Goal: Task Accomplishment & Management: Manage account settings

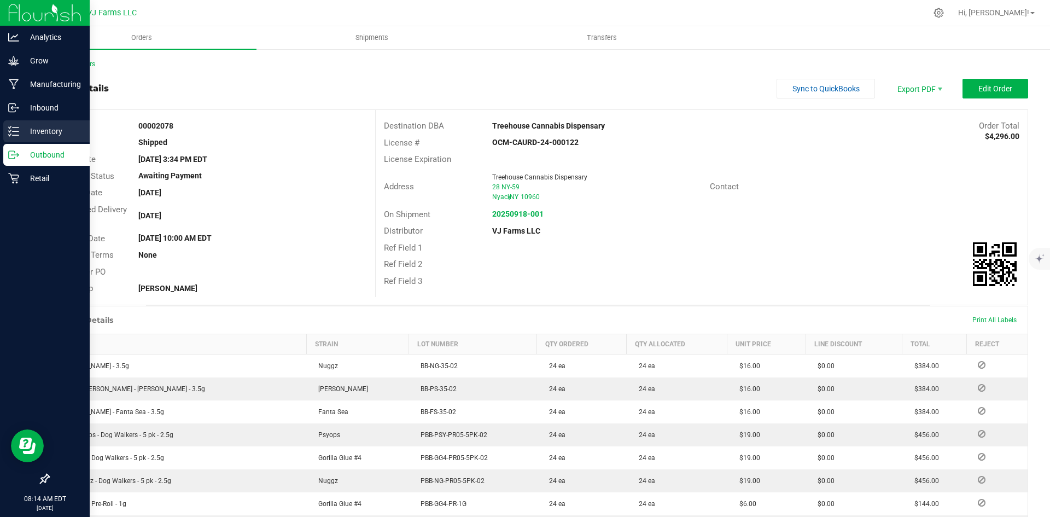
scroll to position [146, 0]
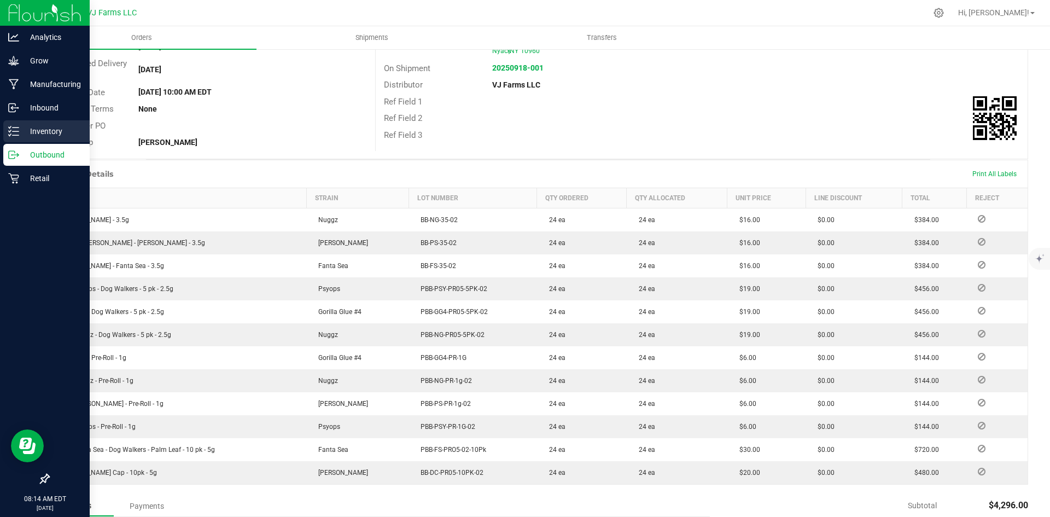
click at [20, 123] on div "Inventory" at bounding box center [46, 131] width 86 height 22
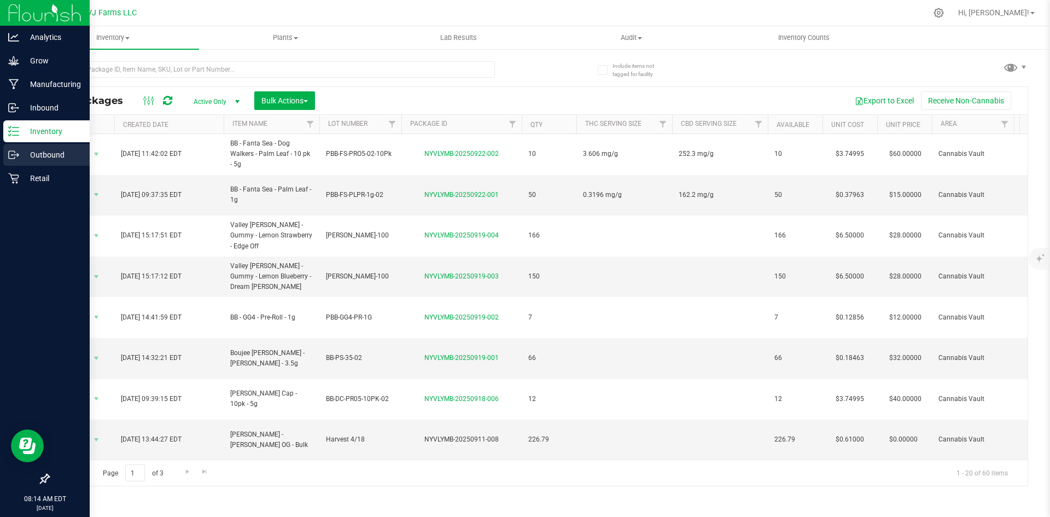
click at [61, 156] on p "Outbound" at bounding box center [52, 154] width 66 height 13
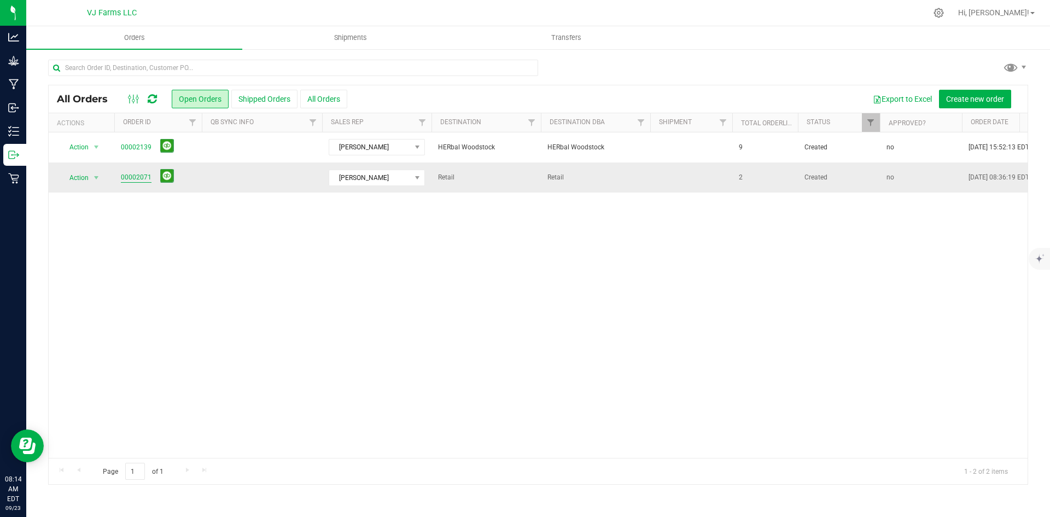
click at [130, 174] on link "00002071" at bounding box center [136, 177] width 31 height 10
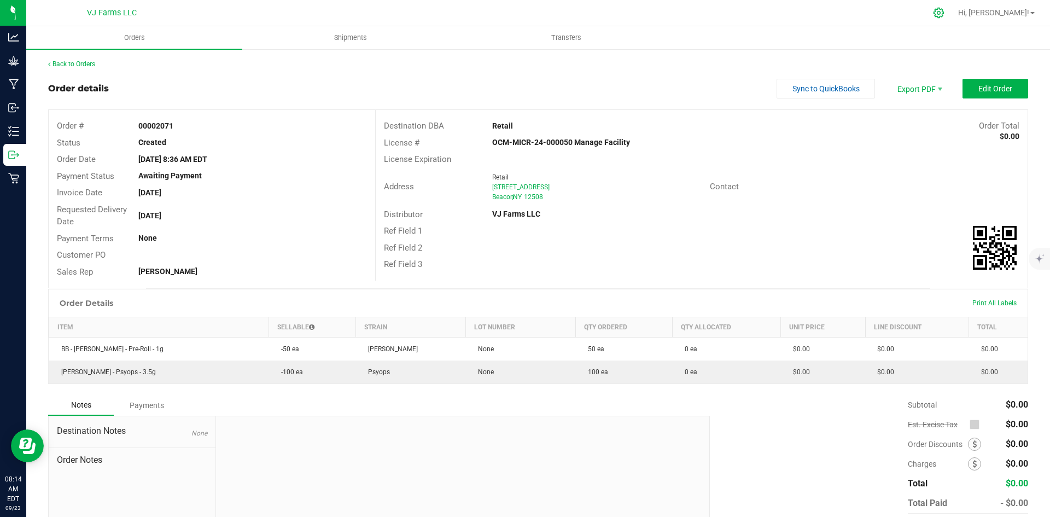
click at [947, 10] on div at bounding box center [939, 12] width 15 height 11
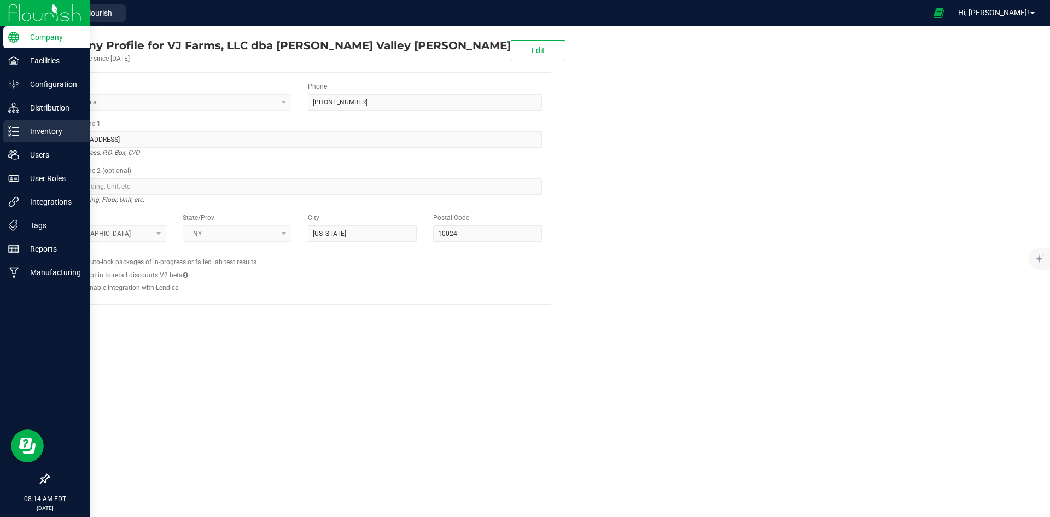
click at [62, 133] on p "Inventory" at bounding box center [52, 131] width 66 height 13
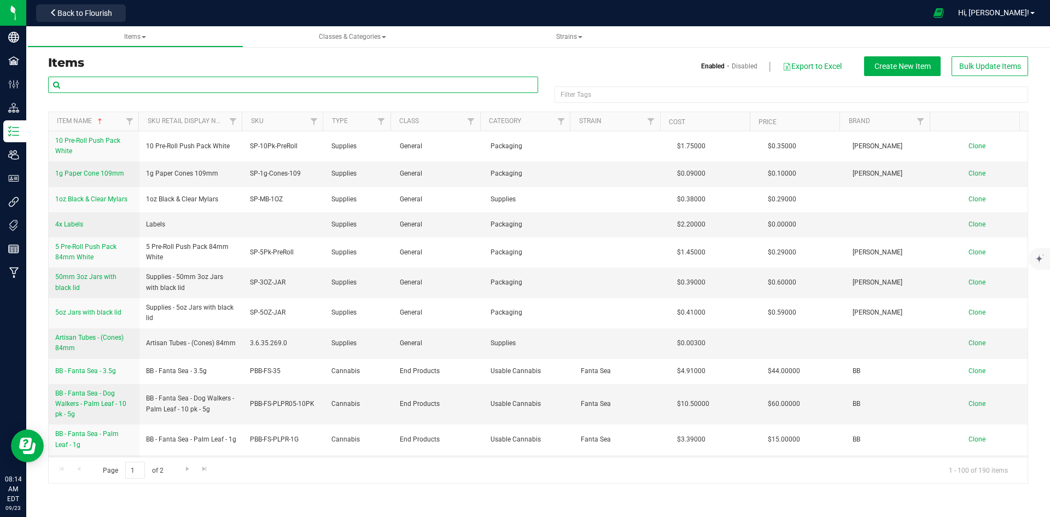
click at [179, 84] on input "text" at bounding box center [293, 85] width 490 height 16
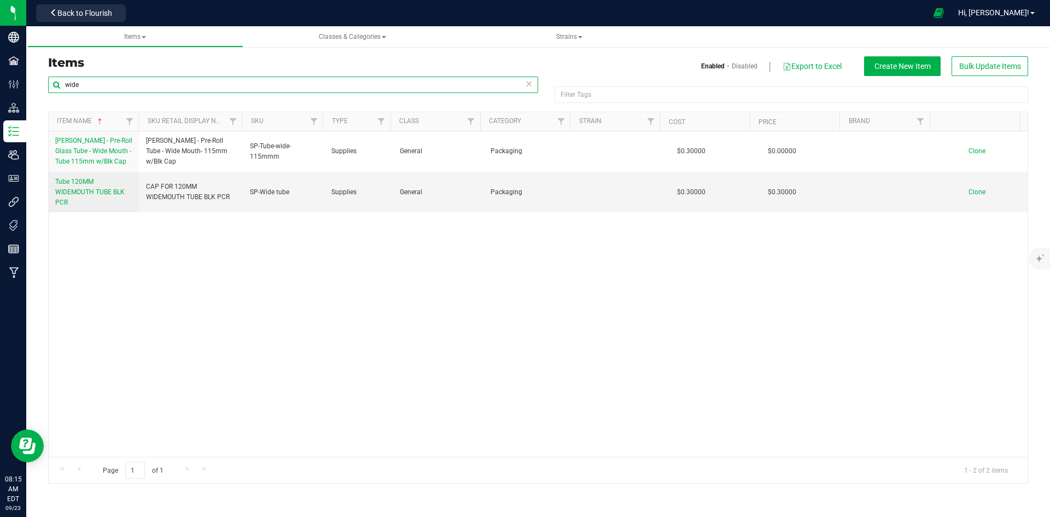
type input "wide"
click at [83, 196] on link "Tube 120MM WIDEMOUTH TUBE BLK PCR" at bounding box center [94, 193] width 78 height 32
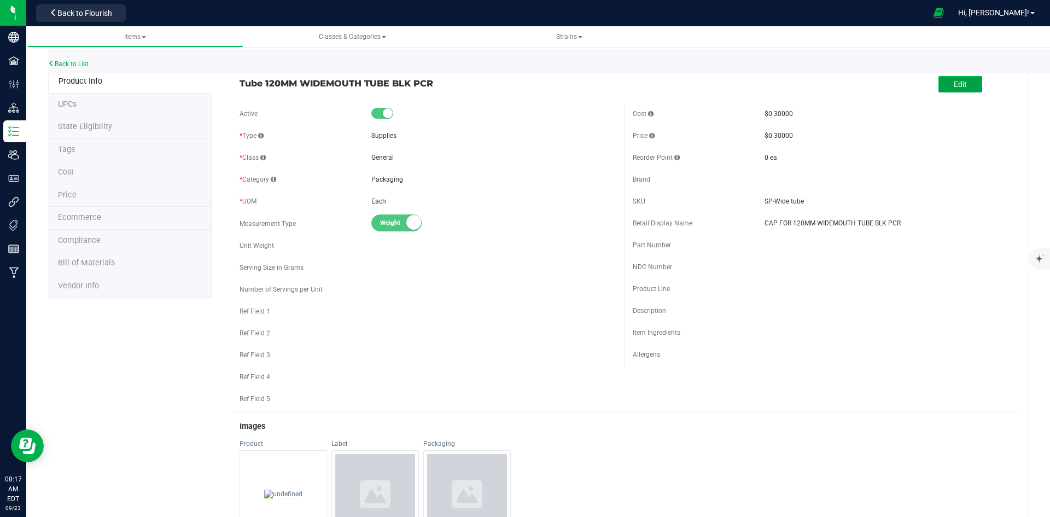
click at [961, 83] on button "Edit" at bounding box center [961, 84] width 44 height 16
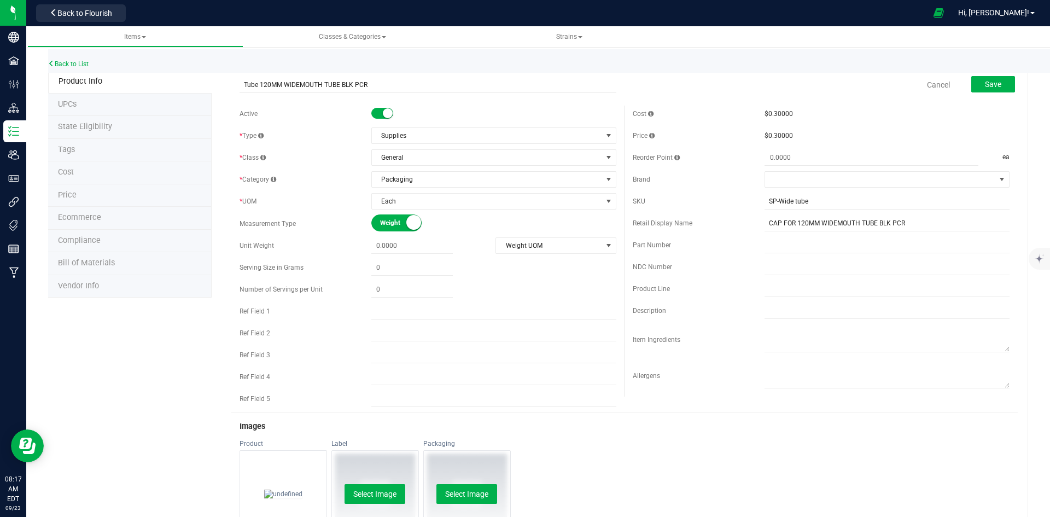
click at [383, 113] on small at bounding box center [388, 113] width 10 height 10
click at [986, 81] on span "Save" at bounding box center [993, 84] width 16 height 9
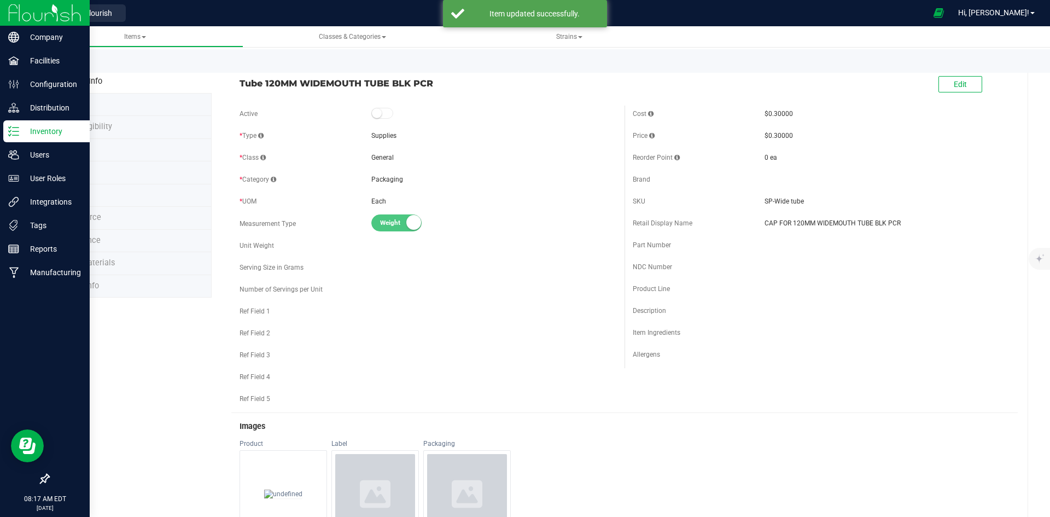
click at [43, 130] on p "Inventory" at bounding box center [52, 131] width 66 height 13
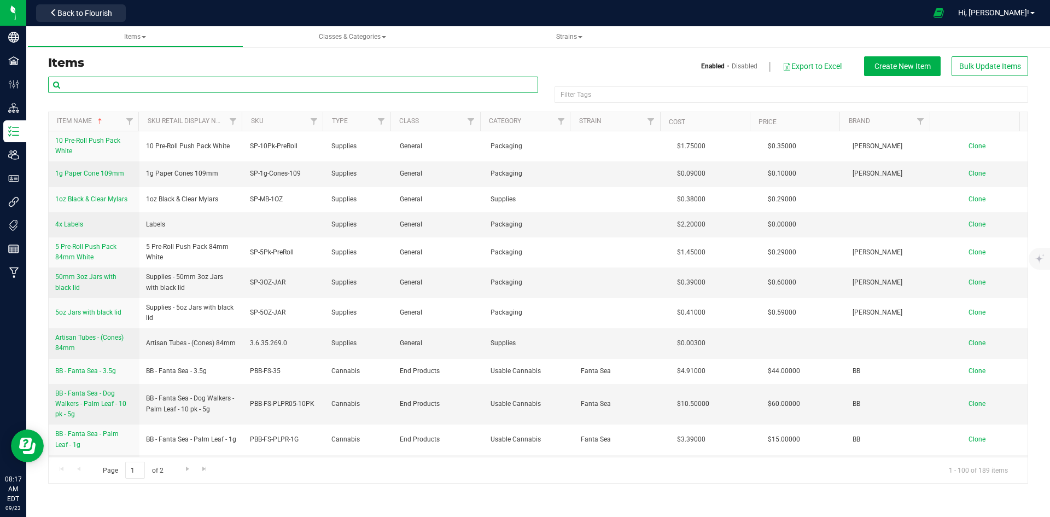
click at [140, 85] on input "text" at bounding box center [293, 85] width 490 height 16
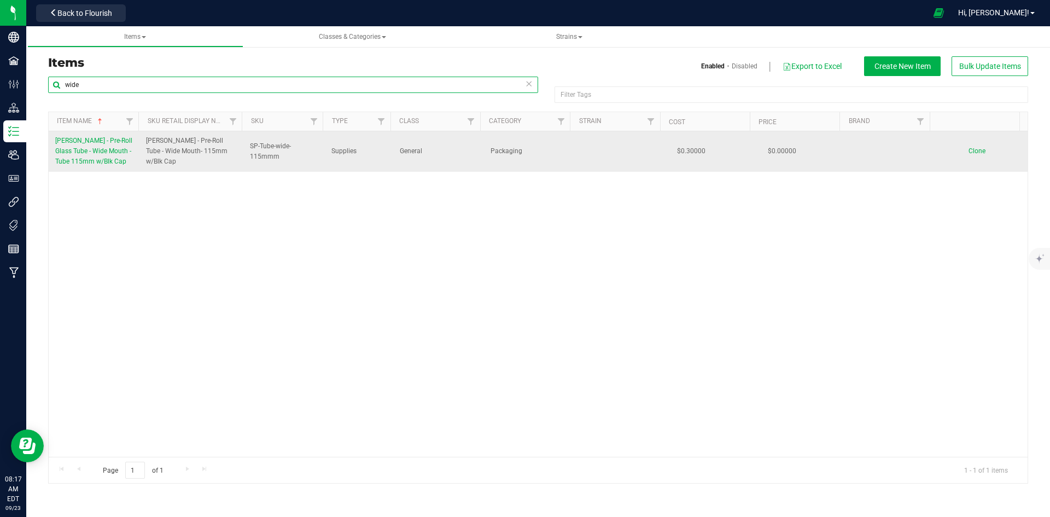
type input "wide"
click at [101, 147] on span "[PERSON_NAME] - Pre-Roll Glass Tube - Wide Mouth - Tube 115mm w/Blk Cap" at bounding box center [93, 151] width 77 height 28
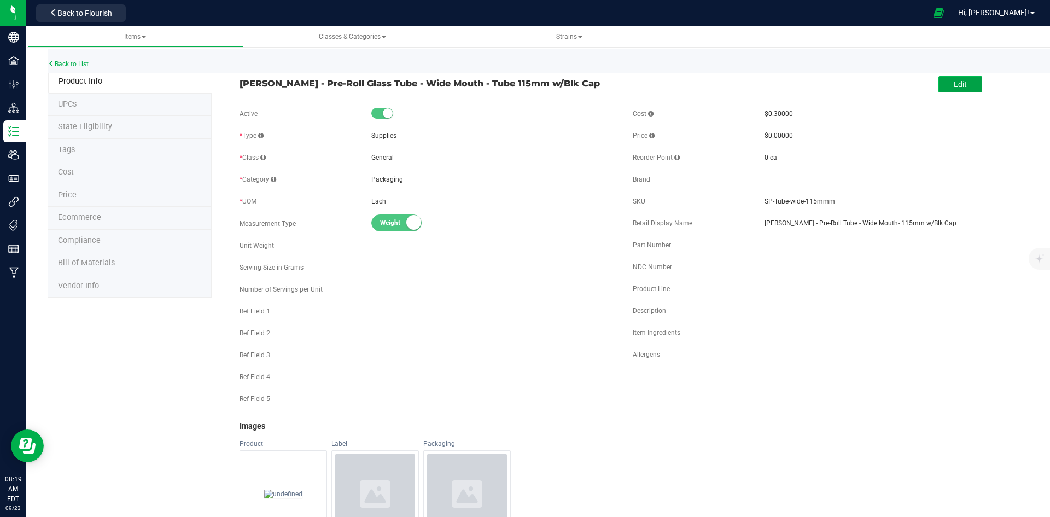
click at [960, 83] on button "Edit" at bounding box center [961, 84] width 44 height 16
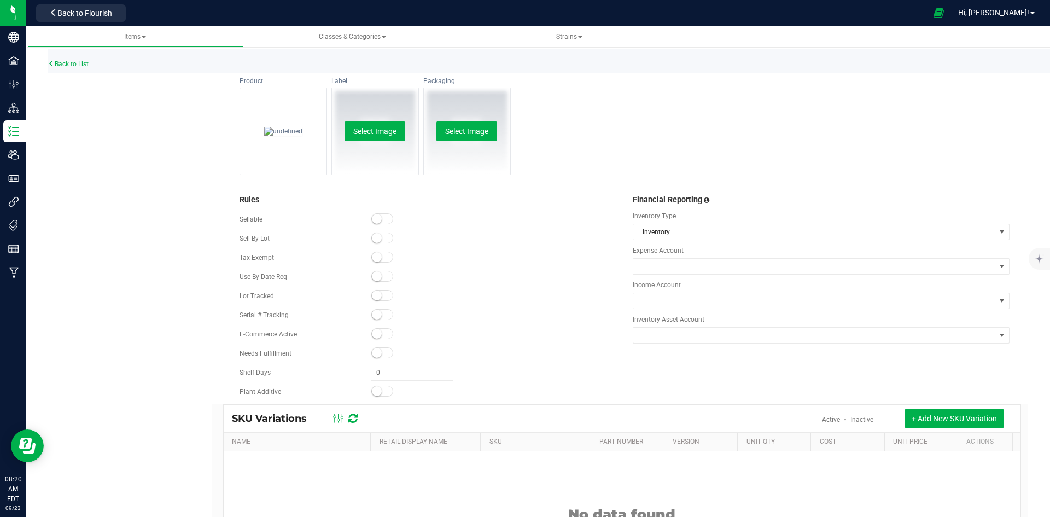
scroll to position [382, 0]
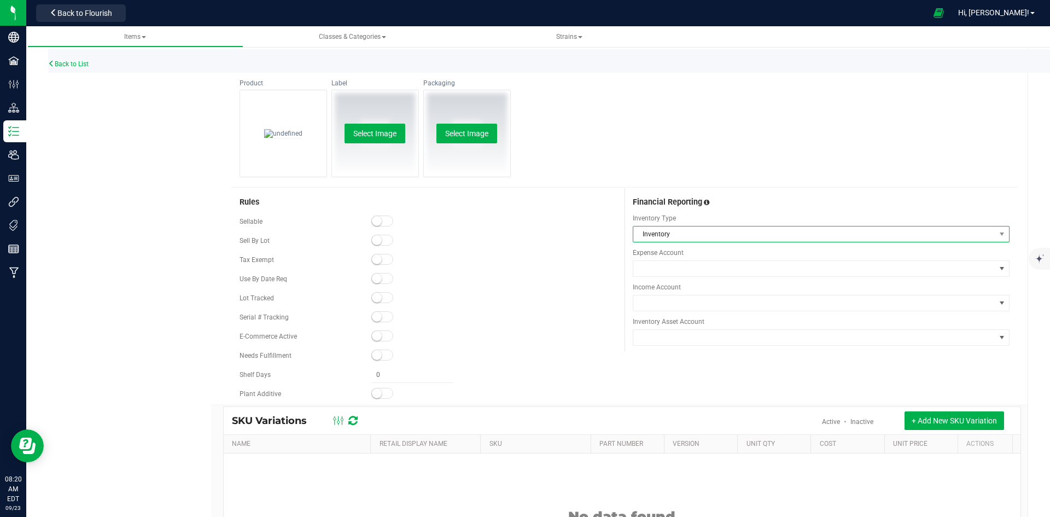
click at [830, 234] on span "Inventory" at bounding box center [815, 234] width 362 height 15
click at [657, 283] on li "Inventory" at bounding box center [815, 279] width 373 height 15
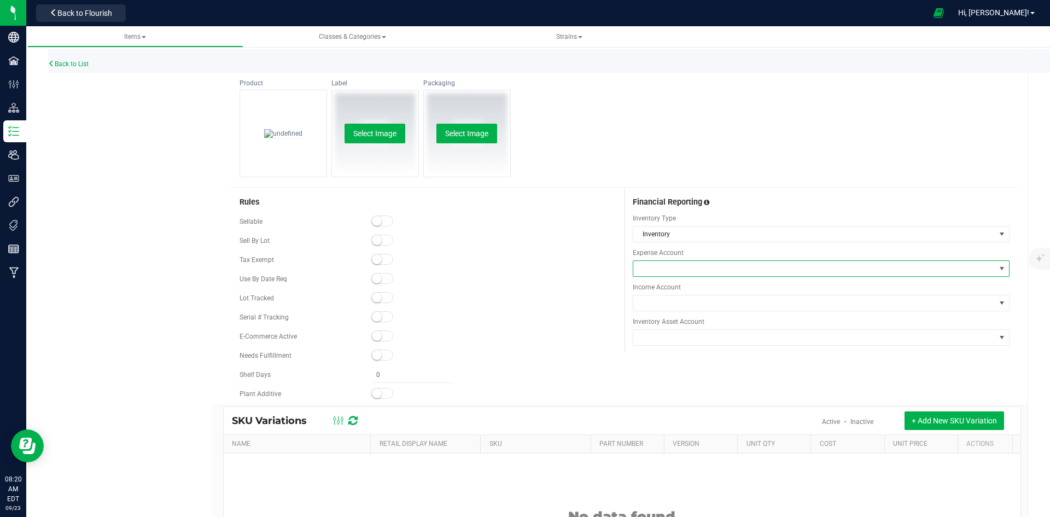
click at [660, 272] on span at bounding box center [815, 268] width 362 height 15
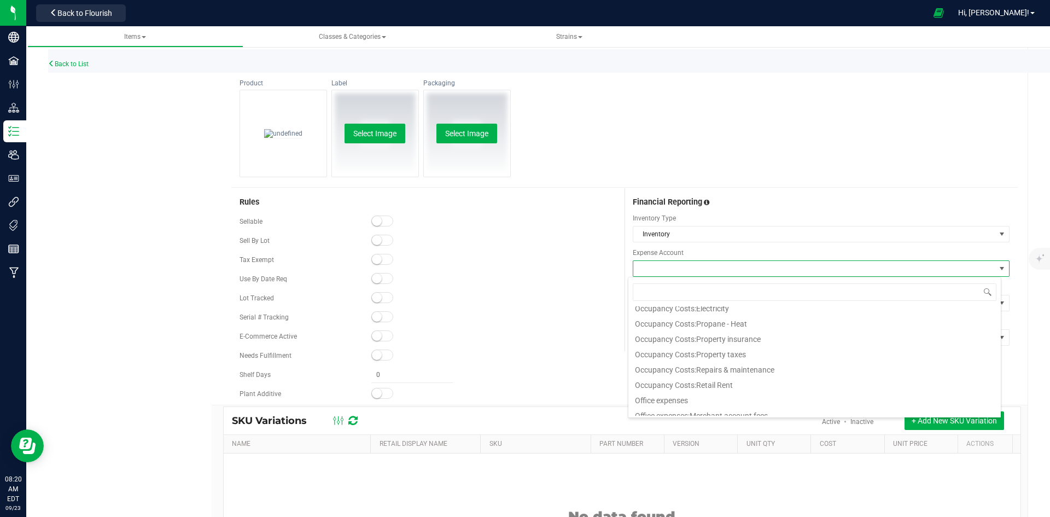
scroll to position [1127, 0]
click at [831, 118] on div "Product Change Remove Label Select Image Packaging Select Image" at bounding box center [624, 133] width 787 height 108
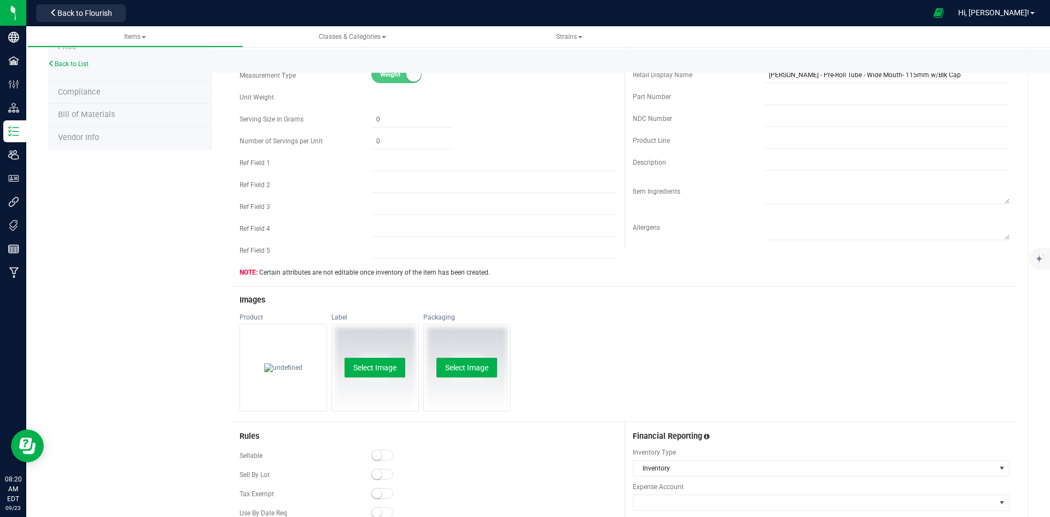
scroll to position [0, 0]
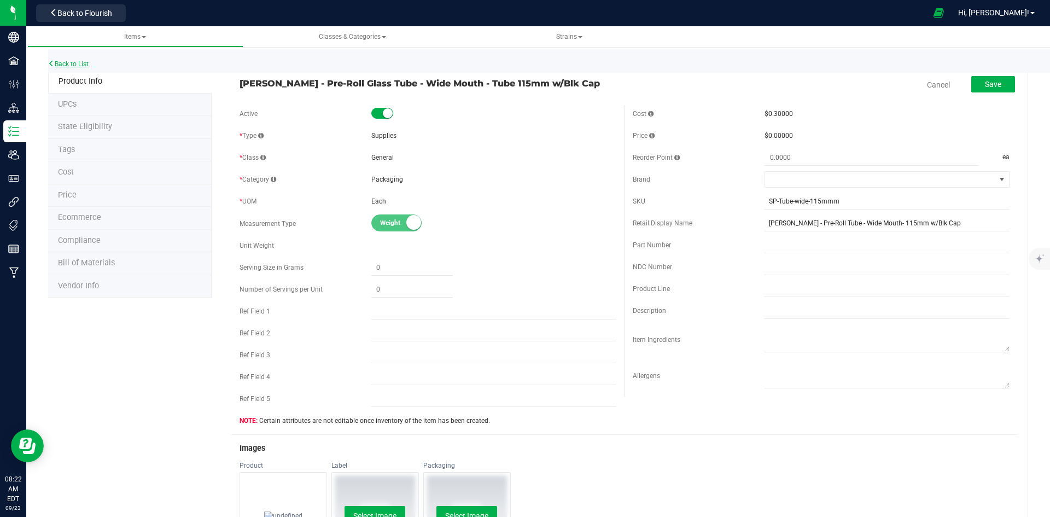
click at [80, 62] on link "Back to List" at bounding box center [68, 64] width 40 height 8
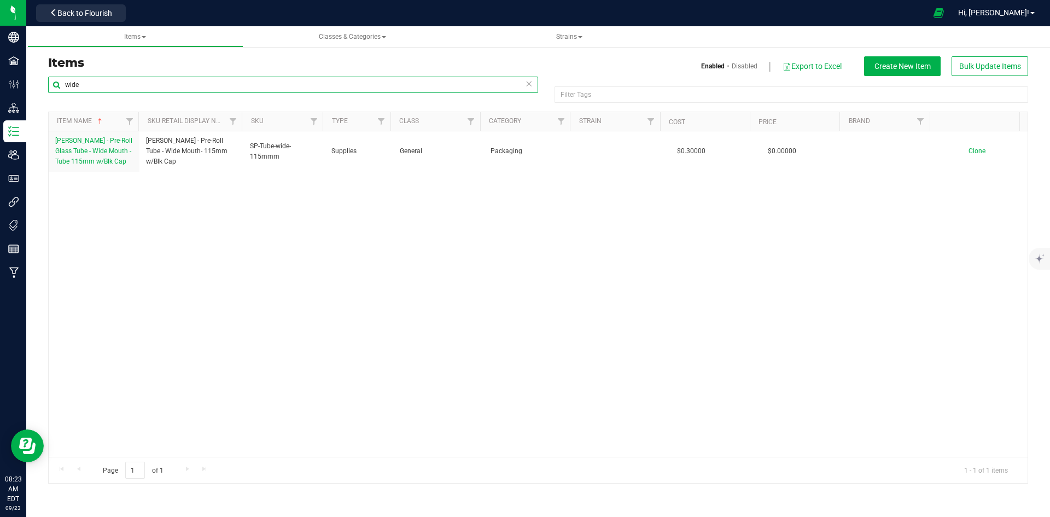
drag, startPoint x: 162, startPoint y: 85, endPoint x: 67, endPoint y: 97, distance: 95.9
click at [67, 97] on div "wide" at bounding box center [293, 89] width 490 height 25
type input "5"
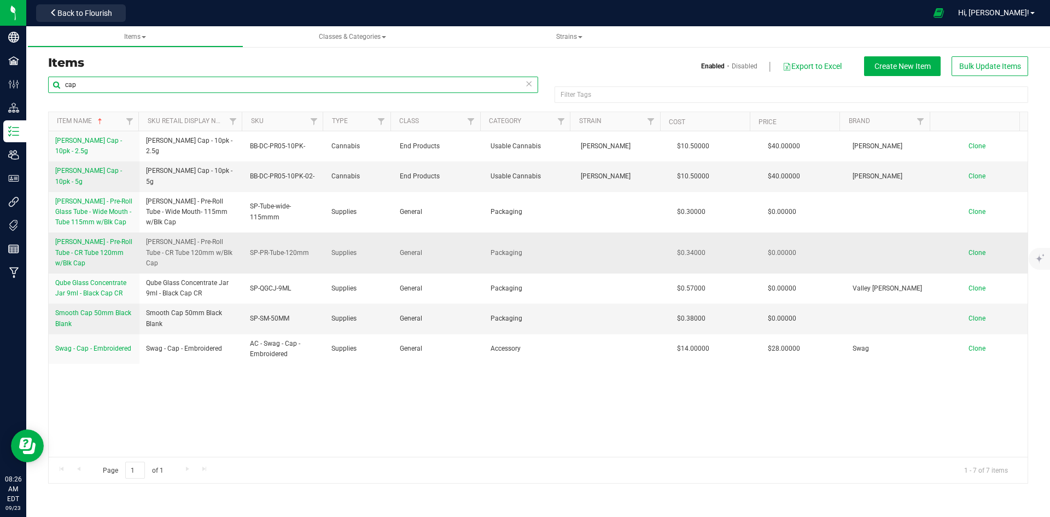
type input "cap"
click at [101, 252] on span "Boujee Ben - Pre-Roll Tube - CR Tube 120mm w/Blk Cap" at bounding box center [93, 252] width 77 height 28
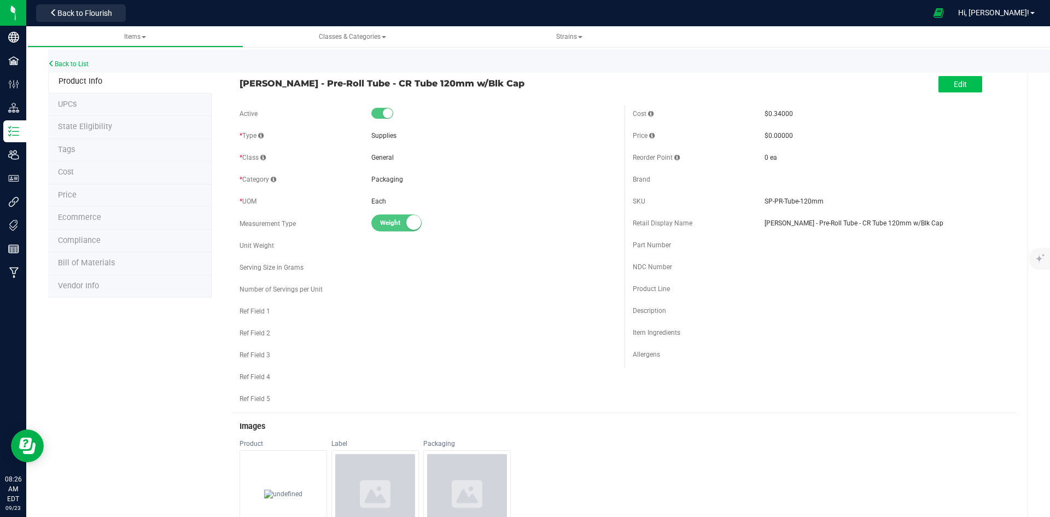
drag, startPoint x: 935, startPoint y: 94, endPoint x: 948, endPoint y: 86, distance: 15.2
click at [948, 86] on div "Edit" at bounding box center [961, 85] width 44 height 22
click at [954, 86] on span "Edit" at bounding box center [960, 84] width 13 height 9
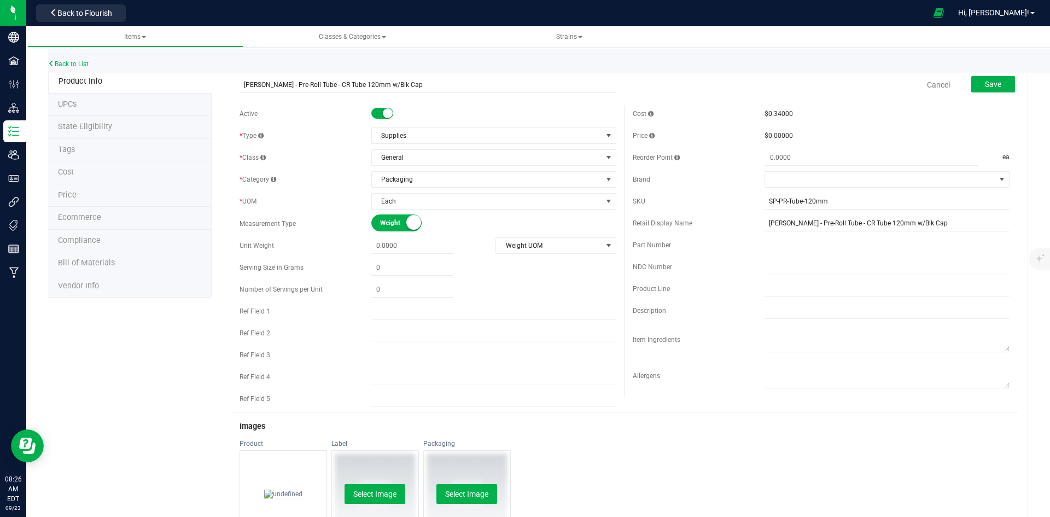
click at [383, 115] on small at bounding box center [388, 113] width 10 height 10
click at [985, 87] on span "Save" at bounding box center [993, 84] width 16 height 9
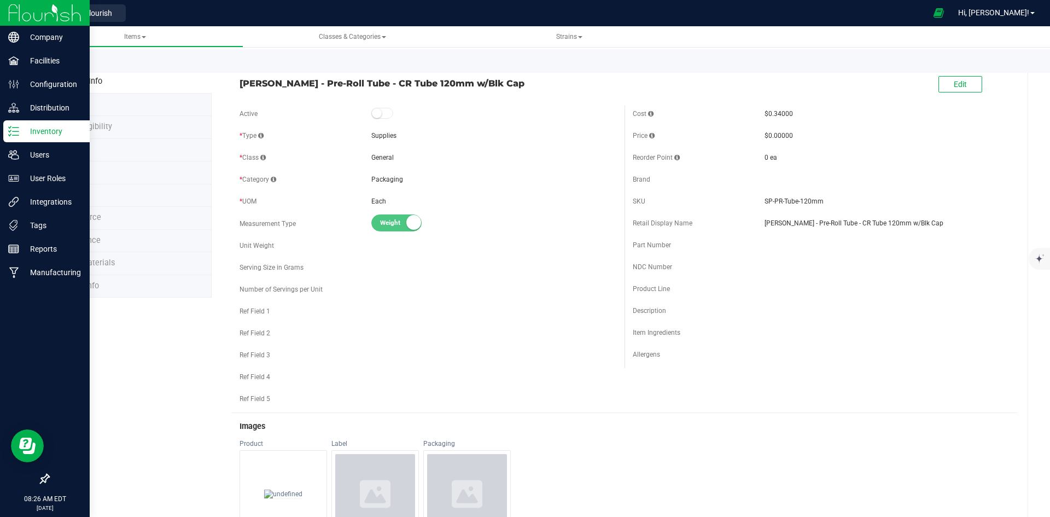
click at [39, 139] on div "Inventory" at bounding box center [46, 131] width 86 height 22
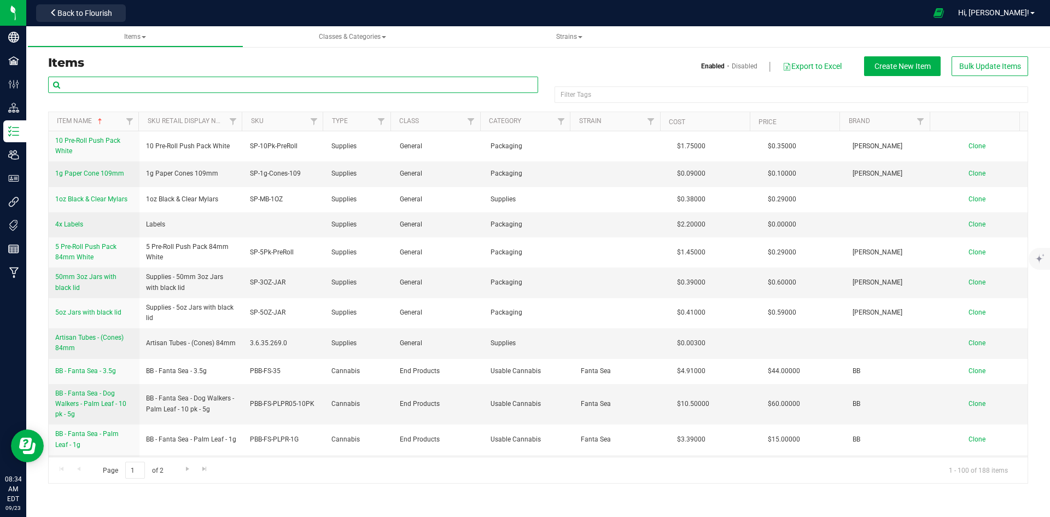
click at [111, 91] on input "text" at bounding box center [293, 85] width 490 height 16
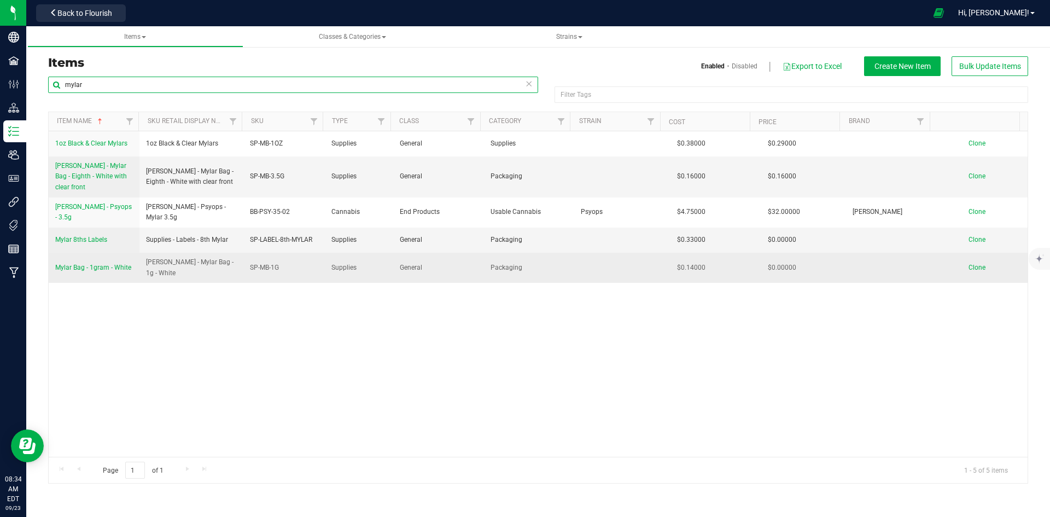
type input "mylar"
click at [100, 270] on span "Mylar Bag - 1gram - White" at bounding box center [93, 268] width 76 height 8
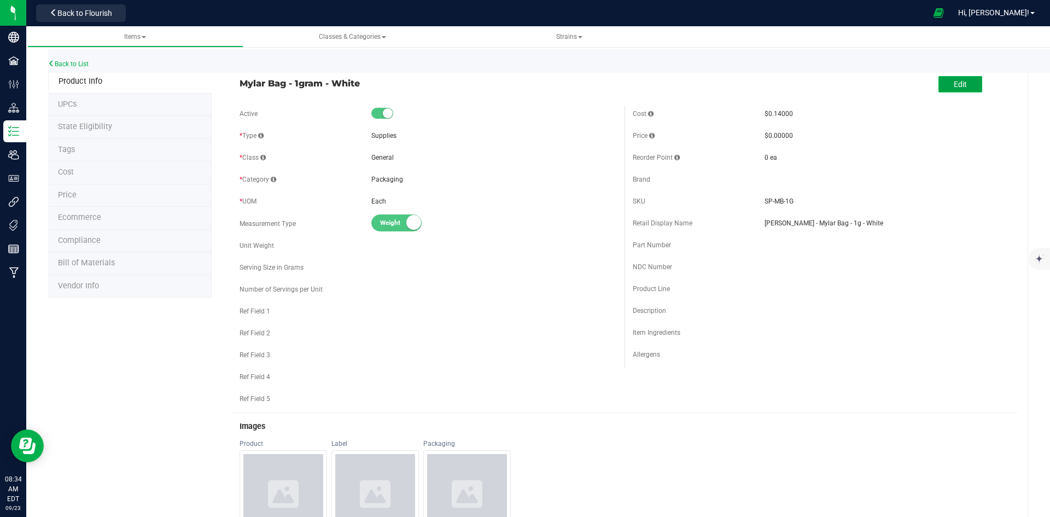
click at [945, 90] on button "Edit" at bounding box center [961, 84] width 44 height 16
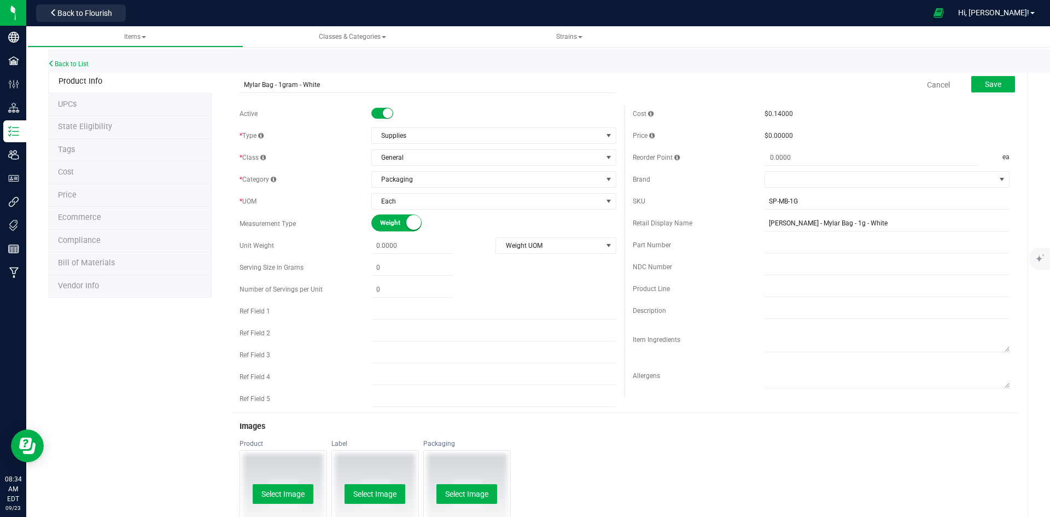
click at [384, 111] on small at bounding box center [388, 113] width 10 height 10
click at [983, 89] on button "Save" at bounding box center [994, 84] width 44 height 16
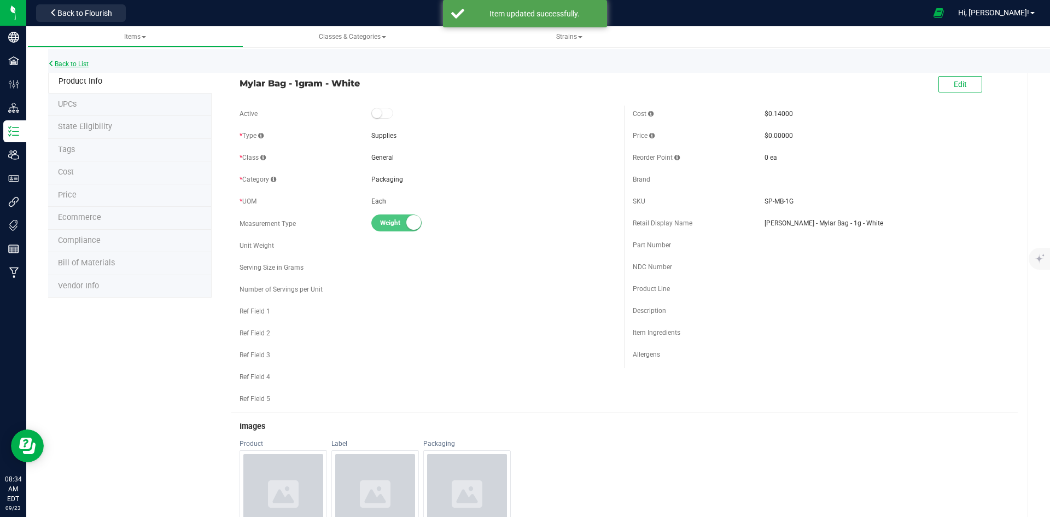
click at [68, 62] on link "Back to List" at bounding box center [68, 64] width 40 height 8
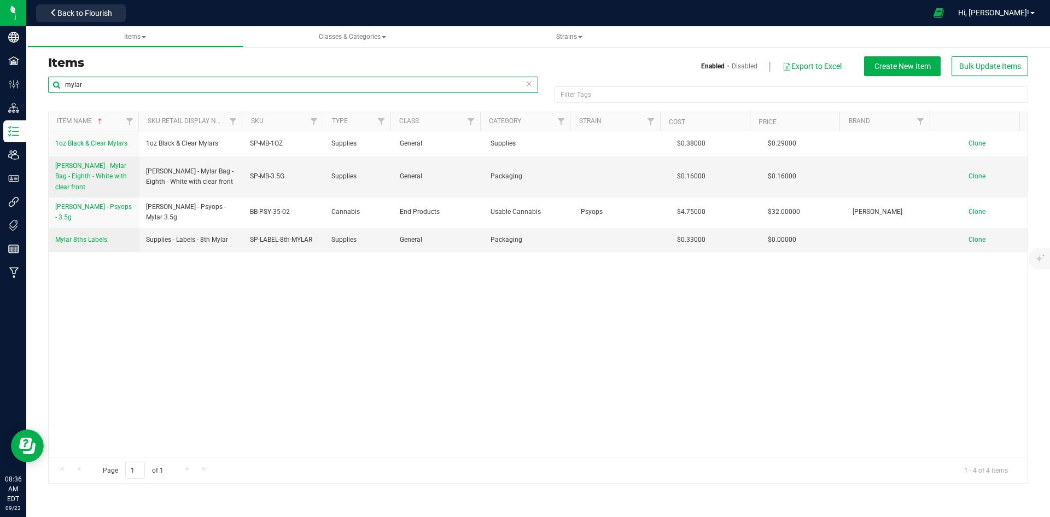
drag, startPoint x: 95, startPoint y: 80, endPoint x: 54, endPoint y: 86, distance: 41.5
click at [54, 86] on input "mylar" at bounding box center [293, 85] width 490 height 16
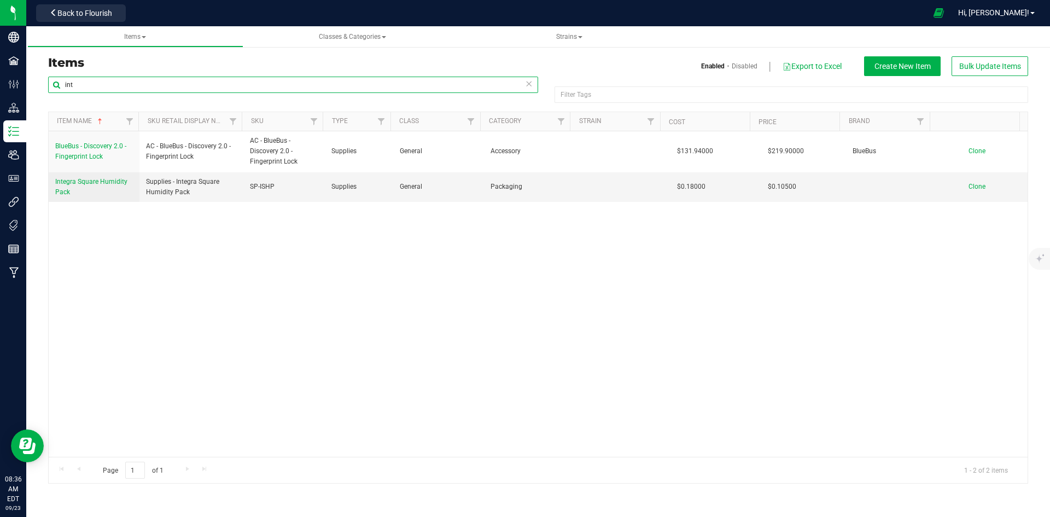
drag, startPoint x: 80, startPoint y: 88, endPoint x: 43, endPoint y: 91, distance: 37.8
click at [43, 91] on div "int Filter Tags Filter Tags Item Name Sku Retail Display Name SKU Type Class Ca…" at bounding box center [538, 280] width 997 height 408
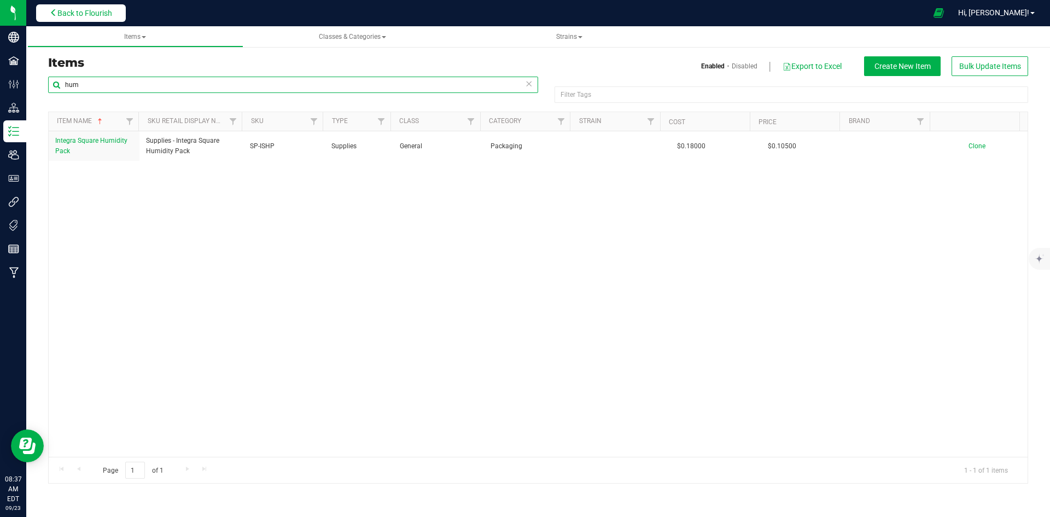
type input "hum"
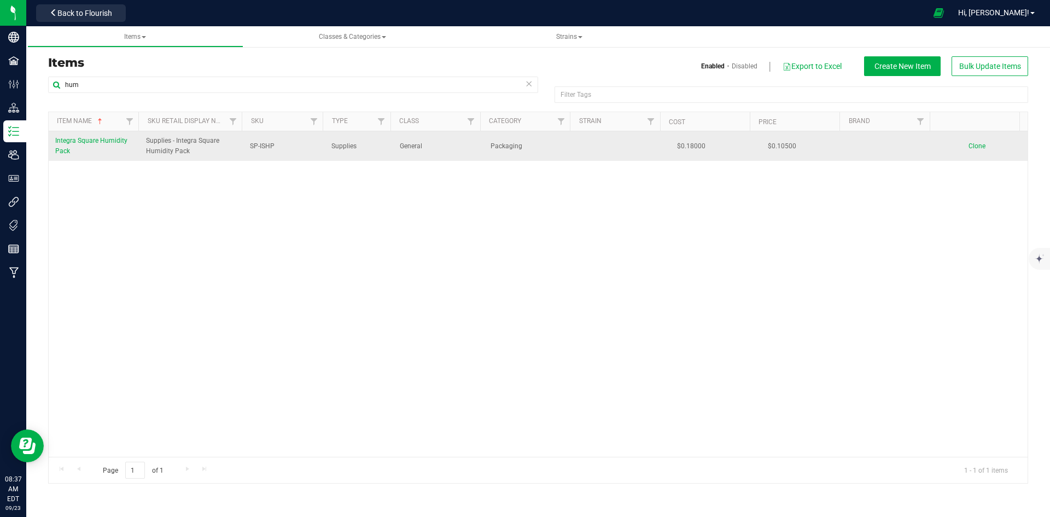
click at [76, 146] on link "Integra Square Humidity Pack" at bounding box center [94, 146] width 78 height 21
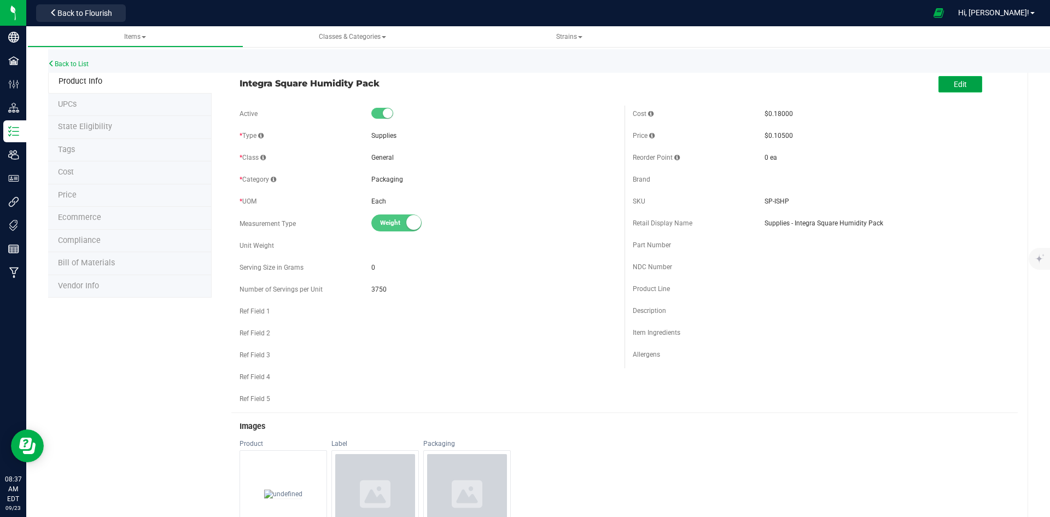
click at [960, 78] on button "Edit" at bounding box center [961, 84] width 44 height 16
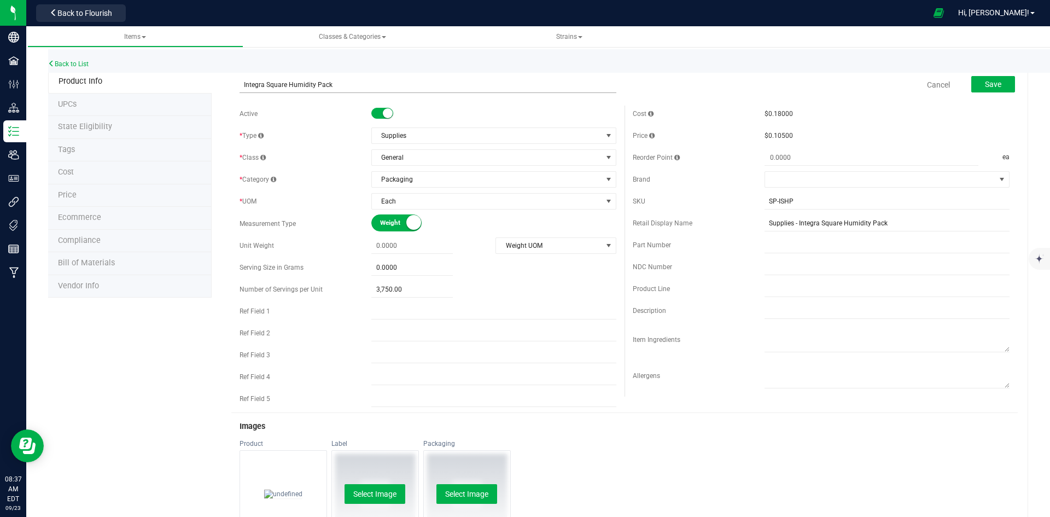
drag, startPoint x: 284, startPoint y: 83, endPoint x: 264, endPoint y: 82, distance: 20.3
click at [264, 82] on input "Integra Square Humidity Pack" at bounding box center [428, 85] width 377 height 16
type input "Integra Humidity Pack"
click at [531, 248] on span "Weight UOM" at bounding box center [549, 245] width 106 height 15
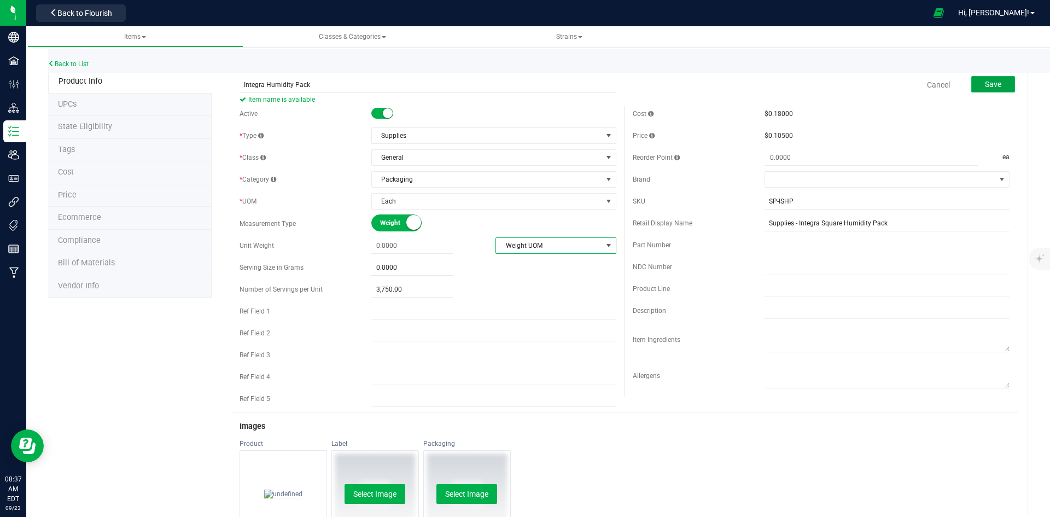
click at [978, 77] on button "Save" at bounding box center [994, 84] width 44 height 16
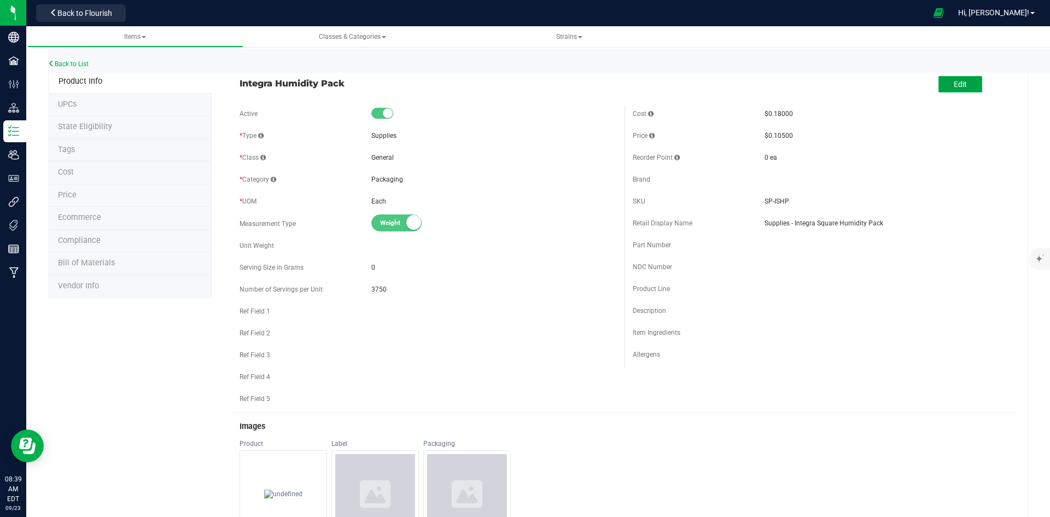
click at [951, 91] on button "Edit" at bounding box center [961, 84] width 44 height 16
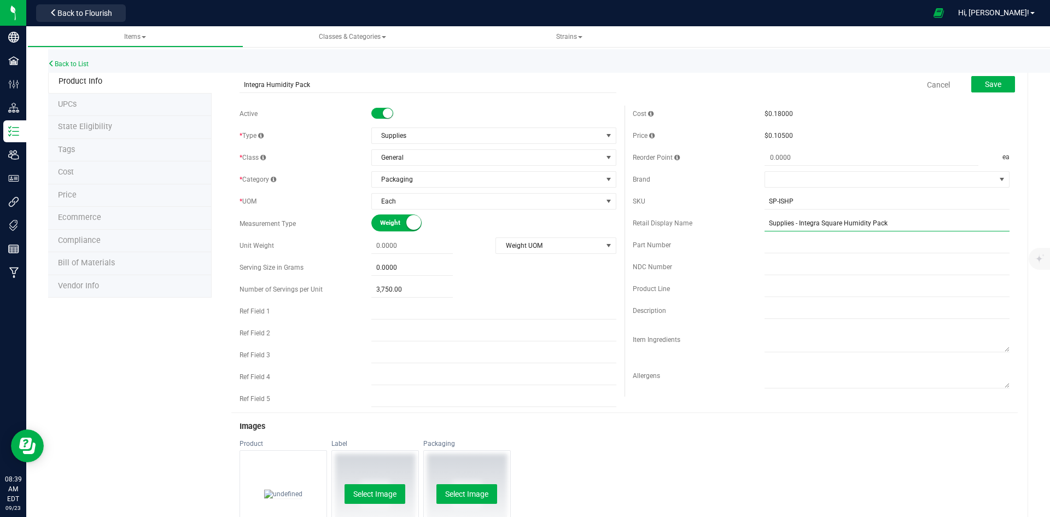
click at [889, 217] on input "Supplies - Integra Square Humidity Pack" at bounding box center [887, 223] width 245 height 16
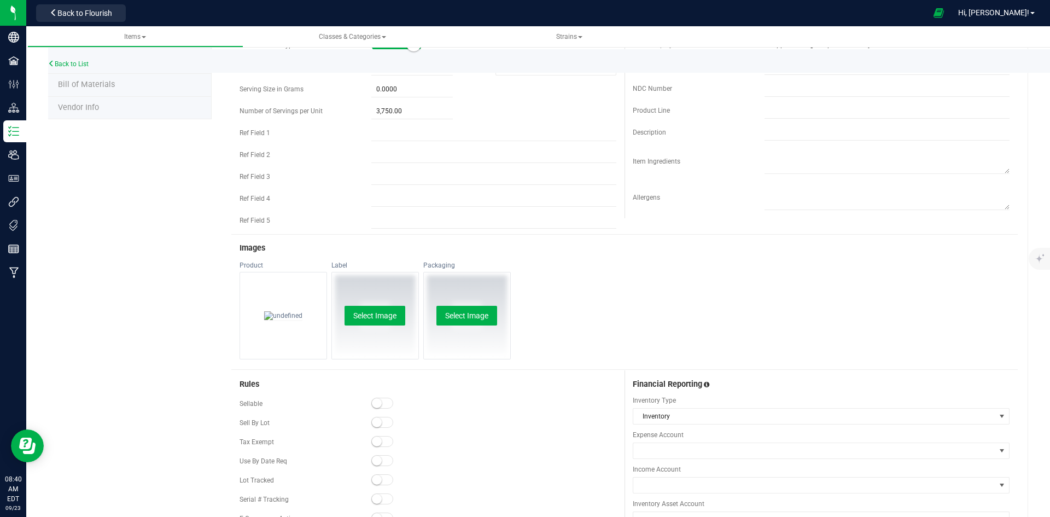
scroll to position [243, 0]
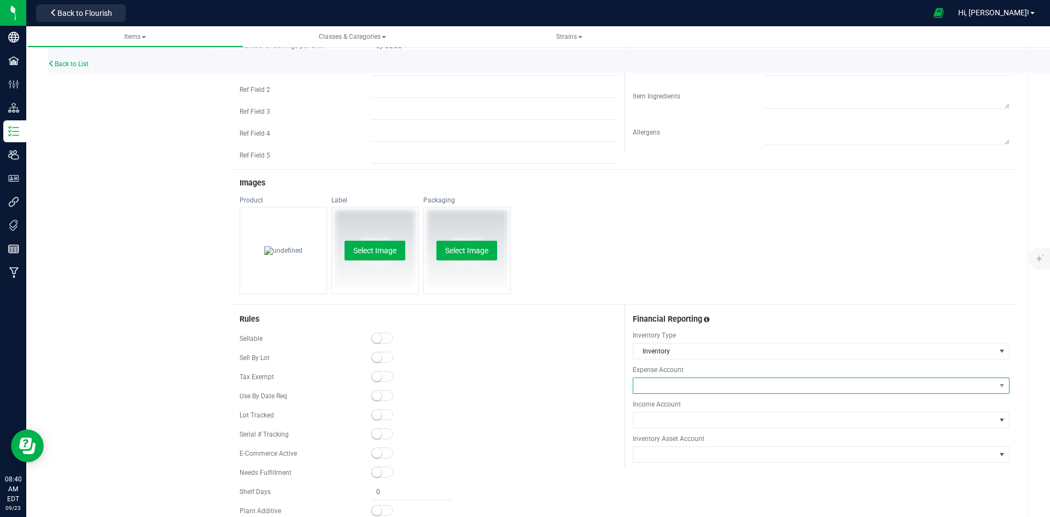
click at [693, 386] on span at bounding box center [815, 385] width 362 height 15
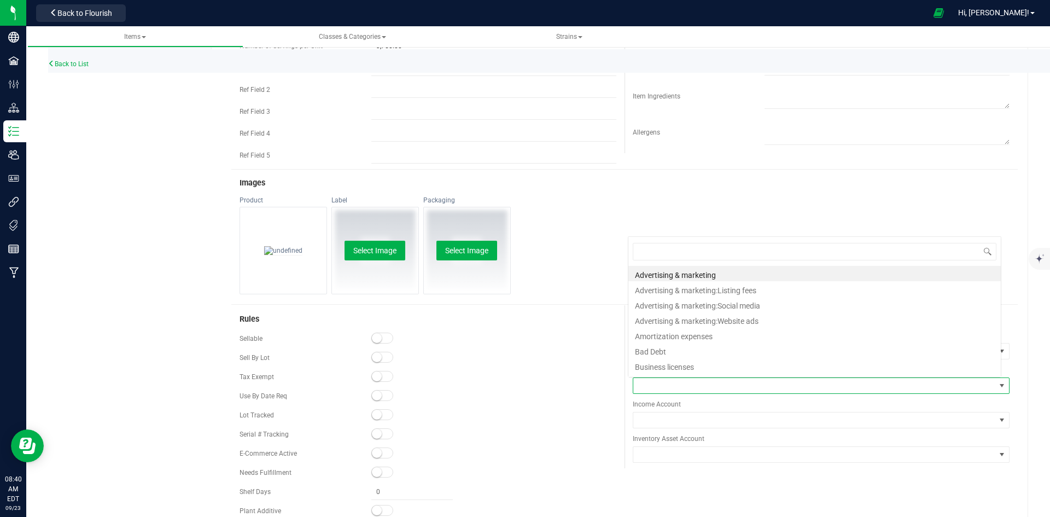
scroll to position [16, 370]
drag, startPoint x: 693, startPoint y: 386, endPoint x: 822, endPoint y: 87, distance: 325.7
click at [822, 87] on textarea at bounding box center [887, 95] width 245 height 28
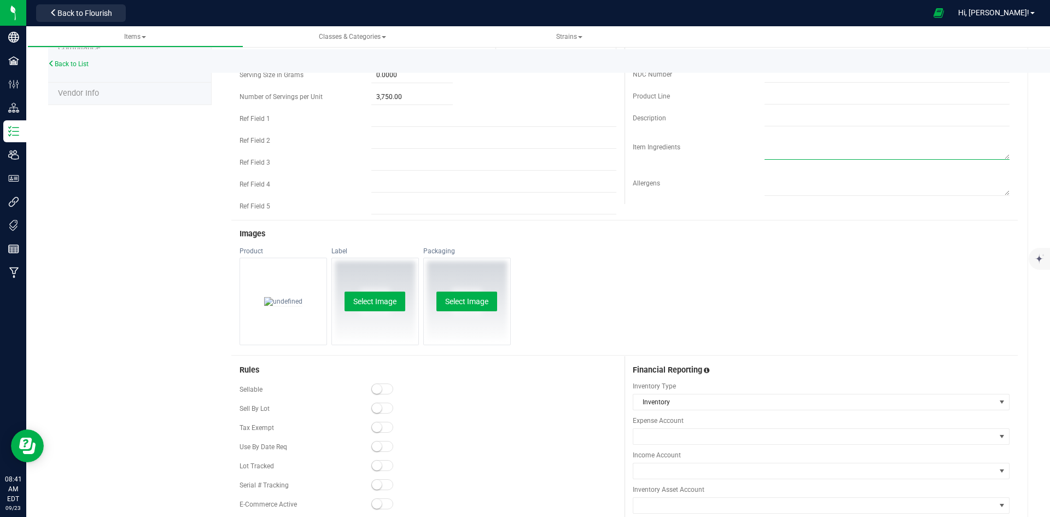
scroll to position [0, 0]
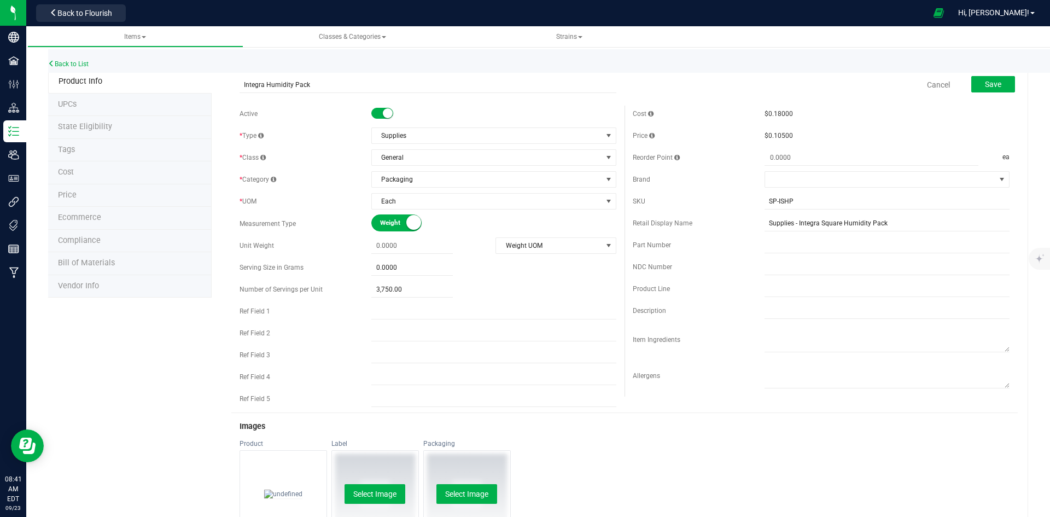
click at [123, 106] on li "UPCs" at bounding box center [130, 105] width 164 height 23
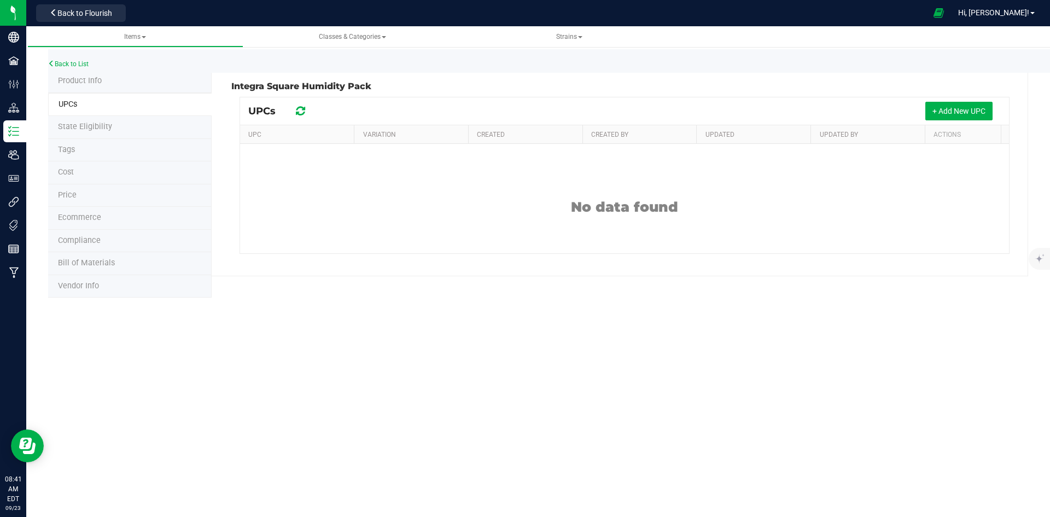
click at [127, 123] on li "State Eligibility" at bounding box center [130, 127] width 164 height 23
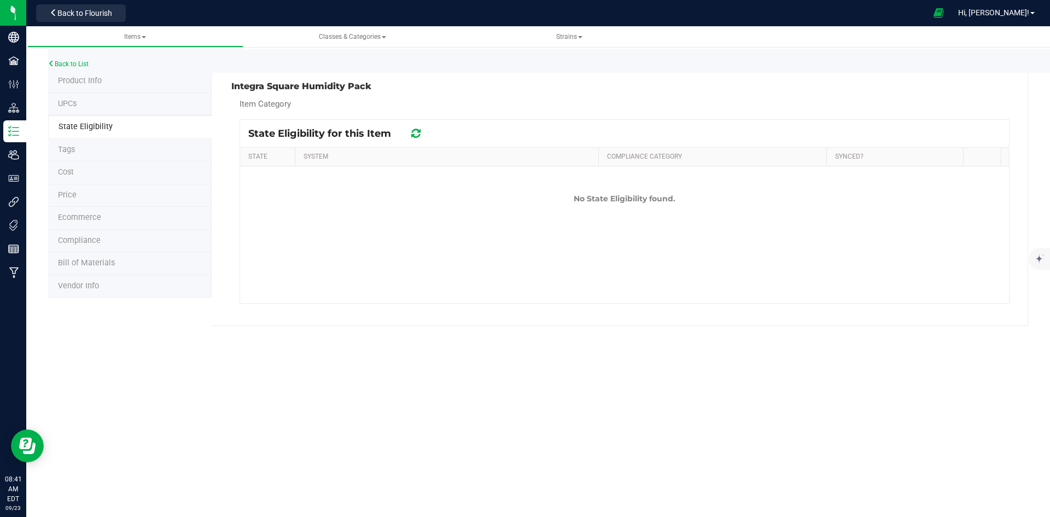
click at [120, 160] on li "Tags" at bounding box center [130, 150] width 164 height 23
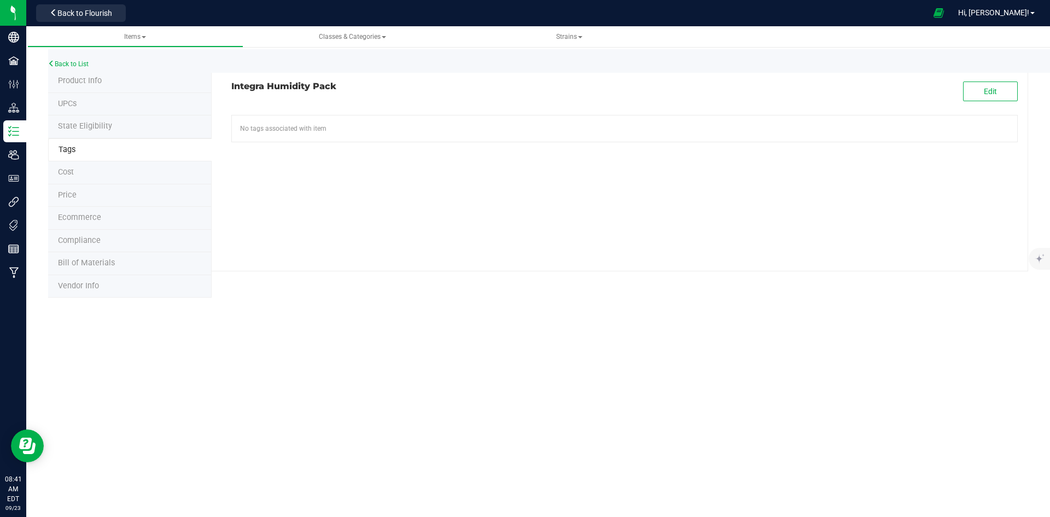
click at [121, 188] on li "Price" at bounding box center [130, 195] width 164 height 23
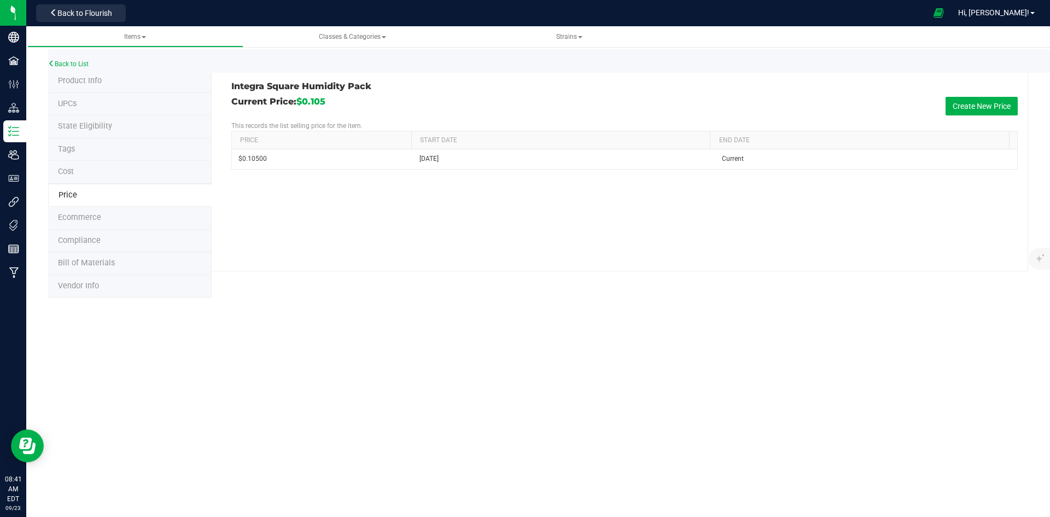
click at [120, 177] on li "Cost" at bounding box center [130, 172] width 164 height 23
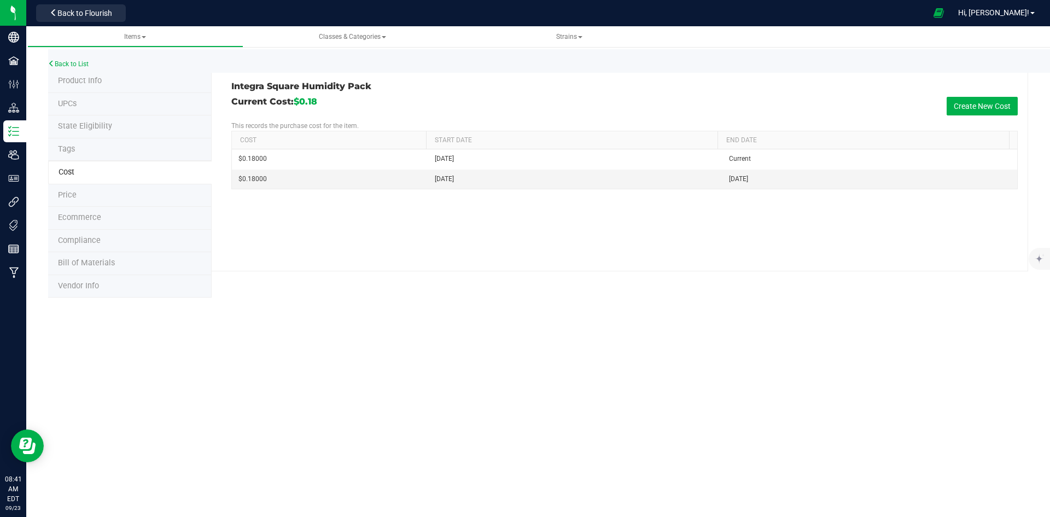
click at [121, 196] on li "Price" at bounding box center [130, 195] width 164 height 23
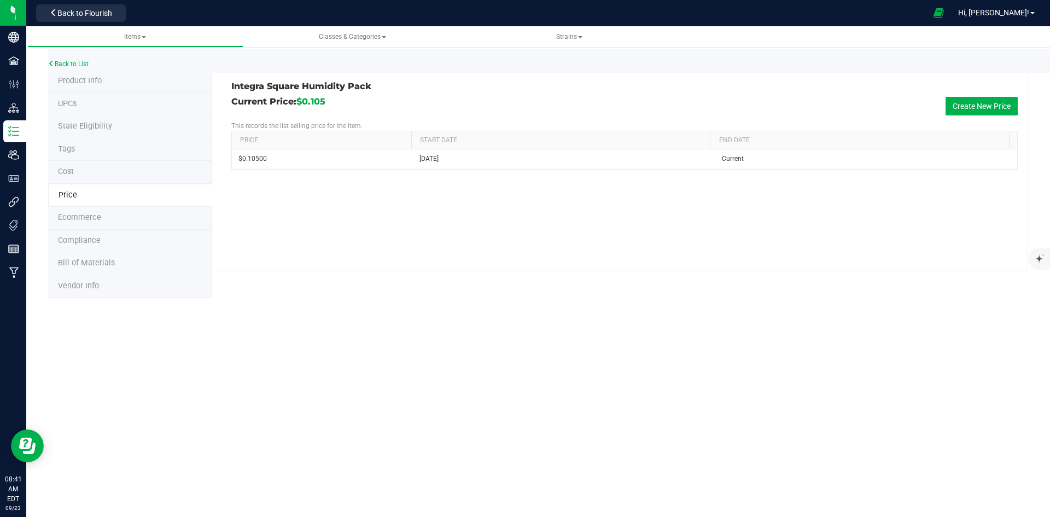
click at [122, 216] on li "Ecommerce" at bounding box center [130, 218] width 164 height 23
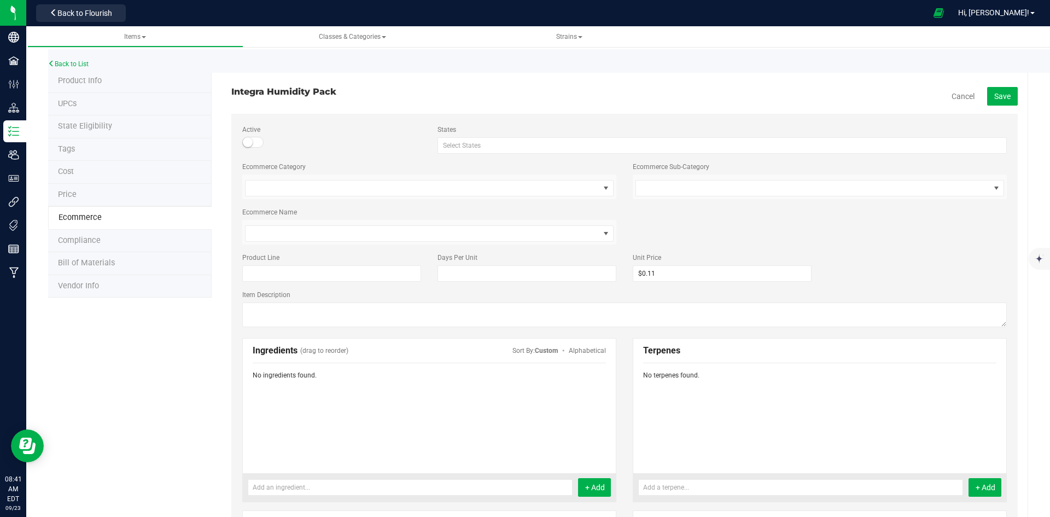
click at [119, 245] on li "Compliance" at bounding box center [130, 241] width 164 height 23
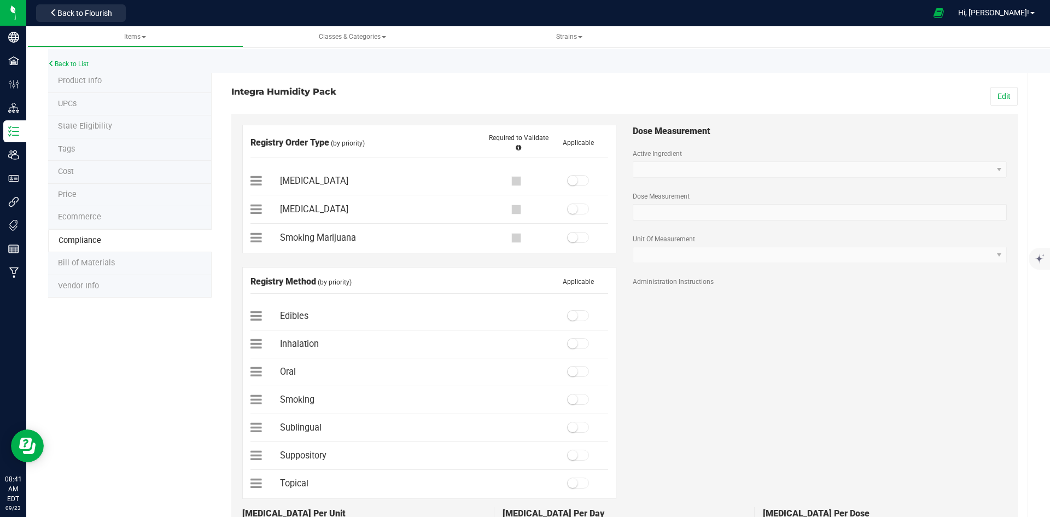
click at [117, 263] on li "Bill of Materials" at bounding box center [130, 263] width 164 height 23
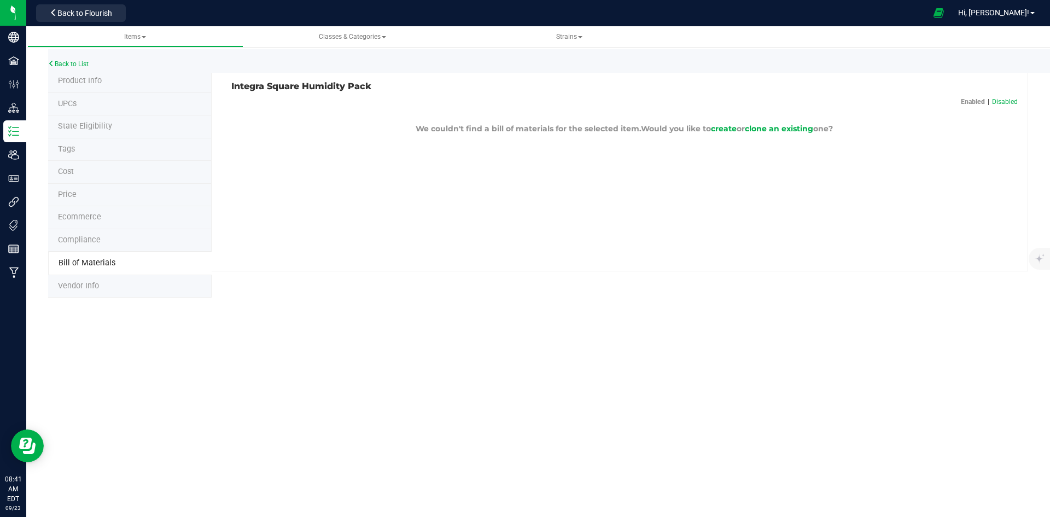
click at [103, 286] on li "Vendor Info" at bounding box center [130, 286] width 164 height 23
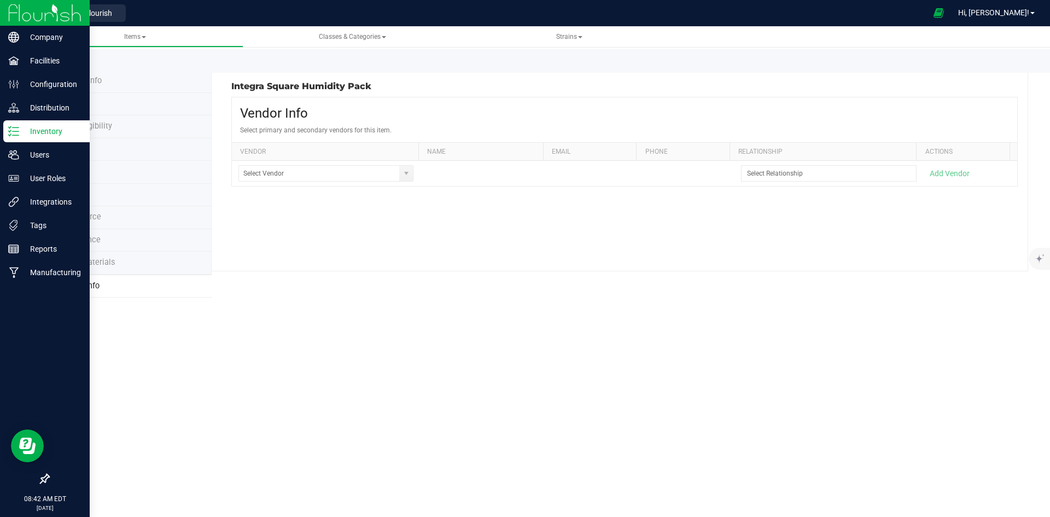
click at [34, 132] on p "Inventory" at bounding box center [52, 131] width 66 height 13
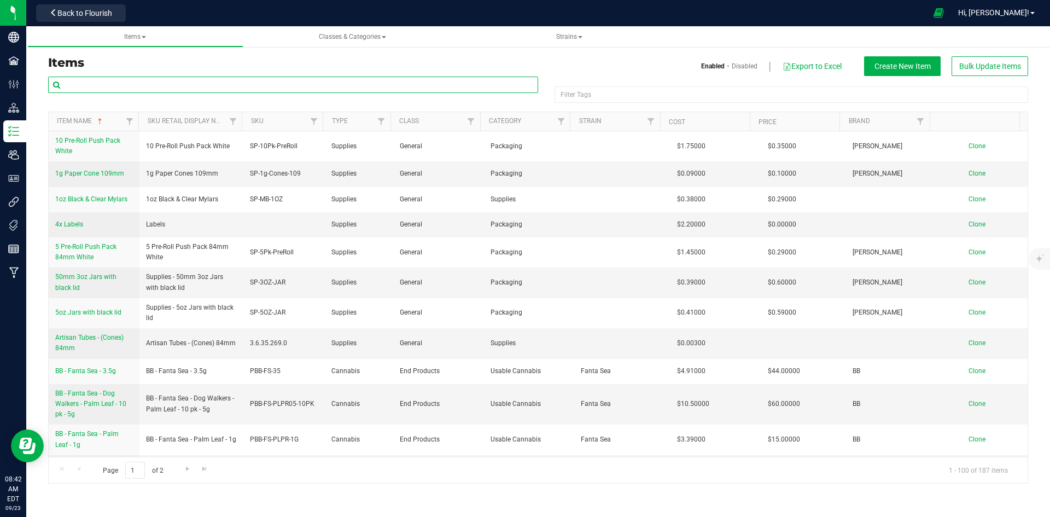
click at [170, 84] on input "text" at bounding box center [293, 85] width 490 height 16
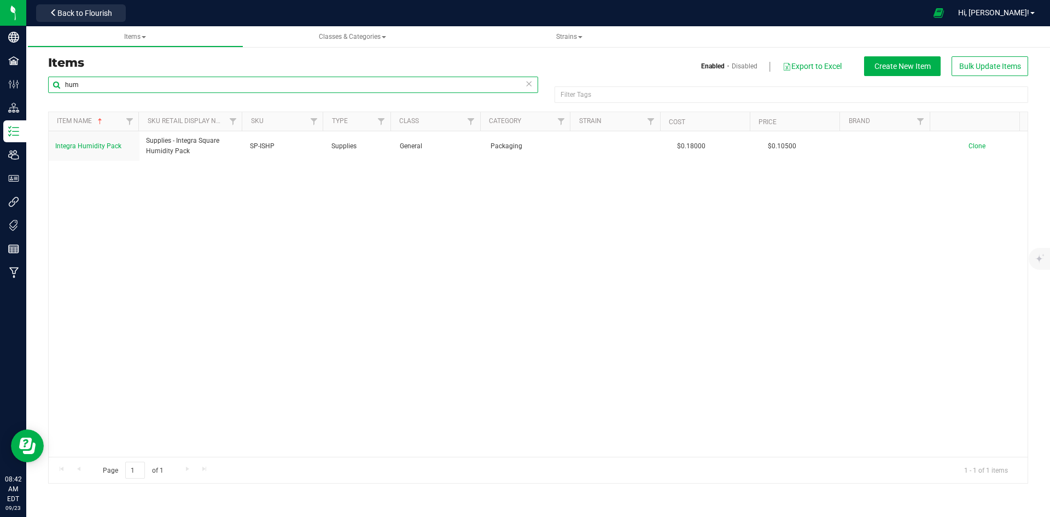
type input "hum"
click at [741, 70] on link "Disabled" at bounding box center [745, 66] width 26 height 10
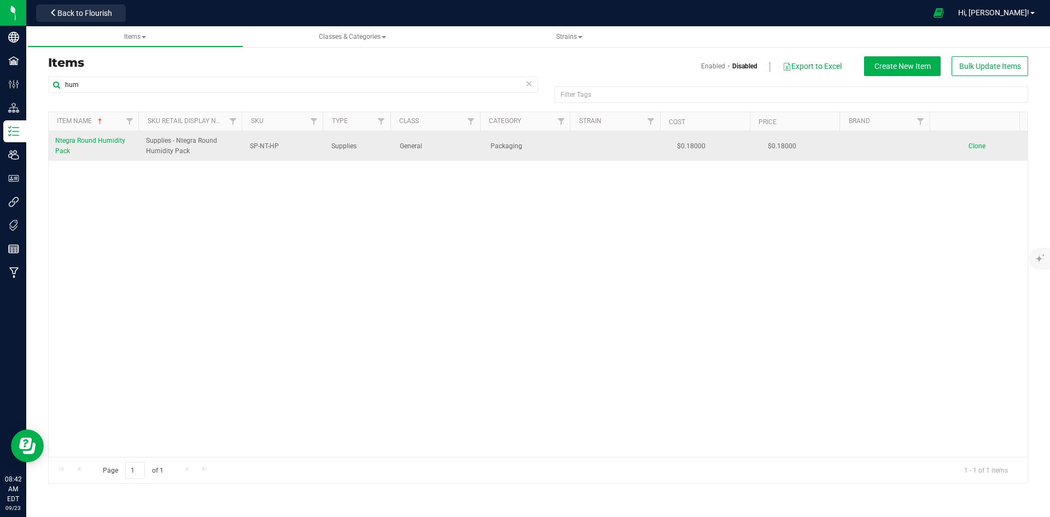
click at [113, 137] on span "Ntegra Round Humidity Pack" at bounding box center [90, 146] width 70 height 18
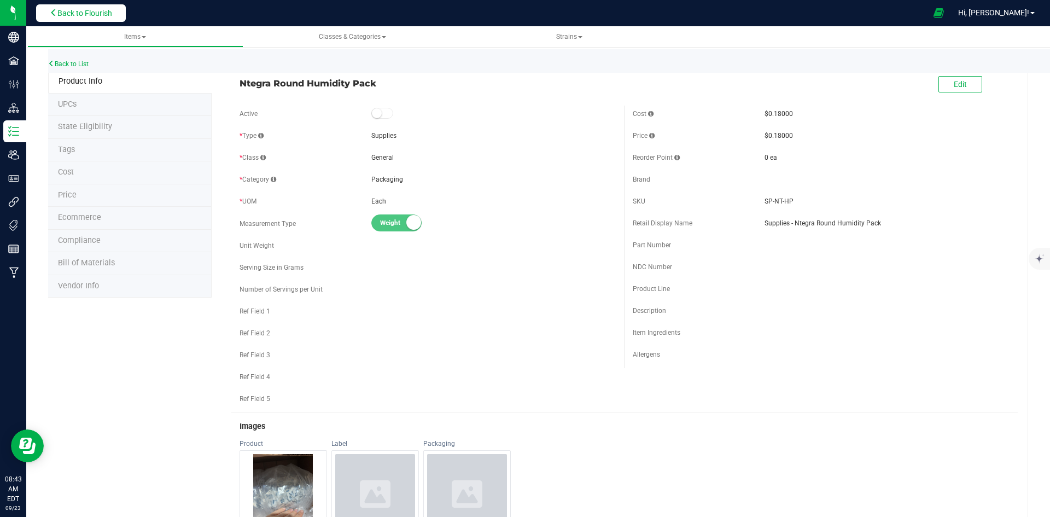
click at [112, 15] on span "Back to Flourish" at bounding box center [84, 13] width 55 height 9
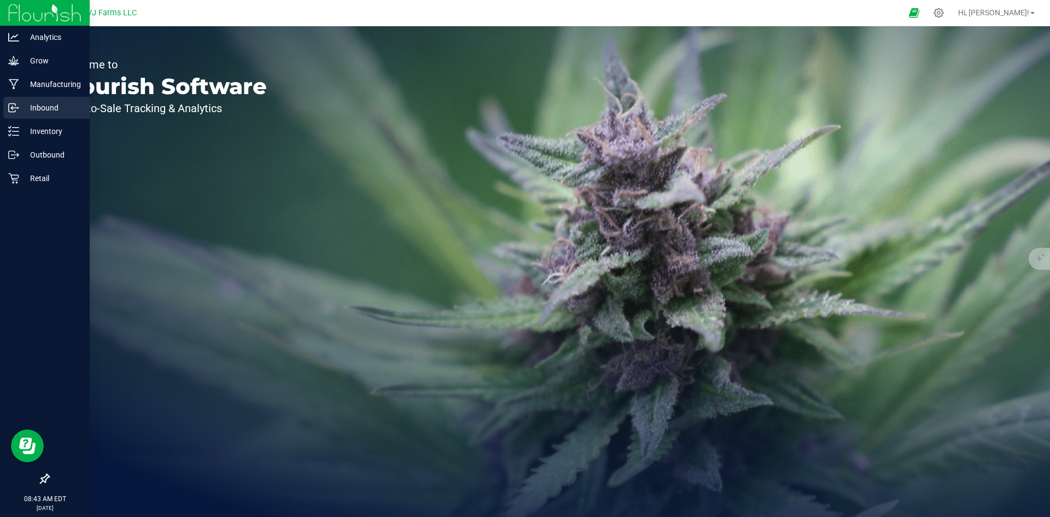
click at [38, 110] on p "Inbound" at bounding box center [52, 107] width 66 height 13
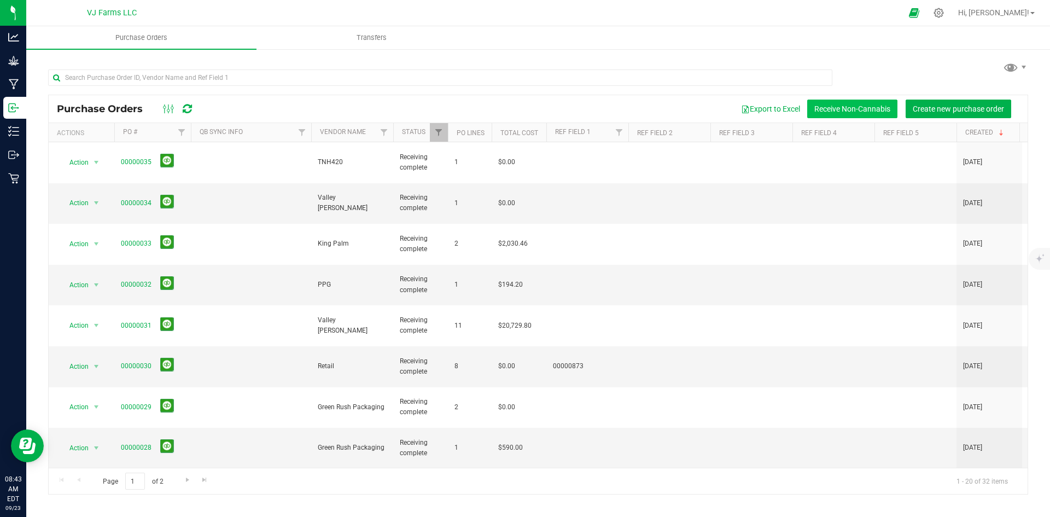
click at [868, 100] on button "Receive Non-Cannabis" at bounding box center [853, 109] width 90 height 19
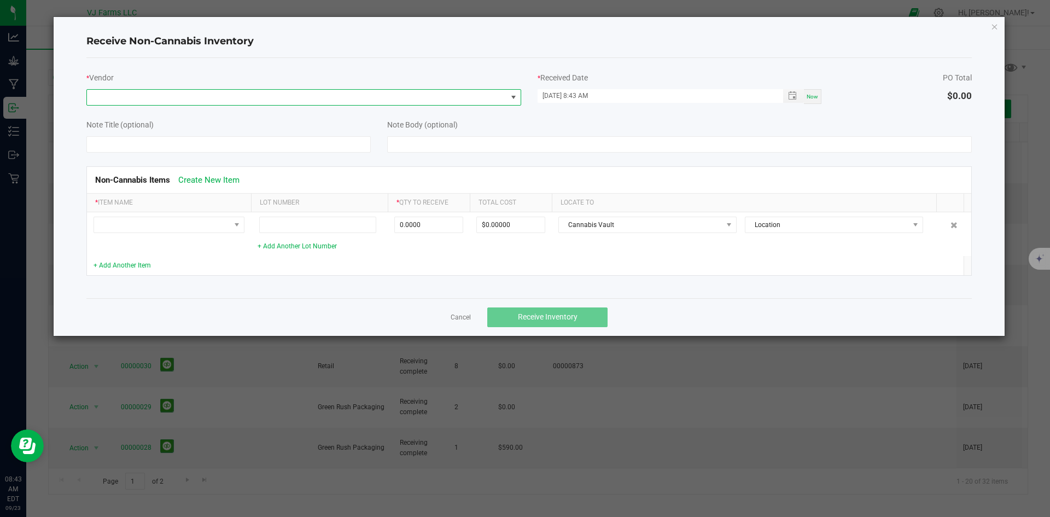
click at [338, 101] on span at bounding box center [297, 97] width 420 height 15
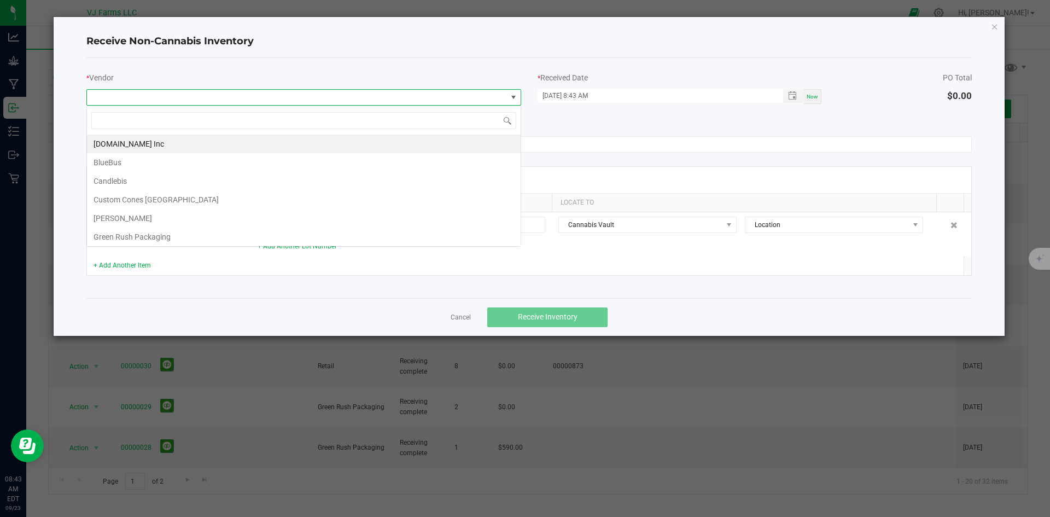
scroll to position [16, 435]
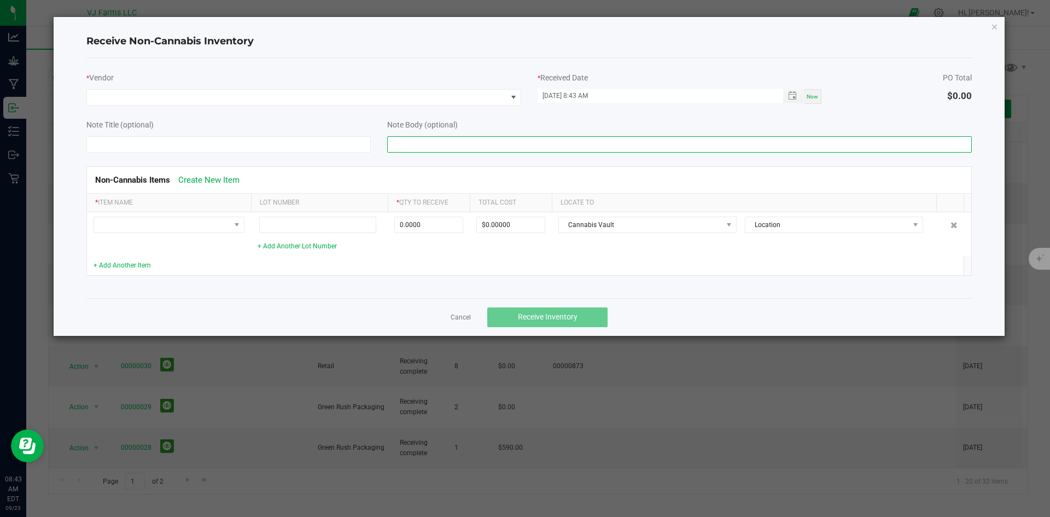
click at [622, 141] on input at bounding box center [679, 144] width 585 height 16
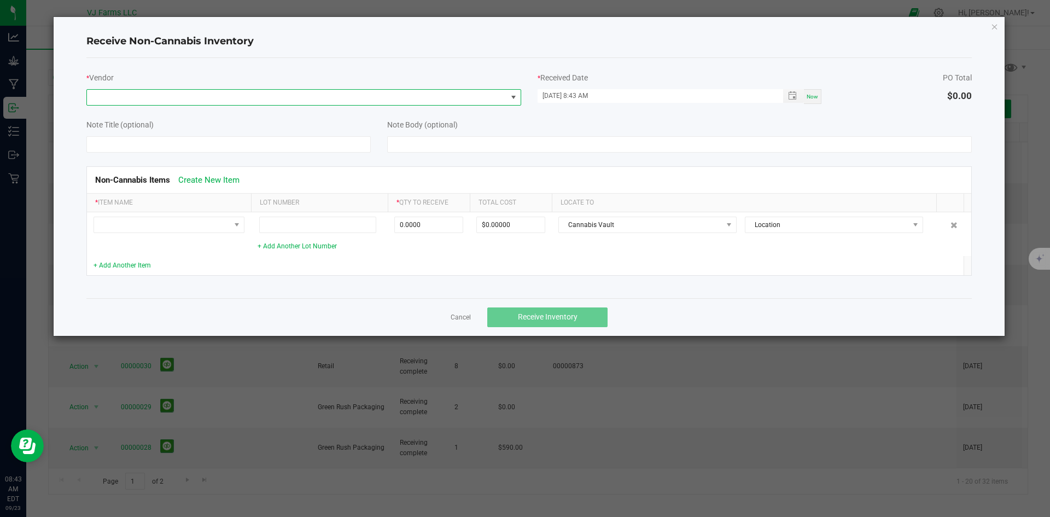
click at [468, 99] on span at bounding box center [297, 97] width 420 height 15
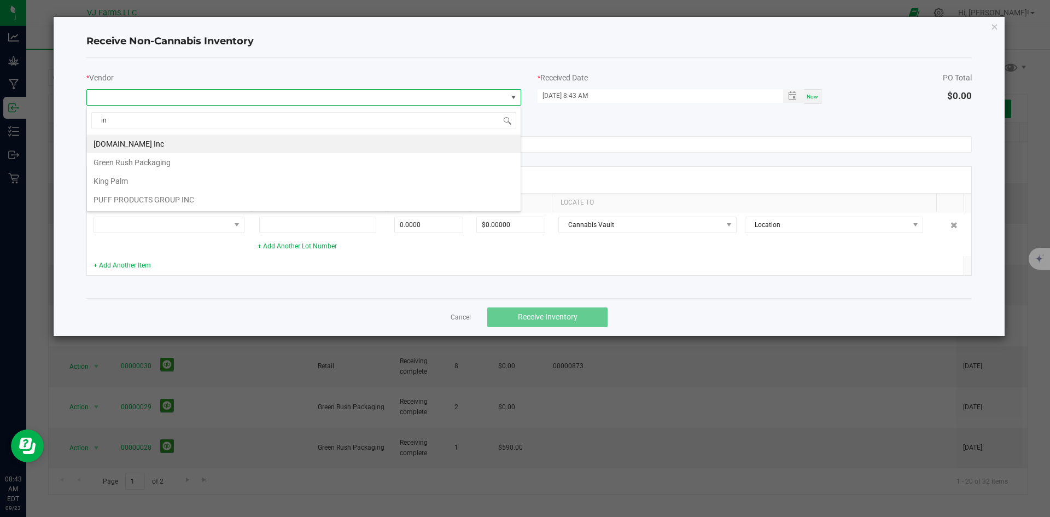
type input "i"
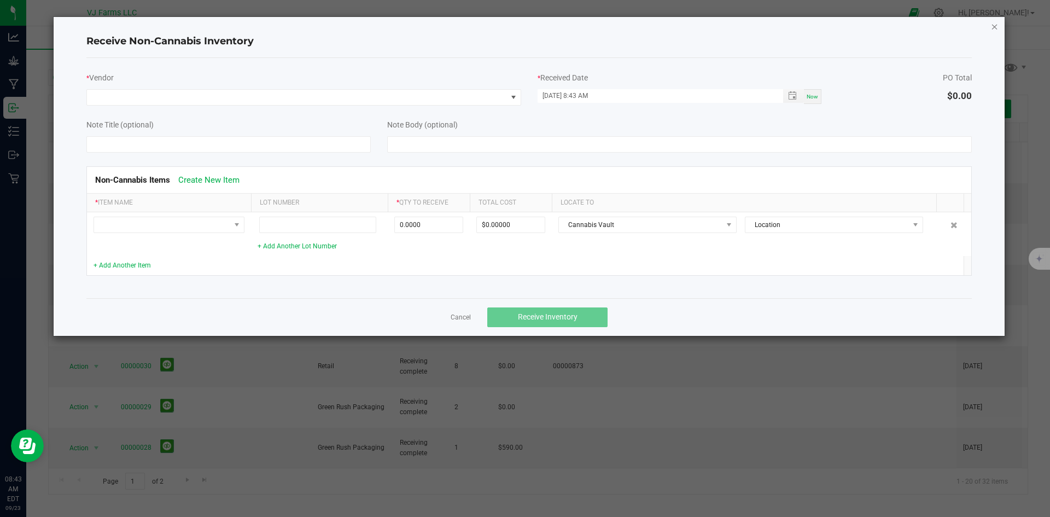
click at [994, 27] on icon "Close" at bounding box center [995, 26] width 8 height 13
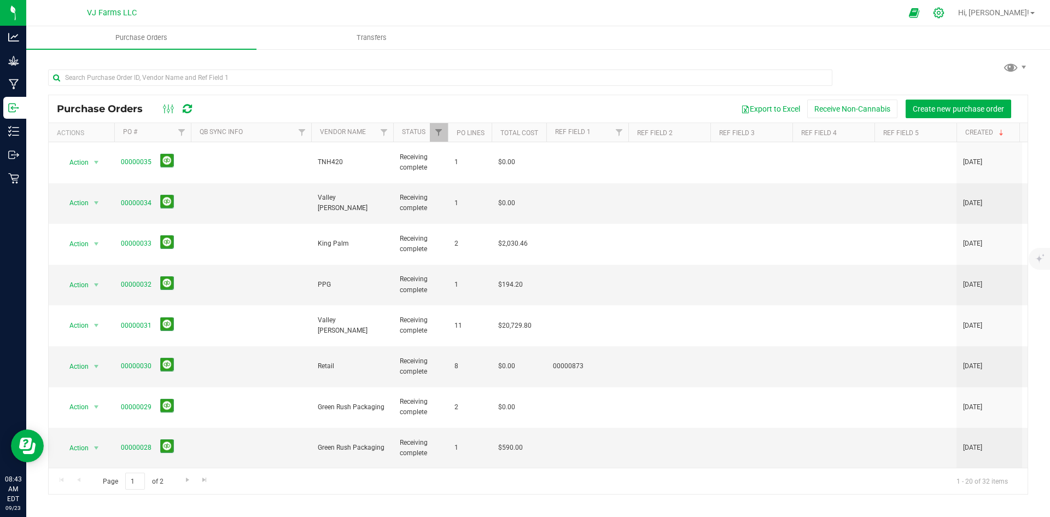
click at [945, 11] on icon at bounding box center [938, 12] width 11 height 11
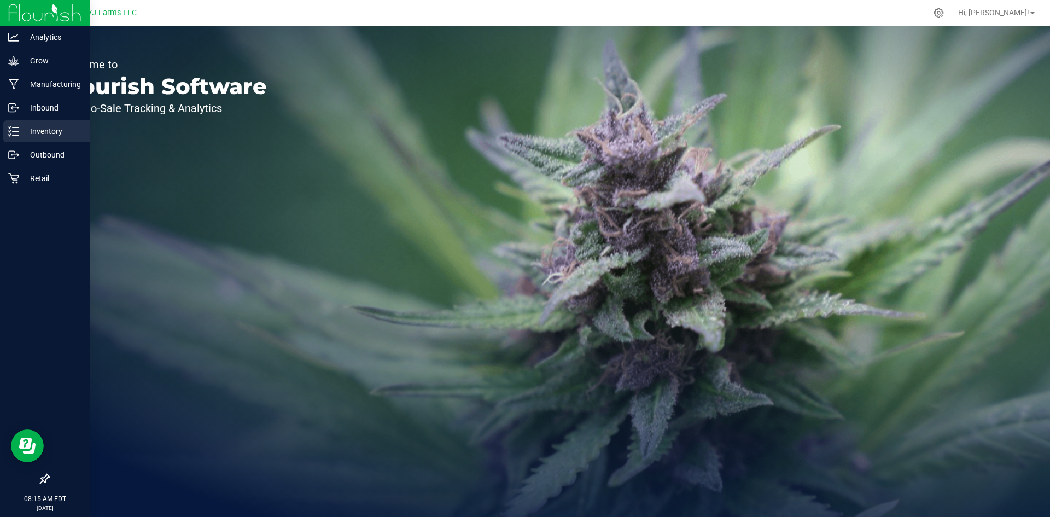
click at [34, 121] on div "Inventory" at bounding box center [46, 131] width 86 height 22
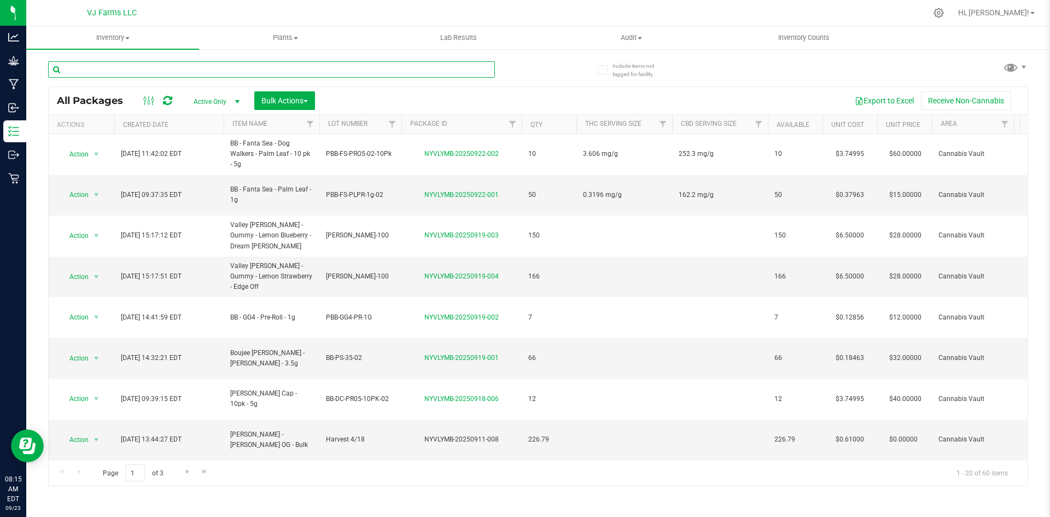
click at [159, 67] on input "text" at bounding box center [271, 69] width 447 height 16
type input "push"
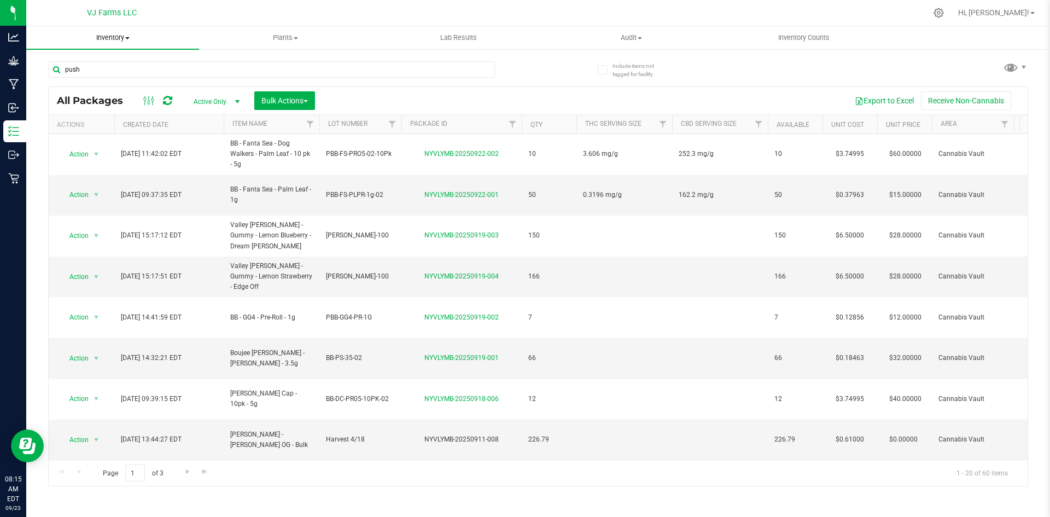
click at [121, 34] on div "Inventory All packages All inventory Waste log Create inventory Plants All plan…" at bounding box center [538, 271] width 1024 height 491
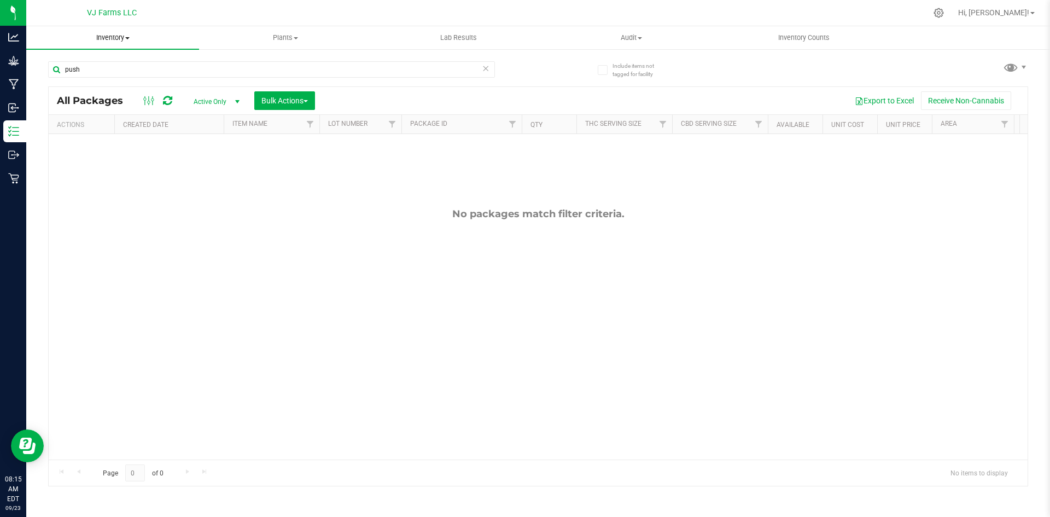
click at [118, 38] on span "Inventory" at bounding box center [112, 38] width 173 height 10
click at [105, 75] on li "All inventory" at bounding box center [112, 79] width 173 height 13
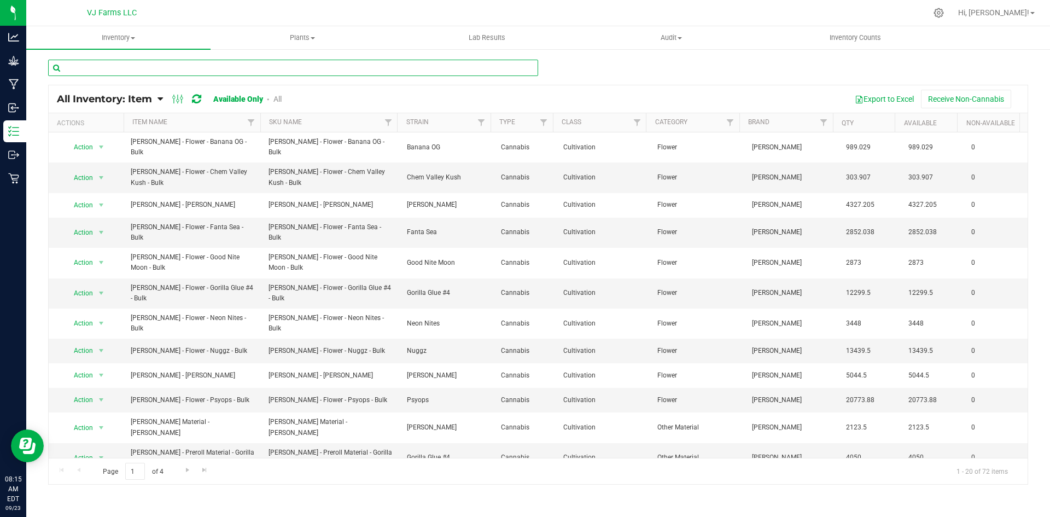
click at [103, 67] on input "text" at bounding box center [293, 68] width 490 height 16
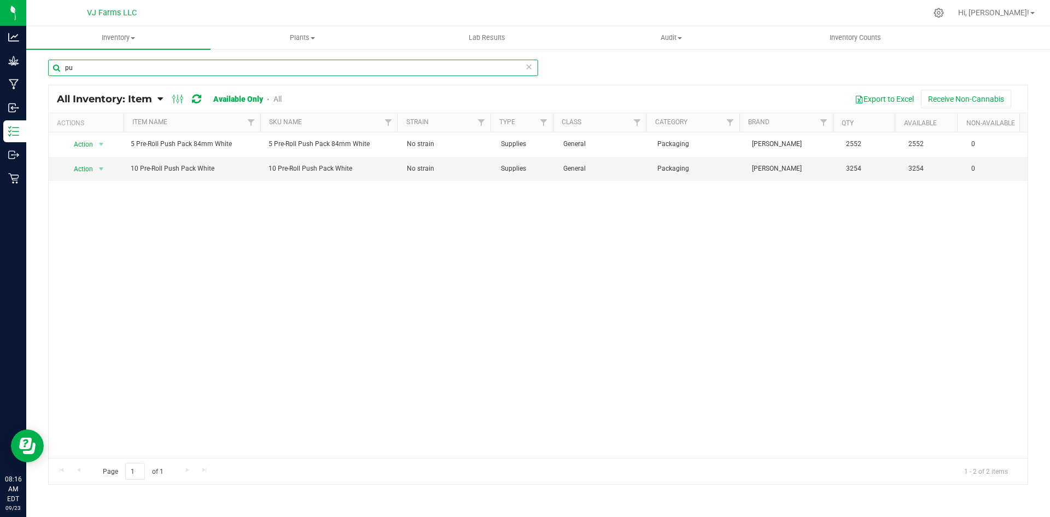
type input "p"
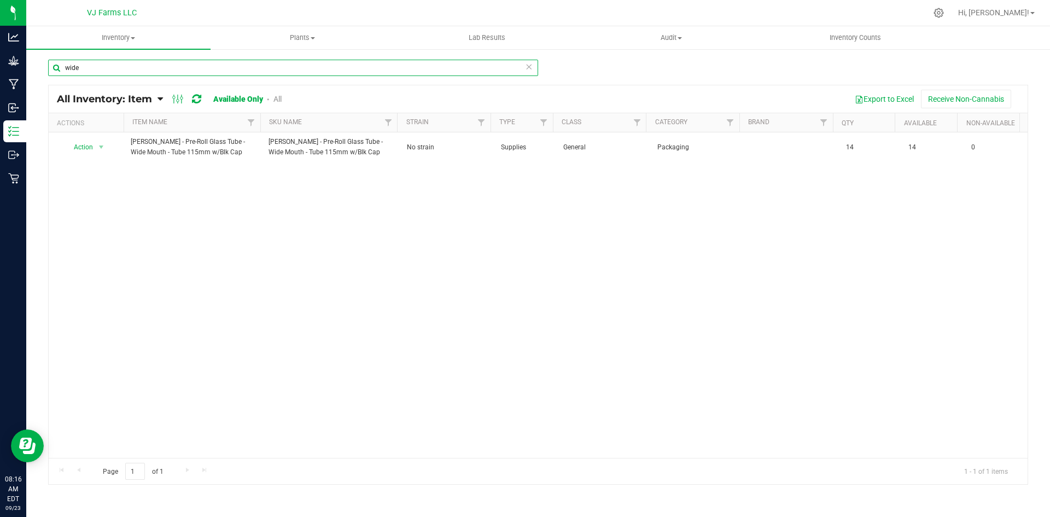
type input "wide"
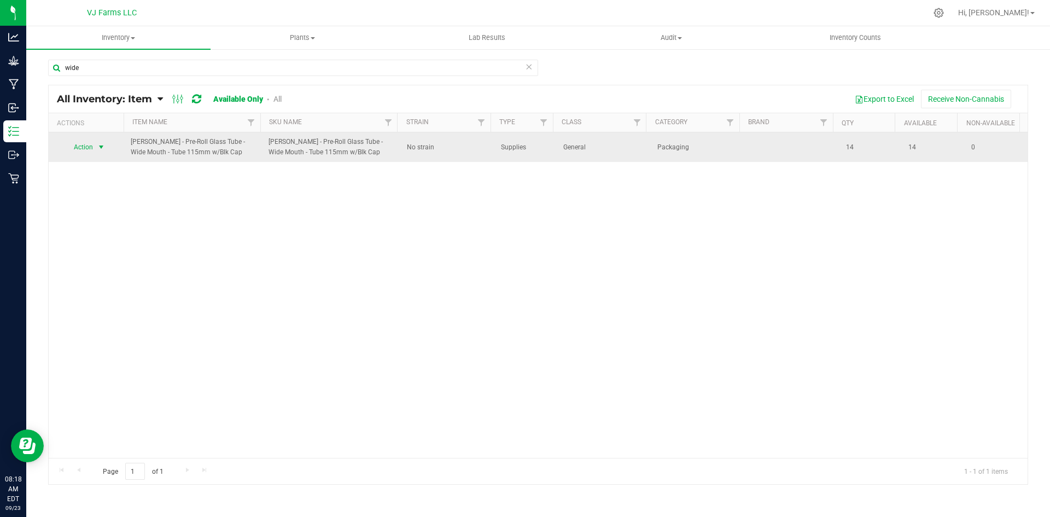
click at [93, 150] on span "Action" at bounding box center [80, 147] width 30 height 15
click at [76, 150] on span "Action" at bounding box center [80, 147] width 30 height 15
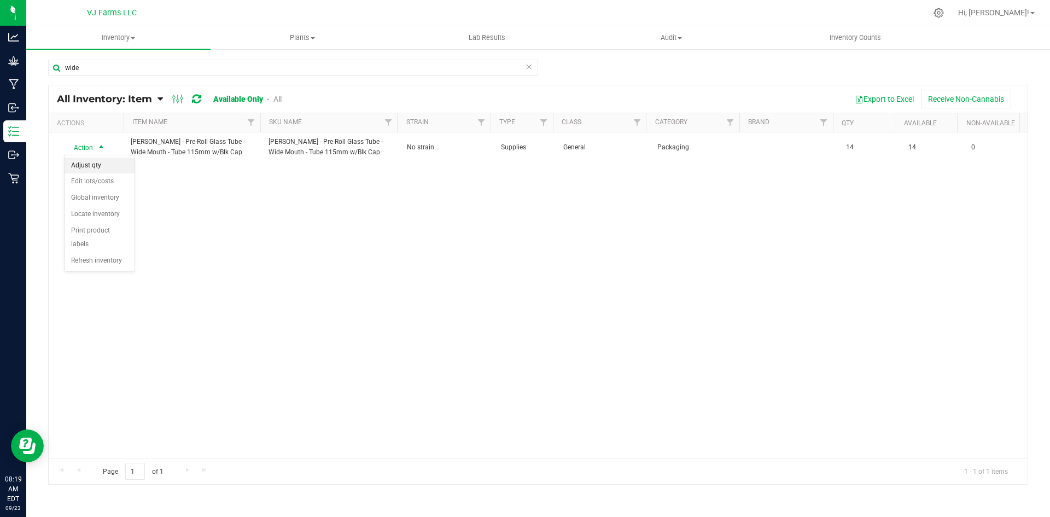
click at [97, 166] on li "Adjust qty" at bounding box center [100, 166] width 70 height 16
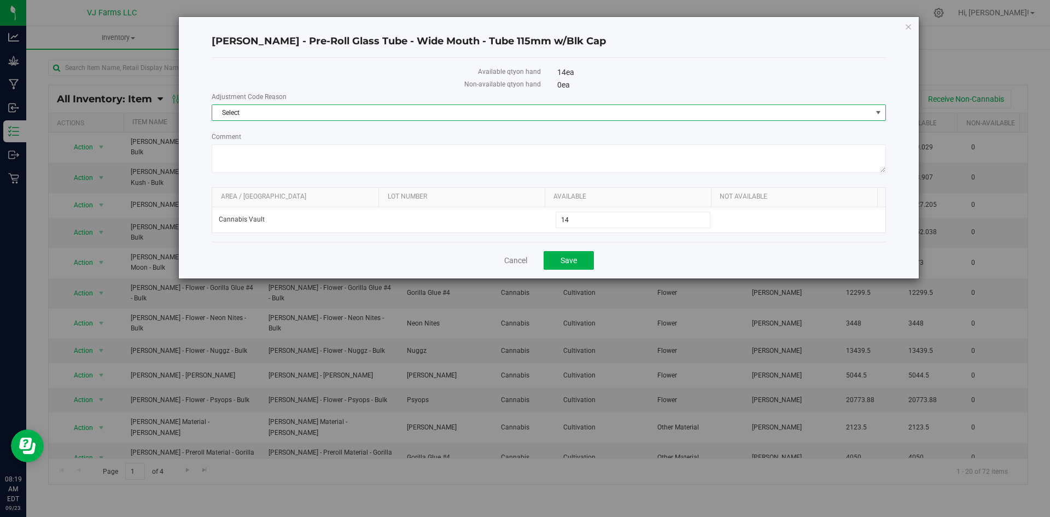
click at [352, 109] on span "Select" at bounding box center [542, 112] width 660 height 15
click at [335, 131] on li "Incorrect Quantity" at bounding box center [548, 131] width 673 height 16
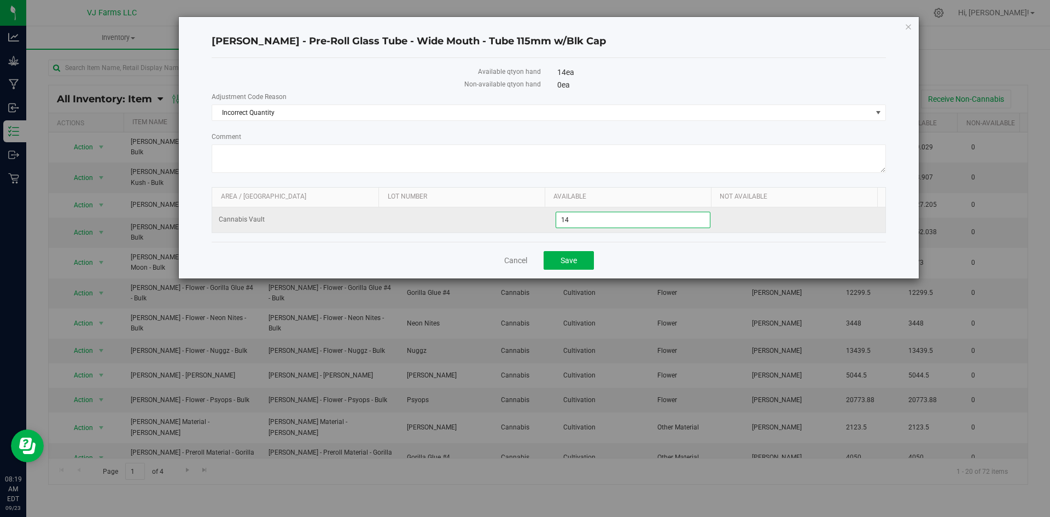
click at [617, 225] on span "14 14" at bounding box center [633, 220] width 155 height 16
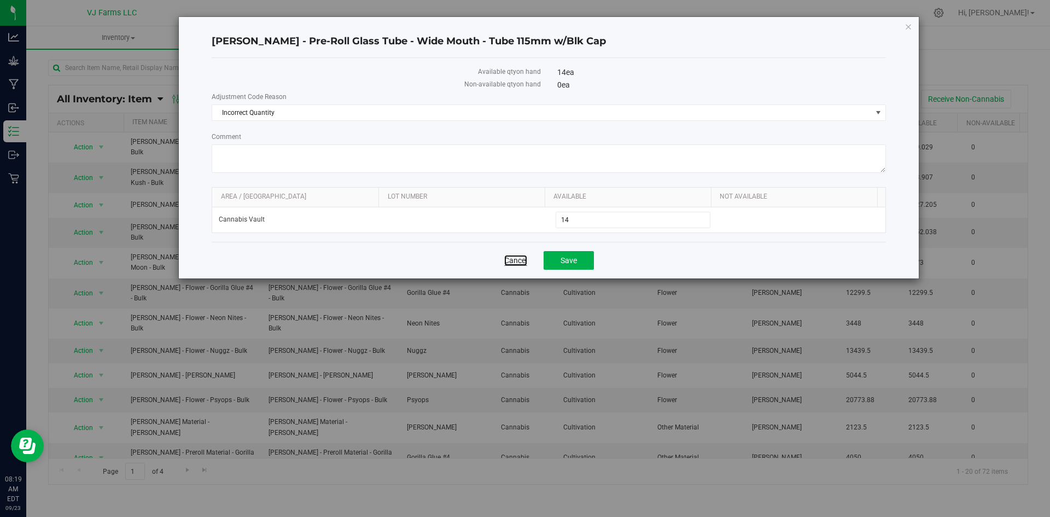
click at [512, 259] on link "Cancel" at bounding box center [515, 260] width 23 height 11
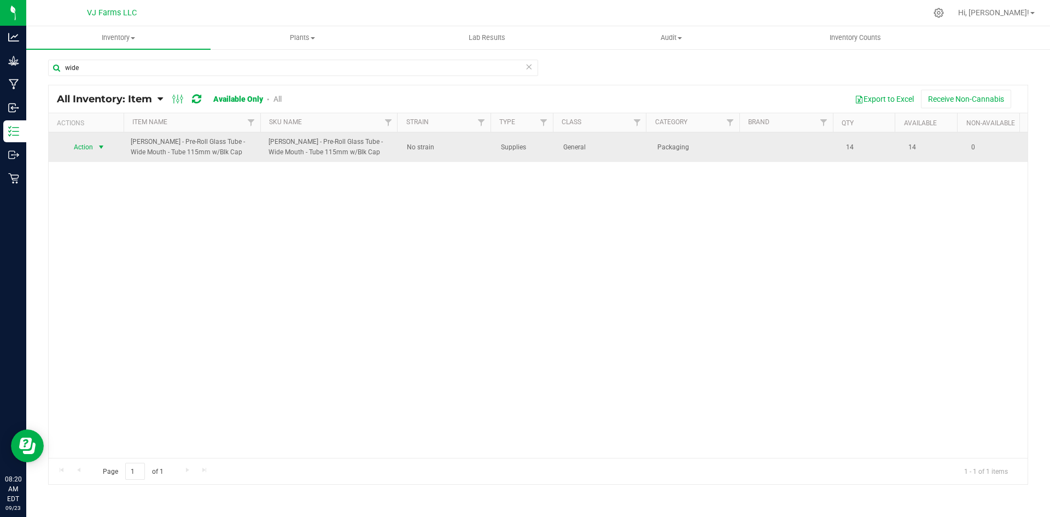
click at [84, 154] on span "Action" at bounding box center [80, 147] width 30 height 15
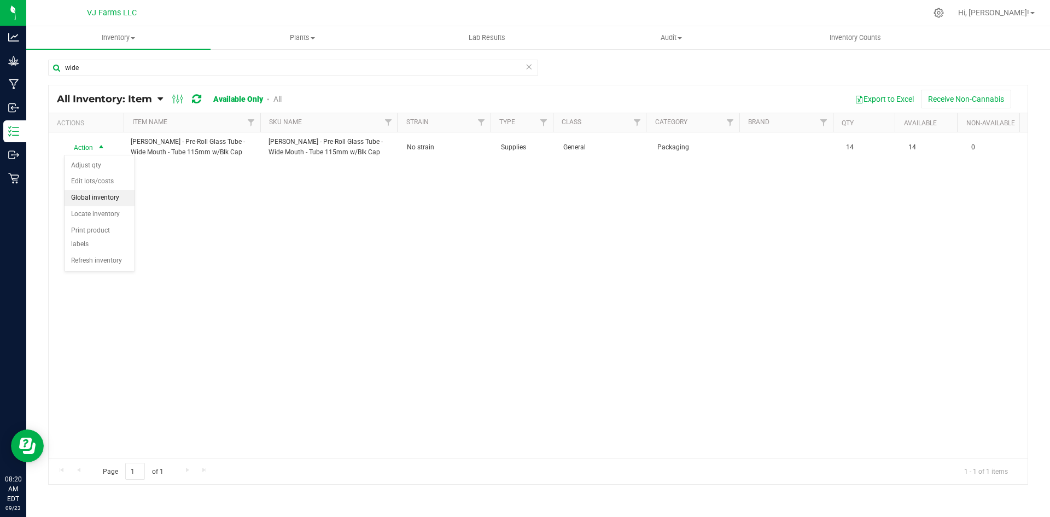
click at [124, 205] on li "Global inventory" at bounding box center [100, 198] width 70 height 16
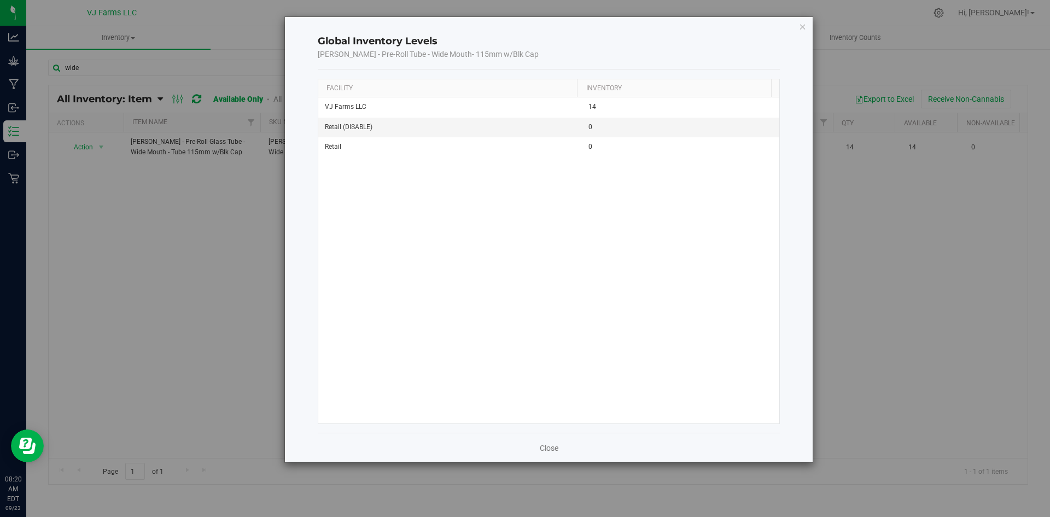
click at [809, 29] on div "Global Inventory Levels Boujee Ben - Pre-Roll Tube - Wide Mouth- 115mm w/Blk Ca…" at bounding box center [549, 239] width 529 height 445
click at [803, 29] on icon "button" at bounding box center [803, 26] width 8 height 13
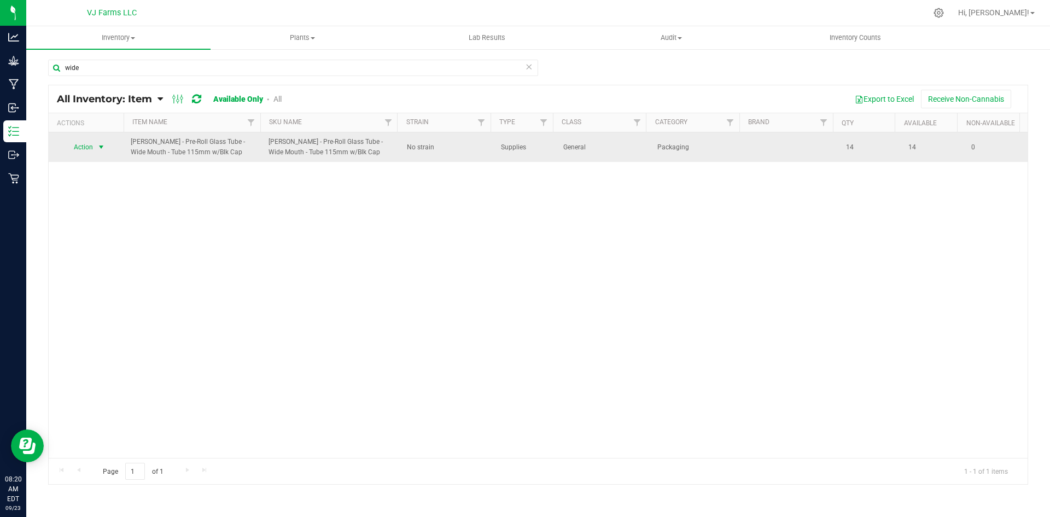
click at [96, 146] on span "select" at bounding box center [102, 147] width 14 height 15
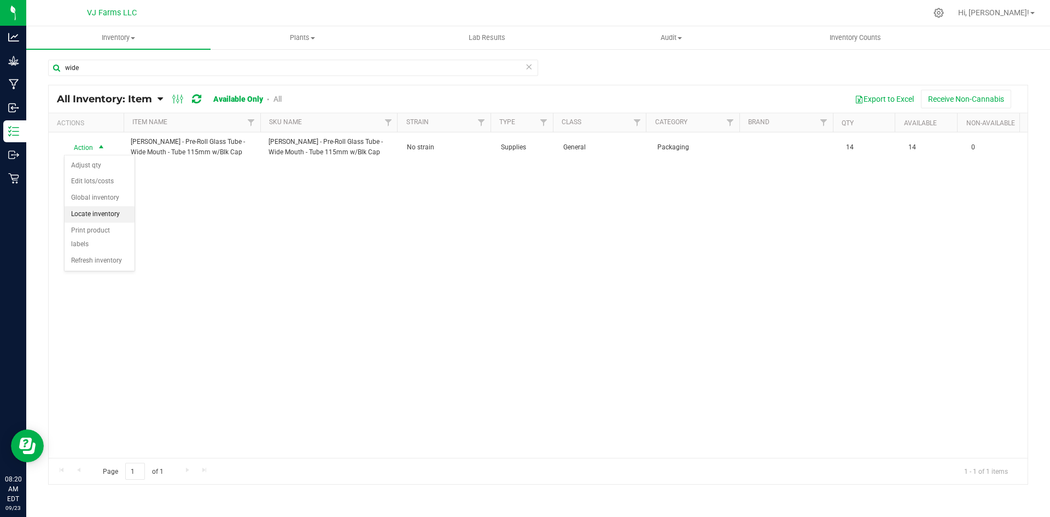
click at [116, 217] on li "Locate inventory" at bounding box center [100, 214] width 70 height 16
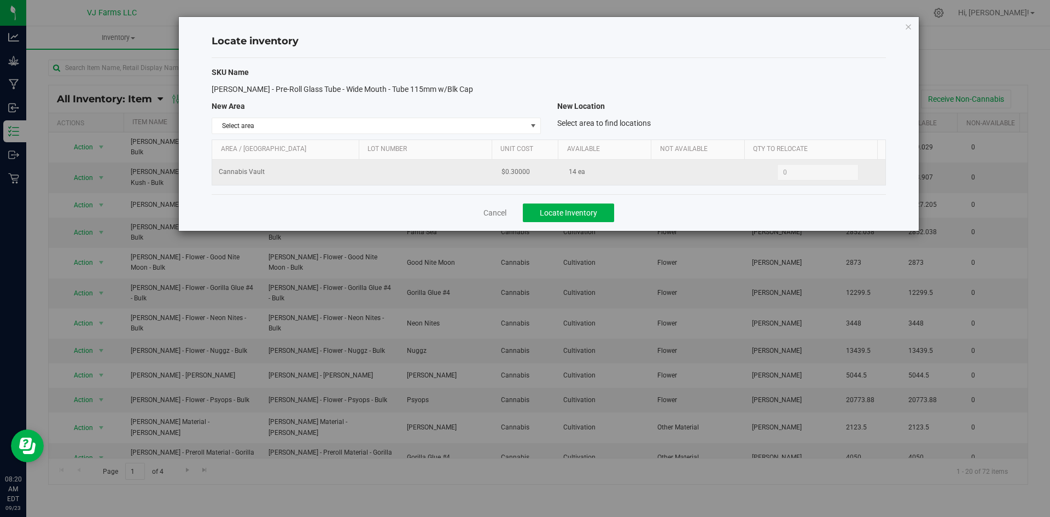
click at [519, 163] on td "$0.30000" at bounding box center [528, 172] width 67 height 25
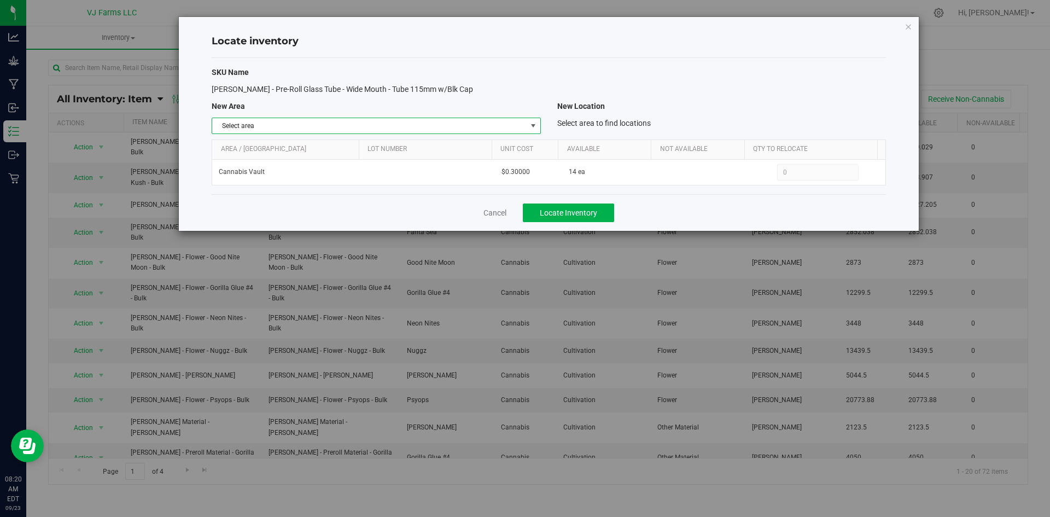
click at [498, 125] on span "Select area" at bounding box center [369, 125] width 314 height 15
click at [270, 155] on li "Non-Cannabis Vault" at bounding box center [376, 161] width 328 height 16
click at [559, 223] on div "Cancel Locate Inventory" at bounding box center [549, 212] width 675 height 37
click at [566, 212] on span "Locate Inventory" at bounding box center [568, 212] width 57 height 9
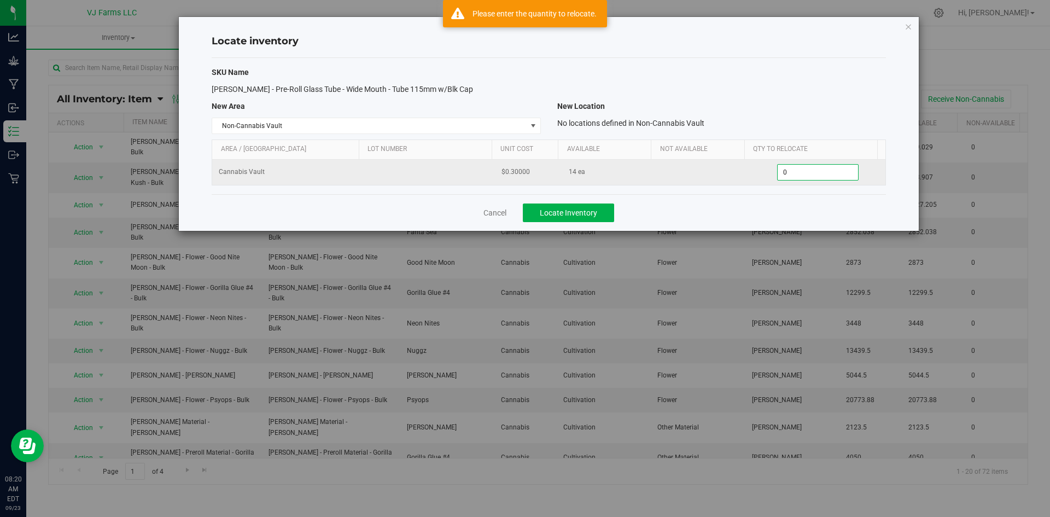
click at [791, 169] on span "0 0" at bounding box center [818, 172] width 82 height 16
type input "14"
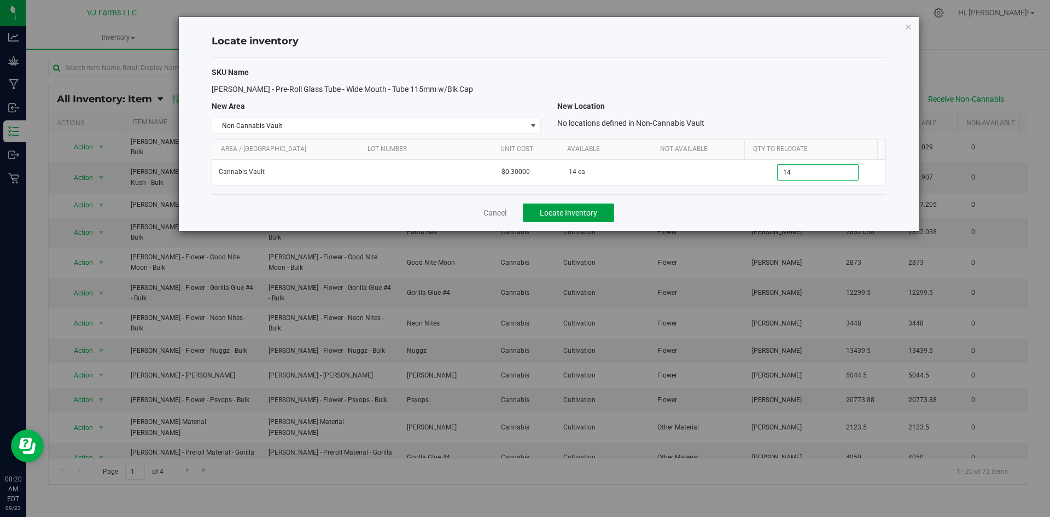
type input "14"
click at [547, 214] on span "Locate Inventory" at bounding box center [568, 212] width 57 height 9
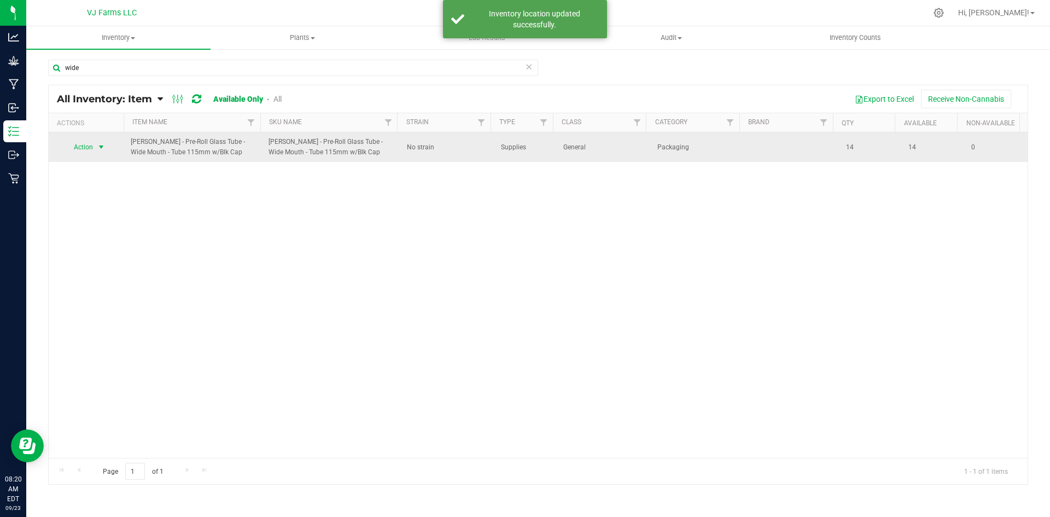
click at [102, 142] on span "select" at bounding box center [102, 147] width 14 height 15
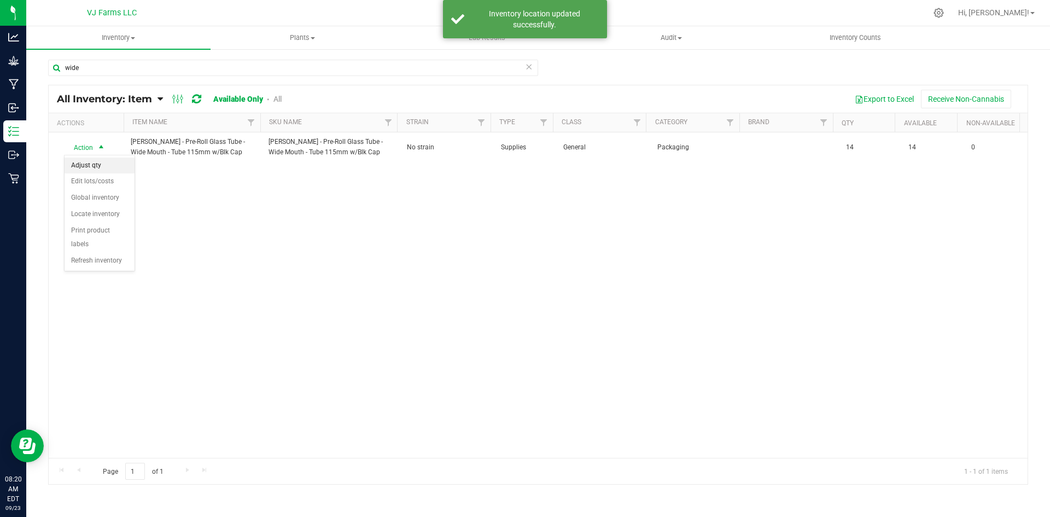
click at [102, 164] on li "Adjust qty" at bounding box center [100, 166] width 70 height 16
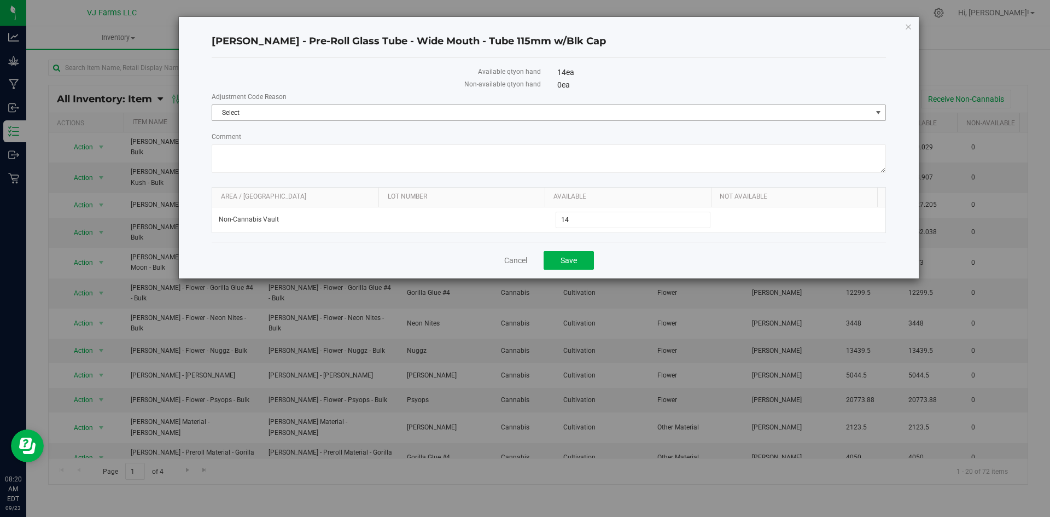
click at [375, 110] on span "Select" at bounding box center [542, 112] width 660 height 15
click at [334, 133] on li "Incorrect Quantity" at bounding box center [548, 131] width 673 height 16
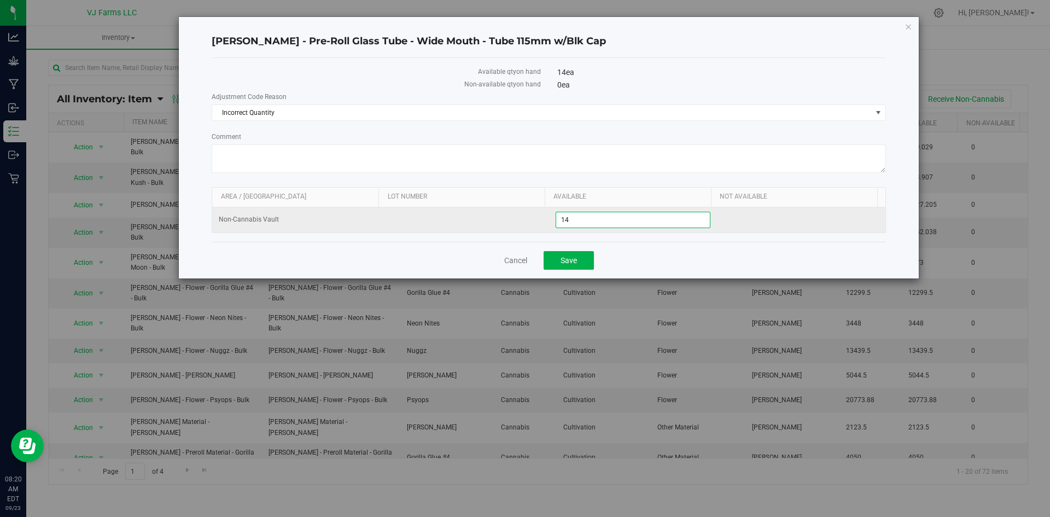
click at [589, 220] on span "14 14" at bounding box center [633, 220] width 155 height 16
type input "1"
type input "550"
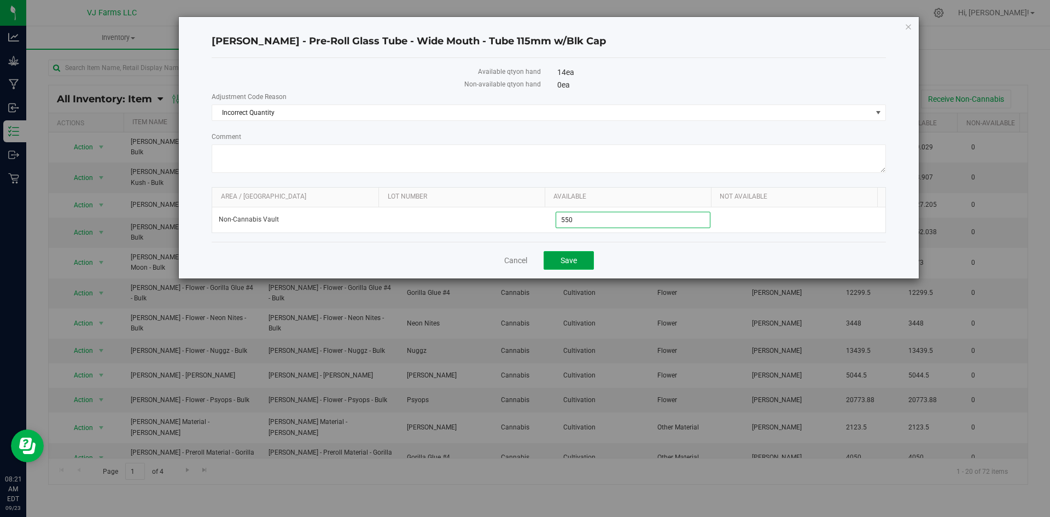
type input "550"
click at [582, 262] on button "Save" at bounding box center [569, 260] width 50 height 19
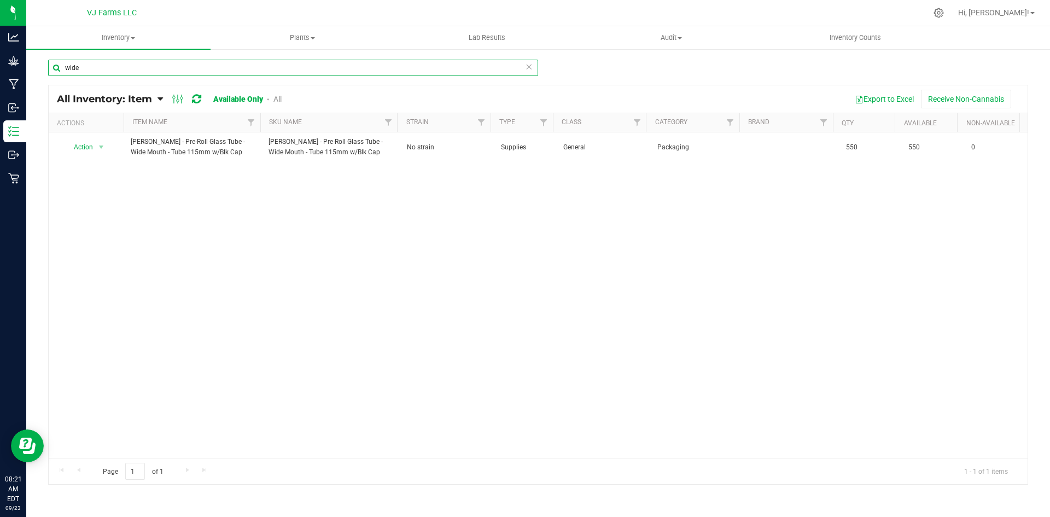
click at [256, 76] on input "wide" at bounding box center [293, 68] width 490 height 16
type input "w"
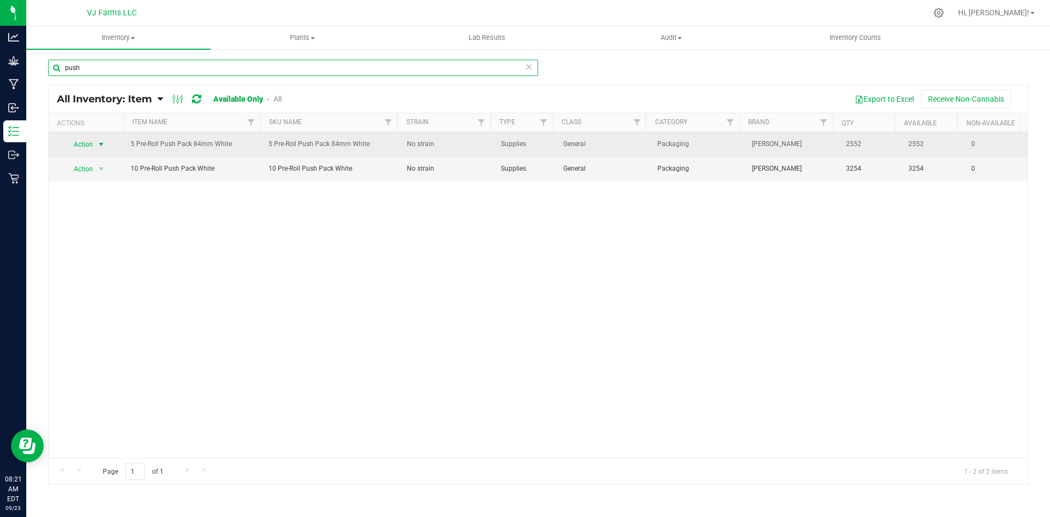
type input "push"
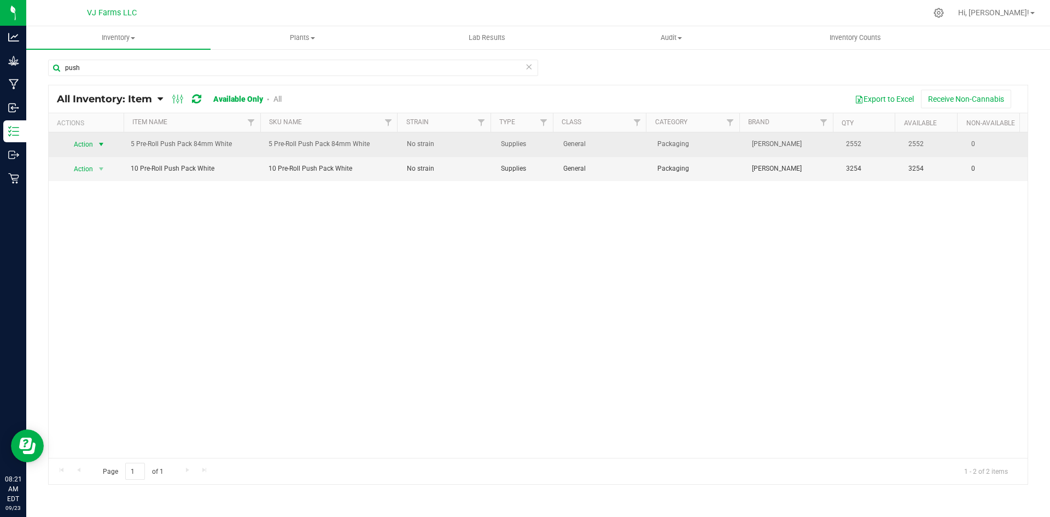
click at [90, 145] on span "Action" at bounding box center [80, 144] width 30 height 15
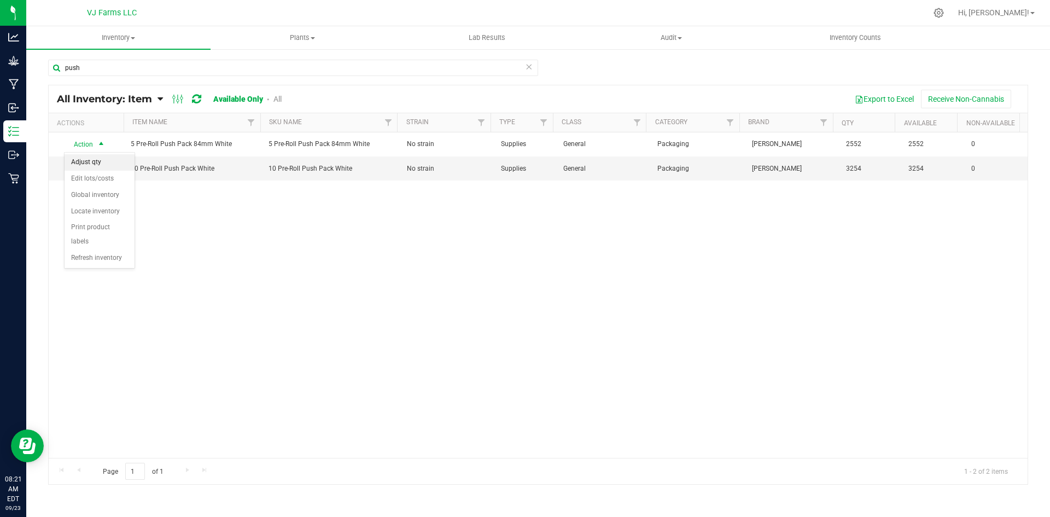
click at [96, 158] on li "Adjust qty" at bounding box center [100, 162] width 70 height 16
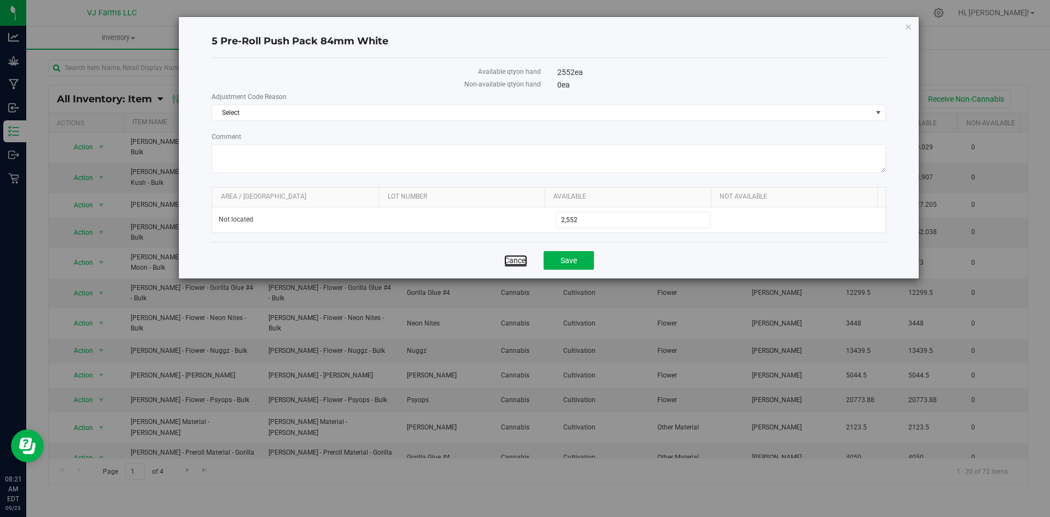
click at [506, 258] on link "Cancel" at bounding box center [515, 260] width 23 height 11
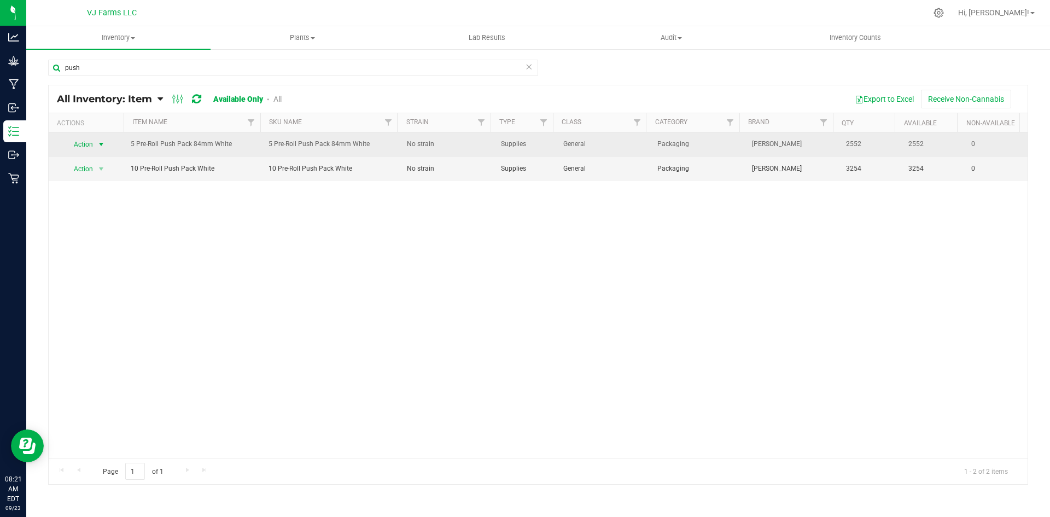
click at [88, 146] on span "Action" at bounding box center [80, 144] width 30 height 15
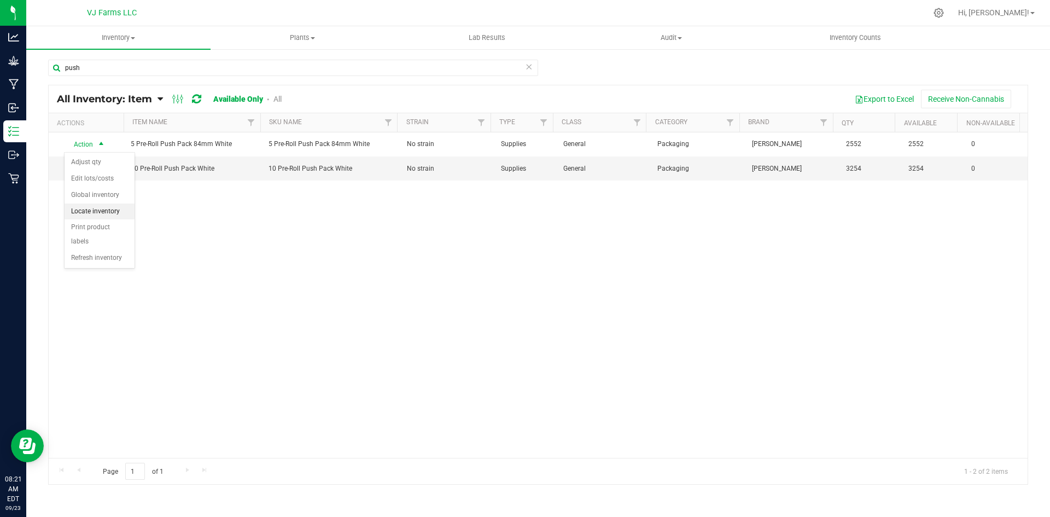
click at [118, 214] on li "Locate inventory" at bounding box center [100, 212] width 70 height 16
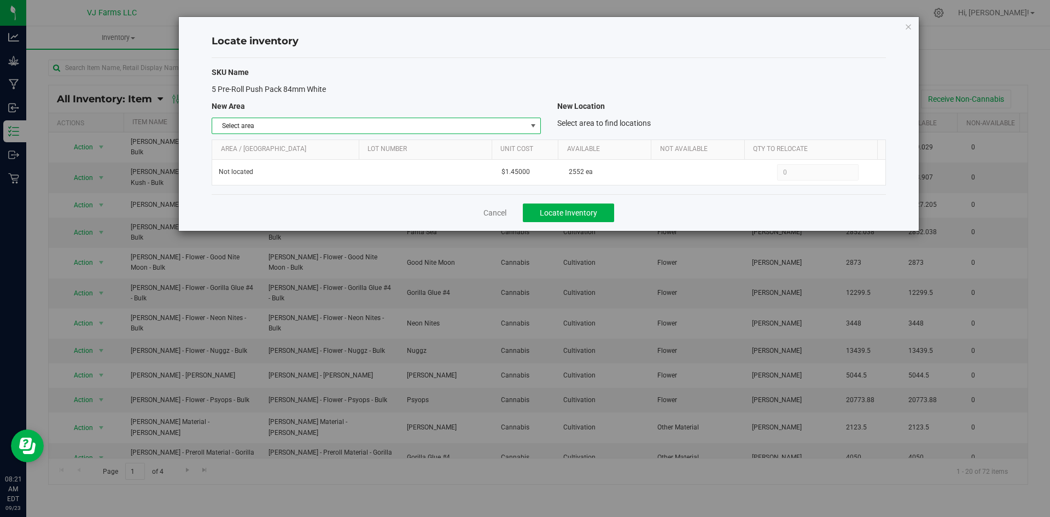
click at [374, 125] on span "Select area" at bounding box center [369, 125] width 314 height 15
click at [309, 167] on li "Non-Cannabis Vault" at bounding box center [376, 161] width 328 height 16
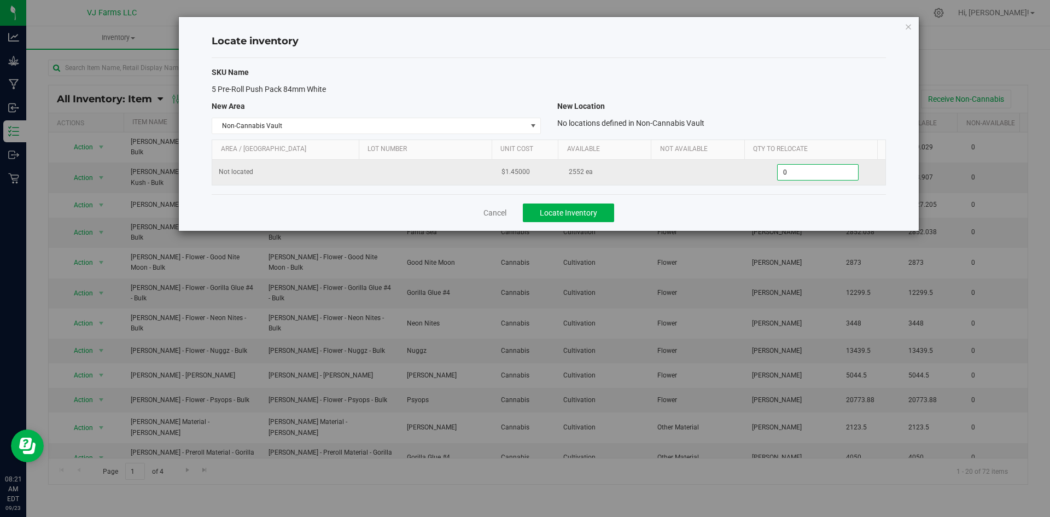
click at [786, 168] on span "0 0" at bounding box center [818, 172] width 82 height 16
type input "2552"
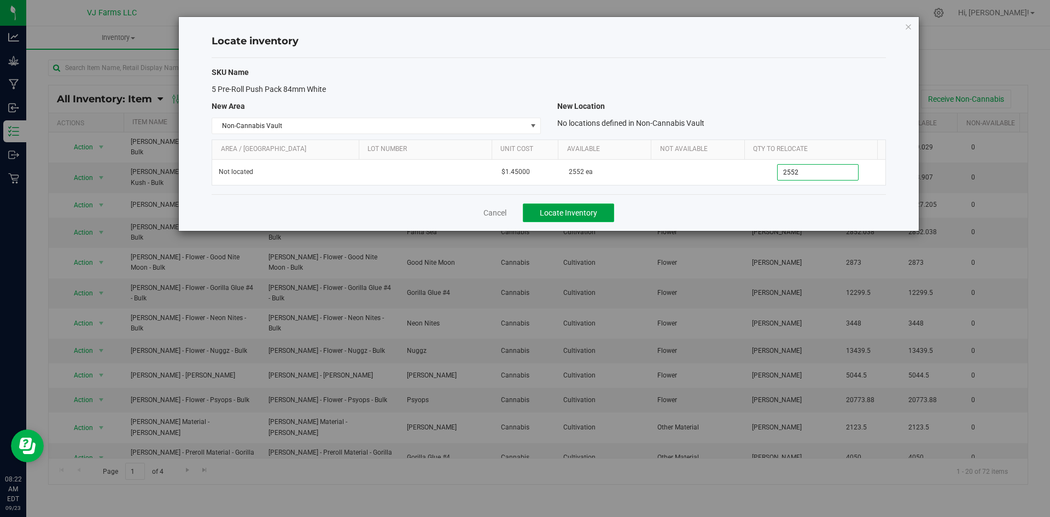
type input "2,552"
click at [589, 214] on span "Locate Inventory" at bounding box center [568, 212] width 57 height 9
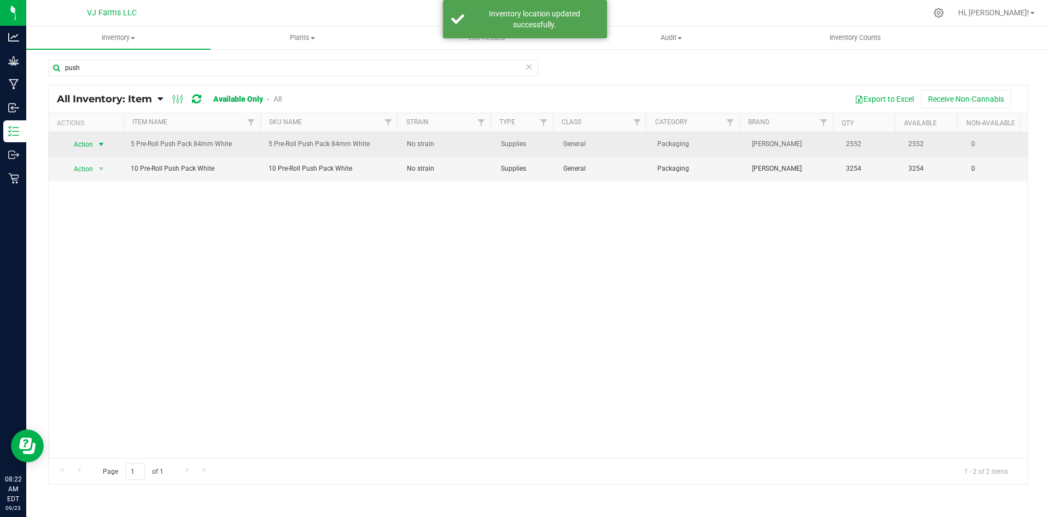
click at [85, 144] on span "Action" at bounding box center [80, 144] width 30 height 15
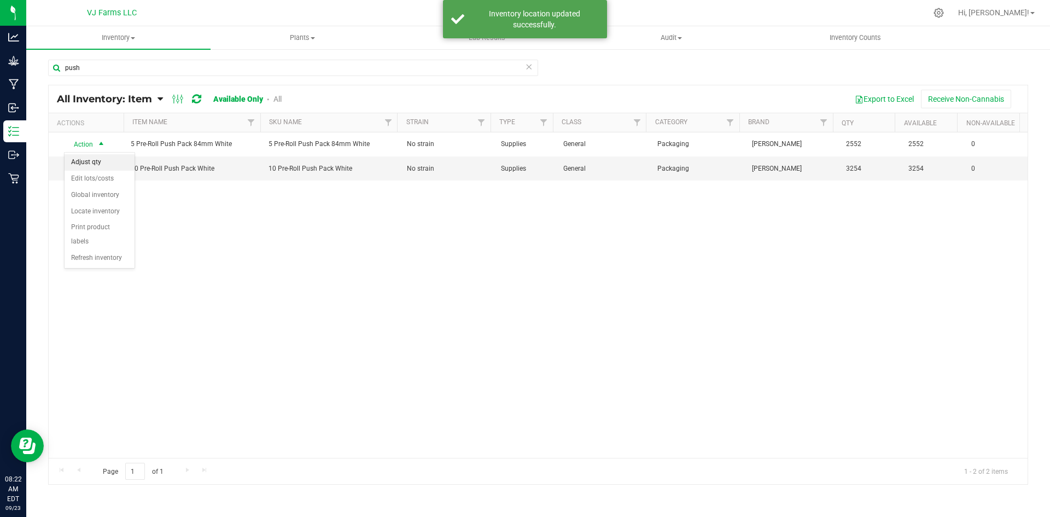
click at [113, 163] on li "Adjust qty" at bounding box center [100, 162] width 70 height 16
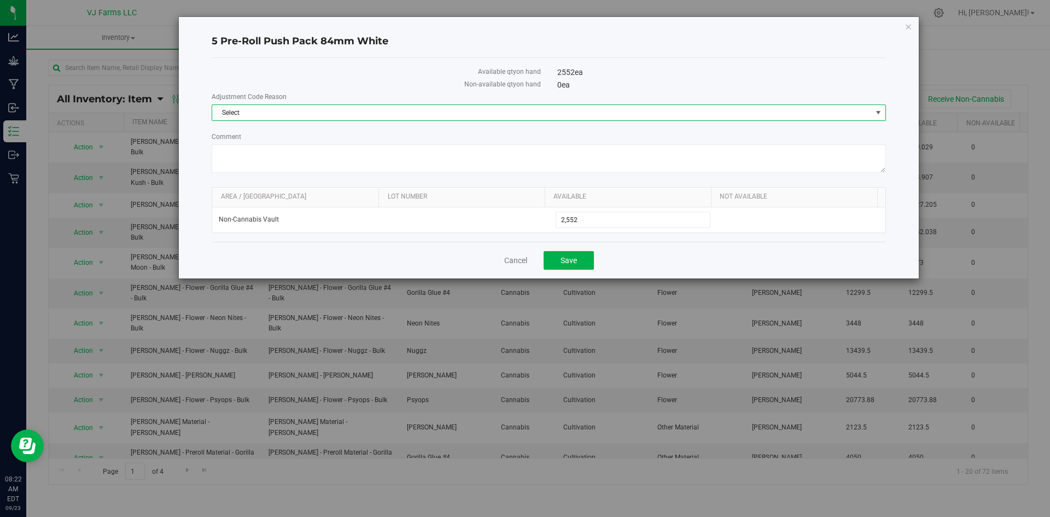
click at [369, 114] on span "Select" at bounding box center [542, 112] width 660 height 15
click at [313, 129] on li "Incorrect Quantity" at bounding box center [548, 131] width 673 height 16
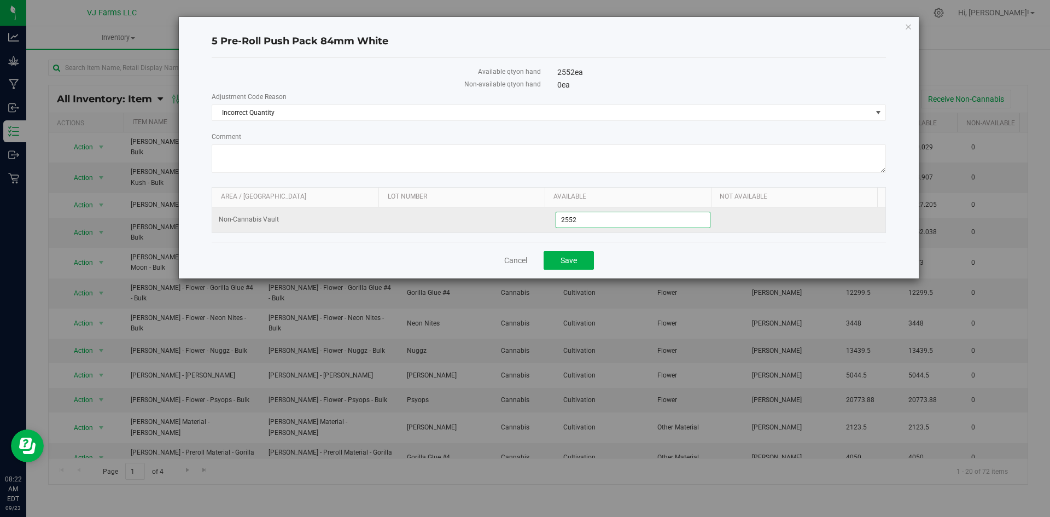
drag, startPoint x: 624, startPoint y: 214, endPoint x: 499, endPoint y: 222, distance: 125.0
click at [499, 222] on tr "Non-Cannabis Vault 2,552 2552" at bounding box center [548, 219] width 673 height 25
type input "3392"
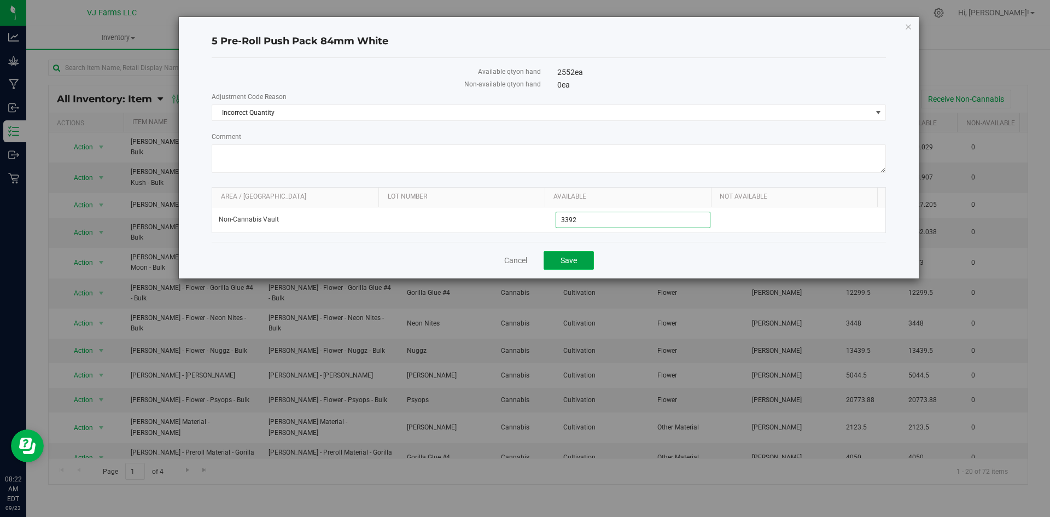
type input "3,392"
click at [559, 259] on button "Save" at bounding box center [569, 260] width 50 height 19
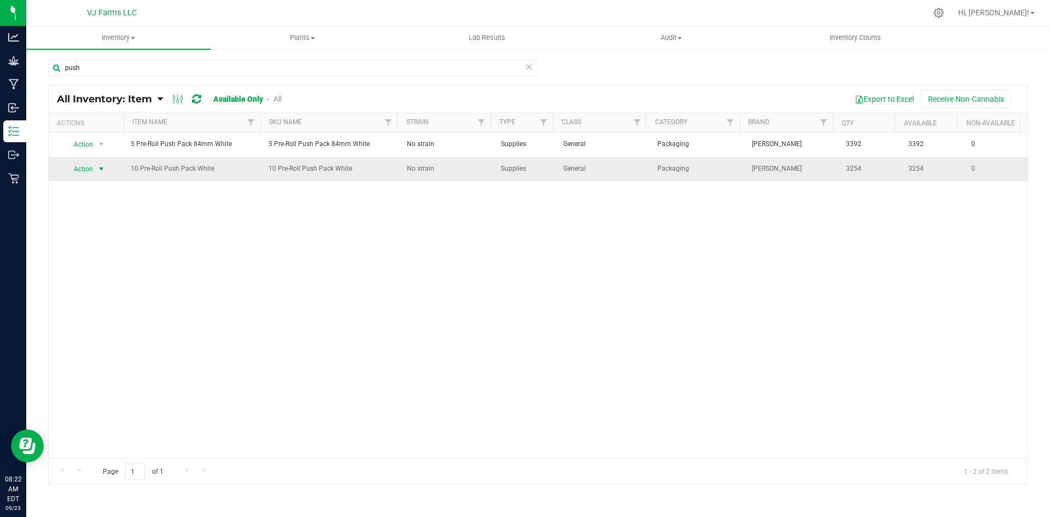
click at [86, 170] on span "Action" at bounding box center [80, 168] width 30 height 15
click at [115, 234] on li "Locate inventory" at bounding box center [100, 236] width 70 height 16
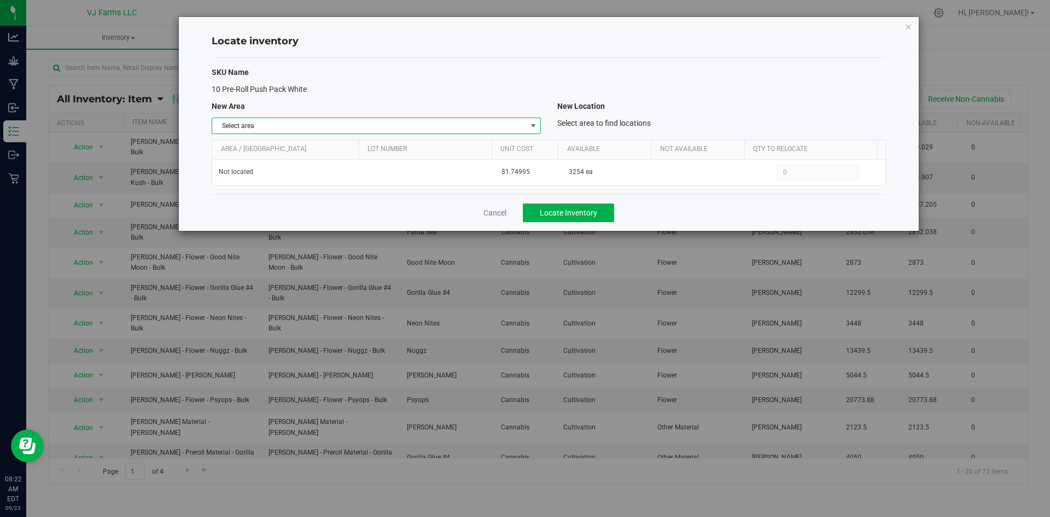
click at [375, 126] on span "Select area" at bounding box center [369, 125] width 314 height 15
click at [309, 158] on li "Non-Cannabis Vault" at bounding box center [376, 161] width 328 height 16
click at [587, 214] on span "Locate Inventory" at bounding box center [568, 212] width 57 height 9
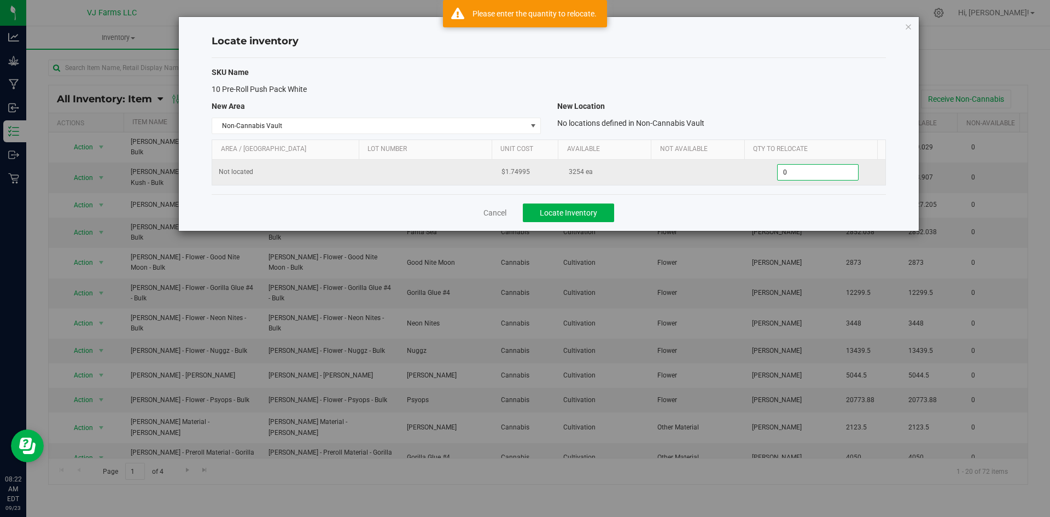
click at [804, 169] on span "0 0" at bounding box center [818, 172] width 82 height 16
type input "3254"
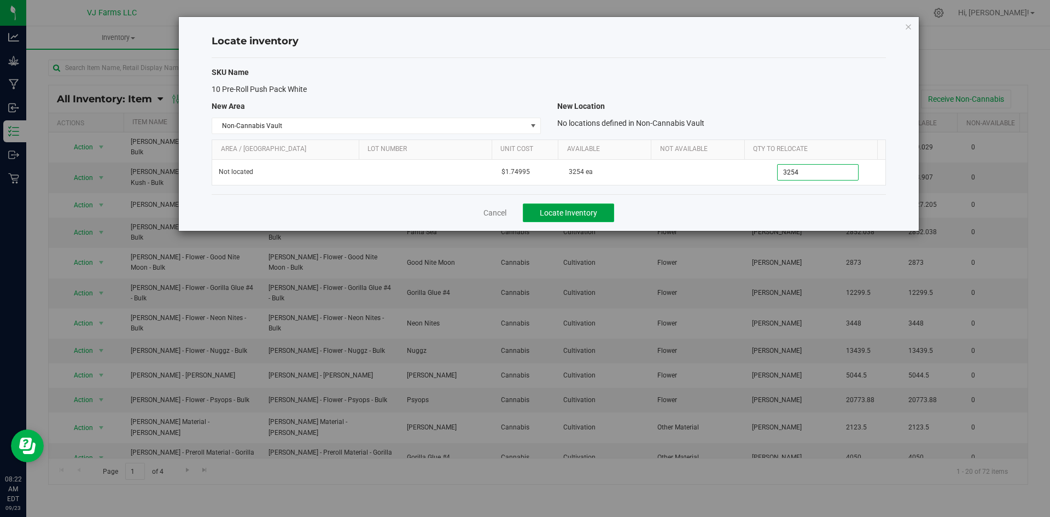
type input "3,254"
click at [553, 216] on span "Locate Inventory" at bounding box center [568, 212] width 57 height 9
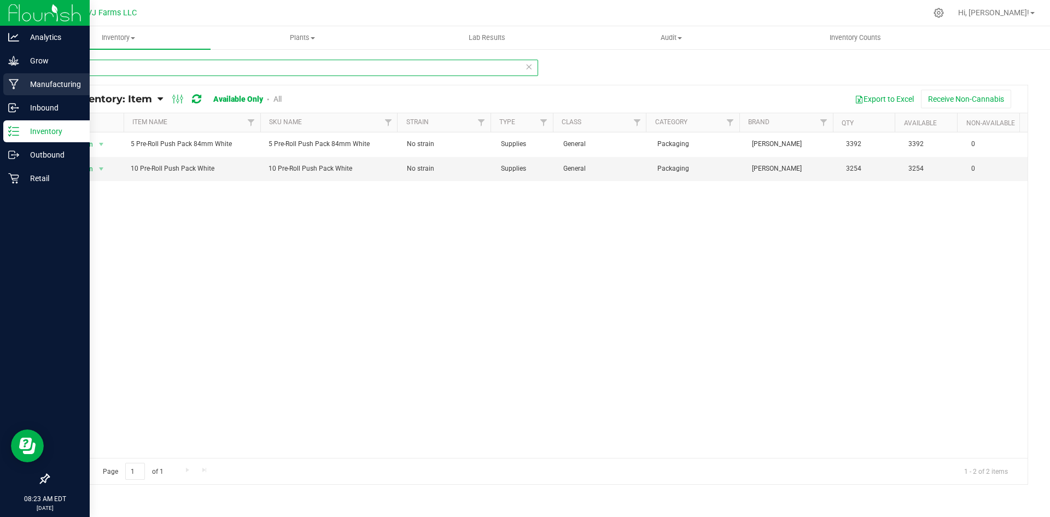
drag, startPoint x: 153, startPoint y: 72, endPoint x: 0, endPoint y: 82, distance: 153.0
click at [0, 82] on div "Analytics Grow Manufacturing Inbound Inventory Outbound Retail 08:23 AM EDT 09/…" at bounding box center [525, 258] width 1050 height 517
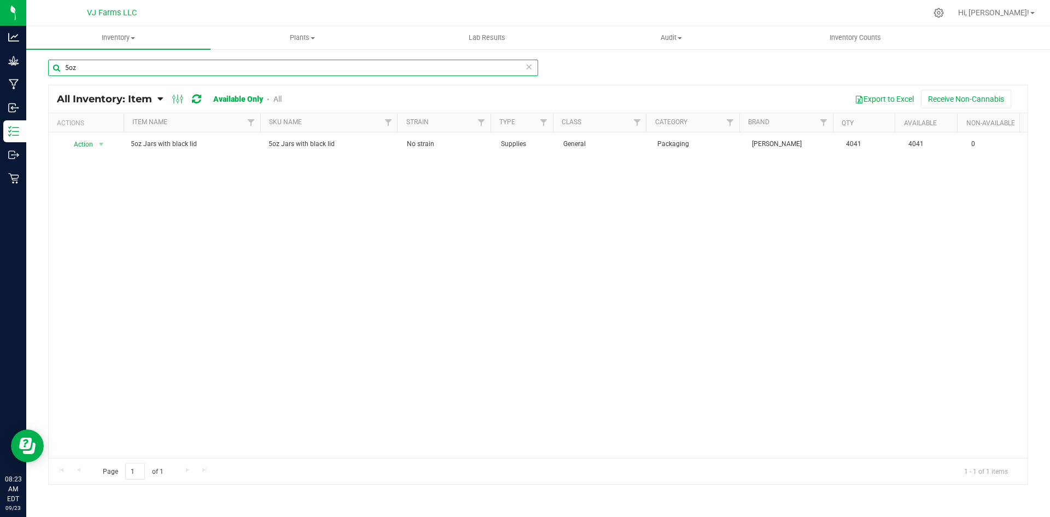
type input "5oz"
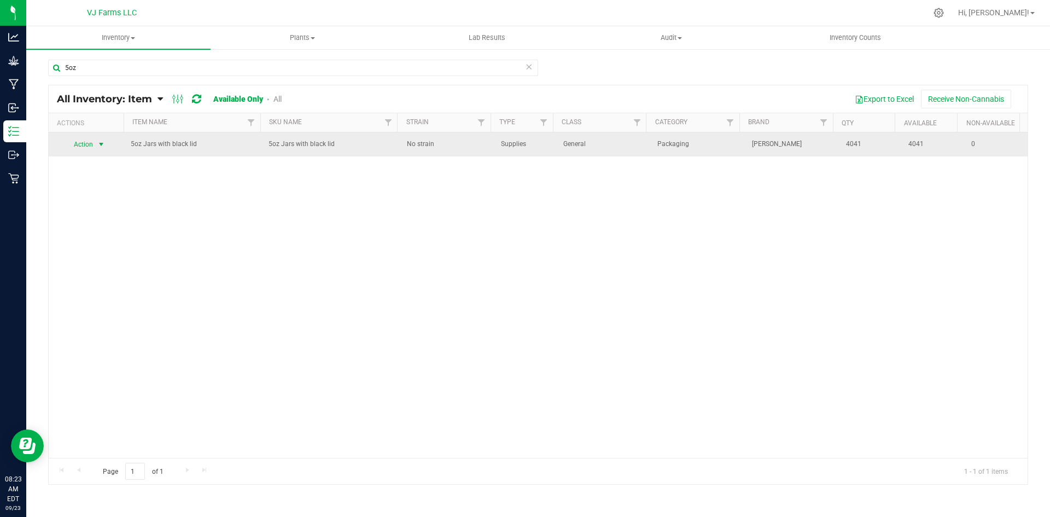
click at [98, 144] on span "select" at bounding box center [101, 144] width 9 height 9
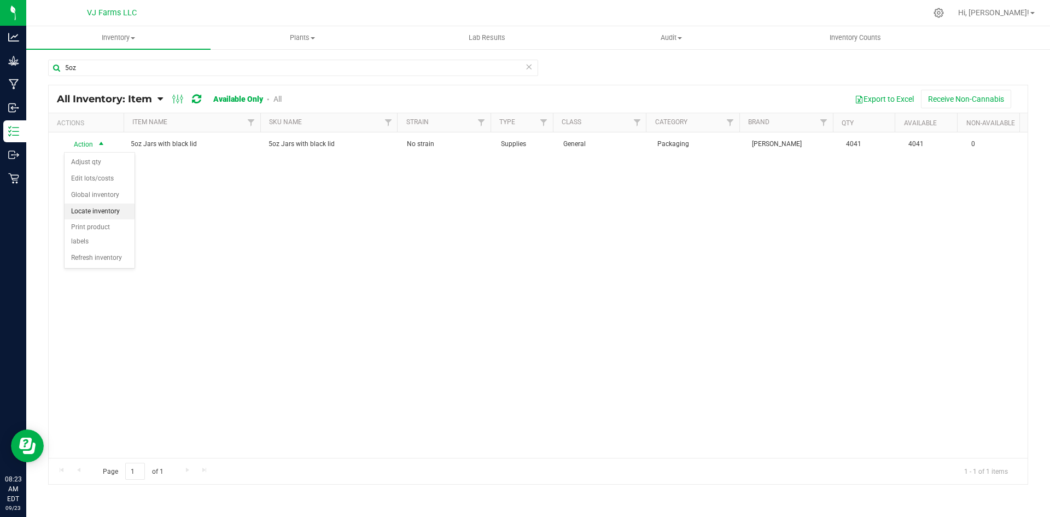
click at [108, 210] on li "Locate inventory" at bounding box center [100, 212] width 70 height 16
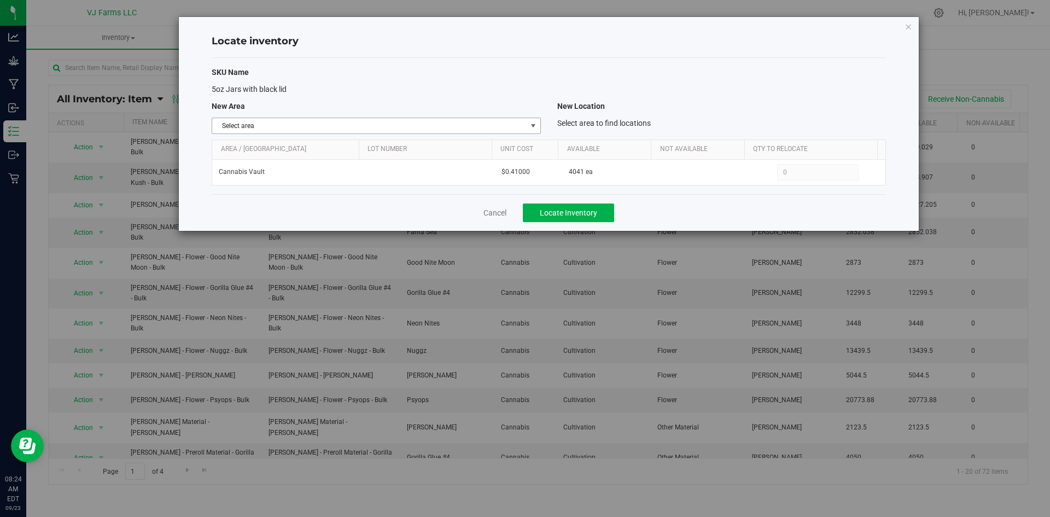
click at [372, 121] on span "Select area" at bounding box center [369, 125] width 314 height 15
click at [294, 159] on li "Non-Cannabis Vault" at bounding box center [376, 161] width 328 height 16
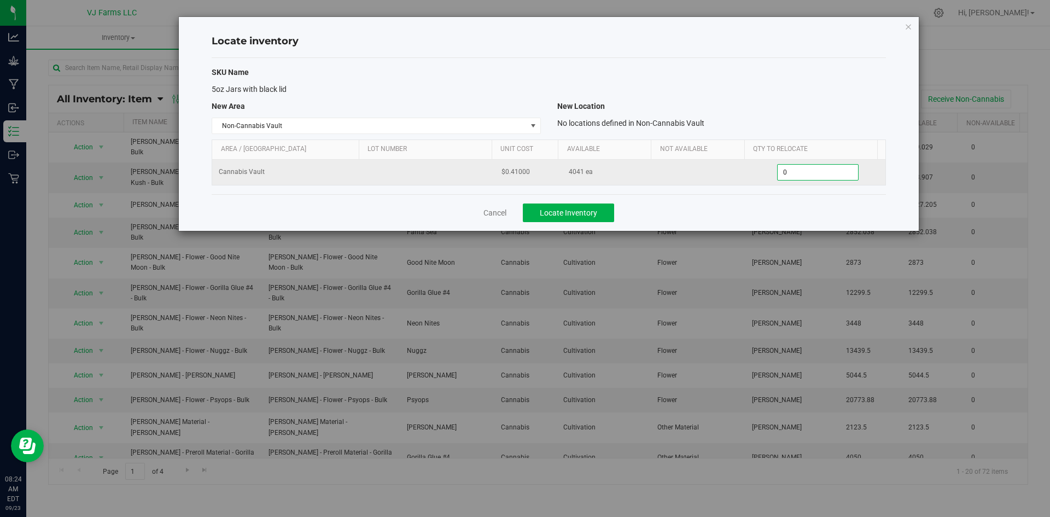
click at [819, 165] on span "0 0" at bounding box center [818, 172] width 82 height 16
type input "4041"
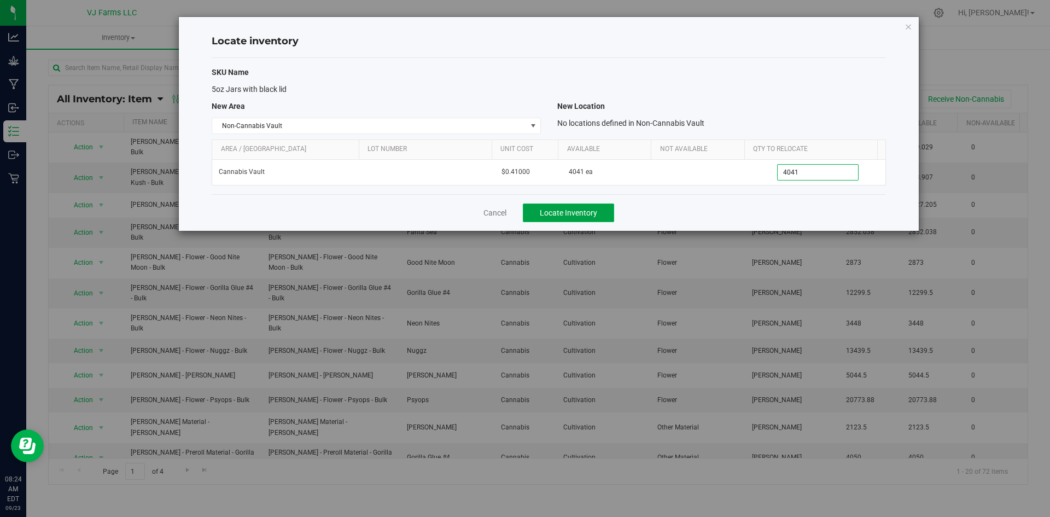
type input "4,041"
click at [579, 212] on span "Locate Inventory" at bounding box center [568, 212] width 57 height 9
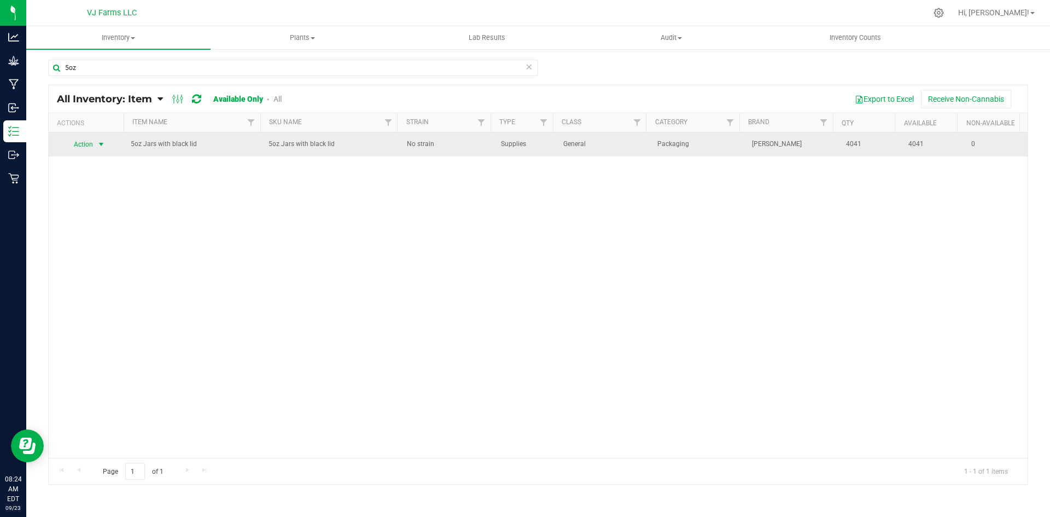
click at [99, 149] on span "select" at bounding box center [102, 144] width 14 height 15
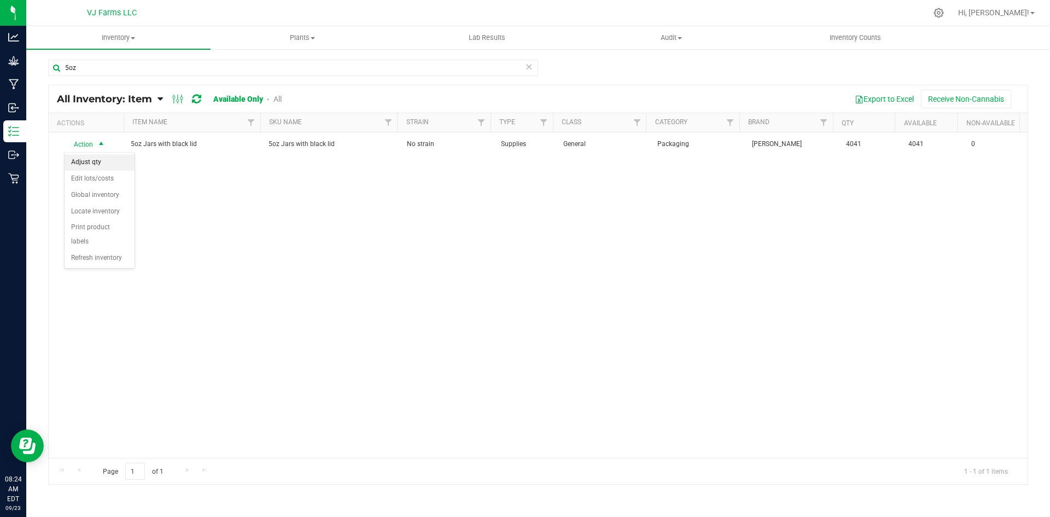
click at [97, 164] on li "Adjust qty" at bounding box center [100, 162] width 70 height 16
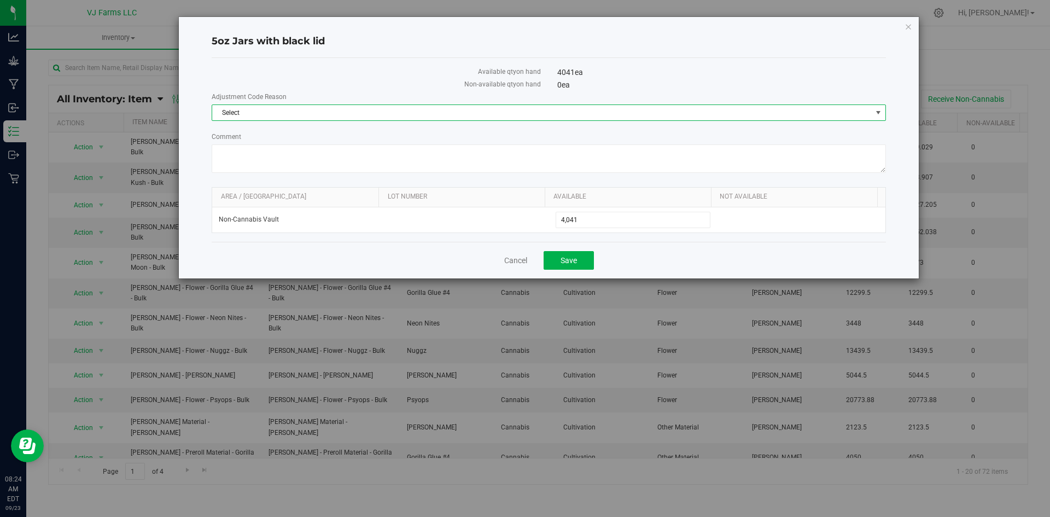
click at [285, 109] on span "Select" at bounding box center [542, 112] width 660 height 15
click at [286, 138] on li "Incorrect Quantity" at bounding box center [548, 131] width 673 height 16
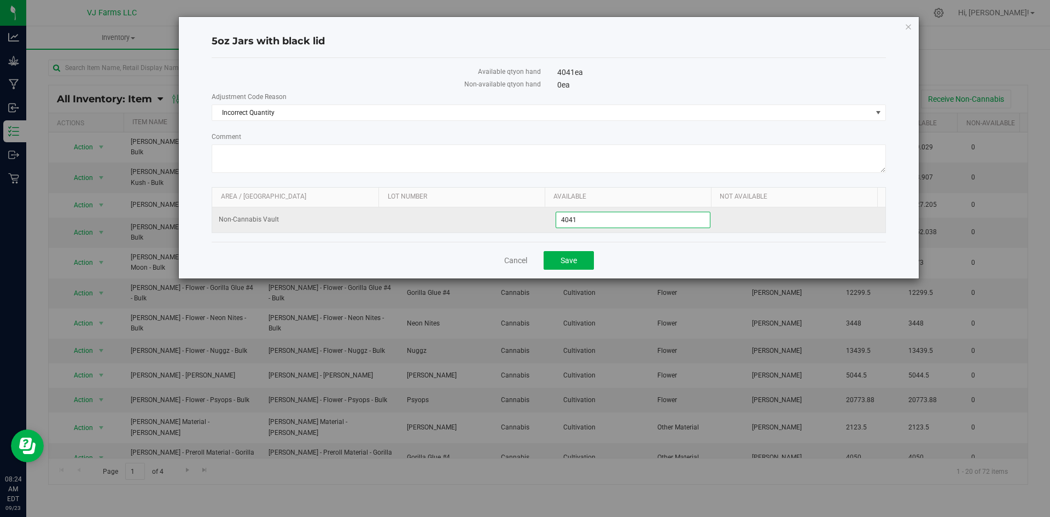
drag, startPoint x: 606, startPoint y: 218, endPoint x: 537, endPoint y: 230, distance: 70.4
click at [537, 230] on tr "Non-Cannabis Vault 4,041 4041" at bounding box center [548, 219] width 673 height 25
type input "1380"
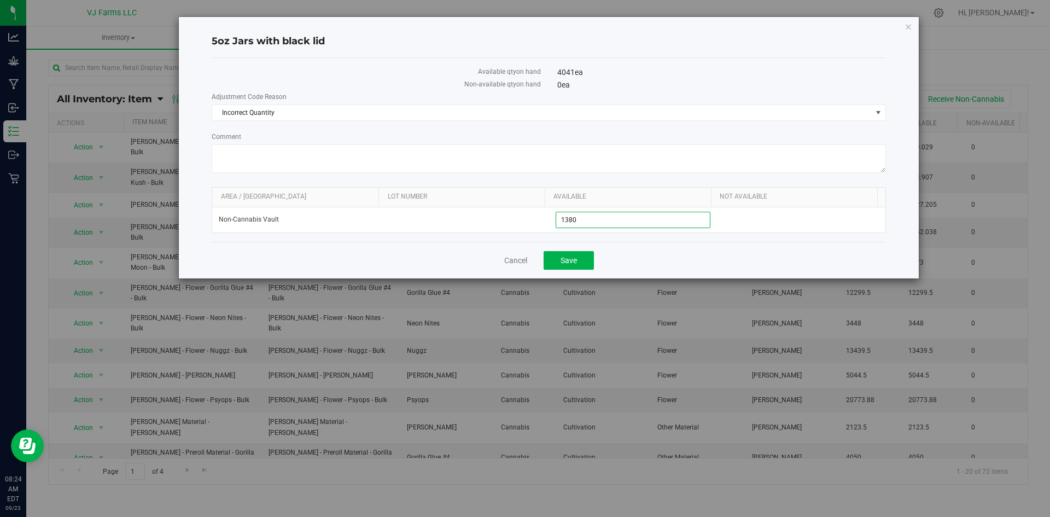
type input "1,380"
click at [661, 260] on div "Cancel Save" at bounding box center [549, 260] width 675 height 37
click at [576, 263] on span "Save" at bounding box center [569, 260] width 16 height 9
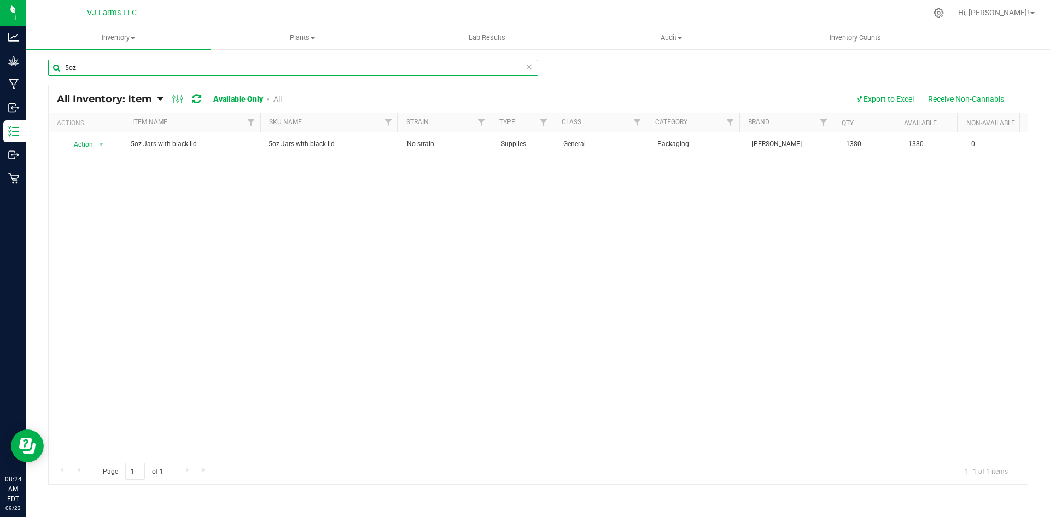
drag, startPoint x: 150, startPoint y: 69, endPoint x: 40, endPoint y: 69, distance: 110.0
click at [40, 69] on div "5oz All Inventory: Item Item Summary Item (default) Item by Strain Item by Loca…" at bounding box center [538, 219] width 1024 height 342
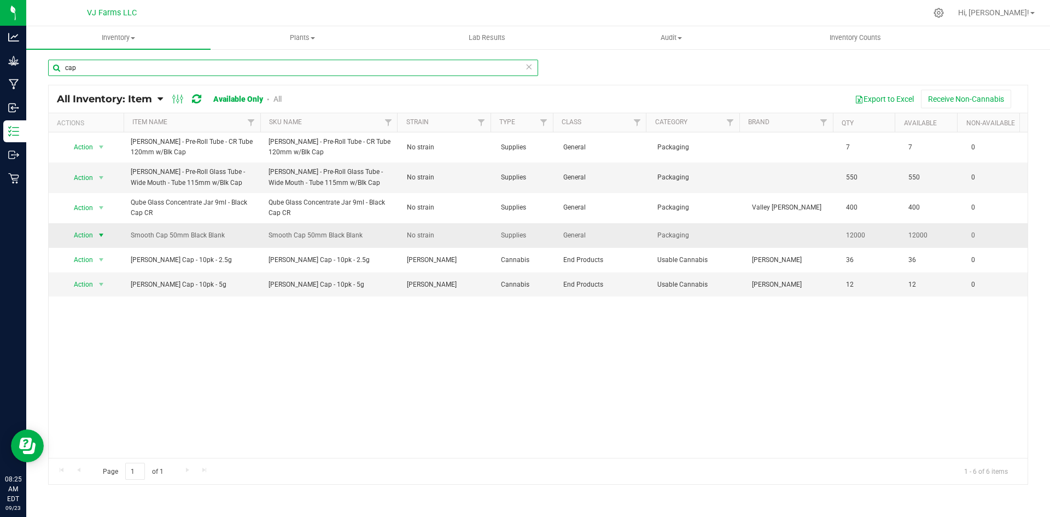
type input "cap"
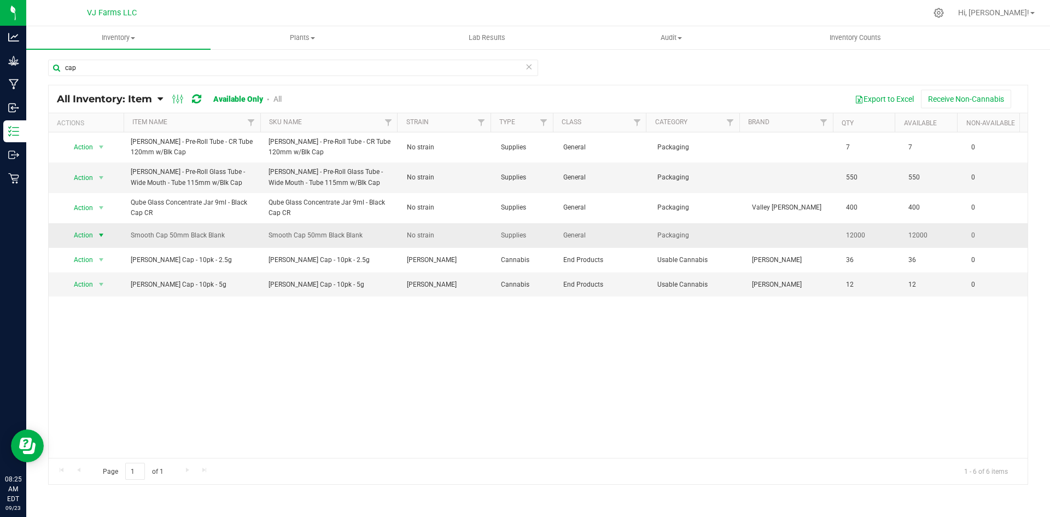
click at [91, 235] on span "Action" at bounding box center [80, 235] width 30 height 15
click at [105, 253] on li "Adjust qty" at bounding box center [100, 254] width 70 height 16
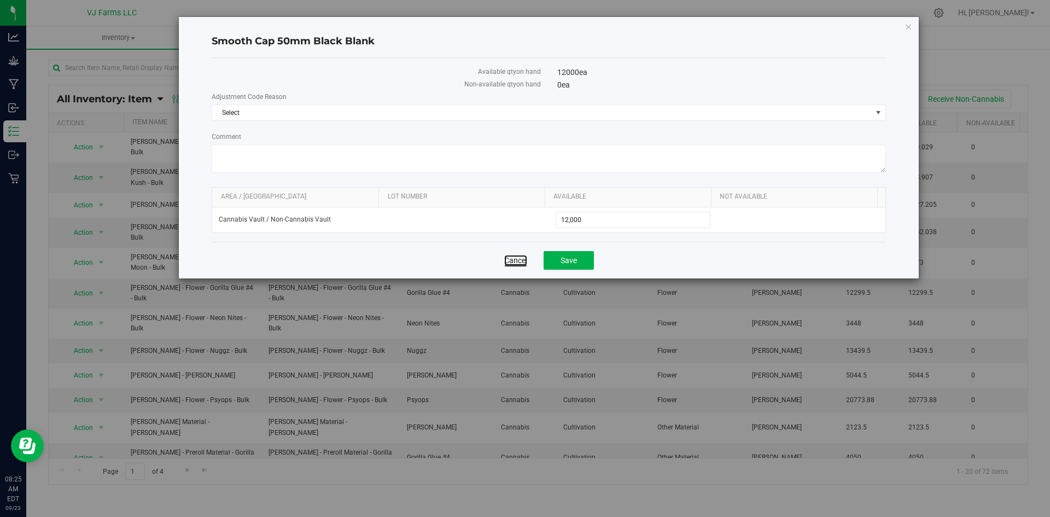
click at [523, 256] on link "Cancel" at bounding box center [515, 260] width 23 height 11
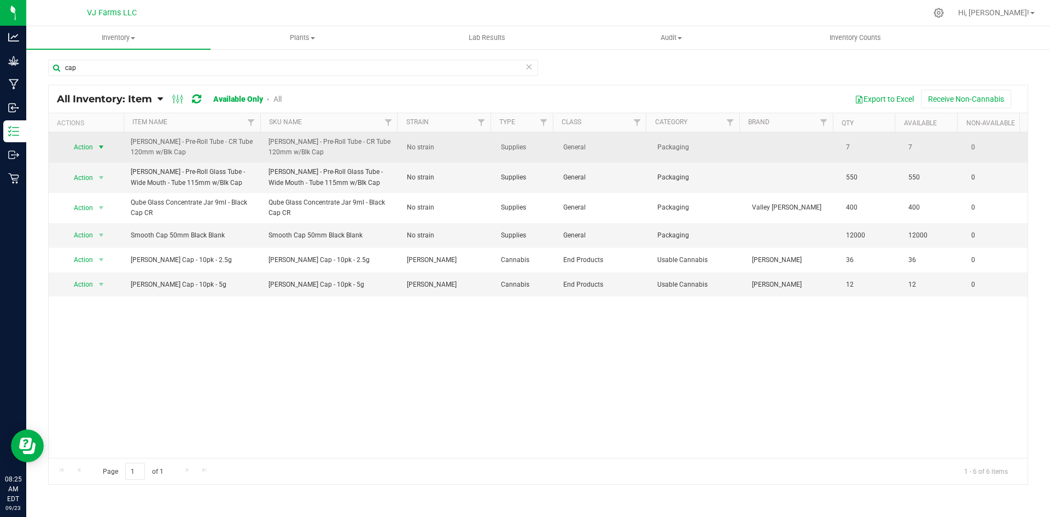
click at [89, 148] on span "Action" at bounding box center [80, 147] width 30 height 15
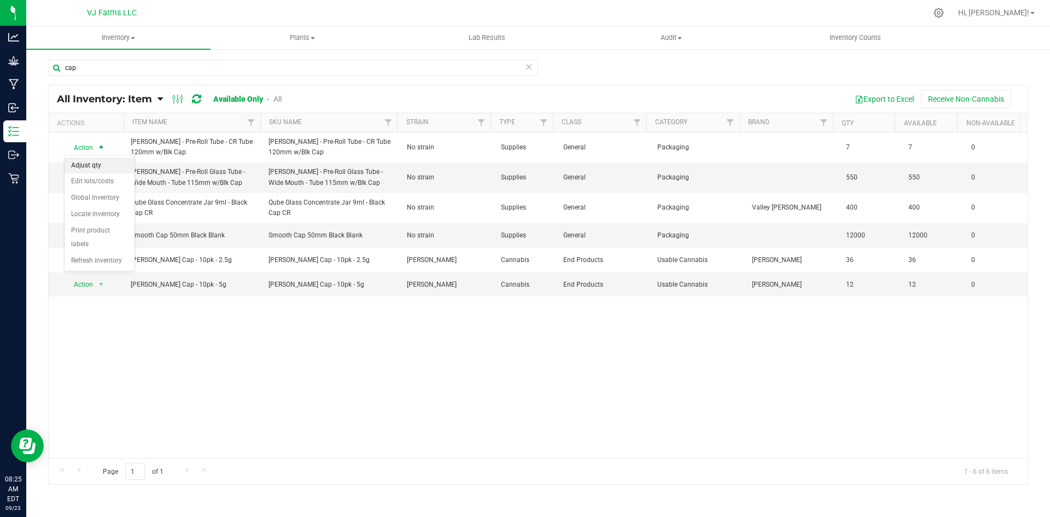
click at [95, 165] on li "Adjust qty" at bounding box center [100, 166] width 70 height 16
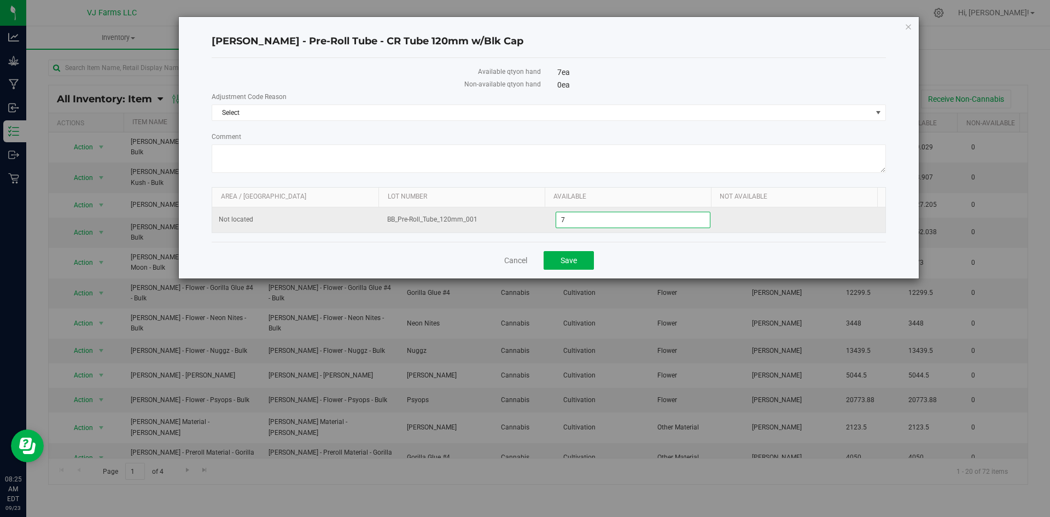
click at [603, 220] on span "7 7" at bounding box center [633, 220] width 155 height 16
type input "0"
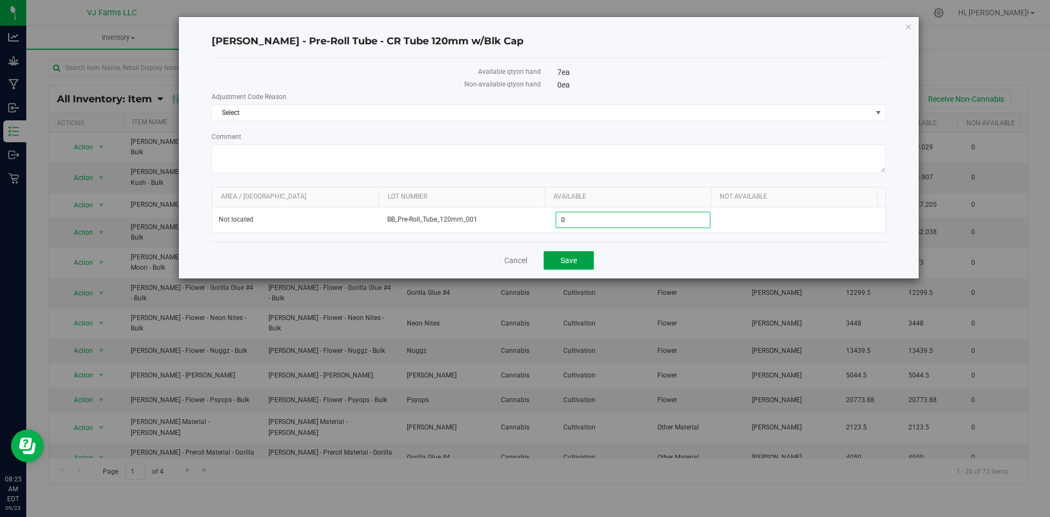
type input "0"
click at [574, 258] on span "Save" at bounding box center [569, 260] width 16 height 9
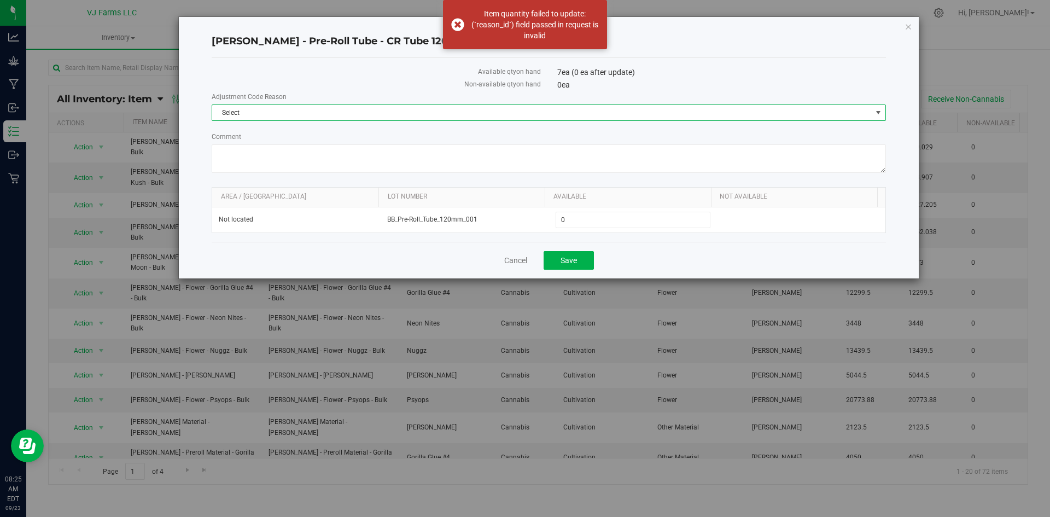
click at [517, 112] on span "Select" at bounding box center [542, 112] width 660 height 15
click at [391, 136] on li "Incorrect Quantity" at bounding box center [548, 131] width 673 height 16
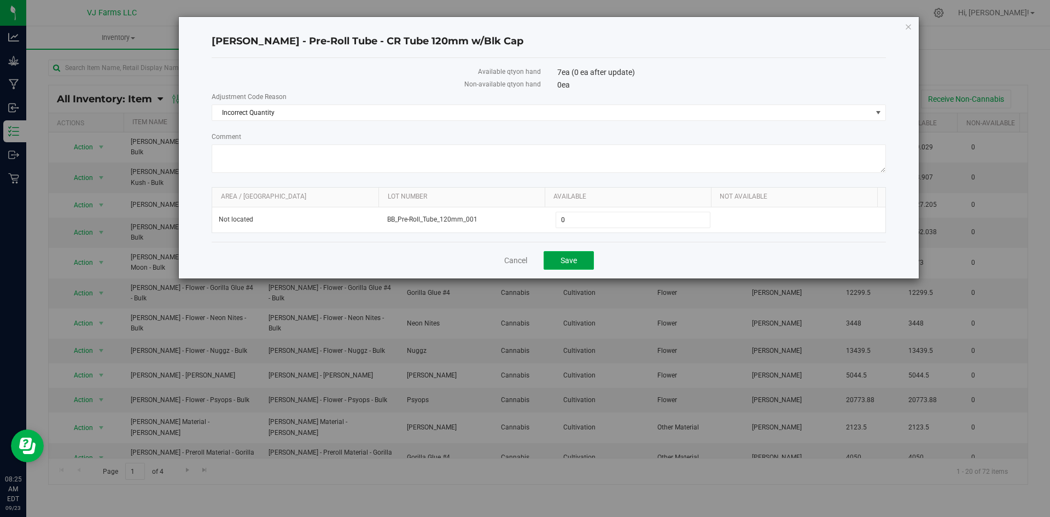
click at [579, 256] on button "Save" at bounding box center [569, 260] width 50 height 19
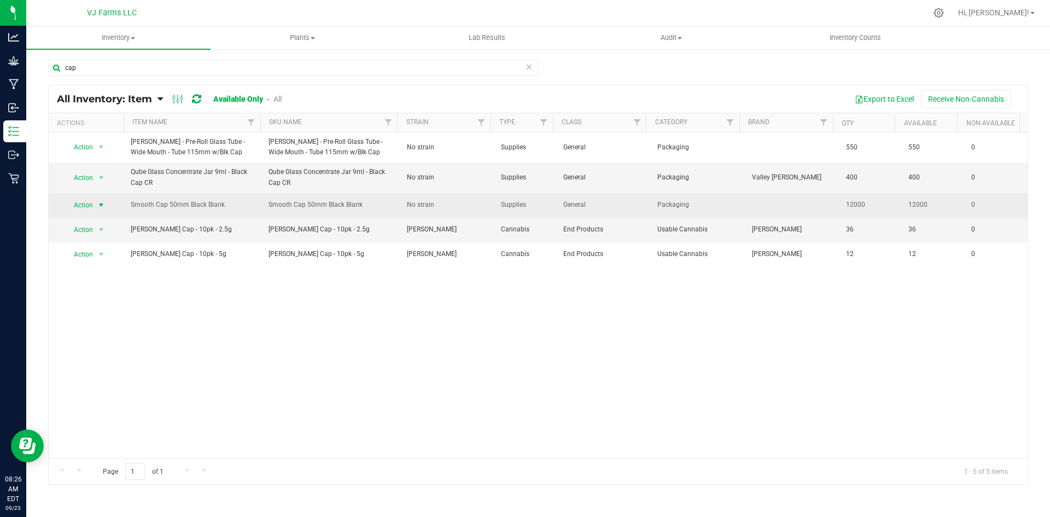
click at [91, 208] on span "Action" at bounding box center [80, 205] width 30 height 15
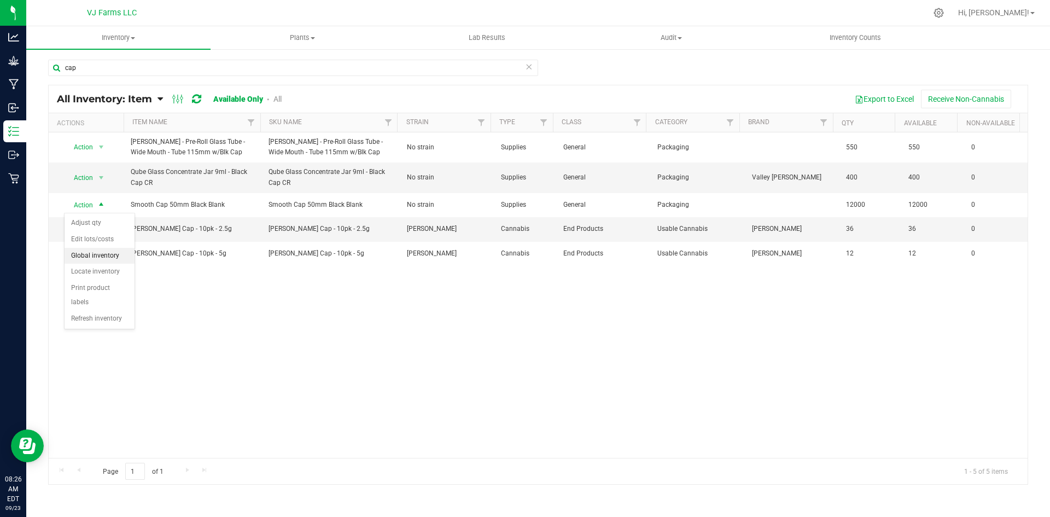
click at [108, 253] on li "Global inventory" at bounding box center [100, 256] width 70 height 16
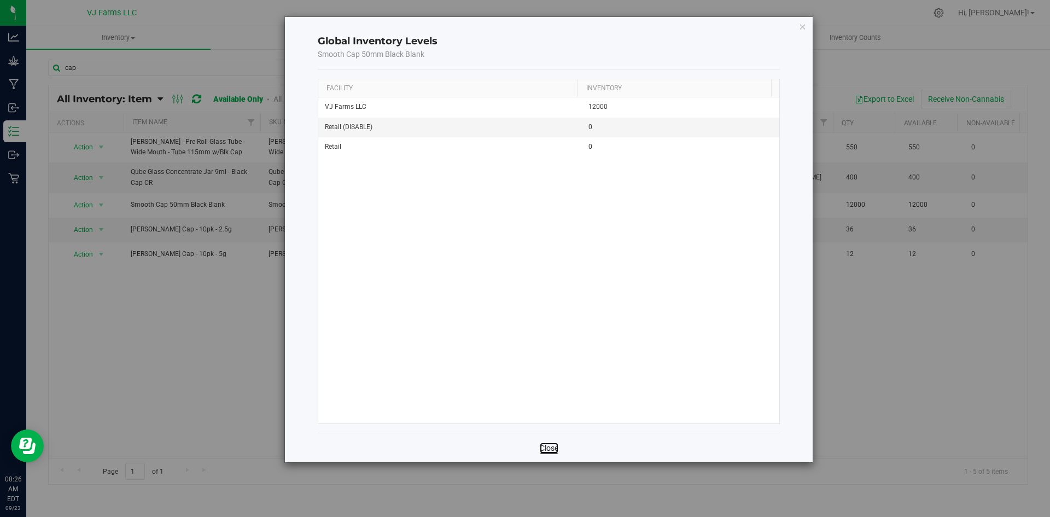
click at [548, 448] on link "Close" at bounding box center [549, 448] width 19 height 11
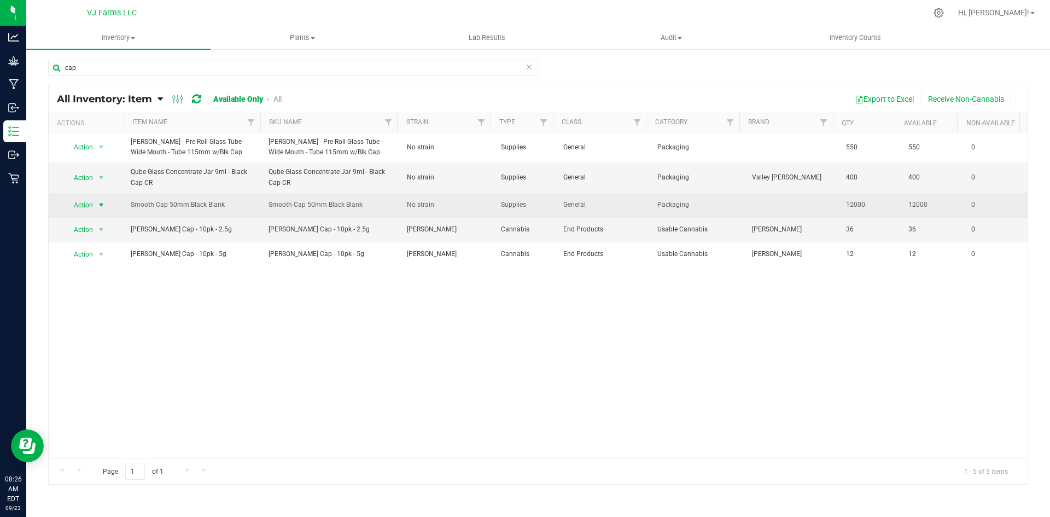
click at [95, 205] on span "select" at bounding box center [102, 205] width 14 height 15
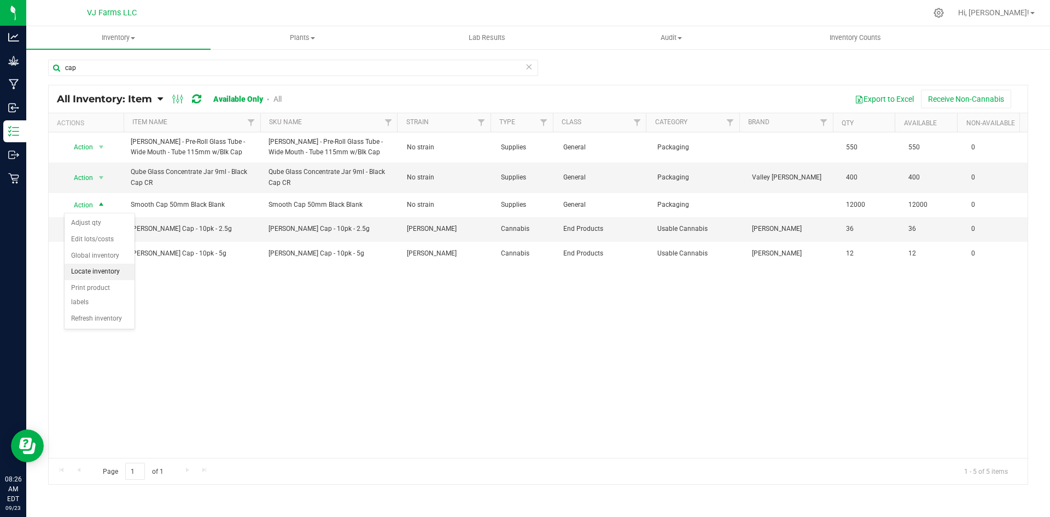
click at [124, 276] on li "Locate inventory" at bounding box center [100, 272] width 70 height 16
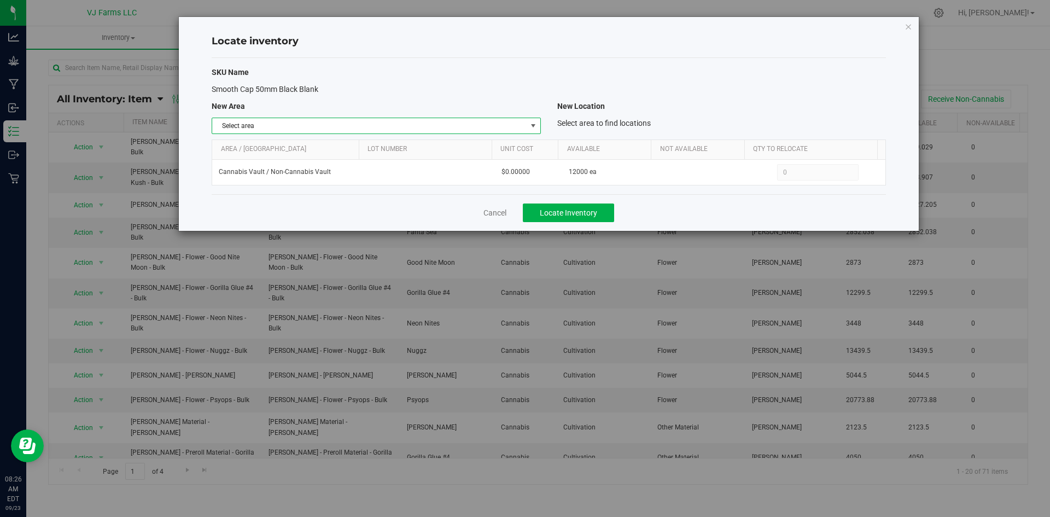
click at [310, 132] on span "Select area" at bounding box center [369, 125] width 314 height 15
click at [284, 159] on li "Non-Cannabis Vault" at bounding box center [376, 161] width 328 height 16
click at [554, 205] on button "Locate Inventory" at bounding box center [568, 213] width 91 height 19
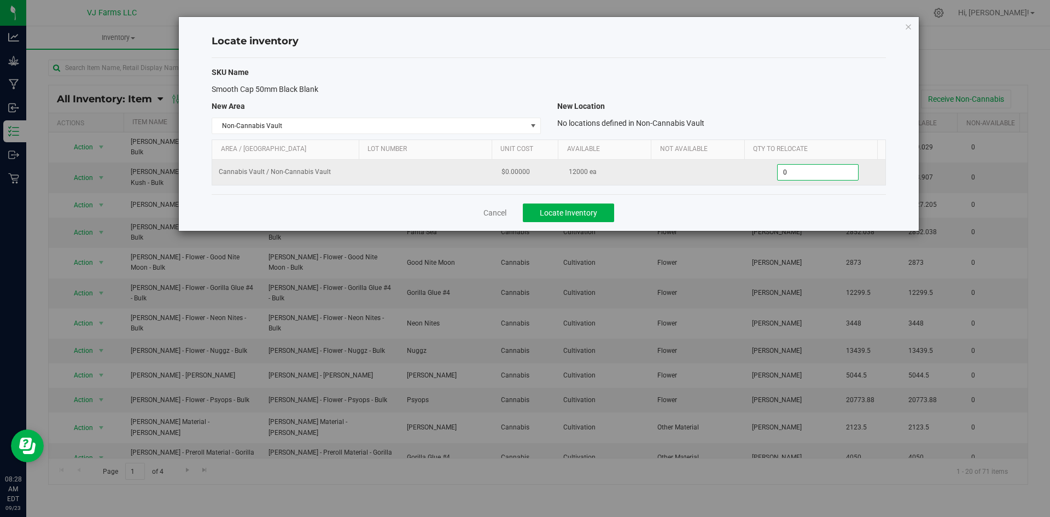
click at [794, 177] on span "0 0" at bounding box center [818, 172] width 82 height 16
type input "12000"
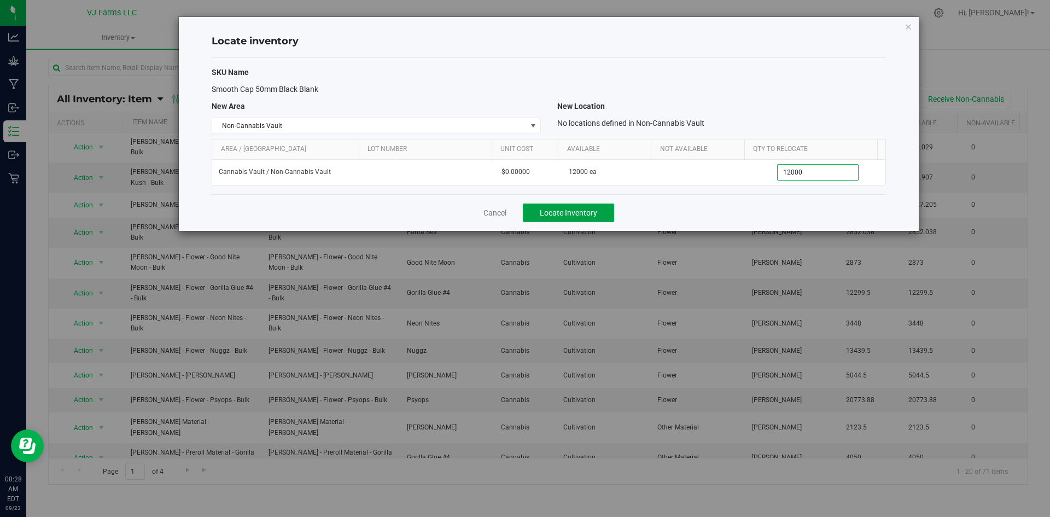
type input "12,000"
click at [553, 209] on span "Locate Inventory" at bounding box center [568, 212] width 57 height 9
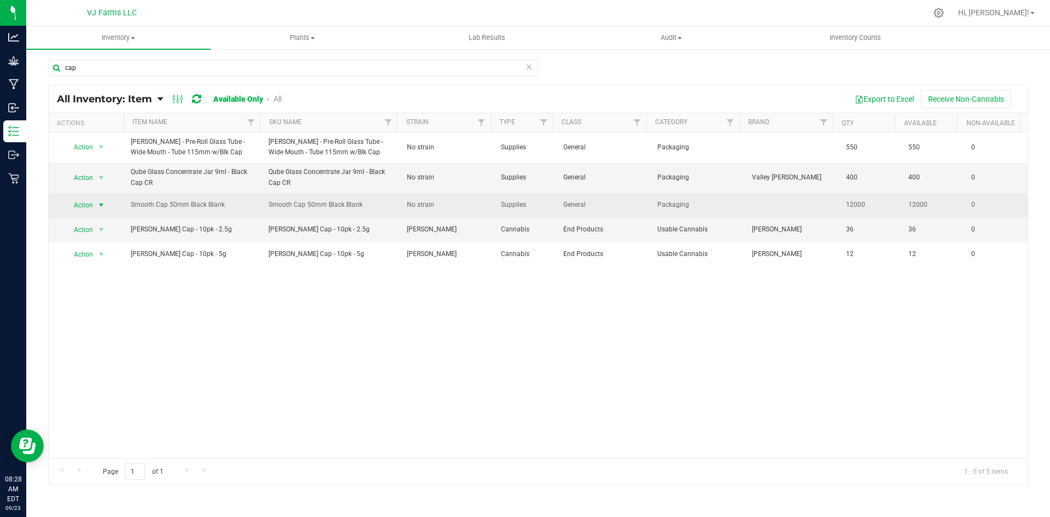
click at [83, 205] on span "Action" at bounding box center [80, 205] width 30 height 15
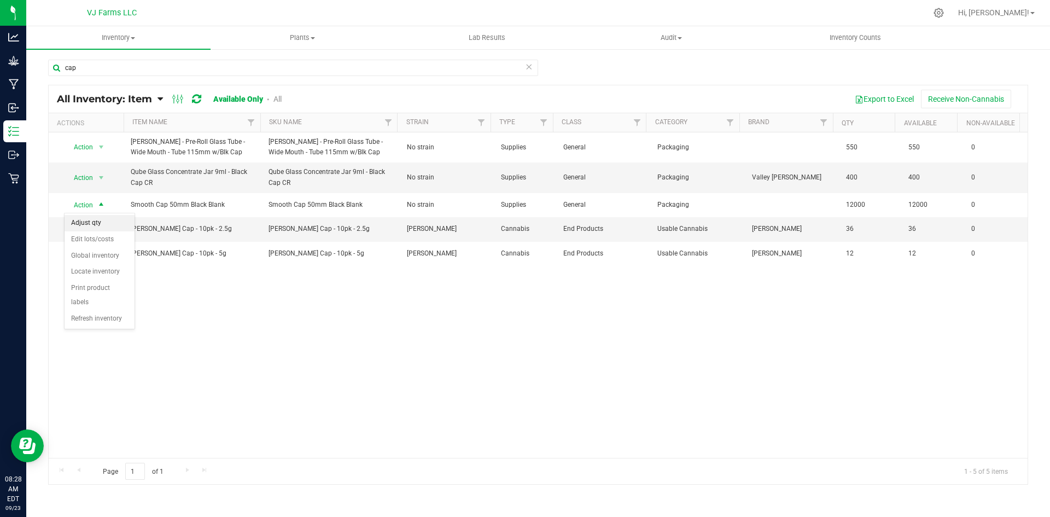
click at [105, 222] on li "Adjust qty" at bounding box center [100, 223] width 70 height 16
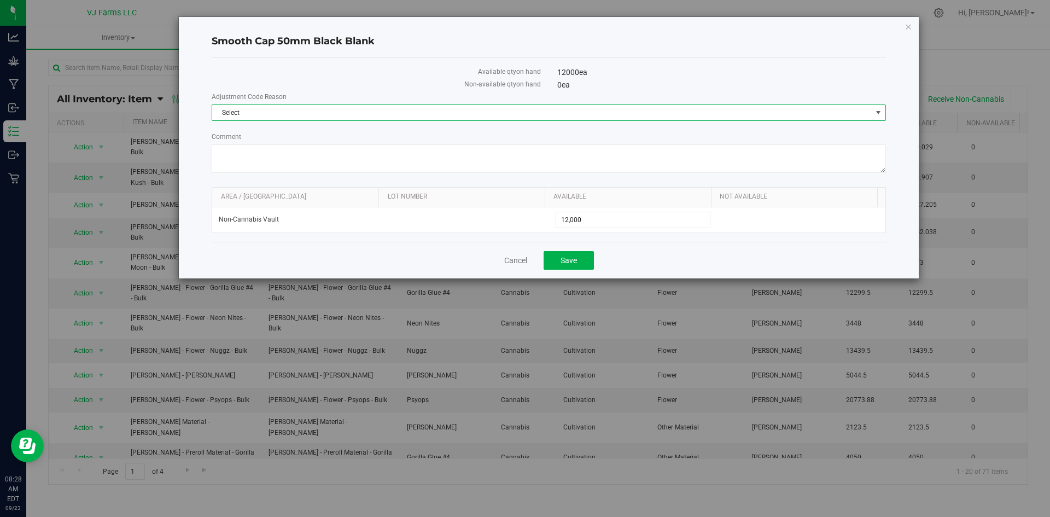
click at [282, 119] on span "Select" at bounding box center [542, 112] width 660 height 15
click at [273, 135] on li "Incorrect Quantity" at bounding box center [548, 131] width 673 height 16
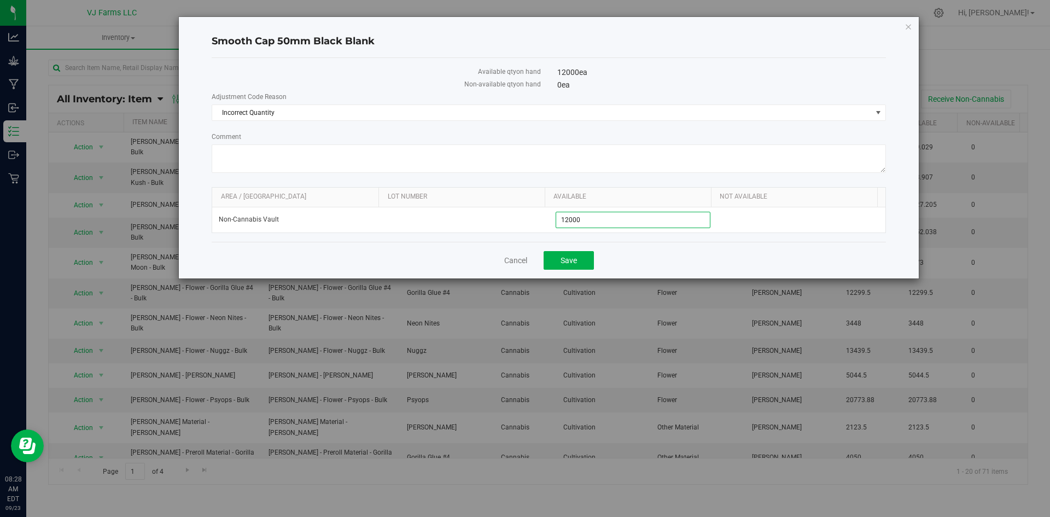
drag, startPoint x: 615, startPoint y: 219, endPoint x: 495, endPoint y: 239, distance: 122.0
click at [495, 239] on div "Available qty on hand 12000 ea Non-available qty on hand 0 ea Adjustment Code R…" at bounding box center [549, 150] width 675 height 184
type input "1400"
type input "1,400"
click at [578, 261] on button "Save" at bounding box center [569, 260] width 50 height 19
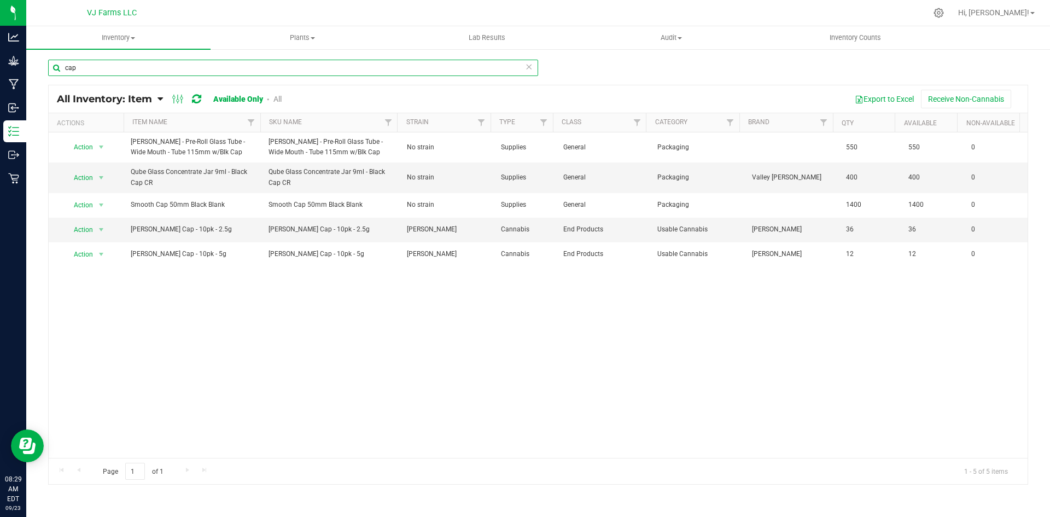
drag, startPoint x: 88, startPoint y: 63, endPoint x: 43, endPoint y: 63, distance: 44.9
click at [43, 63] on div "cap All Inventory: Item Item Summary Item (default) Item by Strain Item by Loca…" at bounding box center [538, 219] width 1024 height 342
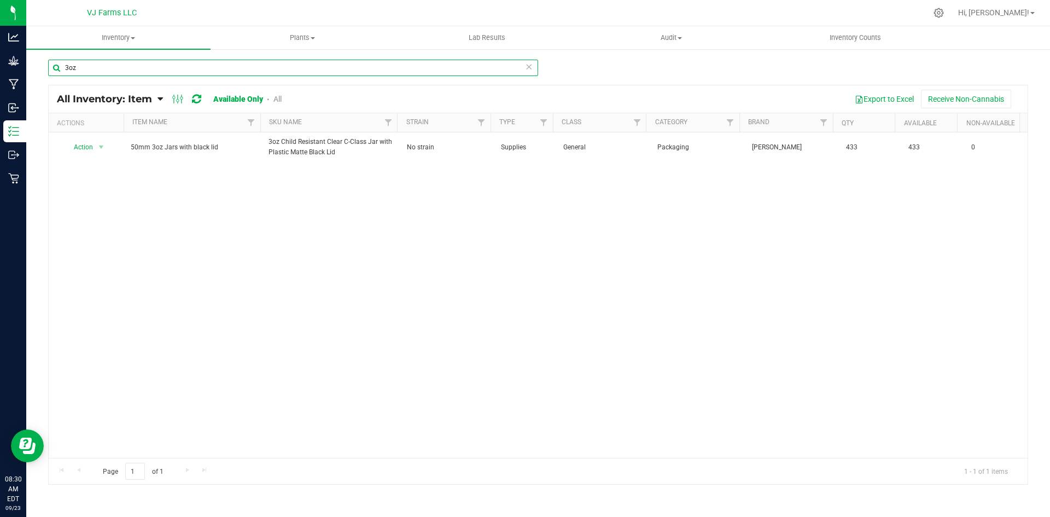
type input "3oz"
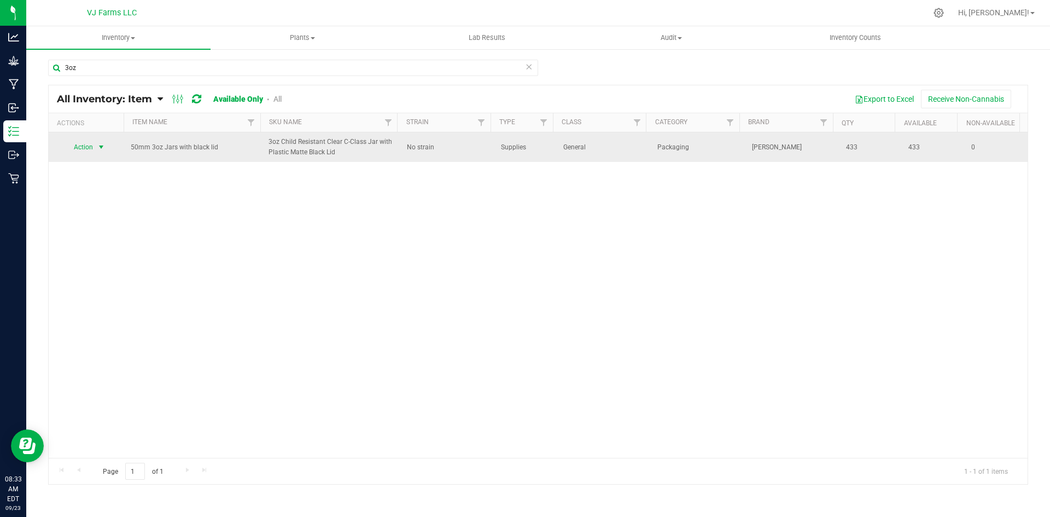
click at [107, 143] on span "select" at bounding box center [102, 147] width 14 height 15
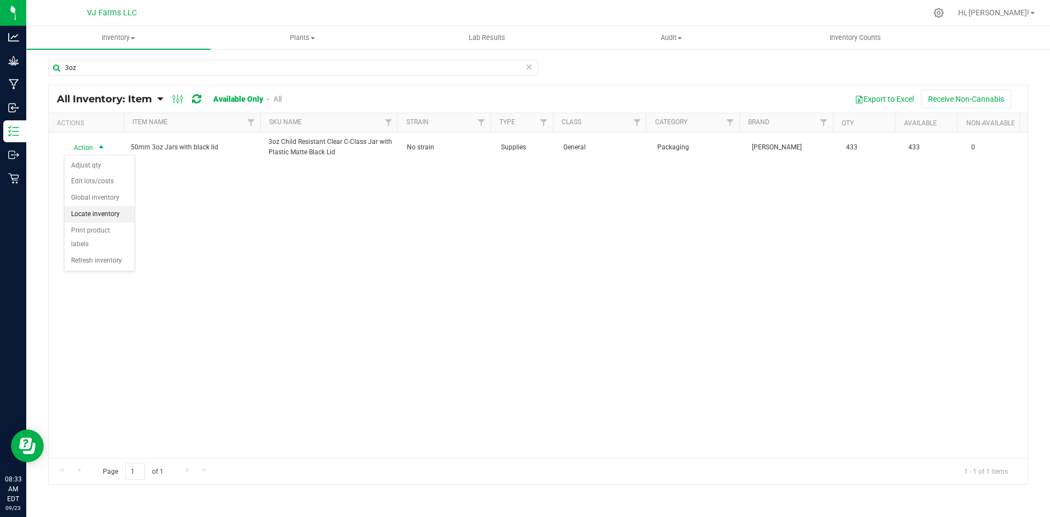
click at [123, 210] on li "Locate inventory" at bounding box center [100, 214] width 70 height 16
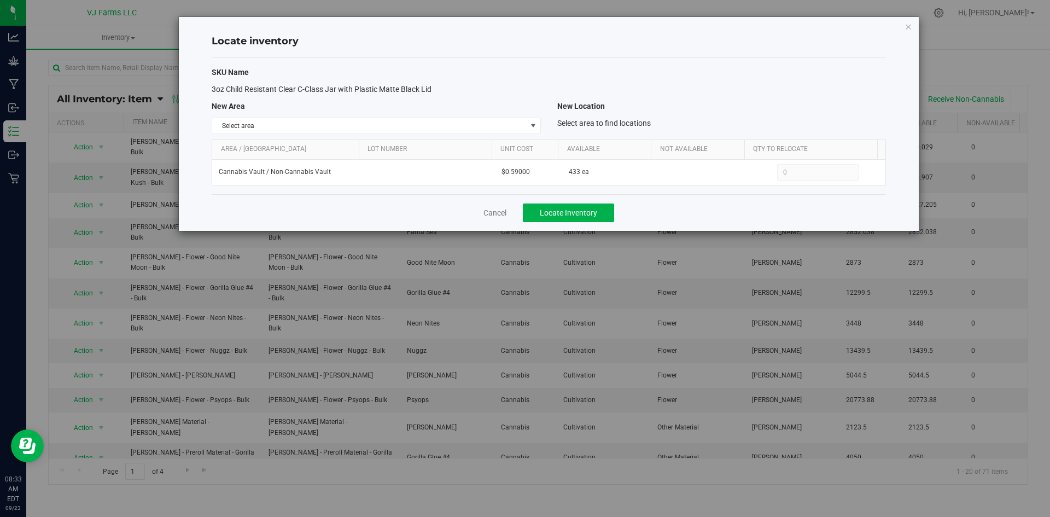
click at [475, 114] on div "SKU Name 3oz Child Resistant Clear C-Class Jar with Plastic Matte Black Lid New…" at bounding box center [549, 126] width 675 height 136
click at [462, 118] on span "Select area" at bounding box center [369, 125] width 314 height 15
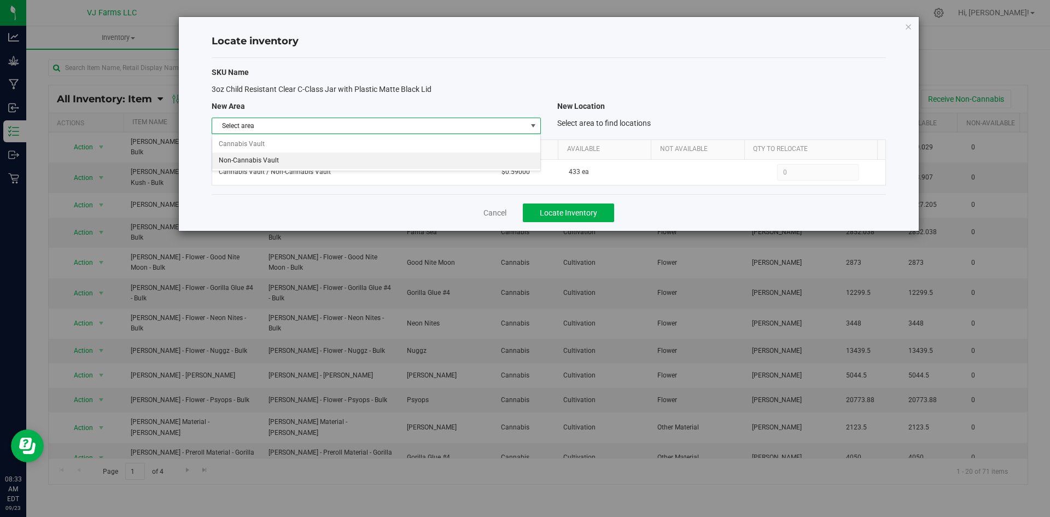
click at [298, 156] on li "Non-Cannabis Vault" at bounding box center [376, 161] width 328 height 16
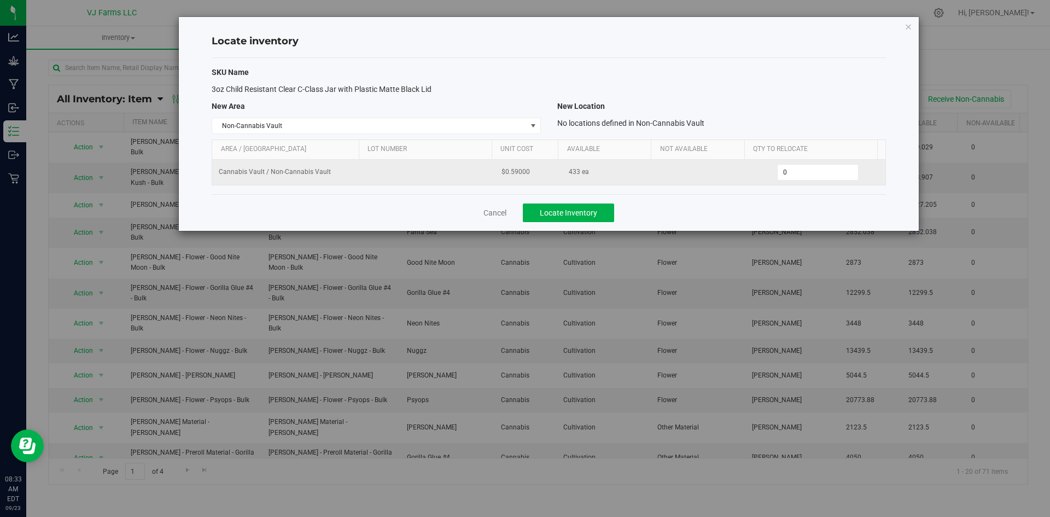
click at [795, 161] on td "0 0" at bounding box center [818, 172] width 135 height 25
click at [782, 171] on span "0 0" at bounding box center [818, 172] width 82 height 16
type input "433"
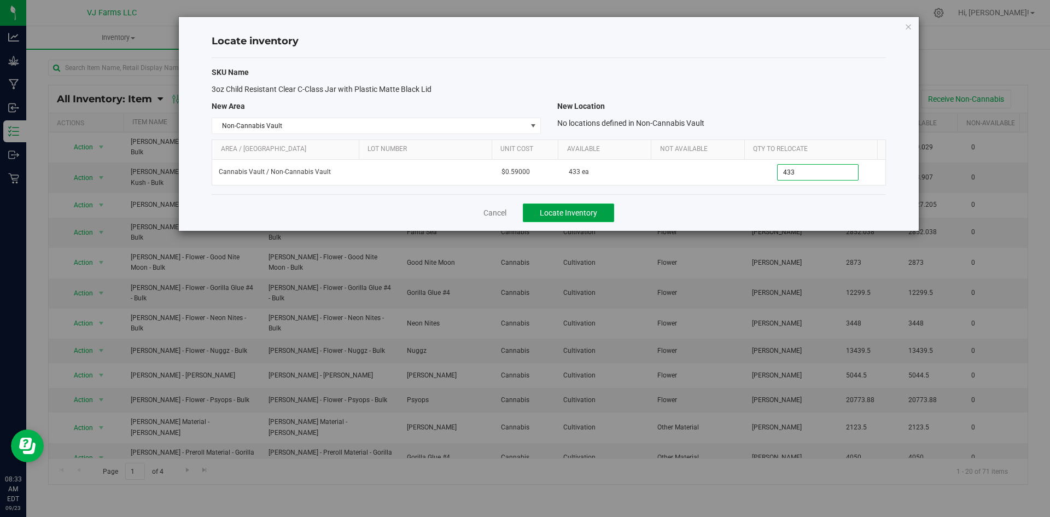
type input "433"
click at [568, 213] on span "Locate Inventory" at bounding box center [568, 212] width 57 height 9
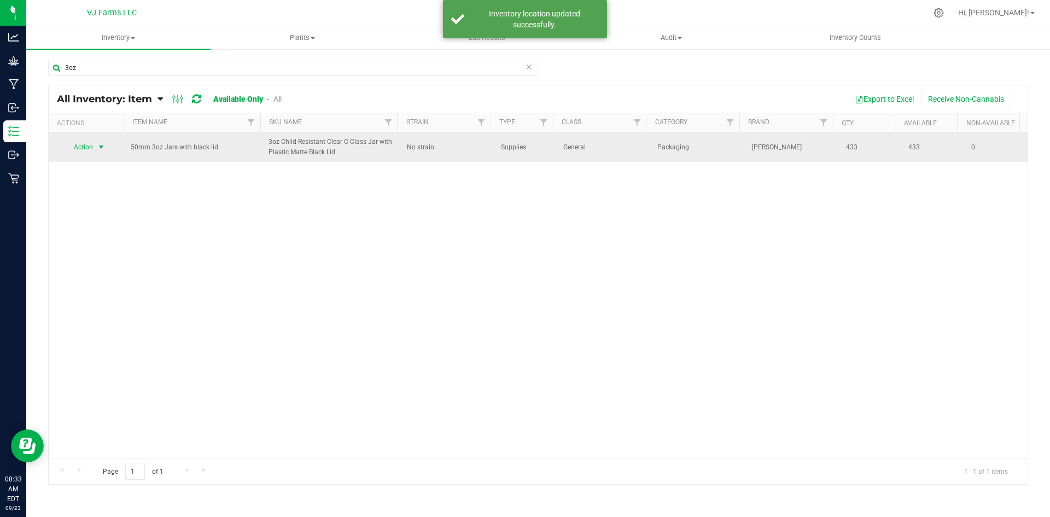
click at [86, 142] on span "Action" at bounding box center [80, 147] width 30 height 15
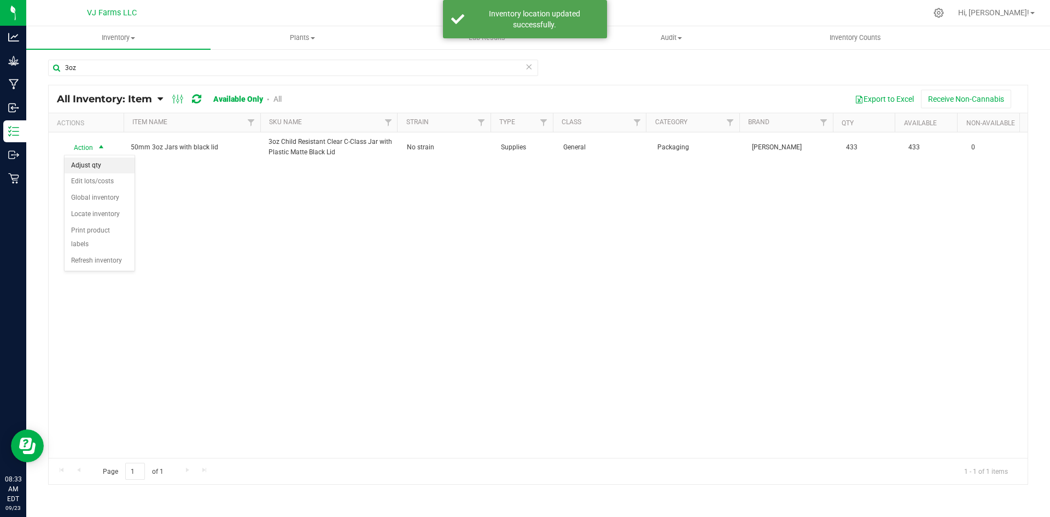
click at [101, 167] on li "Adjust qty" at bounding box center [100, 166] width 70 height 16
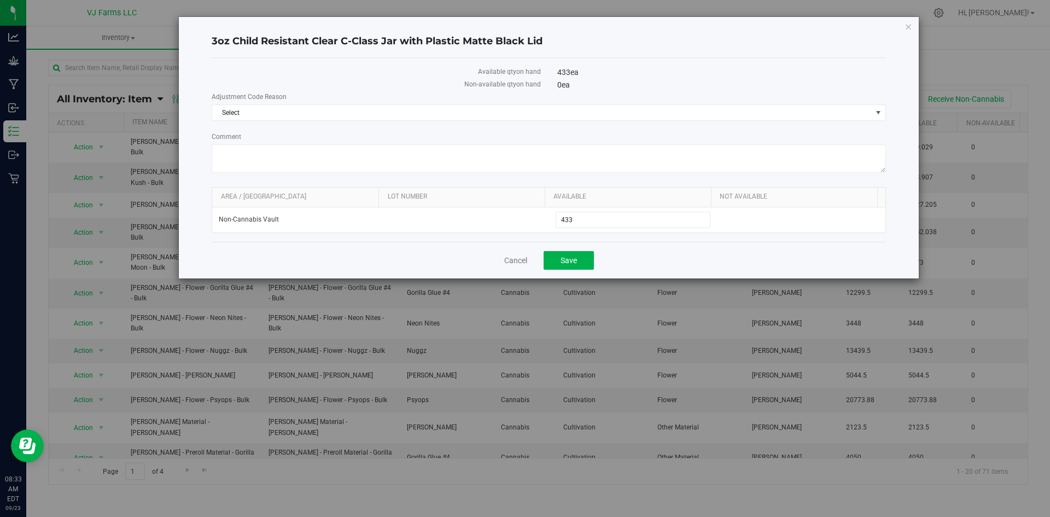
click at [379, 124] on div "Adjustment Code Reason Select Select Incorrect Quantity Comment" at bounding box center [549, 134] width 675 height 84
click at [361, 113] on span "Select" at bounding box center [542, 112] width 660 height 15
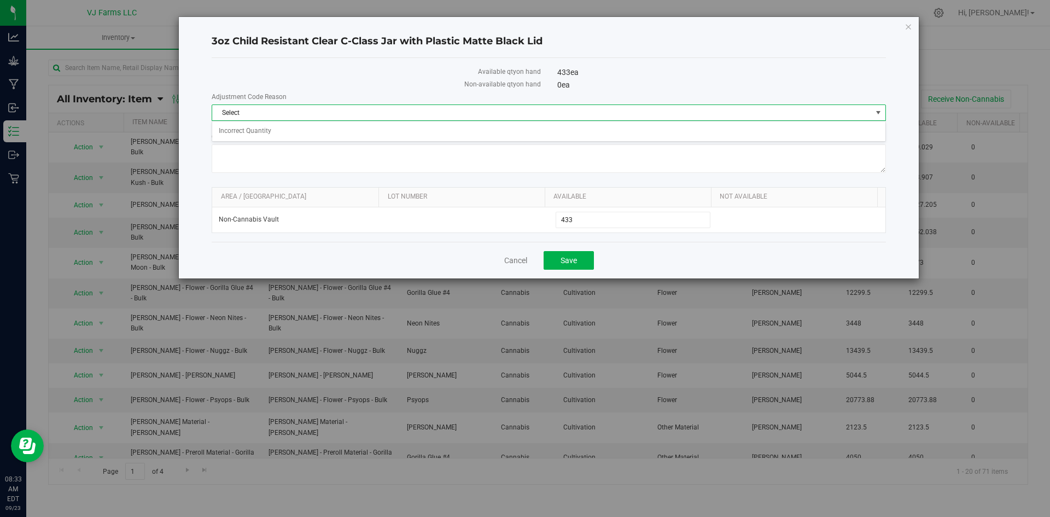
click at [302, 119] on span "Select" at bounding box center [542, 112] width 660 height 15
click at [291, 118] on span "Select" at bounding box center [542, 112] width 660 height 15
click at [279, 132] on li "Incorrect Quantity" at bounding box center [548, 131] width 673 height 16
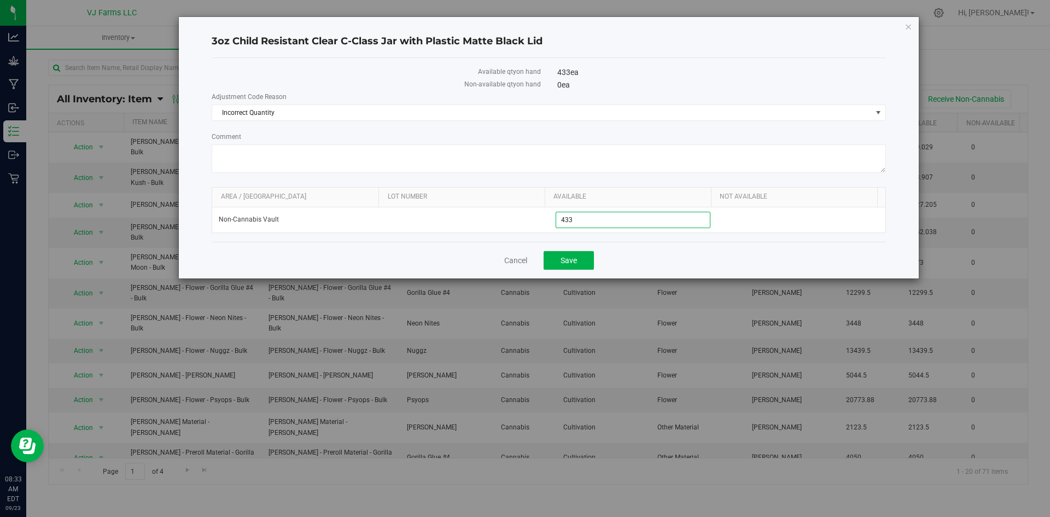
drag, startPoint x: 659, startPoint y: 223, endPoint x: 492, endPoint y: 246, distance: 168.4
click at [492, 246] on div "3oz Child Resistant Clear C-Class Jar with Plastic Matte Black Lid Available qt…" at bounding box center [549, 148] width 740 height 262
type input "800"
click at [576, 259] on span "Save" at bounding box center [569, 260] width 16 height 9
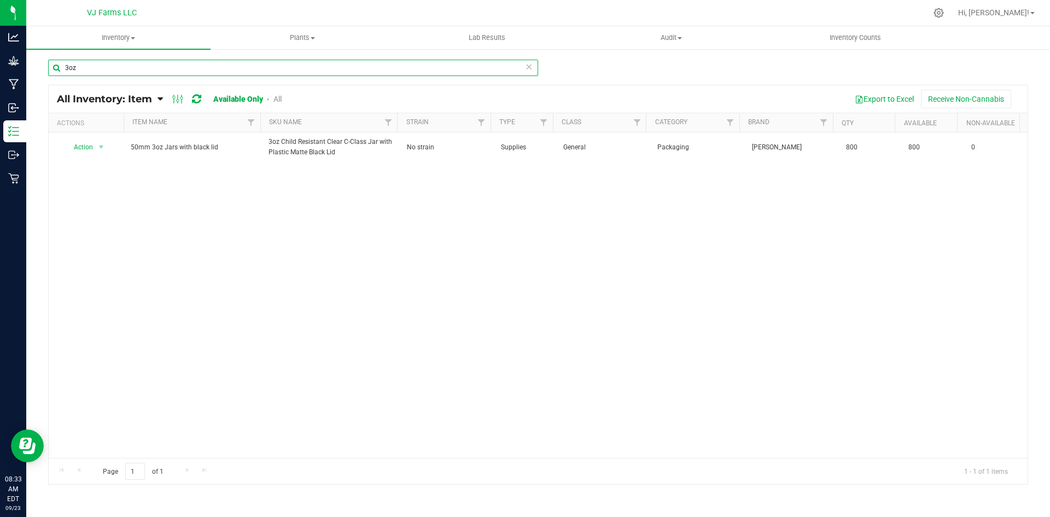
drag, startPoint x: 124, startPoint y: 74, endPoint x: 53, endPoint y: 82, distance: 71.5
click at [53, 82] on div "3oz" at bounding box center [293, 72] width 490 height 25
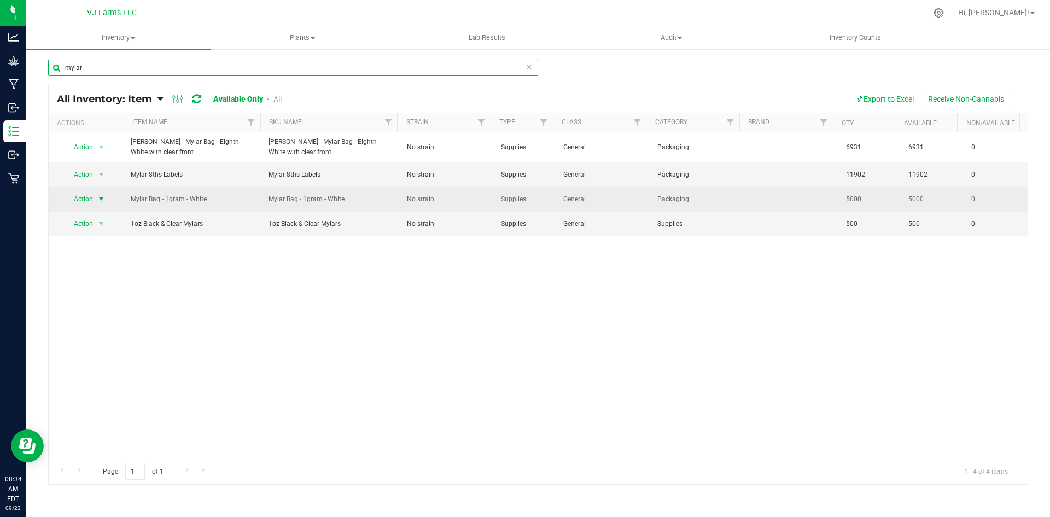
type input "mylar"
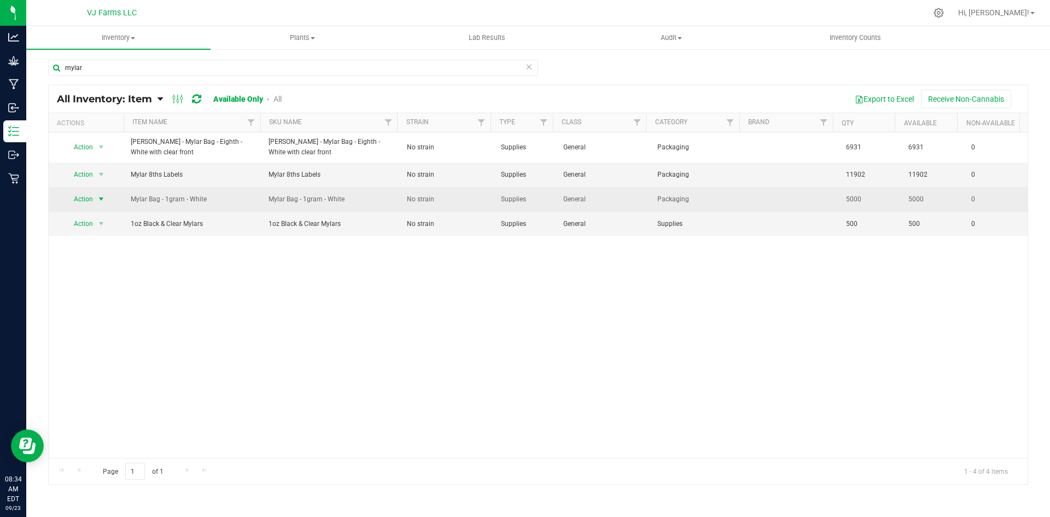
click at [95, 201] on span "select" at bounding box center [102, 198] width 14 height 15
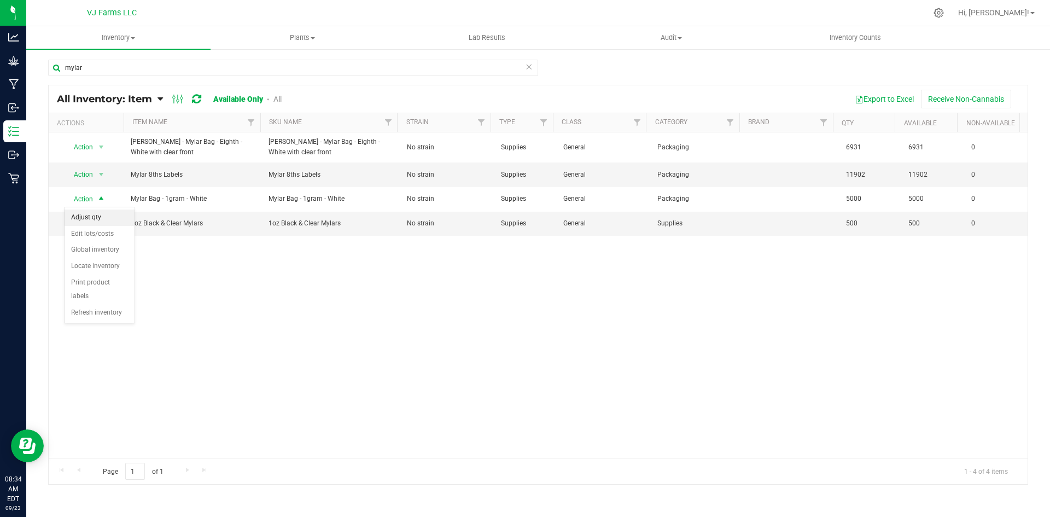
click at [100, 213] on li "Adjust qty" at bounding box center [100, 218] width 70 height 16
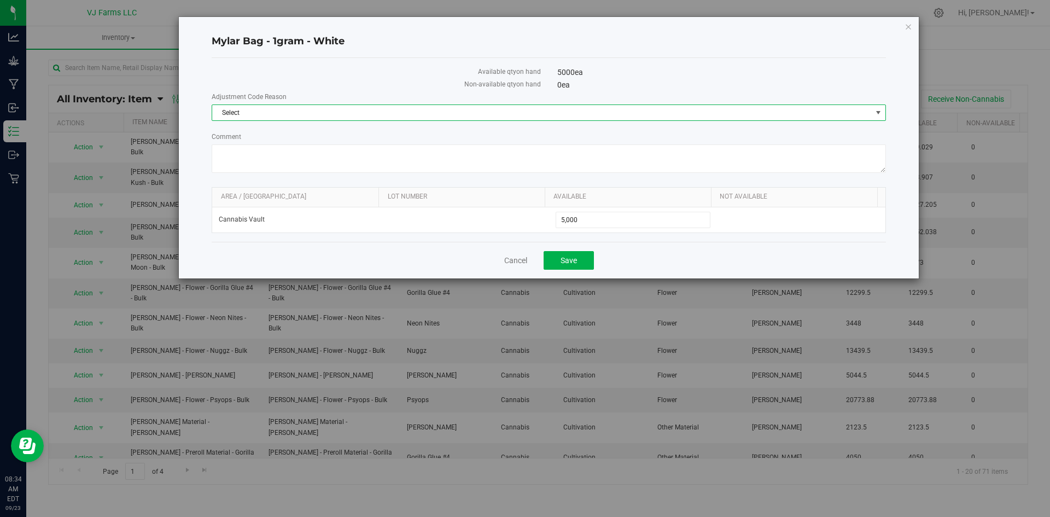
click at [319, 112] on span "Select" at bounding box center [542, 112] width 660 height 15
click at [287, 136] on li "Incorrect Quantity" at bounding box center [548, 131] width 673 height 16
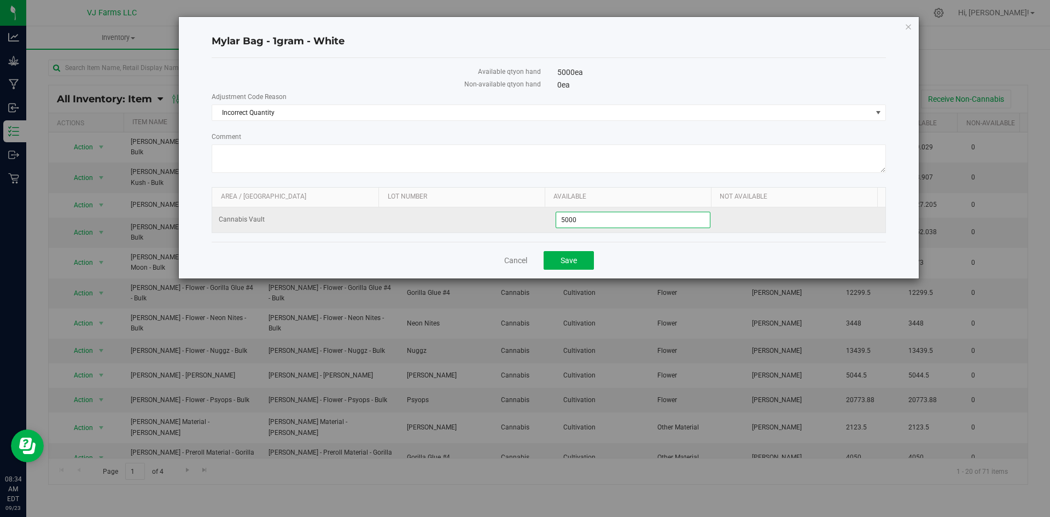
drag, startPoint x: 579, startPoint y: 224, endPoint x: 544, endPoint y: 224, distance: 35.0
click at [544, 224] on tr "Cannabis Vault 5,000 5000" at bounding box center [548, 219] width 673 height 25
type input "0"
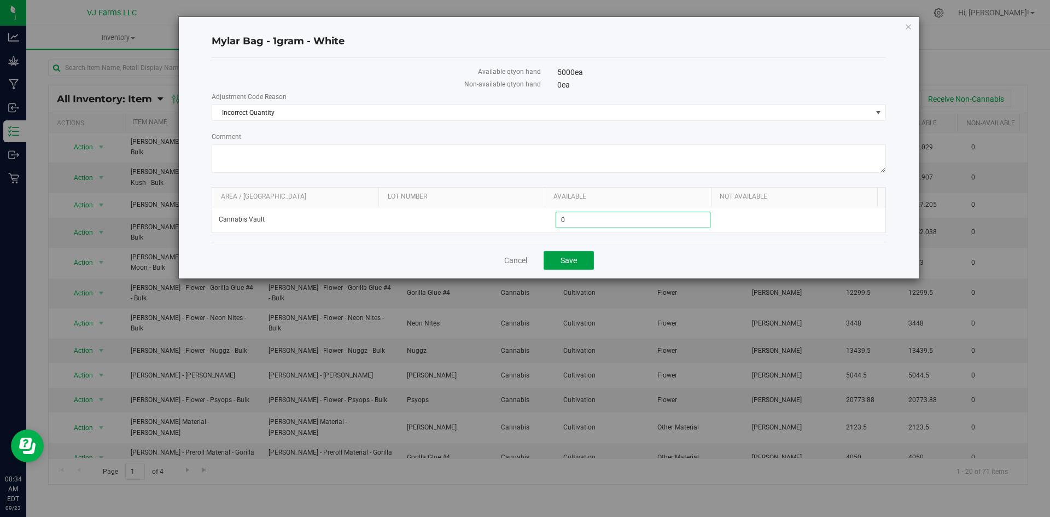
type input "0"
click at [577, 251] on button "Save" at bounding box center [569, 260] width 50 height 19
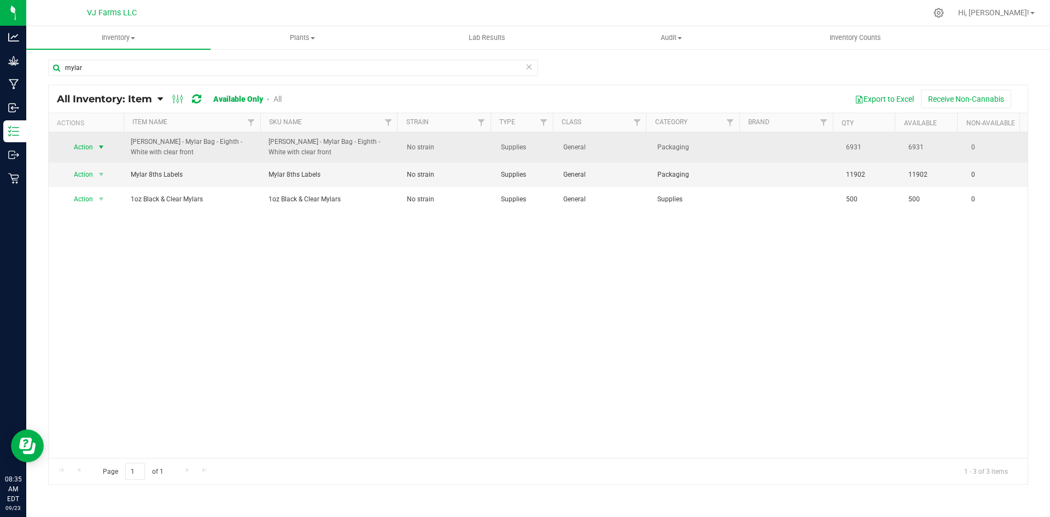
click at [84, 149] on span "Action" at bounding box center [80, 147] width 30 height 15
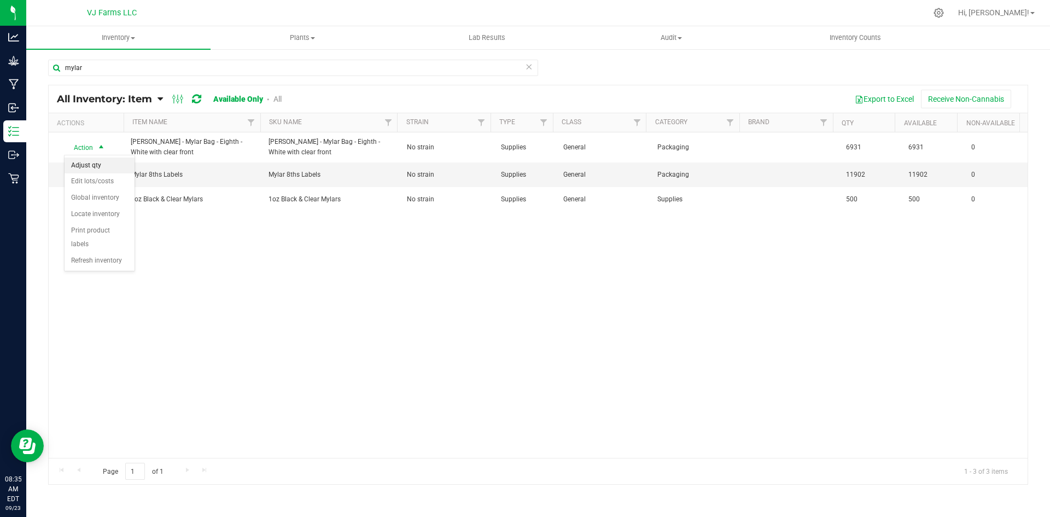
click at [115, 169] on li "Adjust qty" at bounding box center [100, 166] width 70 height 16
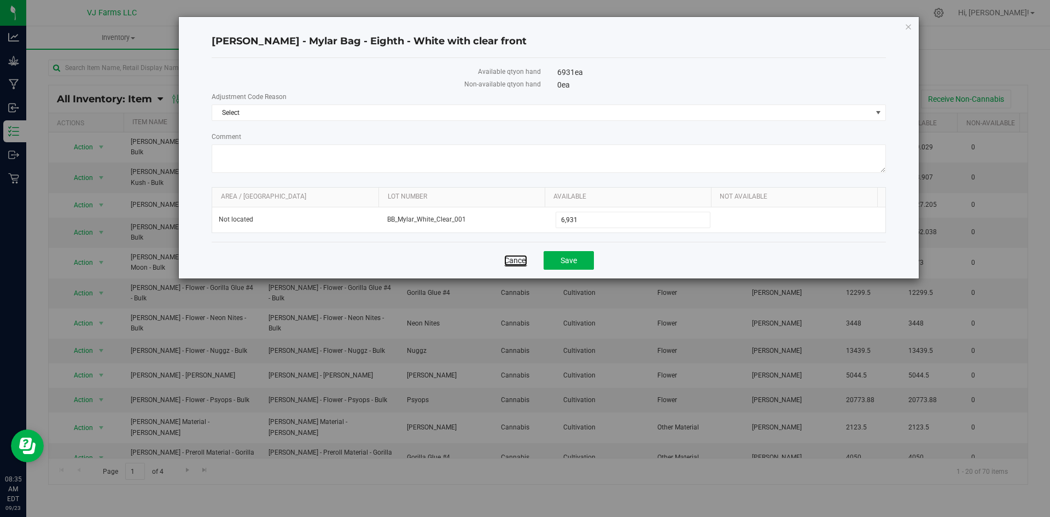
click at [512, 265] on link "Cancel" at bounding box center [515, 260] width 23 height 11
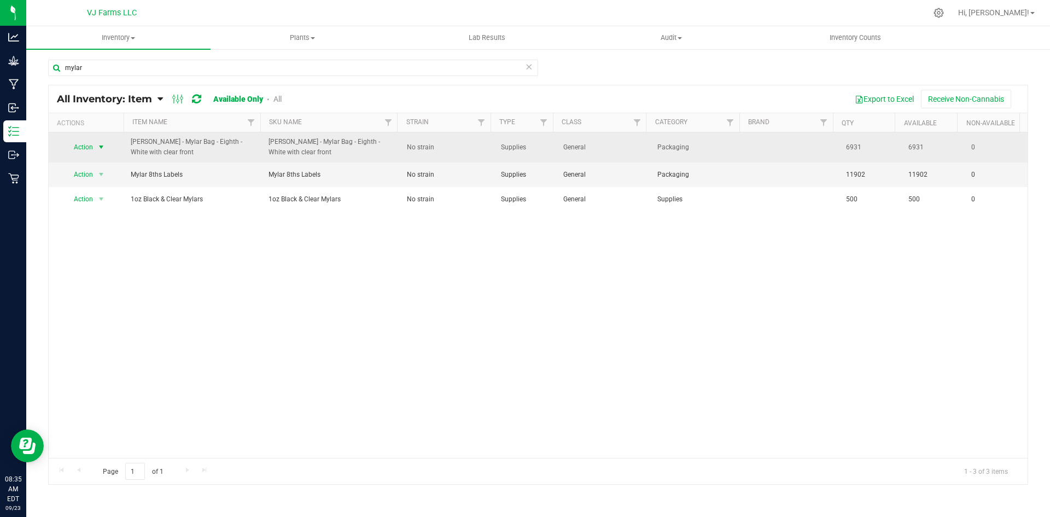
click at [90, 150] on span "Action" at bounding box center [80, 147] width 30 height 15
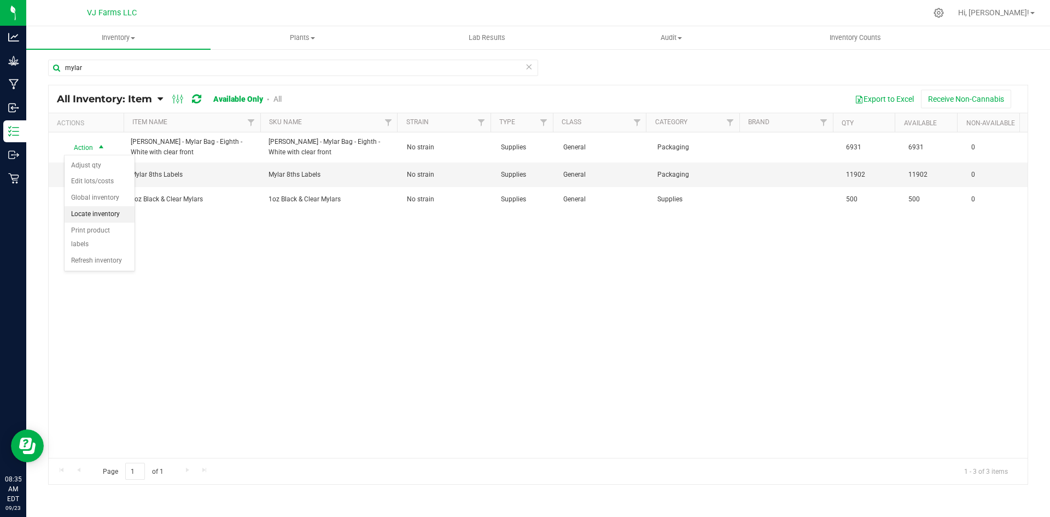
click at [120, 210] on li "Locate inventory" at bounding box center [100, 214] width 70 height 16
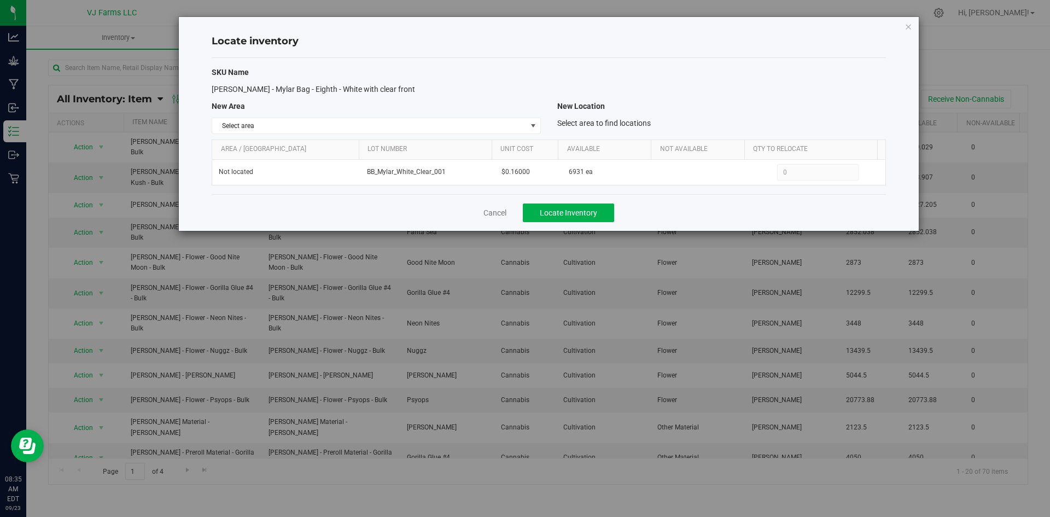
click at [336, 116] on div "SKU Name Boujee Ben - Mylar Bag - Eighth - White with clear front New Area New …" at bounding box center [549, 126] width 675 height 136
click at [327, 121] on span "Select area" at bounding box center [369, 125] width 314 height 15
click at [277, 158] on li "Non-Cannabis Vault" at bounding box center [376, 161] width 328 height 16
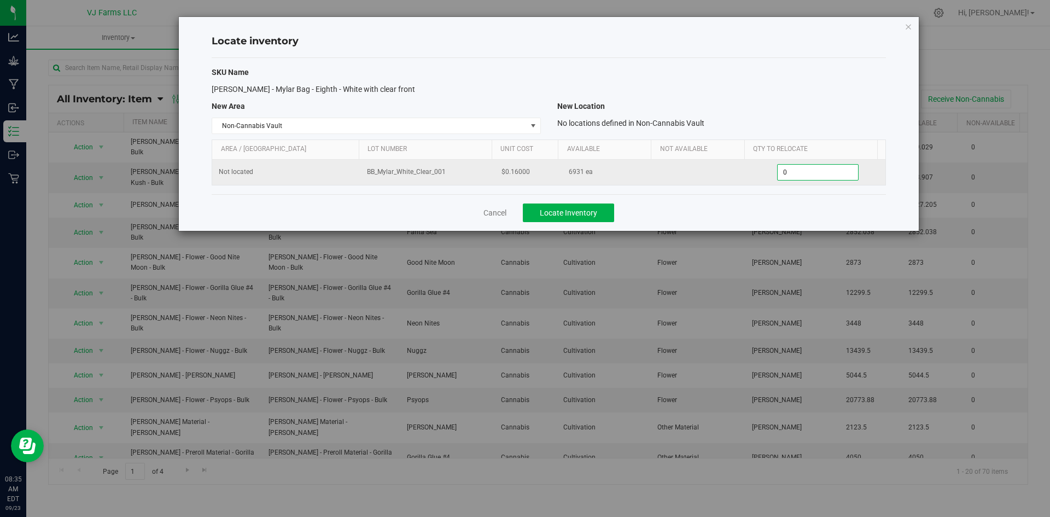
click at [779, 170] on span "0 0" at bounding box center [818, 172] width 82 height 16
click at [779, 170] on input "0" at bounding box center [818, 172] width 80 height 15
type input "6931"
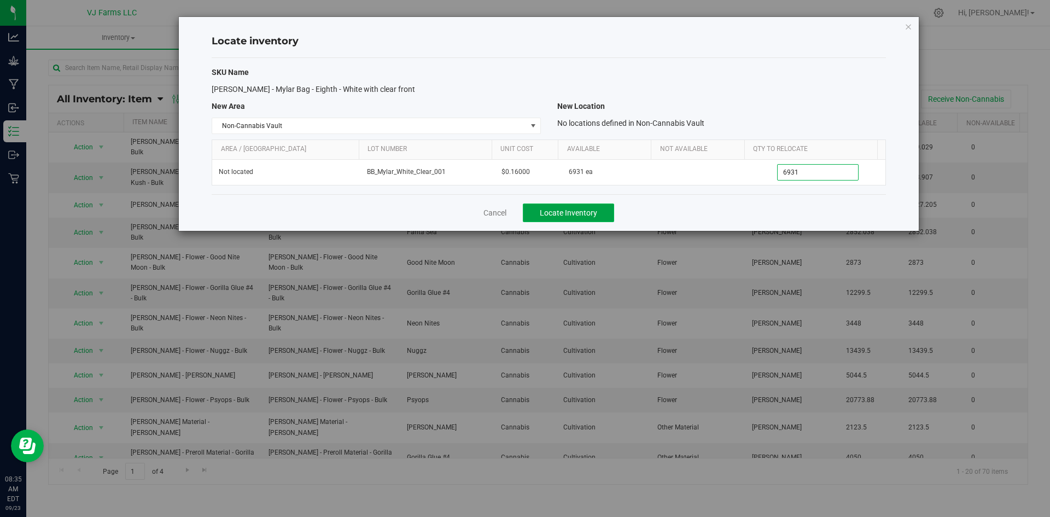
type input "6,931"
click at [551, 218] on button "Locate Inventory" at bounding box center [568, 213] width 91 height 19
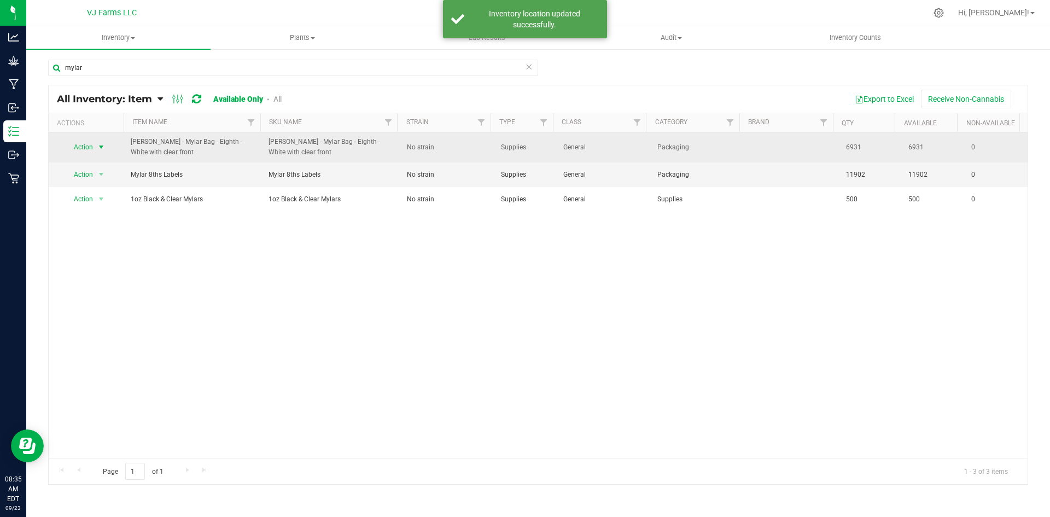
click at [84, 149] on span "Action" at bounding box center [80, 147] width 30 height 15
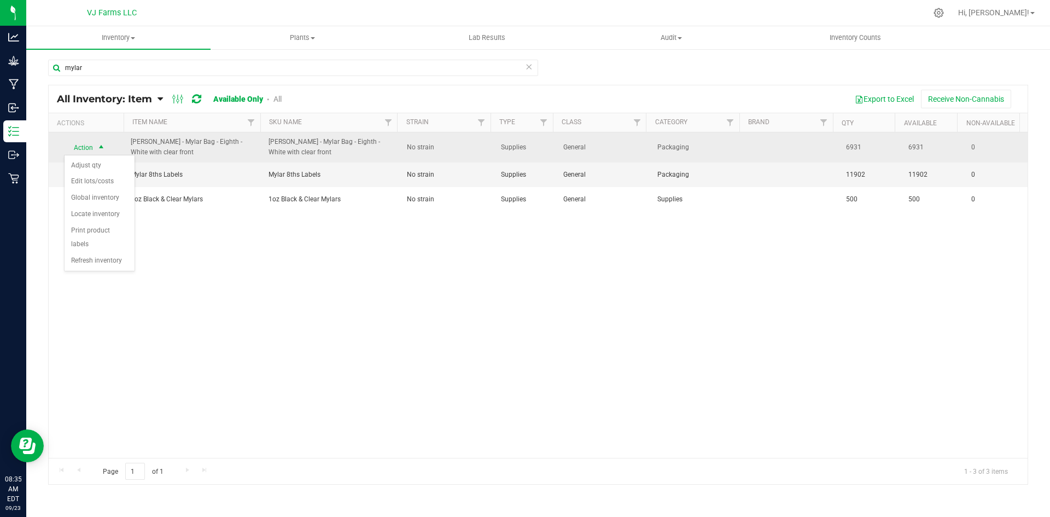
click at [84, 149] on span "Action" at bounding box center [80, 147] width 30 height 15
click at [81, 141] on span "Action" at bounding box center [80, 147] width 30 height 15
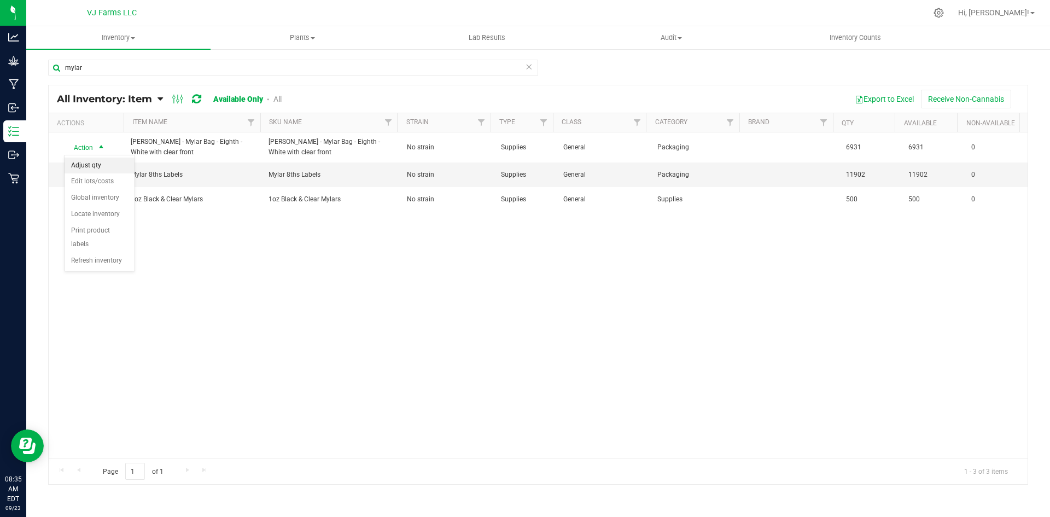
click at [104, 166] on li "Adjust qty" at bounding box center [100, 166] width 70 height 16
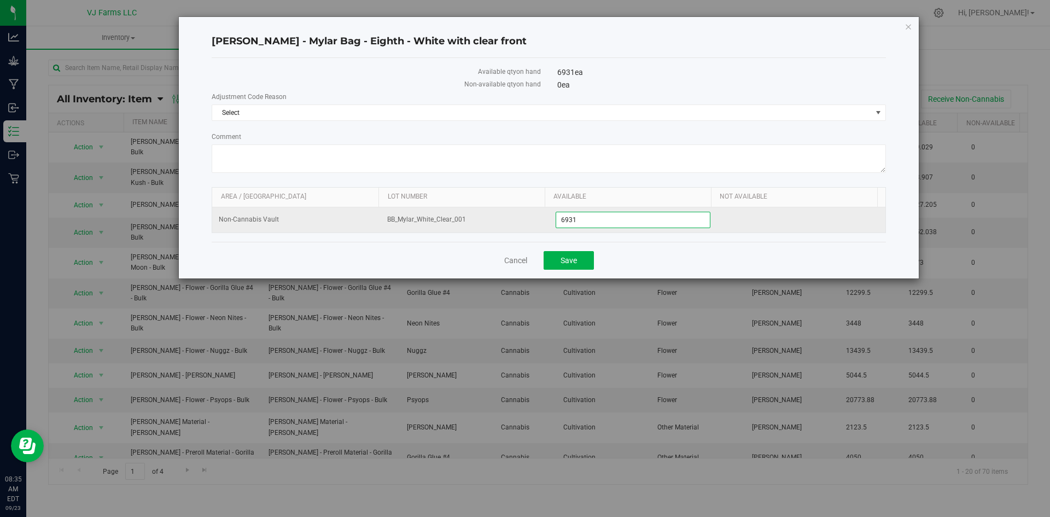
drag, startPoint x: 622, startPoint y: 219, endPoint x: 558, endPoint y: 218, distance: 64.0
click at [558, 218] on span "6,931 6931" at bounding box center [633, 220] width 155 height 16
type input "6000"
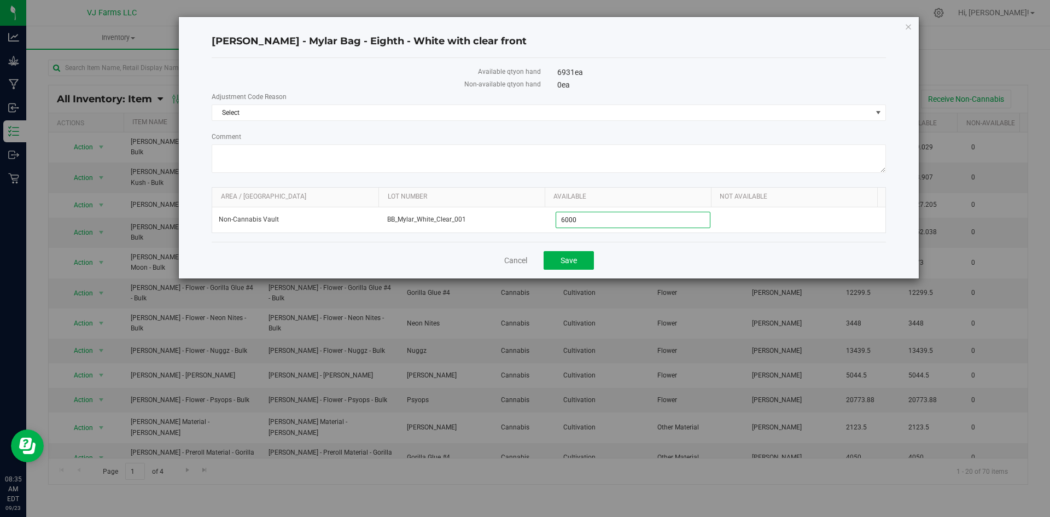
type input "6,000"
click at [687, 275] on div "Cancel Save" at bounding box center [549, 260] width 675 height 37
click at [581, 262] on button "Save" at bounding box center [569, 260] width 50 height 19
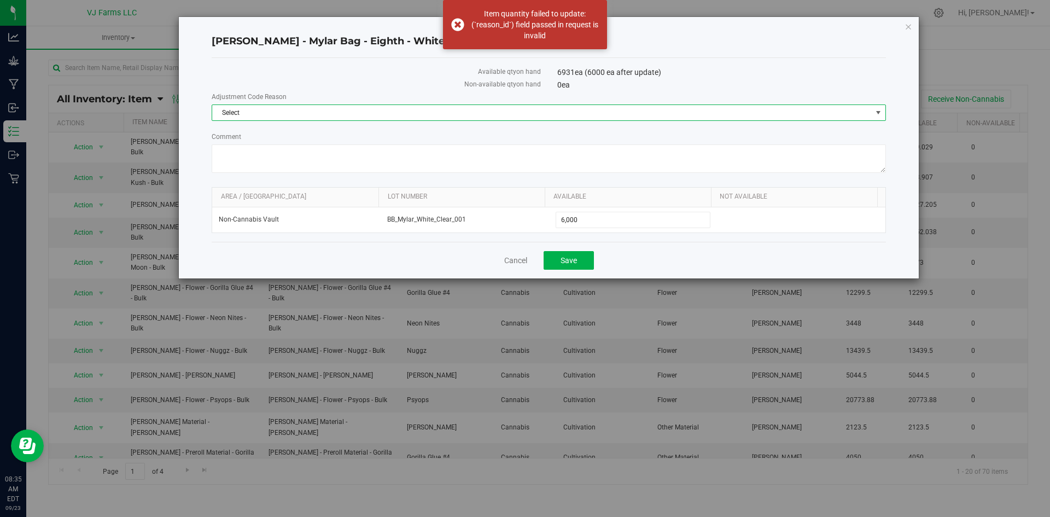
click at [452, 112] on span "Select" at bounding box center [542, 112] width 660 height 15
click at [367, 132] on li "Incorrect Quantity" at bounding box center [548, 131] width 673 height 16
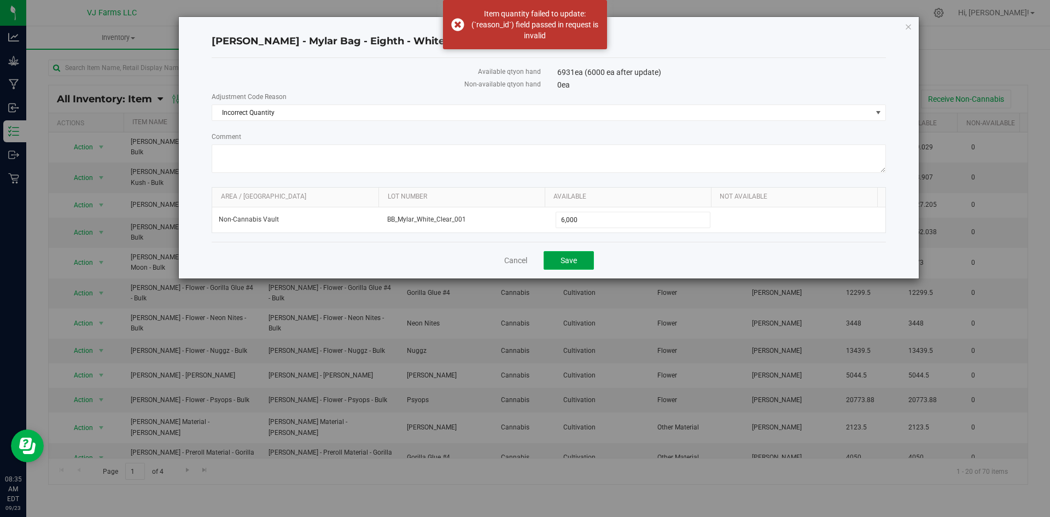
click at [567, 263] on span "Save" at bounding box center [569, 260] width 16 height 9
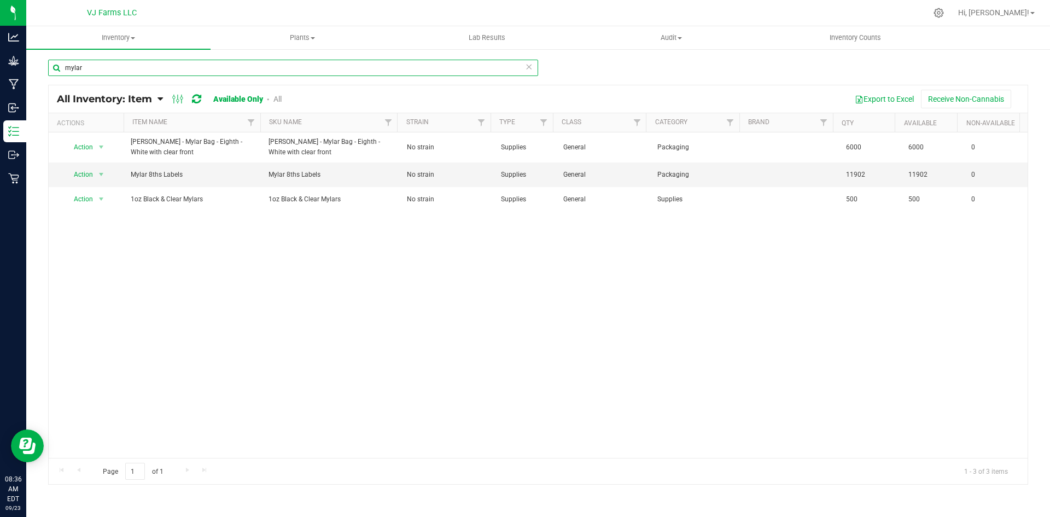
drag, startPoint x: 102, startPoint y: 62, endPoint x: 46, endPoint y: 62, distance: 56.4
click at [46, 62] on div "mylar All Inventory: Item Item Summary Item (default) Item by Strain Item by Lo…" at bounding box center [538, 219] width 1024 height 342
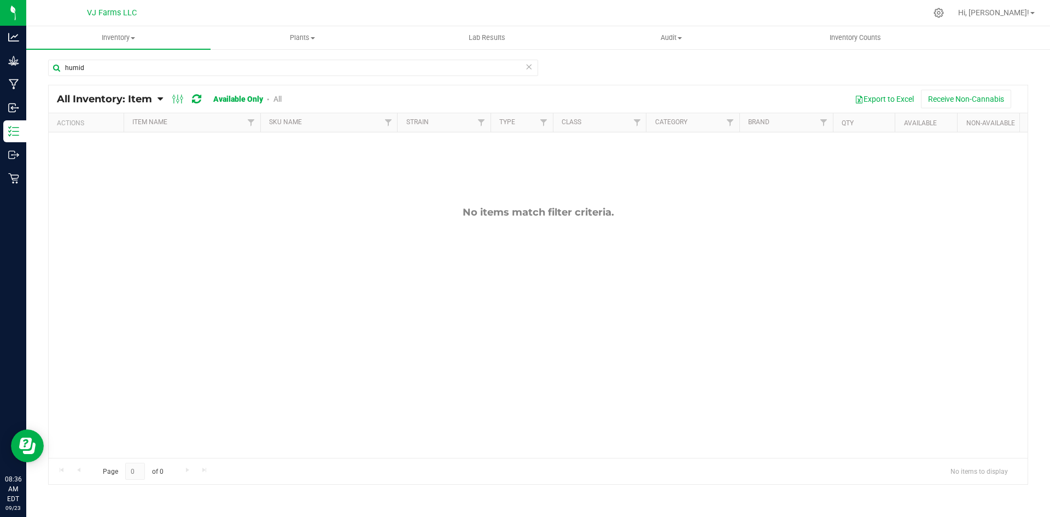
click at [279, 96] on link "All" at bounding box center [278, 99] width 8 height 9
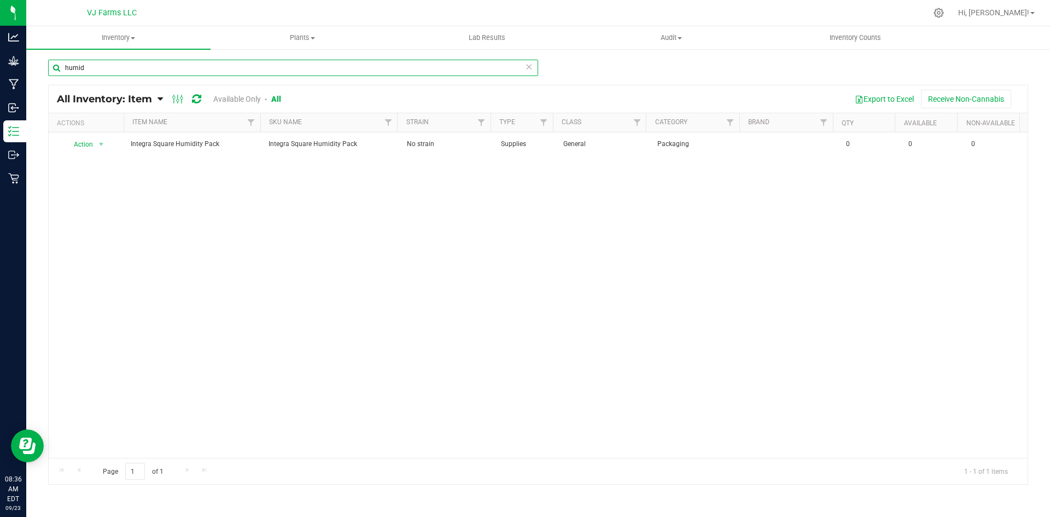
drag, startPoint x: 110, startPoint y: 64, endPoint x: 53, endPoint y: 69, distance: 57.7
click at [53, 69] on input "humid" at bounding box center [293, 68] width 490 height 16
type input "inte"
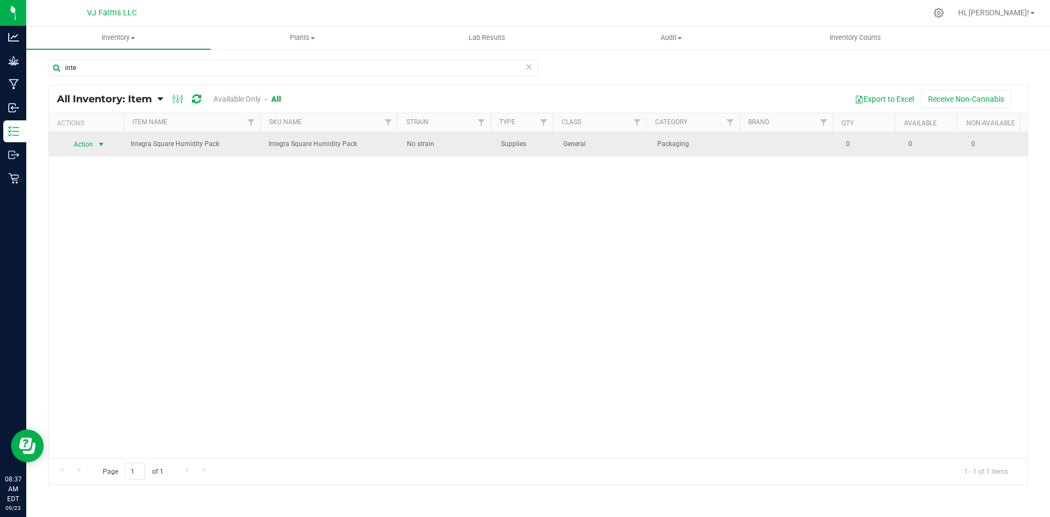
click at [90, 143] on span "Action" at bounding box center [80, 144] width 30 height 15
click at [90, 144] on span "Action" at bounding box center [80, 144] width 30 height 15
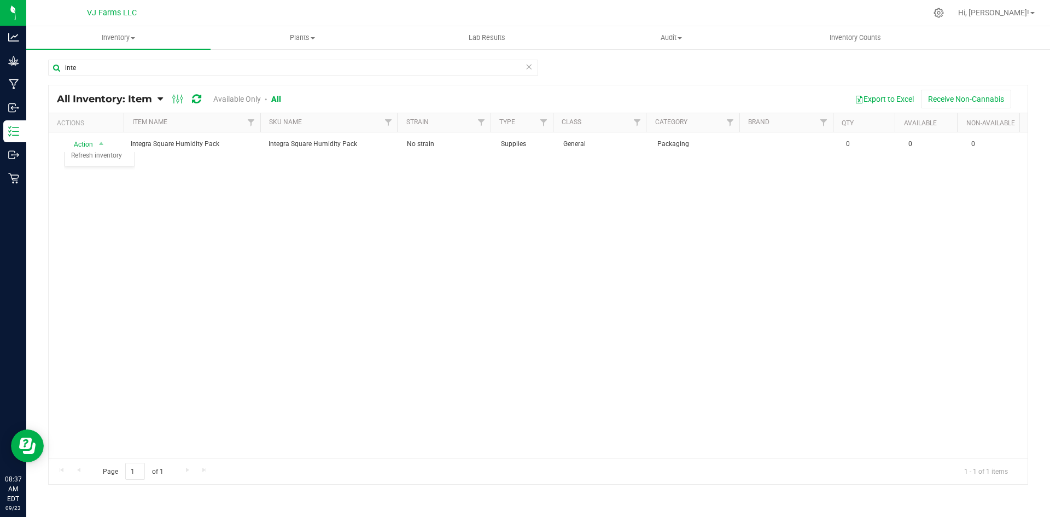
click at [286, 207] on div "Action Action Adjust qty Edit lots/costs Global inventory Locate inventory Prin…" at bounding box center [538, 295] width 979 height 326
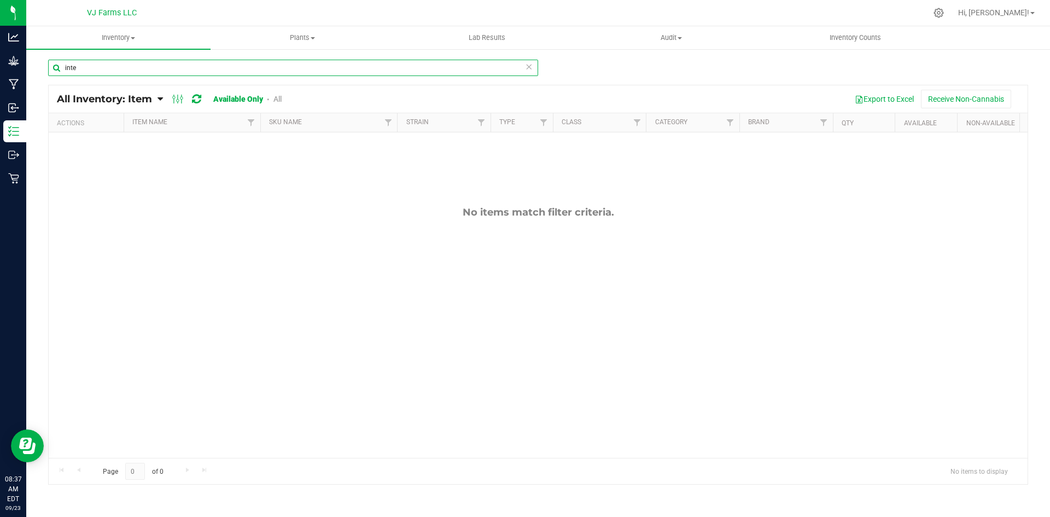
click at [131, 69] on input "inte" at bounding box center [293, 68] width 490 height 16
type input "i"
type input "hu"
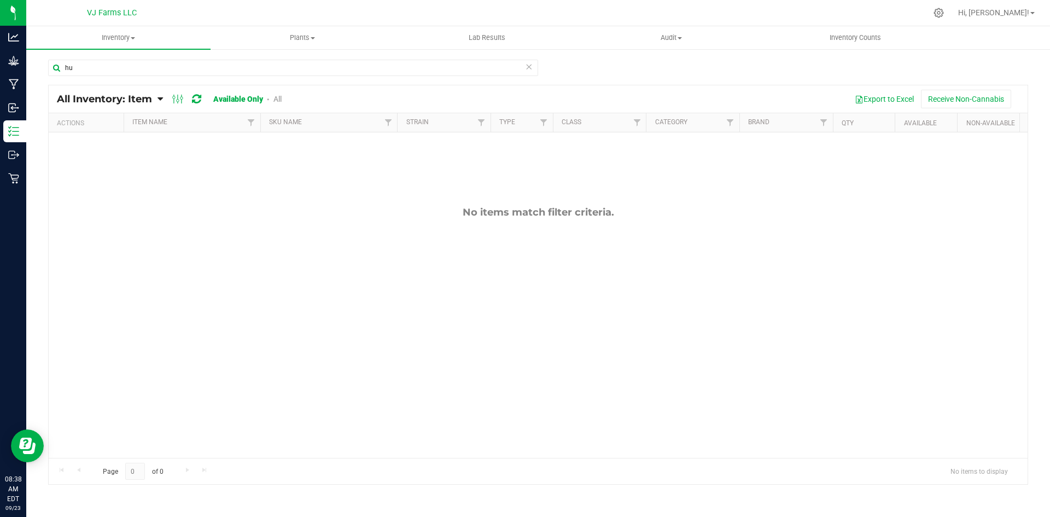
click at [281, 100] on link "All" at bounding box center [278, 99] width 8 height 9
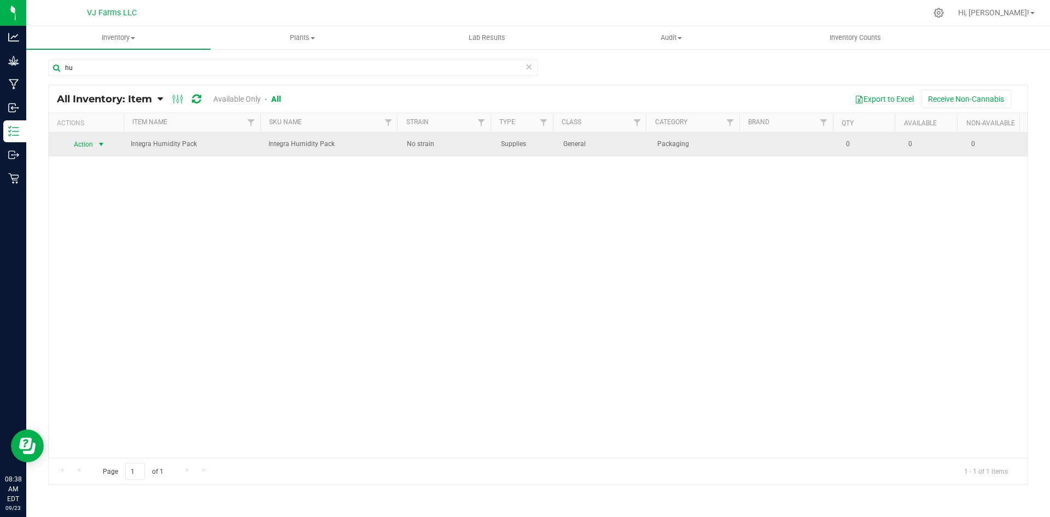
click at [90, 144] on span "Action" at bounding box center [80, 144] width 30 height 15
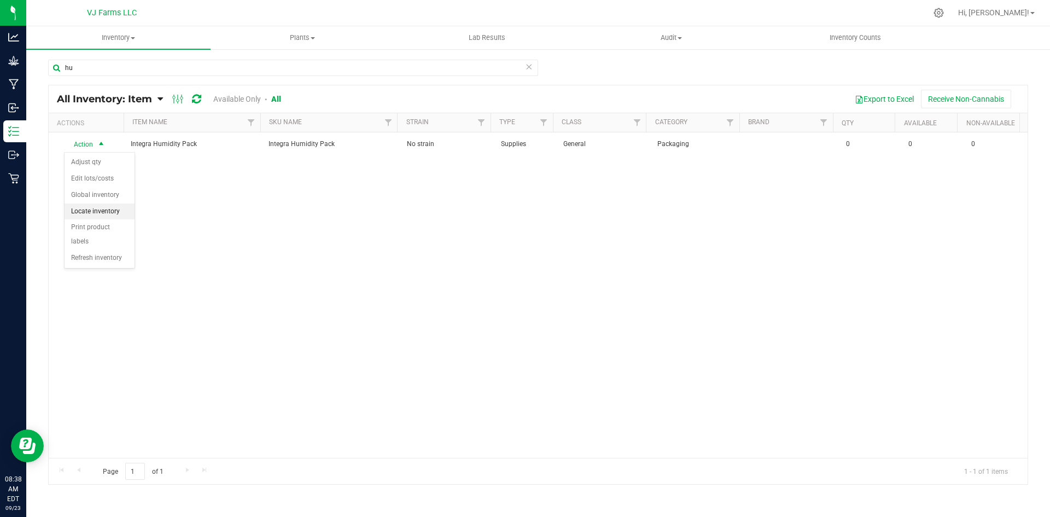
click at [113, 210] on li "Locate inventory" at bounding box center [100, 212] width 70 height 16
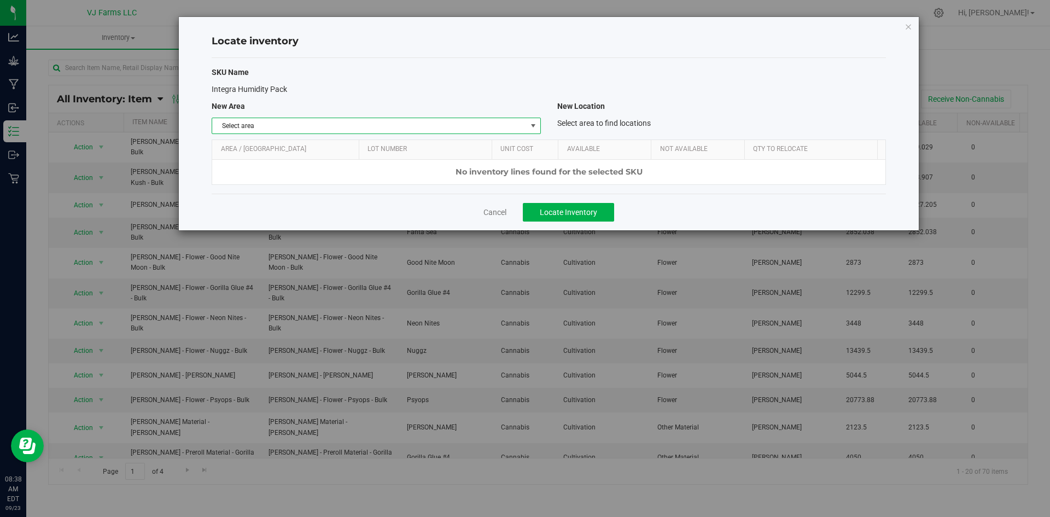
click at [424, 126] on span "Select area" at bounding box center [369, 125] width 314 height 15
click at [295, 155] on li "Non-Cannabis Vault" at bounding box center [376, 161] width 328 height 16
click at [577, 213] on span "Locate Inventory" at bounding box center [568, 212] width 57 height 9
click at [502, 214] on link "Cancel" at bounding box center [495, 212] width 23 height 11
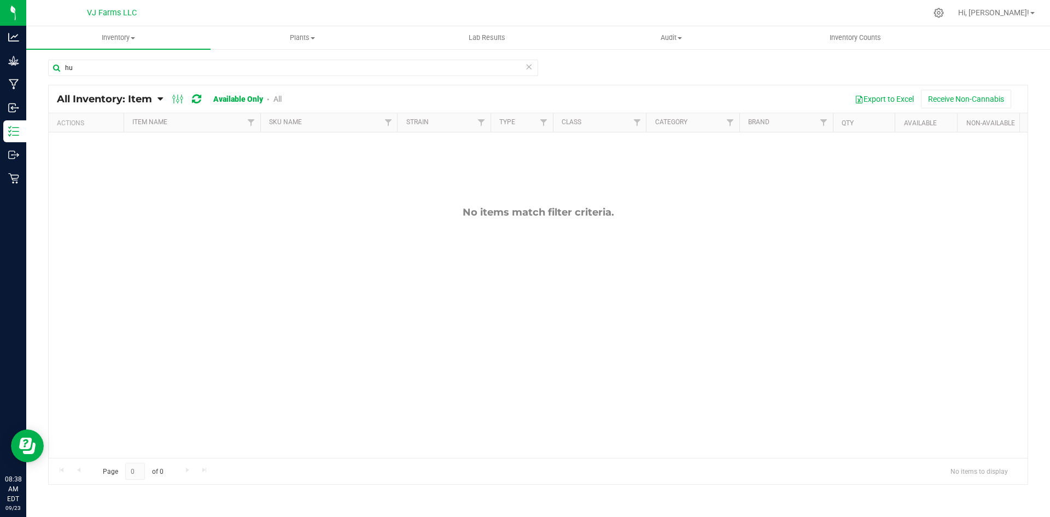
click at [275, 98] on link "All" at bounding box center [278, 99] width 8 height 9
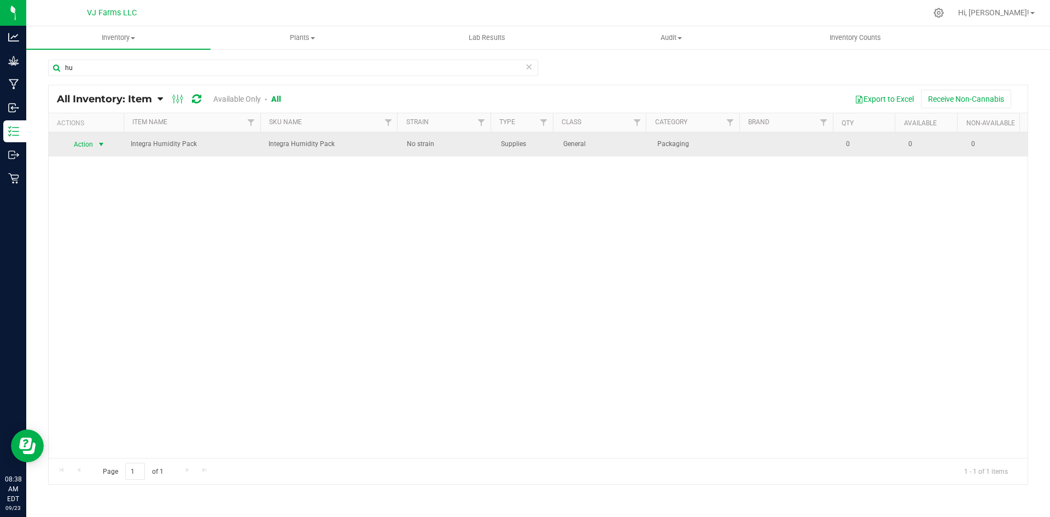
click at [93, 141] on span "Action" at bounding box center [80, 144] width 30 height 15
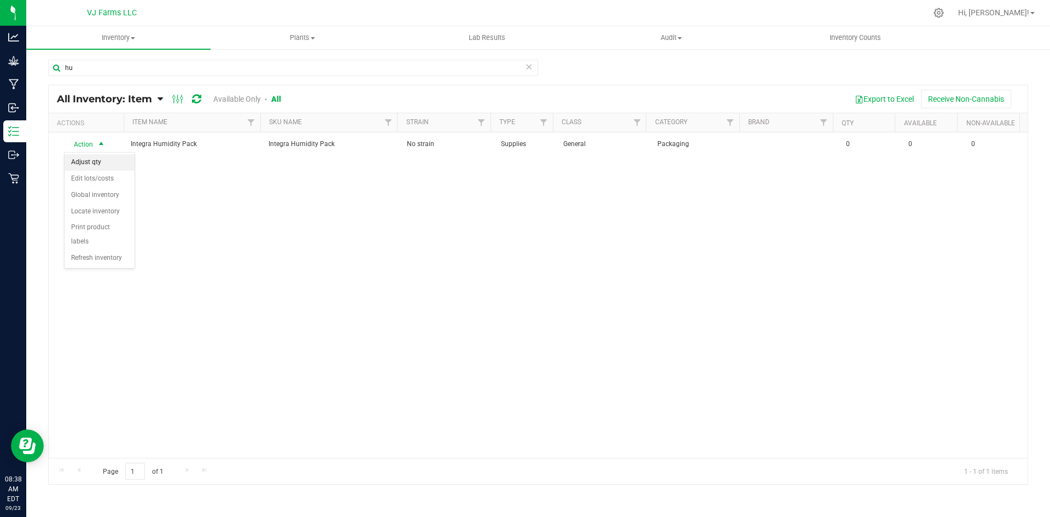
click at [106, 156] on li "Adjust qty" at bounding box center [100, 162] width 70 height 16
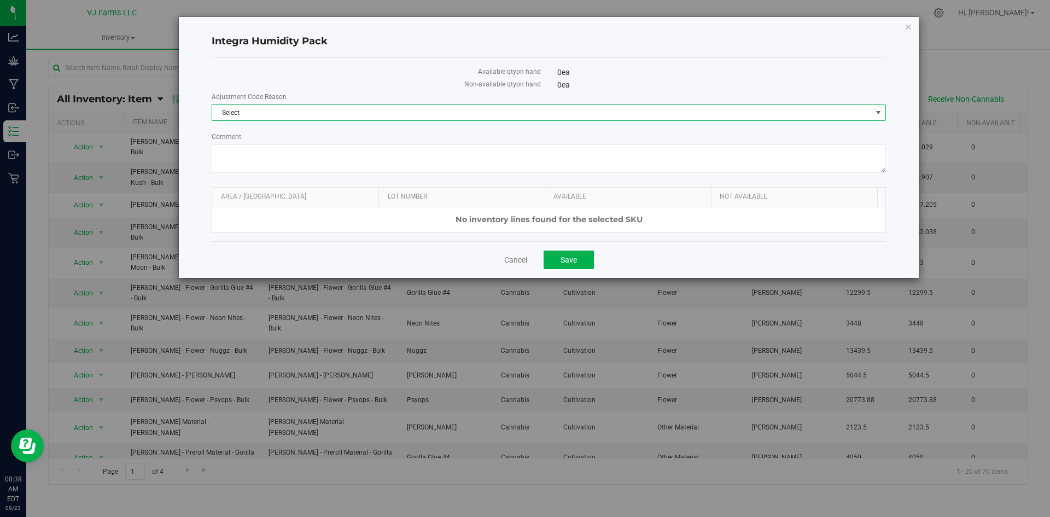
click at [553, 105] on span "Select" at bounding box center [542, 112] width 660 height 15
click at [417, 131] on li "Incorrect Quantity" at bounding box center [548, 131] width 673 height 16
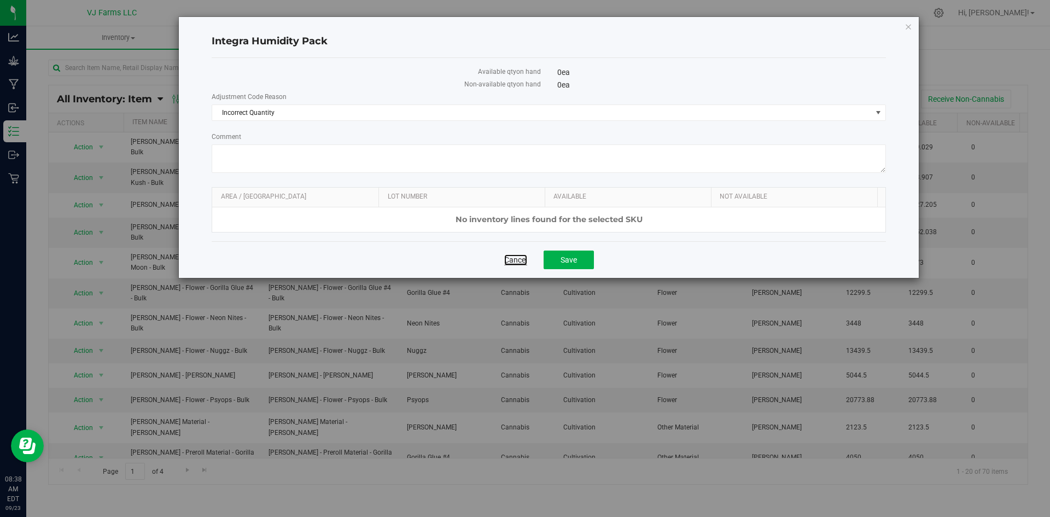
click at [521, 262] on link "Cancel" at bounding box center [515, 259] width 23 height 11
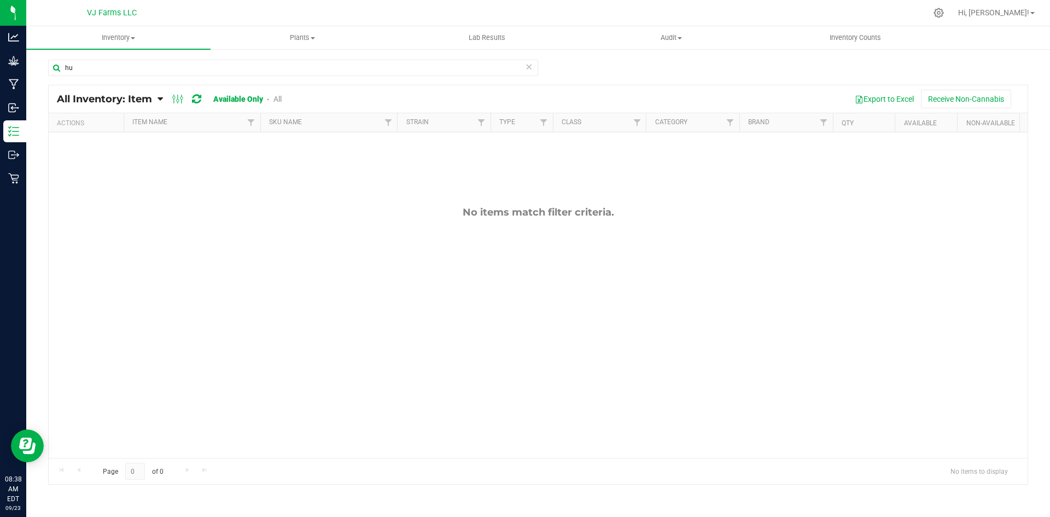
click at [279, 96] on link "All" at bounding box center [278, 99] width 8 height 9
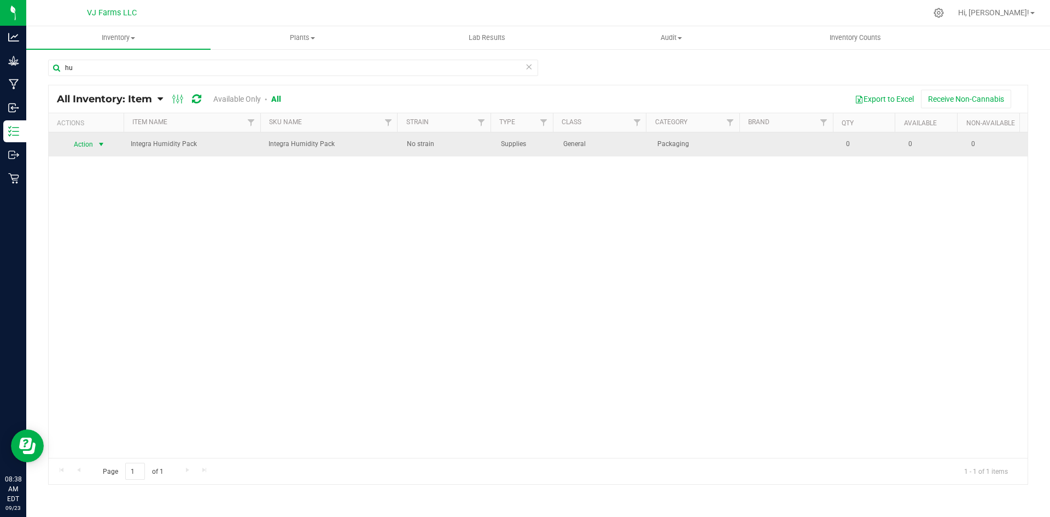
click at [92, 145] on span "Action" at bounding box center [80, 144] width 30 height 15
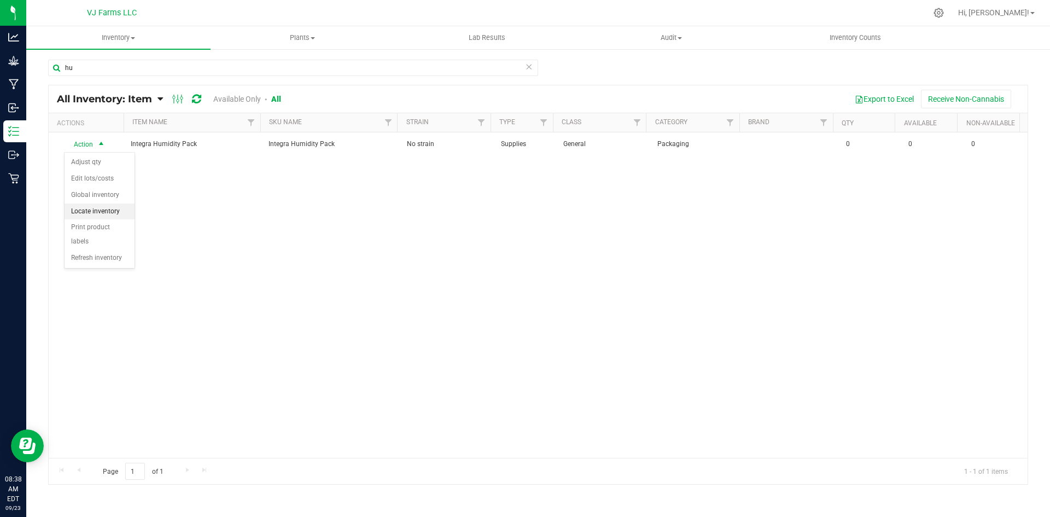
click at [107, 206] on li "Locate inventory" at bounding box center [100, 212] width 70 height 16
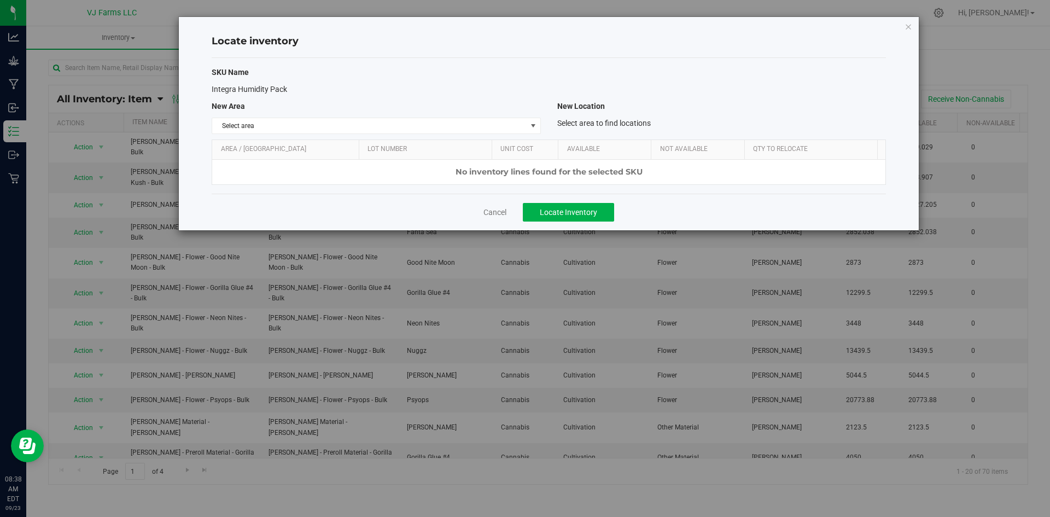
click at [450, 155] on th "Lot Number" at bounding box center [425, 150] width 133 height 20
click at [455, 168] on div "No inventory lines found for the selected SKU" at bounding box center [548, 172] width 673 height 25
click at [460, 137] on div "SKU Name Integra Humidity Pack New Area New Location Select area Select area Ca…" at bounding box center [549, 126] width 675 height 136
click at [455, 129] on span "Select area" at bounding box center [369, 125] width 314 height 15
click at [490, 189] on div "SKU Name Integra Humidity Pack New Area New Location Select area Select area Ca…" at bounding box center [549, 126] width 675 height 136
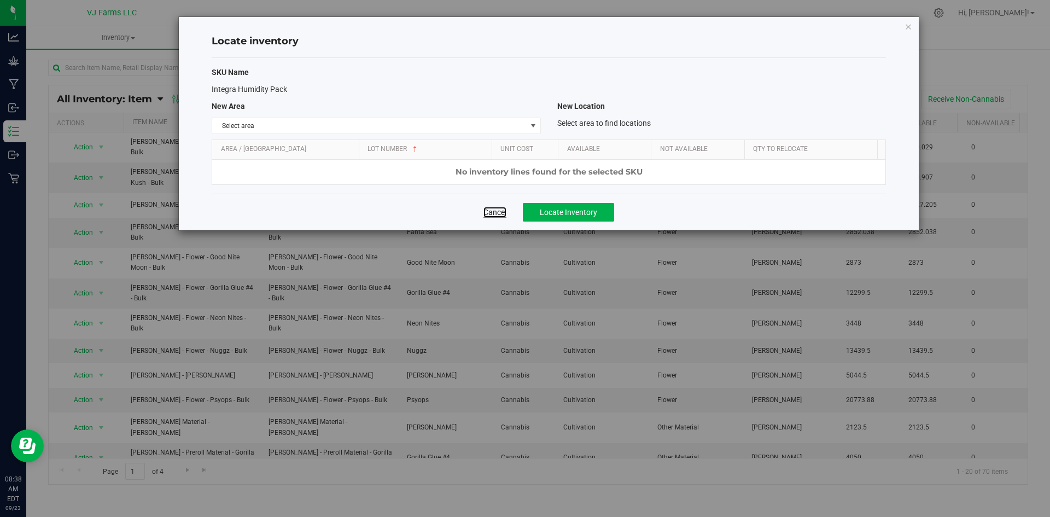
click at [497, 208] on link "Cancel" at bounding box center [495, 212] width 23 height 11
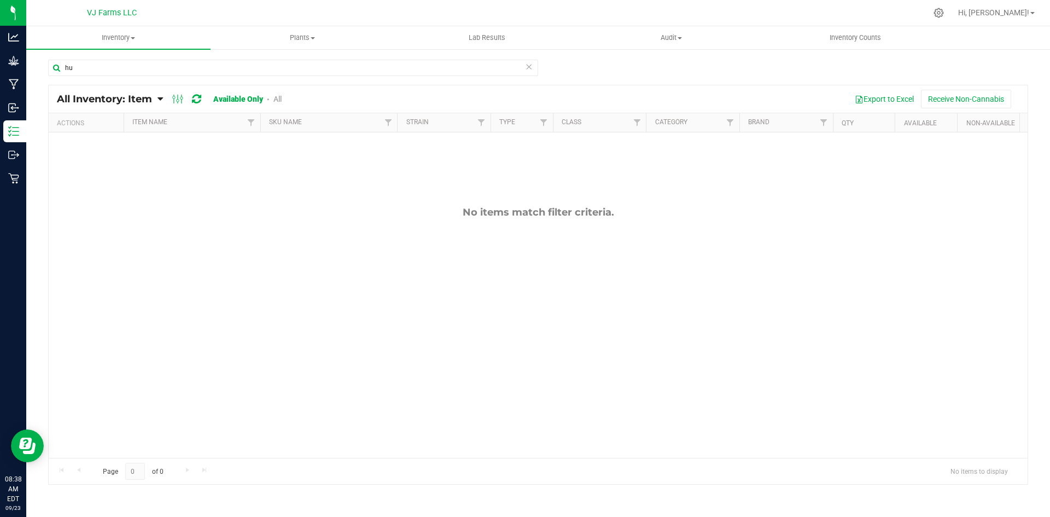
click at [276, 98] on link "All" at bounding box center [278, 99] width 8 height 9
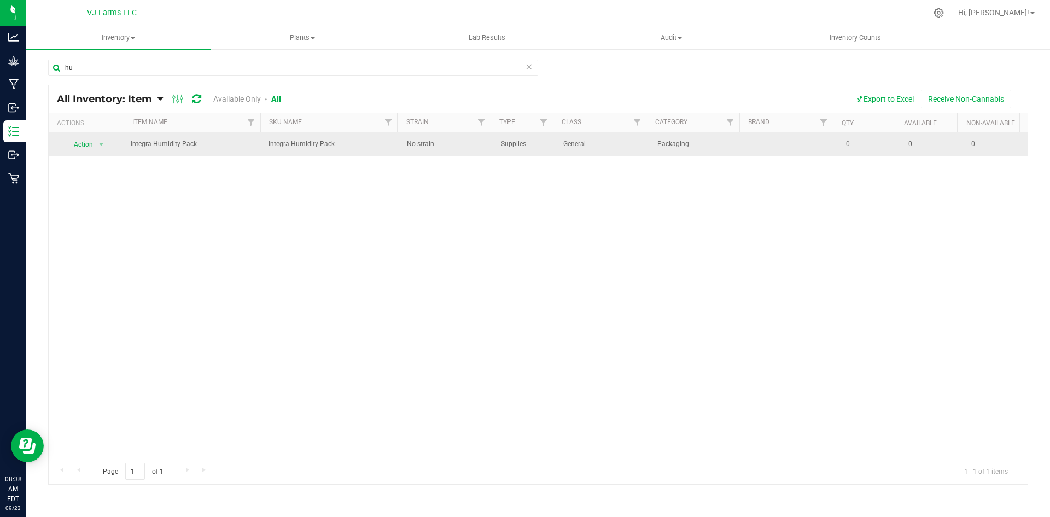
click at [85, 138] on span "Action" at bounding box center [80, 144] width 30 height 15
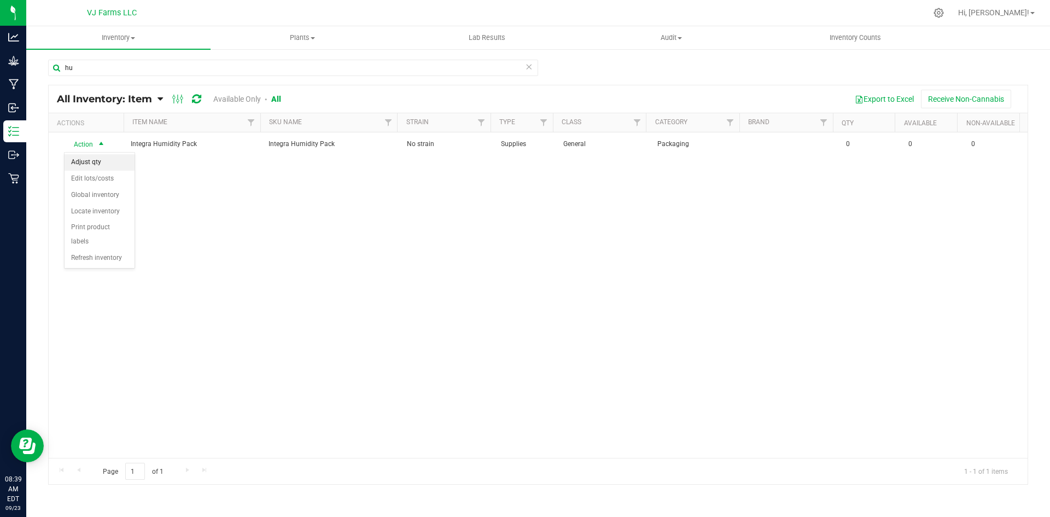
click at [108, 159] on li "Adjust qty" at bounding box center [100, 162] width 70 height 16
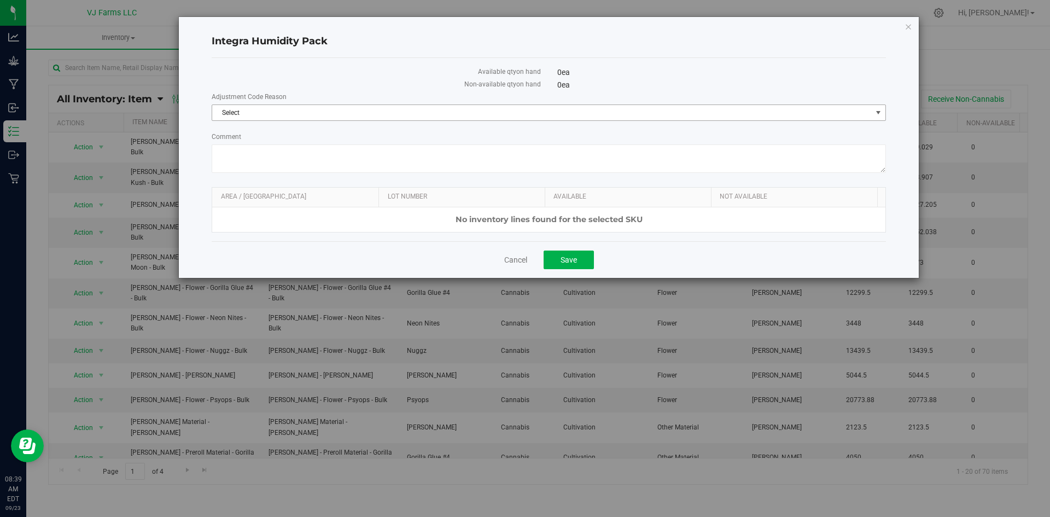
click at [425, 109] on span "Select" at bounding box center [542, 112] width 660 height 15
click at [343, 131] on li "Incorrect Quantity" at bounding box center [548, 131] width 673 height 16
click at [501, 219] on div "No inventory lines found for the selected SKU" at bounding box center [548, 219] width 673 height 25
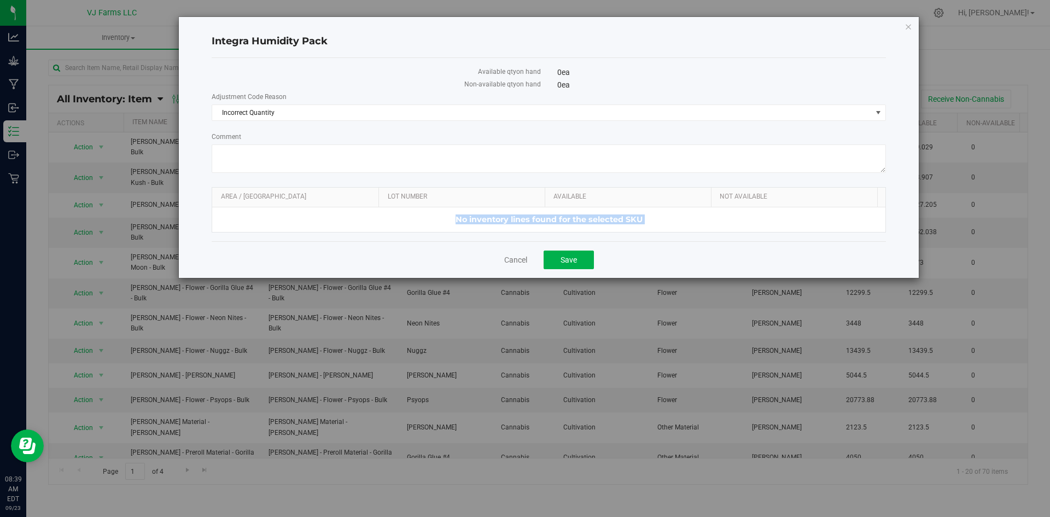
click at [530, 256] on div "Cancel Save" at bounding box center [549, 259] width 675 height 37
click at [519, 264] on link "Cancel" at bounding box center [515, 259] width 23 height 11
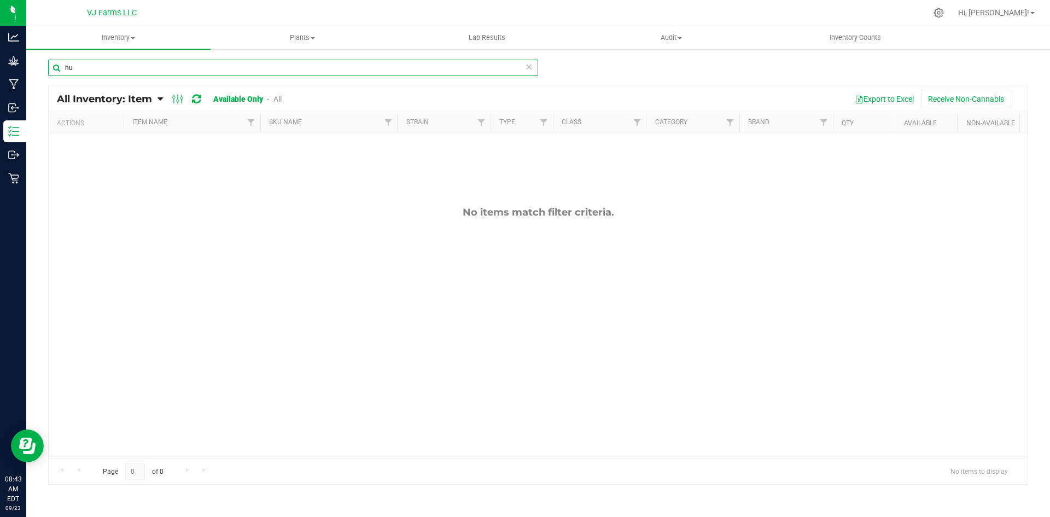
click at [167, 76] on input "hu" at bounding box center [293, 68] width 490 height 16
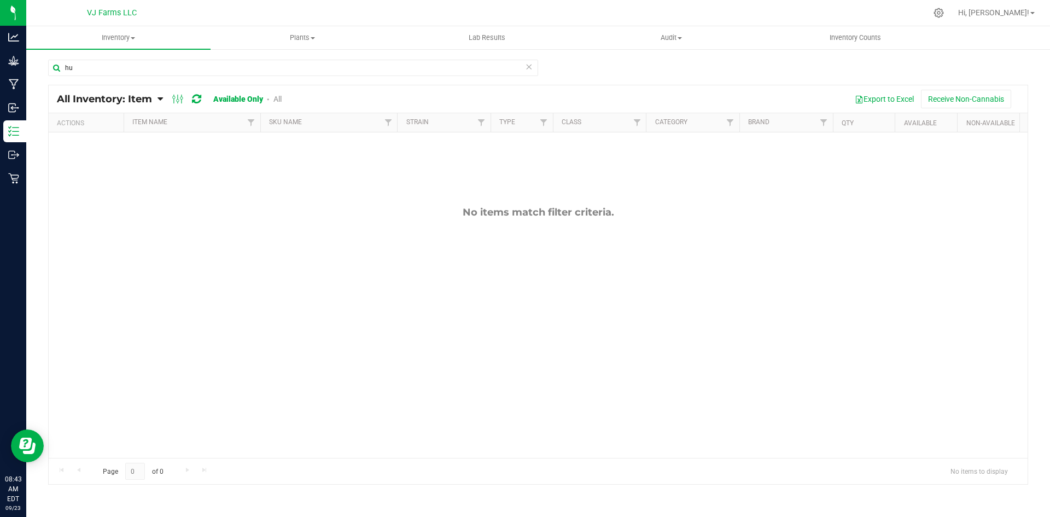
click at [280, 96] on link "All" at bounding box center [278, 99] width 8 height 9
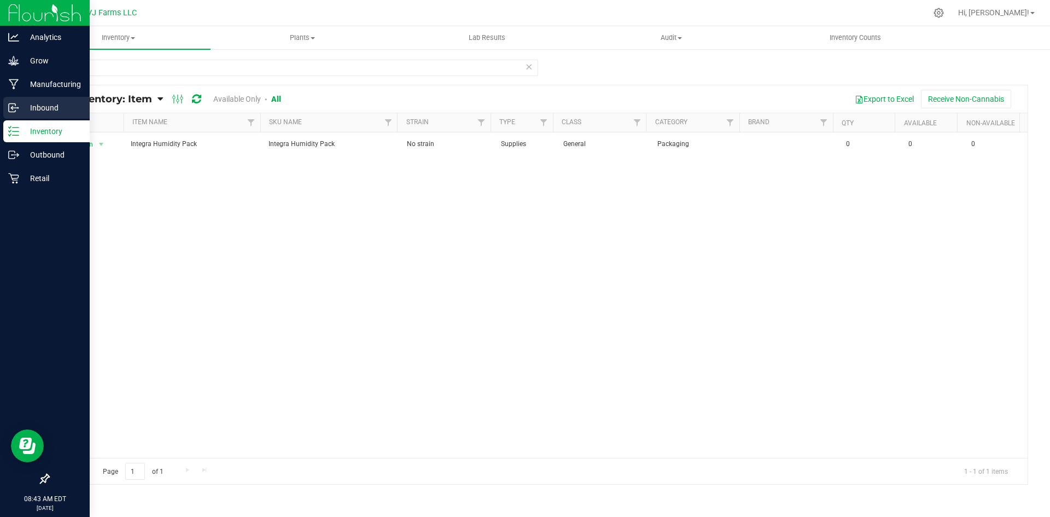
click at [59, 115] on div "Inbound" at bounding box center [46, 108] width 86 height 22
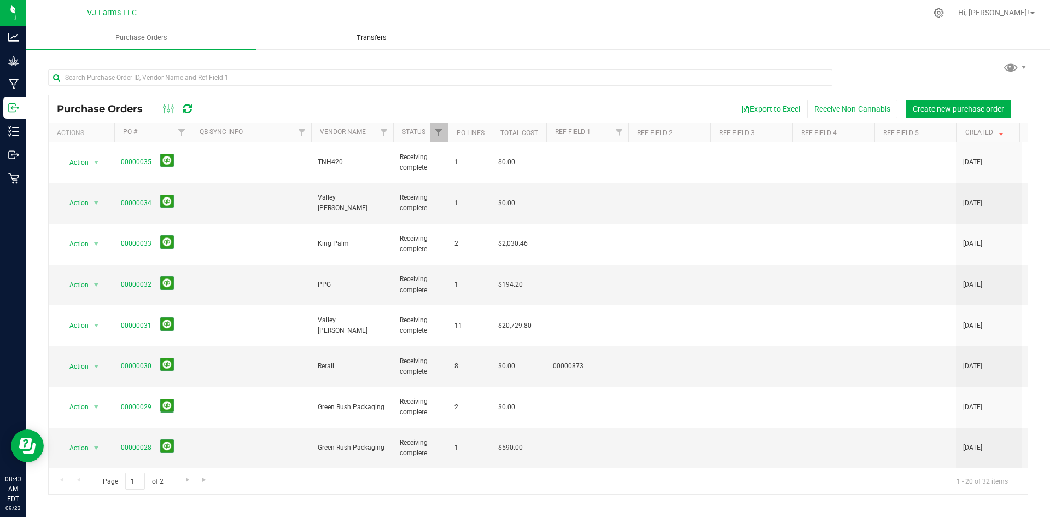
click at [382, 47] on uib-tab-heading "Transfers" at bounding box center [371, 38] width 229 height 22
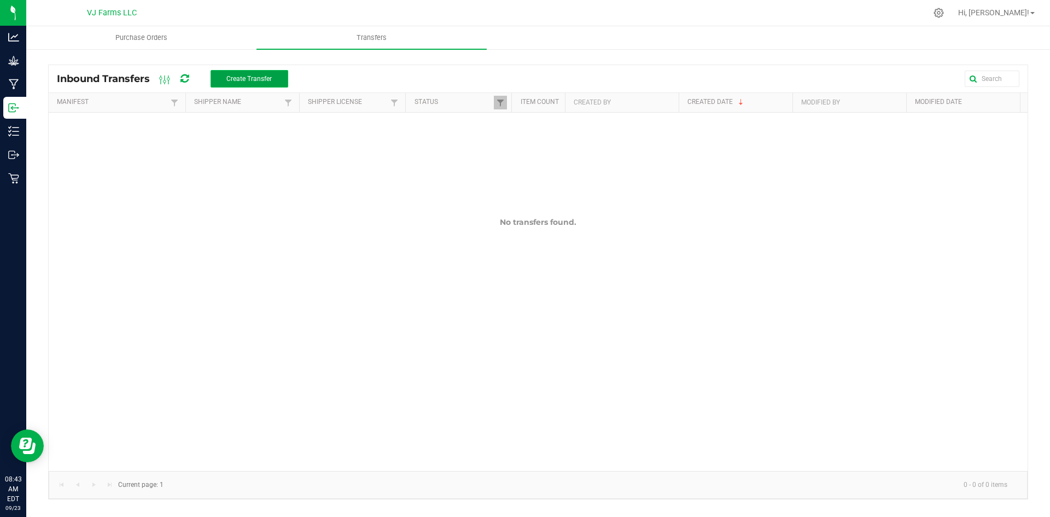
click at [242, 80] on span "Create Transfer" at bounding box center [249, 79] width 45 height 8
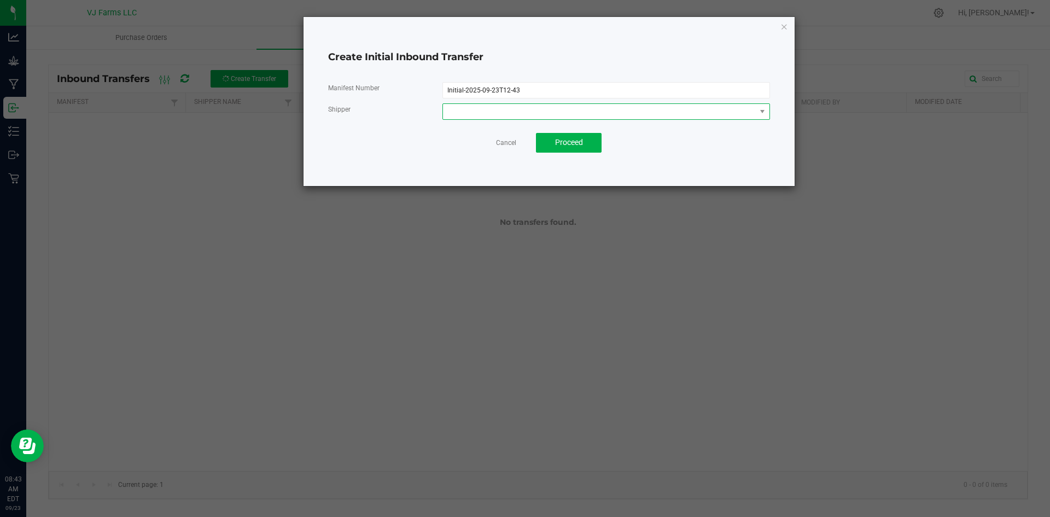
click at [498, 109] on span at bounding box center [599, 111] width 313 height 15
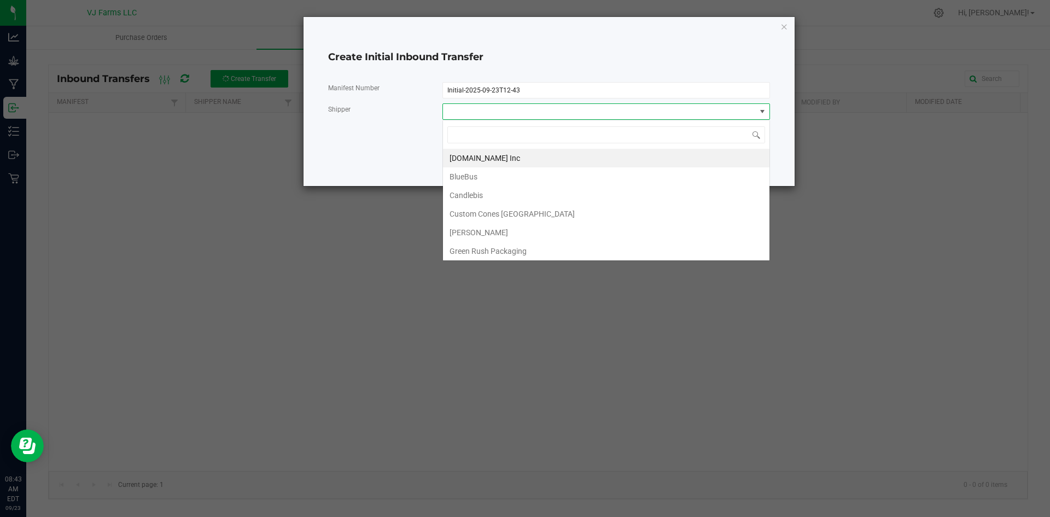
scroll to position [16, 327]
click at [783, 28] on icon "button" at bounding box center [785, 26] width 8 height 13
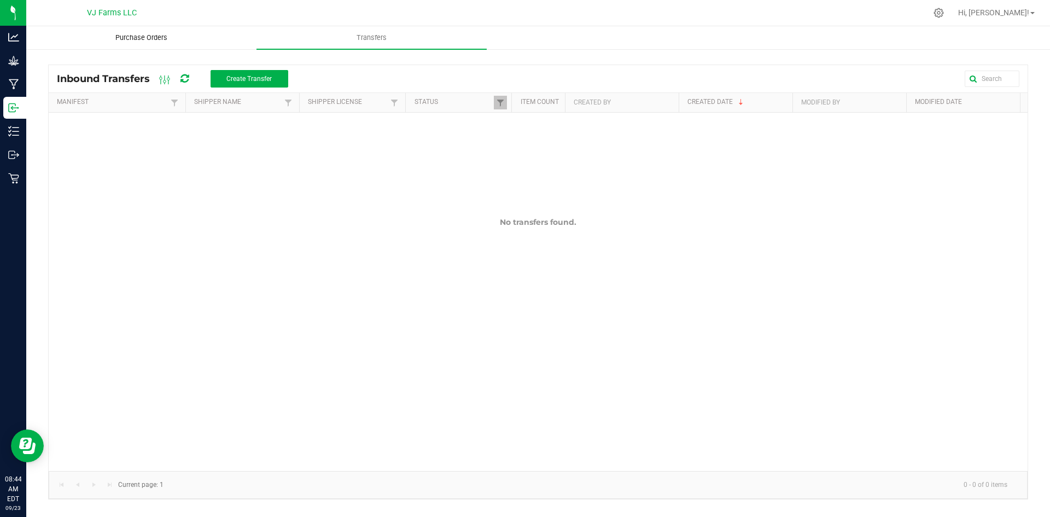
click at [138, 37] on span "Purchase Orders" at bounding box center [142, 38] width 82 height 10
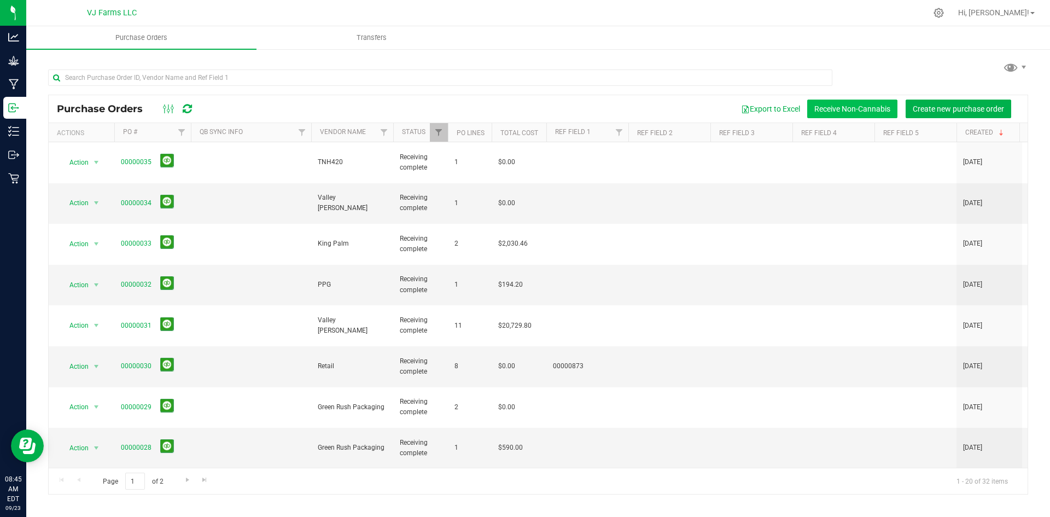
click at [846, 106] on button "Receive Non-Cannabis" at bounding box center [853, 109] width 90 height 19
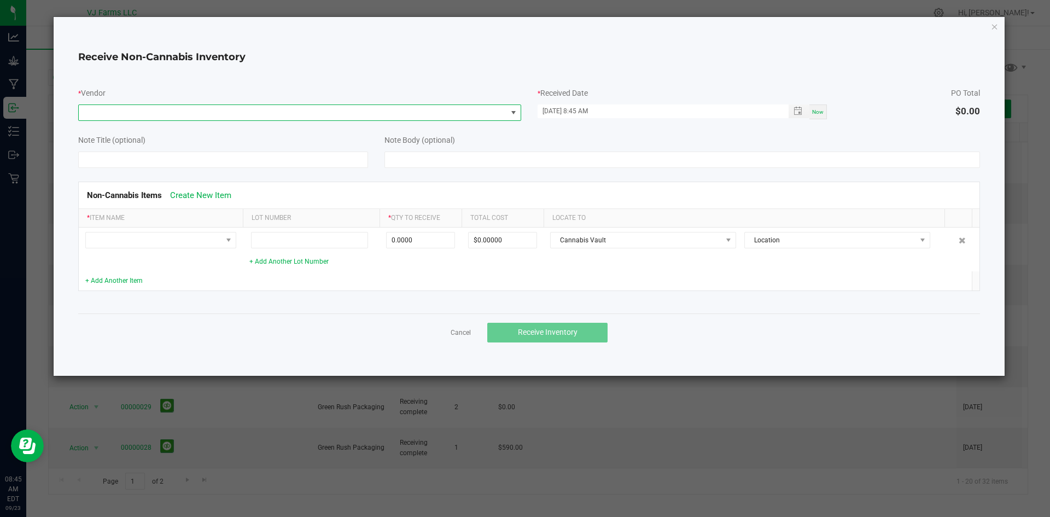
click at [400, 114] on span at bounding box center [293, 112] width 428 height 15
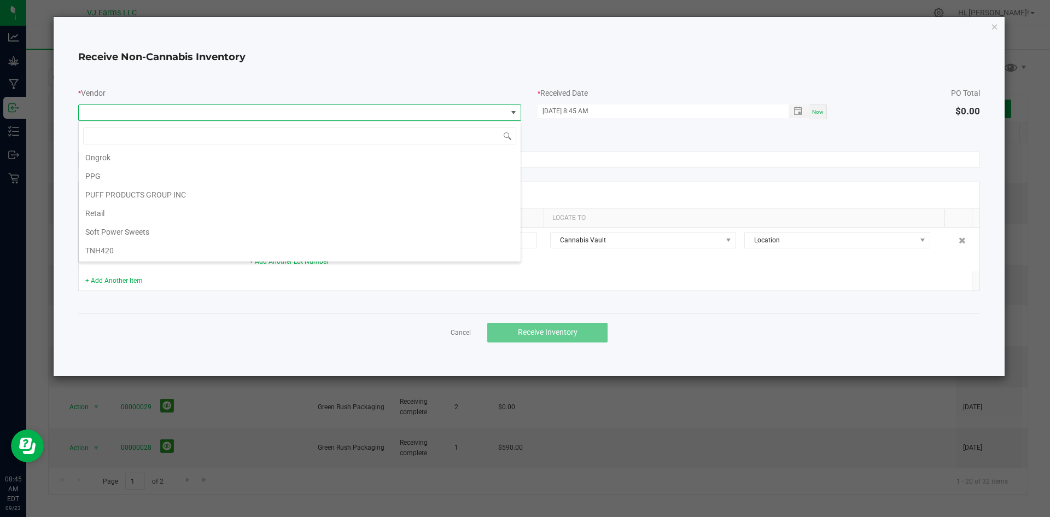
scroll to position [184, 0]
click at [271, 170] on li "Ongrok" at bounding box center [300, 161] width 442 height 19
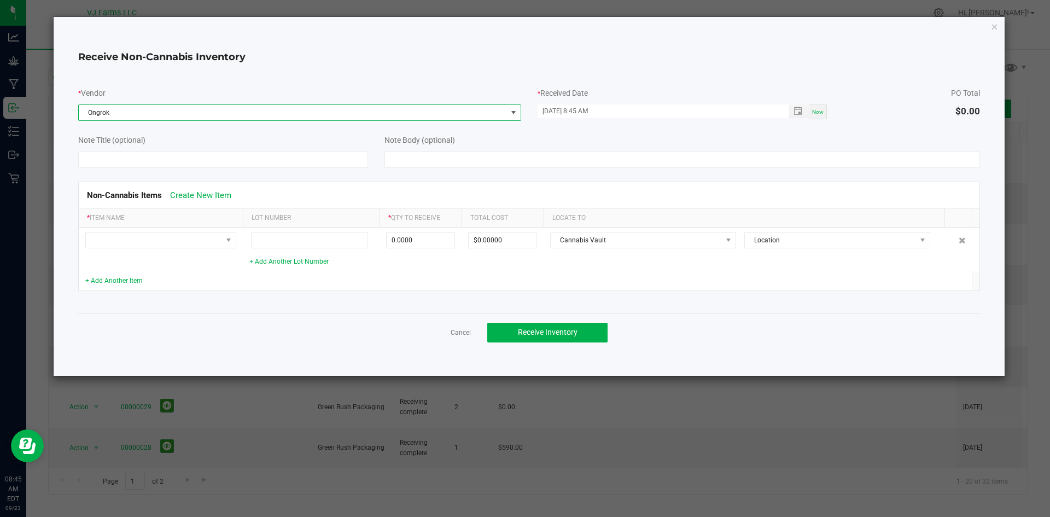
click at [336, 113] on span "Ongrok" at bounding box center [293, 112] width 428 height 15
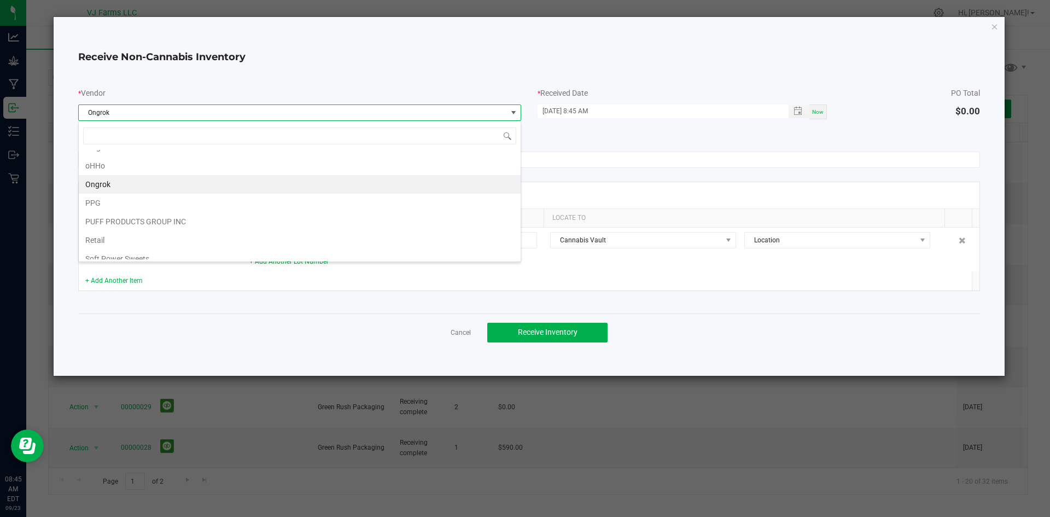
scroll to position [163, 0]
click at [218, 193] on li "PPG" at bounding box center [300, 200] width 442 height 19
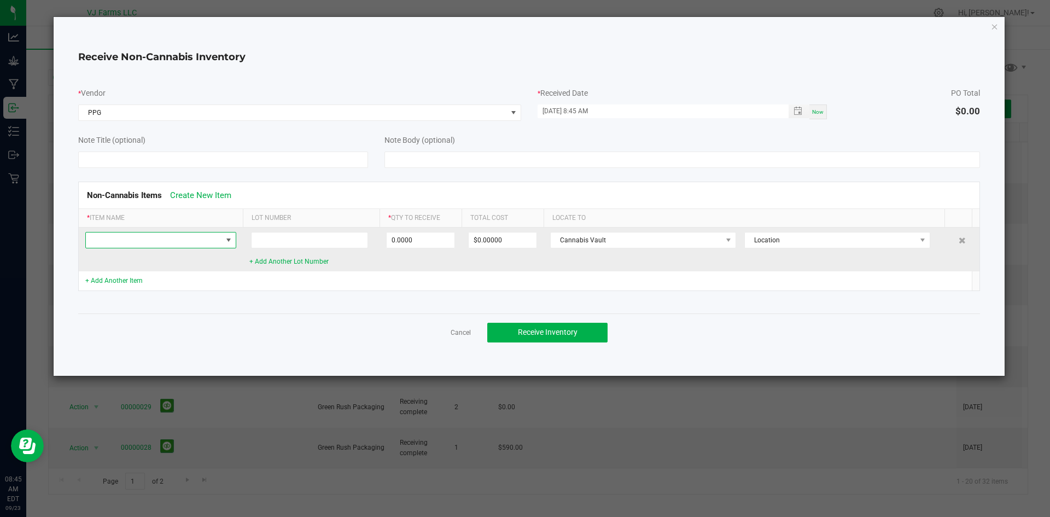
click at [185, 239] on span at bounding box center [154, 240] width 136 height 15
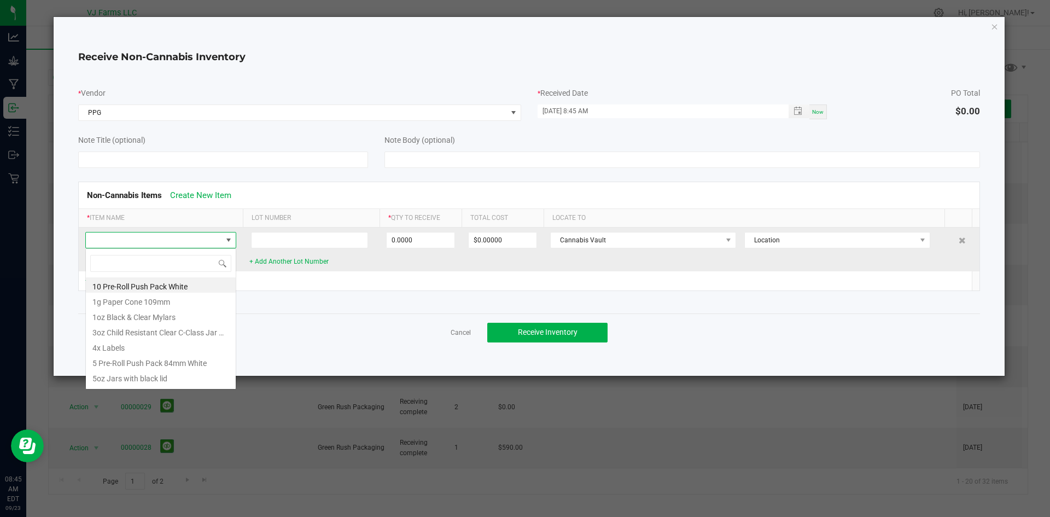
scroll to position [16, 151]
type input "hu"
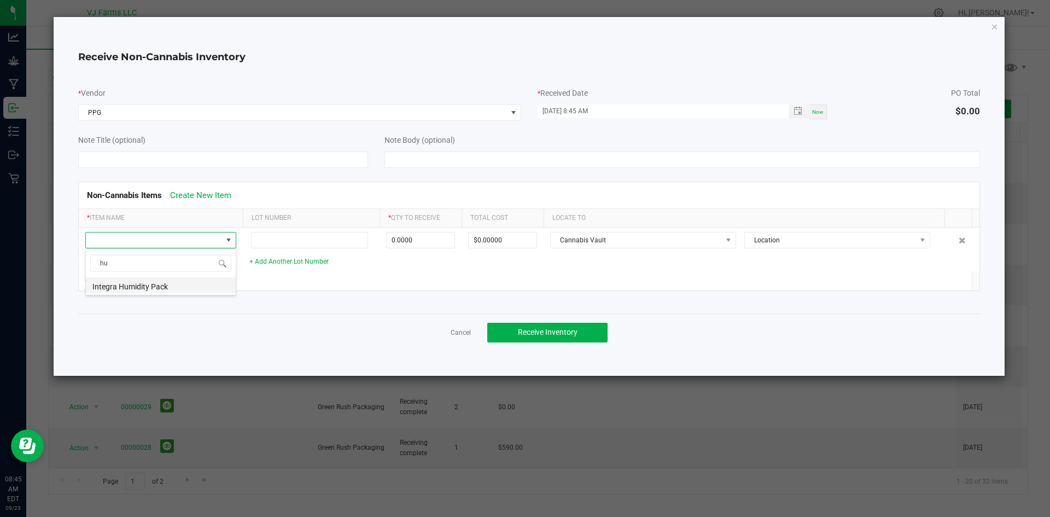
click at [165, 281] on li "Integra Humidity Pack" at bounding box center [161, 284] width 150 height 15
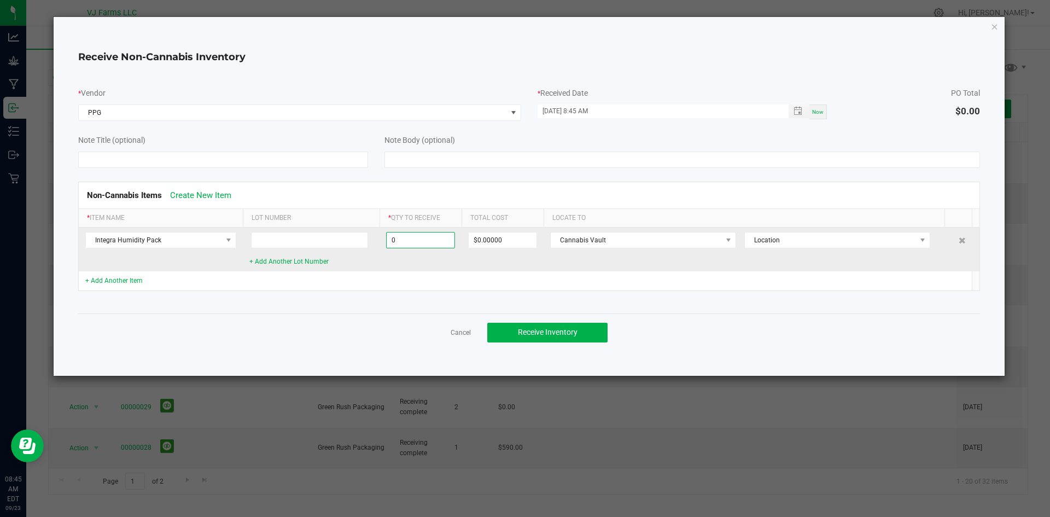
click at [418, 240] on input "0" at bounding box center [421, 240] width 68 height 15
type input "2000 ea"
click at [561, 260] on td "Cannabis Vault Location" at bounding box center [748, 250] width 409 height 44
click at [496, 238] on input "360" at bounding box center [503, 240] width 68 height 15
type input "$0.00000"
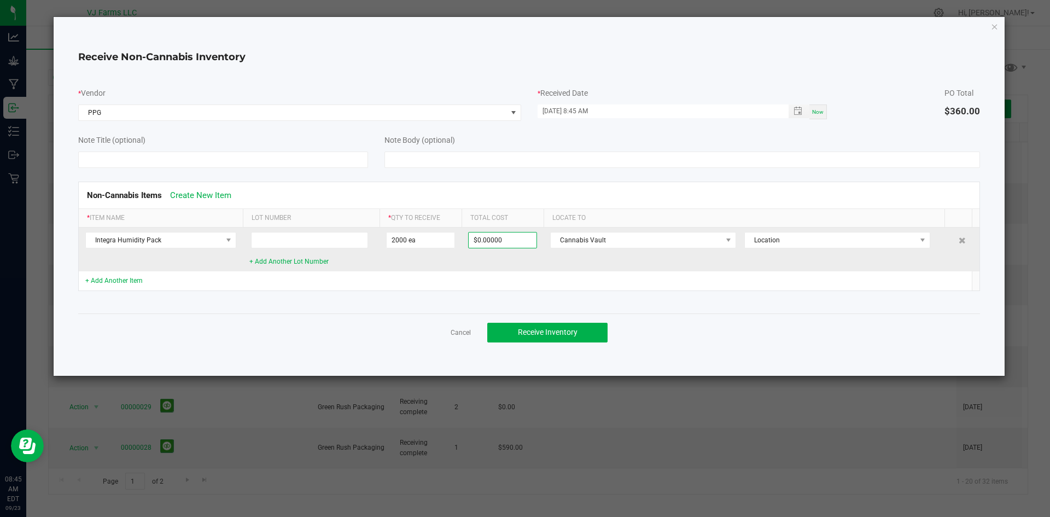
click at [640, 252] on td "Cannabis Vault Location" at bounding box center [748, 250] width 409 height 44
click at [634, 239] on span "Cannabis Vault" at bounding box center [636, 240] width 171 height 15
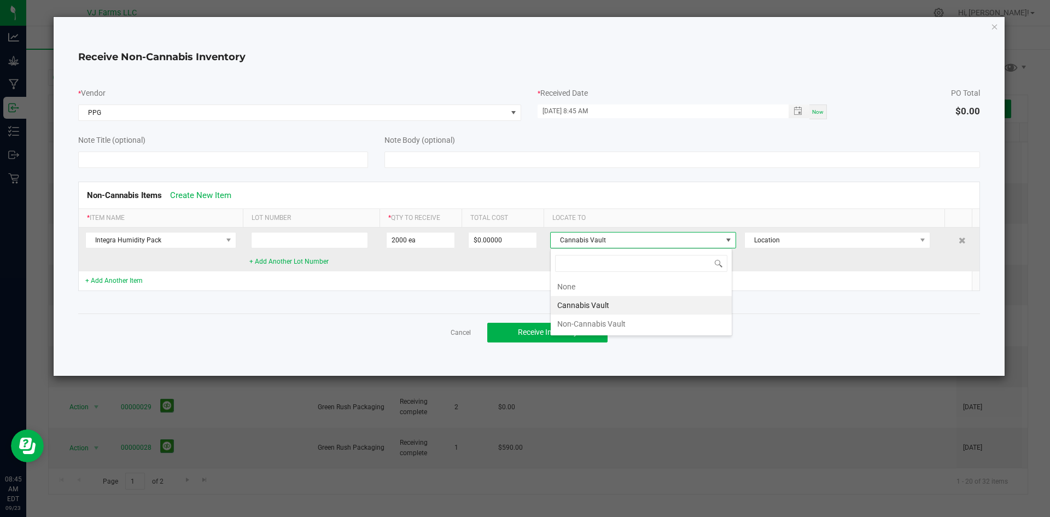
scroll to position [16, 182]
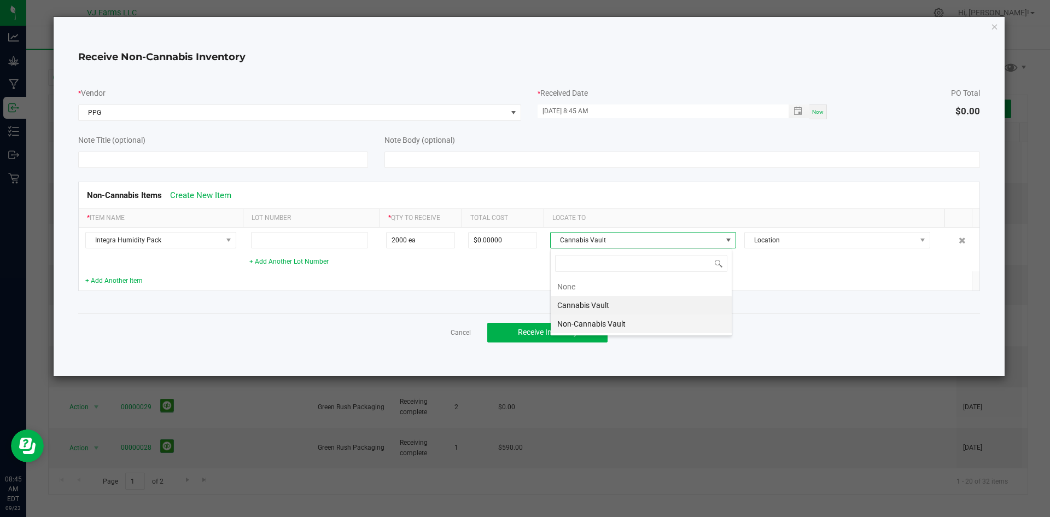
click at [600, 326] on li "Non-Cannabis Vault" at bounding box center [641, 324] width 181 height 19
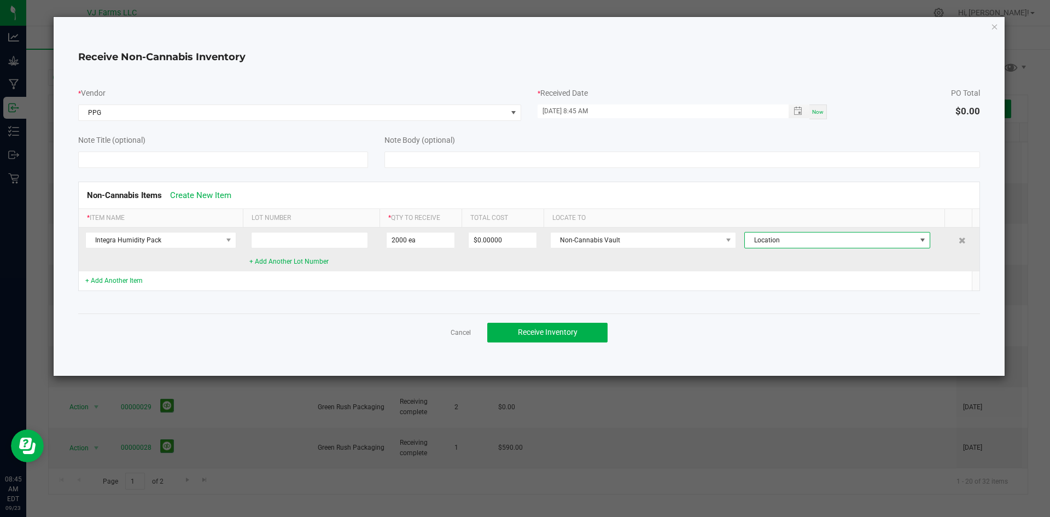
click at [821, 243] on span "Location" at bounding box center [830, 240] width 171 height 15
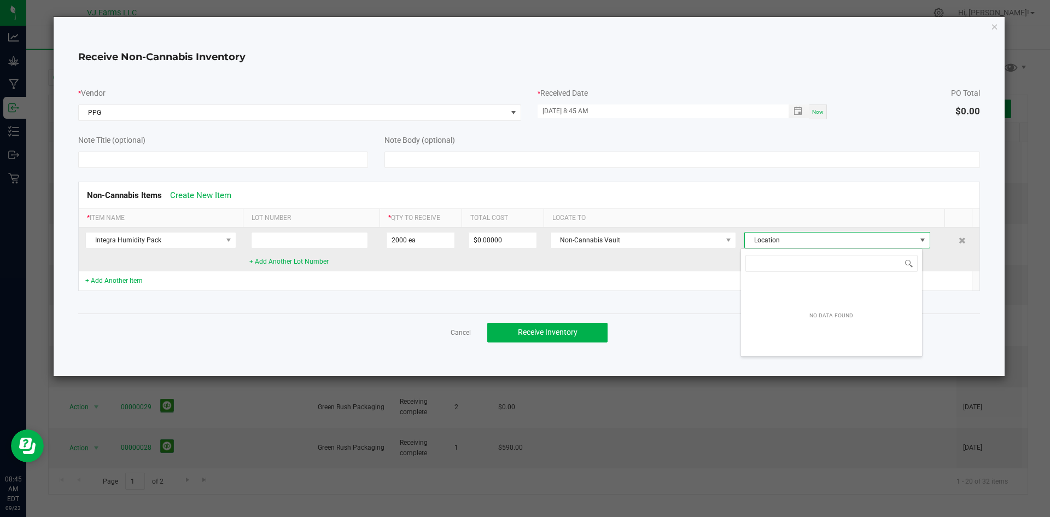
click at [821, 243] on span "Location" at bounding box center [830, 240] width 171 height 15
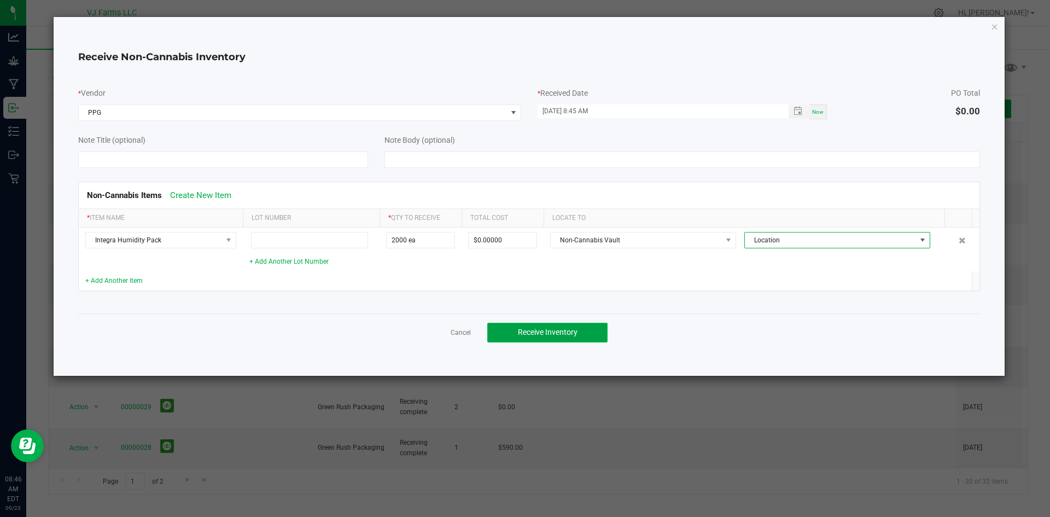
click at [547, 336] on span "Receive Inventory" at bounding box center [548, 332] width 60 height 9
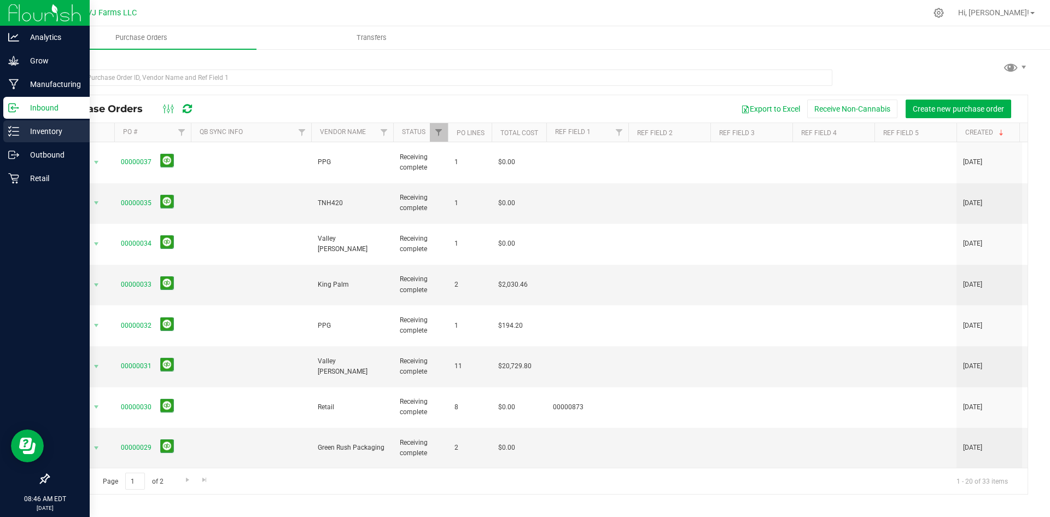
click at [60, 123] on div "Inventory" at bounding box center [46, 131] width 86 height 22
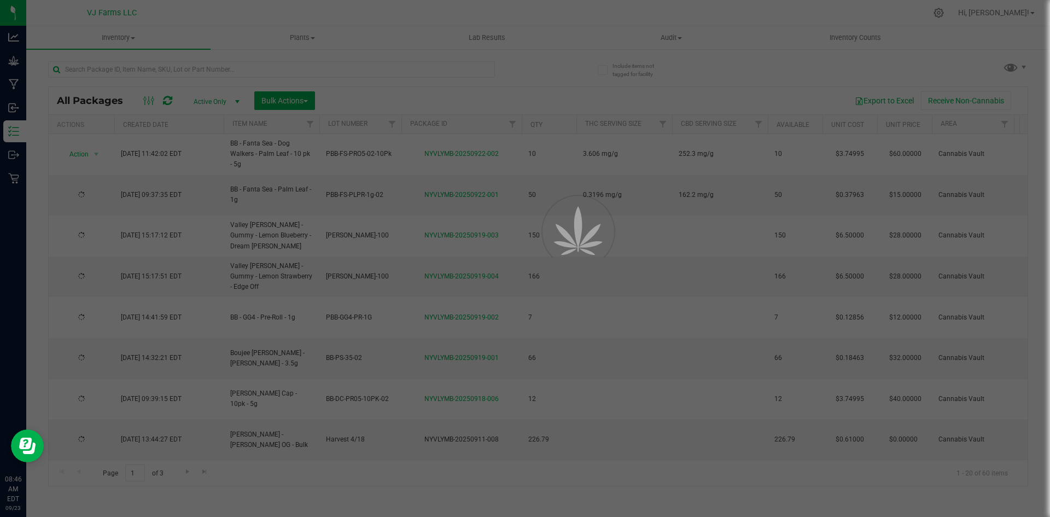
click at [139, 73] on div at bounding box center [525, 258] width 1050 height 517
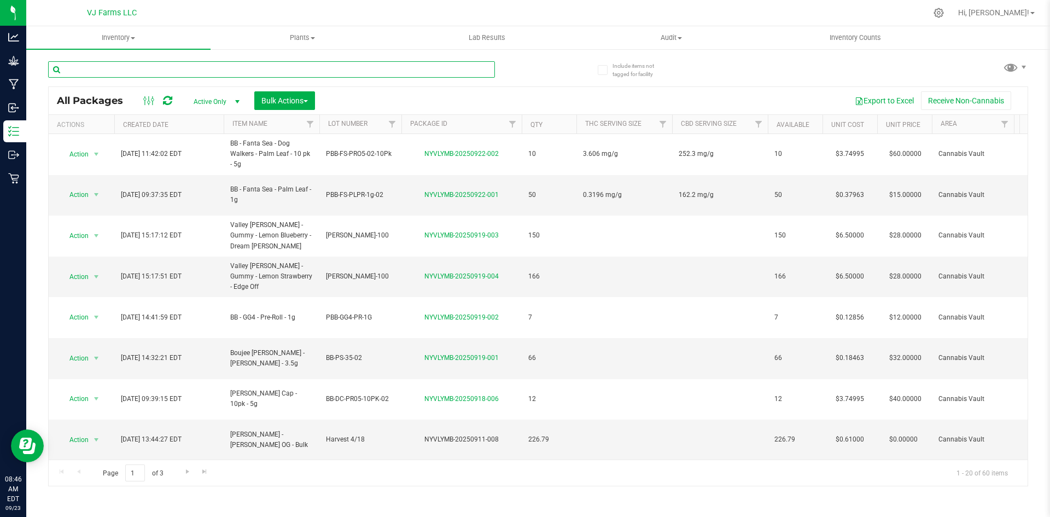
click at [130, 69] on input "text" at bounding box center [271, 69] width 447 height 16
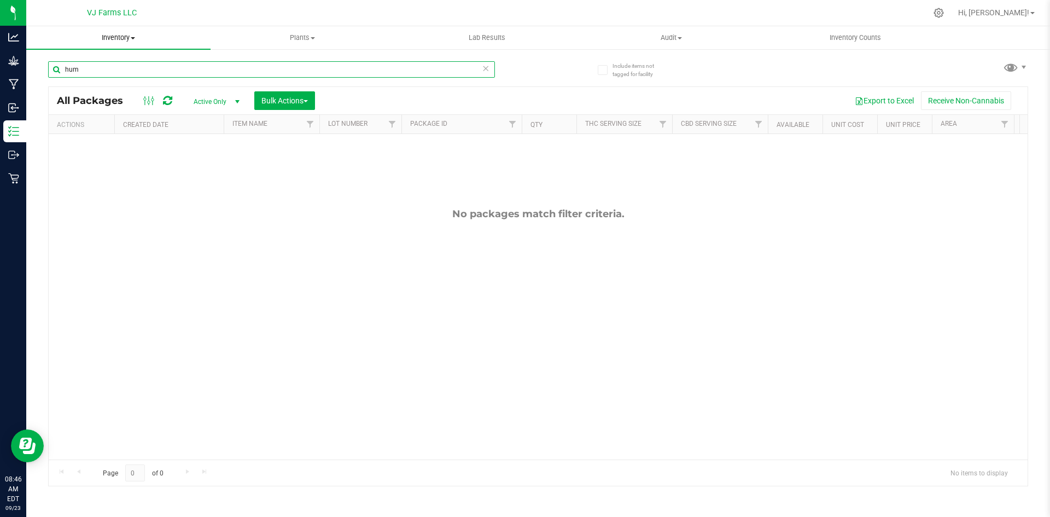
type input "hum"
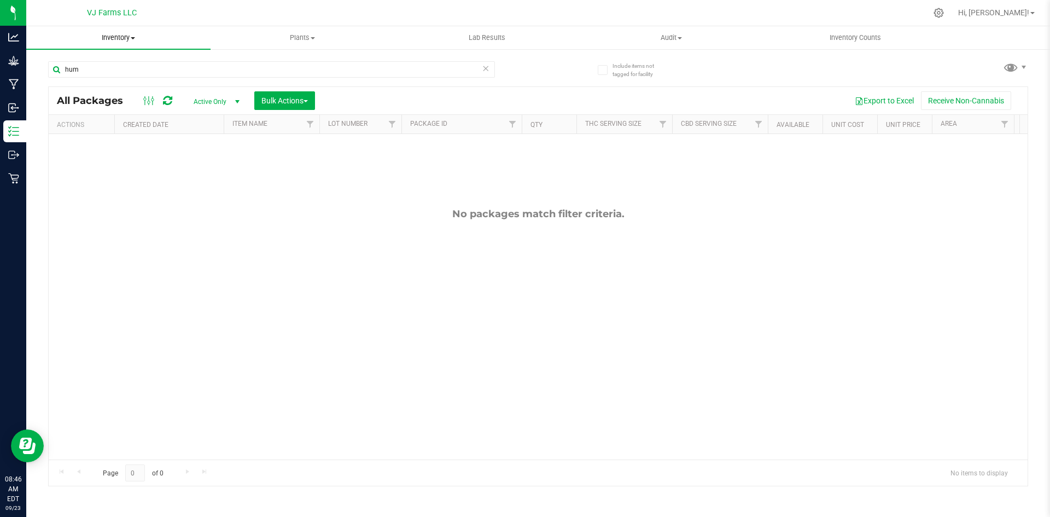
click at [126, 43] on uib-tab-heading "Inventory All packages All inventory Waste log Create inventory" at bounding box center [118, 37] width 184 height 23
click at [111, 80] on li "All inventory" at bounding box center [118, 79] width 184 height 13
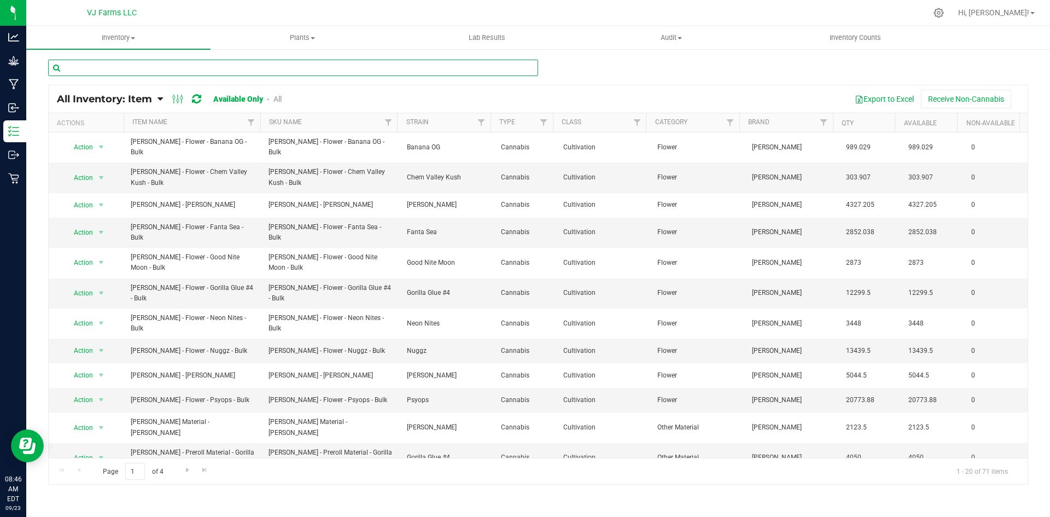
click at [207, 69] on input "text" at bounding box center [293, 68] width 490 height 16
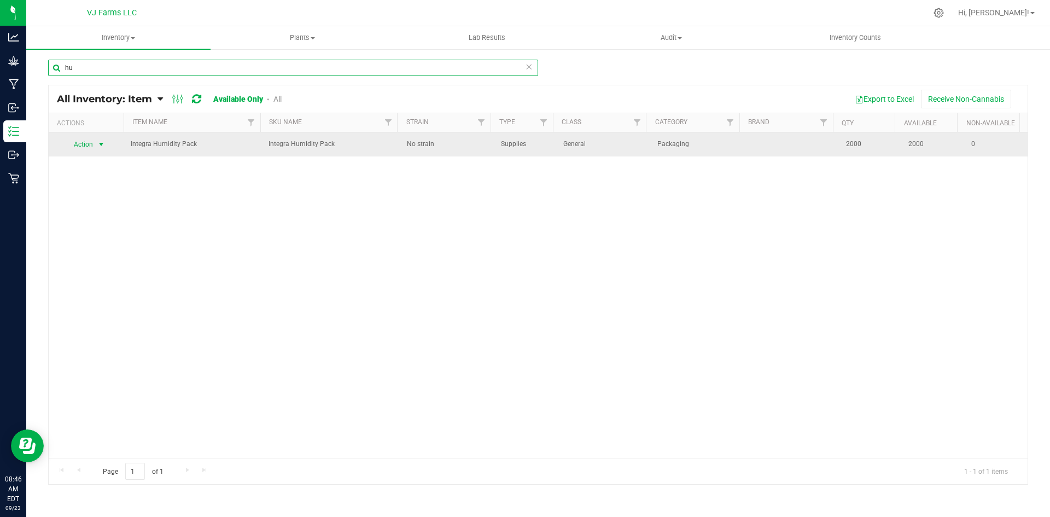
type input "hu"
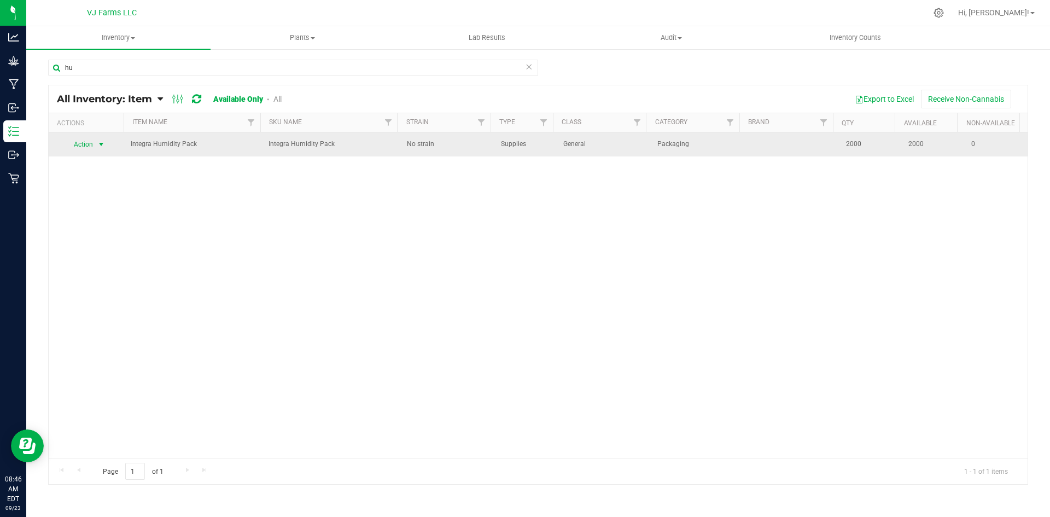
click at [84, 150] on span "Action" at bounding box center [80, 144] width 30 height 15
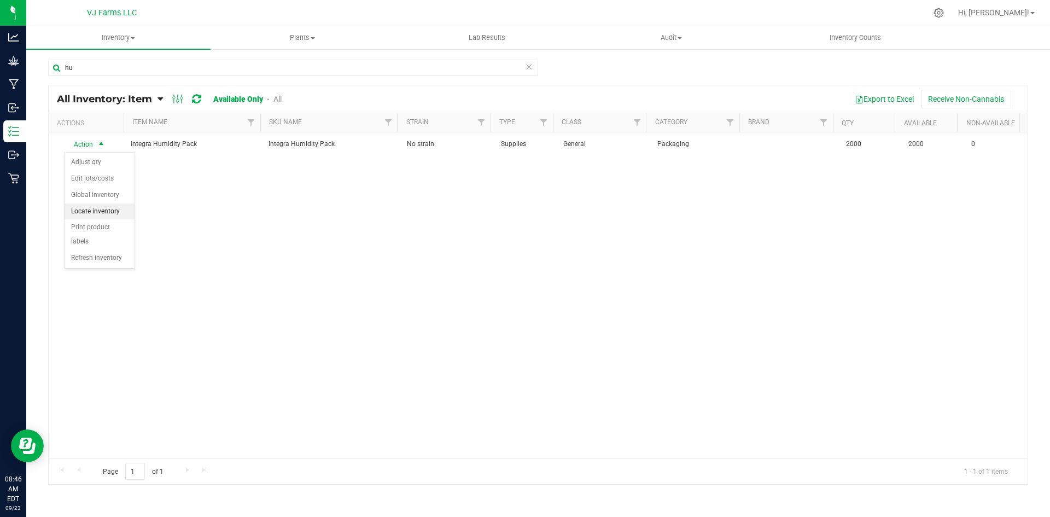
click at [116, 216] on li "Locate inventory" at bounding box center [100, 212] width 70 height 16
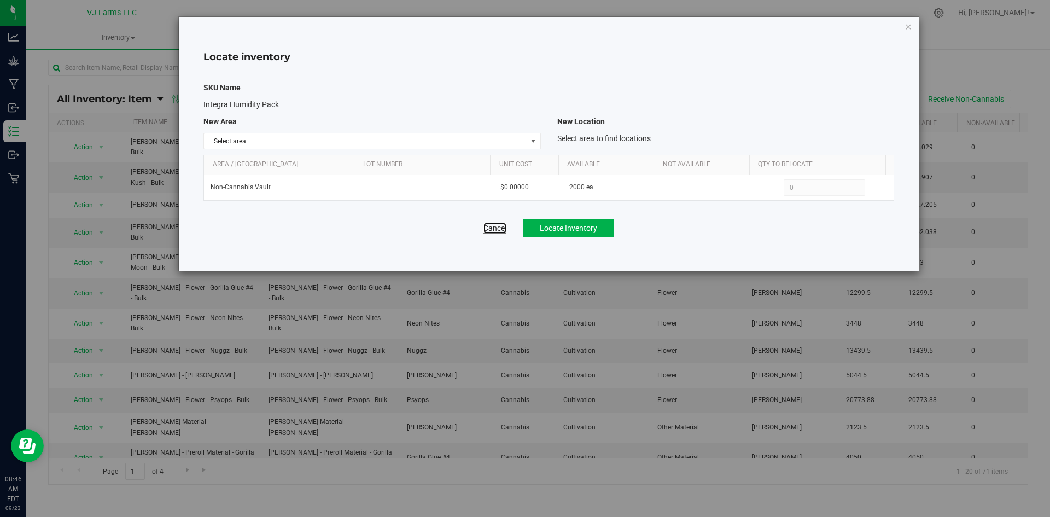
click at [495, 225] on link "Cancel" at bounding box center [495, 228] width 23 height 11
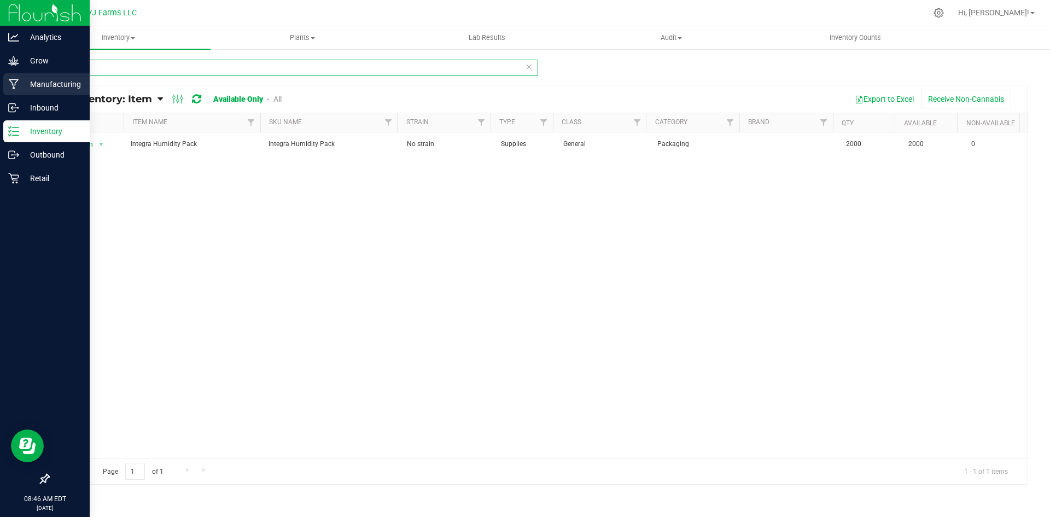
drag, startPoint x: 113, startPoint y: 75, endPoint x: 11, endPoint y: 81, distance: 102.5
click at [11, 81] on div "Analytics Grow Manufacturing Inbound Inventory Outbound Retail 08:46 AM EDT 09/…" at bounding box center [525, 258] width 1050 height 517
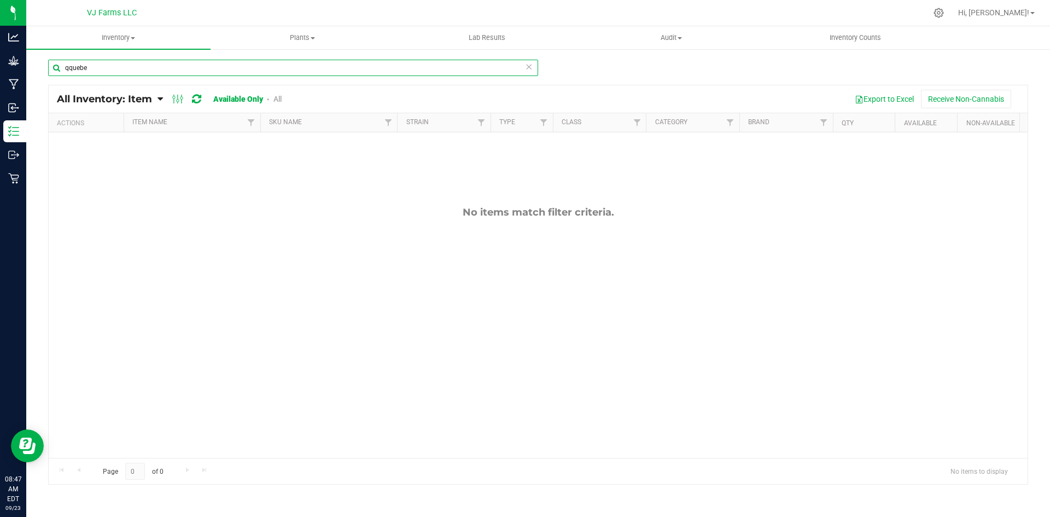
click at [71, 65] on input "qquebe" at bounding box center [293, 68] width 490 height 16
drag, startPoint x: 100, startPoint y: 67, endPoint x: 38, endPoint y: 64, distance: 61.9
click at [38, 64] on div "quebe All Inventory: Item Item Summary Item (default) Item by Strain Item by Lo…" at bounding box center [538, 219] width 1024 height 342
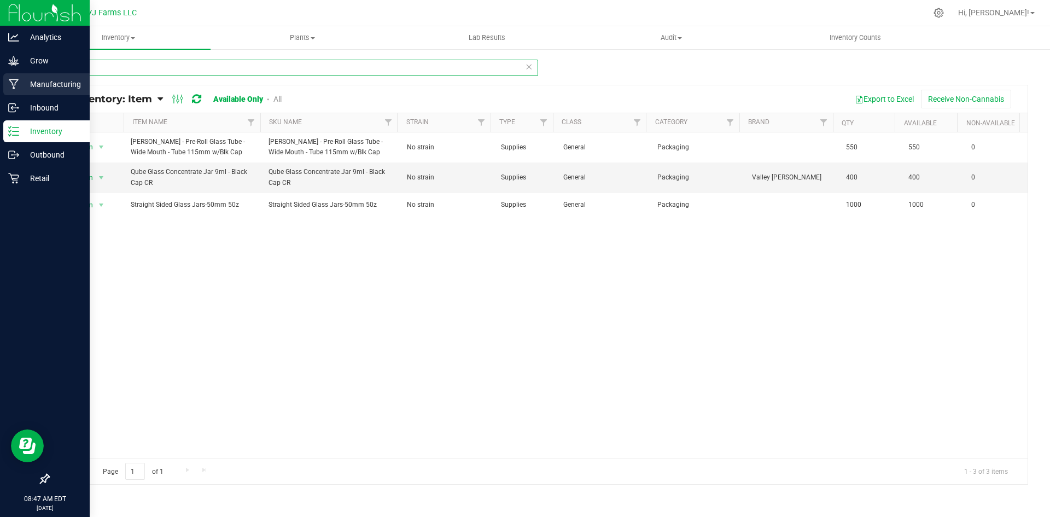
drag, startPoint x: 118, startPoint y: 74, endPoint x: 21, endPoint y: 75, distance: 96.3
click at [21, 75] on div "Analytics Grow Manufacturing Inbound Inventory Outbound Retail 08:47 AM EDT 09/…" at bounding box center [525, 258] width 1050 height 517
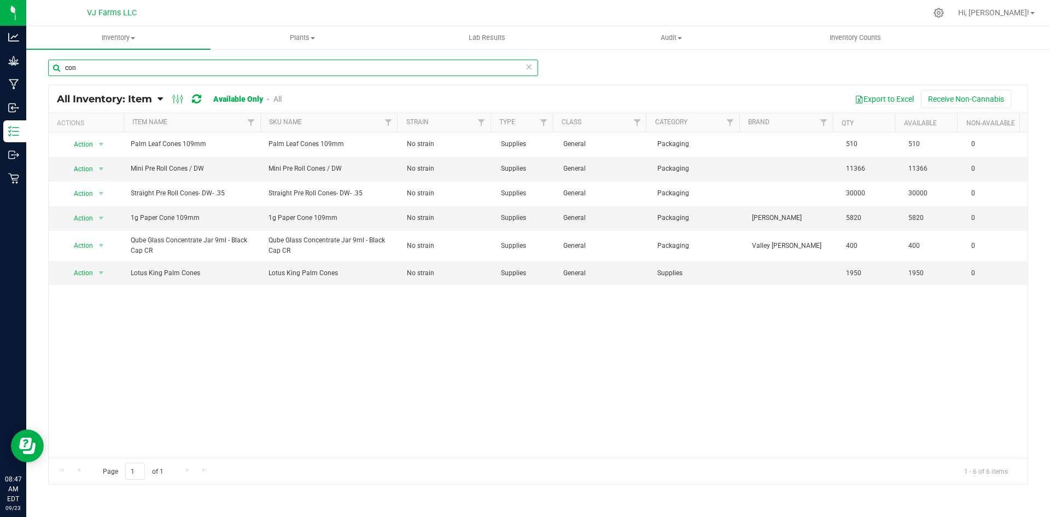
drag, startPoint x: 95, startPoint y: 71, endPoint x: 47, endPoint y: 77, distance: 48.5
click at [47, 77] on div "con All Inventory: Item Item Summary Item (default) Item by Strain Item by Loca…" at bounding box center [538, 219] width 1024 height 342
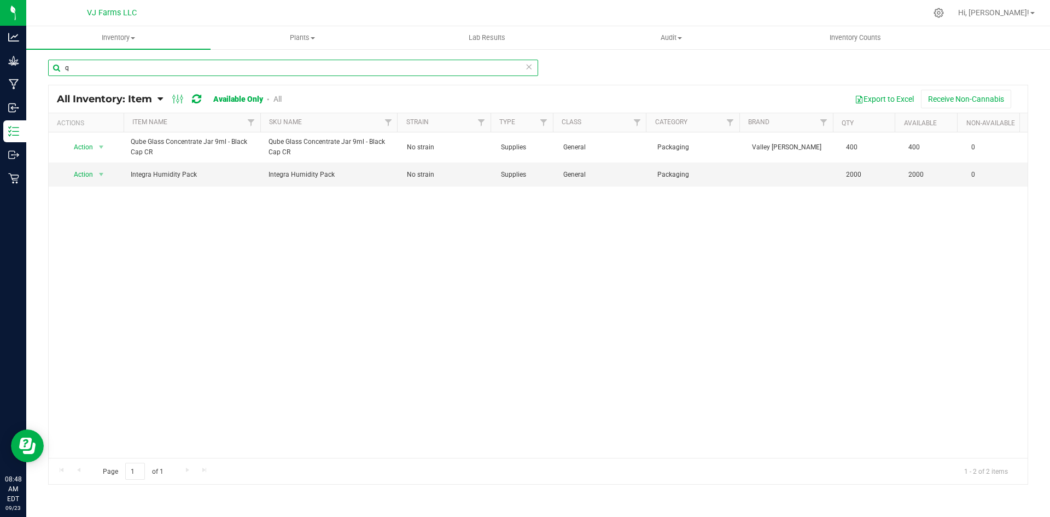
type input "q"
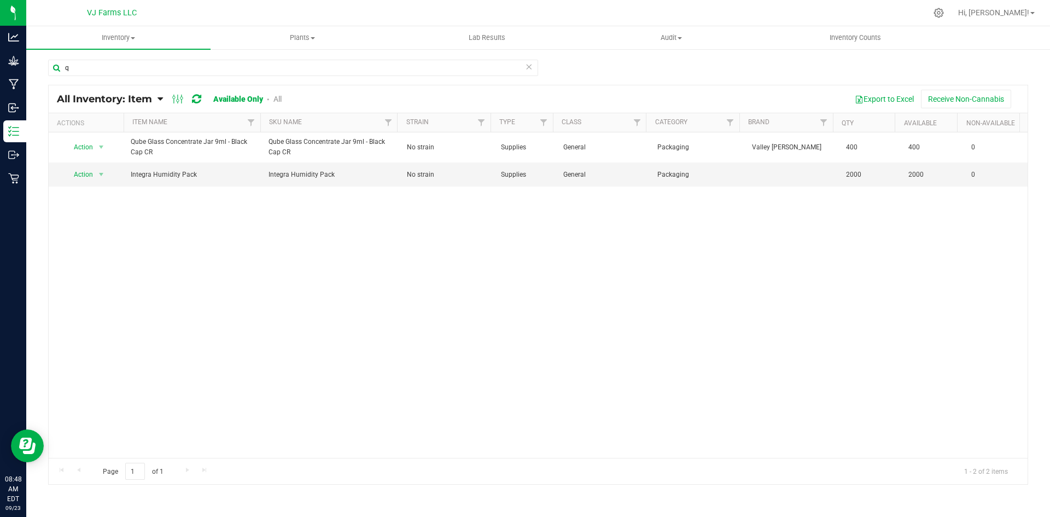
click at [159, 97] on icon at bounding box center [160, 99] width 5 height 10
click at [330, 287] on div "Action Action Adjust qty Edit lots/costs Global inventory Locate inventory Prin…" at bounding box center [538, 295] width 979 height 326
click at [529, 69] on icon at bounding box center [529, 66] width 8 height 13
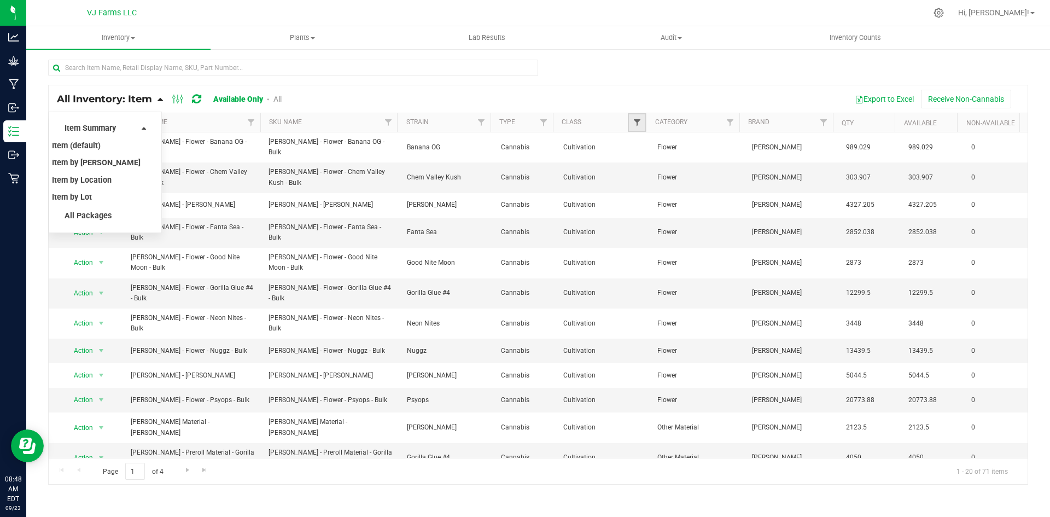
click at [636, 121] on span "Filter" at bounding box center [637, 122] width 9 height 9
click at [680, 79] on div at bounding box center [538, 72] width 980 height 25
click at [733, 123] on span "Filter" at bounding box center [730, 122] width 9 height 9
click at [636, 90] on div "Export to Excel Receive Non-Cannabis" at bounding box center [659, 99] width 722 height 19
click at [297, 66] on input "text" at bounding box center [293, 68] width 490 height 16
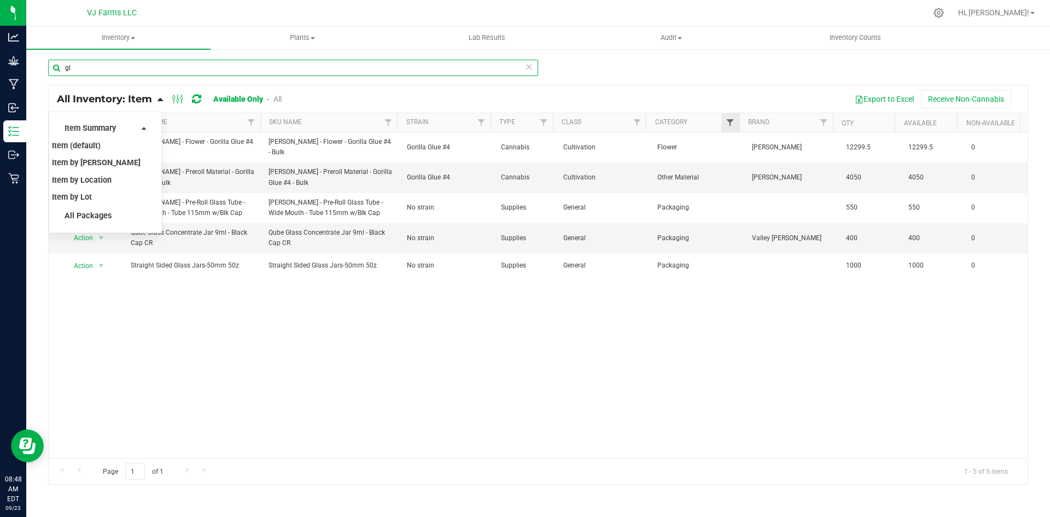
type input "gl"
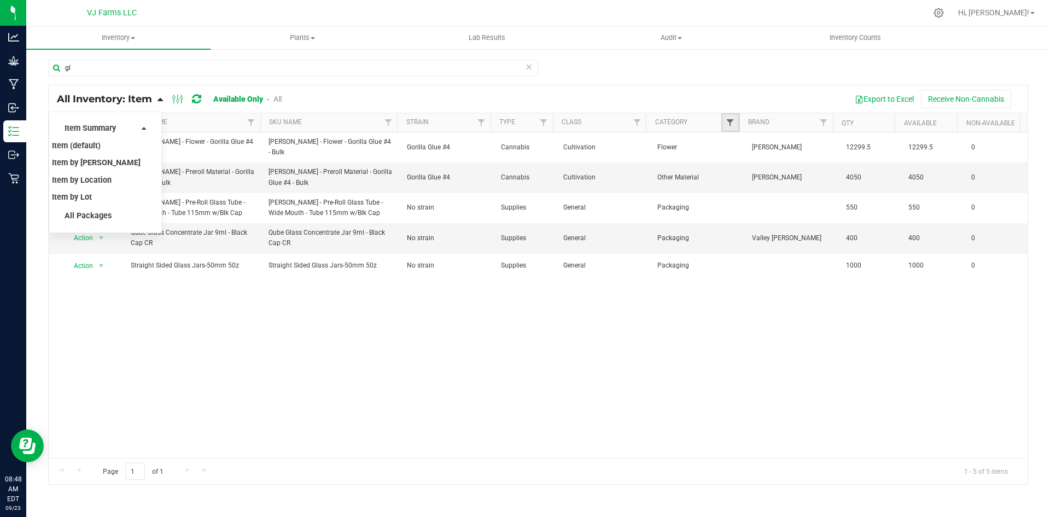
click at [730, 121] on span "Filter" at bounding box center [730, 122] width 9 height 9
click at [528, 66] on icon at bounding box center [529, 66] width 8 height 13
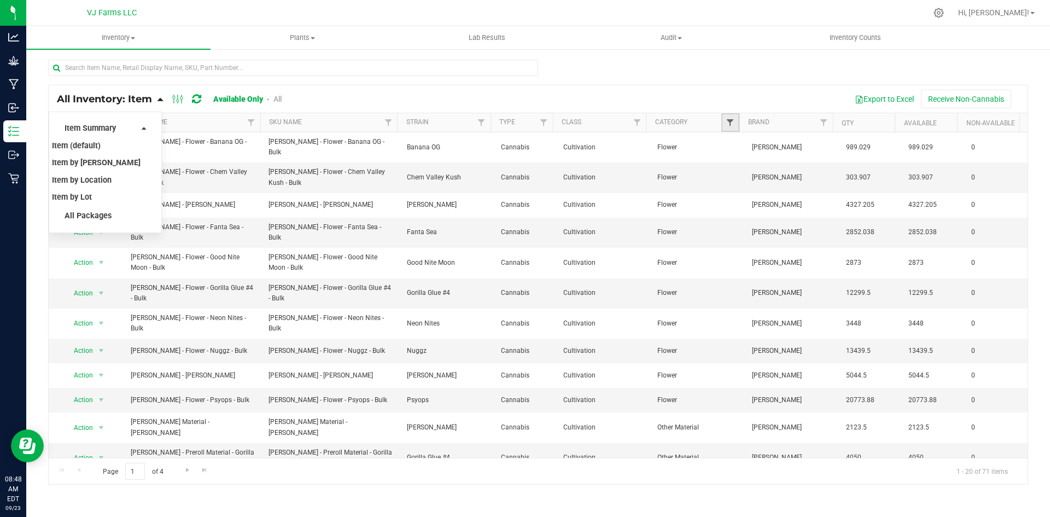
click at [730, 126] on span "Filter" at bounding box center [730, 122] width 9 height 9
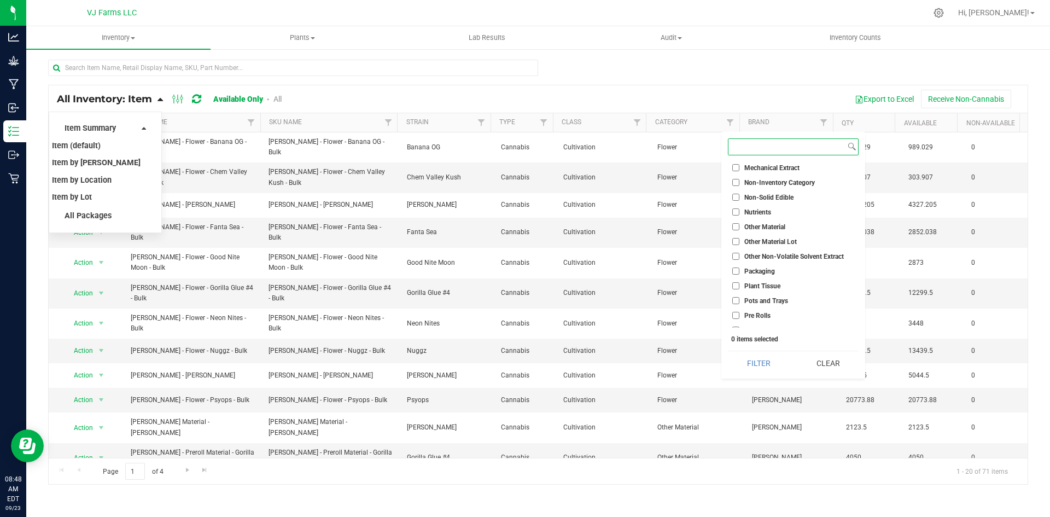
scroll to position [496, 0]
click at [832, 263] on li "Packaging" at bounding box center [793, 264] width 131 height 11
click at [742, 262] on label "Packaging" at bounding box center [754, 264] width 43 height 7
click at [740, 262] on input "Packaging" at bounding box center [736, 264] width 7 height 7
checkbox input "true"
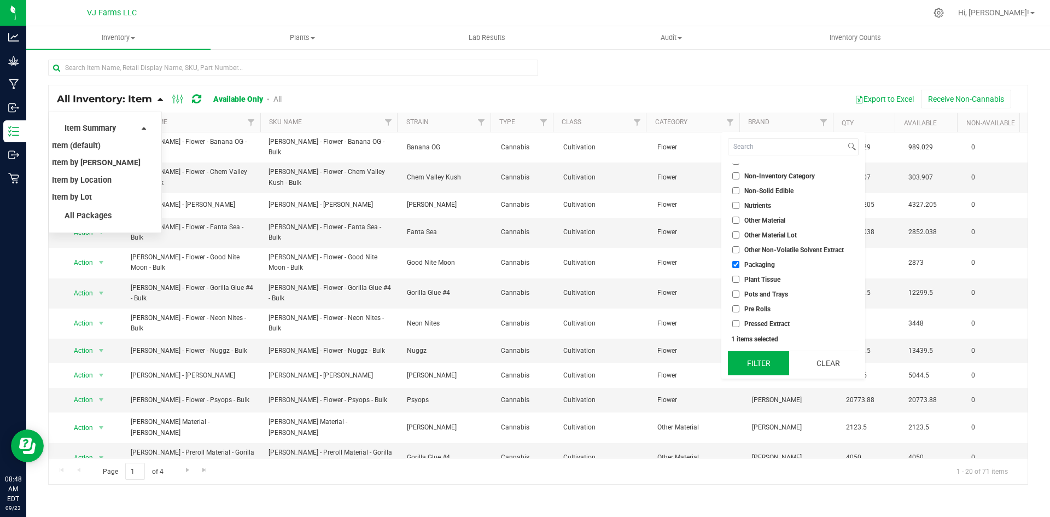
click at [763, 364] on button "Filter" at bounding box center [758, 363] width 61 height 24
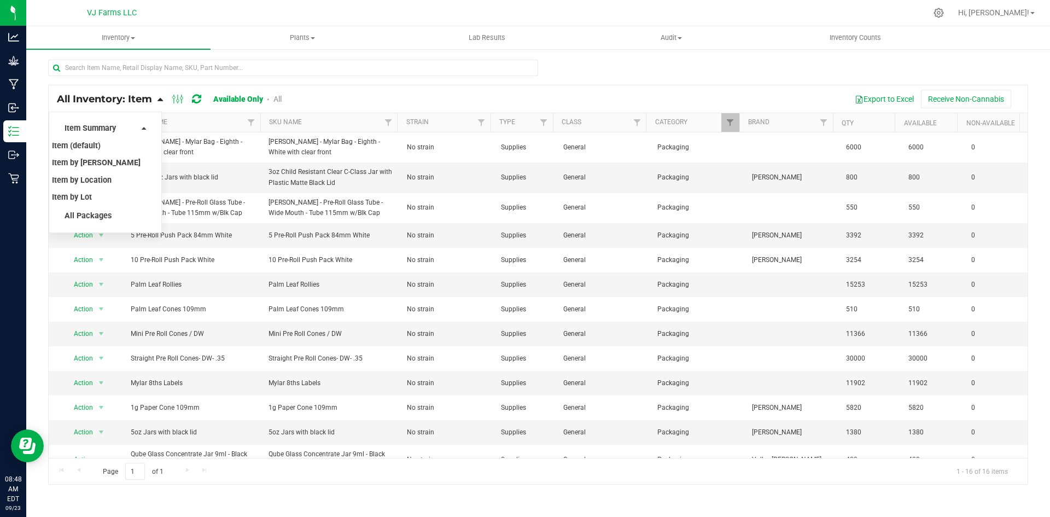
click at [790, 79] on div at bounding box center [538, 72] width 980 height 25
click at [146, 128] on div "Item Summary Item (default) Item by Strain Item by Location Item by Lot" at bounding box center [105, 163] width 83 height 88
click at [145, 128] on icon at bounding box center [144, 128] width 4 height 8
click at [142, 128] on icon at bounding box center [144, 128] width 4 height 8
click at [162, 98] on icon at bounding box center [160, 99] width 5 height 10
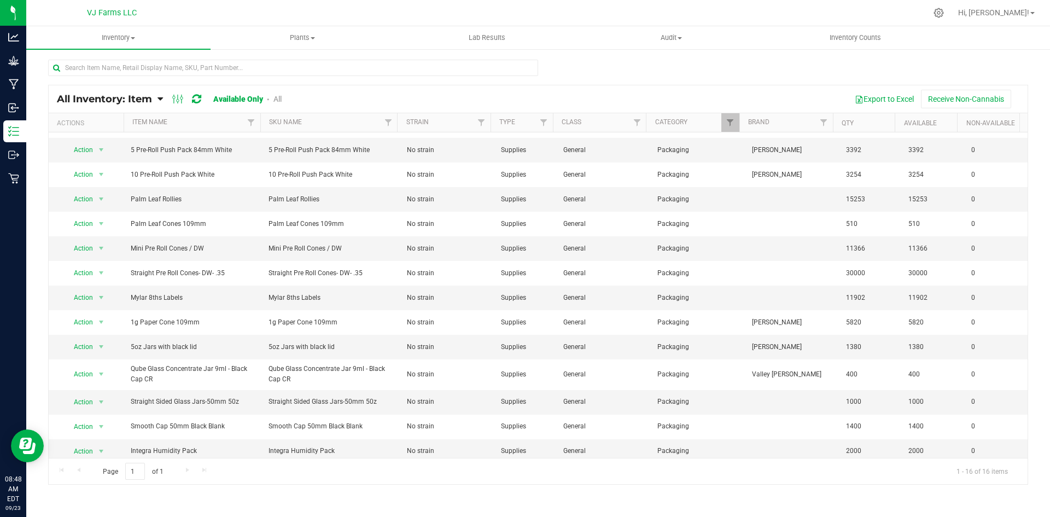
scroll to position [91, 0]
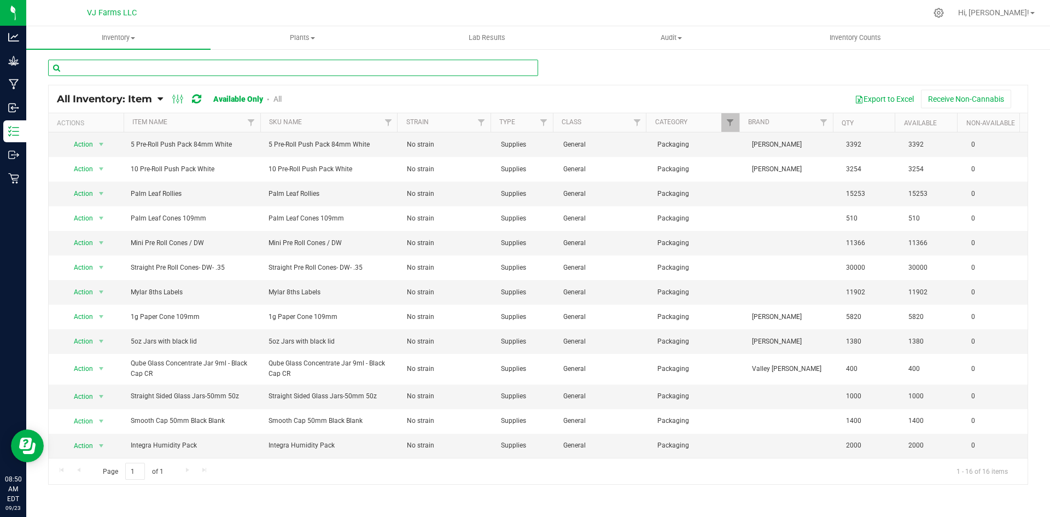
click at [195, 65] on input "text" at bounding box center [293, 68] width 490 height 16
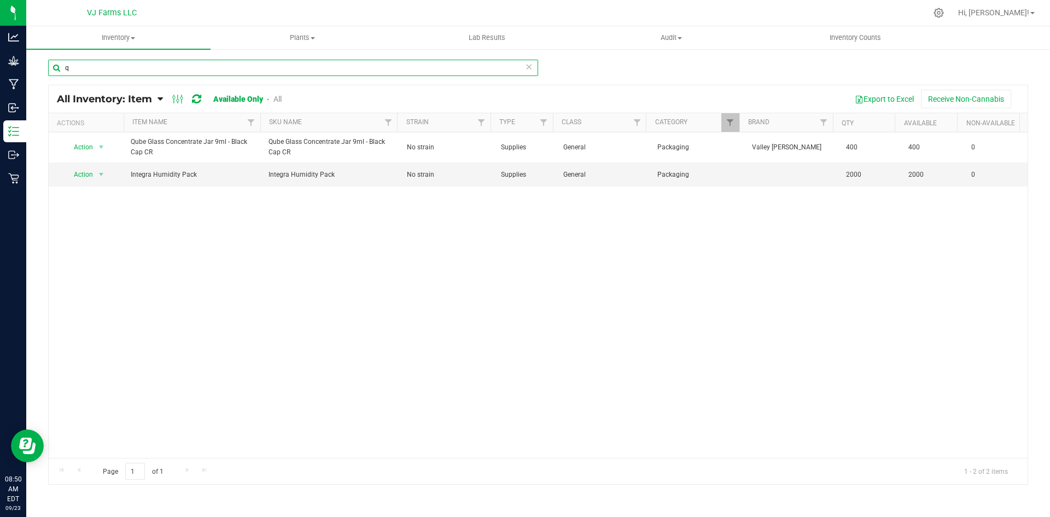
type input "q"
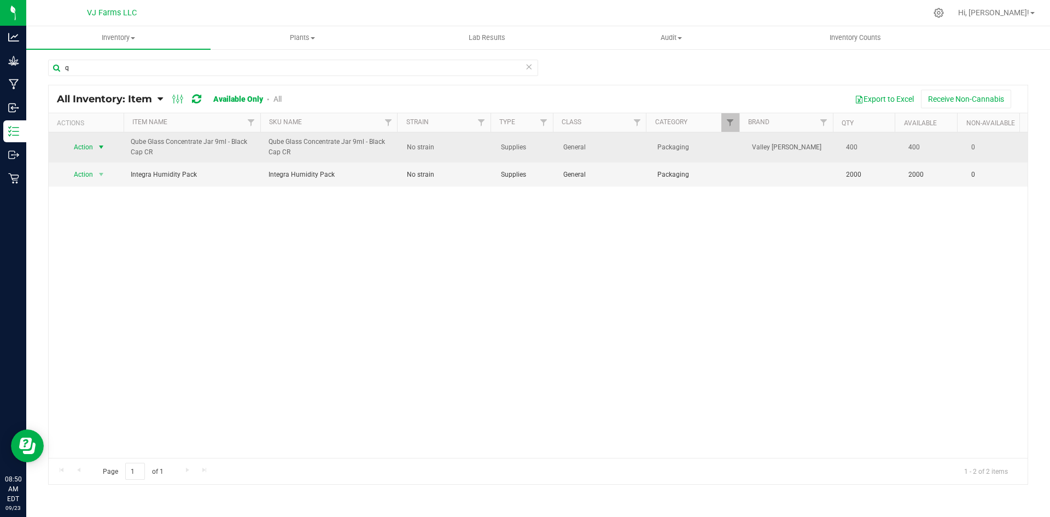
click at [88, 148] on span "Action" at bounding box center [80, 147] width 30 height 15
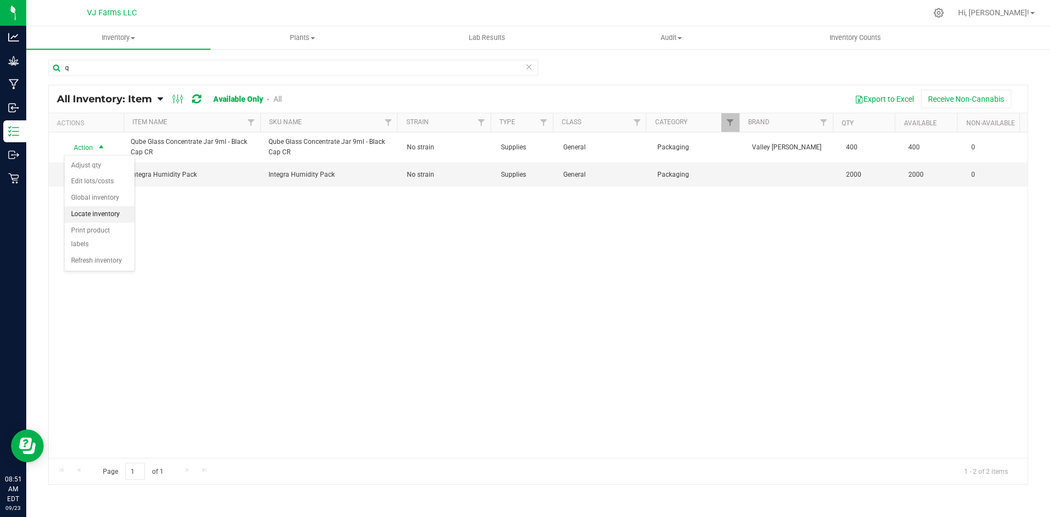
click at [118, 213] on li "Locate inventory" at bounding box center [100, 214] width 70 height 16
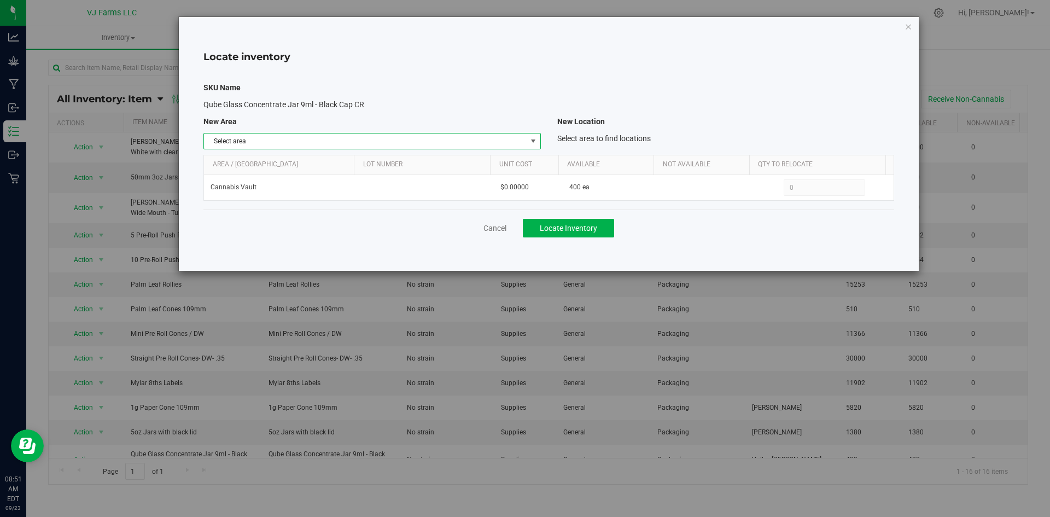
click at [489, 134] on span "Select area" at bounding box center [365, 140] width 322 height 15
click at [327, 161] on li "Cannabis Vault" at bounding box center [372, 160] width 336 height 16
click at [299, 136] on span "Cannabis Vault" at bounding box center [365, 140] width 322 height 15
click at [269, 172] on li "Non-Cannabis Vault" at bounding box center [372, 176] width 336 height 16
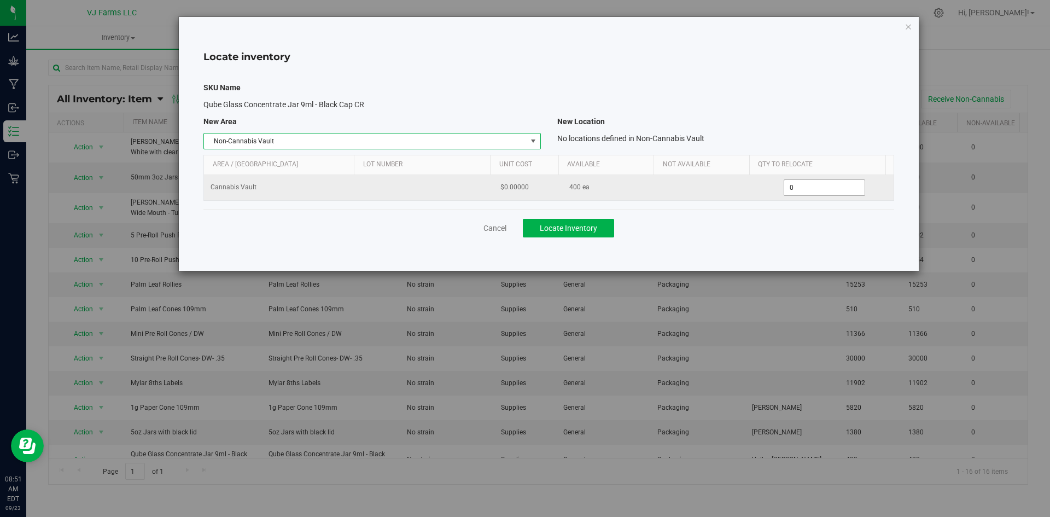
click at [787, 186] on span "0 0" at bounding box center [825, 187] width 82 height 16
type input "400"
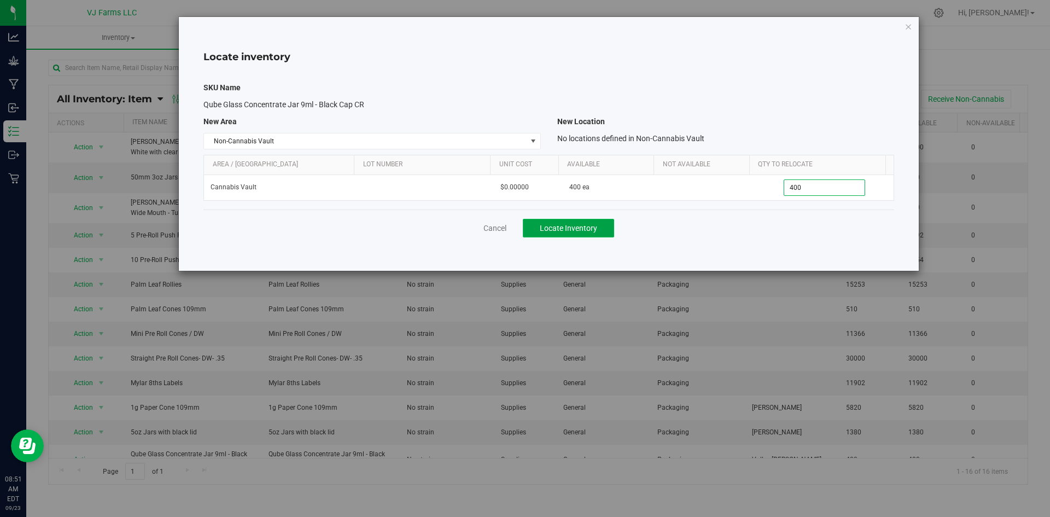
type input "400"
click at [560, 234] on button "Locate Inventory" at bounding box center [568, 228] width 91 height 19
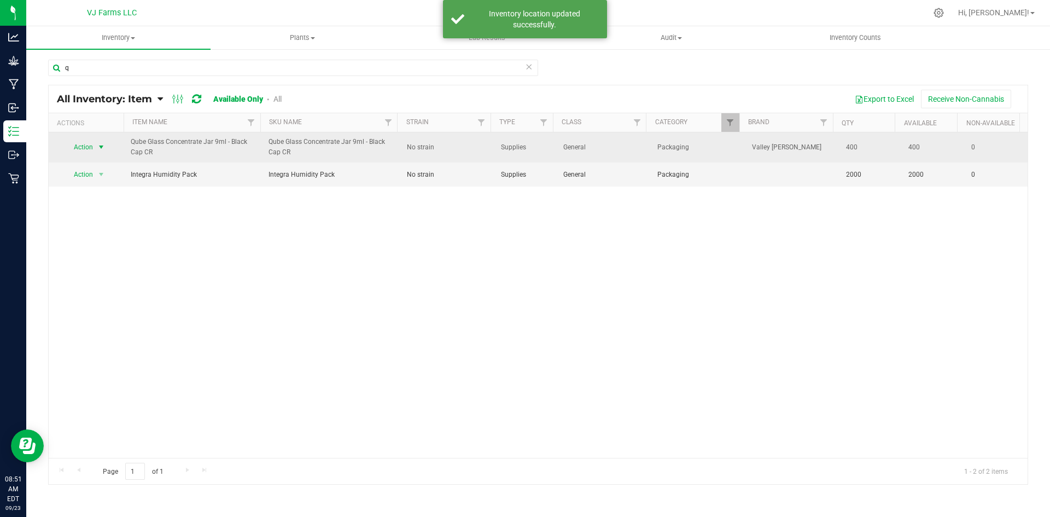
click at [89, 142] on span "Action" at bounding box center [80, 147] width 30 height 15
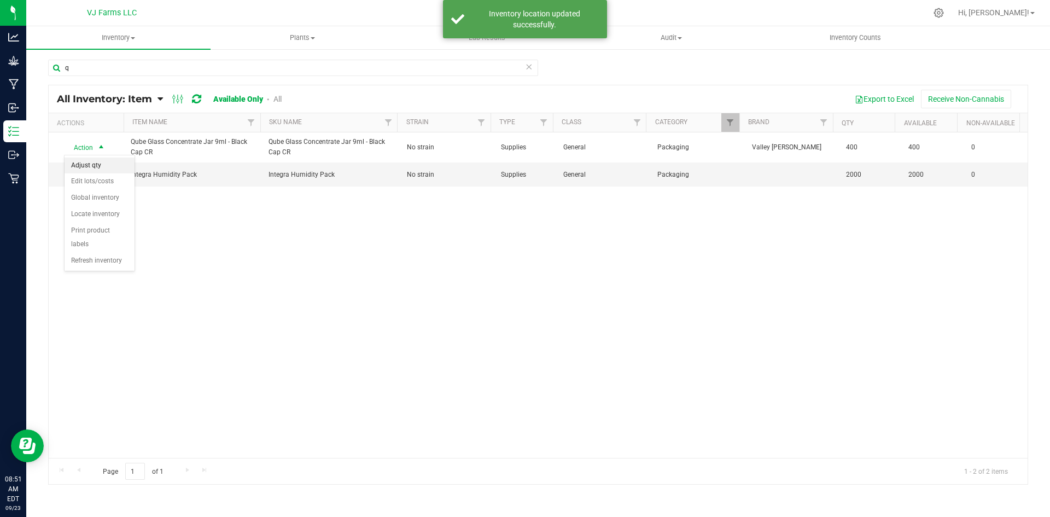
click at [107, 167] on li "Adjust qty" at bounding box center [100, 166] width 70 height 16
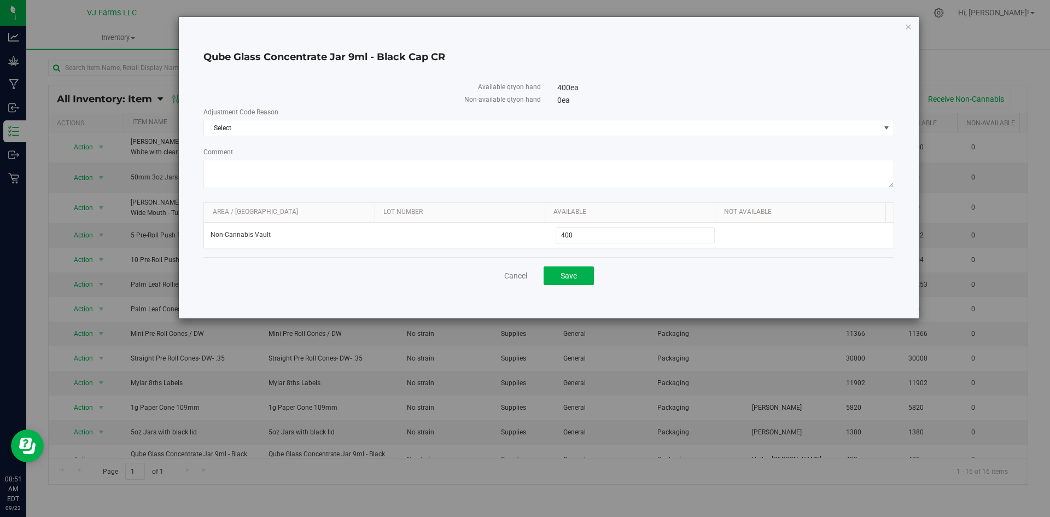
click at [371, 116] on label "Adjustment Code Reason" at bounding box center [549, 112] width 691 height 10
click at [361, 118] on div "Adjustment Code Reason Select Select Incorrect Quantity" at bounding box center [549, 121] width 691 height 29
click at [332, 133] on span "Select" at bounding box center [542, 127] width 676 height 15
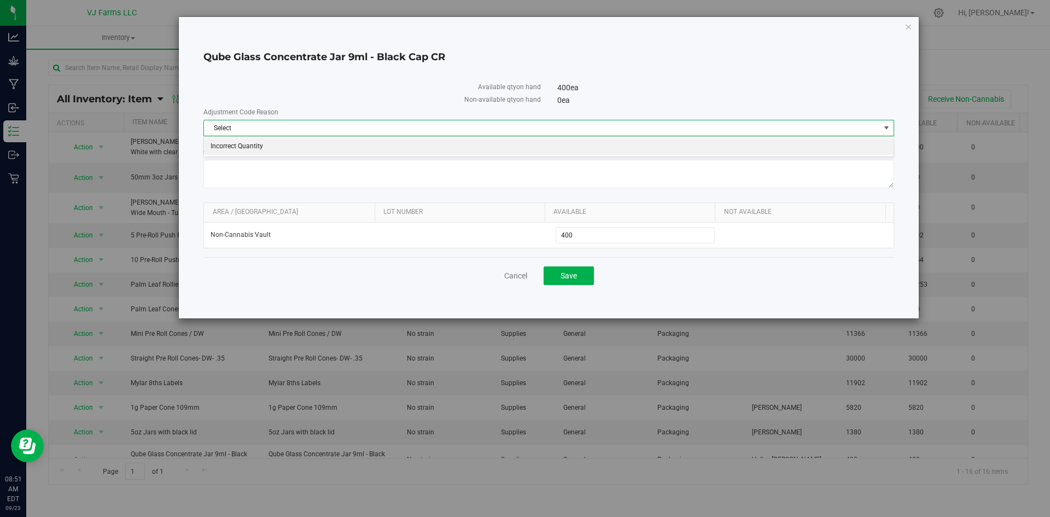
click at [293, 144] on li "Incorrect Quantity" at bounding box center [549, 146] width 690 height 16
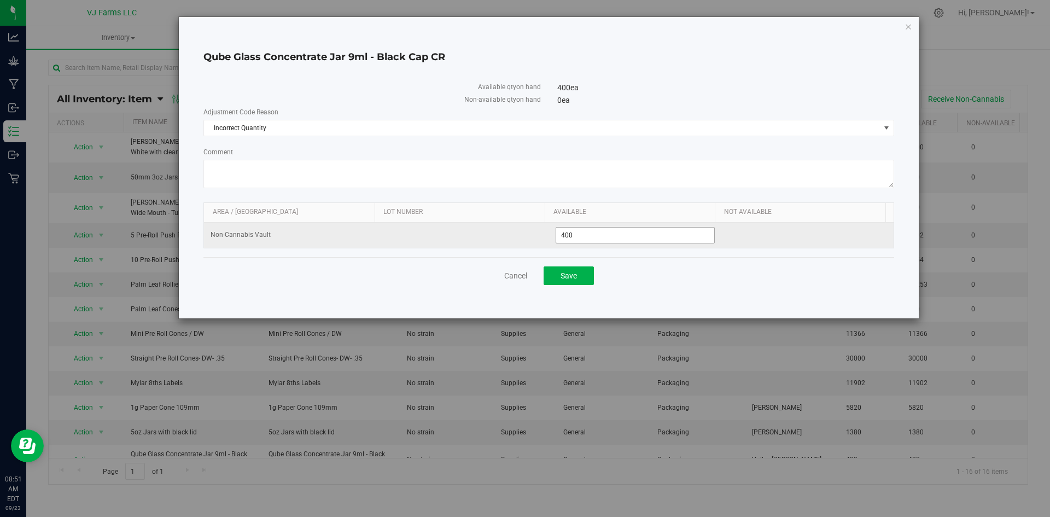
drag, startPoint x: 609, startPoint y: 243, endPoint x: 601, endPoint y: 237, distance: 10.3
click at [601, 237] on span "400 400" at bounding box center [635, 235] width 159 height 16
drag, startPoint x: 601, startPoint y: 237, endPoint x: 508, endPoint y: 235, distance: 93.0
click at [508, 235] on tr "Non-Cannabis Vault 400 400" at bounding box center [549, 235] width 690 height 25
type input "130"
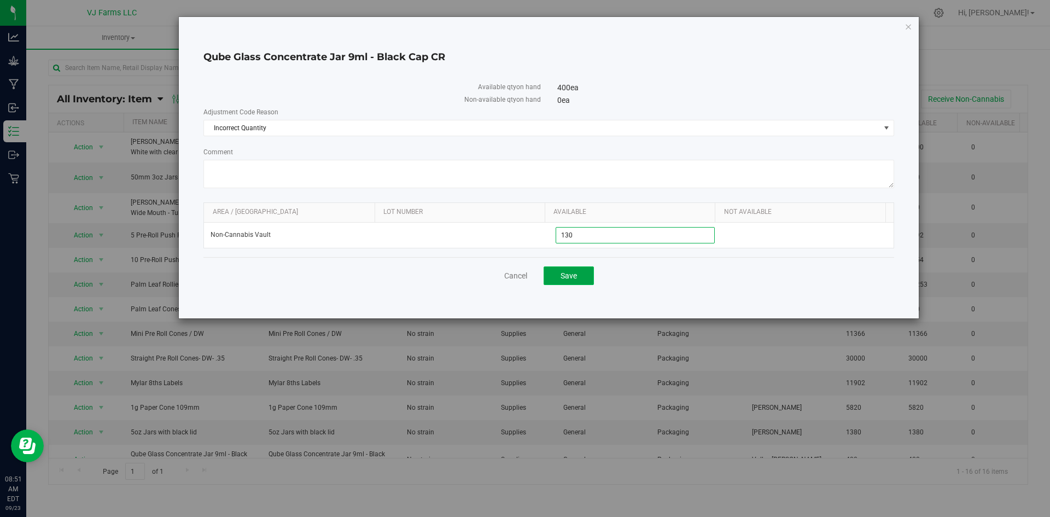
type input "130"
click at [591, 269] on button "Save" at bounding box center [569, 275] width 50 height 19
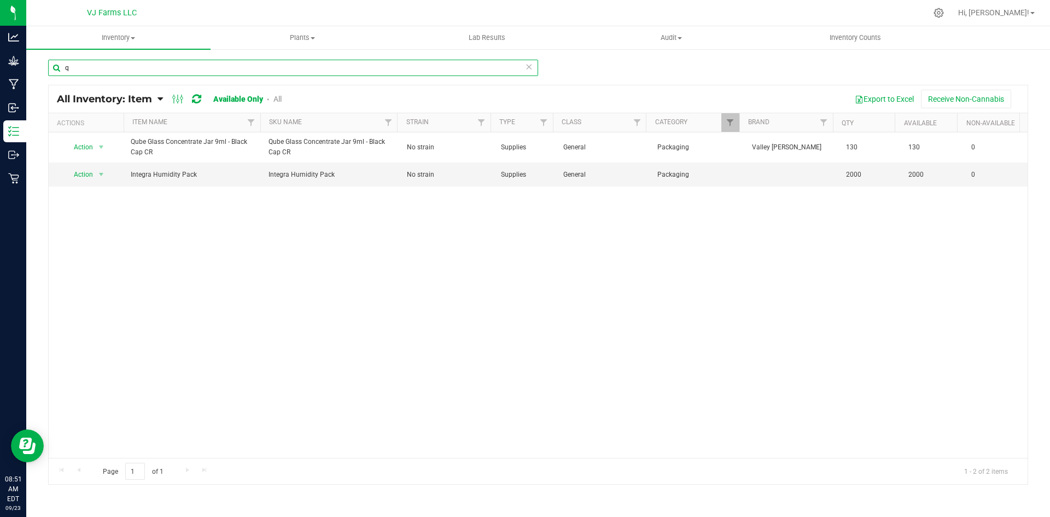
click at [82, 71] on input "q" at bounding box center [293, 68] width 490 height 16
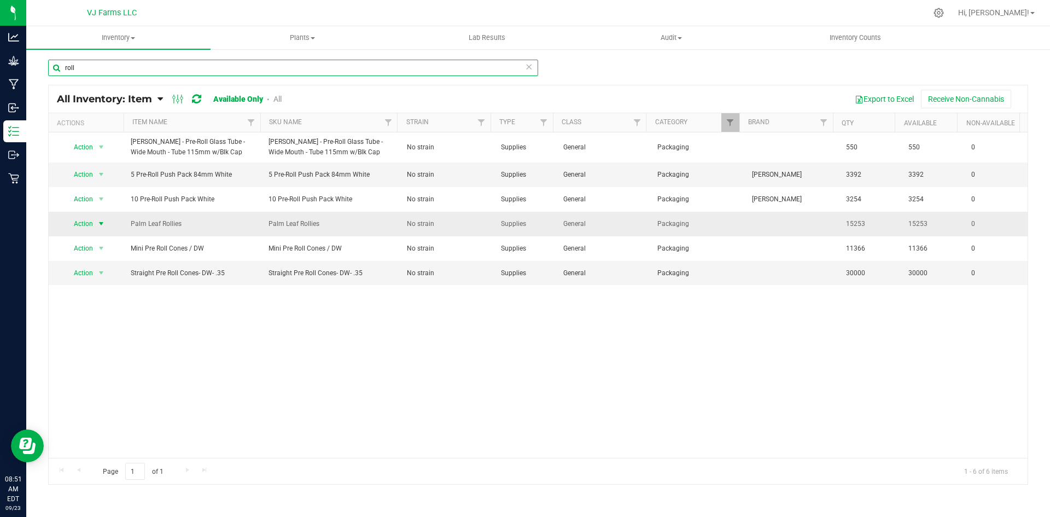
type input "roll"
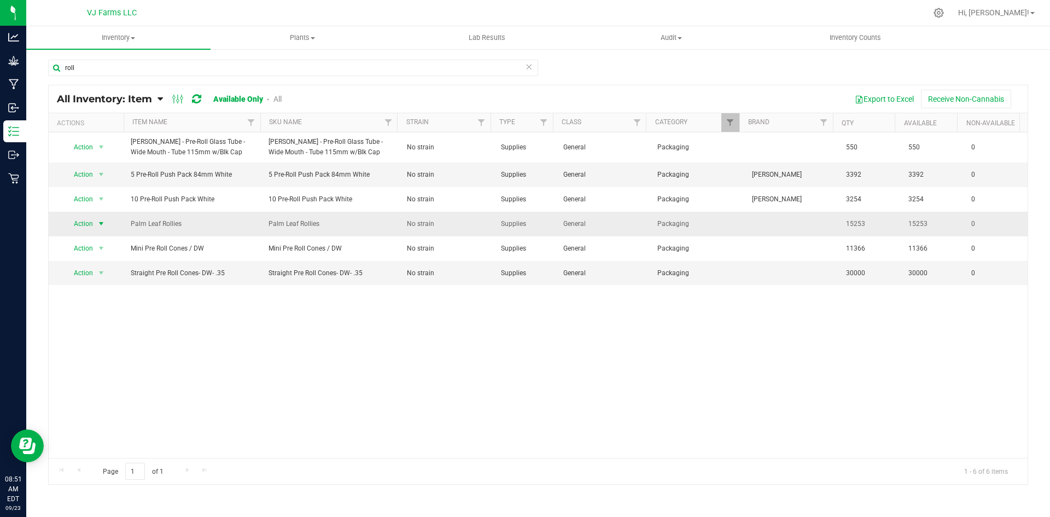
click at [97, 222] on span "select" at bounding box center [101, 223] width 9 height 9
click at [118, 291] on li "Locate inventory" at bounding box center [100, 291] width 70 height 16
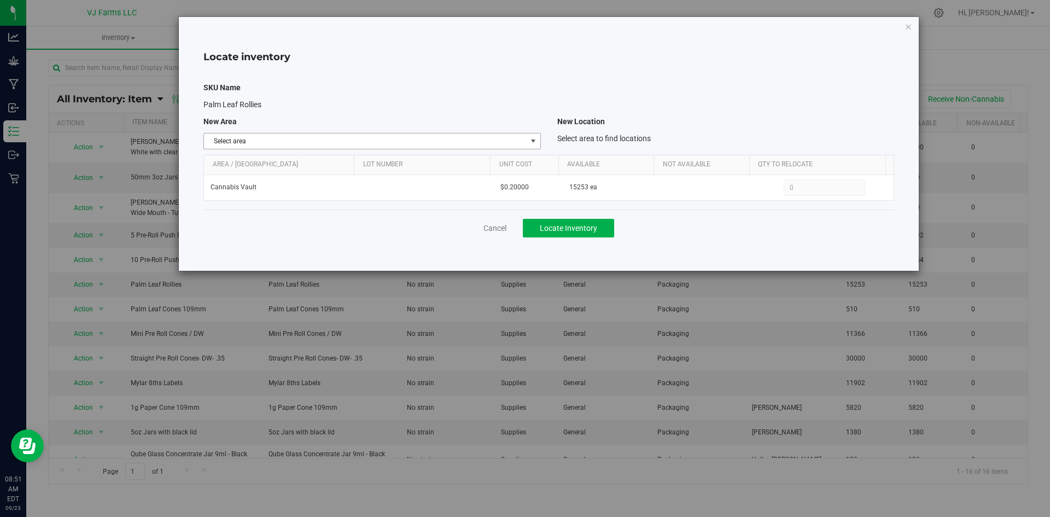
click at [451, 134] on span "Select area" at bounding box center [365, 140] width 322 height 15
click at [260, 173] on li "Non-Cannabis Vault" at bounding box center [372, 176] width 336 height 16
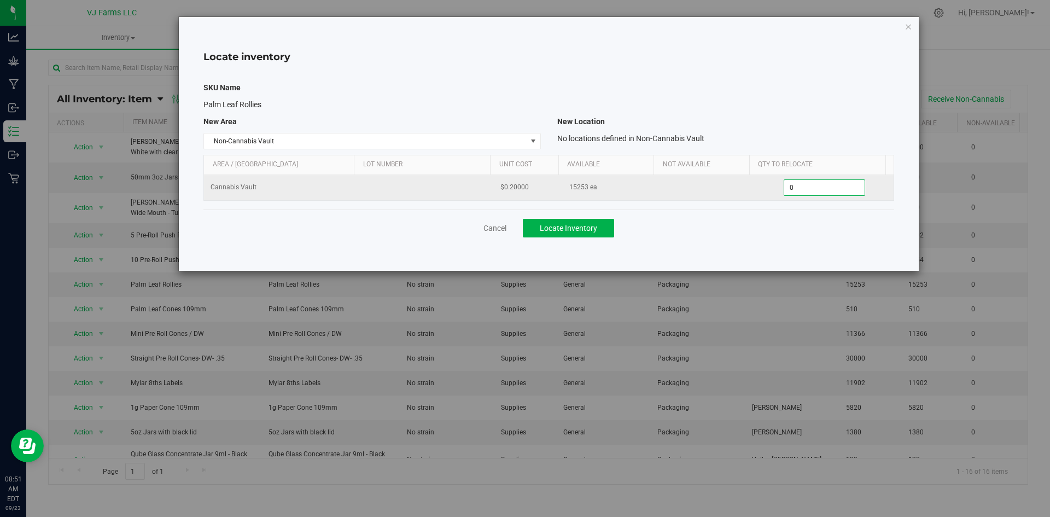
click at [798, 185] on span "0 0" at bounding box center [825, 187] width 82 height 16
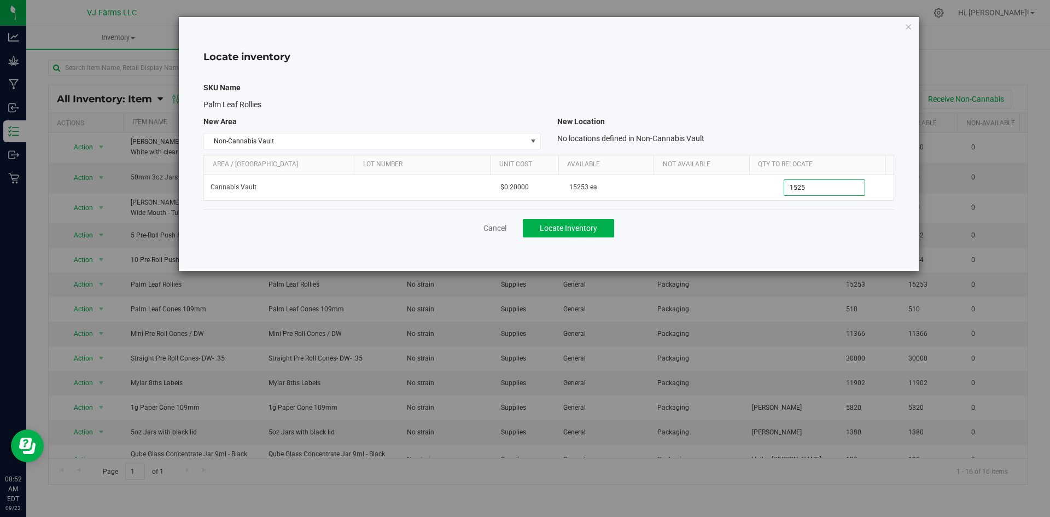
type input "15253"
type input "15,253"
click at [600, 230] on button "Locate Inventory" at bounding box center [568, 228] width 91 height 19
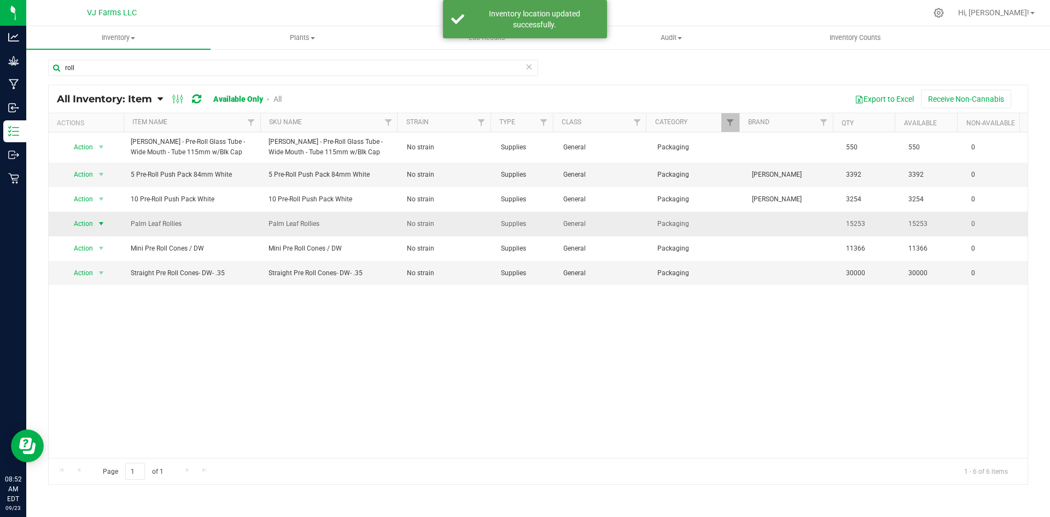
click at [89, 227] on span "Action" at bounding box center [80, 223] width 30 height 15
click at [111, 245] on li "Adjust qty" at bounding box center [100, 242] width 70 height 16
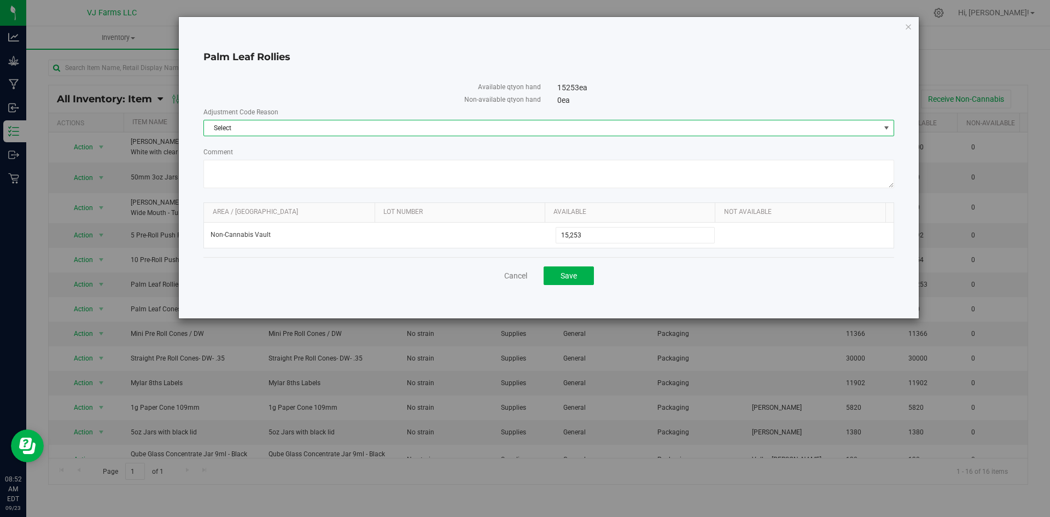
click at [474, 120] on span "Select" at bounding box center [542, 127] width 676 height 15
click at [346, 147] on li "Incorrect Quantity" at bounding box center [549, 146] width 690 height 16
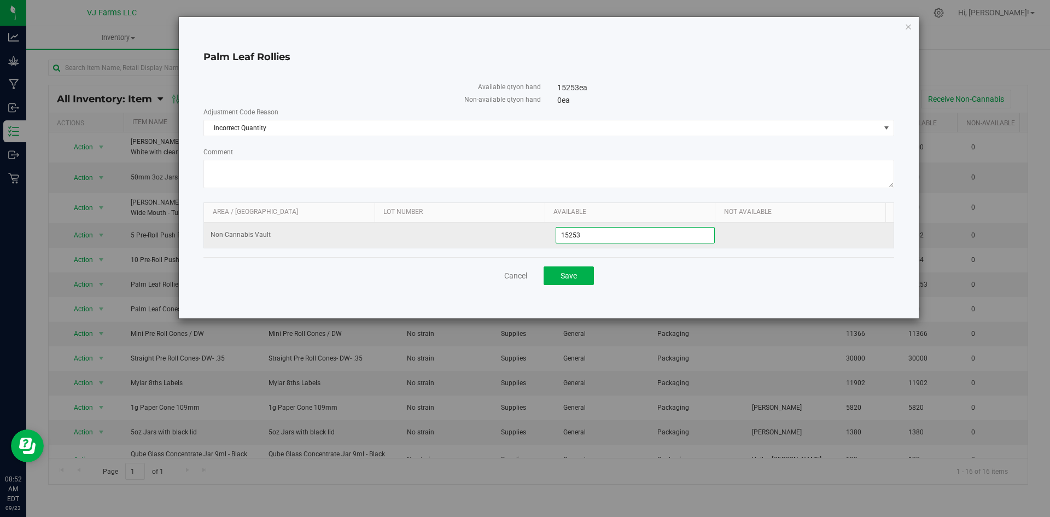
drag, startPoint x: 614, startPoint y: 231, endPoint x: 532, endPoint y: 245, distance: 83.2
click at [532, 245] on tr "Non-Cannabis Vault 15,253 15253" at bounding box center [549, 235] width 690 height 25
type input "14400"
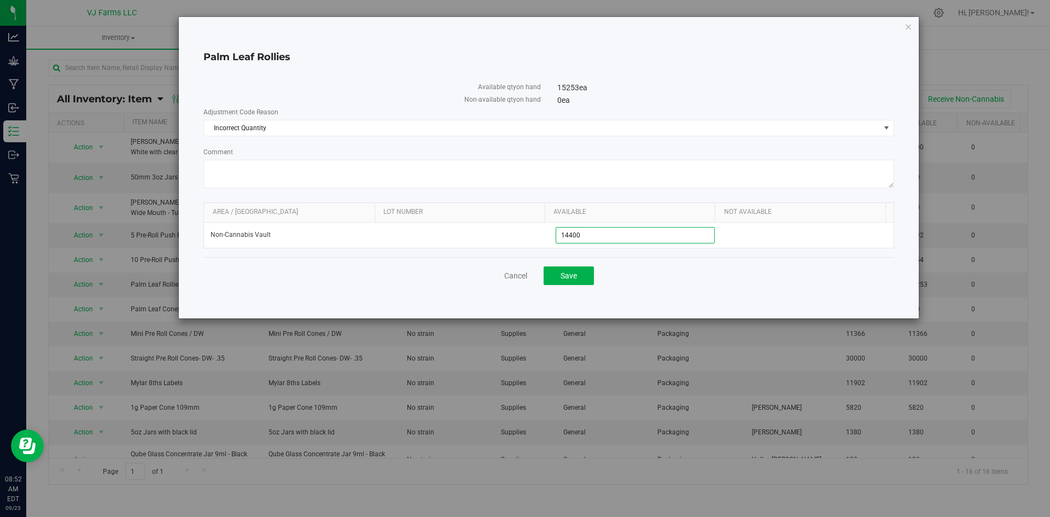
type input "14,400"
click at [649, 309] on div "Palm Leaf Rollies Available qty on hand 15253 ea (14400 ea after update) Non-av…" at bounding box center [549, 167] width 740 height 301
click at [579, 274] on button "Save" at bounding box center [569, 275] width 50 height 19
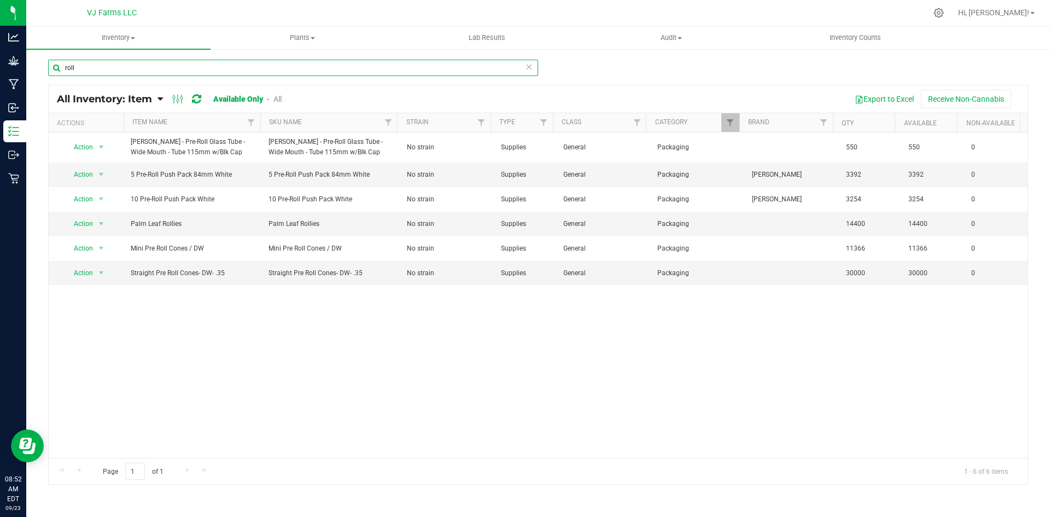
drag, startPoint x: 114, startPoint y: 62, endPoint x: 26, endPoint y: 73, distance: 88.2
click at [26, 73] on div "roll All Inventory: Item Item Summary Item (default) Item by Strain Item by Loc…" at bounding box center [538, 219] width 1024 height 342
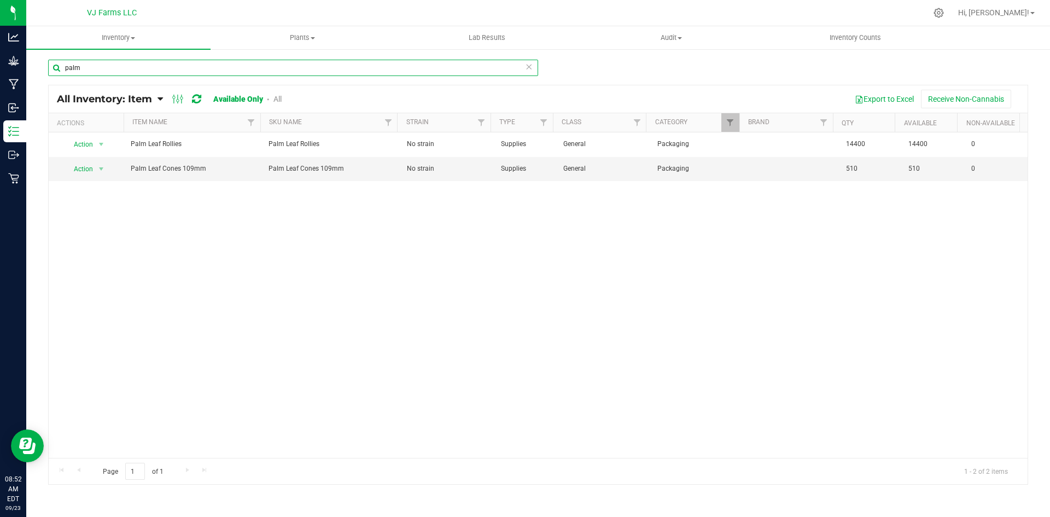
type input "palm"
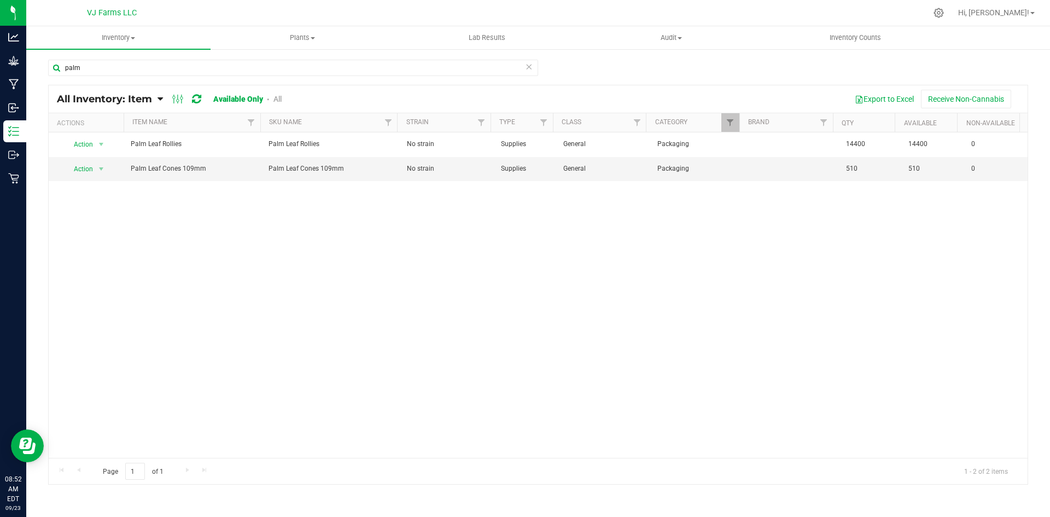
click at [279, 97] on link "All" at bounding box center [278, 99] width 8 height 9
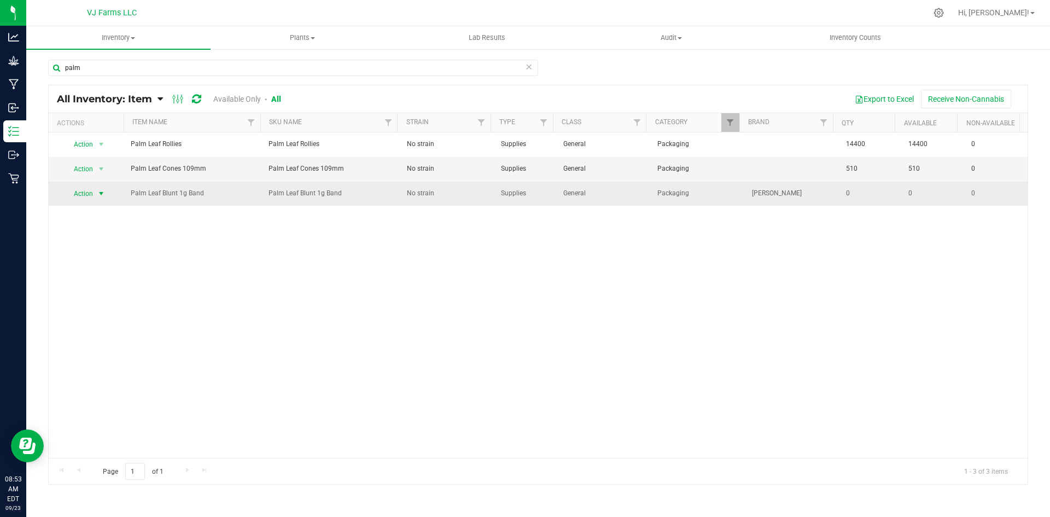
click at [82, 195] on span "Action" at bounding box center [80, 193] width 30 height 15
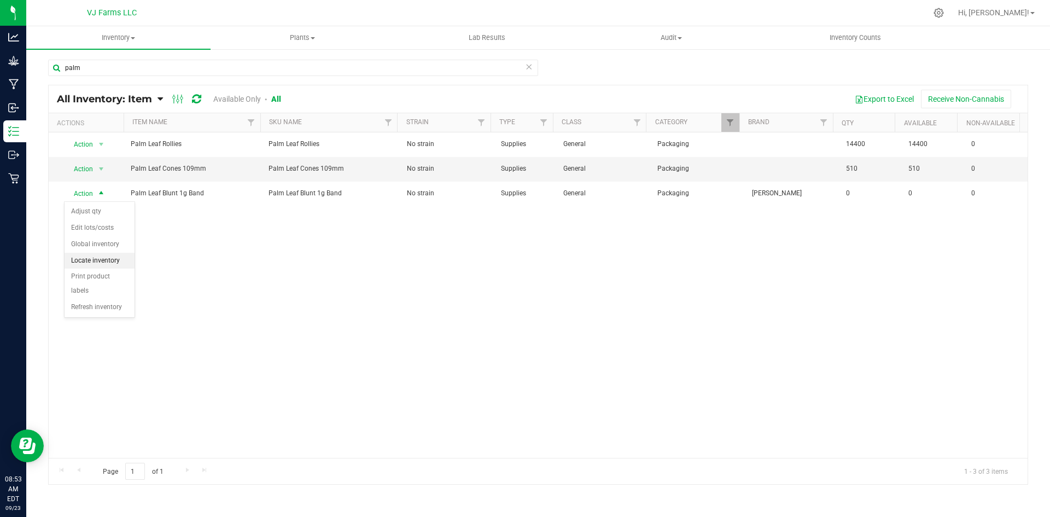
click at [112, 261] on li "Locate inventory" at bounding box center [100, 261] width 70 height 16
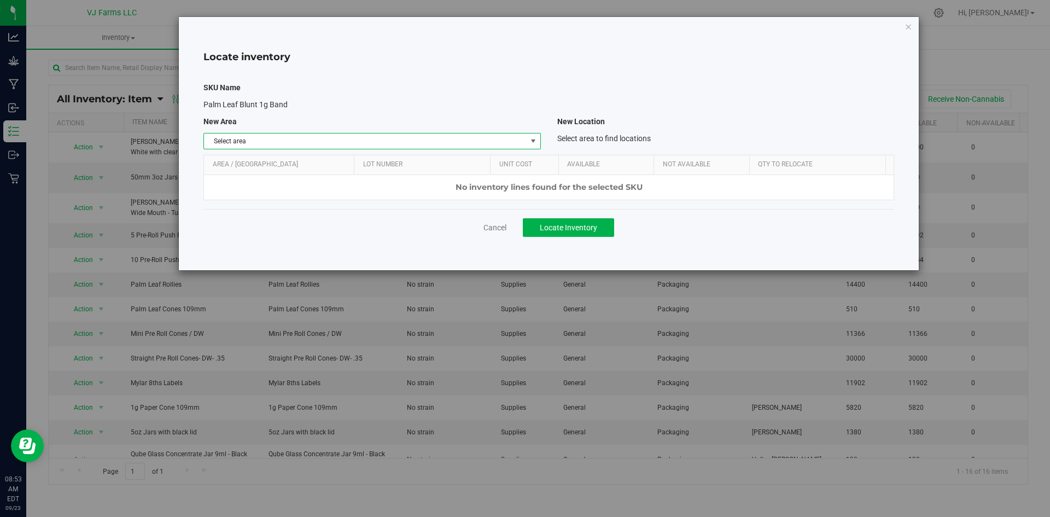
click at [471, 138] on span "Select area" at bounding box center [365, 140] width 322 height 15
click at [284, 172] on li "Non-Cannabis Vault" at bounding box center [372, 176] width 336 height 16
click at [570, 232] on button "Locate Inventory" at bounding box center [568, 227] width 91 height 19
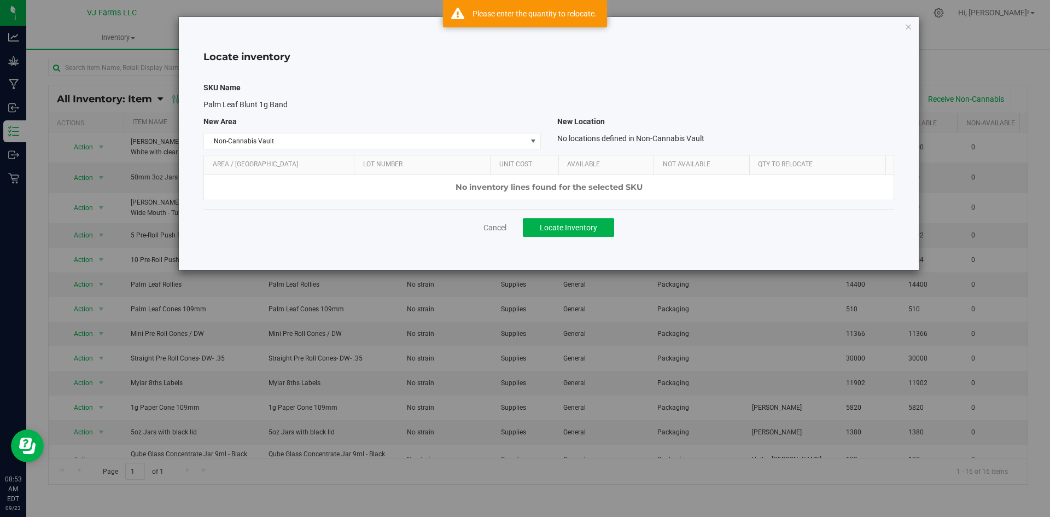
click at [491, 222] on cancel-button "Cancel" at bounding box center [495, 227] width 23 height 11
click at [491, 226] on link "Cancel" at bounding box center [495, 227] width 23 height 11
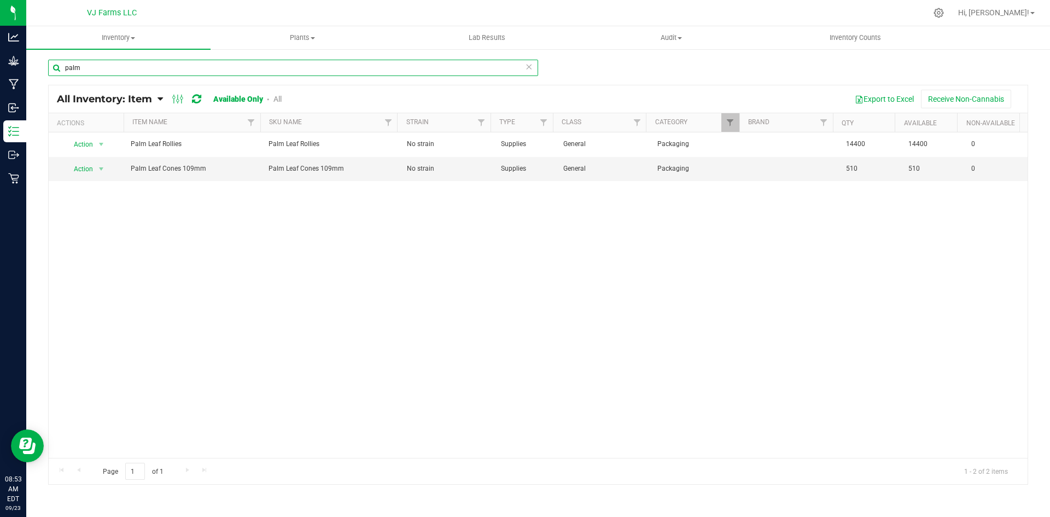
drag, startPoint x: 175, startPoint y: 74, endPoint x: 30, endPoint y: 84, distance: 145.9
click at [30, 84] on div "palm All Inventory: Item Item Summary Item (default) Item by Strain Item by Loc…" at bounding box center [538, 219] width 1024 height 342
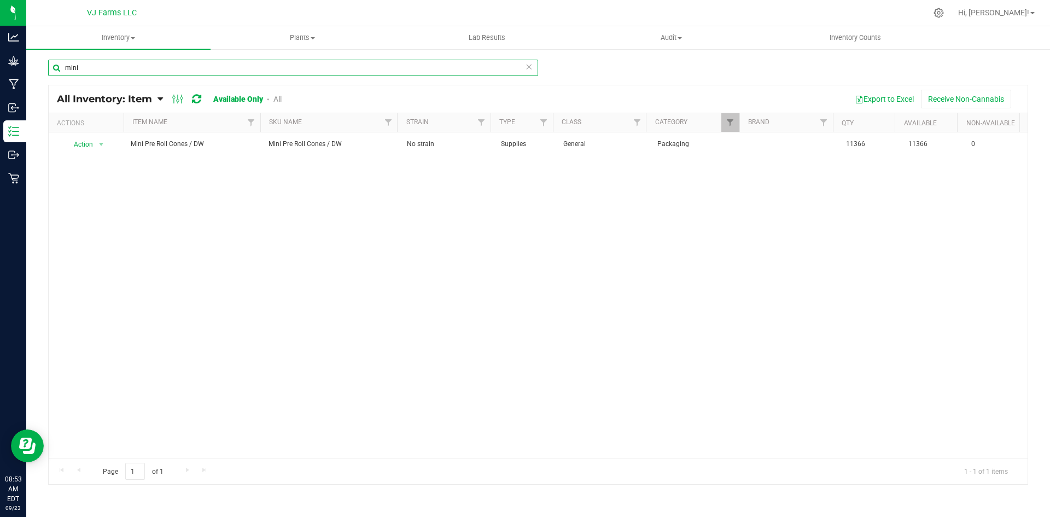
type input "mini"
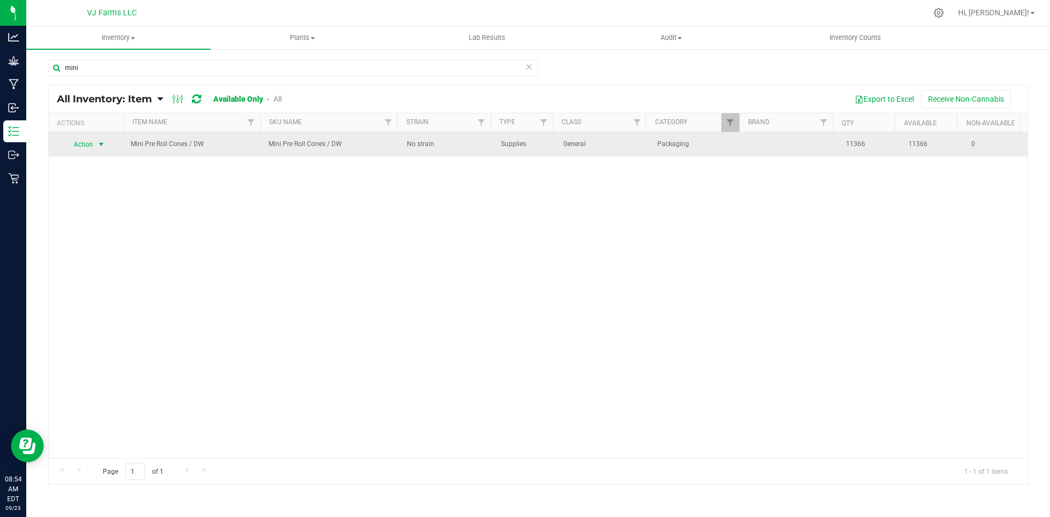
click at [90, 138] on span "Action" at bounding box center [80, 144] width 30 height 15
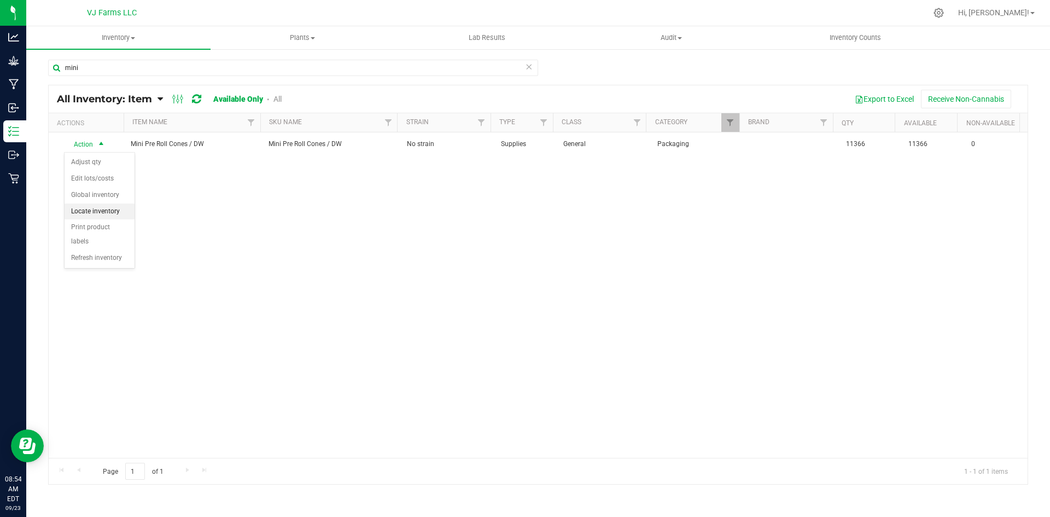
click at [118, 210] on li "Locate inventory" at bounding box center [100, 212] width 70 height 16
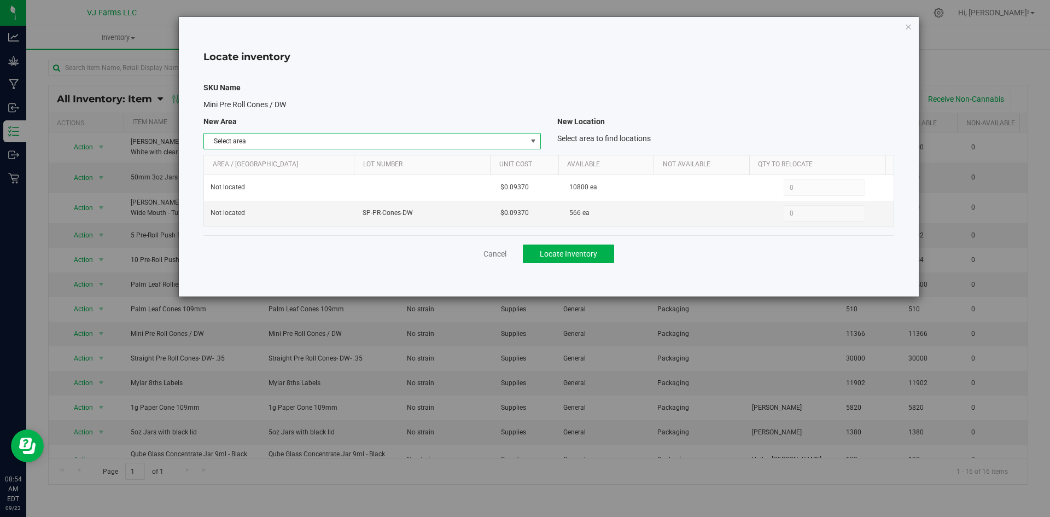
click at [414, 139] on span "Select area" at bounding box center [365, 140] width 322 height 15
click at [288, 177] on li "Non-Cannabis Vault" at bounding box center [372, 176] width 336 height 16
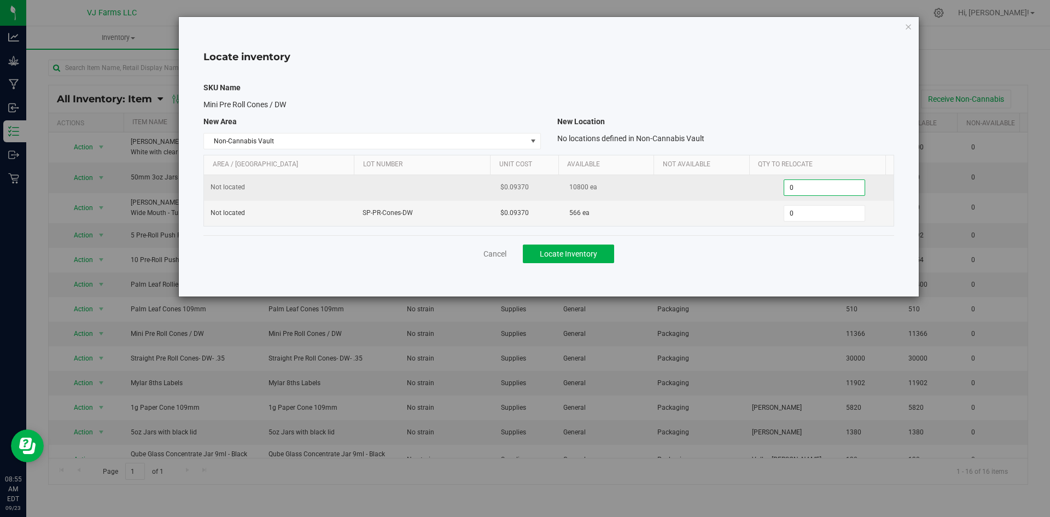
click at [796, 181] on span "0 0" at bounding box center [825, 187] width 82 height 16
type input "10800"
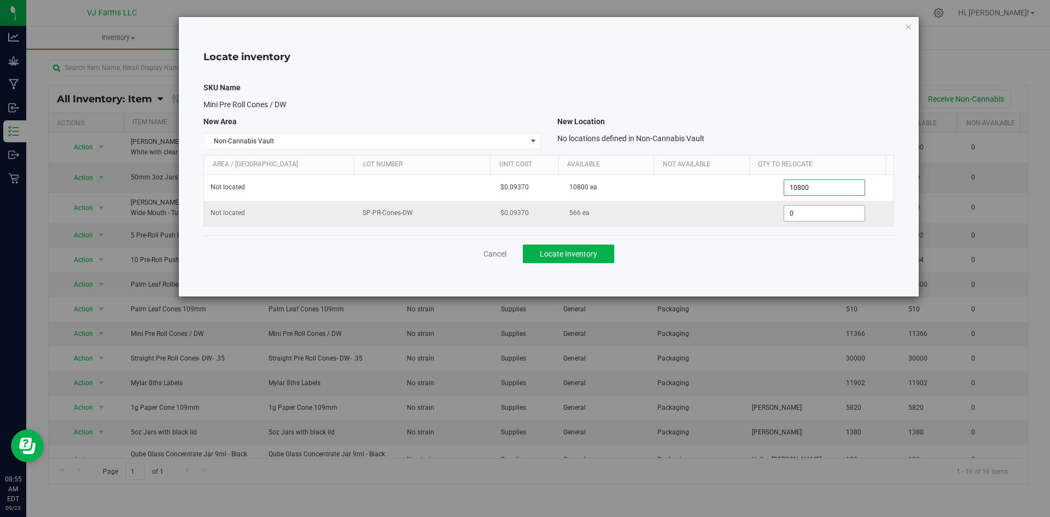
type input "10,800"
click at [802, 212] on span "0 0" at bounding box center [825, 213] width 82 height 16
type input "566"
click at [582, 258] on button "Locate Inventory" at bounding box center [568, 254] width 91 height 19
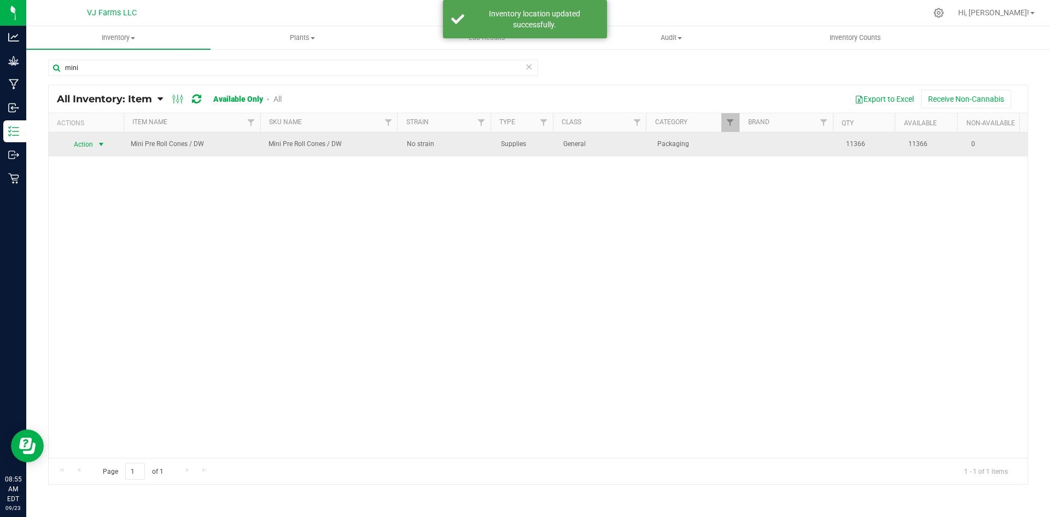
click at [96, 144] on span "select" at bounding box center [102, 144] width 14 height 15
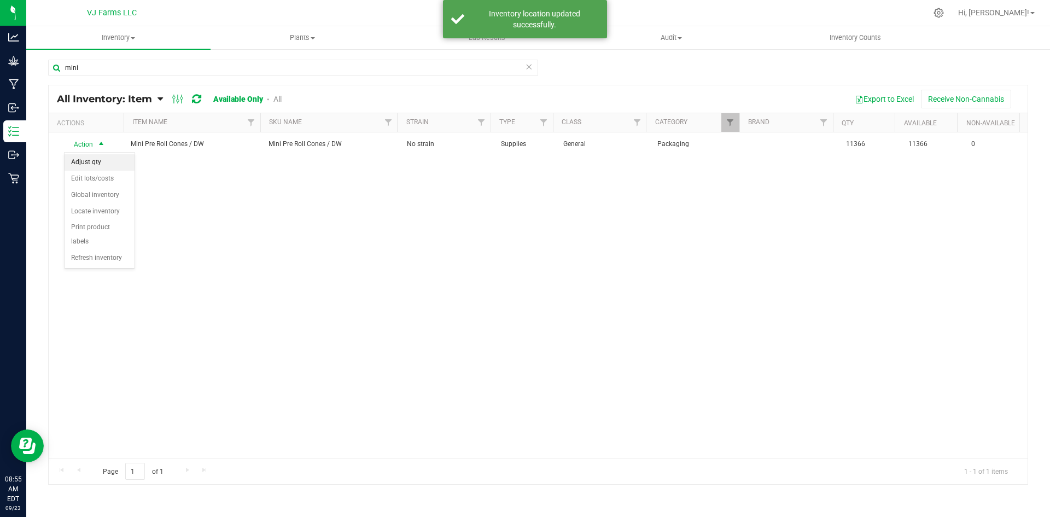
click at [108, 164] on li "Adjust qty" at bounding box center [100, 162] width 70 height 16
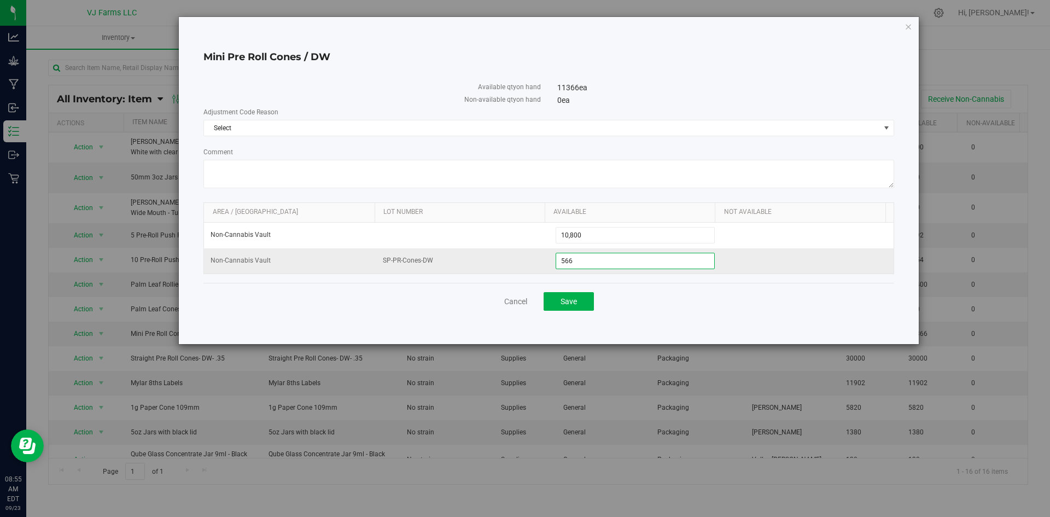
drag, startPoint x: 585, startPoint y: 260, endPoint x: 512, endPoint y: 271, distance: 74.0
click at [512, 271] on tr "Non-Cannabis Vault SP-PR-Cones-DW 566 566" at bounding box center [549, 260] width 690 height 25
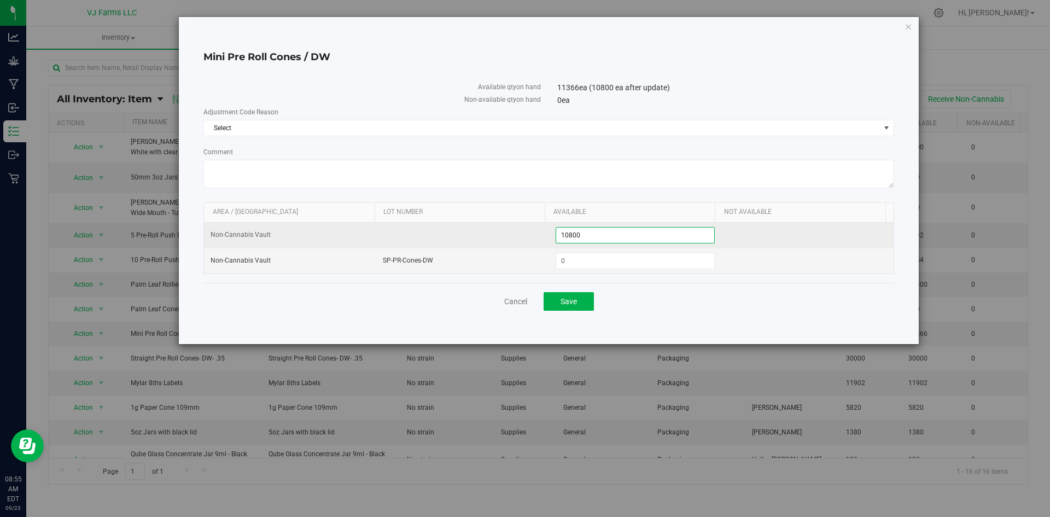
click at [603, 242] on span "10,800 10800" at bounding box center [635, 235] width 159 height 16
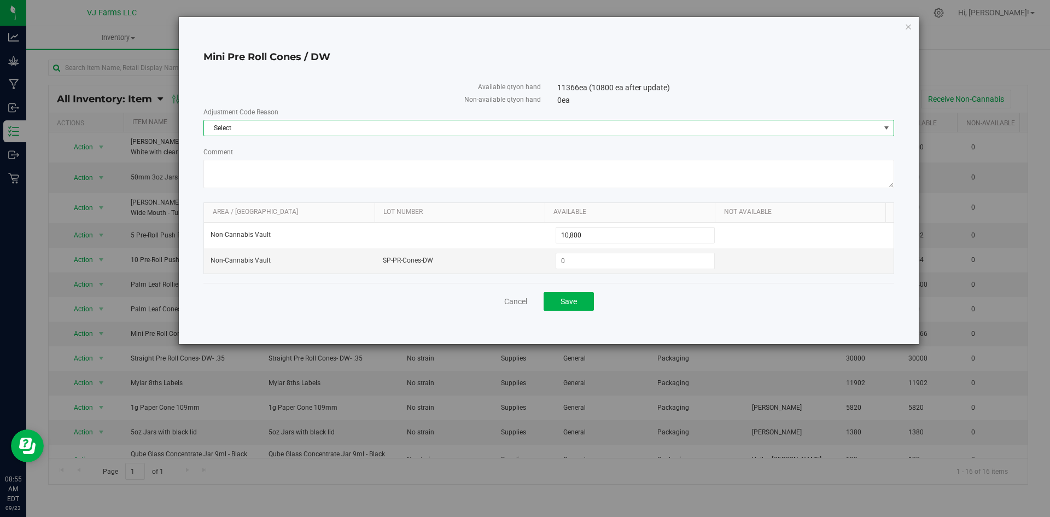
click at [368, 133] on span "Select" at bounding box center [542, 127] width 676 height 15
click at [357, 150] on li "Incorrect Quantity" at bounding box center [549, 146] width 690 height 16
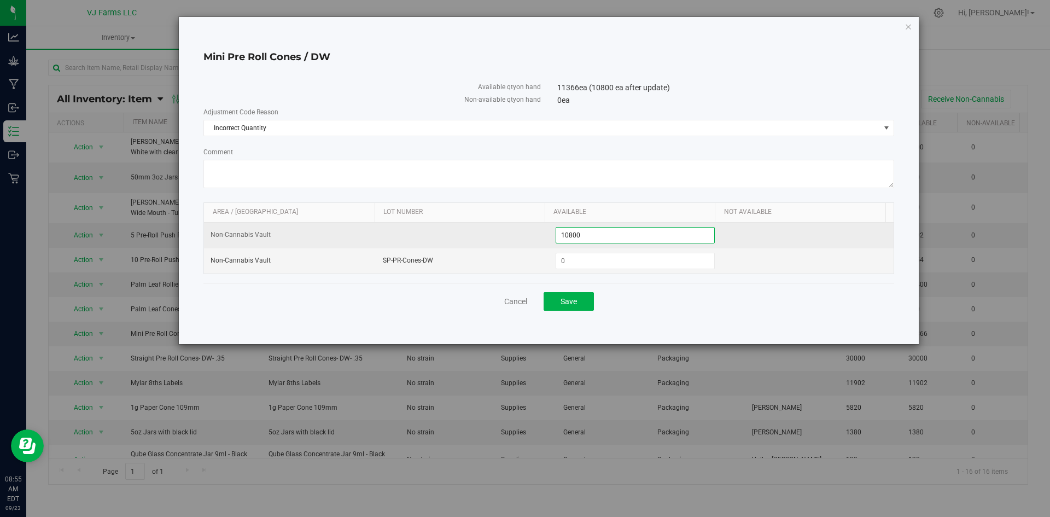
drag, startPoint x: 587, startPoint y: 229, endPoint x: 550, endPoint y: 234, distance: 37.5
click at [550, 234] on td "10,800 10800" at bounding box center [635, 236] width 172 height 26
type input "3600"
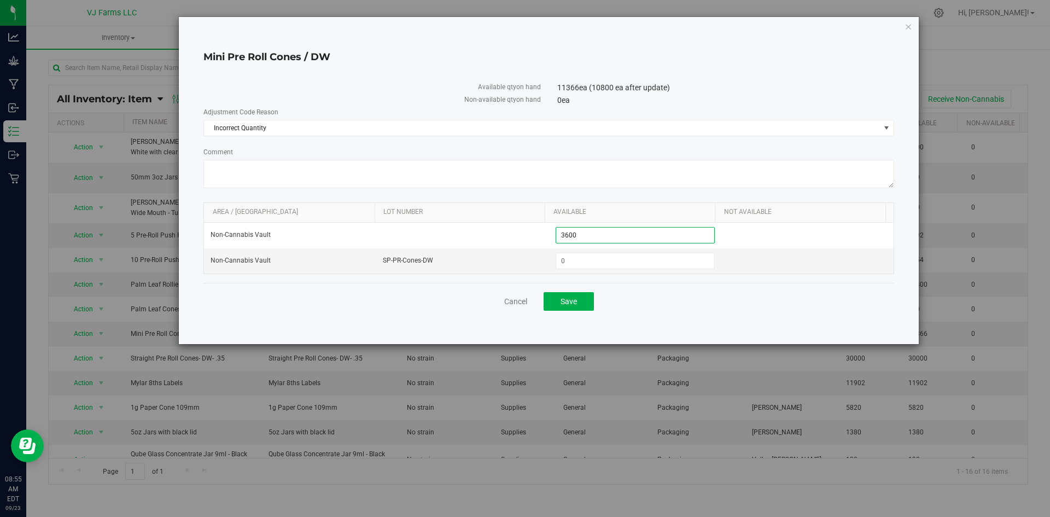
type input "3,600"
click at [647, 298] on div "Cancel Save" at bounding box center [549, 301] width 691 height 37
click at [578, 306] on button "Save" at bounding box center [569, 301] width 50 height 19
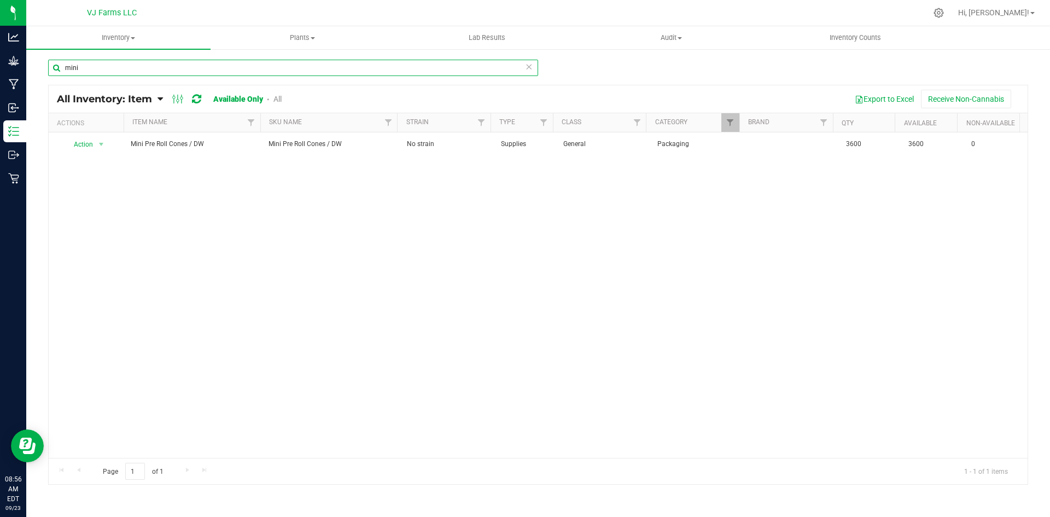
drag, startPoint x: 207, startPoint y: 68, endPoint x: 56, endPoint y: 79, distance: 151.4
click at [56, 79] on div "mini" at bounding box center [293, 72] width 490 height 25
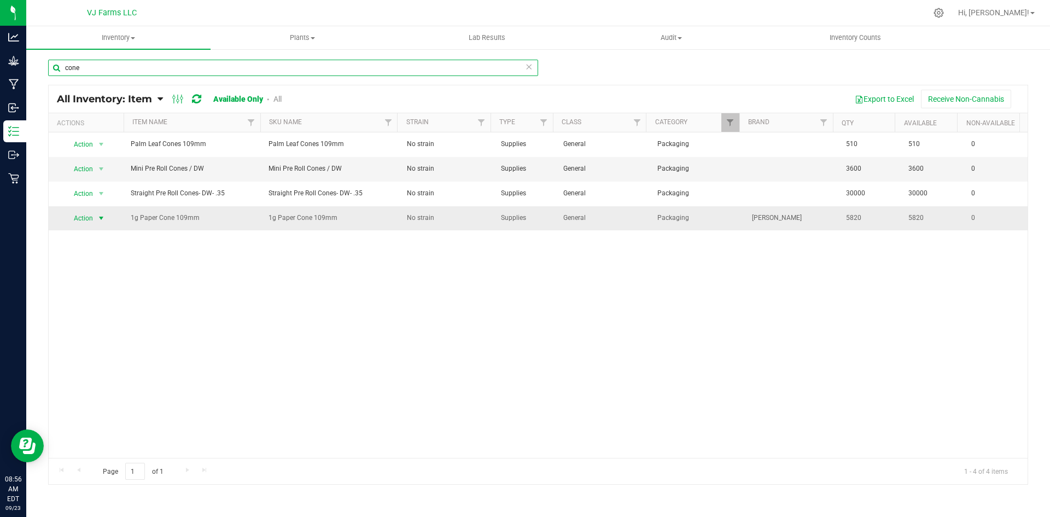
type input "cone"
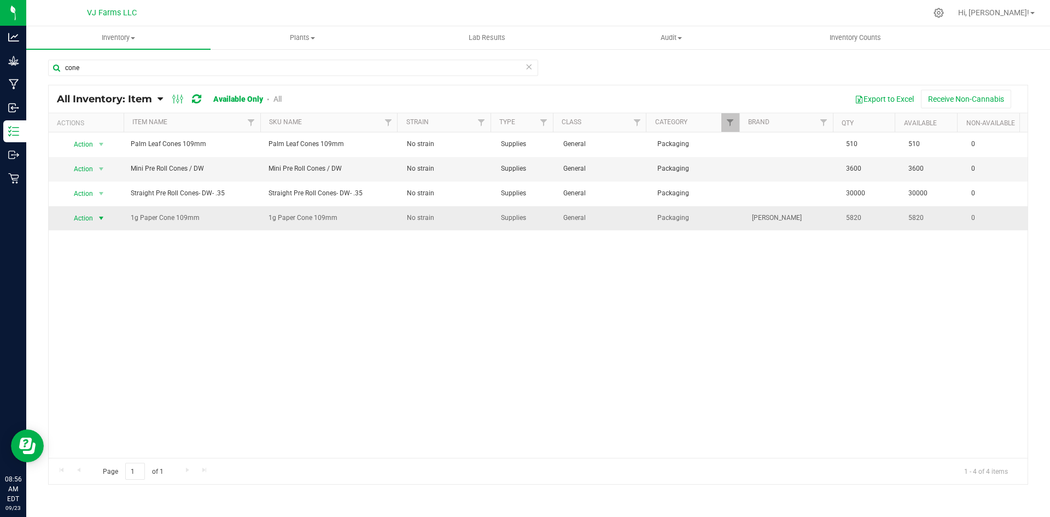
click at [88, 216] on span "Action" at bounding box center [80, 218] width 30 height 15
click at [118, 281] on li "Locate inventory" at bounding box center [100, 285] width 70 height 16
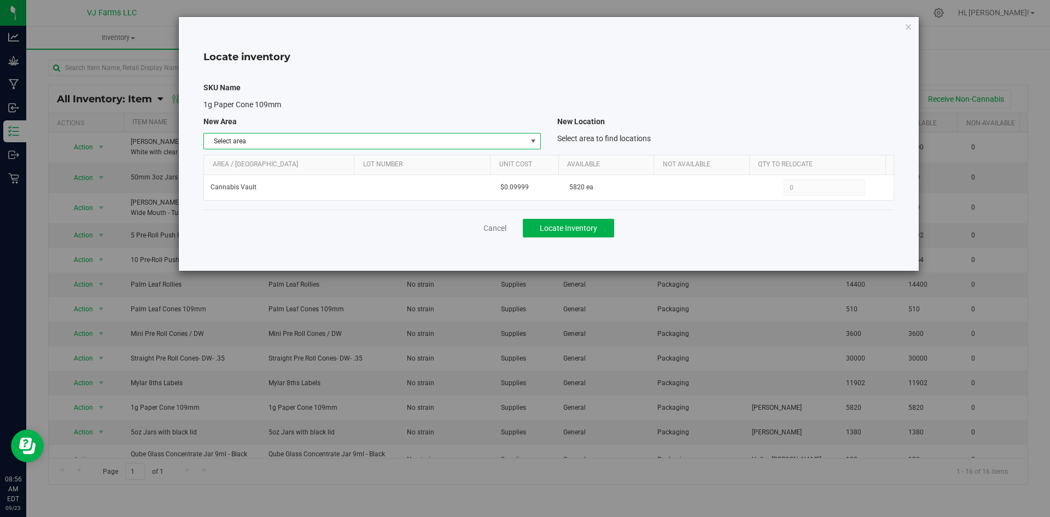
click at [355, 138] on span "Select area" at bounding box center [365, 140] width 322 height 15
click at [301, 173] on li "Non-Cannabis Vault" at bounding box center [372, 176] width 336 height 16
click at [545, 217] on div "Cancel Locate Inventory" at bounding box center [549, 228] width 691 height 37
click at [546, 220] on button "Locate Inventory" at bounding box center [568, 228] width 91 height 19
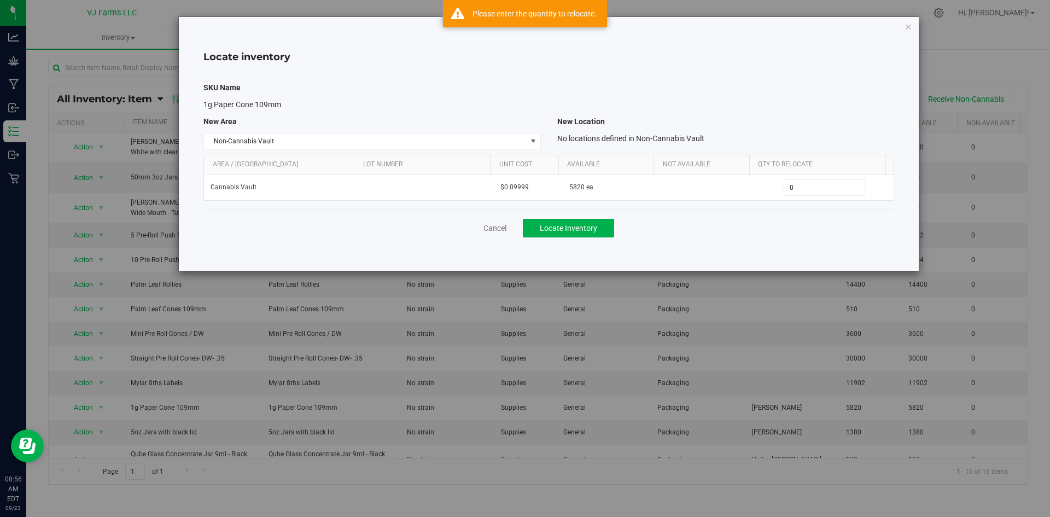
click at [824, 200] on div "Area / Locn Lot Number Unit Cost Available Not Available Qty to Relocate Cannab…" at bounding box center [549, 178] width 691 height 46
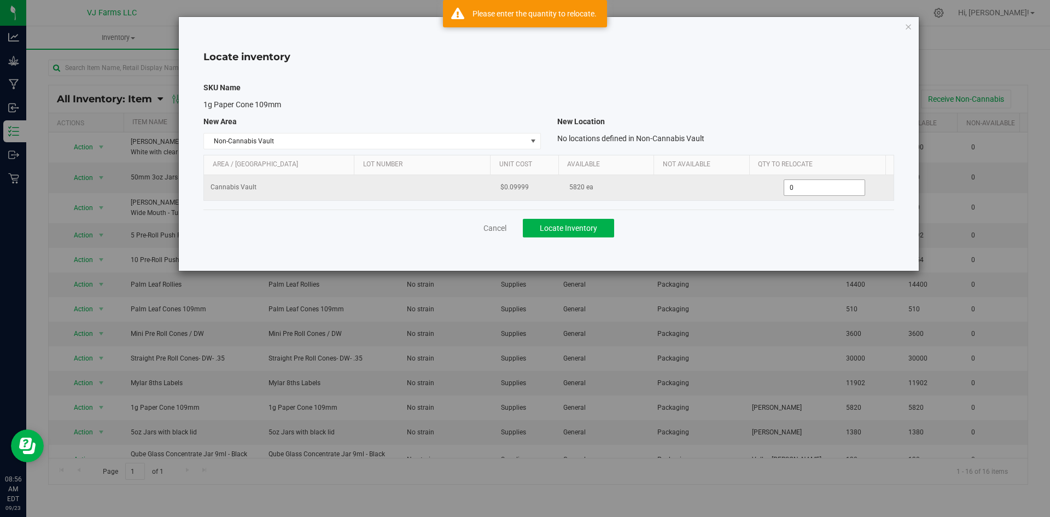
click at [812, 187] on span "0 0" at bounding box center [825, 187] width 82 height 16
type input "5820"
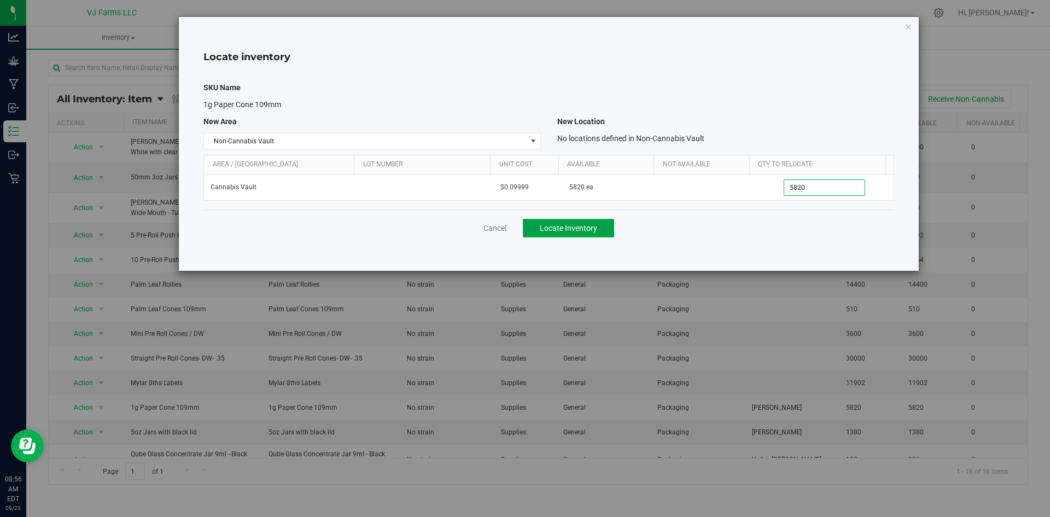
type input "5,820"
click at [575, 219] on button "Locate Inventory" at bounding box center [568, 228] width 91 height 19
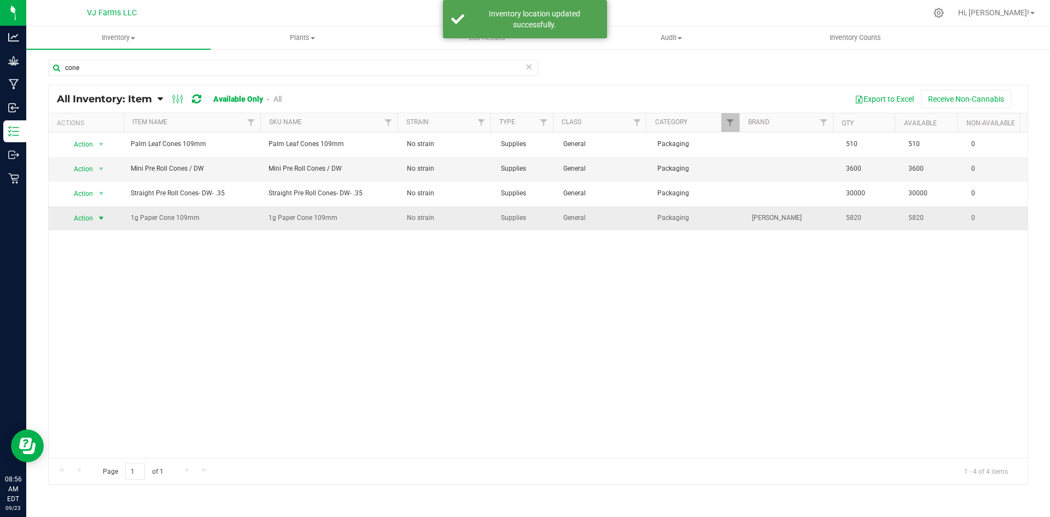
click at [85, 215] on span "Action" at bounding box center [80, 218] width 30 height 15
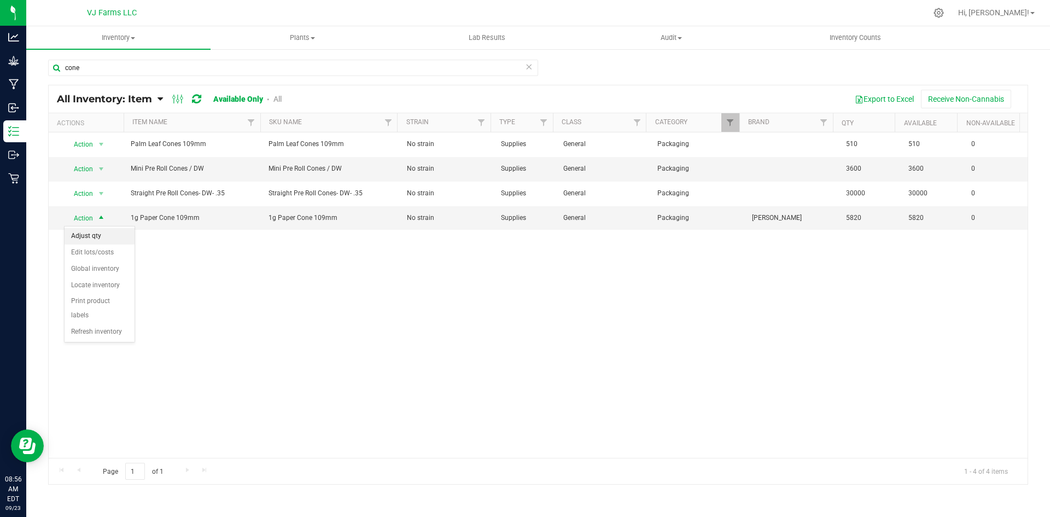
click at [121, 238] on li "Adjust qty" at bounding box center [100, 236] width 70 height 16
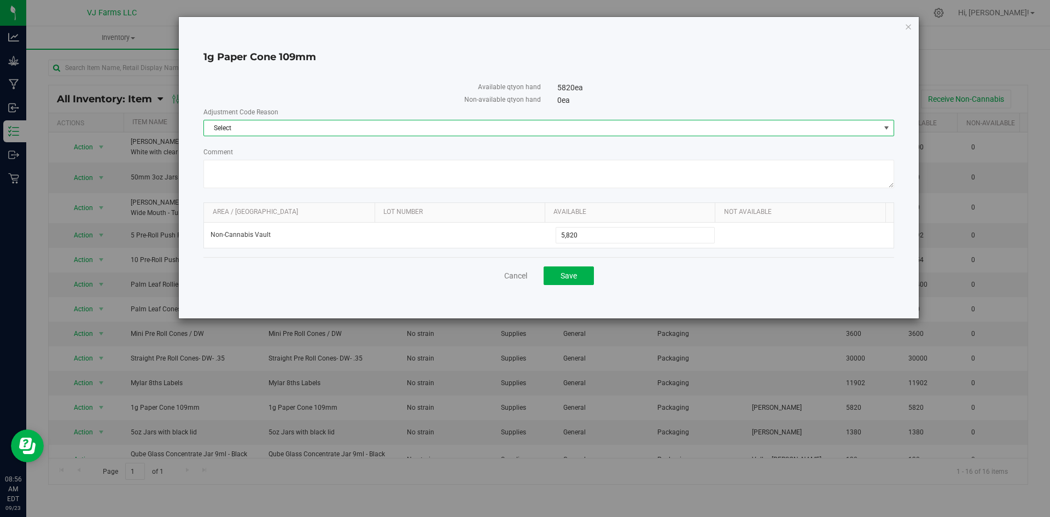
click at [521, 129] on span "Select" at bounding box center [542, 127] width 676 height 15
click at [401, 146] on li "Incorrect Quantity" at bounding box center [549, 146] width 690 height 16
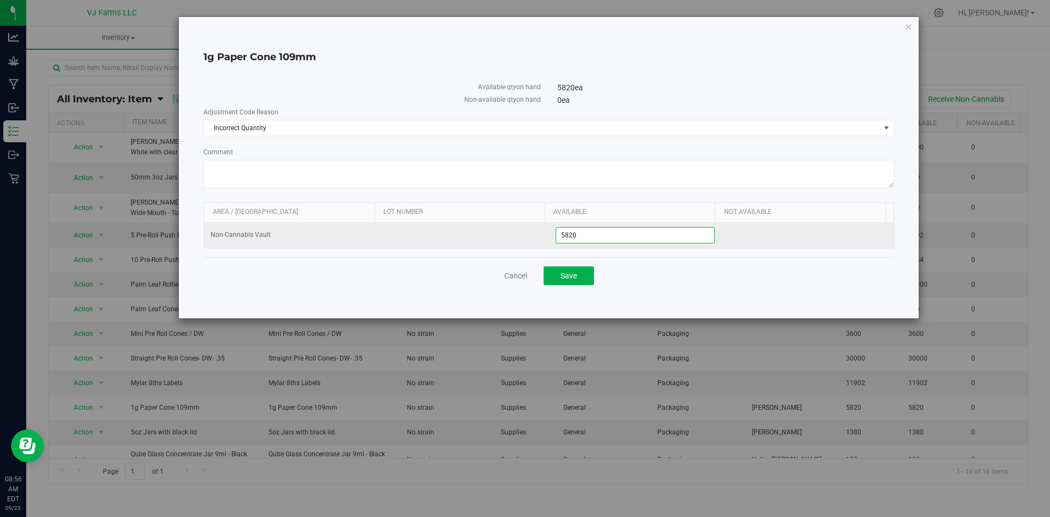
drag, startPoint x: 641, startPoint y: 229, endPoint x: 514, endPoint y: 239, distance: 127.4
click at [514, 239] on tr "Non-Cannabis Vault 5,820 5820" at bounding box center [549, 235] width 690 height 25
type input "4800"
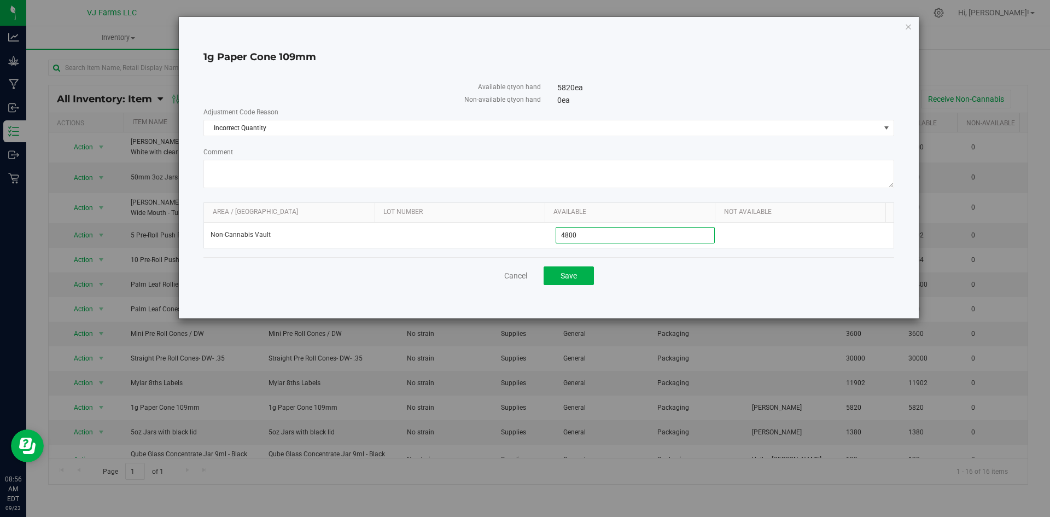
type input "4,800"
click at [642, 315] on div "1g Paper Cone 109mm Available qty on hand 5820 ea (4800 ea after update) Non-av…" at bounding box center [549, 167] width 740 height 301
click at [574, 272] on span "Save" at bounding box center [569, 275] width 16 height 9
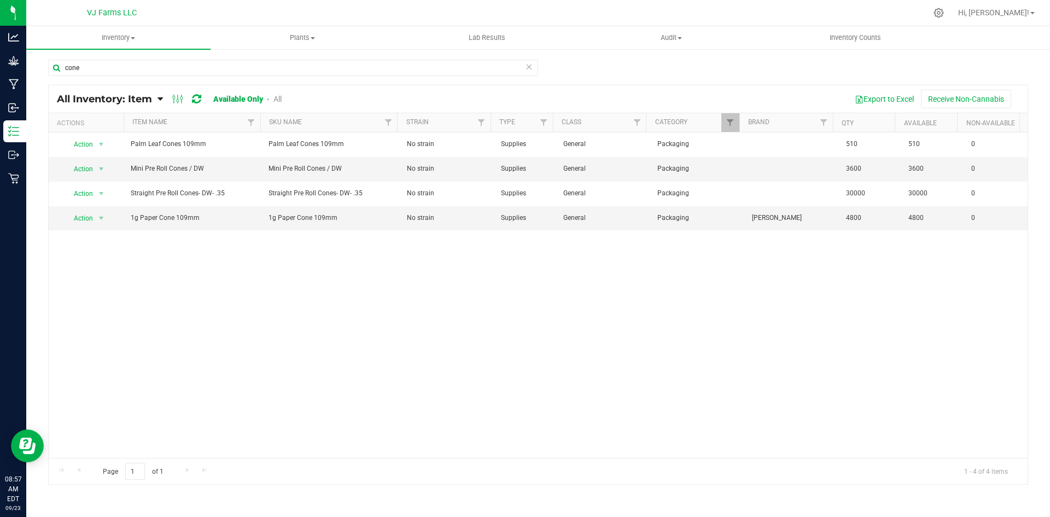
click at [530, 67] on icon at bounding box center [529, 66] width 8 height 13
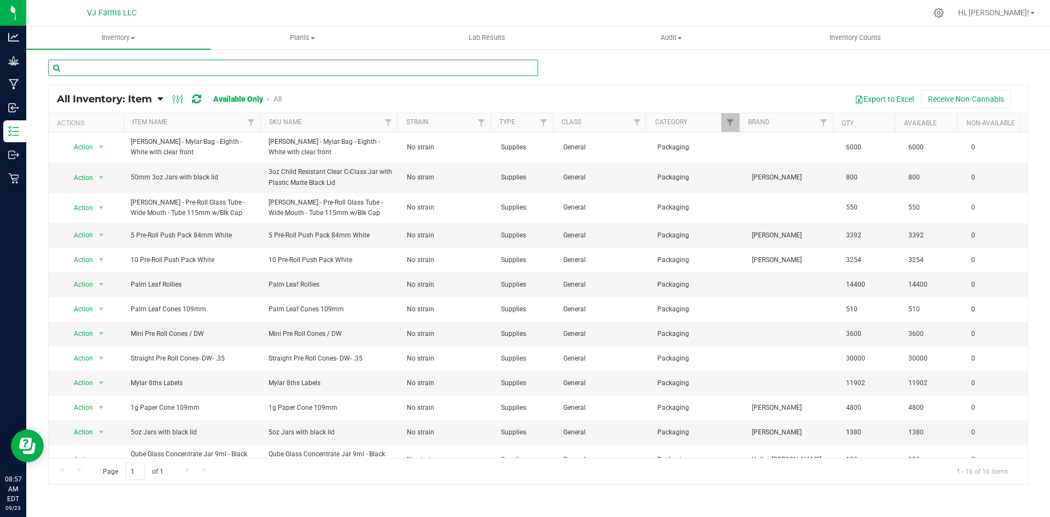
click at [512, 68] on input "text" at bounding box center [293, 68] width 490 height 16
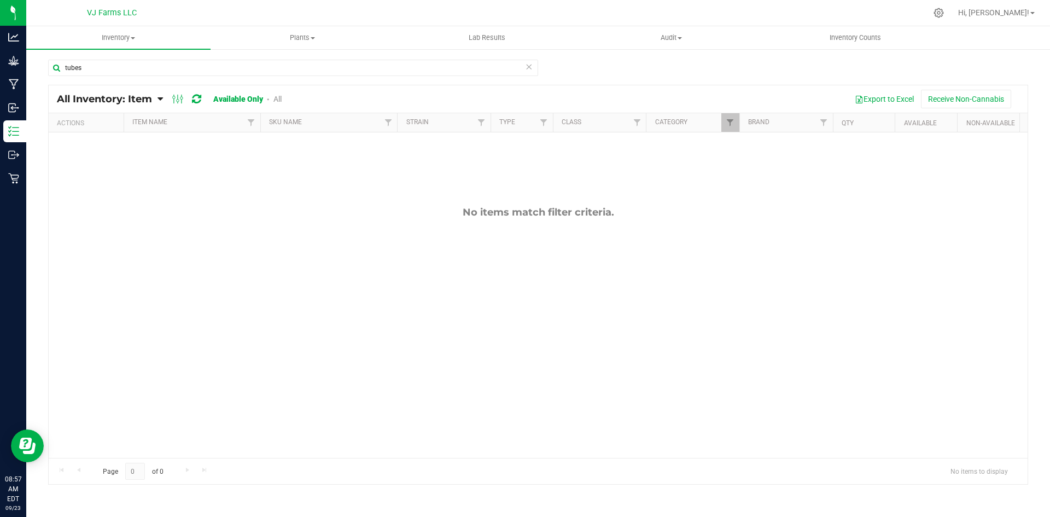
click at [280, 101] on link "All" at bounding box center [278, 99] width 8 height 9
click at [243, 99] on link "Available Only" at bounding box center [237, 99] width 48 height 9
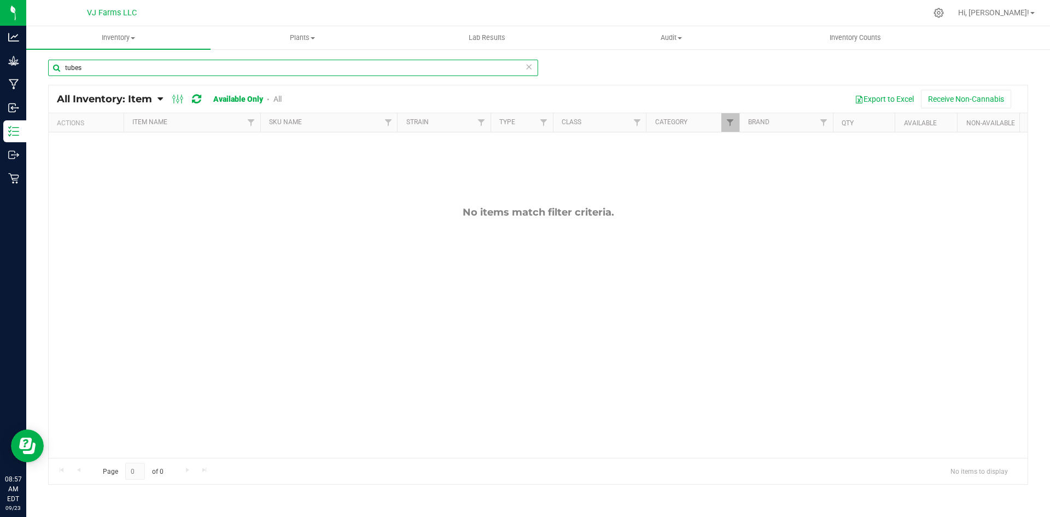
click at [85, 64] on input "tubes" at bounding box center [293, 68] width 490 height 16
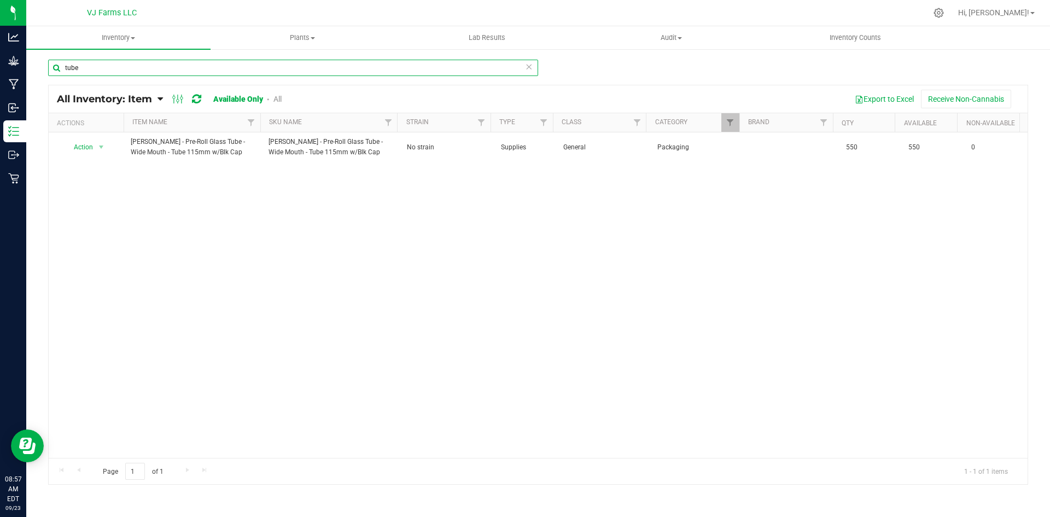
drag, startPoint x: 85, startPoint y: 64, endPoint x: 56, endPoint y: 64, distance: 28.4
click at [56, 64] on input "tube" at bounding box center [293, 68] width 490 height 16
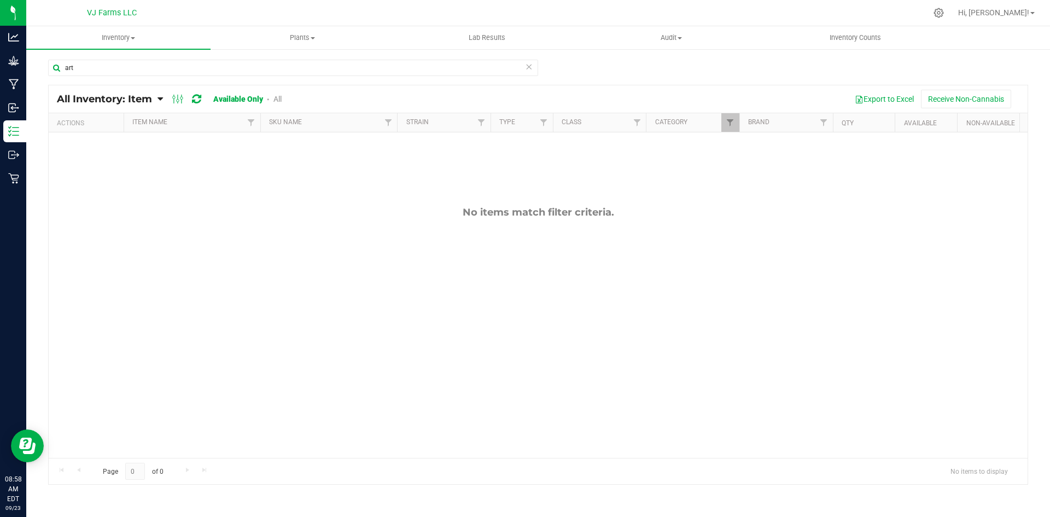
click at [277, 98] on link "All" at bounding box center [278, 99] width 8 height 9
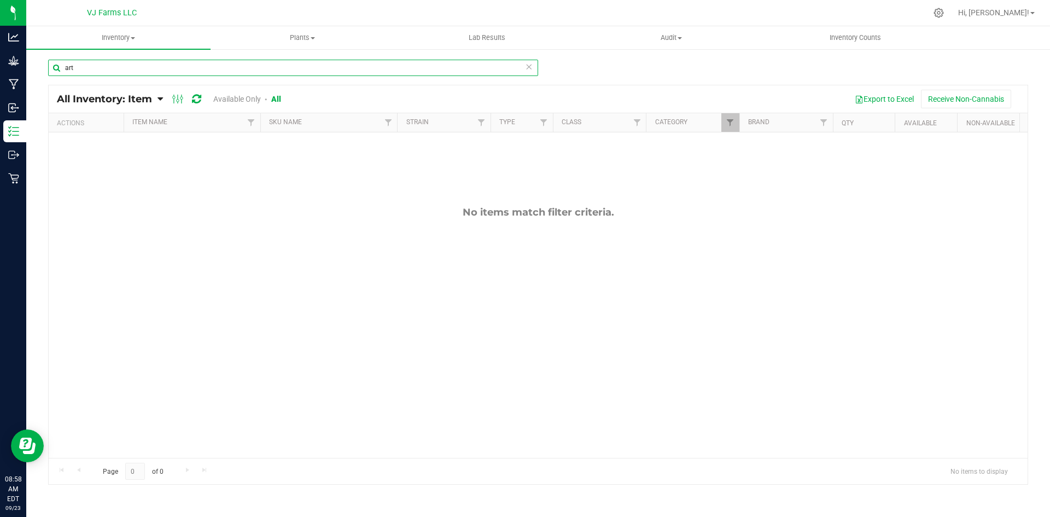
click at [127, 66] on input "art" at bounding box center [293, 68] width 490 height 16
type input "a"
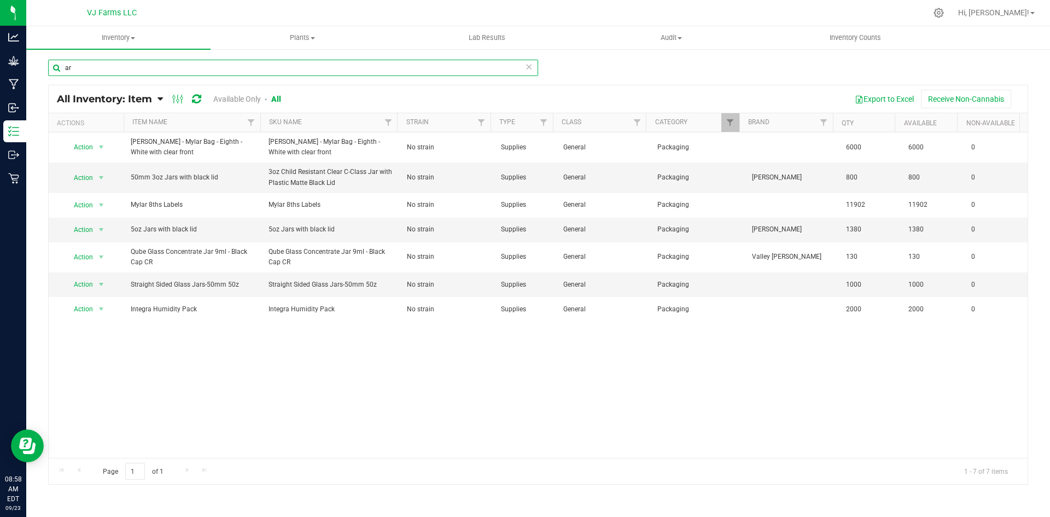
type input "a"
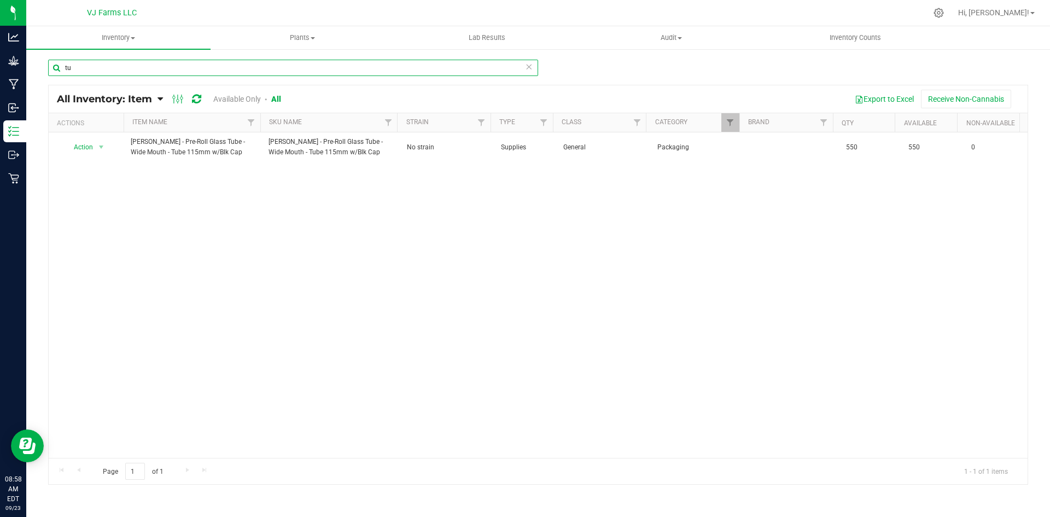
type input "t"
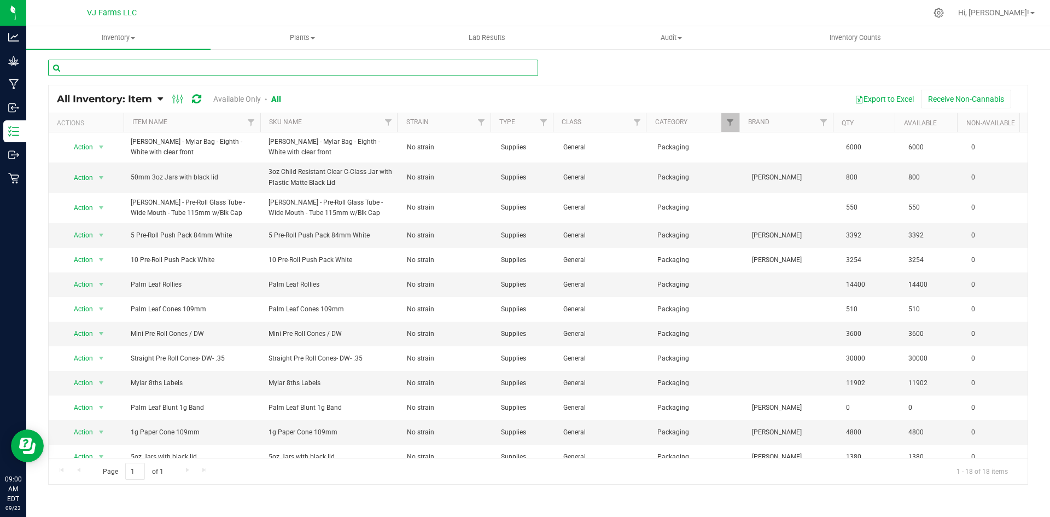
paste input "Artisan Tubes - (Cones) 84mm"
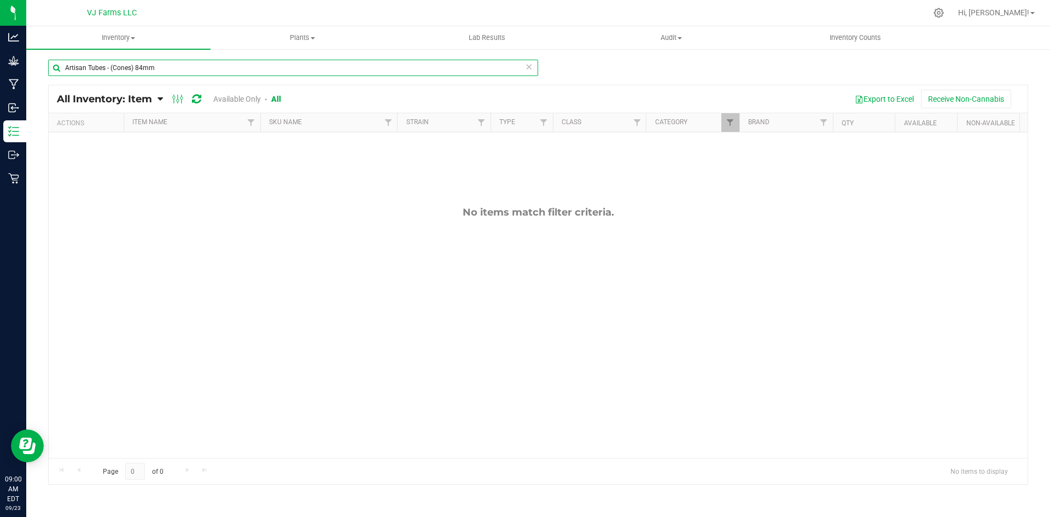
type input "Artisan Tubes - (Cones) 84mm"
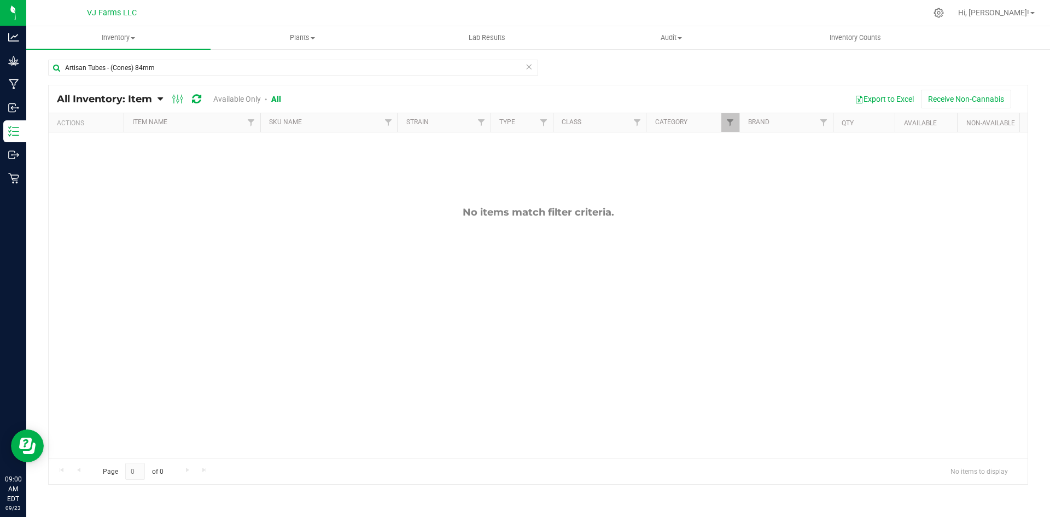
click at [249, 95] on link "Available Only" at bounding box center [237, 99] width 48 height 9
click at [277, 95] on link "All" at bounding box center [278, 99] width 8 height 9
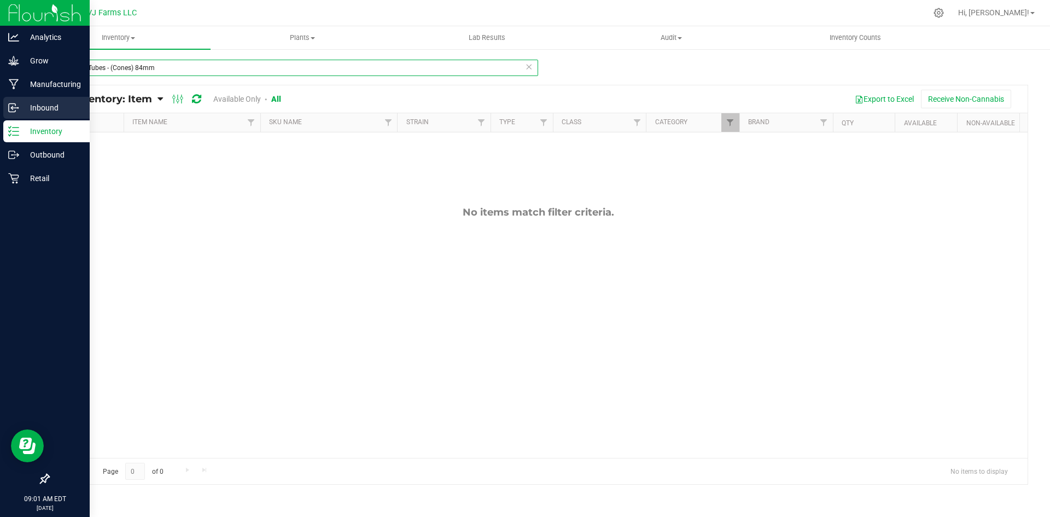
drag, startPoint x: 192, startPoint y: 67, endPoint x: 0, endPoint y: 98, distance: 194.6
click at [0, 98] on div "Analytics Grow Manufacturing Inbound Inventory Outbound Retail 09:01 AM EDT 09/…" at bounding box center [525, 258] width 1050 height 517
paste input "Artisan Tubes - (Cones) 84mm"
type input "Artisan Tubes - (Cones) 84mm"
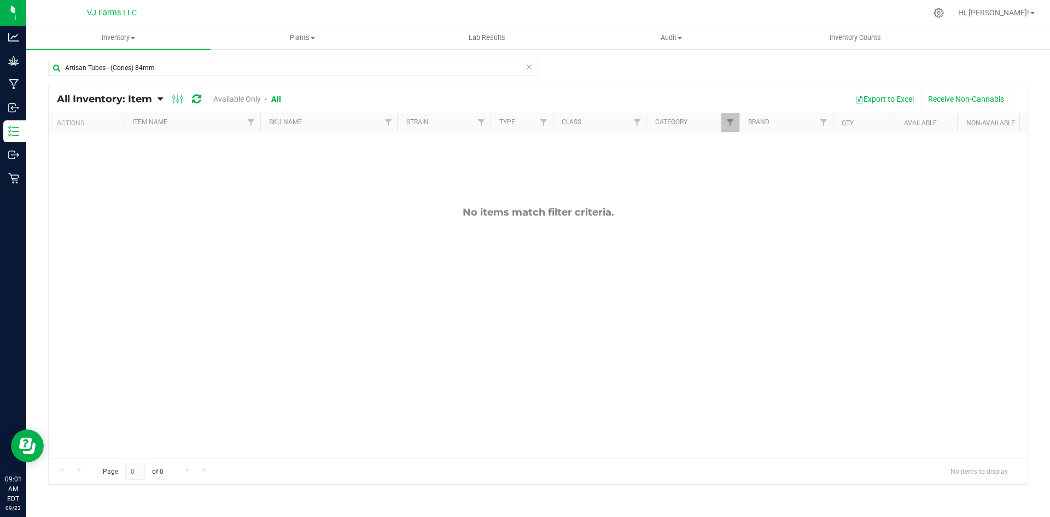
click at [245, 95] on link "Available Only" at bounding box center [237, 99] width 48 height 9
click at [276, 96] on link "All" at bounding box center [278, 99] width 8 height 9
click at [120, 34] on span "Inventory" at bounding box center [118, 38] width 184 height 10
click at [94, 81] on span "All inventory" at bounding box center [63, 78] width 74 height 9
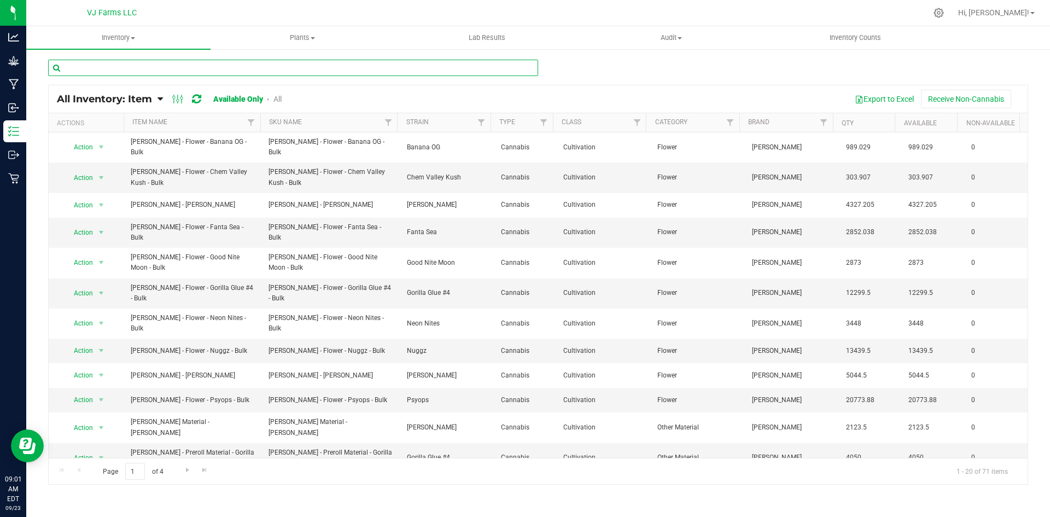
click at [146, 71] on input "text" at bounding box center [293, 68] width 490 height 16
paste input "Artisan Tubes - (Cones) 84mm"
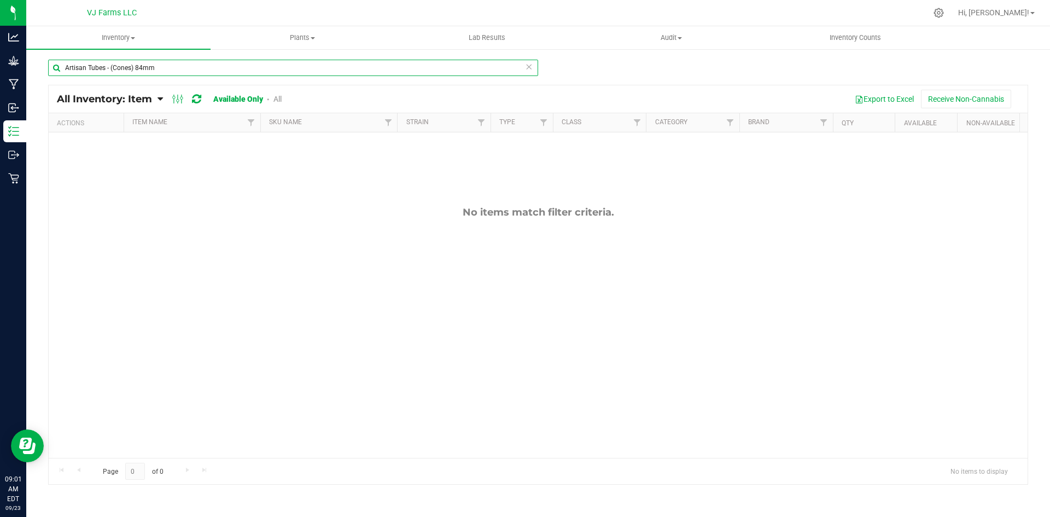
drag, startPoint x: 238, startPoint y: 65, endPoint x: 30, endPoint y: 88, distance: 209.7
click at [30, 88] on div "Artisan Tubes - (Cones) 84mm All Inventory: Item Item Summary Item (default) It…" at bounding box center [538, 219] width 1024 height 342
paste input "3.6.35.269.0"
type input "3.6.35.269.0"
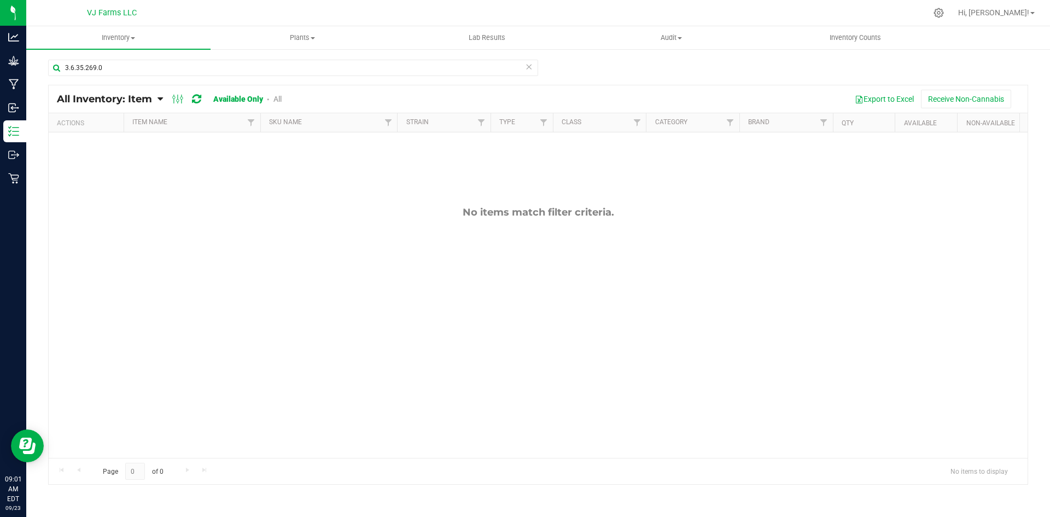
click at [278, 105] on div "All Inventory: Item Item Summary Item (default) Item by Strain Item by Location…" at bounding box center [177, 98] width 241 height 13
click at [279, 97] on link "All" at bounding box center [278, 99] width 8 height 9
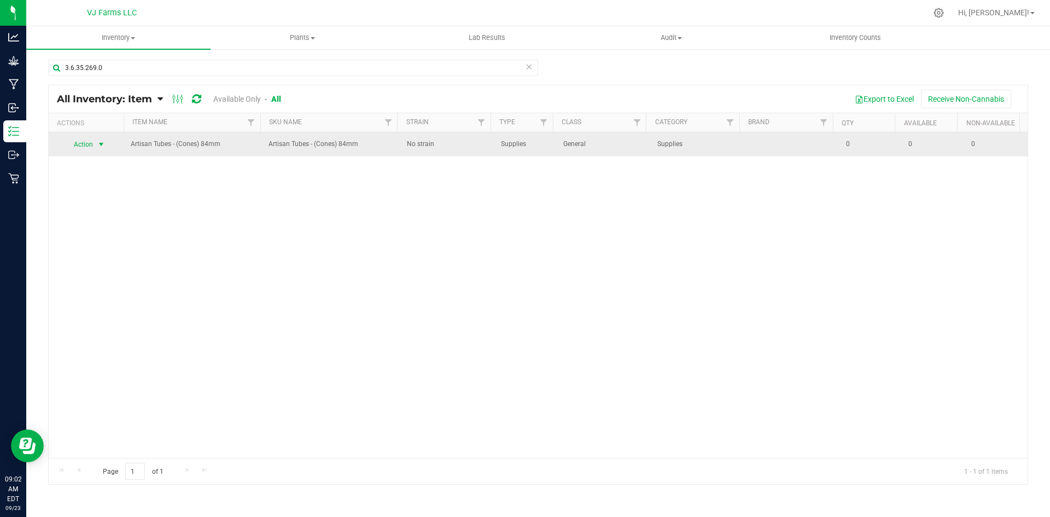
click at [97, 145] on span "select" at bounding box center [101, 144] width 9 height 9
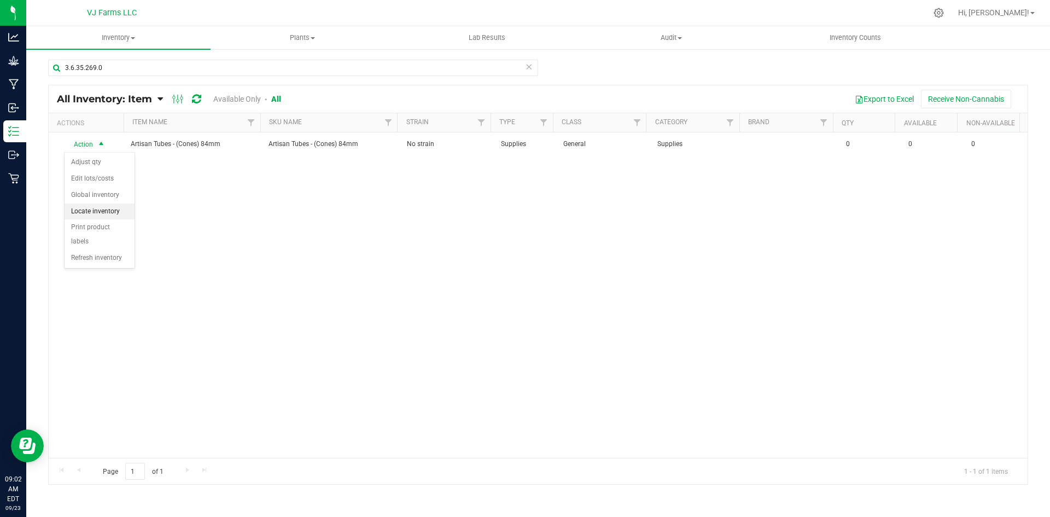
click at [106, 210] on li "Locate inventory" at bounding box center [100, 212] width 70 height 16
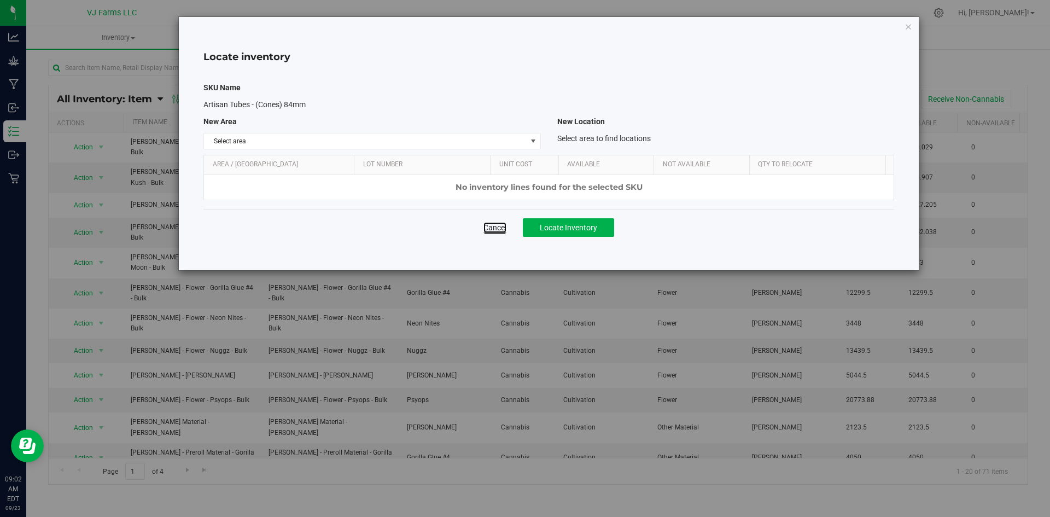
click at [497, 226] on link "Cancel" at bounding box center [495, 227] width 23 height 11
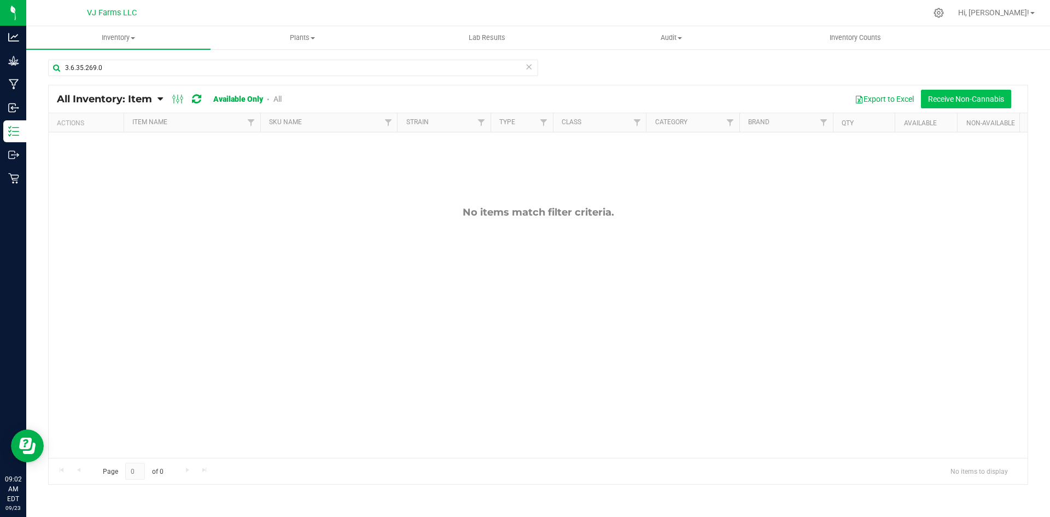
click at [969, 98] on button "Receive Non-Cannabis" at bounding box center [966, 99] width 90 height 19
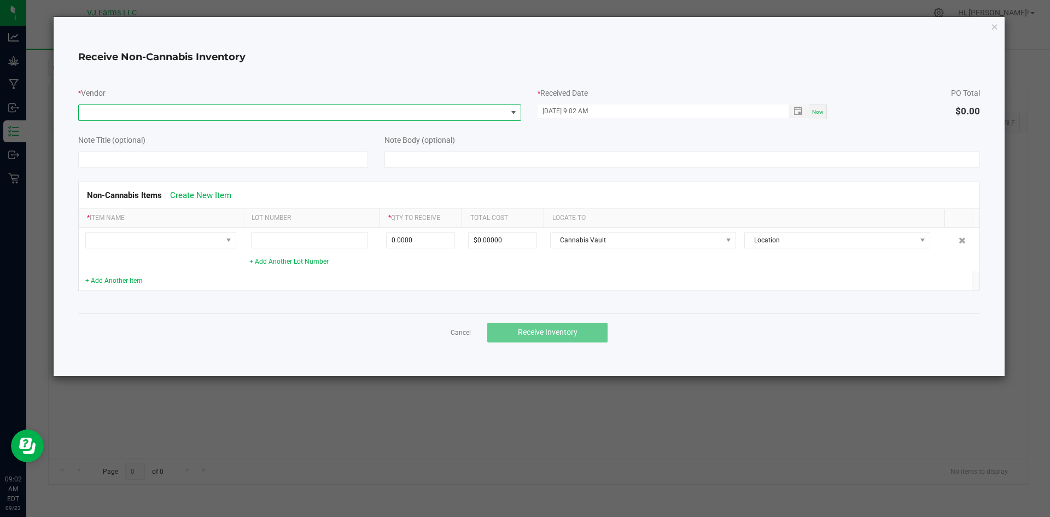
click at [442, 111] on span at bounding box center [293, 112] width 428 height 15
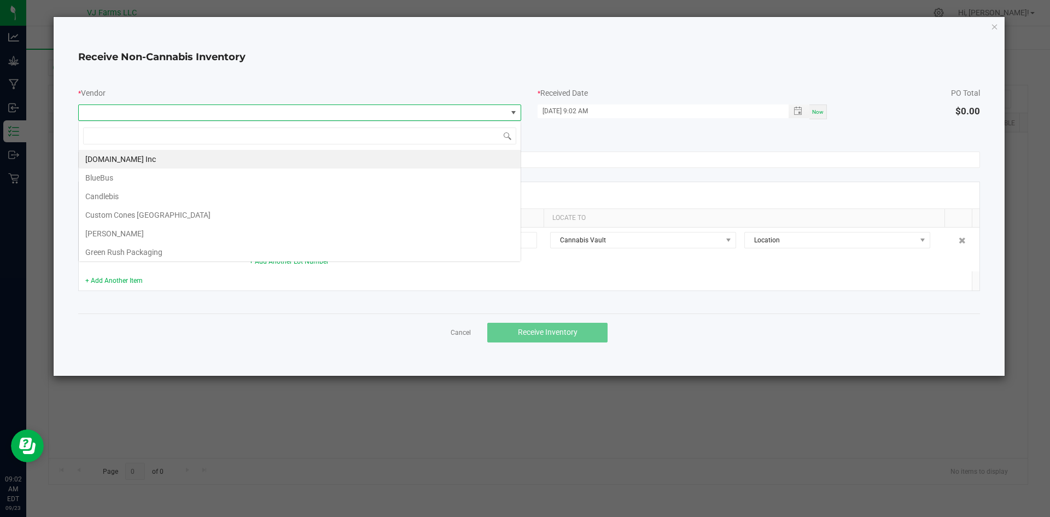
scroll to position [16, 443]
click at [254, 217] on li "Custom Cones [GEOGRAPHIC_DATA]" at bounding box center [300, 215] width 442 height 19
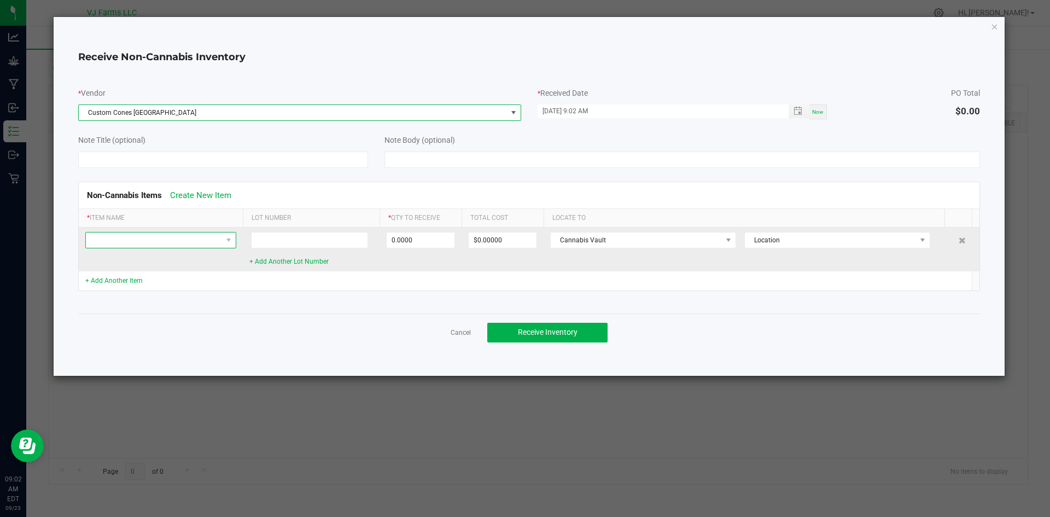
click at [167, 242] on span at bounding box center [154, 240] width 136 height 15
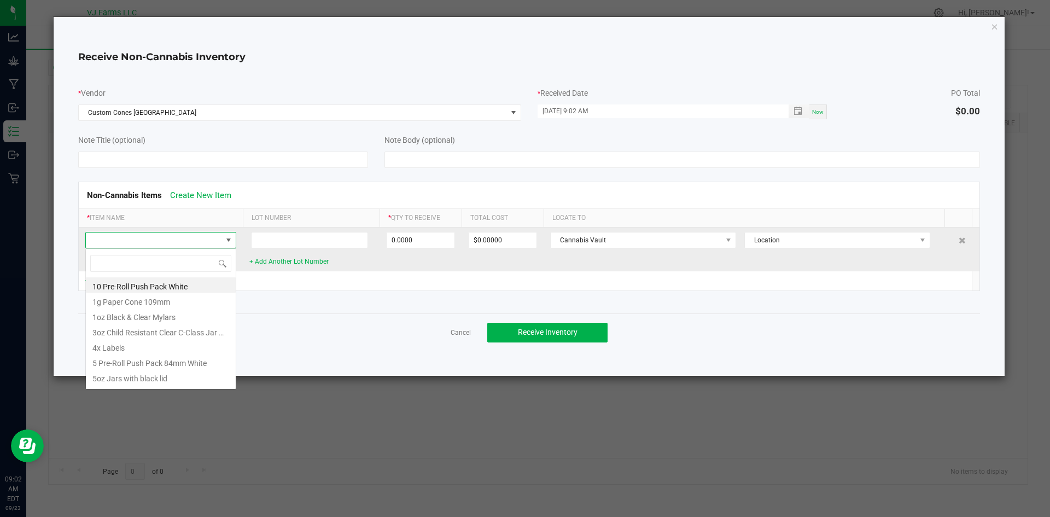
scroll to position [16, 151]
type input "3.6.35.269.0"
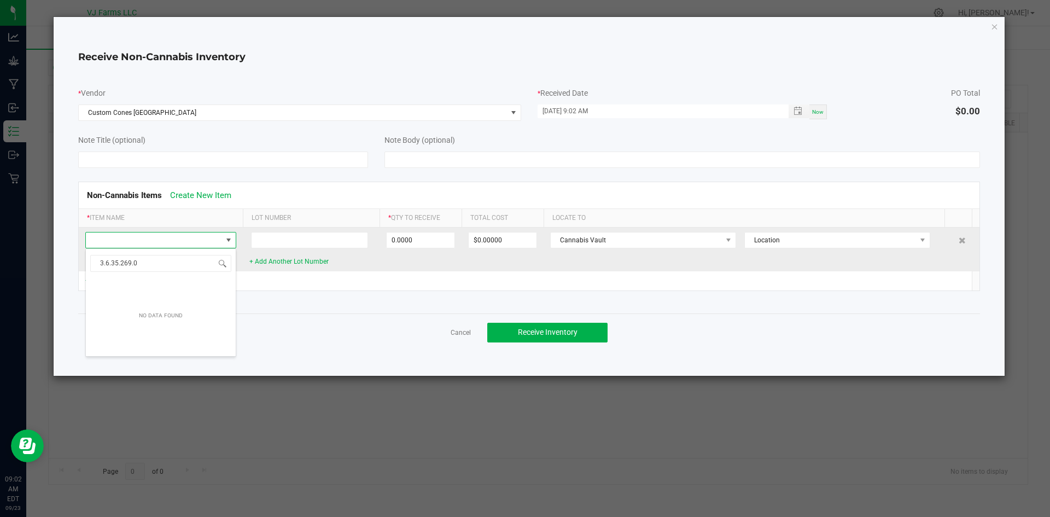
drag, startPoint x: 137, startPoint y: 262, endPoint x: 83, endPoint y: 266, distance: 54.9
click at [83, 266] on body "Analytics Grow Manufacturing Inbound Inventory Outbound Retail 09:02 AM EDT 09/…" at bounding box center [525, 258] width 1050 height 517
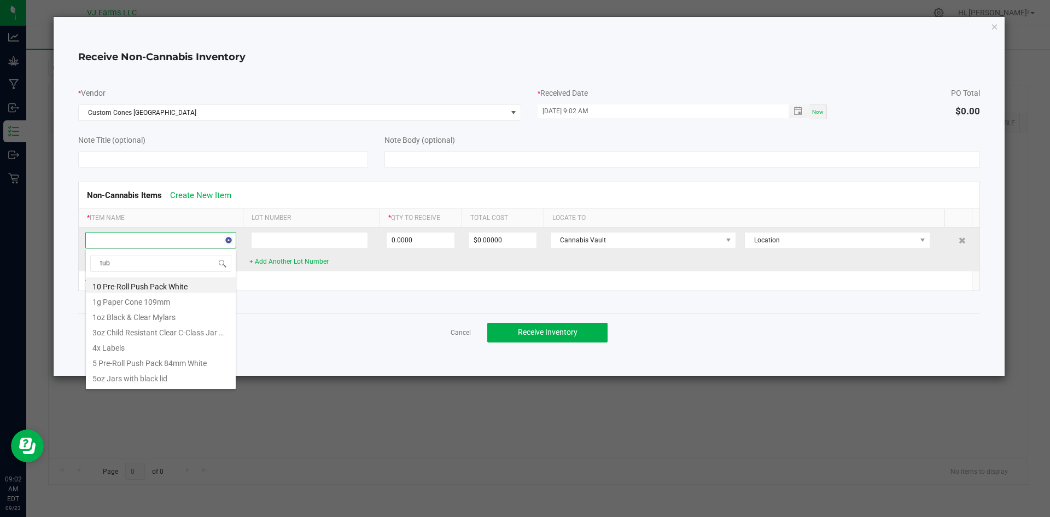
type input "tube"
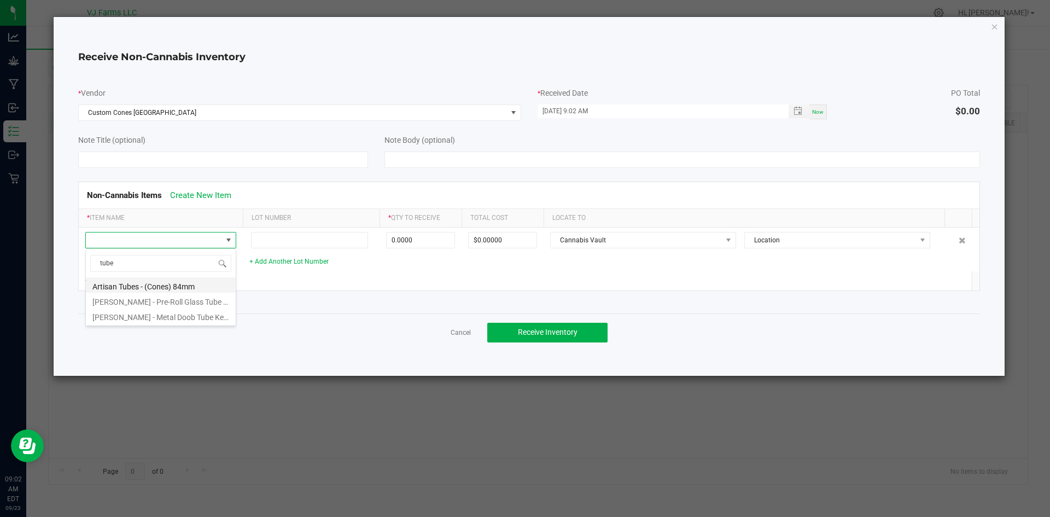
click at [153, 289] on li "Artisan Tubes - (Cones) 84mm" at bounding box center [161, 284] width 150 height 15
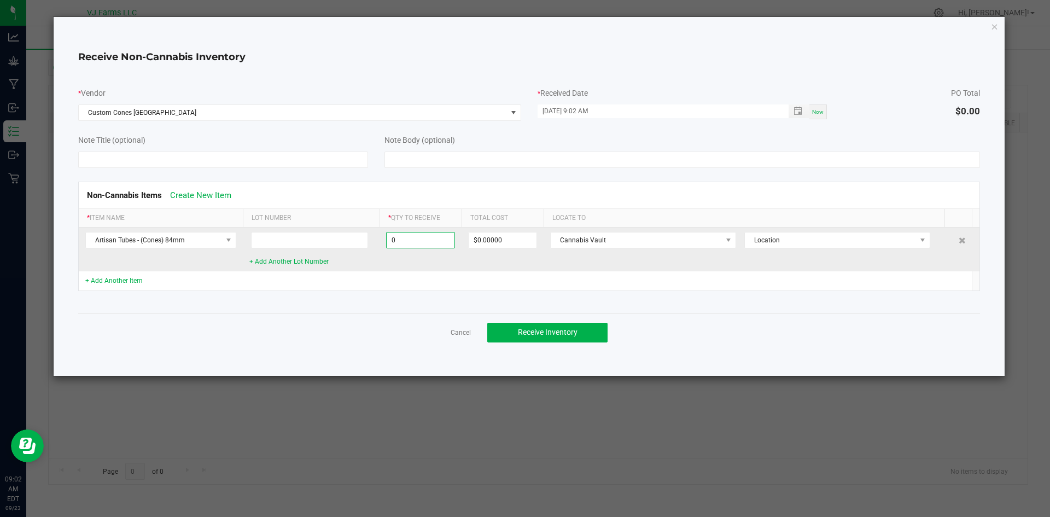
click at [417, 236] on input "0" at bounding box center [421, 240] width 68 height 15
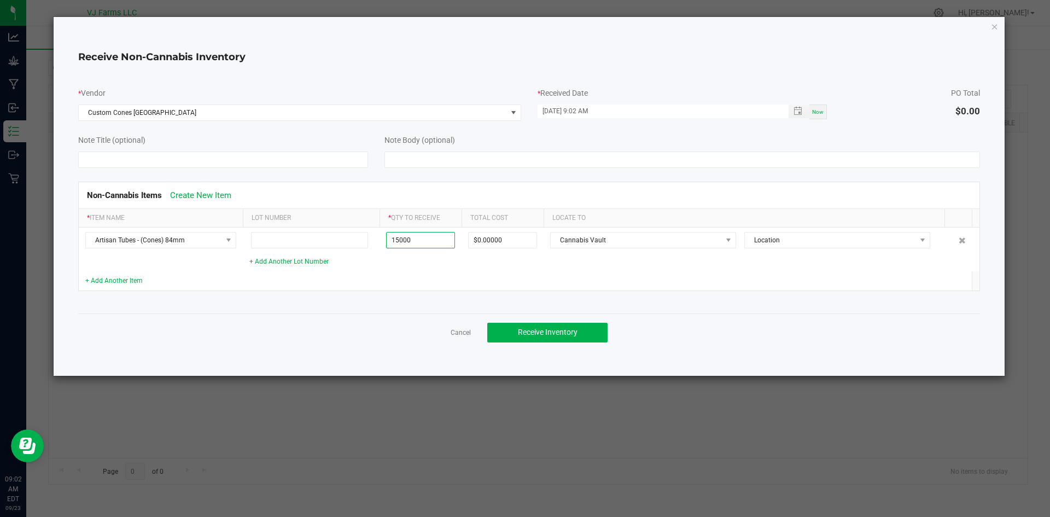
type input "15000 ea"
click at [414, 330] on div "Cancel Receive Inventory" at bounding box center [529, 332] width 903 height 38
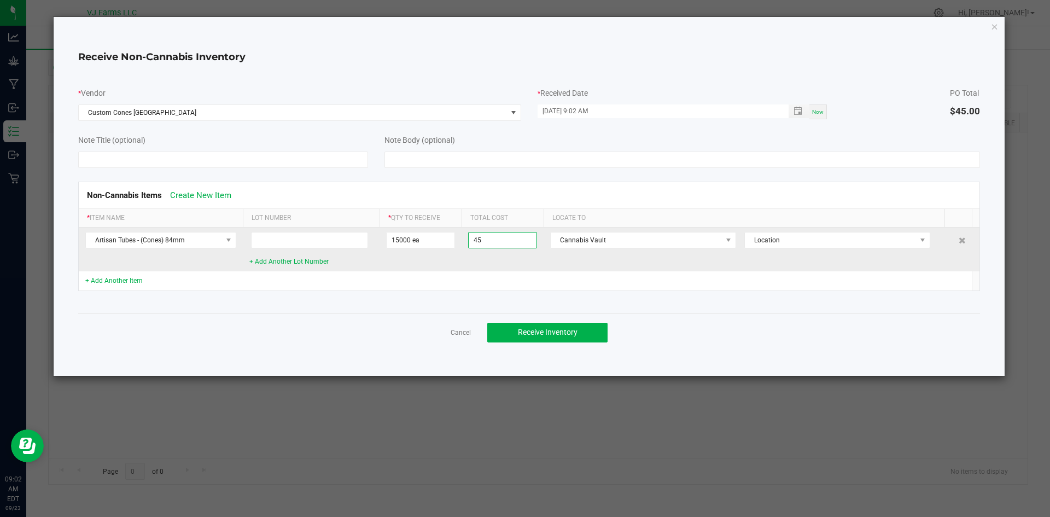
click at [512, 237] on input "45" at bounding box center [503, 240] width 68 height 15
type input "$0.00000"
drag, startPoint x: 602, startPoint y: 247, endPoint x: 596, endPoint y: 237, distance: 11.3
click at [596, 237] on span "Cannabis Vault" at bounding box center [636, 240] width 171 height 15
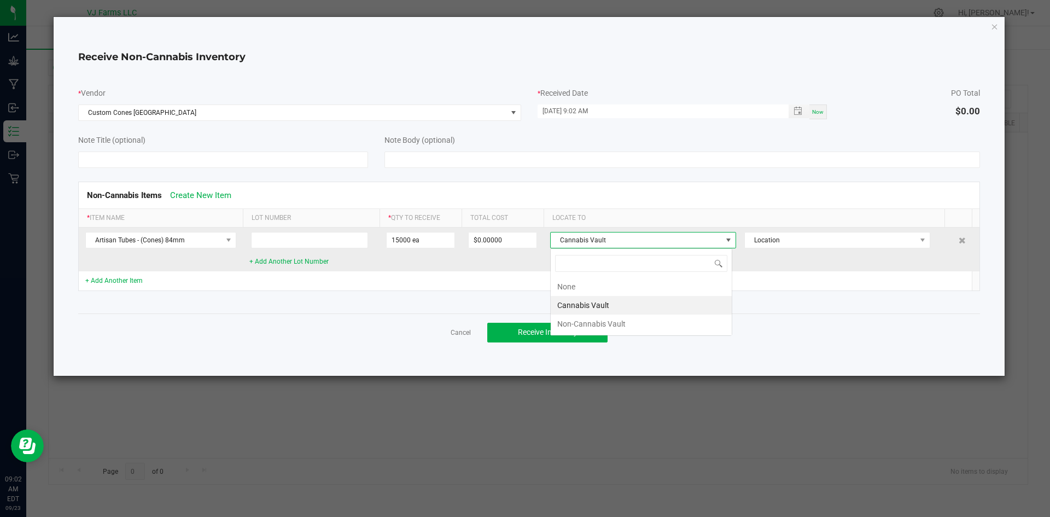
scroll to position [16, 182]
click at [596, 237] on span "Cannabis Vault" at bounding box center [636, 240] width 171 height 15
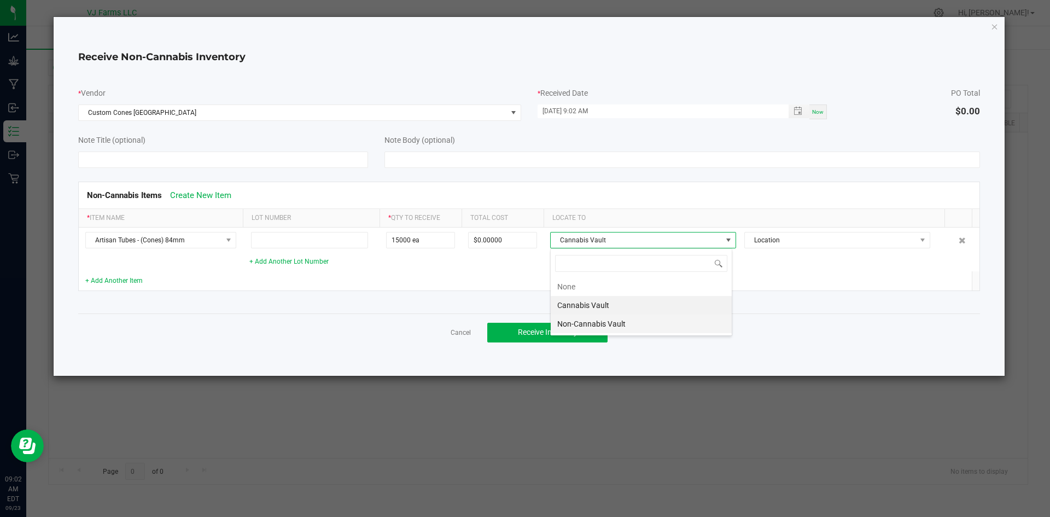
click at [594, 320] on li "Non-Cannabis Vault" at bounding box center [641, 324] width 181 height 19
click at [645, 332] on div "Cancel Receive Inventory" at bounding box center [529, 332] width 903 height 38
click at [566, 327] on button "Receive Inventory" at bounding box center [547, 333] width 120 height 20
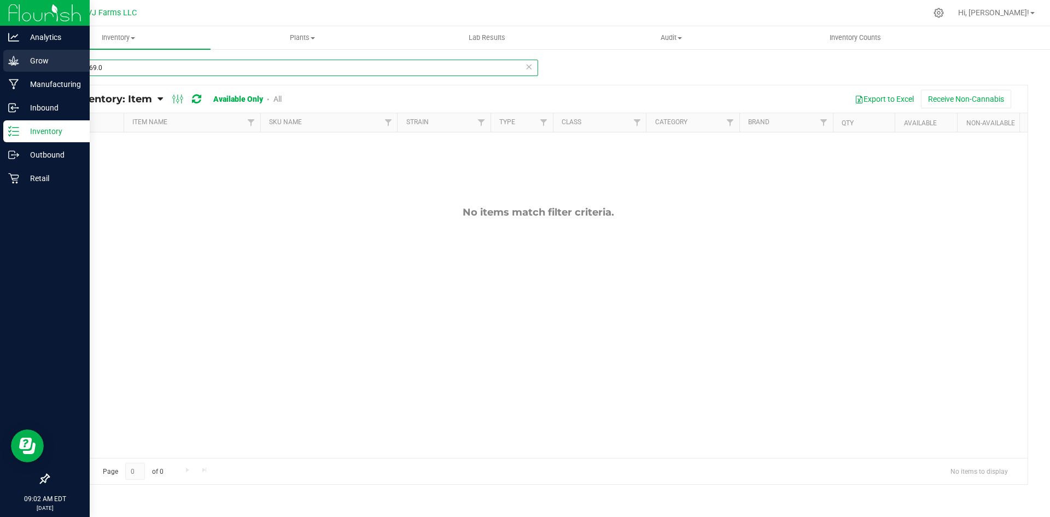
drag, startPoint x: 141, startPoint y: 66, endPoint x: 13, endPoint y: 65, distance: 128.0
click at [13, 65] on div "Analytics Grow Manufacturing Inbound Inventory Outbound Retail 09:02 AM EDT 09/…" at bounding box center [525, 258] width 1050 height 517
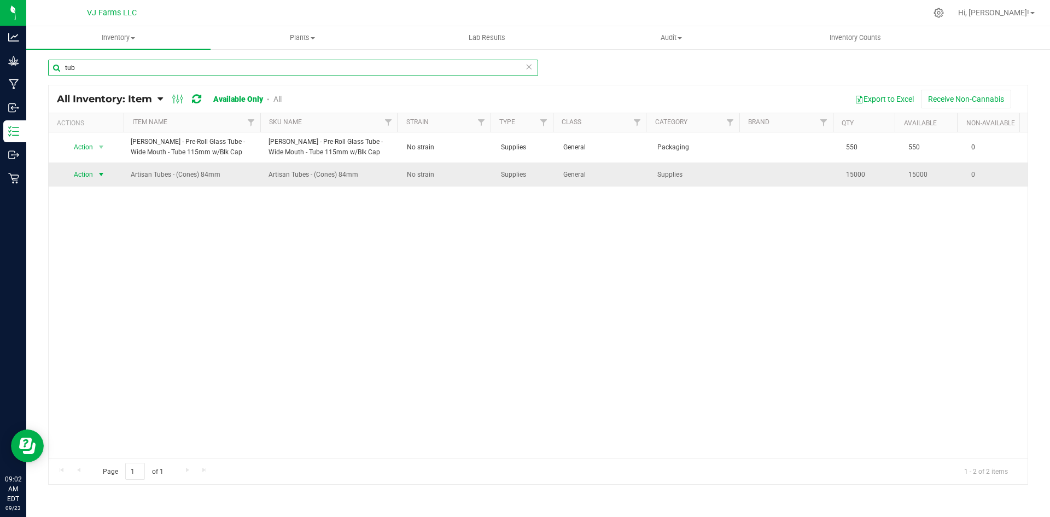
type input "tub"
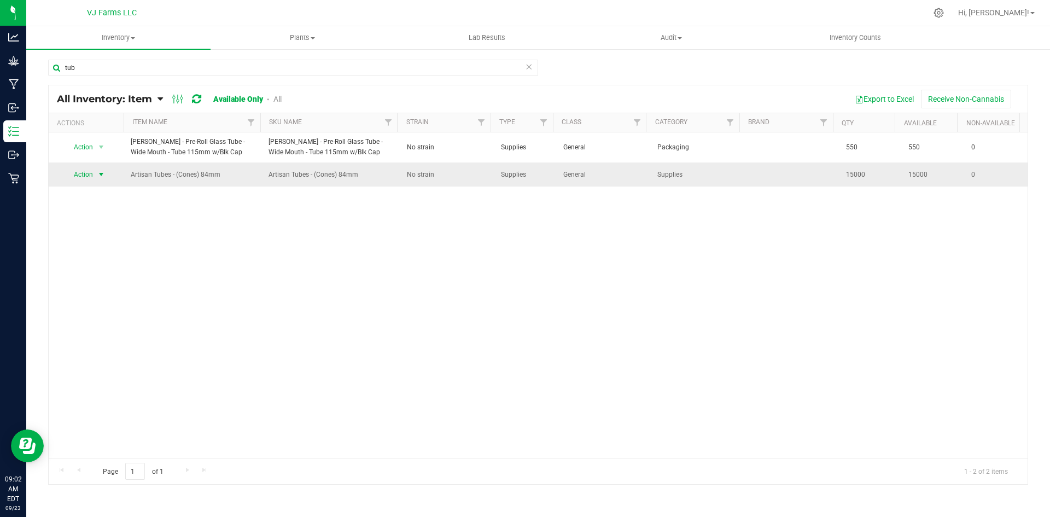
click at [90, 178] on span "Action" at bounding box center [80, 174] width 30 height 15
click at [104, 242] on li "Locate inventory" at bounding box center [100, 242] width 70 height 16
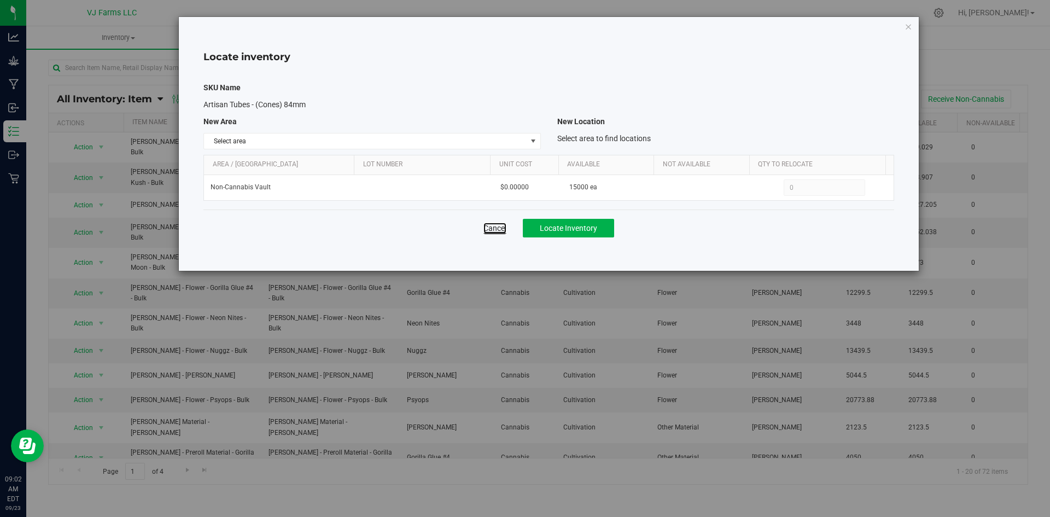
click at [494, 231] on link "Cancel" at bounding box center [495, 228] width 23 height 11
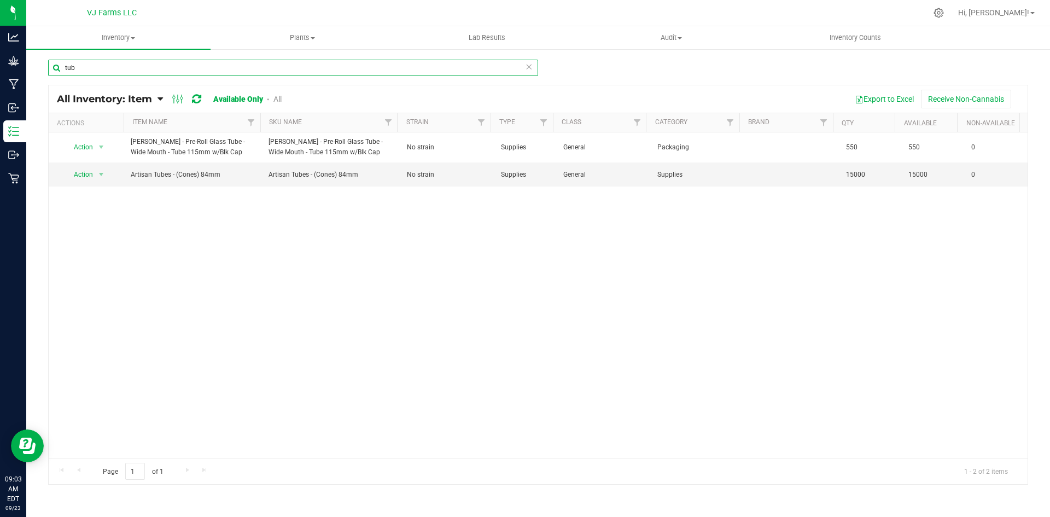
drag, startPoint x: 131, startPoint y: 62, endPoint x: 38, endPoint y: 60, distance: 93.0
click at [38, 60] on div "tub All Inventory: Item Item Summary Item (default) Item by Strain Item by Loca…" at bounding box center [538, 219] width 1024 height 342
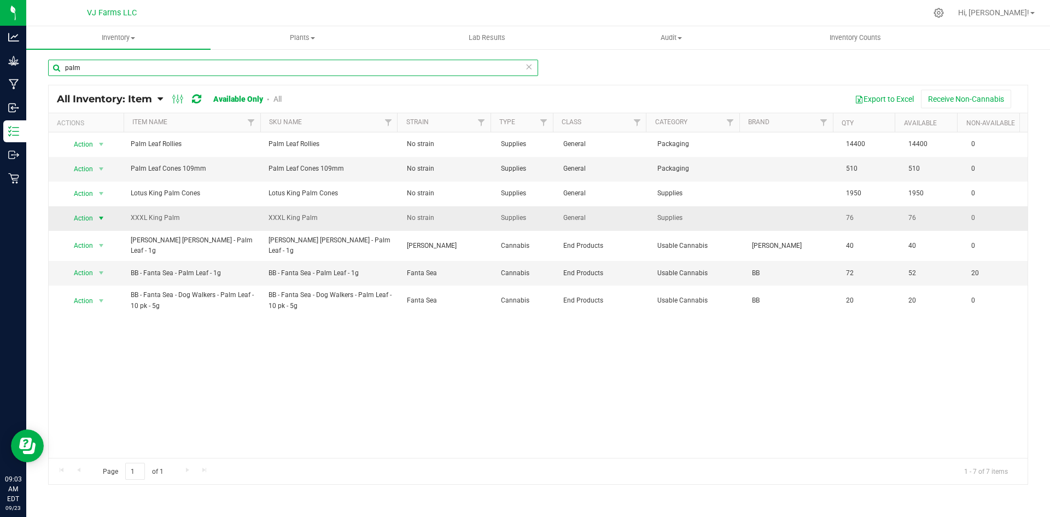
type input "palm"
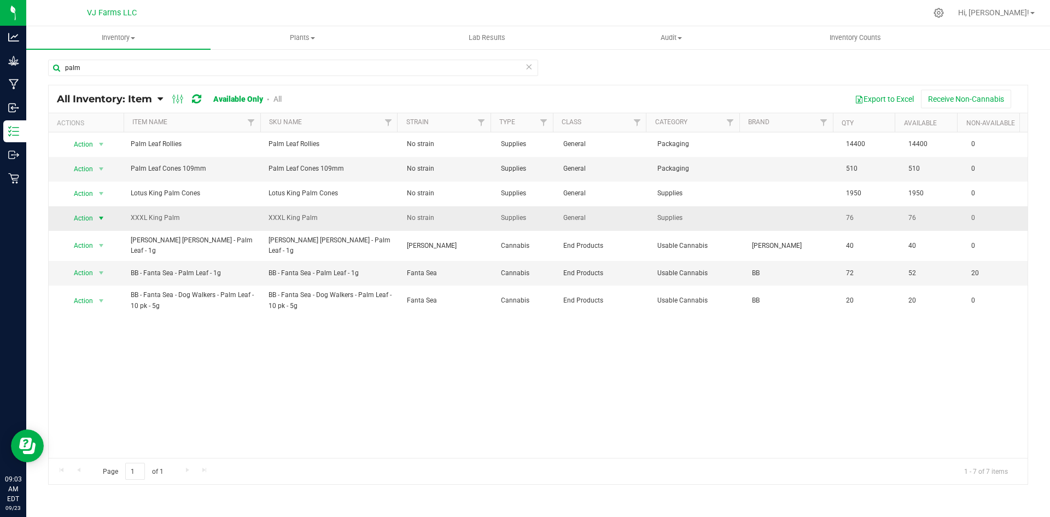
click at [96, 219] on span "select" at bounding box center [102, 218] width 14 height 15
click at [106, 292] on li "Locate inventory" at bounding box center [100, 285] width 70 height 16
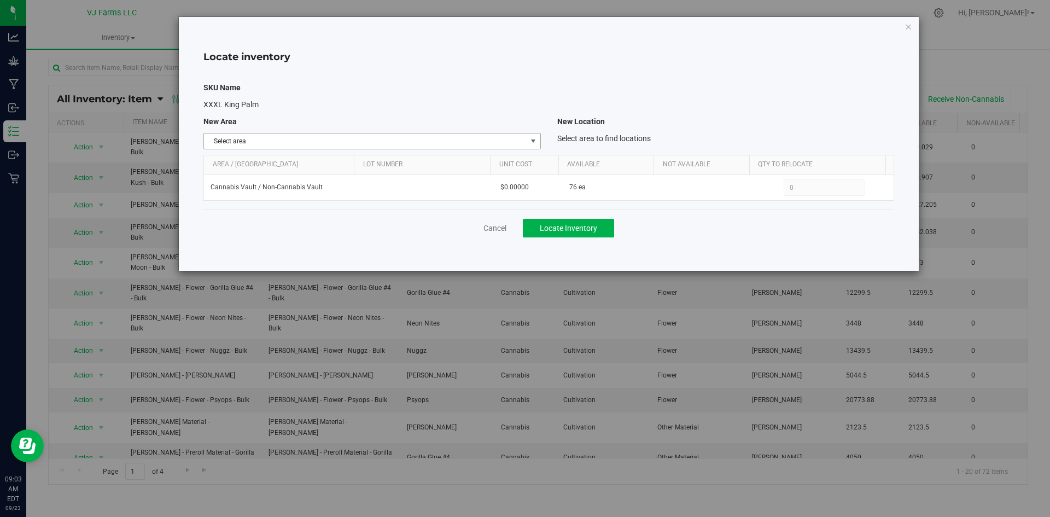
click at [349, 141] on span "Select area" at bounding box center [365, 140] width 322 height 15
click at [278, 171] on li "Non-Cannabis Vault" at bounding box center [372, 176] width 336 height 16
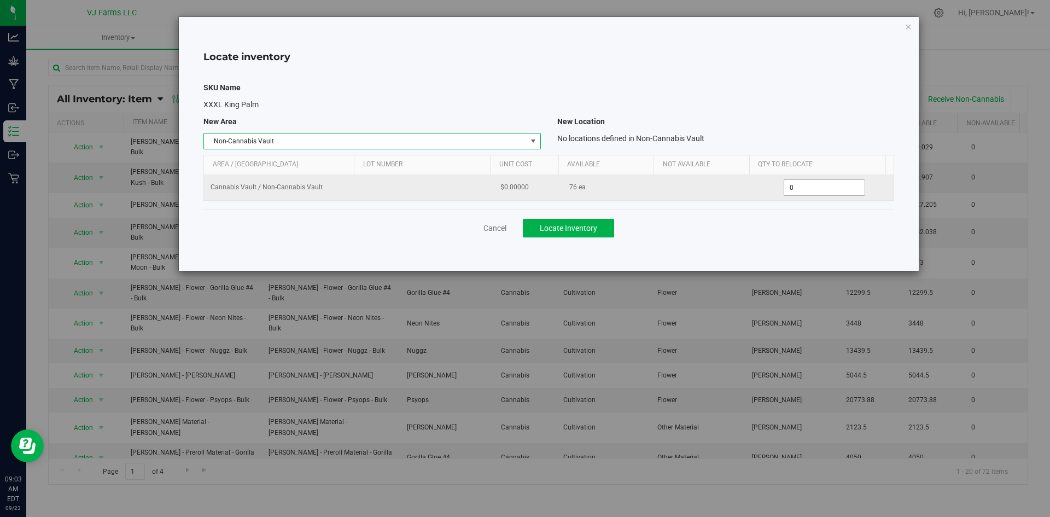
click at [835, 195] on span "0 0" at bounding box center [825, 187] width 82 height 16
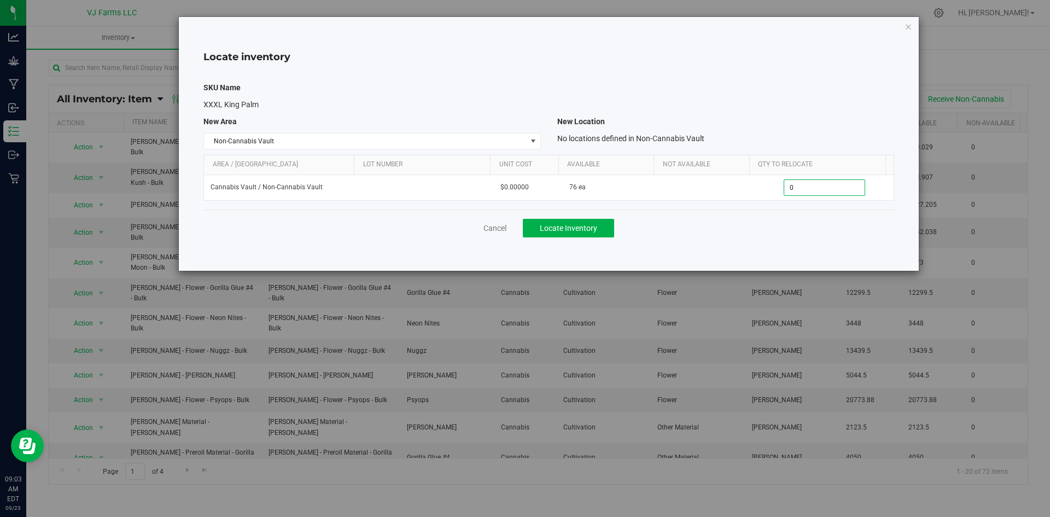
drag, startPoint x: 825, startPoint y: 190, endPoint x: 759, endPoint y: 201, distance: 66.5
click at [759, 201] on div "SKU Name XXXL King Palm New Area New Location Non-Cannabis Vault Select area Ca…" at bounding box center [549, 141] width 691 height 136
type input "76"
click at [548, 229] on span "Locate Inventory" at bounding box center [568, 228] width 57 height 9
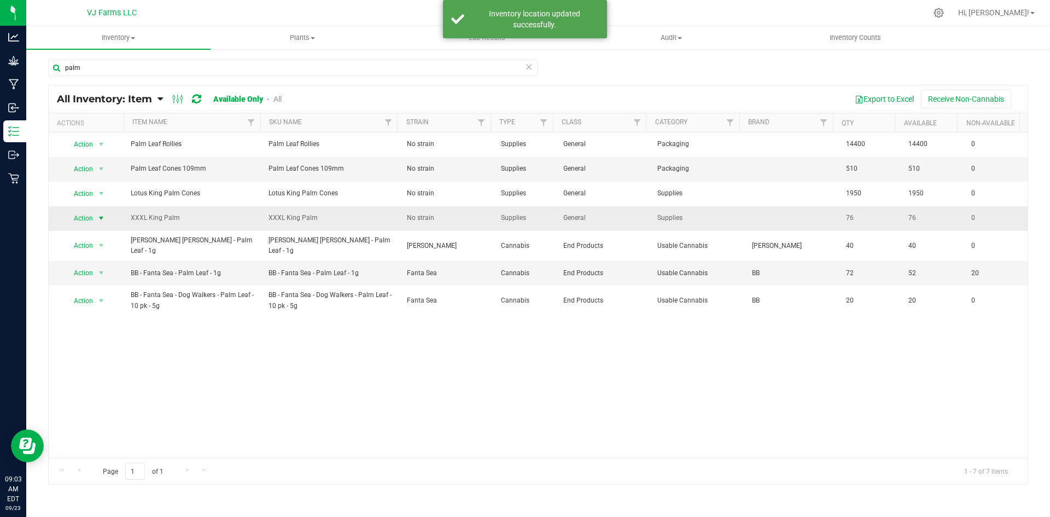
click at [86, 217] on span "Action" at bounding box center [80, 218] width 30 height 15
click at [96, 236] on li "Adjust qty" at bounding box center [100, 236] width 70 height 16
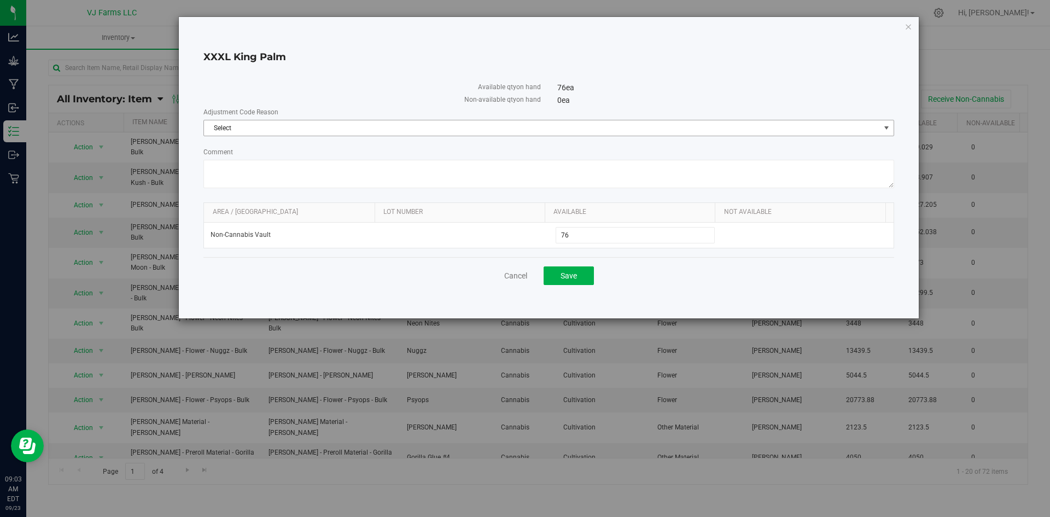
click at [414, 129] on span "Select" at bounding box center [542, 127] width 676 height 15
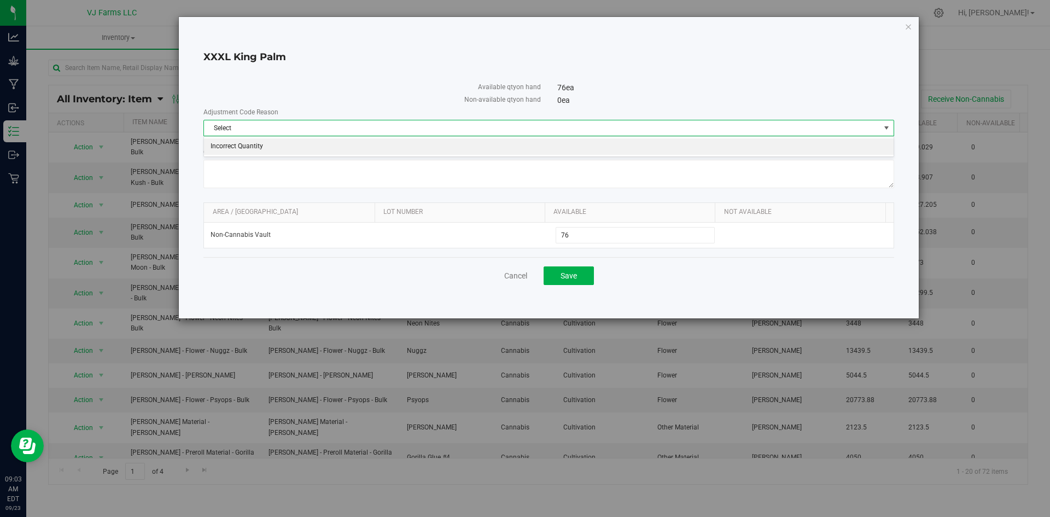
click at [284, 149] on li "Incorrect Quantity" at bounding box center [549, 146] width 690 height 16
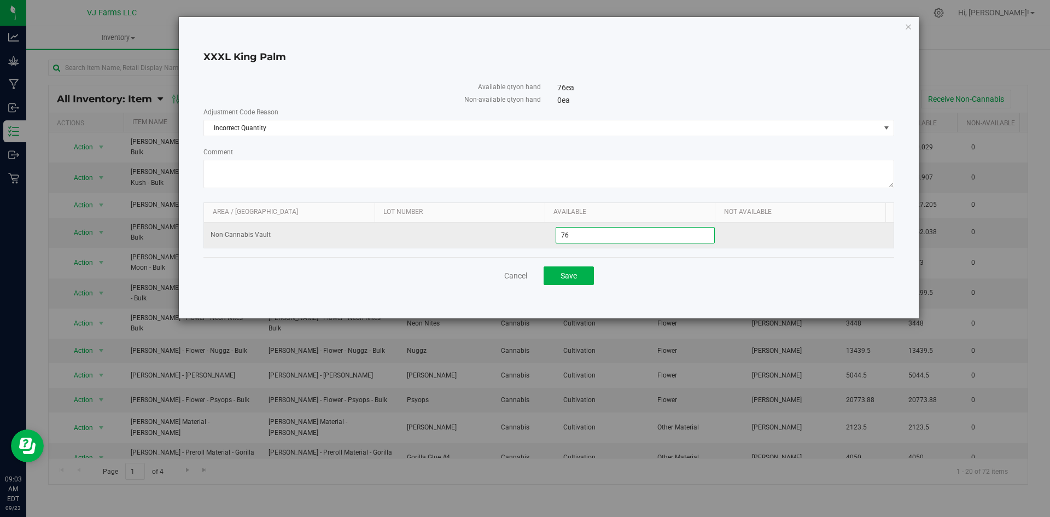
drag, startPoint x: 579, startPoint y: 230, endPoint x: 538, endPoint y: 234, distance: 41.8
click at [538, 234] on tr "Non-Cannabis Vault 76 76" at bounding box center [549, 235] width 690 height 25
type input "1754"
type input "1,754"
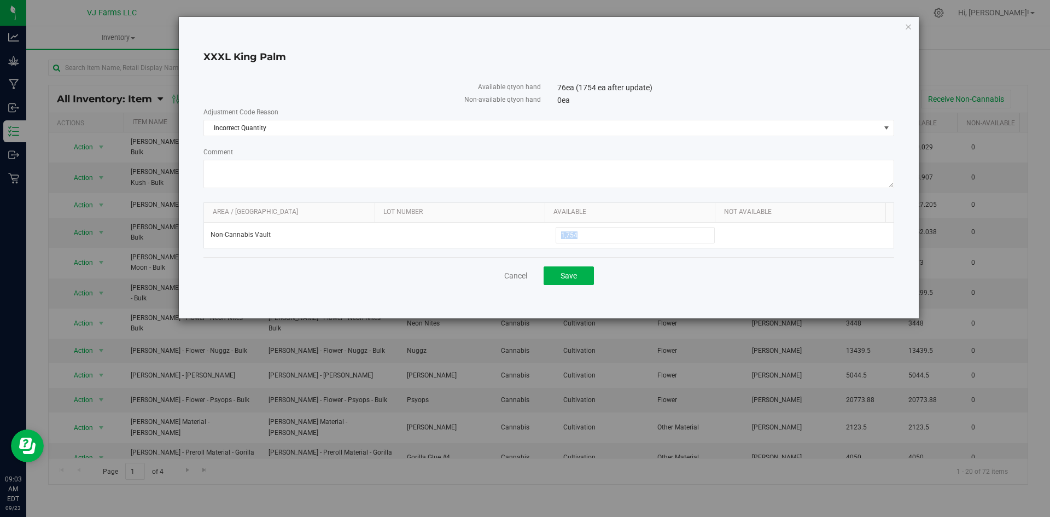
drag, startPoint x: 538, startPoint y: 234, endPoint x: 629, endPoint y: 272, distance: 98.8
click at [629, 272] on div "XXXL King Palm Available qty on hand 76 ea (1754 ea after update) Non-available…" at bounding box center [549, 167] width 740 height 301
click at [629, 272] on div "Cancel Save" at bounding box center [549, 275] width 691 height 37
click at [573, 275] on span "Save" at bounding box center [569, 275] width 16 height 9
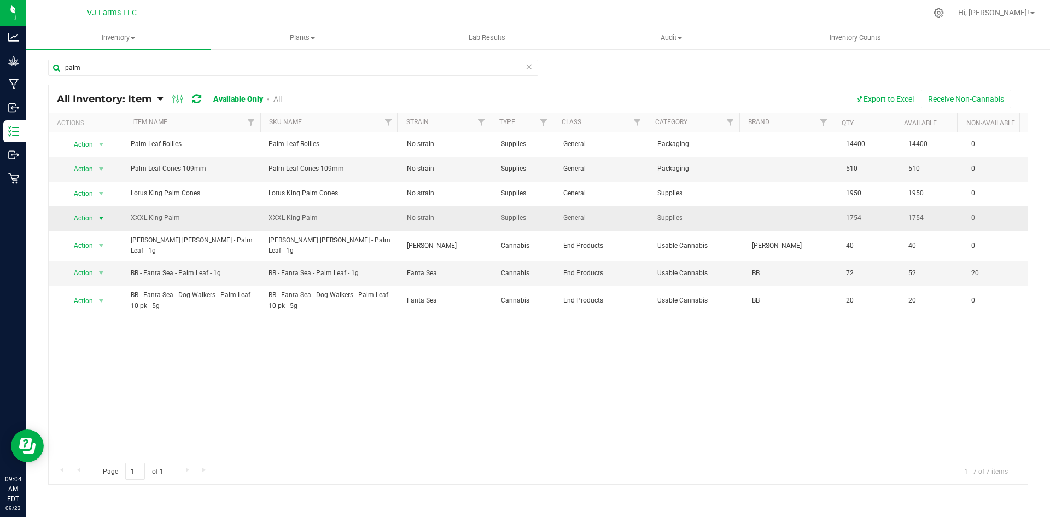
click at [90, 216] on span "Action" at bounding box center [80, 218] width 30 height 15
click at [95, 235] on li "Adjust qty" at bounding box center [100, 236] width 70 height 16
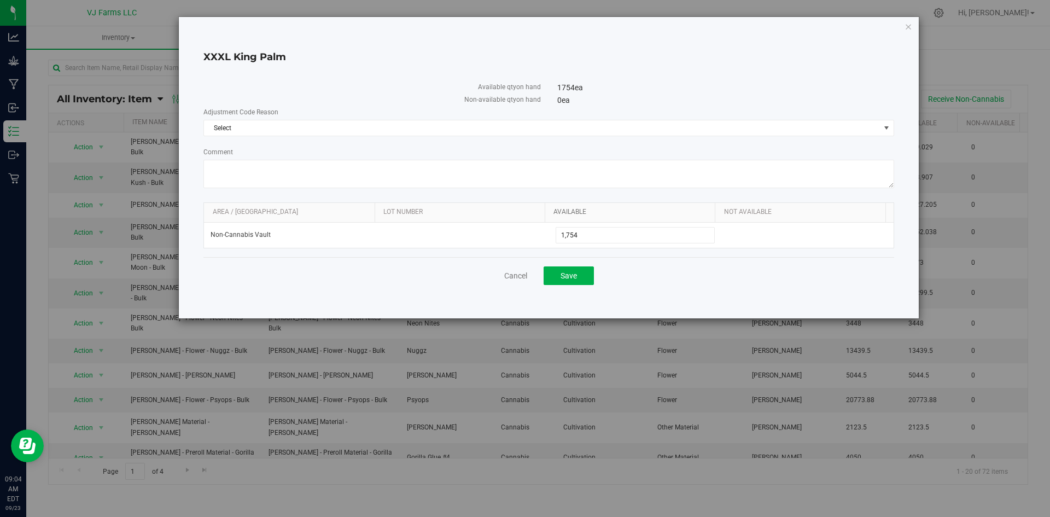
click at [663, 213] on link "Available" at bounding box center [633, 212] width 158 height 9
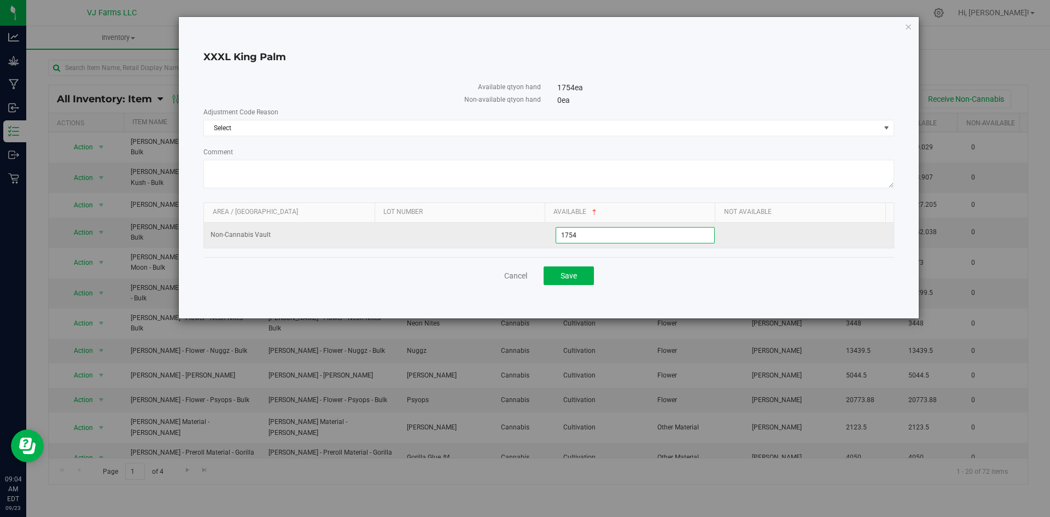
drag, startPoint x: 589, startPoint y: 233, endPoint x: 521, endPoint y: 236, distance: 67.9
click at [521, 236] on tr "Non-Cannabis Vault 1,754 1754" at bounding box center [549, 235] width 690 height 25
type input "76"
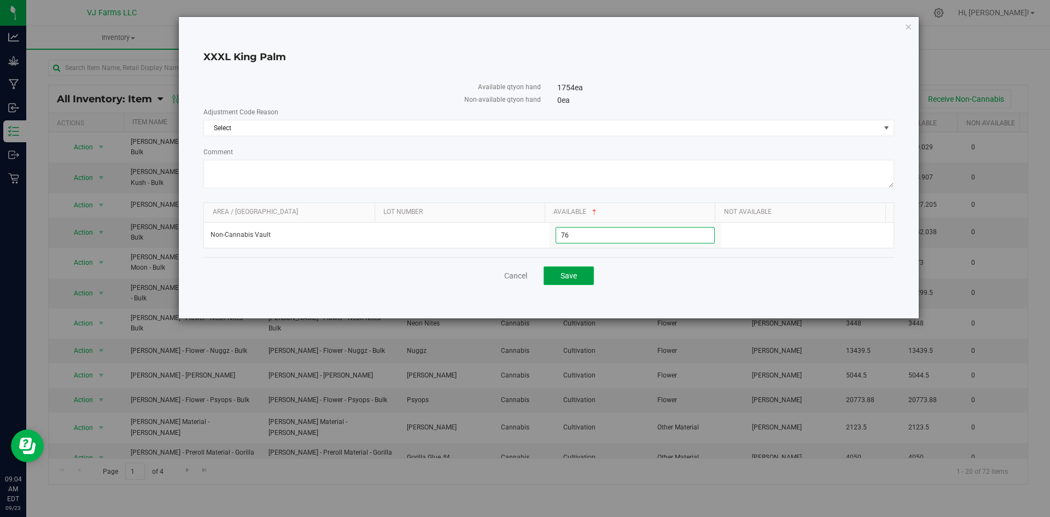
type input "76"
click at [583, 271] on button "Save" at bounding box center [569, 275] width 50 height 19
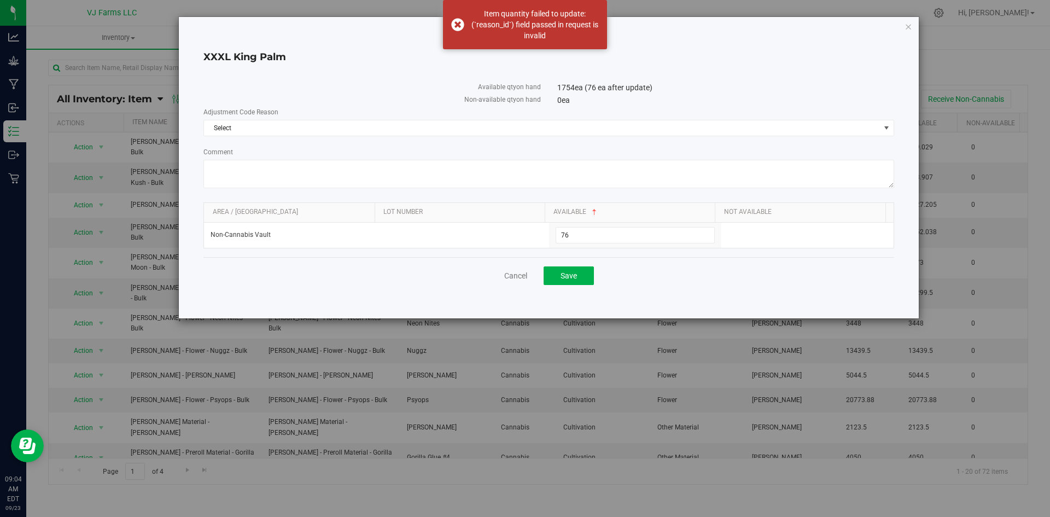
click at [537, 152] on label "Comment" at bounding box center [549, 152] width 691 height 10
click at [537, 160] on textarea "Comment" at bounding box center [549, 174] width 691 height 28
click at [516, 121] on span "Select" at bounding box center [542, 127] width 676 height 15
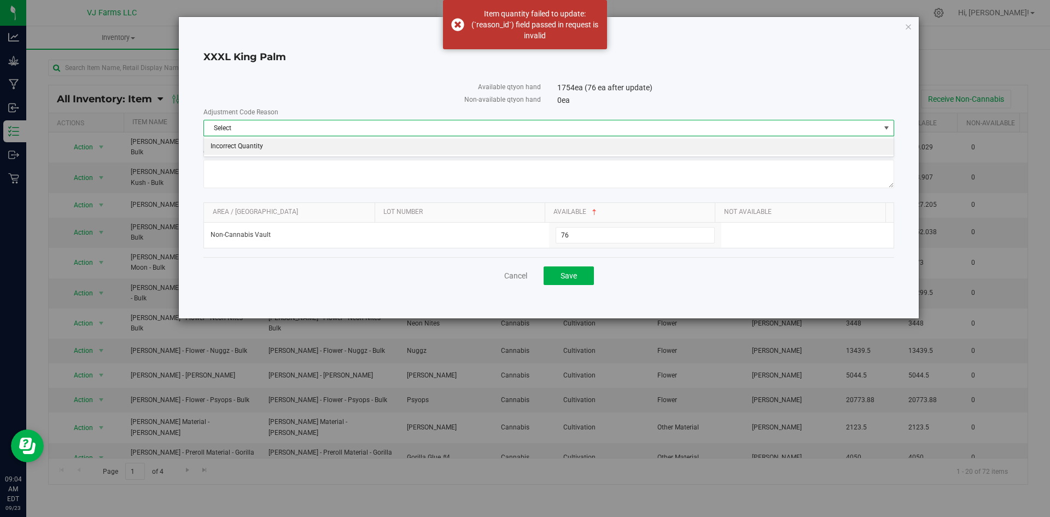
click at [272, 142] on li "Incorrect Quantity" at bounding box center [549, 146] width 690 height 16
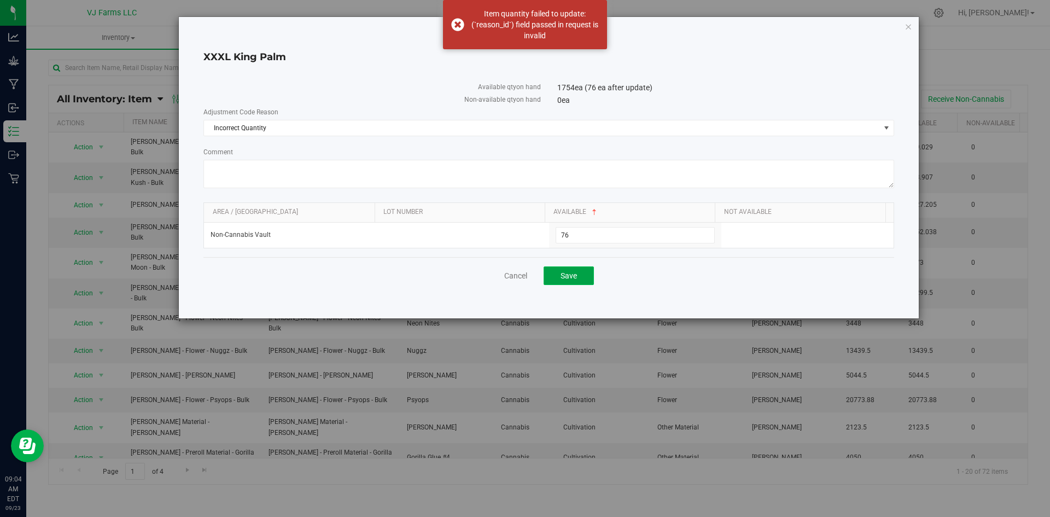
click at [561, 275] on span "Save" at bounding box center [569, 275] width 16 height 9
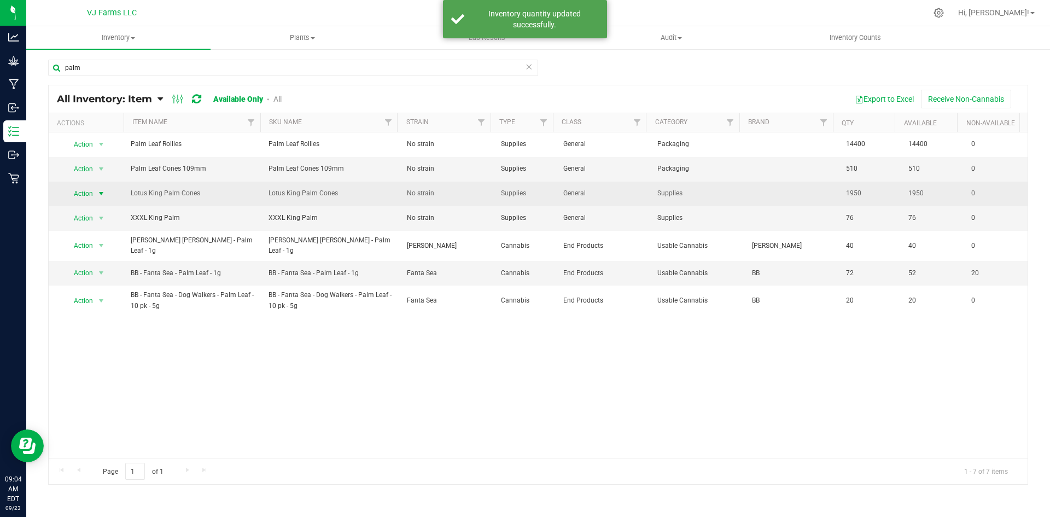
click at [89, 195] on span "Action" at bounding box center [80, 193] width 30 height 15
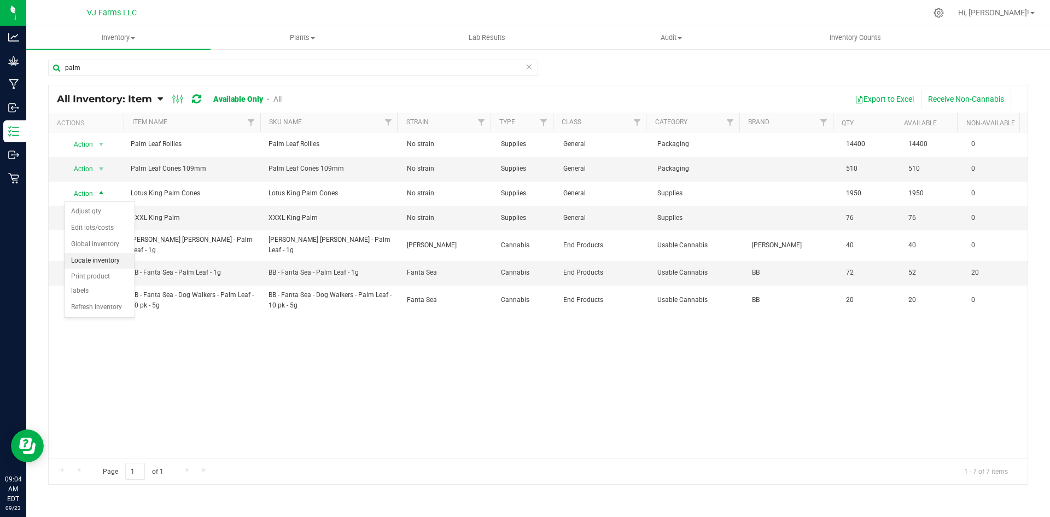
click at [99, 259] on li "Locate inventory" at bounding box center [100, 261] width 70 height 16
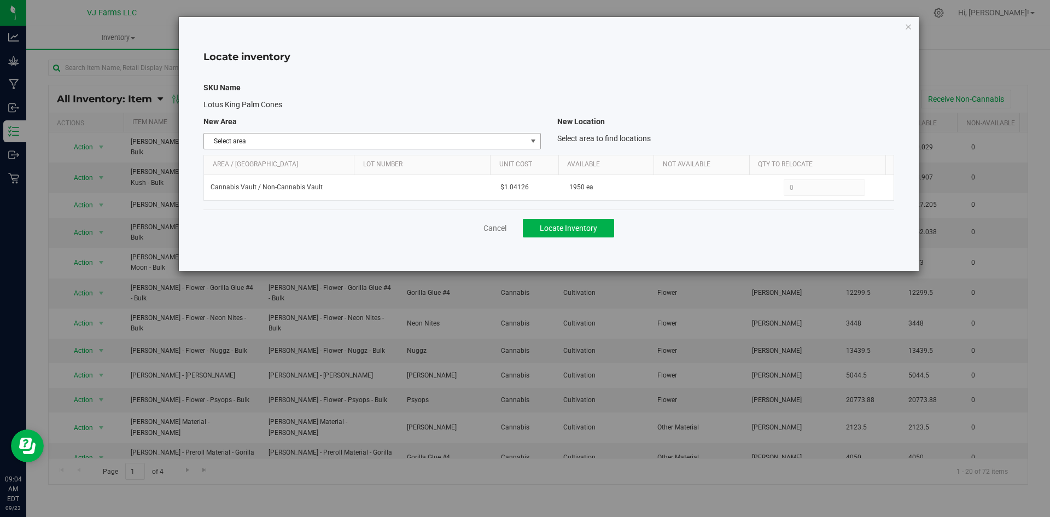
click at [442, 139] on span "Select area" at bounding box center [365, 140] width 322 height 15
click at [268, 175] on li "Non-Cannabis Vault" at bounding box center [372, 176] width 336 height 16
click at [565, 227] on span "Locate Inventory" at bounding box center [568, 228] width 57 height 9
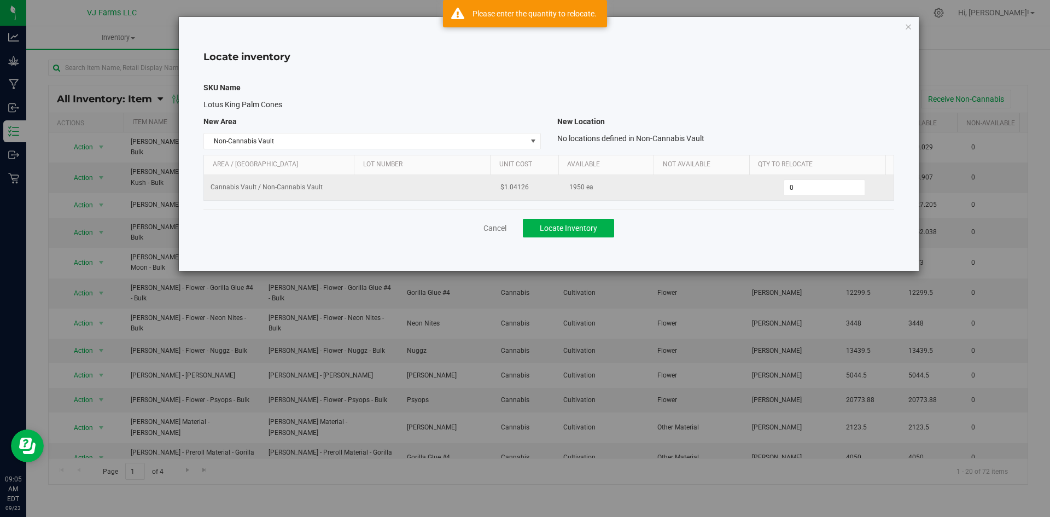
click at [817, 198] on td "0 0" at bounding box center [825, 187] width 138 height 25
click at [816, 188] on span "0 0" at bounding box center [825, 187] width 82 height 16
type input "1950"
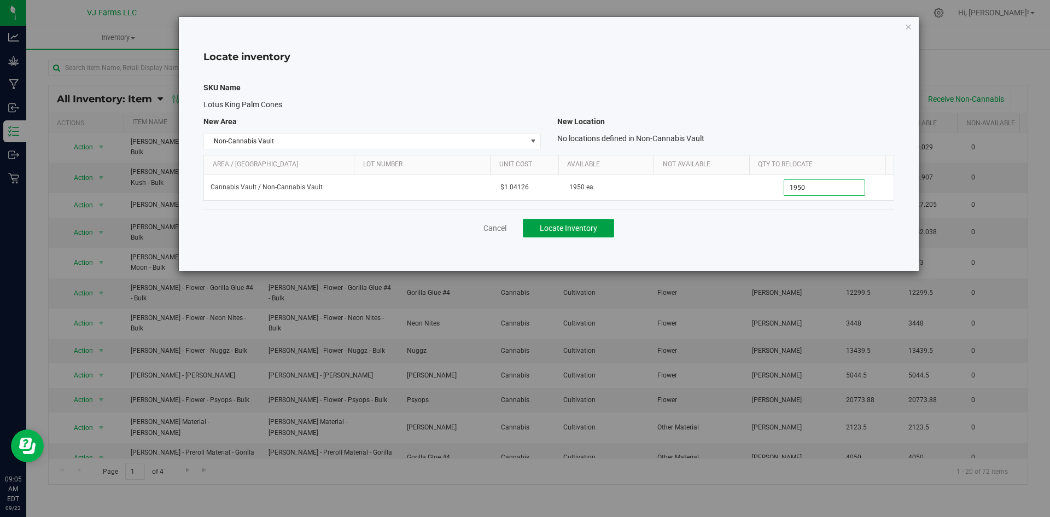
type input "1,950"
click at [556, 226] on span "Locate Inventory" at bounding box center [568, 228] width 57 height 9
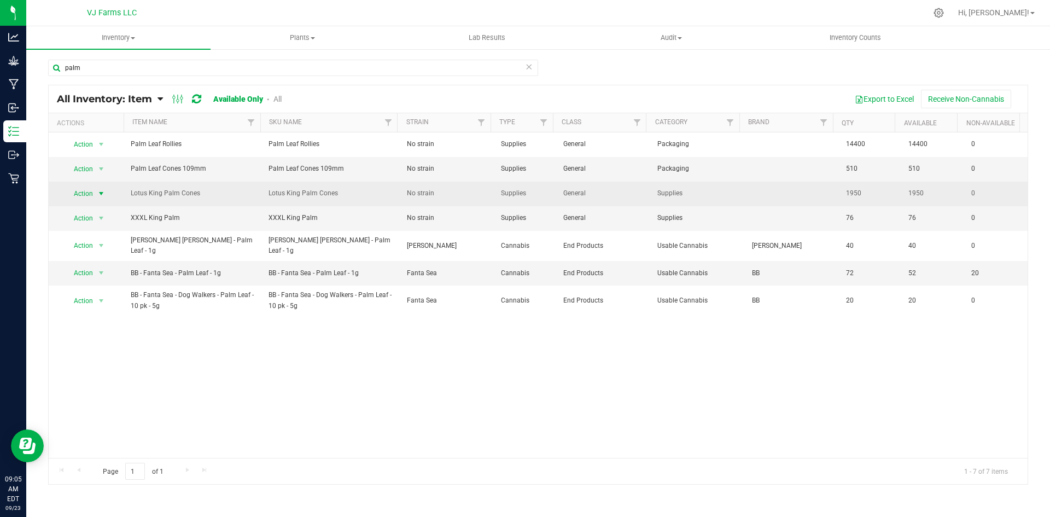
click at [85, 196] on span "Action" at bounding box center [80, 193] width 30 height 15
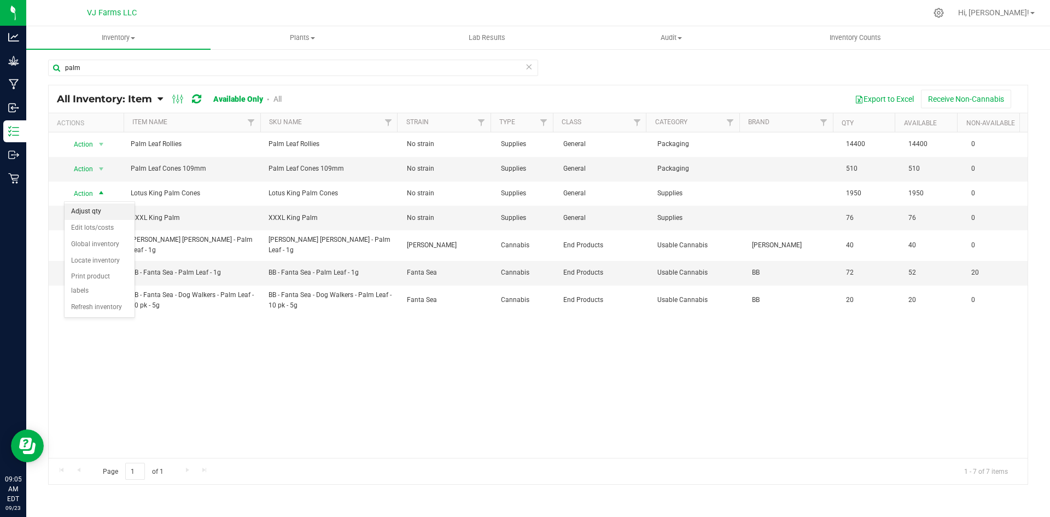
click at [102, 217] on li "Adjust qty" at bounding box center [100, 212] width 70 height 16
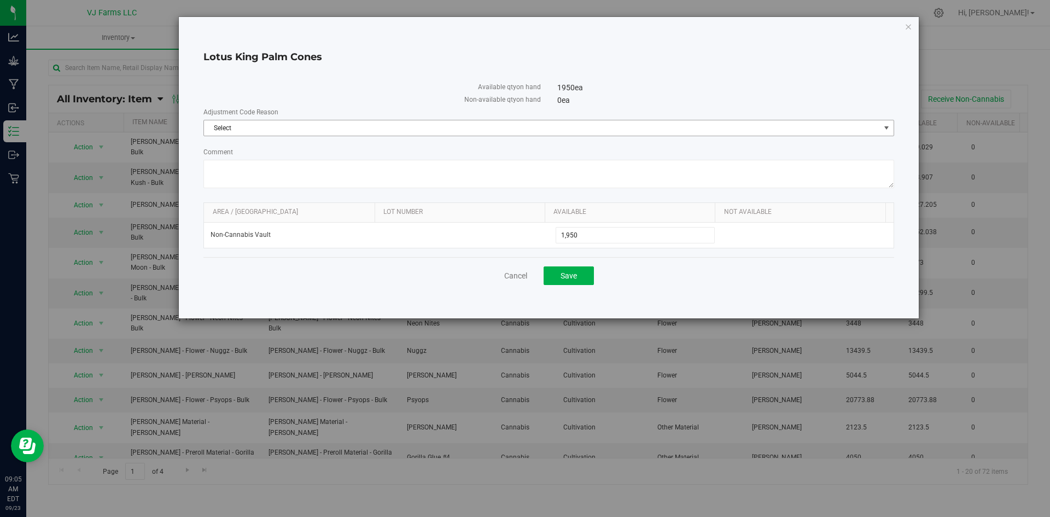
click at [458, 125] on span "Select" at bounding box center [542, 127] width 676 height 15
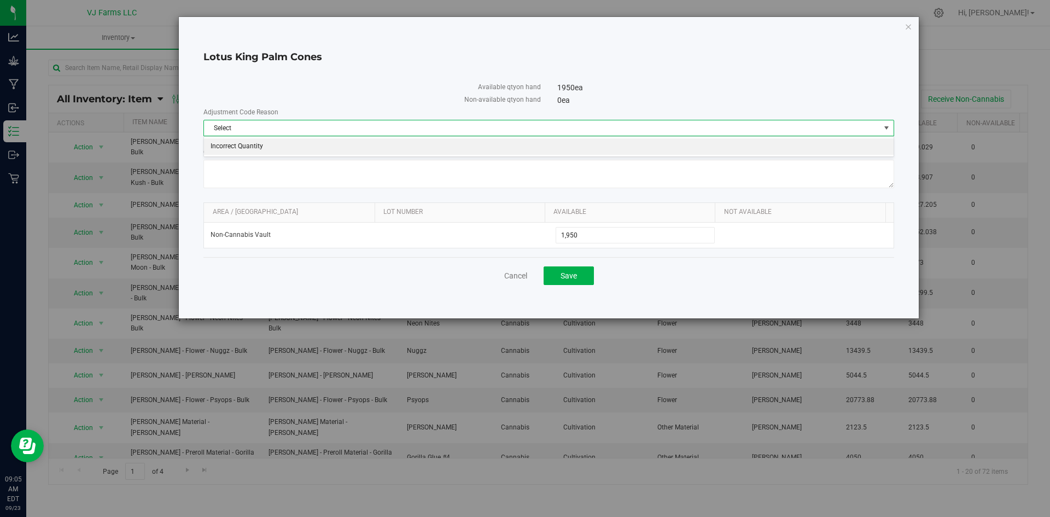
click at [329, 149] on li "Incorrect Quantity" at bounding box center [549, 146] width 690 height 16
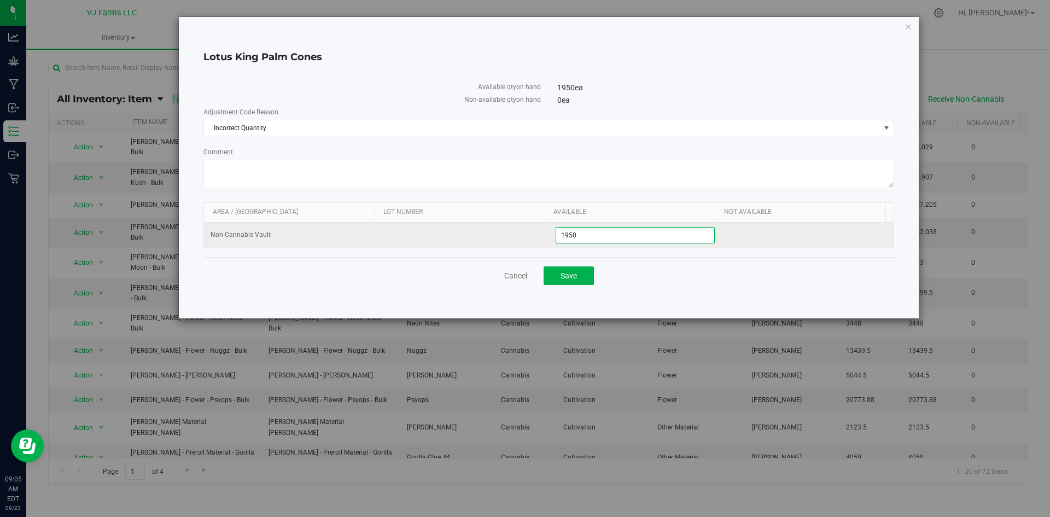
drag, startPoint x: 589, startPoint y: 236, endPoint x: 529, endPoint y: 244, distance: 60.7
click at [529, 244] on tr "Non-Cannabis Vault 1,950 1950" at bounding box center [549, 235] width 690 height 25
type input "1754"
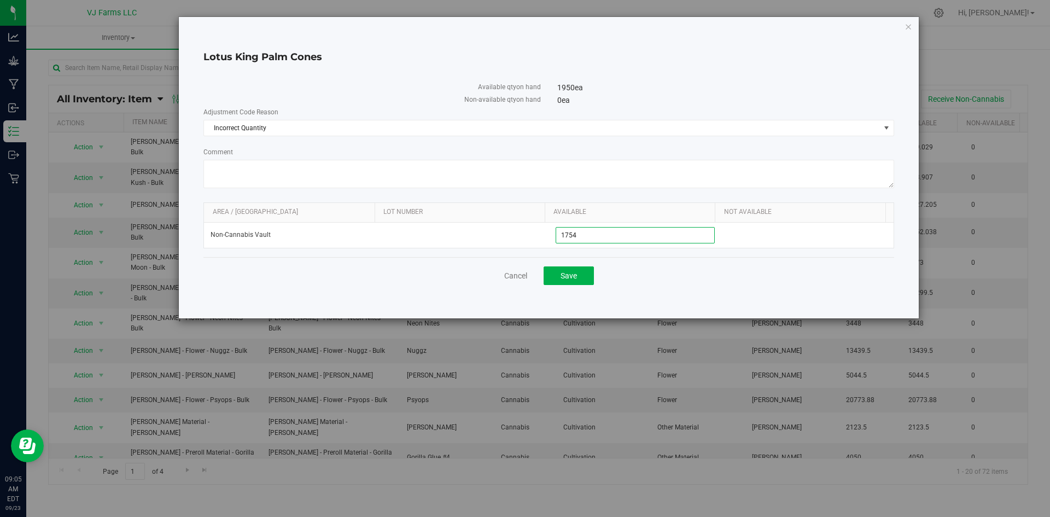
type input "1,754"
click at [658, 296] on div "Lotus King Palm Cones Available qty on hand 1950 ea (1754 ea after update) Non-…" at bounding box center [549, 167] width 740 height 301
click at [586, 290] on div "Cancel Save" at bounding box center [549, 275] width 691 height 37
click at [577, 280] on button "Save" at bounding box center [569, 275] width 50 height 19
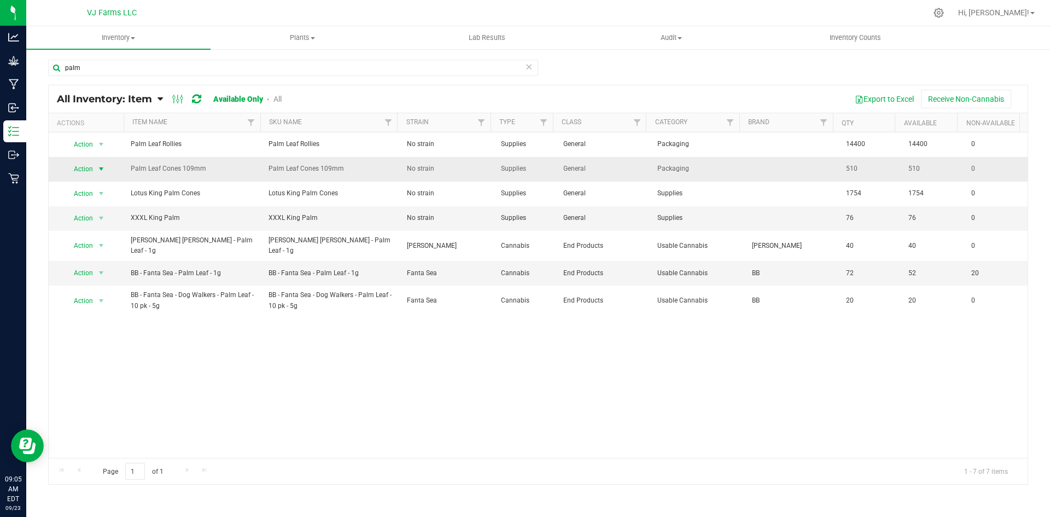
click at [98, 173] on span "select" at bounding box center [101, 169] width 9 height 9
click at [103, 232] on li "Locate inventory" at bounding box center [100, 236] width 70 height 16
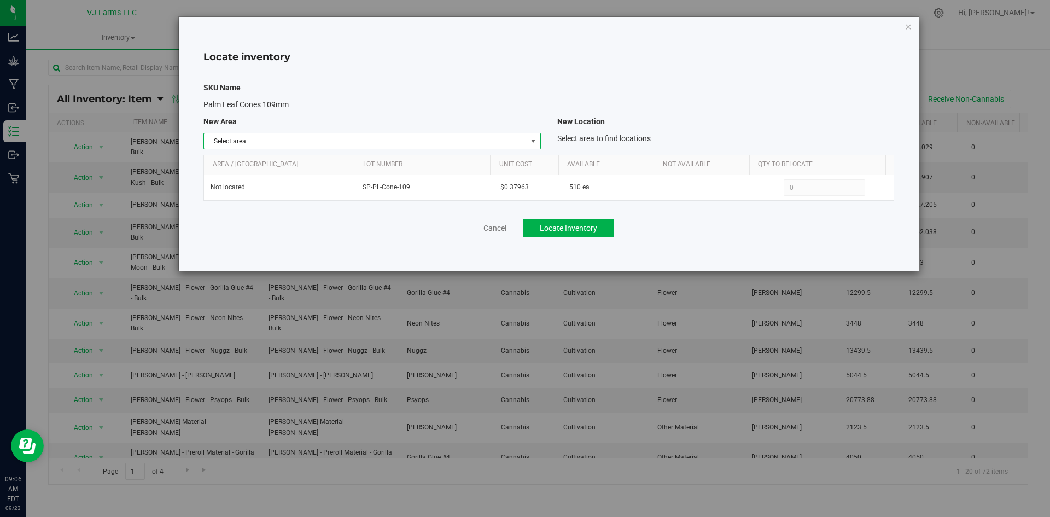
click at [275, 140] on span "Select area" at bounding box center [365, 140] width 322 height 15
click at [253, 171] on li "Non-Cannabis Vault" at bounding box center [372, 176] width 336 height 16
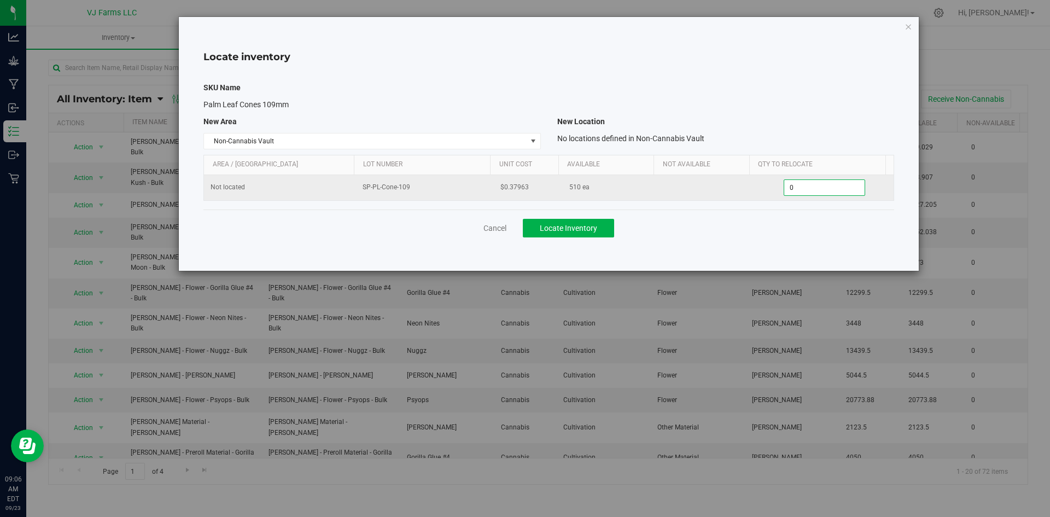
drag, startPoint x: 812, startPoint y: 181, endPoint x: 763, endPoint y: 184, distance: 48.8
click at [763, 184] on div "0 0" at bounding box center [825, 187] width 125 height 16
type input "510"
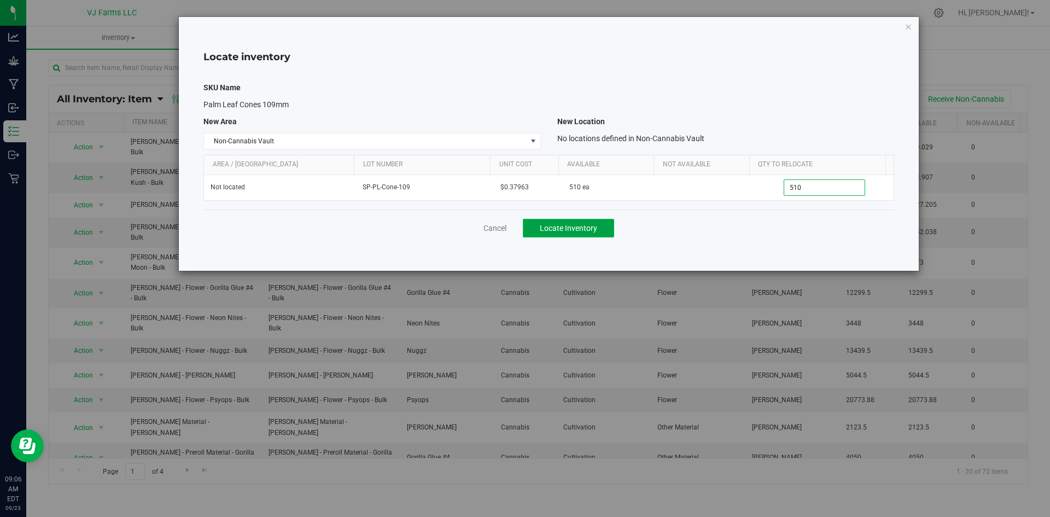
type input "510"
click at [561, 219] on button "Locate Inventory" at bounding box center [568, 228] width 91 height 19
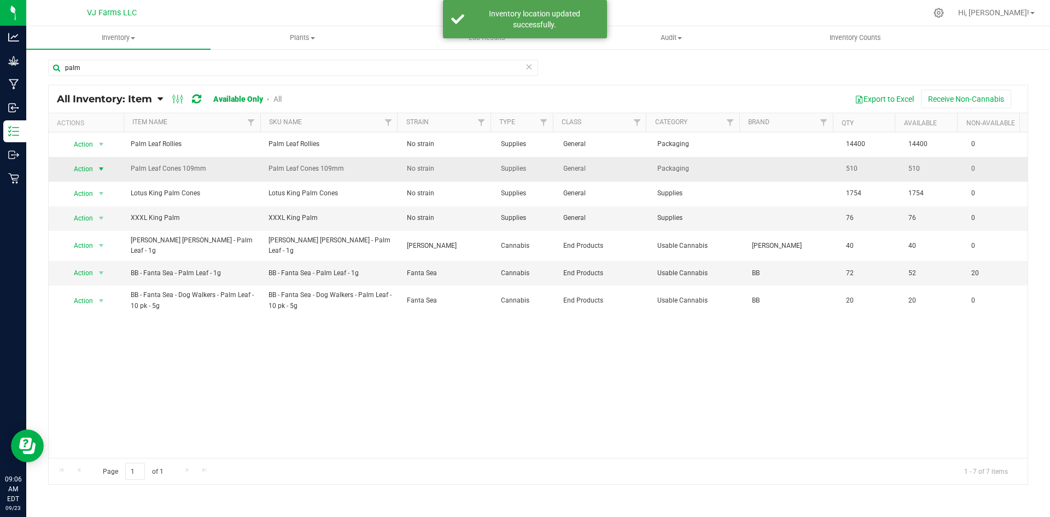
click at [85, 173] on span "Action" at bounding box center [80, 168] width 30 height 15
click at [95, 187] on li "Adjust qty" at bounding box center [100, 187] width 70 height 16
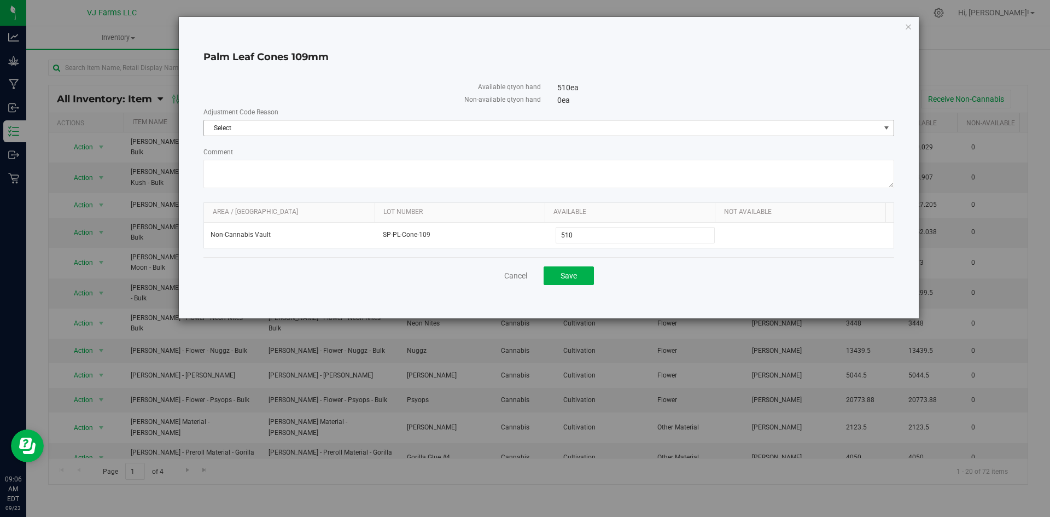
click at [387, 127] on span "Select" at bounding box center [542, 127] width 676 height 15
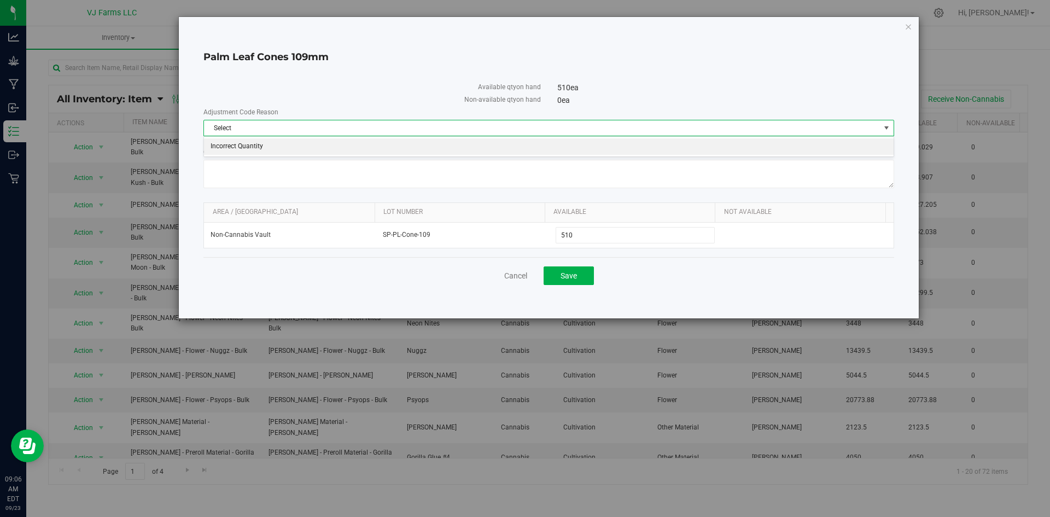
click at [304, 147] on li "Incorrect Quantity" at bounding box center [549, 146] width 690 height 16
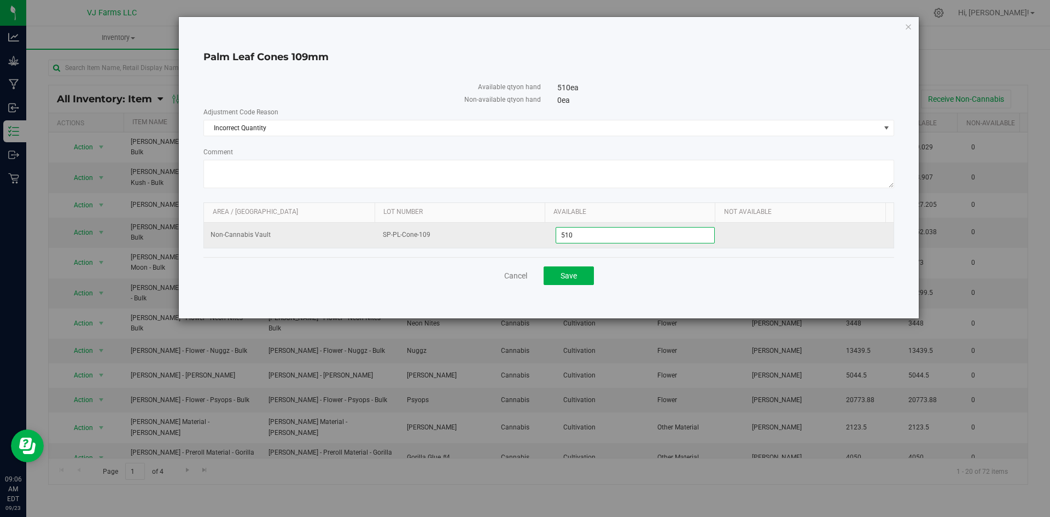
drag, startPoint x: 584, startPoint y: 229, endPoint x: 515, endPoint y: 235, distance: 69.7
click at [515, 235] on tr "Non-Cannabis Vault SP-PL-Cone-109 510 510" at bounding box center [549, 235] width 690 height 25
type input "1428"
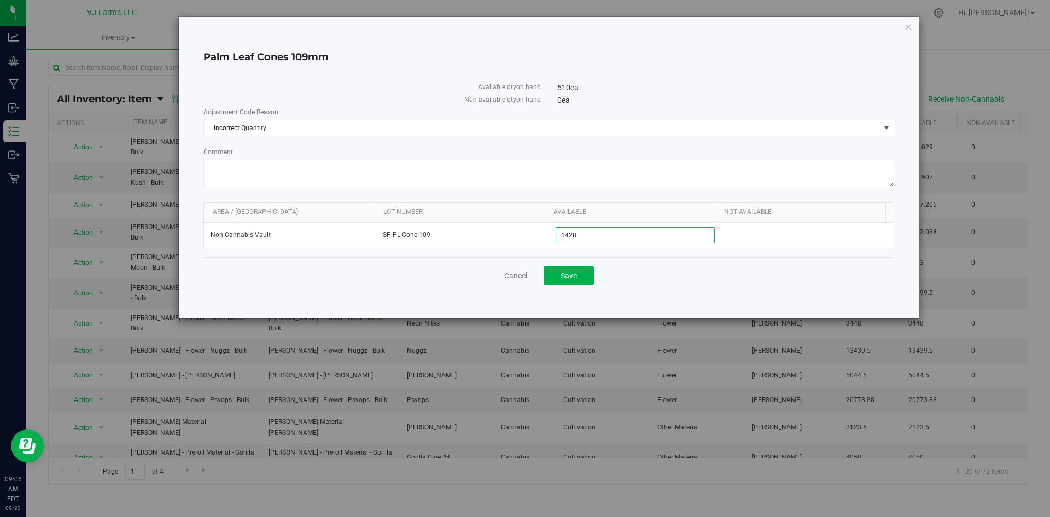
type input "1,428"
click at [667, 299] on div "Palm Leaf Cones 109mm Available qty on hand 510 ea (1428 ea after update) Non-a…" at bounding box center [549, 167] width 740 height 301
click at [586, 276] on button "Save" at bounding box center [569, 275] width 50 height 19
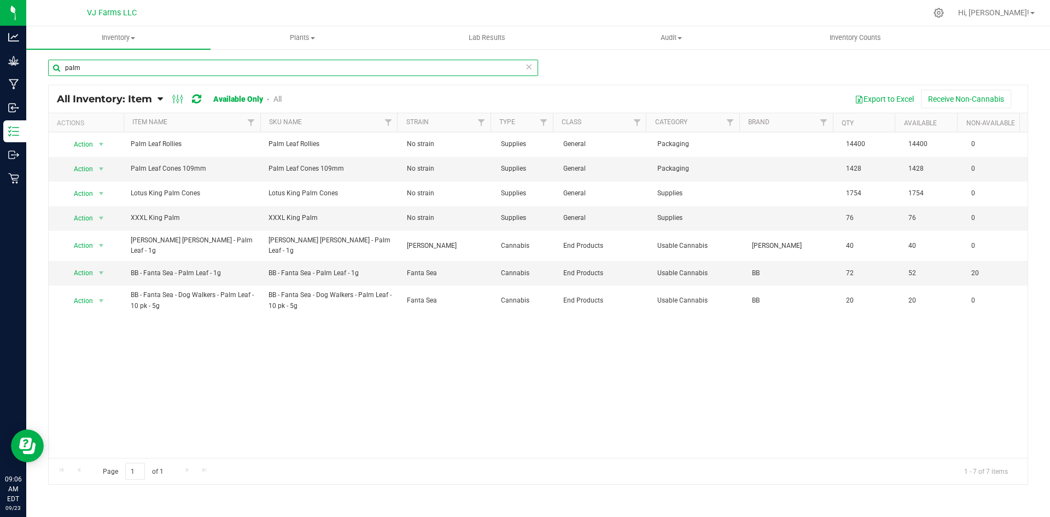
drag, startPoint x: 322, startPoint y: 63, endPoint x: 67, endPoint y: 57, distance: 255.0
click at [67, 57] on div "palm All Inventory: Item Item Summary Item (default) Item by Strain Item by Loc…" at bounding box center [538, 219] width 1024 height 342
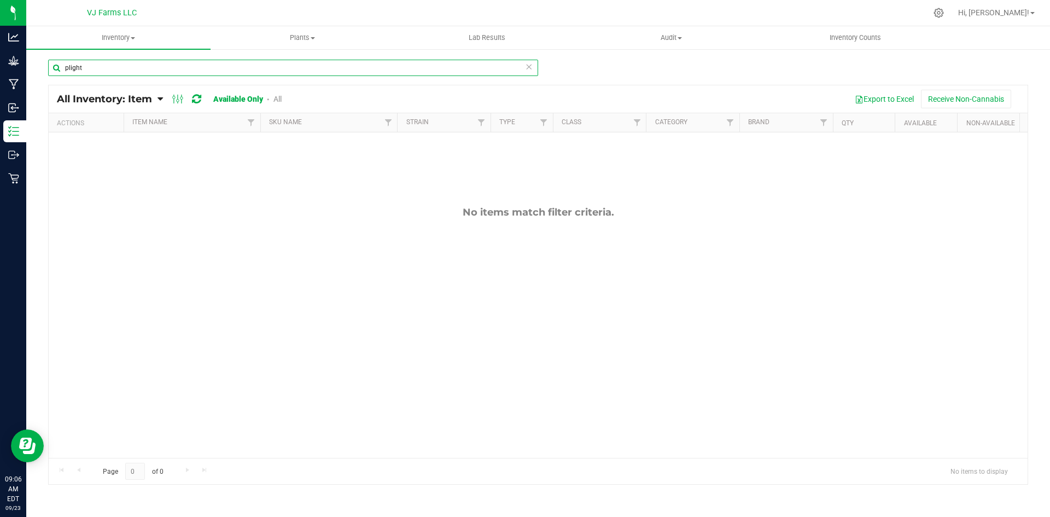
click at [67, 66] on input "plight" at bounding box center [293, 68] width 490 height 16
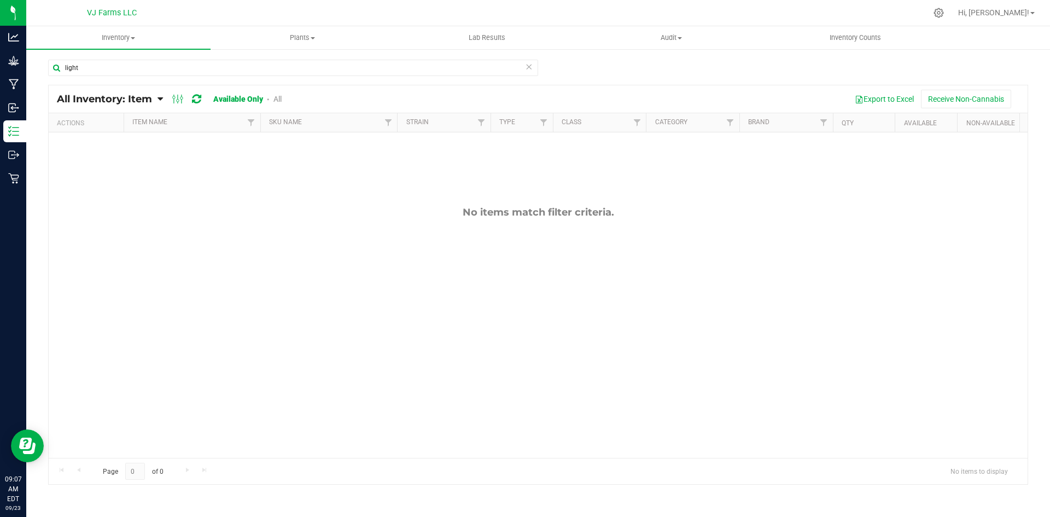
click at [282, 82] on div "light" at bounding box center [293, 72] width 490 height 25
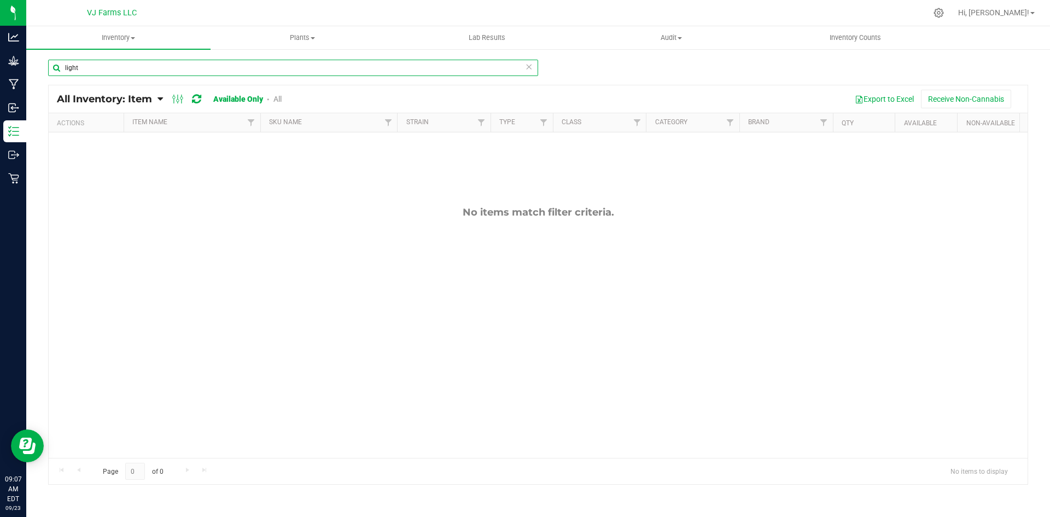
drag, startPoint x: 109, startPoint y: 62, endPoint x: 33, endPoint y: 82, distance: 78.6
click at [33, 82] on div "light All Inventory: Item Item Summary Item (default) Item by Strain Item by Lo…" at bounding box center [538, 219] width 1024 height 342
type input "band"
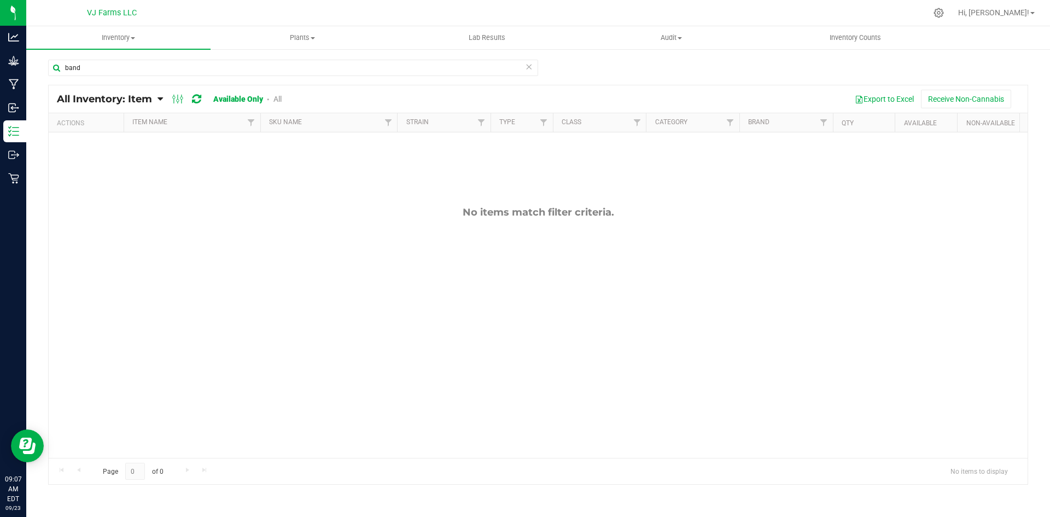
click at [280, 97] on div "Inventory All packages All inventory Waste log Create inventory Plants All plan…" at bounding box center [538, 271] width 1024 height 491
click at [280, 100] on link "All" at bounding box center [278, 99] width 8 height 9
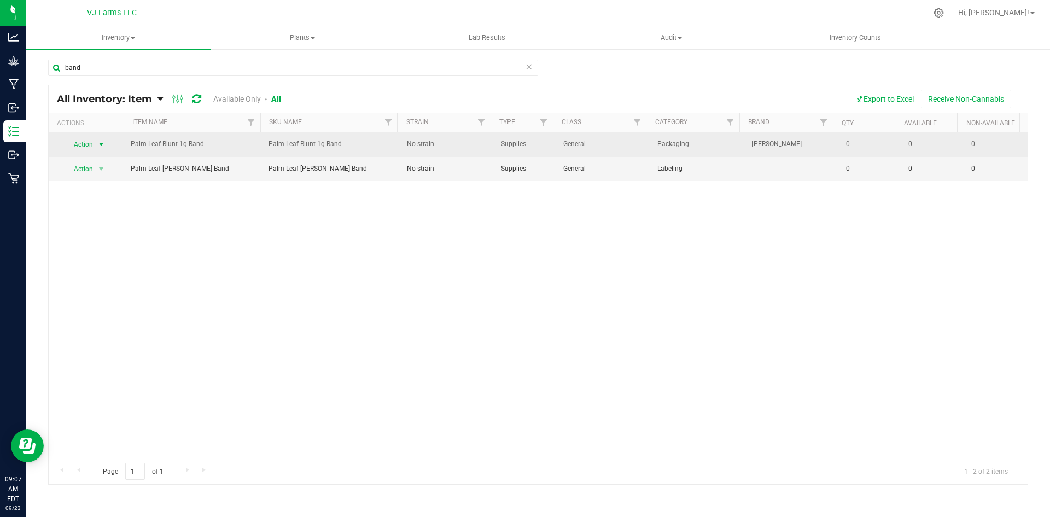
click at [92, 144] on span "Action" at bounding box center [80, 144] width 30 height 15
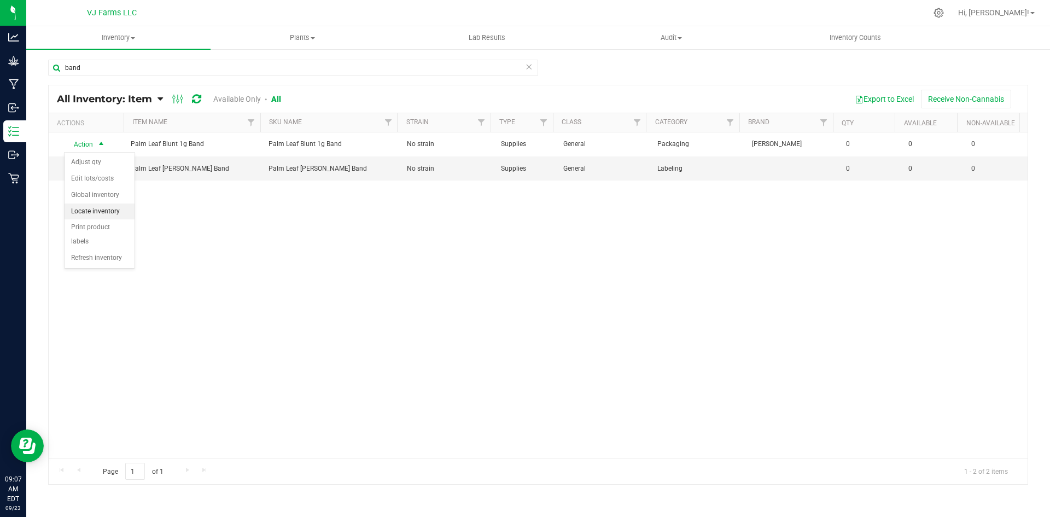
click at [110, 211] on li "Locate inventory" at bounding box center [100, 212] width 70 height 16
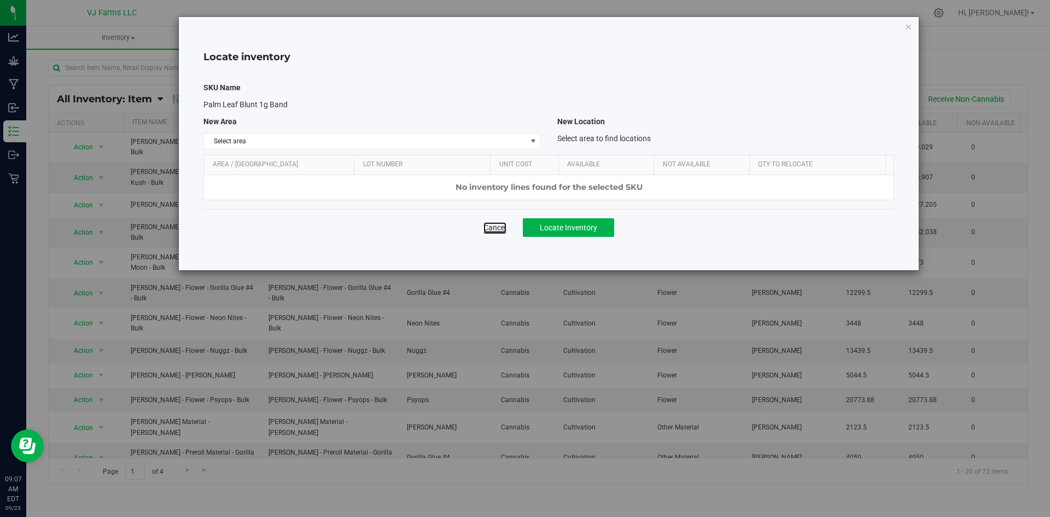
click at [490, 224] on link "Cancel" at bounding box center [495, 227] width 23 height 11
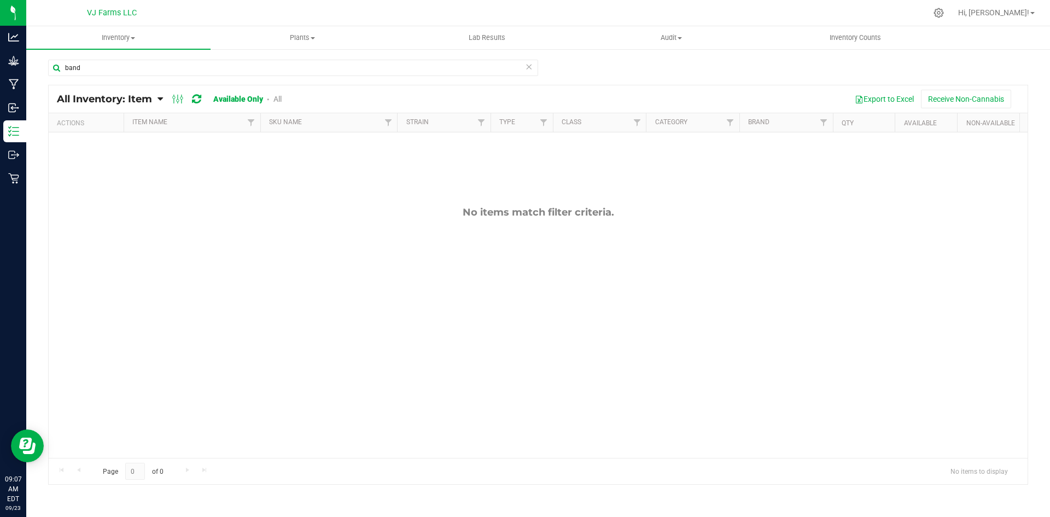
click at [975, 98] on button "Receive Non-Cannabis" at bounding box center [966, 99] width 90 height 19
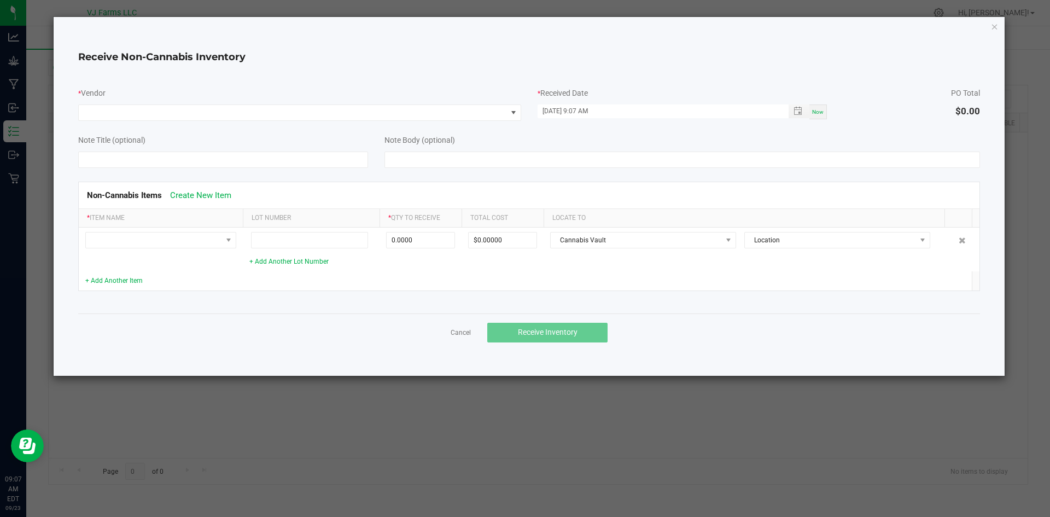
click at [321, 102] on div "* Vendor" at bounding box center [300, 101] width 460 height 39
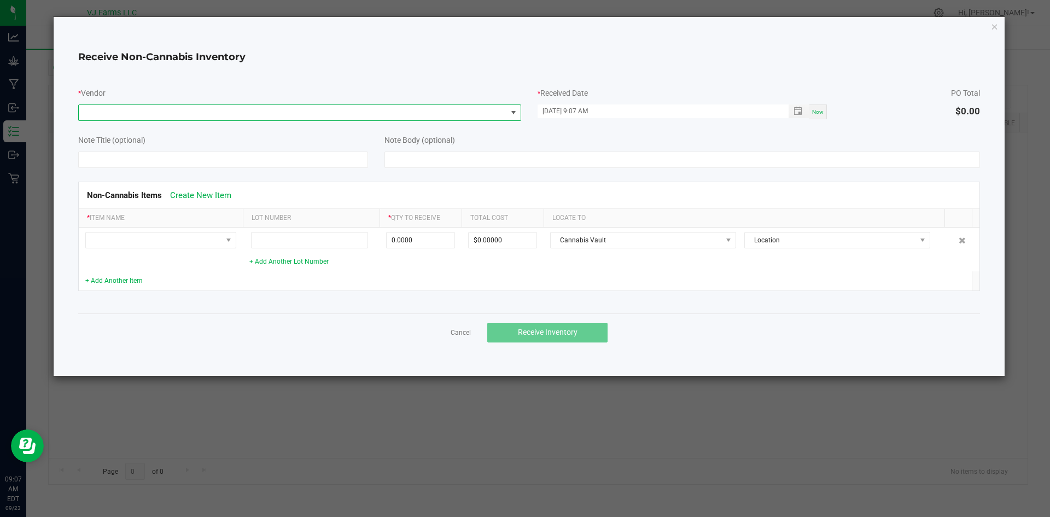
click at [319, 111] on span at bounding box center [293, 112] width 428 height 15
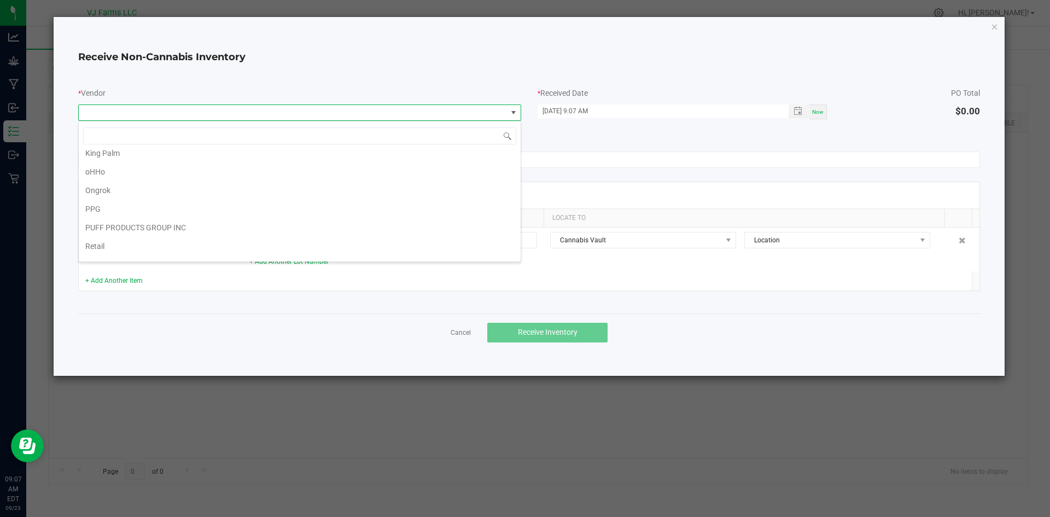
scroll to position [153, 0]
click at [117, 209] on li "PPG" at bounding box center [300, 211] width 442 height 19
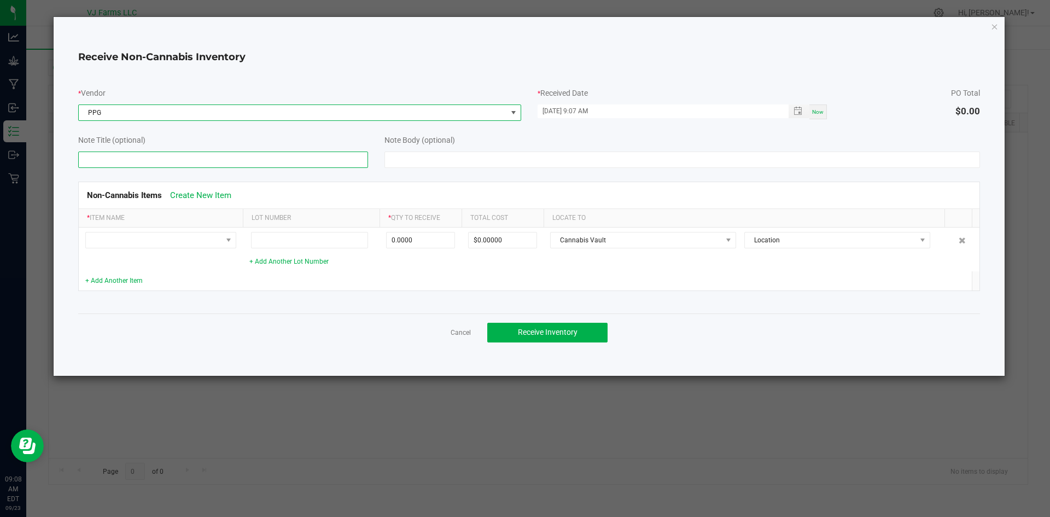
click at [259, 152] on input at bounding box center [223, 160] width 290 height 16
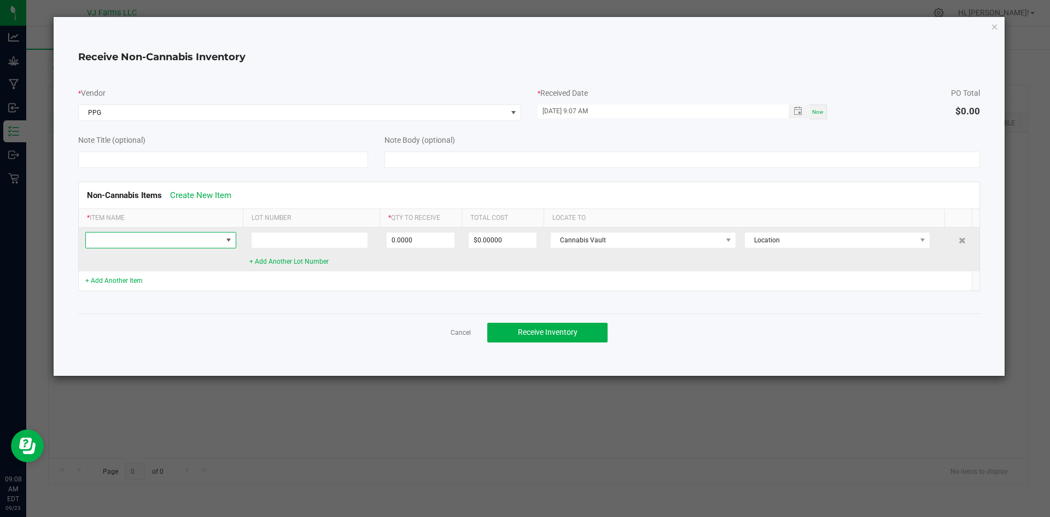
click at [189, 244] on span at bounding box center [154, 240] width 136 height 15
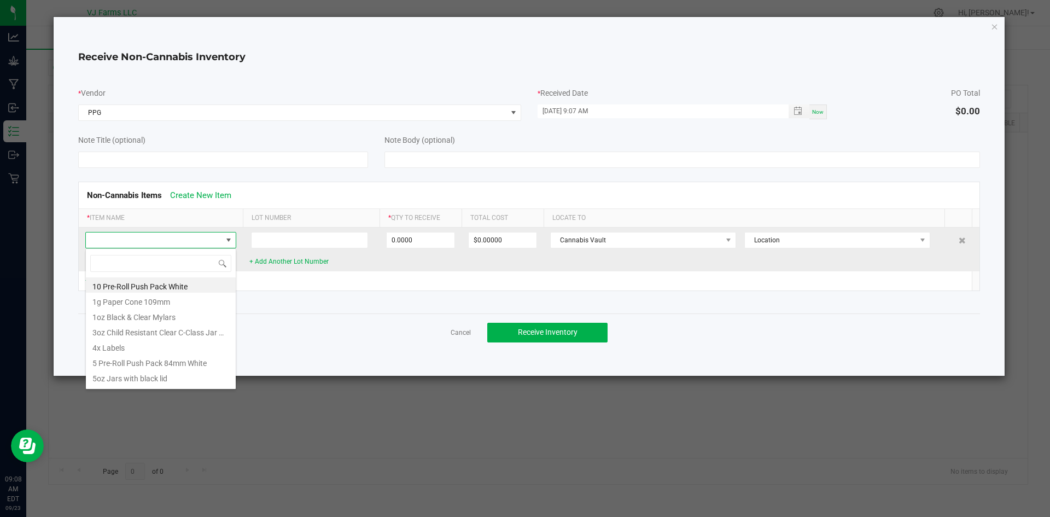
scroll to position [16, 151]
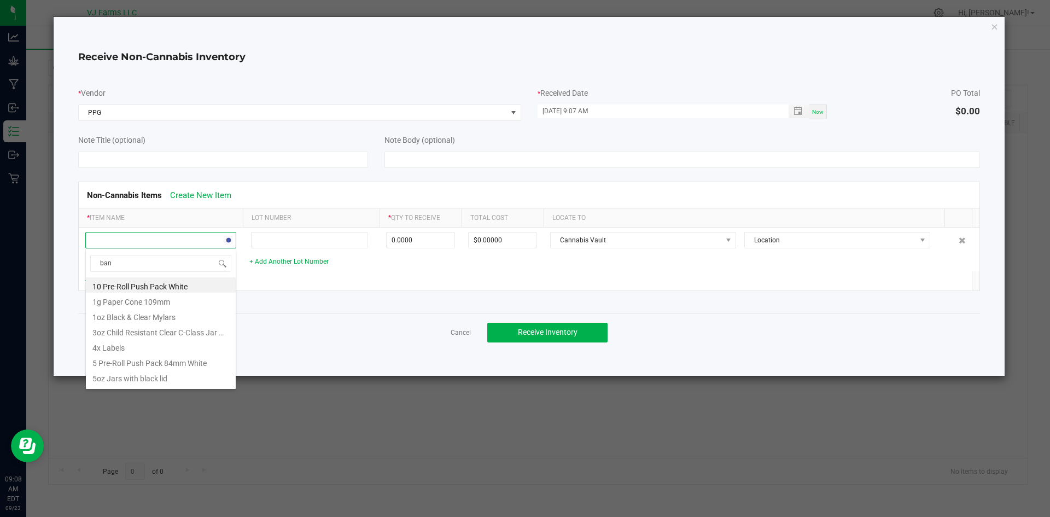
type input "band"
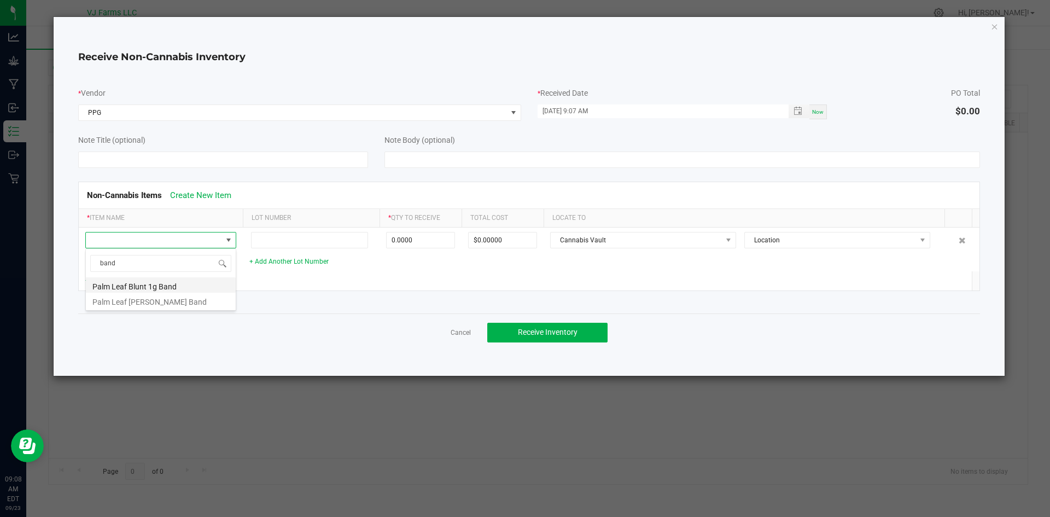
click at [168, 287] on li "Palm Leaf Blunt 1g Band" at bounding box center [161, 284] width 150 height 15
type input "0 ea"
click at [123, 281] on link "+ Add Another Item" at bounding box center [113, 281] width 57 height 8
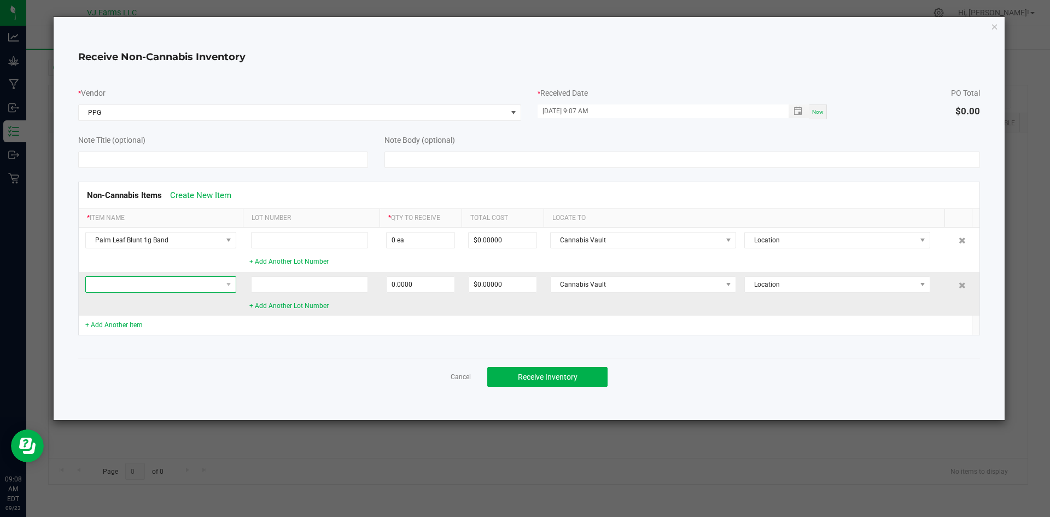
click at [124, 283] on span at bounding box center [154, 284] width 136 height 15
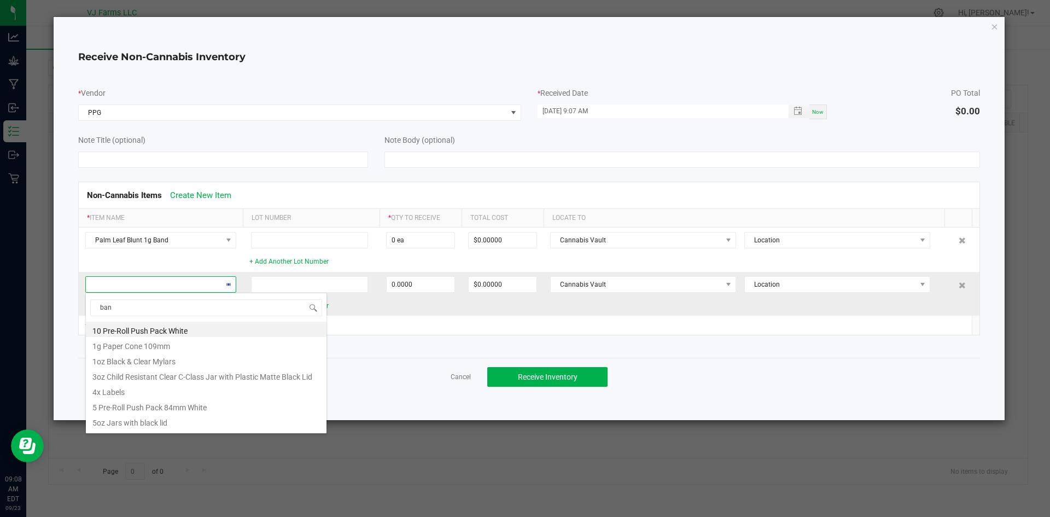
type input "band"
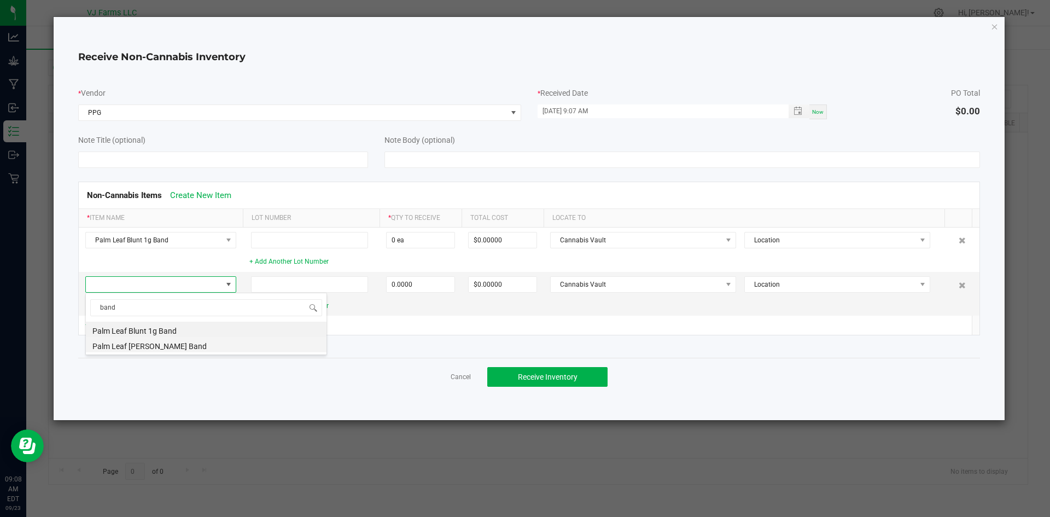
click at [152, 346] on li "Palm Leaf [PERSON_NAME] Band" at bounding box center [206, 344] width 241 height 15
type input "0 ea"
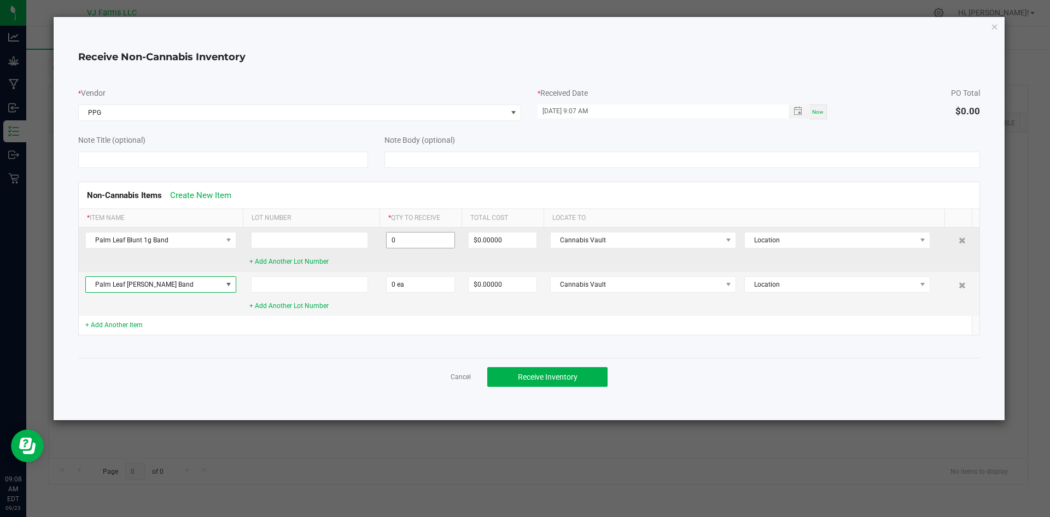
click at [419, 235] on input "0" at bounding box center [421, 240] width 68 height 15
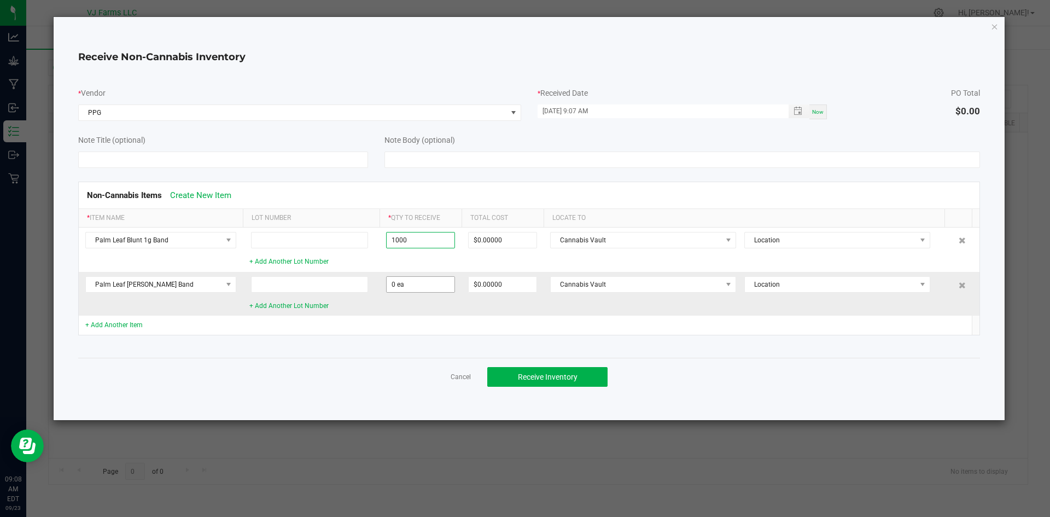
type input "1000 ea"
type input "$30.00000"
click at [402, 283] on input "0" at bounding box center [421, 284] width 68 height 15
type input "1000 ea"
click at [535, 309] on td "$150.00000" at bounding box center [503, 294] width 82 height 44
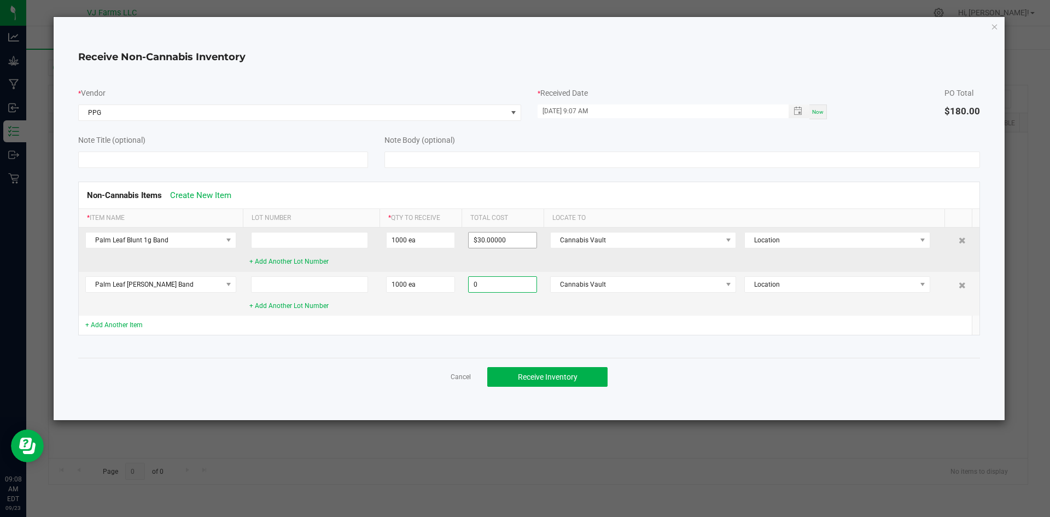
type input "0"
type input "30"
type input "$0.00000"
click at [507, 245] on input "30" at bounding box center [503, 240] width 68 height 15
type input "$0.00000"
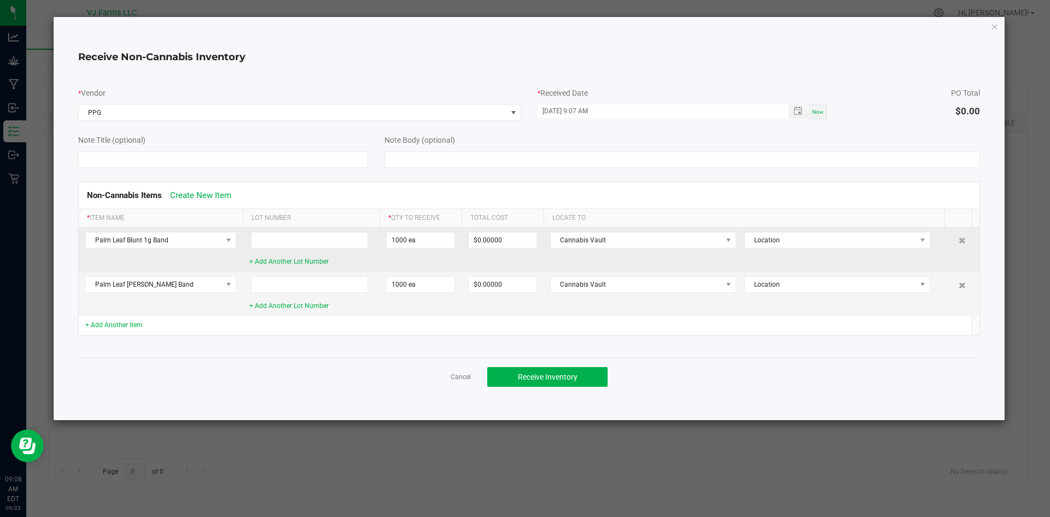
click at [645, 254] on td "Cannabis Vault Location" at bounding box center [748, 250] width 409 height 44
click at [638, 245] on span "Cannabis Vault" at bounding box center [636, 240] width 171 height 15
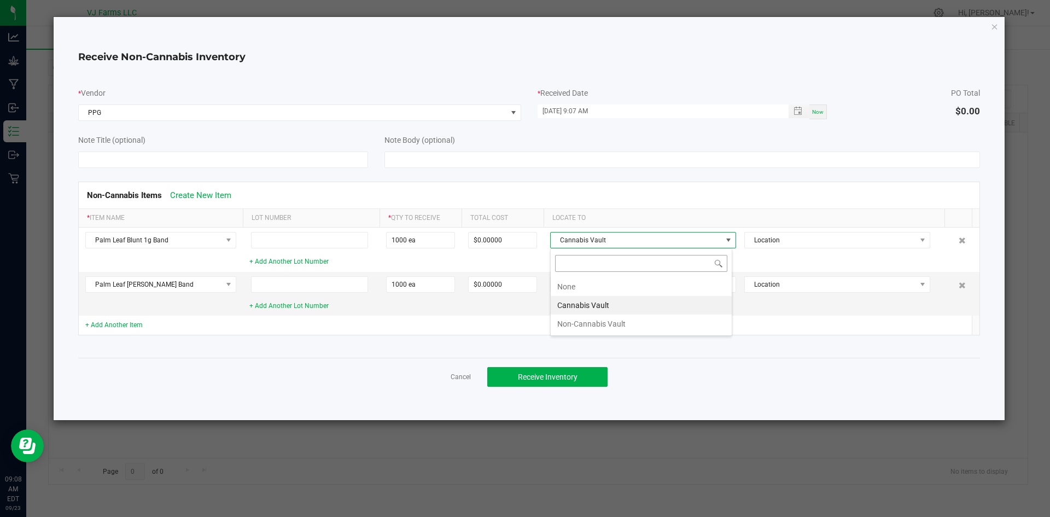
scroll to position [16, 182]
click at [583, 325] on li "Non-Cannabis Vault" at bounding box center [641, 324] width 181 height 19
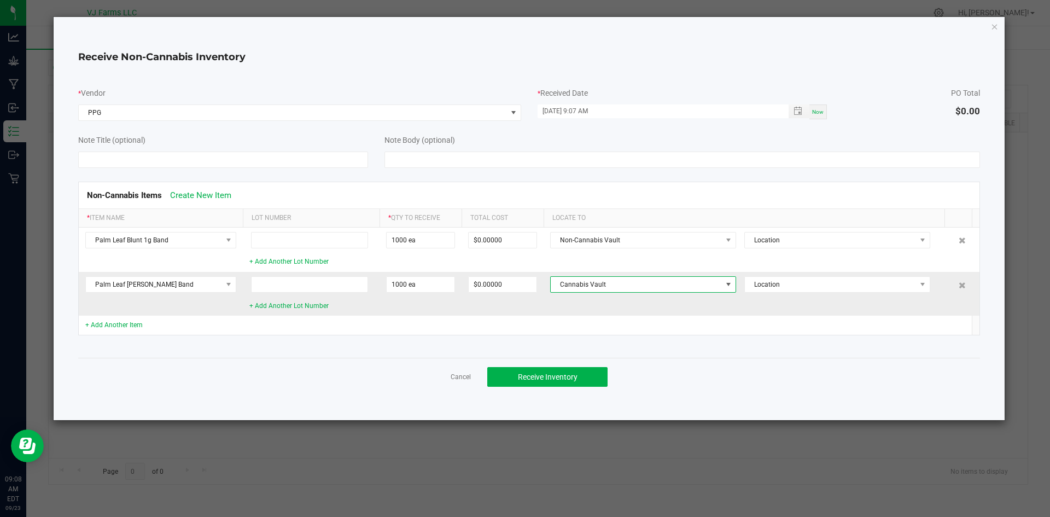
click at [585, 287] on span "Cannabis Vault" at bounding box center [636, 284] width 171 height 15
click at [579, 365] on li "Non-Cannabis Vault" at bounding box center [641, 368] width 181 height 19
click at [566, 385] on button "Receive Inventory" at bounding box center [547, 377] width 120 height 20
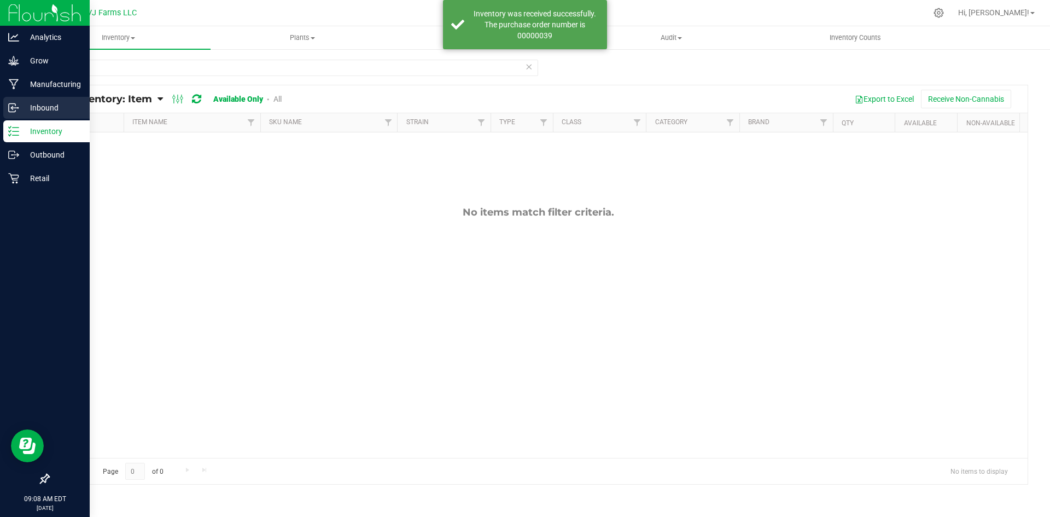
click at [45, 113] on p "Inbound" at bounding box center [52, 107] width 66 height 13
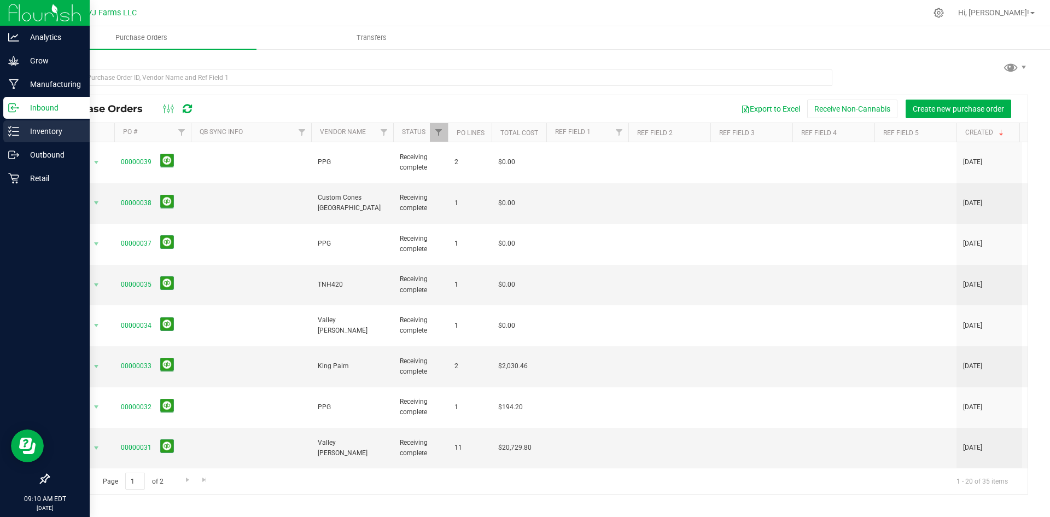
click at [38, 130] on p "Inventory" at bounding box center [52, 131] width 66 height 13
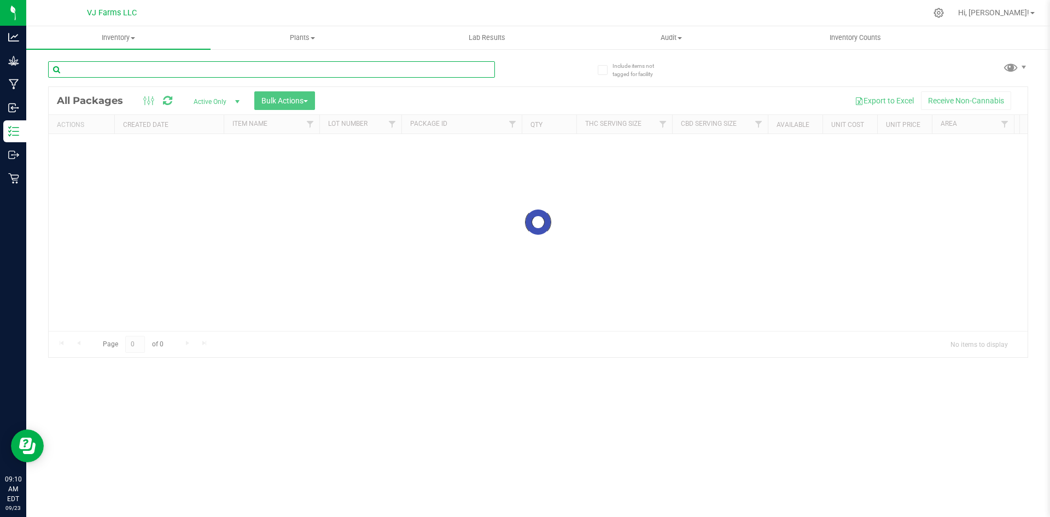
click at [140, 70] on input "text" at bounding box center [271, 69] width 447 height 16
type input "band"
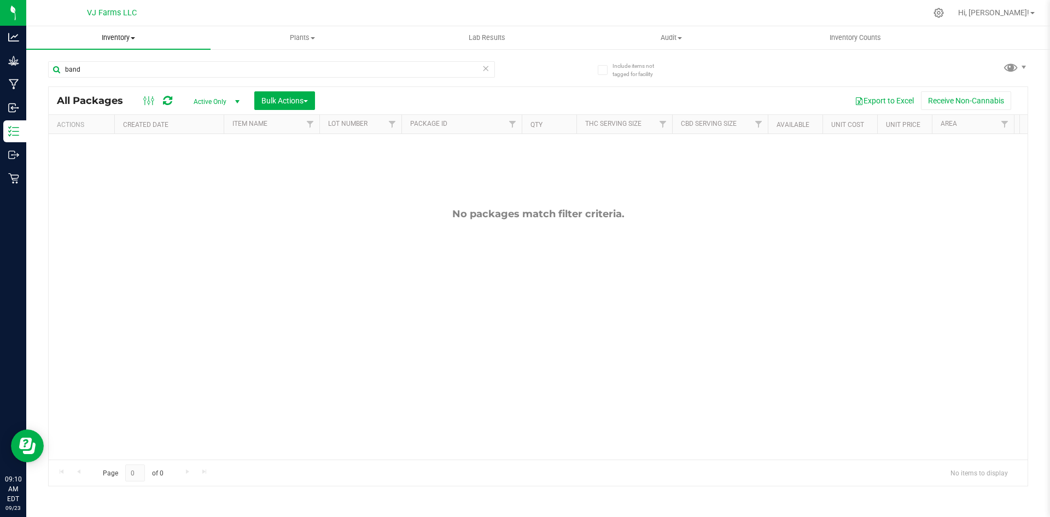
click at [119, 46] on uib-tab-heading "Inventory All packages All inventory Waste log Create inventory" at bounding box center [118, 37] width 184 height 23
click at [94, 79] on span "All inventory" at bounding box center [63, 78] width 74 height 9
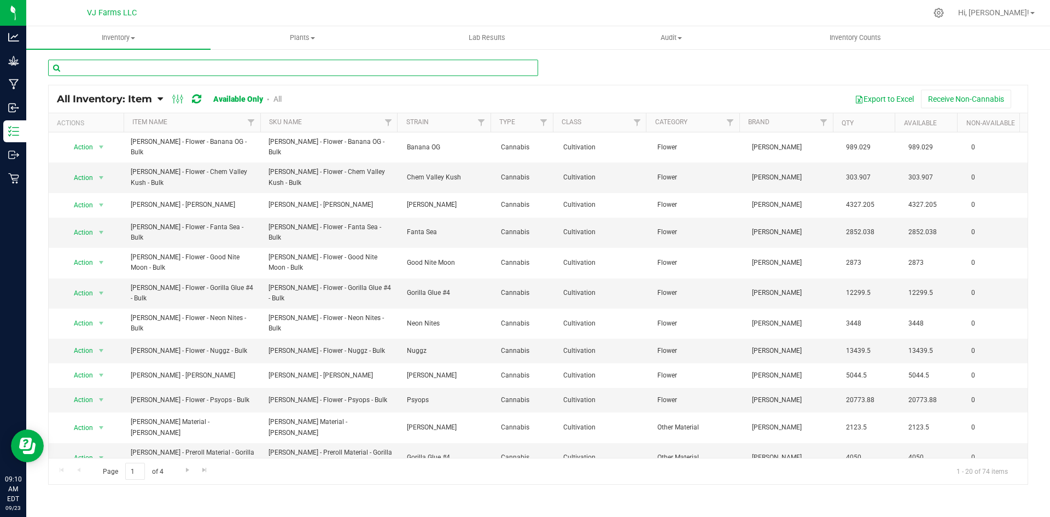
click at [156, 68] on input "text" at bounding box center [293, 68] width 490 height 16
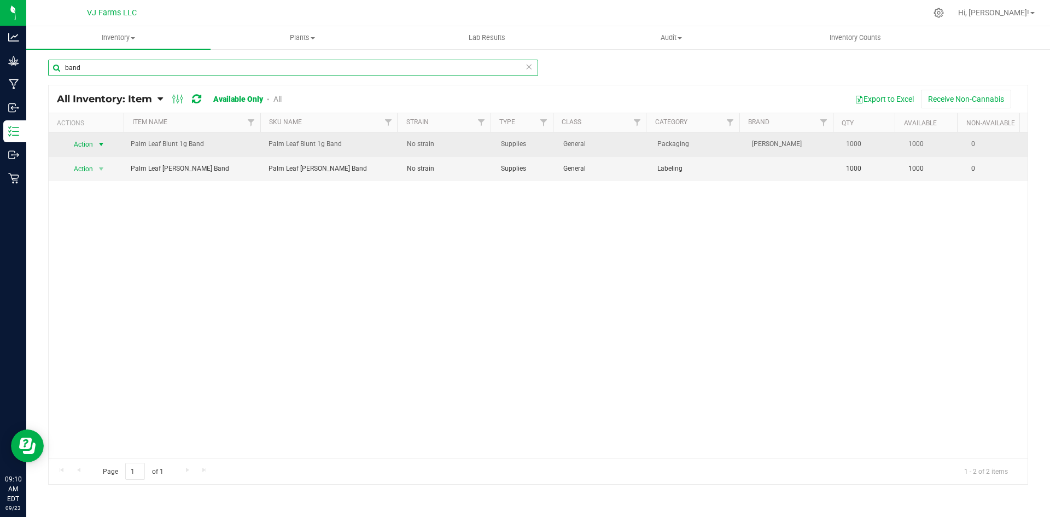
type input "band"
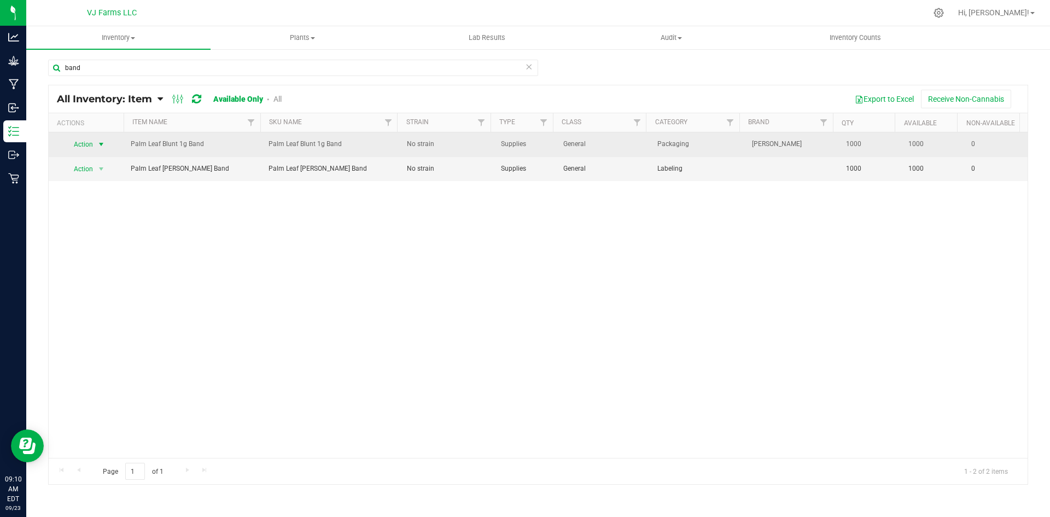
click at [76, 138] on span "Action" at bounding box center [80, 144] width 30 height 15
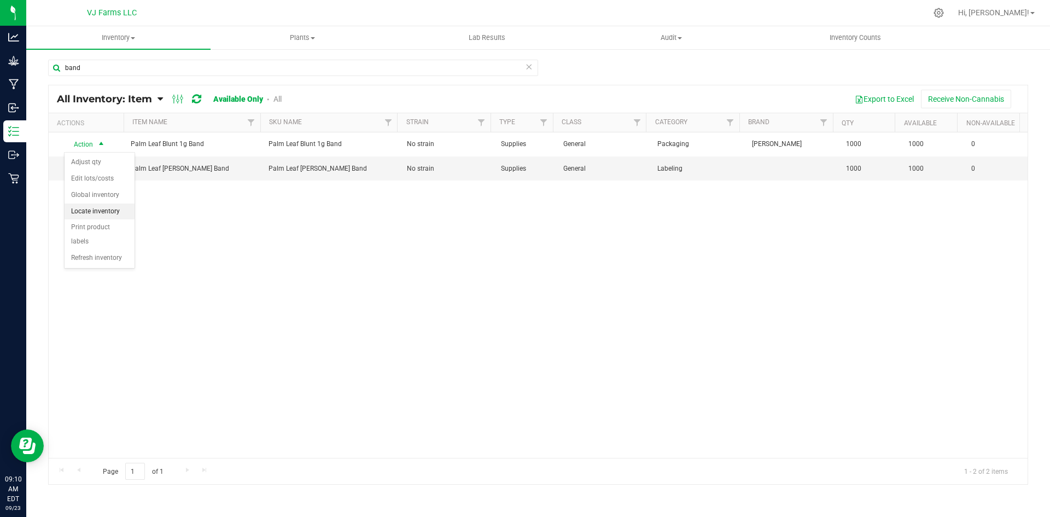
click at [107, 215] on li "Locate inventory" at bounding box center [100, 212] width 70 height 16
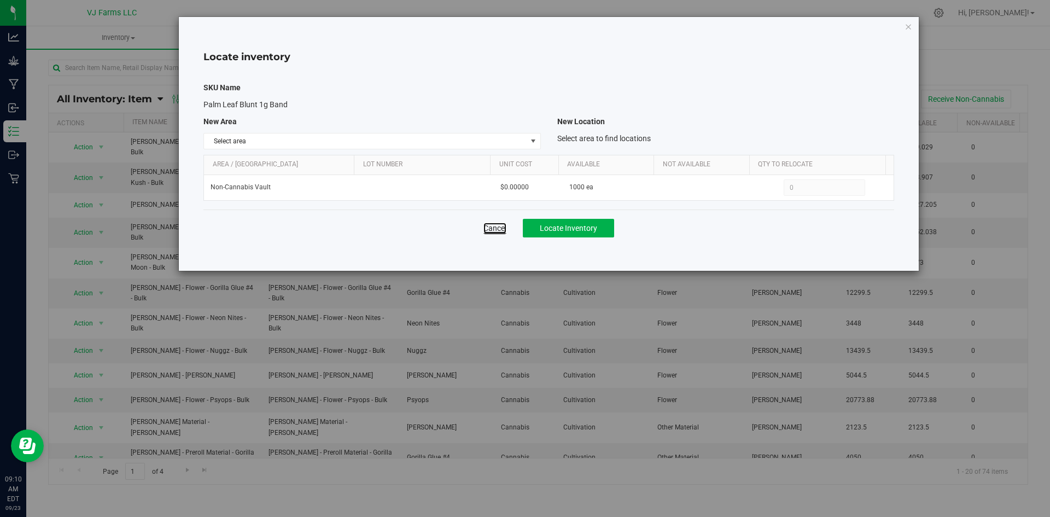
click at [501, 233] on link "Cancel" at bounding box center [495, 228] width 23 height 11
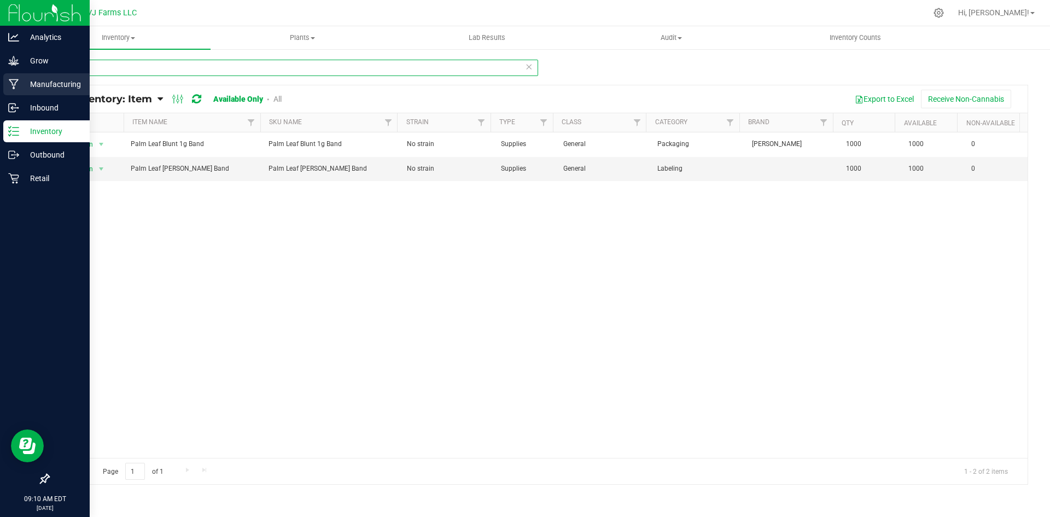
drag, startPoint x: 104, startPoint y: 66, endPoint x: 24, endPoint y: 74, distance: 80.8
click at [24, 74] on div "Analytics Grow Manufacturing Inbound Inventory Outbound Retail 09:10 AM EDT 09/…" at bounding box center [525, 258] width 1050 height 517
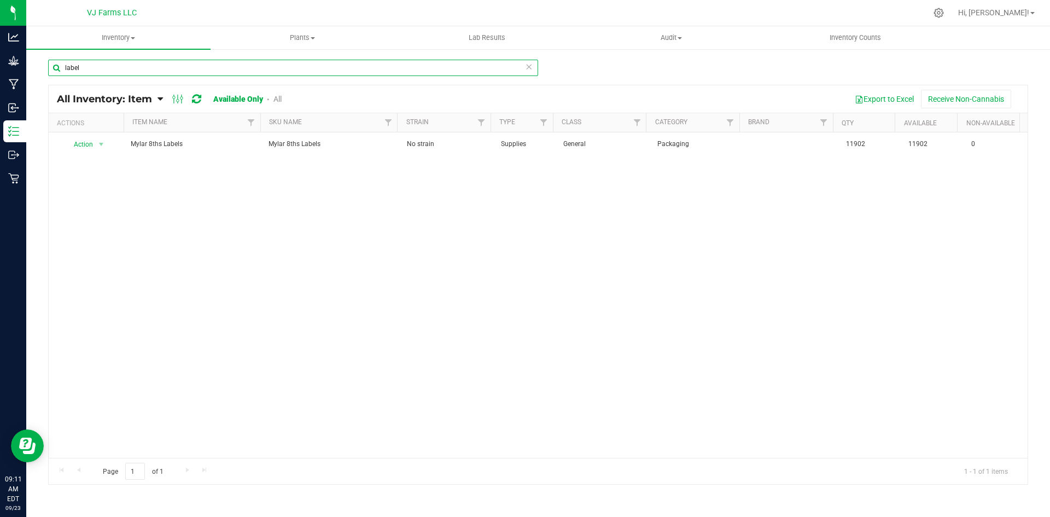
type input "label"
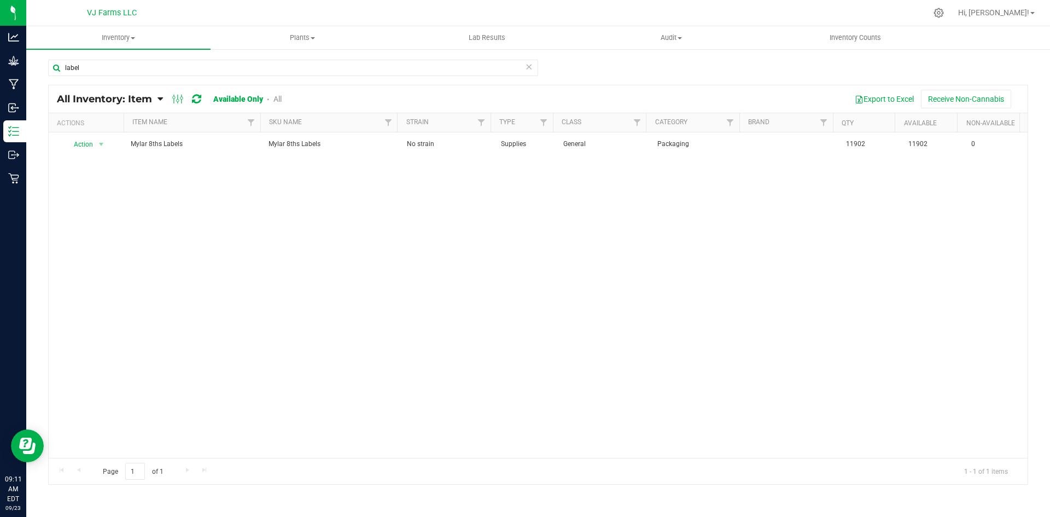
click at [275, 100] on link "All" at bounding box center [278, 99] width 8 height 9
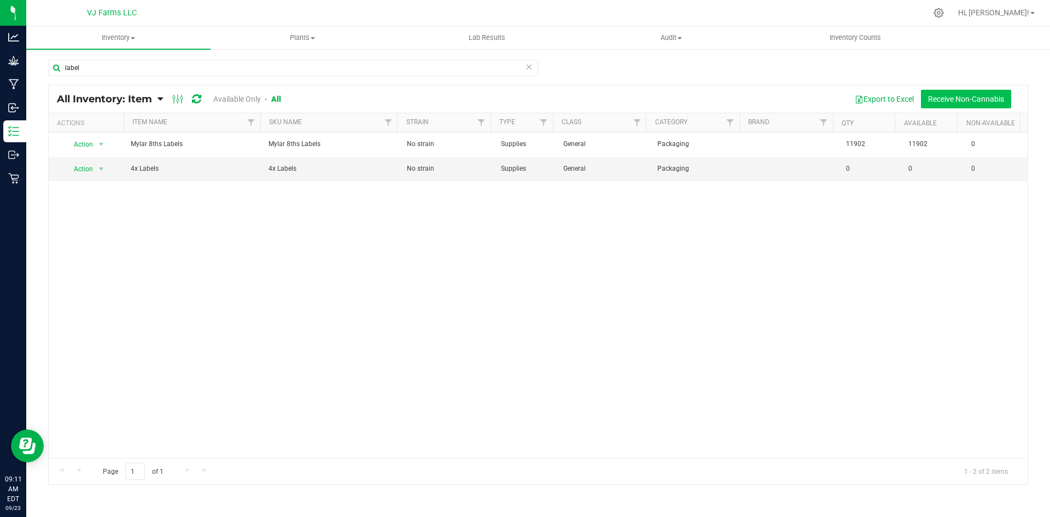
click at [962, 106] on button "Receive Non-Cannabis" at bounding box center [966, 99] width 90 height 19
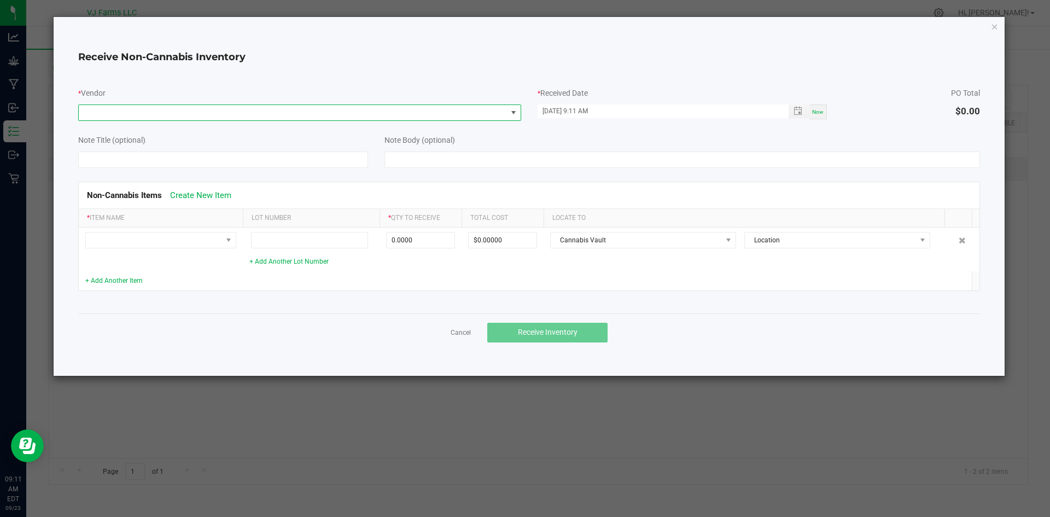
click at [239, 118] on span at bounding box center [293, 112] width 428 height 15
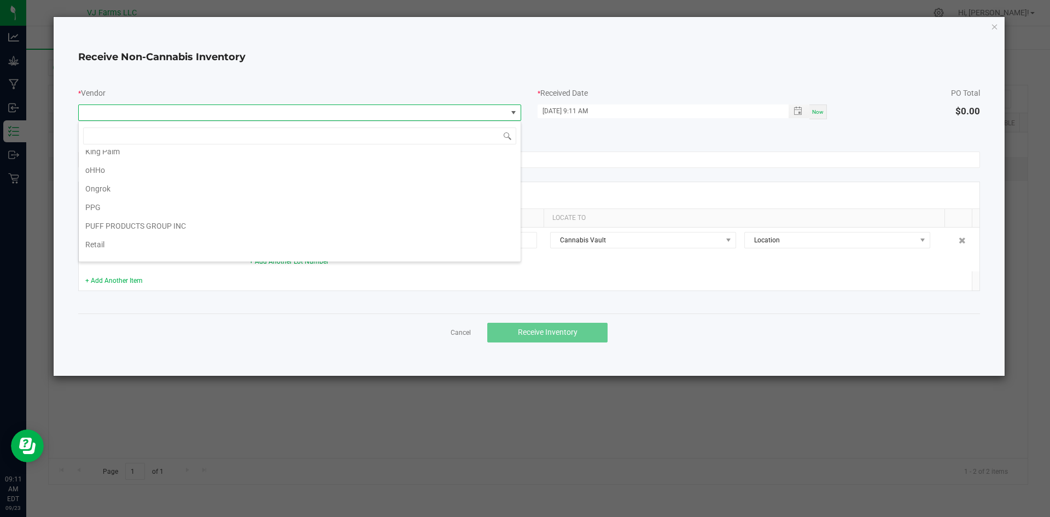
scroll to position [160, 0]
click at [118, 199] on li "PPG" at bounding box center [300, 203] width 442 height 19
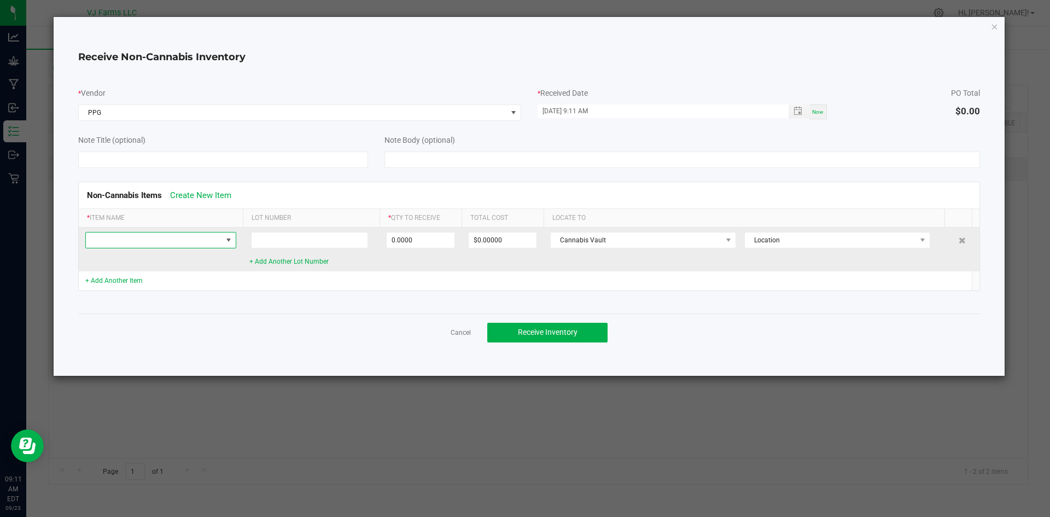
click at [142, 239] on span at bounding box center [154, 240] width 136 height 15
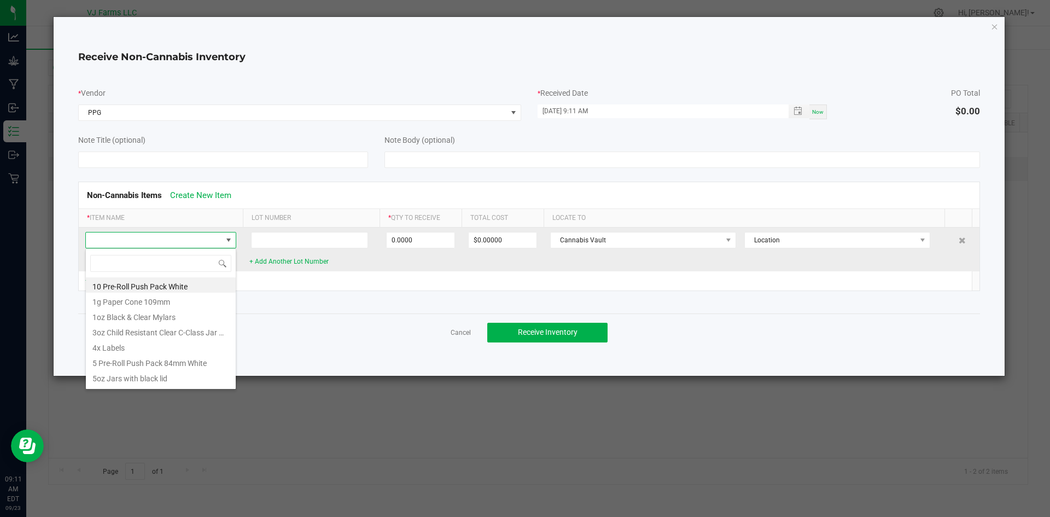
scroll to position [16, 151]
type input "lab"
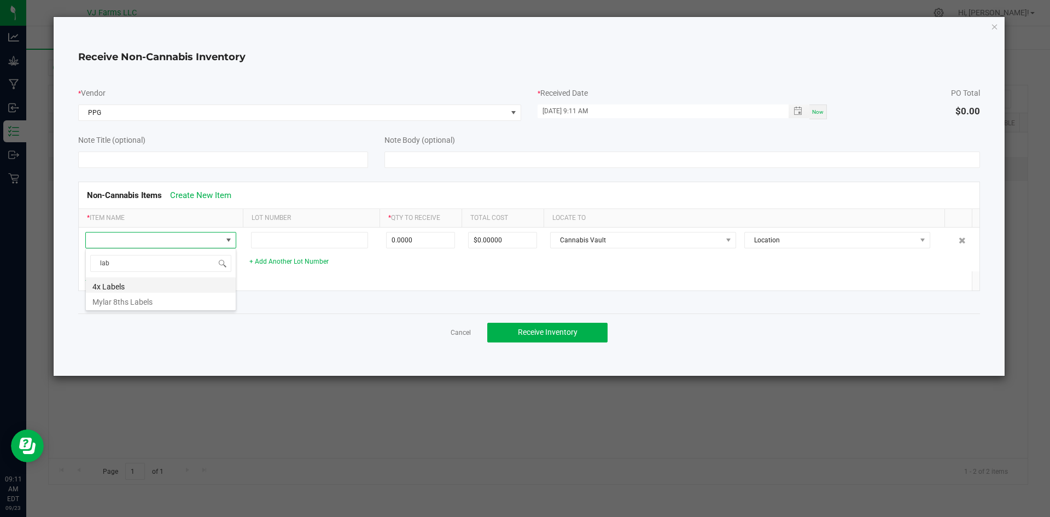
click at [146, 280] on li "4x Labels" at bounding box center [161, 284] width 150 height 15
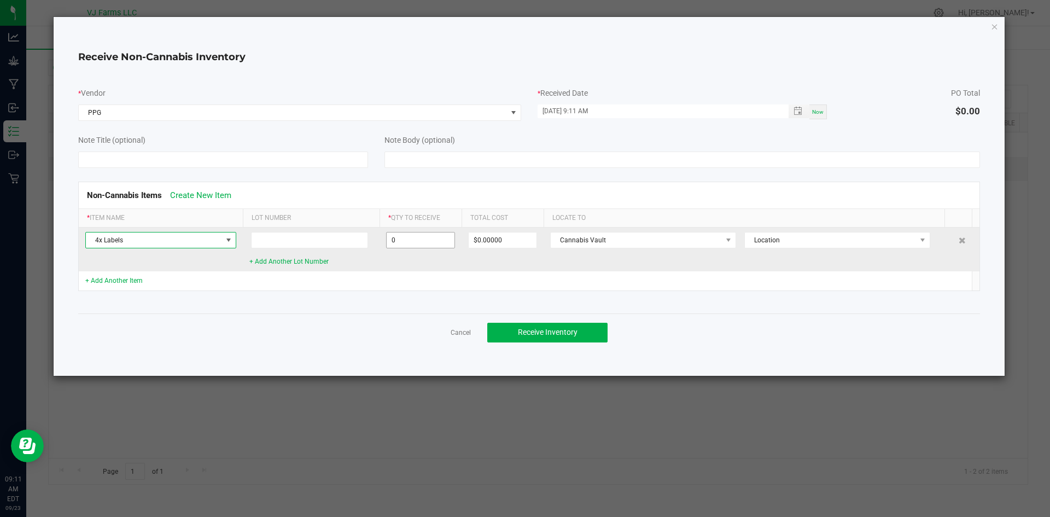
click at [417, 242] on input "0" at bounding box center [421, 240] width 68 height 15
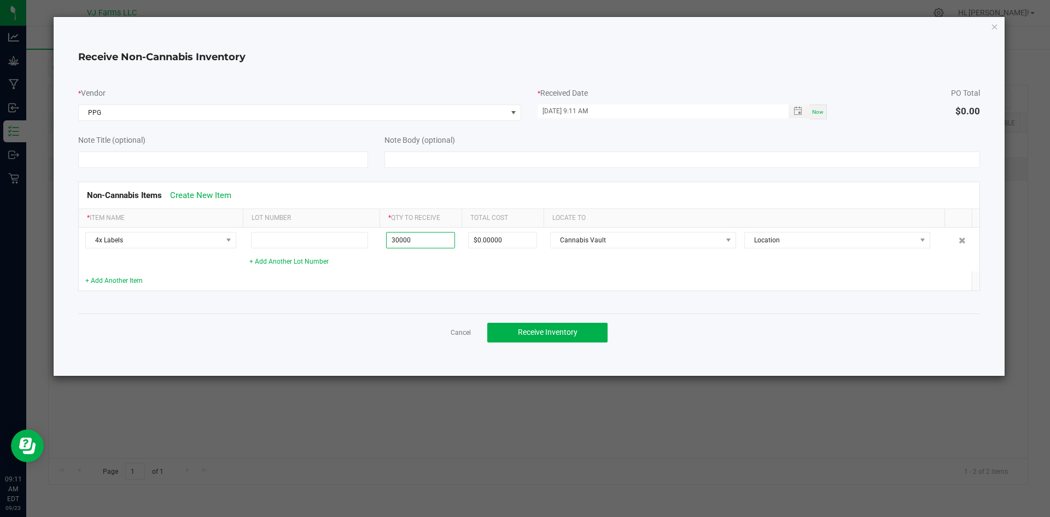
type input "30000 ea"
type input "$66,000.00000"
click at [421, 323] on div "Cancel Receive Inventory" at bounding box center [529, 332] width 903 height 38
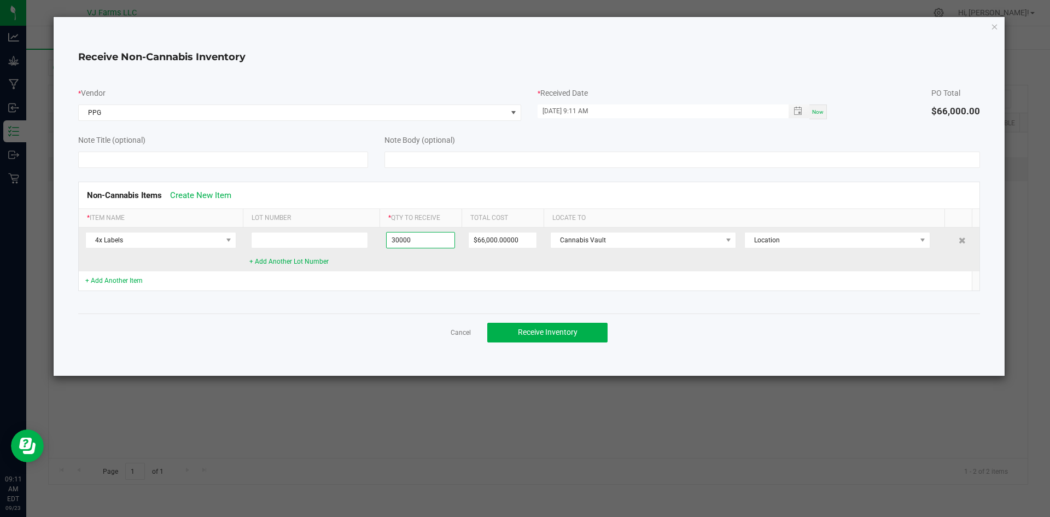
click at [408, 245] on input "30000" at bounding box center [421, 240] width 68 height 15
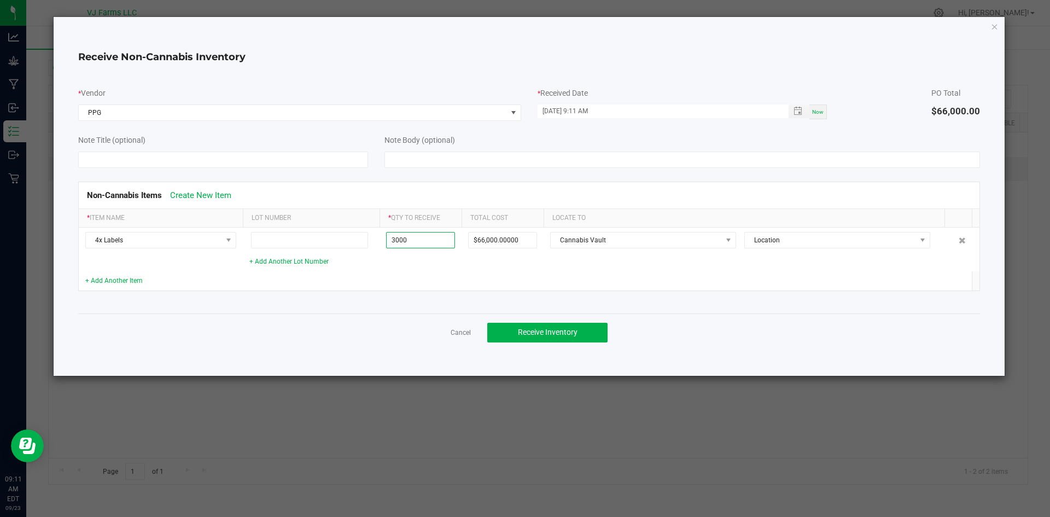
type input "3000 ea"
click at [408, 338] on div "Cancel Receive Inventory" at bounding box center [529, 332] width 903 height 38
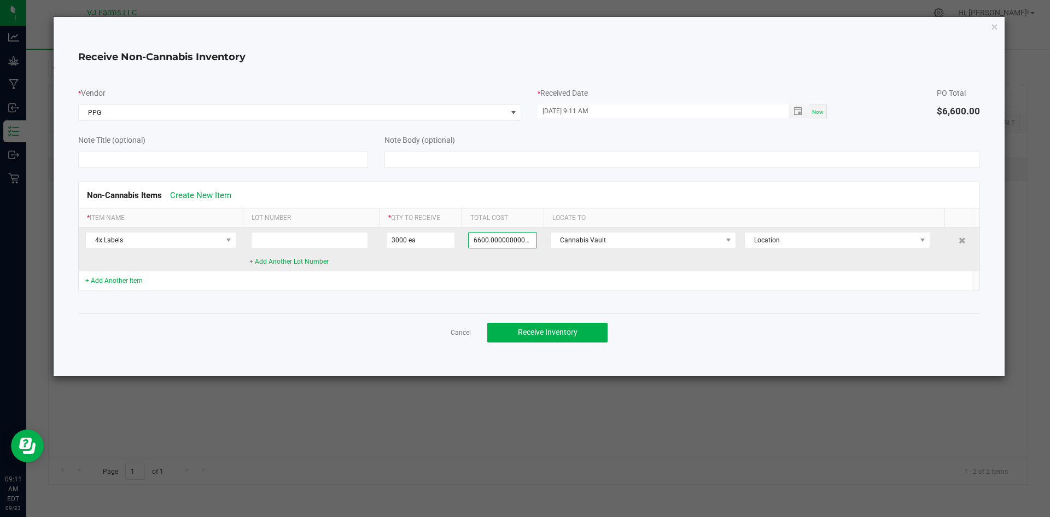
click at [525, 239] on input "6600.000000000001" at bounding box center [503, 240] width 68 height 15
type input "$0.00000"
click at [597, 245] on span "Cannabis Vault" at bounding box center [636, 240] width 171 height 15
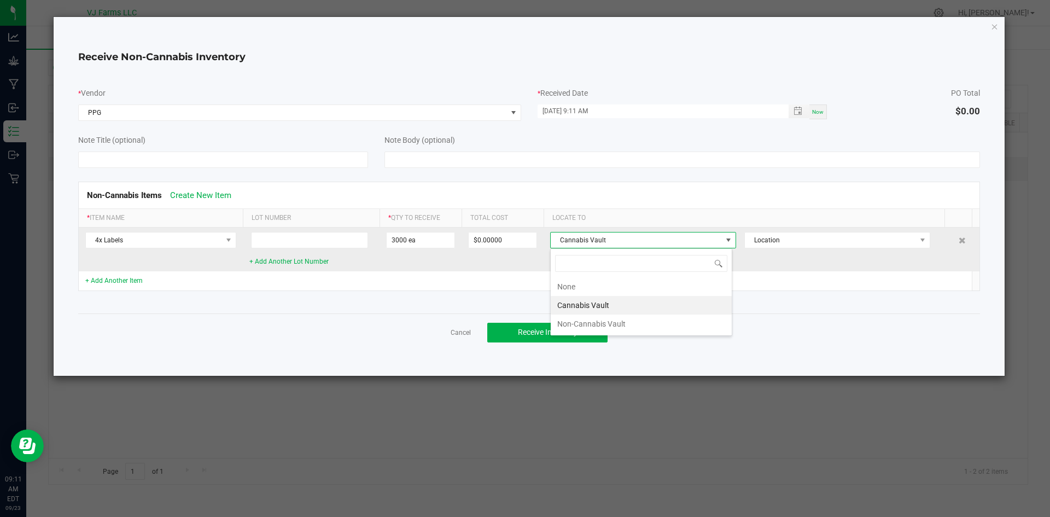
scroll to position [16, 182]
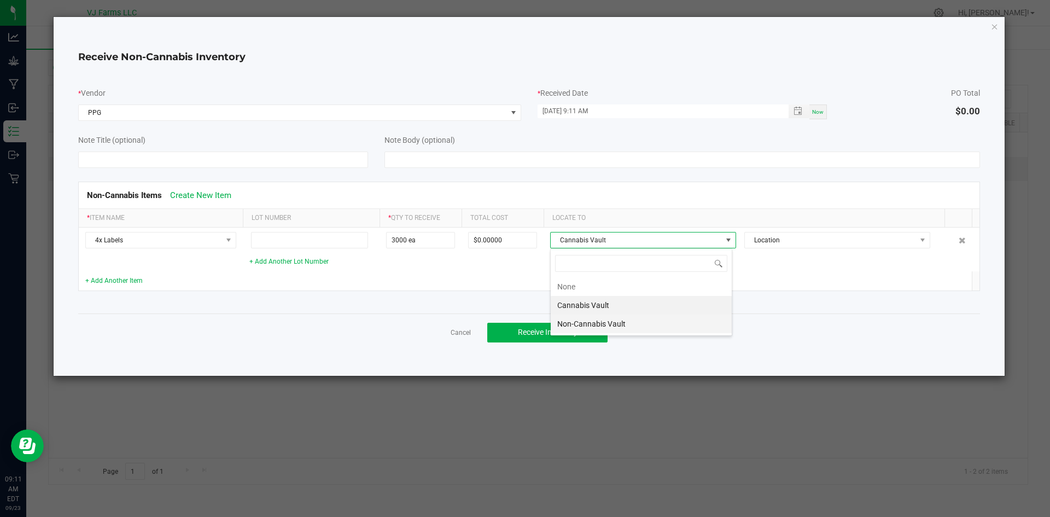
click at [584, 319] on li "Non-Cannabis Vault" at bounding box center [641, 324] width 181 height 19
click at [560, 333] on span "Receive Inventory" at bounding box center [548, 332] width 60 height 9
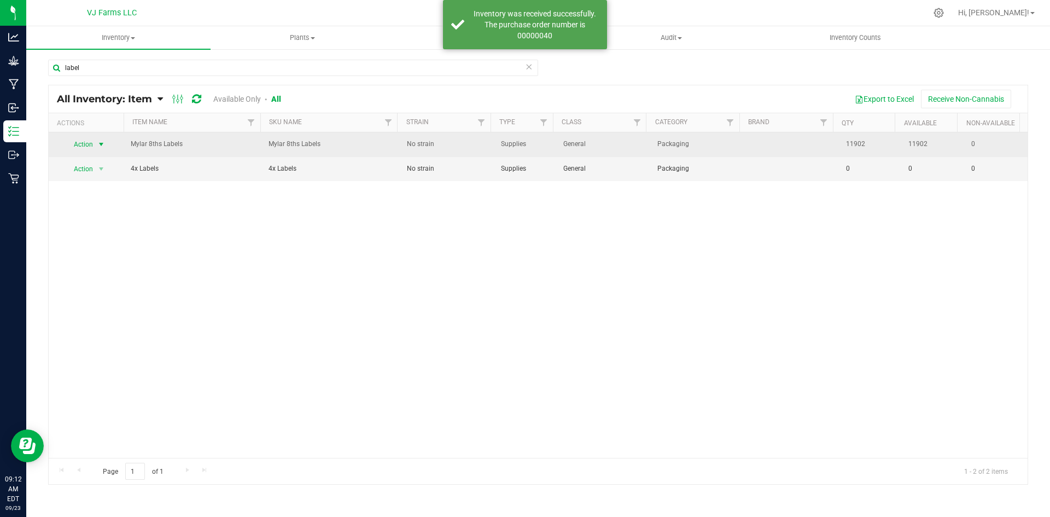
click at [85, 146] on span "Action" at bounding box center [80, 144] width 30 height 15
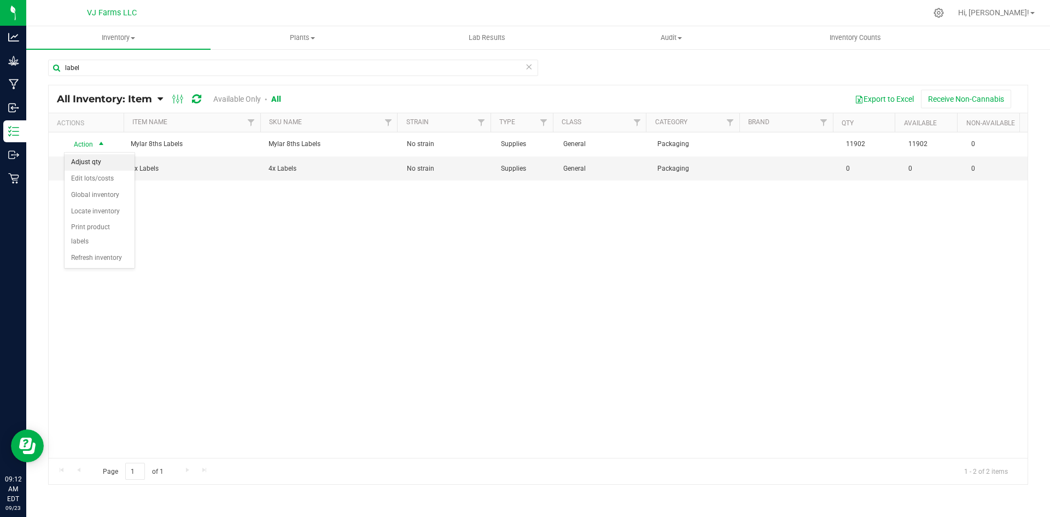
click at [91, 158] on li "Adjust qty" at bounding box center [100, 162] width 70 height 16
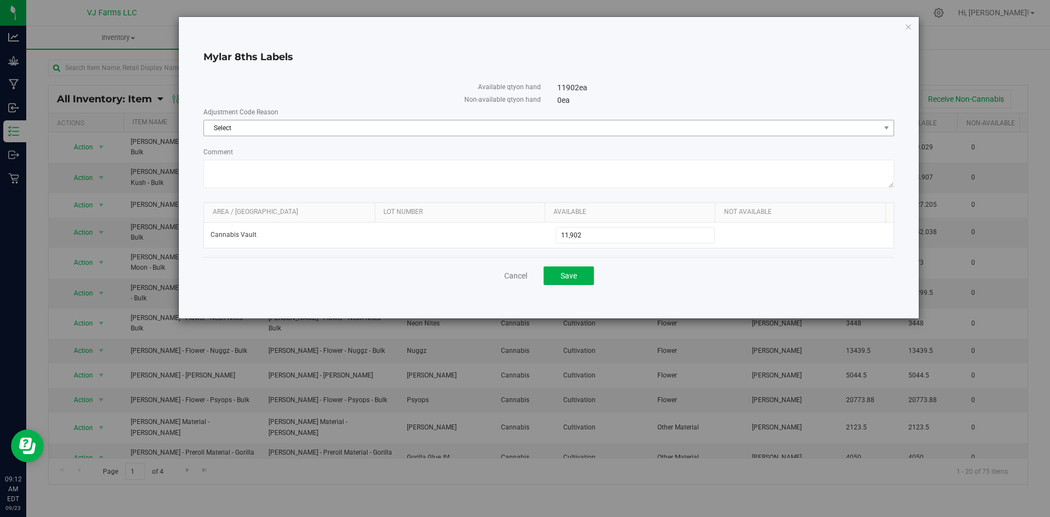
drag, startPoint x: 385, startPoint y: 115, endPoint x: 367, endPoint y: 127, distance: 20.9
click at [367, 127] on div "Adjustment Code Reason Select Select Incorrect Quantity" at bounding box center [549, 121] width 691 height 29
click at [367, 127] on span "Select" at bounding box center [542, 127] width 676 height 15
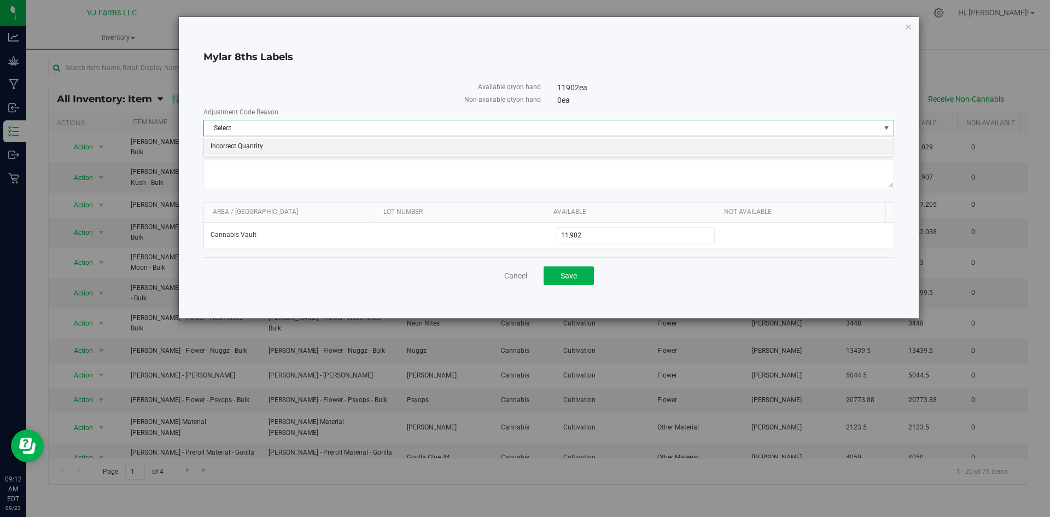
click at [282, 152] on li "Incorrect Quantity" at bounding box center [549, 146] width 690 height 16
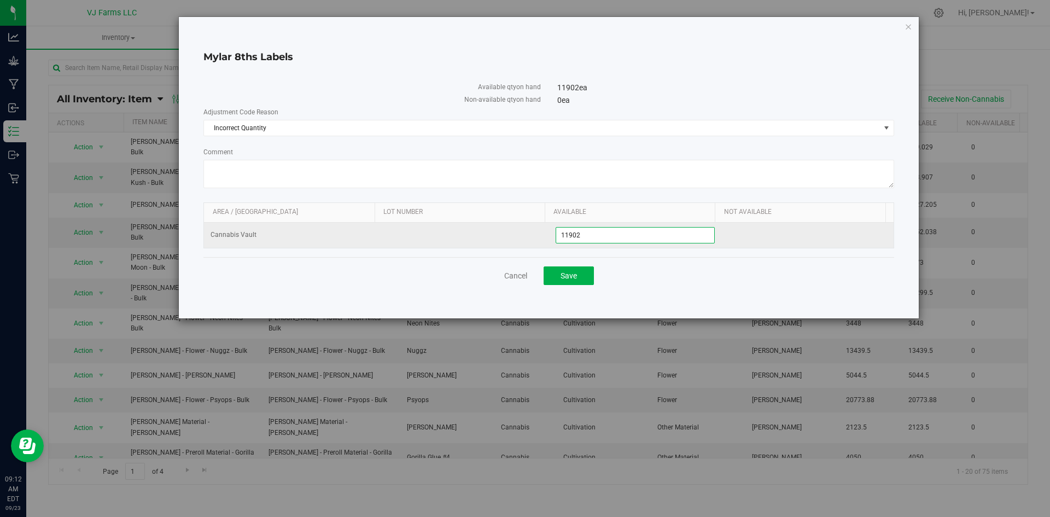
drag, startPoint x: 614, startPoint y: 234, endPoint x: 533, endPoint y: 240, distance: 81.2
click at [533, 240] on tr "Cannabis Vault 11,902 11902" at bounding box center [549, 235] width 690 height 25
type input "0"
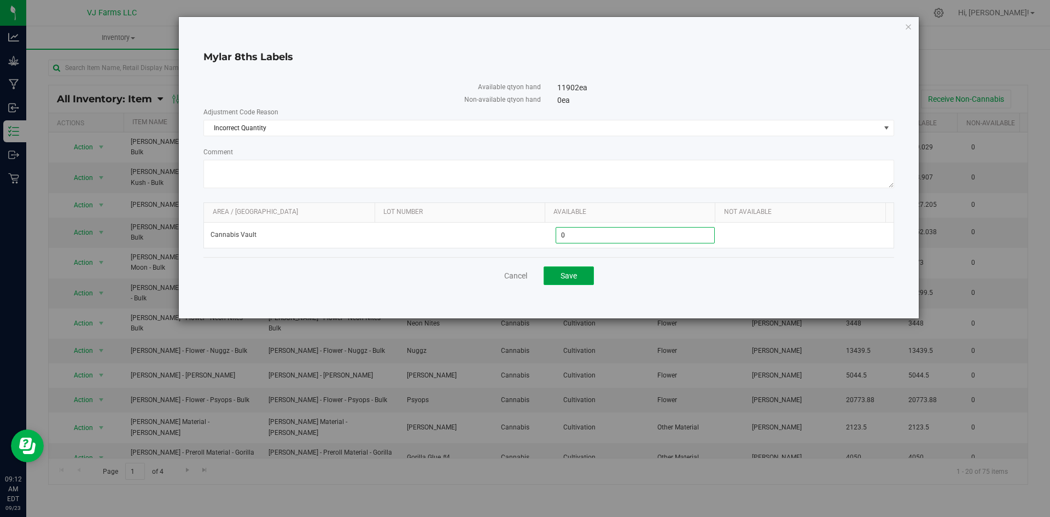
type input "0"
click at [583, 272] on button "Save" at bounding box center [569, 275] width 50 height 19
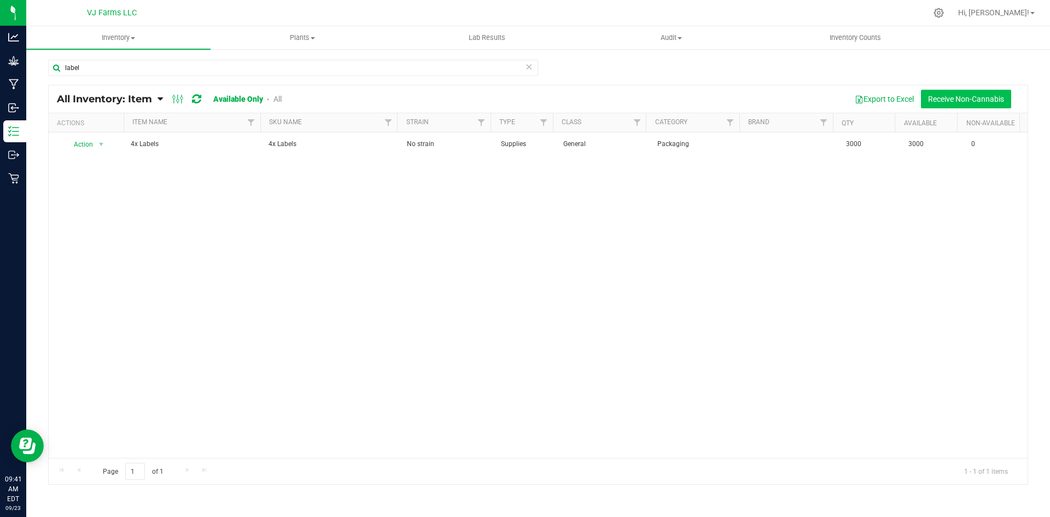
click at [934, 98] on button "Receive Non-Cannabis" at bounding box center [966, 99] width 90 height 19
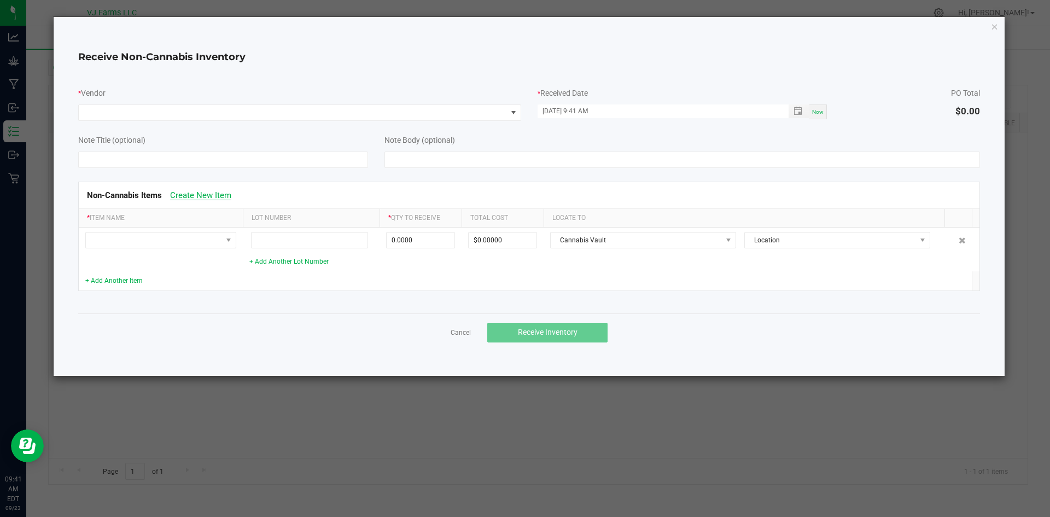
click at [216, 196] on link "Create New Item" at bounding box center [200, 195] width 61 height 10
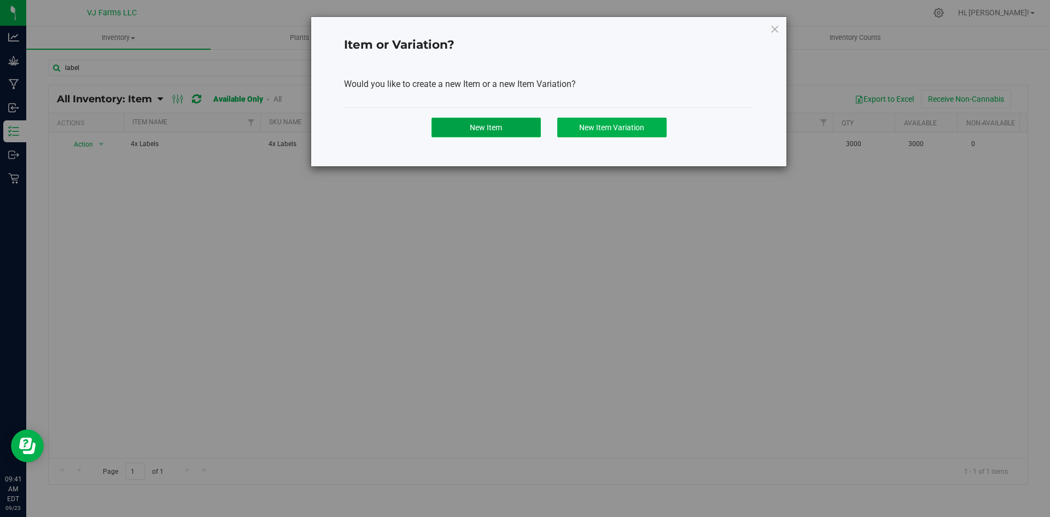
click at [505, 131] on button "New Item" at bounding box center [486, 128] width 109 height 20
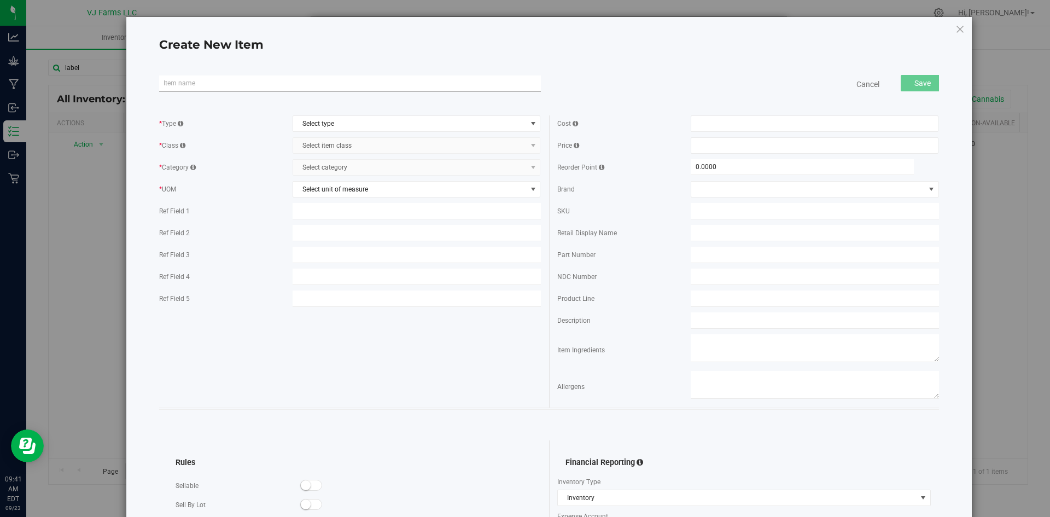
click at [284, 78] on input "text" at bounding box center [350, 84] width 382 height 16
type input "Shipping Fees"
click at [369, 119] on span "Select type" at bounding box center [410, 123] width 234 height 15
click at [362, 141] on li "Non-Inventory" at bounding box center [413, 142] width 245 height 16
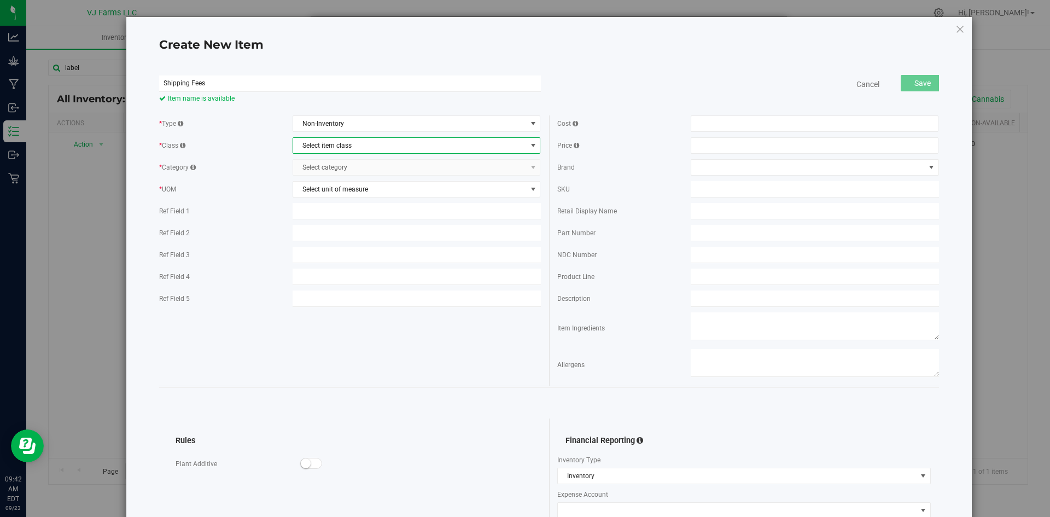
click at [358, 144] on span "Select item class" at bounding box center [410, 145] width 234 height 15
click at [350, 160] on li "Non-Inventory Class" at bounding box center [413, 164] width 245 height 16
click at [340, 165] on span "Select category" at bounding box center [410, 167] width 234 height 15
click at [339, 194] on li "Non-Inventory Category" at bounding box center [413, 186] width 245 height 16
click at [335, 184] on span "Select unit of measure" at bounding box center [410, 189] width 234 height 15
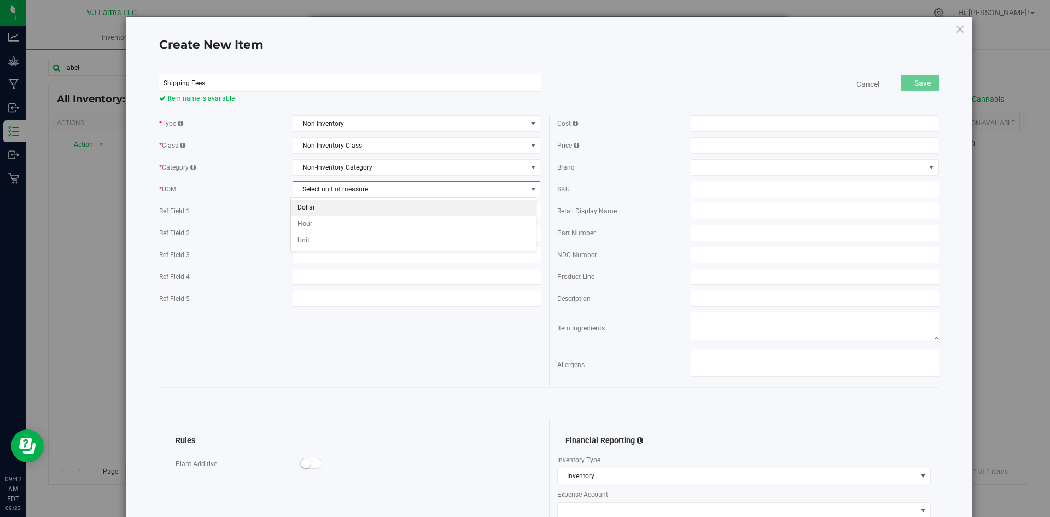
click at [350, 205] on li "Dollar" at bounding box center [413, 208] width 245 height 16
type input "$1.00000"
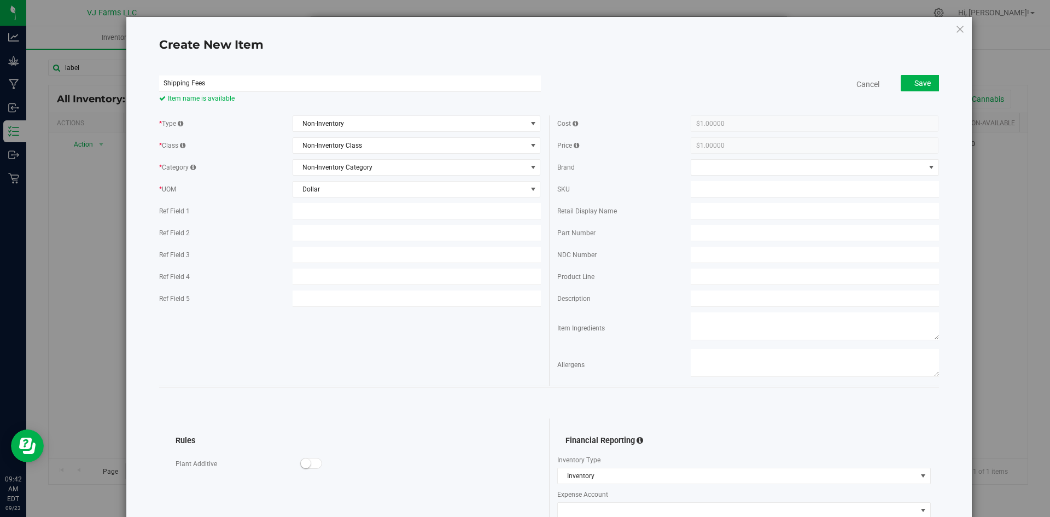
click at [636, 74] on div "Cancel Save" at bounding box center [748, 83] width 398 height 27
click at [915, 82] on span "Save" at bounding box center [923, 83] width 16 height 9
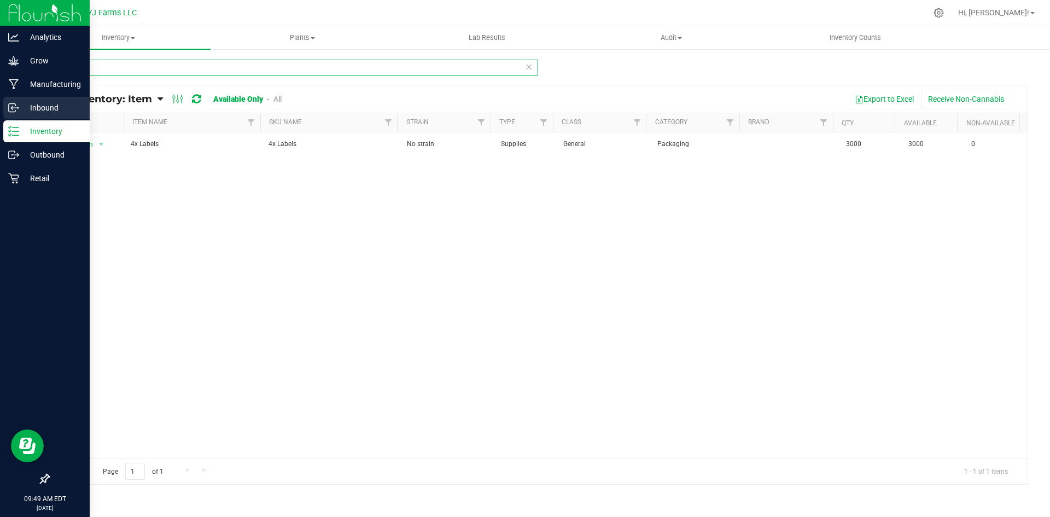
drag, startPoint x: 139, startPoint y: 74, endPoint x: 0, endPoint y: 109, distance: 143.2
click at [0, 109] on div "Analytics Grow Manufacturing Inbound Inventory Outbound Retail 09:49 AM EDT 09/…" at bounding box center [525, 258] width 1050 height 517
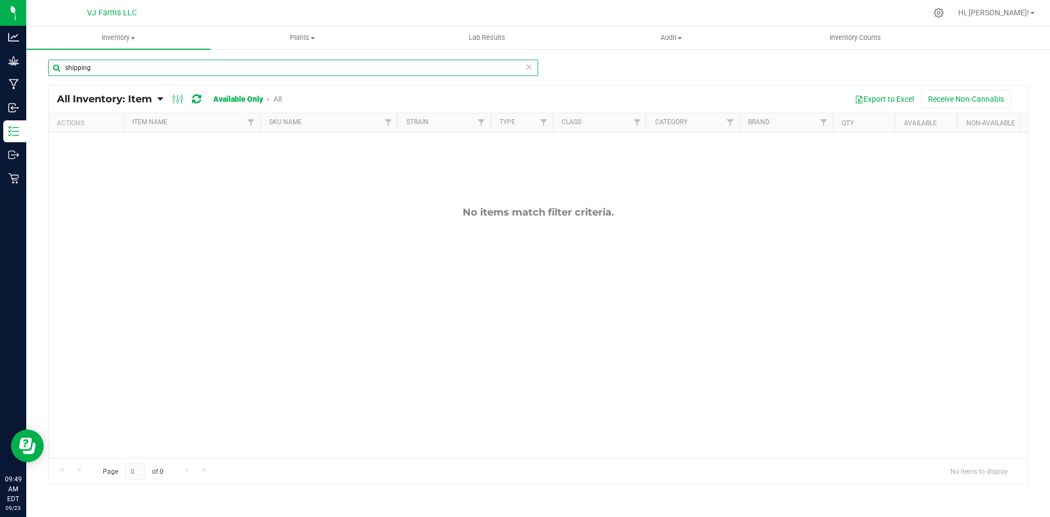
type input "shipping"
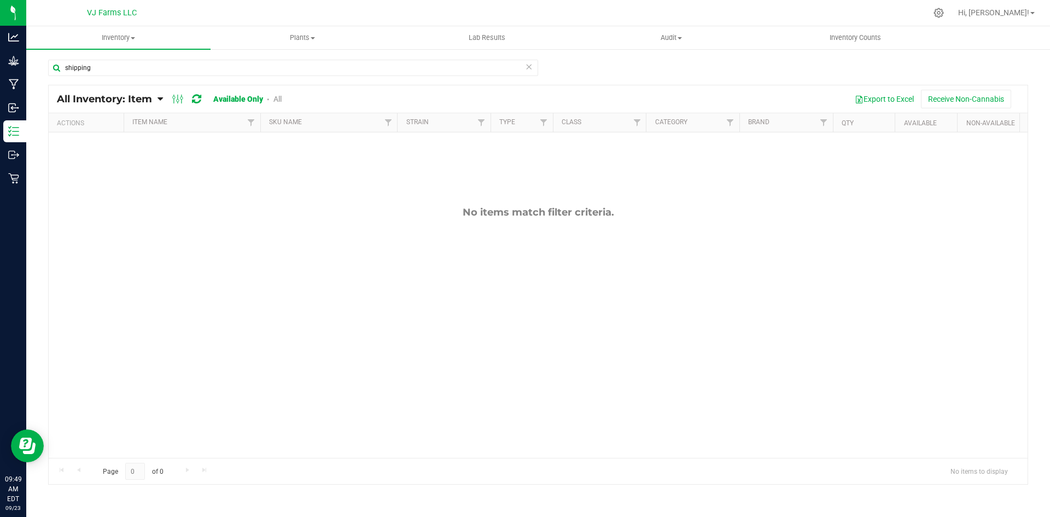
click at [276, 97] on link "All" at bounding box center [278, 99] width 8 height 9
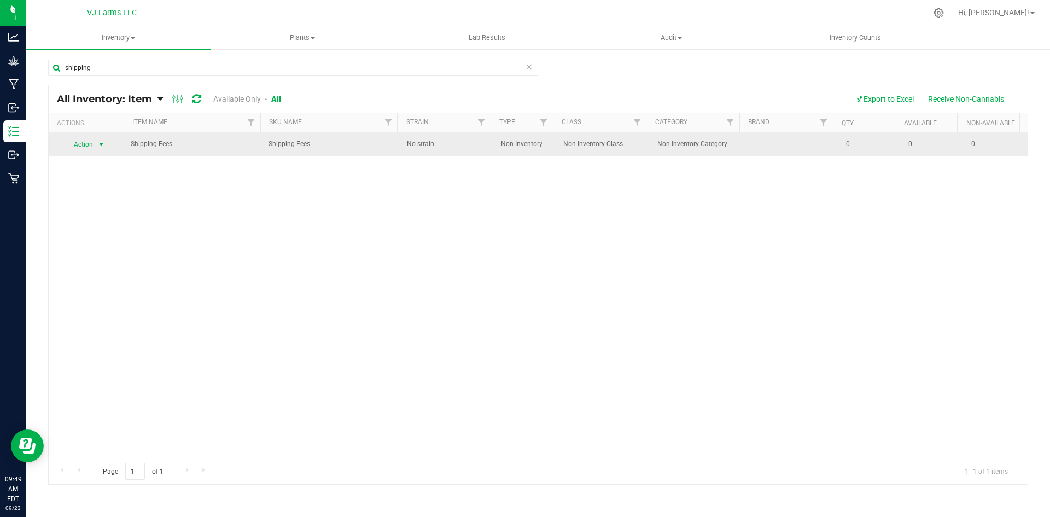
click at [91, 147] on span "Action" at bounding box center [80, 144] width 30 height 15
click at [181, 153] on td "Shipping Fees" at bounding box center [193, 144] width 138 height 24
click at [155, 146] on span "Shipping Fees" at bounding box center [193, 144] width 125 height 10
click at [79, 137] on span "Action" at bounding box center [80, 144] width 30 height 15
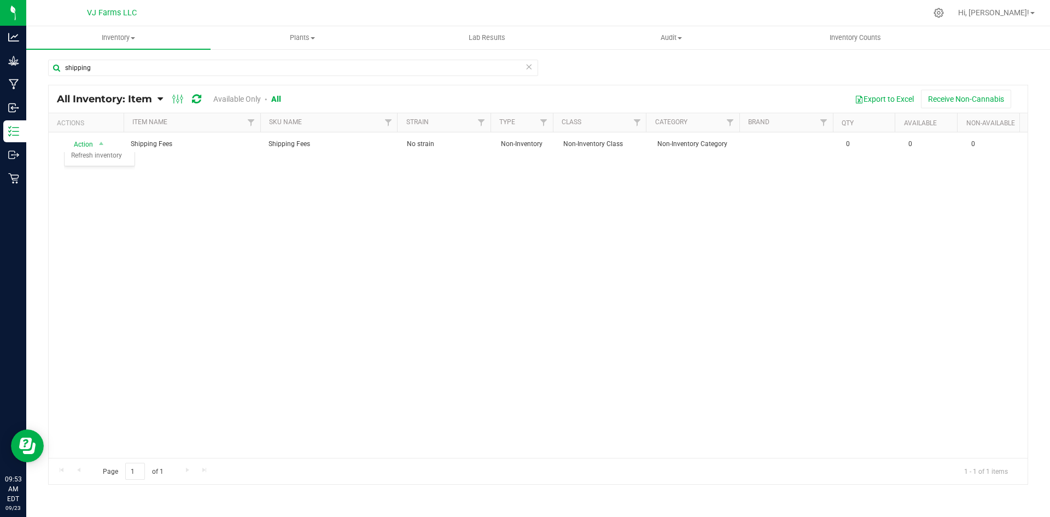
click at [455, 225] on div "Action Action Adjust qty Edit lots/costs Global inventory Locate inventory Prin…" at bounding box center [538, 295] width 979 height 326
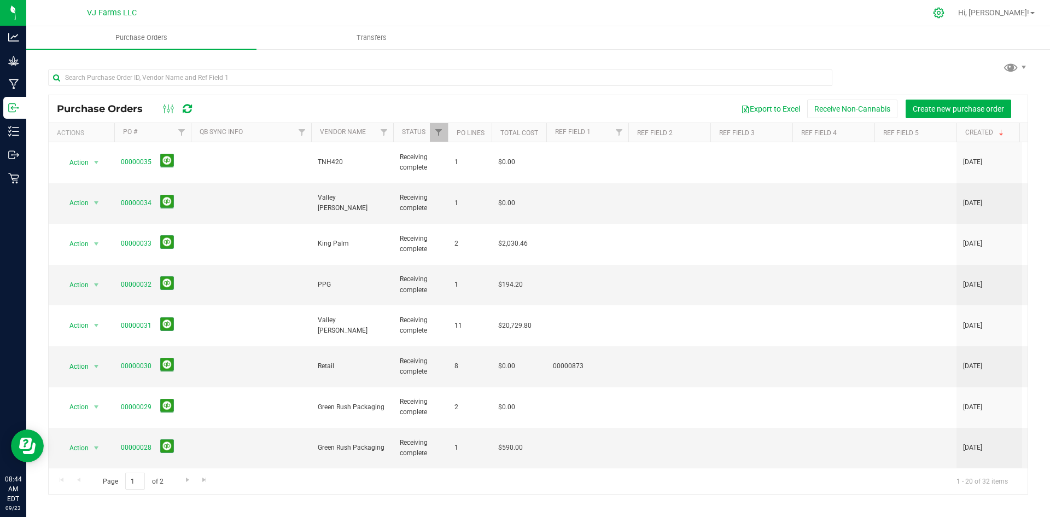
click at [953, 19] on div at bounding box center [939, 13] width 27 height 24
click at [945, 9] on icon at bounding box center [938, 12] width 11 height 11
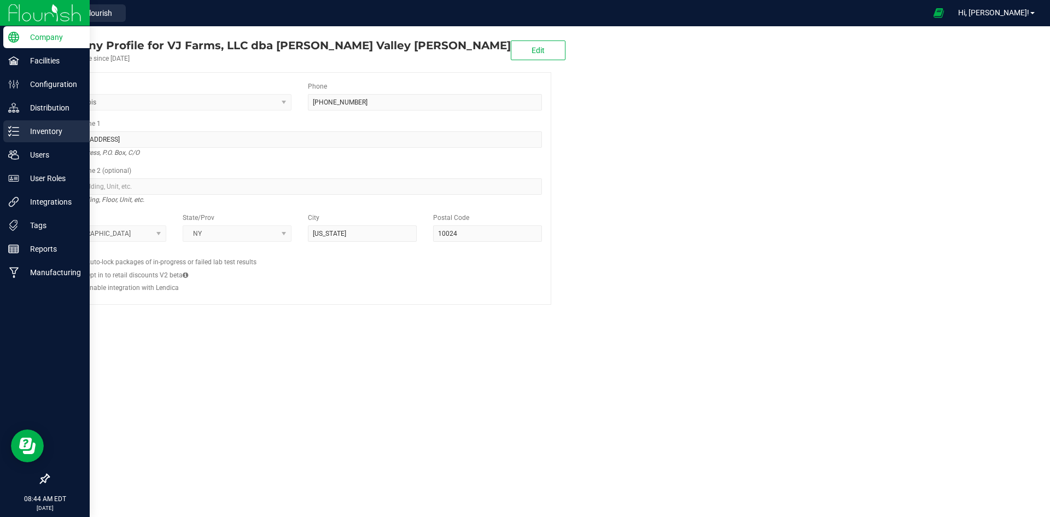
click at [59, 136] on p "Inventory" at bounding box center [52, 131] width 66 height 13
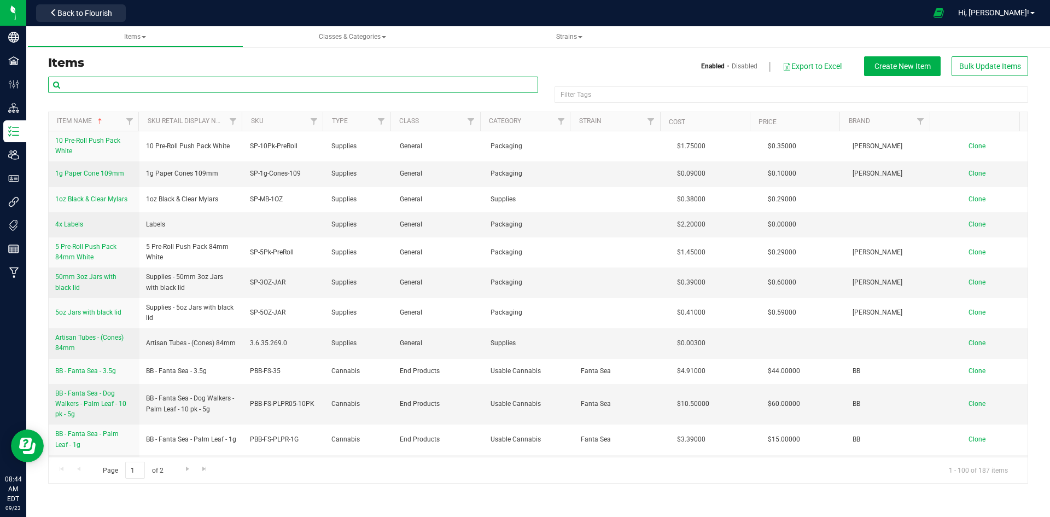
click at [164, 87] on input "text" at bounding box center [293, 85] width 490 height 16
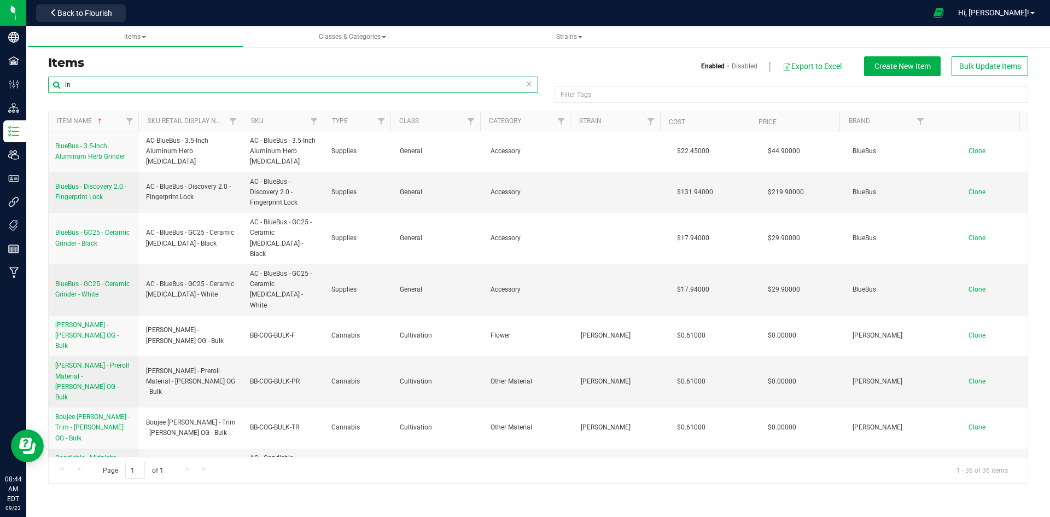
type input "i"
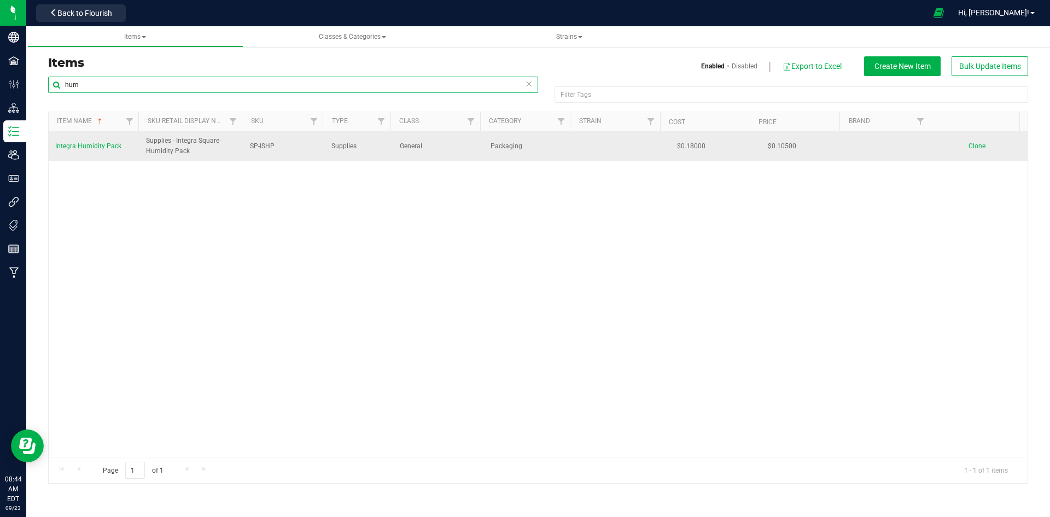
type input "hum"
click at [100, 152] on td "Integra Humidity Pack" at bounding box center [94, 146] width 91 height 30
click at [98, 149] on span "Integra Humidity Pack" at bounding box center [88, 146] width 66 height 8
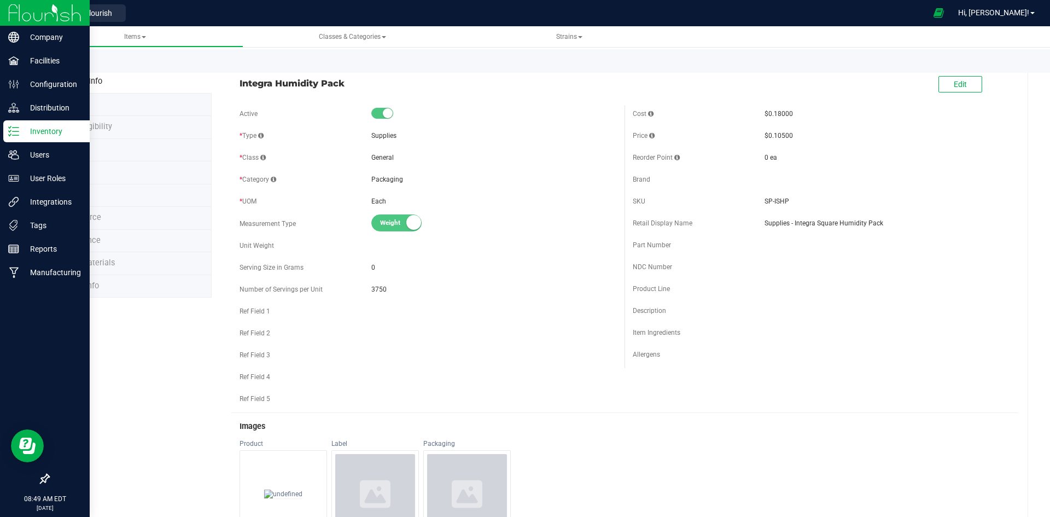
click at [48, 135] on p "Inventory" at bounding box center [52, 131] width 66 height 13
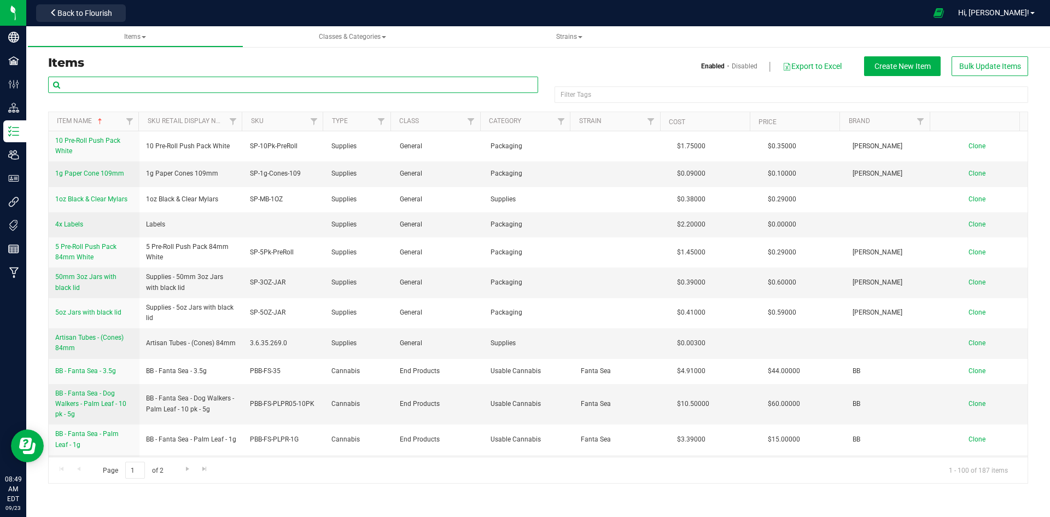
click at [149, 85] on input "text" at bounding box center [293, 85] width 490 height 16
type input "q"
click at [384, 117] on span "Filter" at bounding box center [381, 121] width 9 height 9
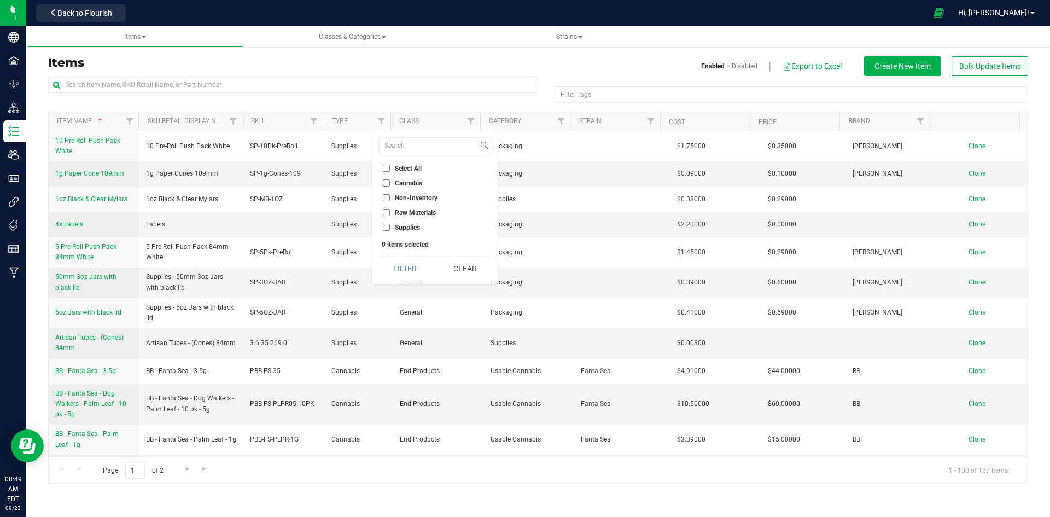
click at [416, 224] on span "Supplies" at bounding box center [407, 227] width 25 height 7
click at [390, 224] on input "Supplies" at bounding box center [386, 227] width 7 height 7
checkbox input "true"
click at [416, 277] on button "Filter" at bounding box center [405, 269] width 53 height 24
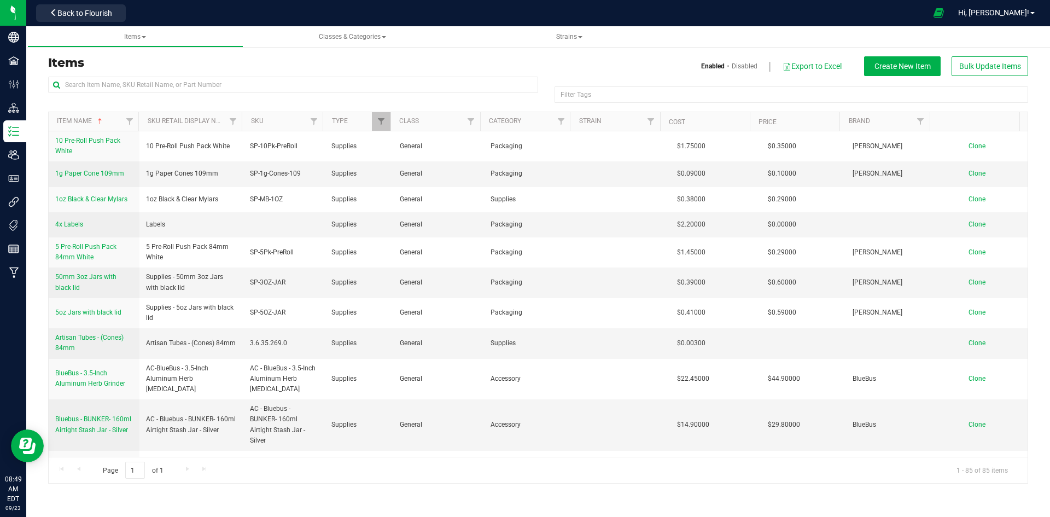
click at [338, 57] on h3 "Items" at bounding box center [289, 62] width 482 height 13
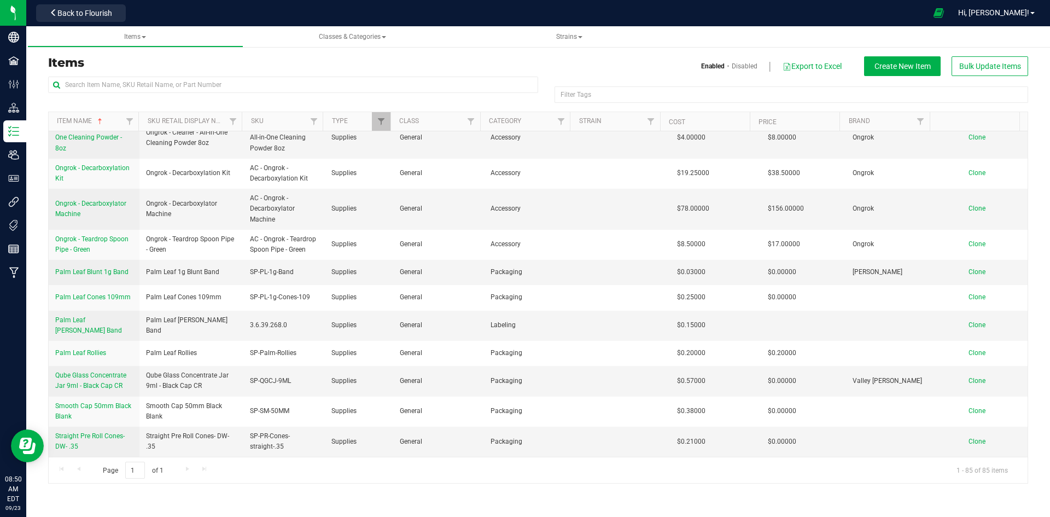
scroll to position [2320, 0]
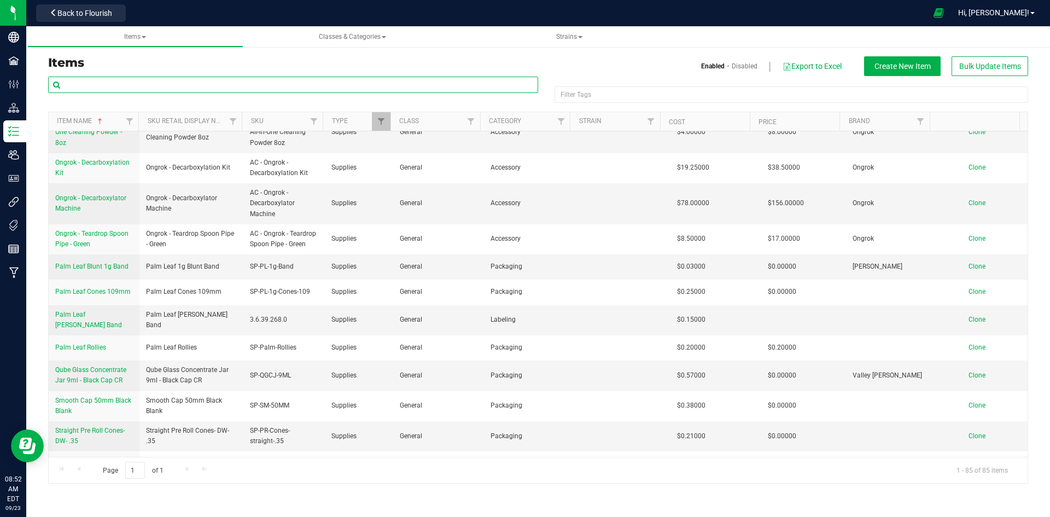
click at [104, 90] on input "text" at bounding box center [293, 85] width 490 height 16
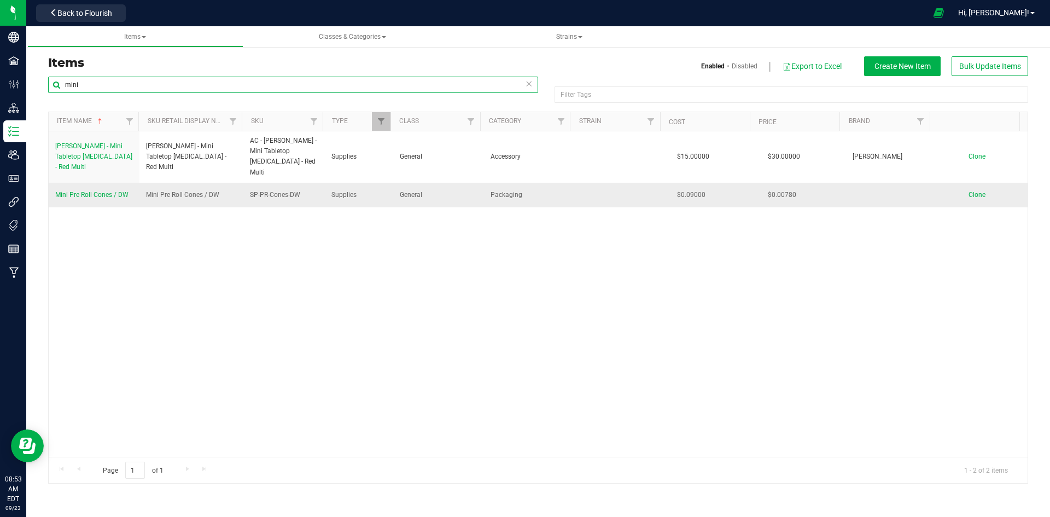
type input "mini"
click at [101, 191] on span "Mini Pre Roll Cones / DW" at bounding box center [91, 195] width 73 height 8
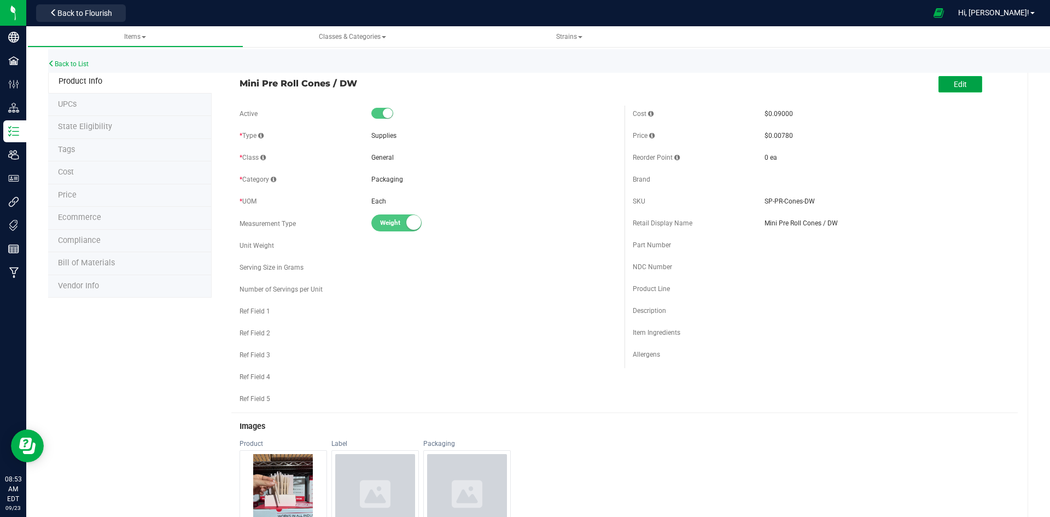
click at [944, 76] on button "Edit" at bounding box center [961, 84] width 44 height 16
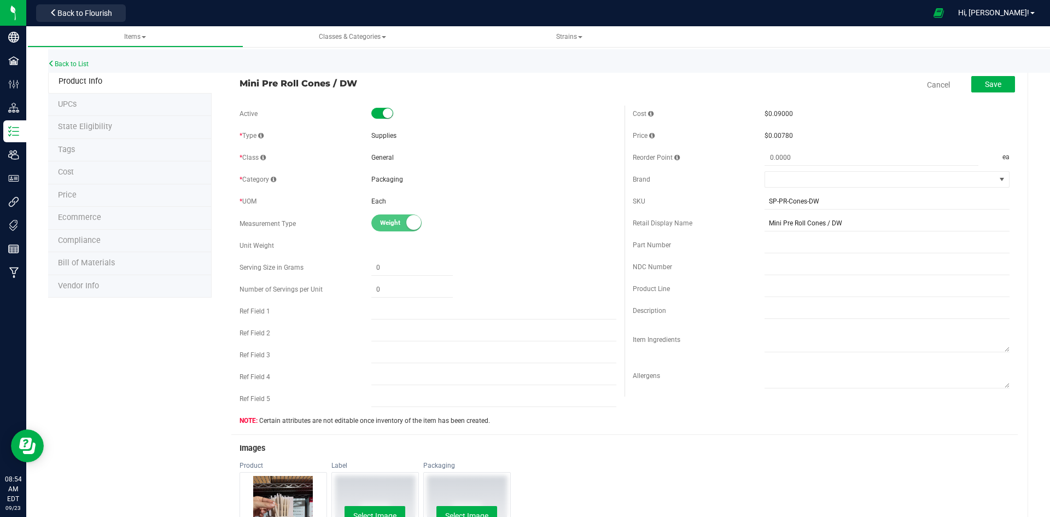
click at [298, 89] on span "Mini Pre Roll Cones / DW" at bounding box center [428, 83] width 377 height 13
click at [935, 84] on link "Cancel" at bounding box center [938, 84] width 23 height 11
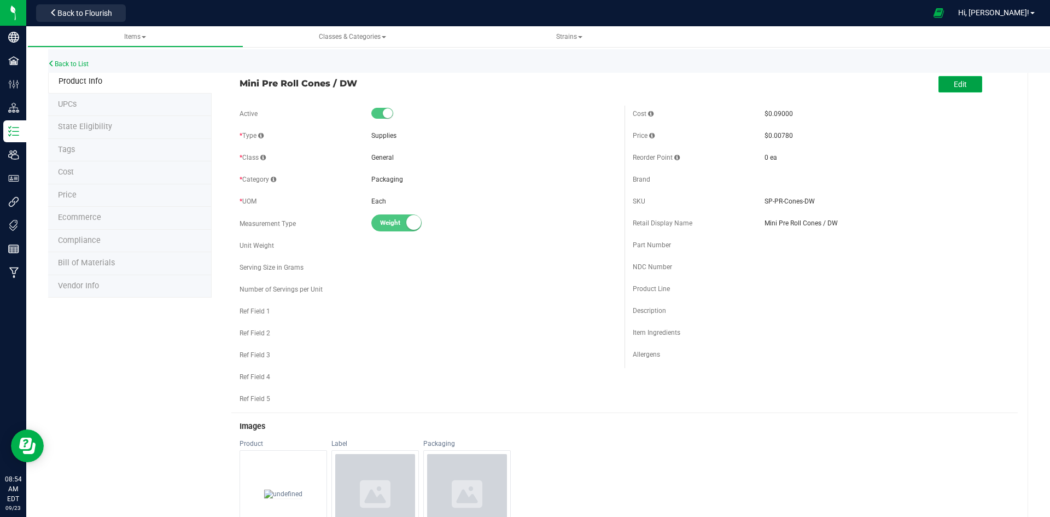
click at [972, 86] on button "Edit" at bounding box center [961, 84] width 44 height 16
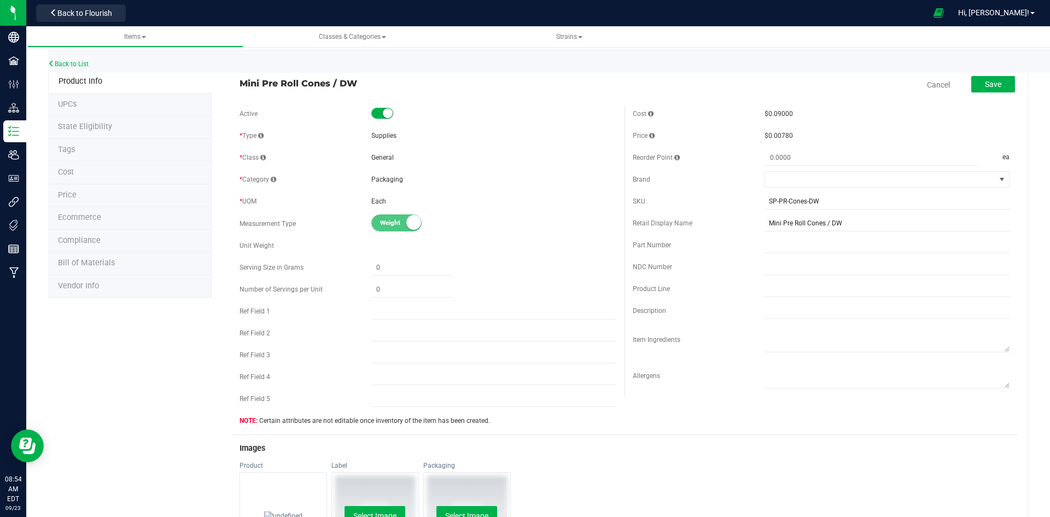
click at [343, 81] on span "Mini Pre Roll Cones / DW" at bounding box center [428, 83] width 377 height 13
click at [928, 83] on link "Cancel" at bounding box center [938, 84] width 23 height 11
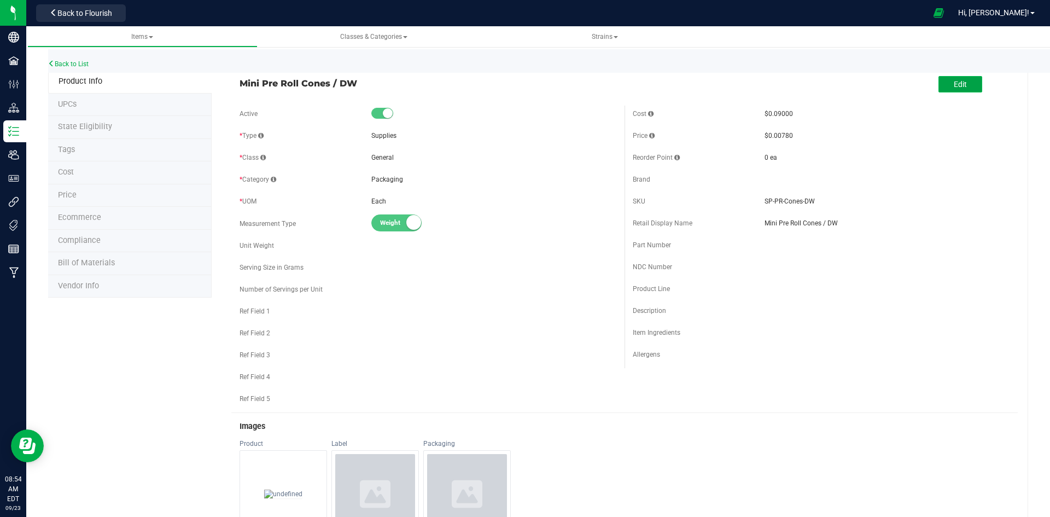
click at [972, 85] on button "Edit" at bounding box center [961, 84] width 44 height 16
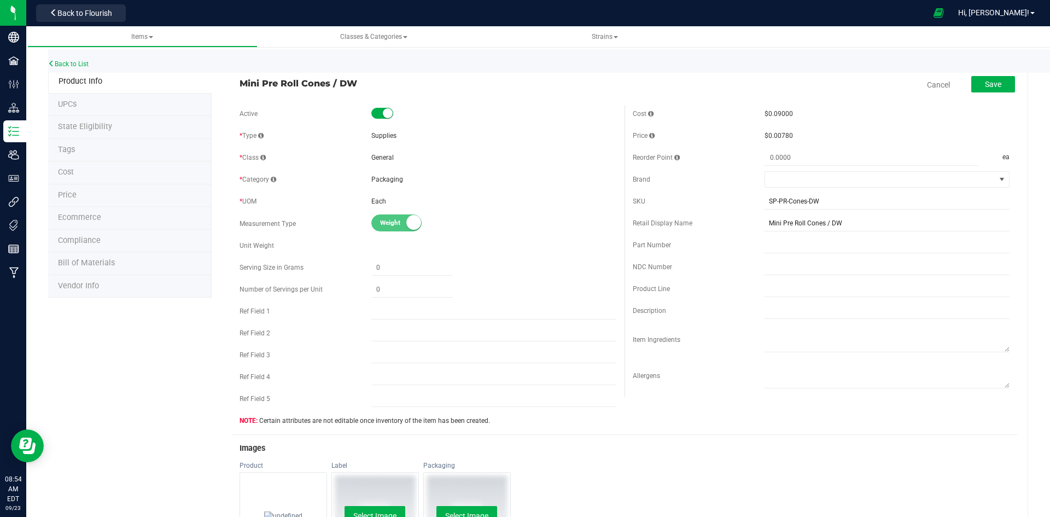
click at [332, 84] on span "Mini Pre Roll Cones / DW" at bounding box center [428, 83] width 377 height 13
drag, startPoint x: 332, startPoint y: 84, endPoint x: 426, endPoint y: 77, distance: 93.9
click at [426, 77] on span "Mini Pre Roll Cones / DW" at bounding box center [428, 83] width 377 height 13
click at [867, 216] on input "Mini Pre Roll Cones / DW" at bounding box center [887, 223] width 245 height 16
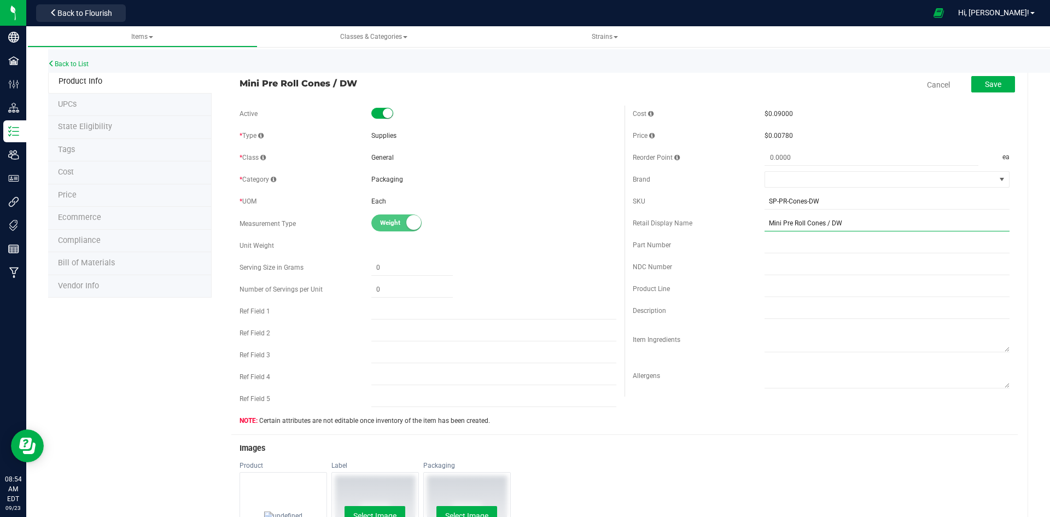
click at [867, 216] on input "Mini Pre Roll Cones / DW" at bounding box center [887, 223] width 245 height 16
type input "Mini Pre Roll Cones / 0.5"
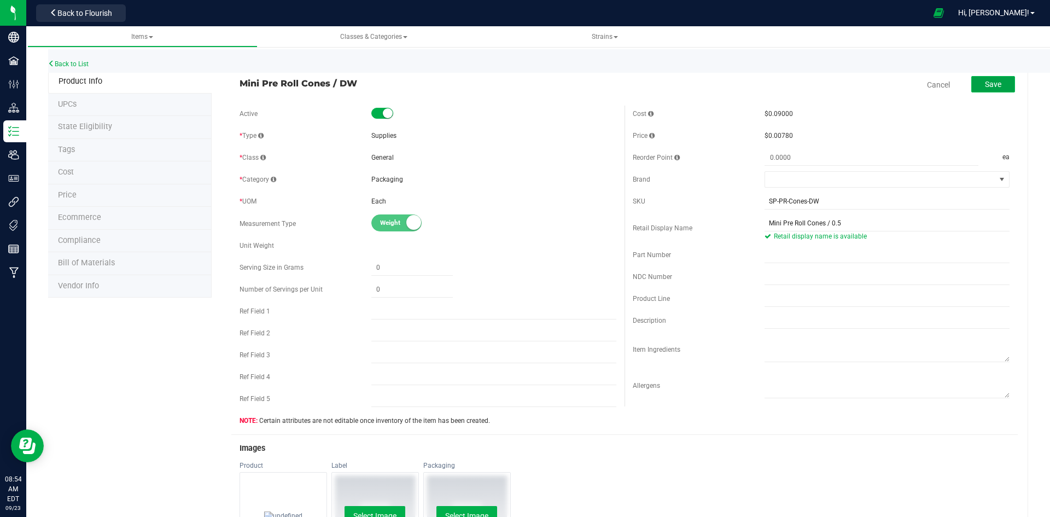
click at [993, 91] on button "Save" at bounding box center [994, 84] width 44 height 16
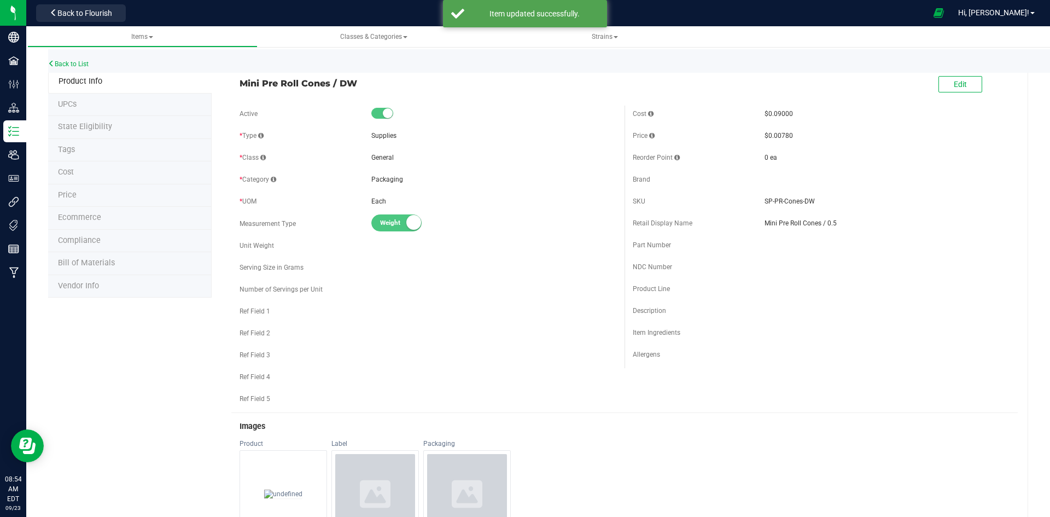
click at [954, 71] on div "Back to List" at bounding box center [573, 61] width 1050 height 24
click at [954, 82] on span "Edit" at bounding box center [960, 84] width 13 height 9
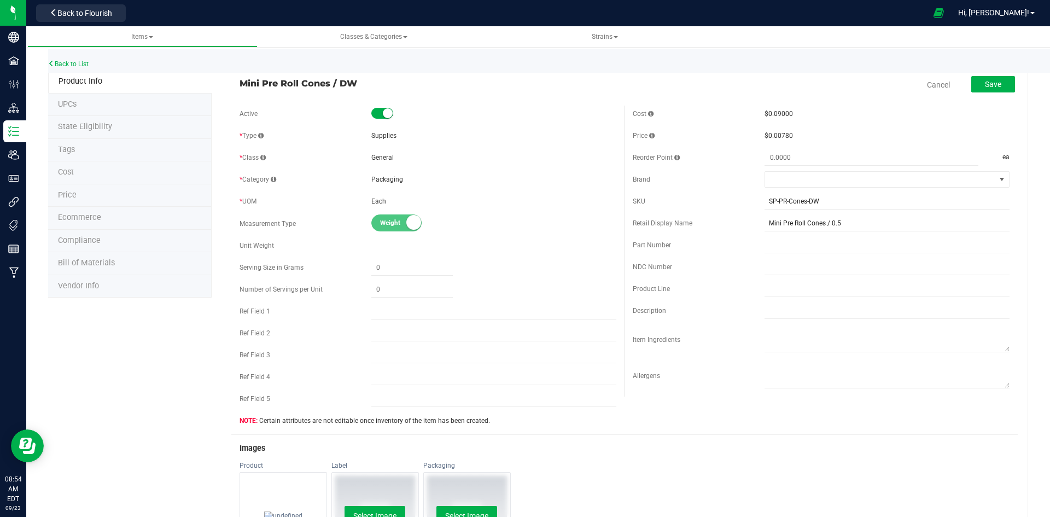
click at [337, 89] on span "Mini Pre Roll Cones / DW" at bounding box center [428, 83] width 377 height 13
click at [339, 84] on span "Mini Pre Roll Cones / DW" at bounding box center [428, 83] width 377 height 13
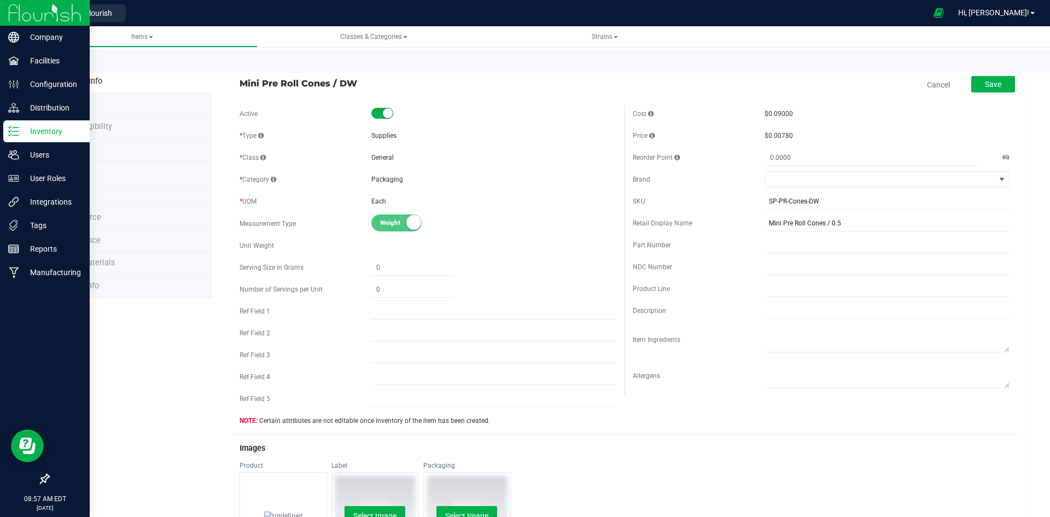
click at [9, 125] on div "Inventory" at bounding box center [46, 131] width 86 height 22
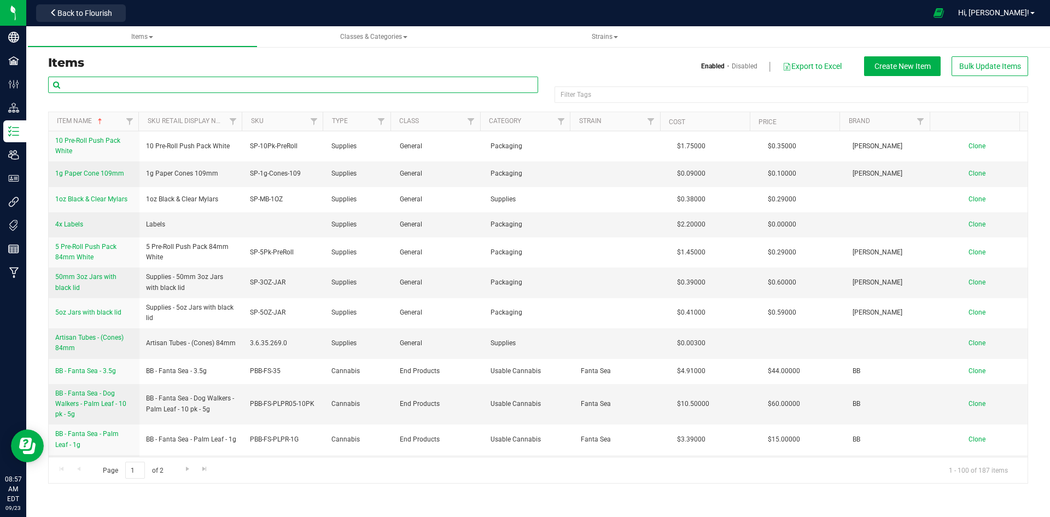
click at [137, 84] on input "text" at bounding box center [293, 85] width 490 height 16
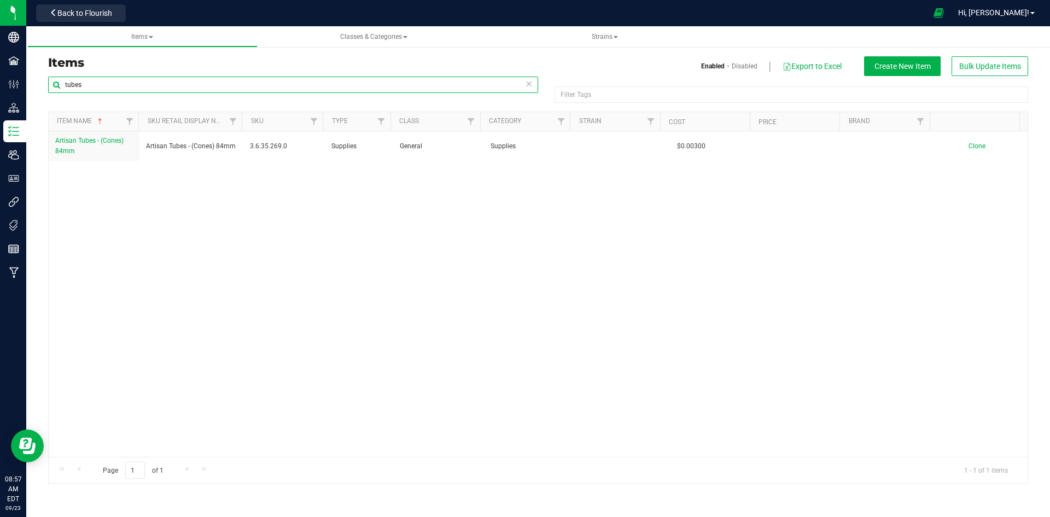
type input "tubes"
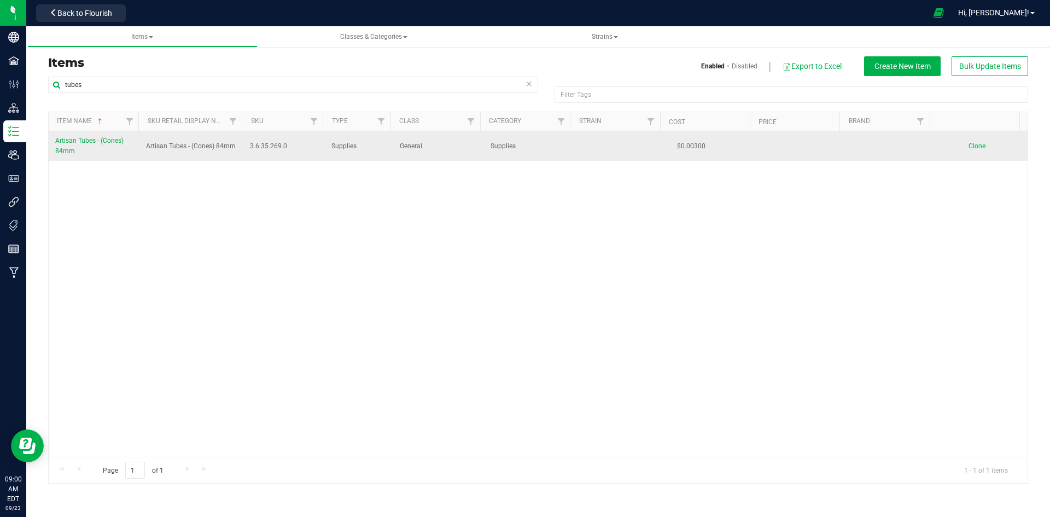
drag, startPoint x: 53, startPoint y: 138, endPoint x: 87, endPoint y: 154, distance: 37.4
click at [87, 154] on td "Artisan Tubes - (Cones) 84mm" at bounding box center [94, 146] width 91 height 30
copy span "Artisan Tubes - (Cones) 84mm"
click at [79, 152] on link "Artisan Tubes - (Cones) 84mm" at bounding box center [94, 146] width 78 height 21
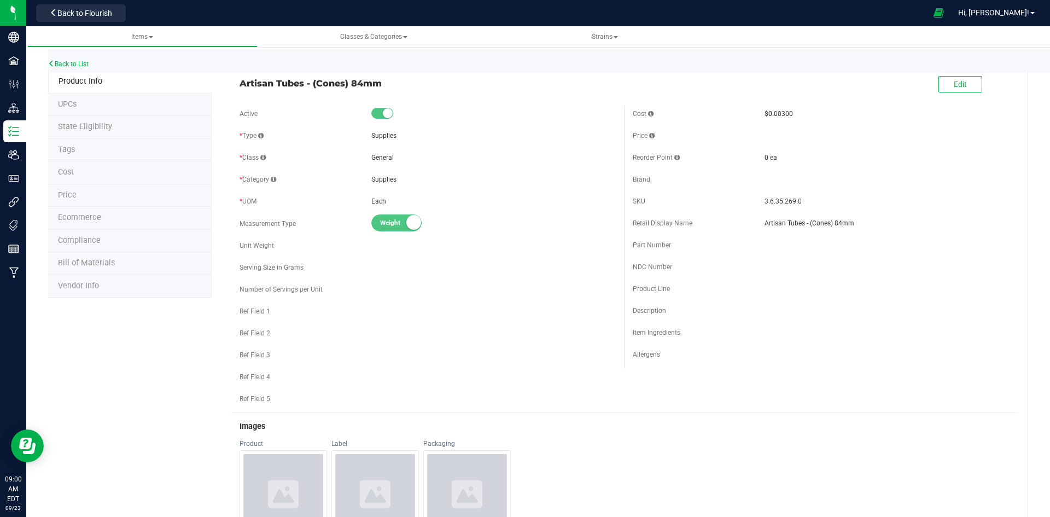
click at [930, 91] on div "Edit" at bounding box center [821, 84] width 393 height 27
click at [957, 84] on span "Edit" at bounding box center [960, 84] width 13 height 9
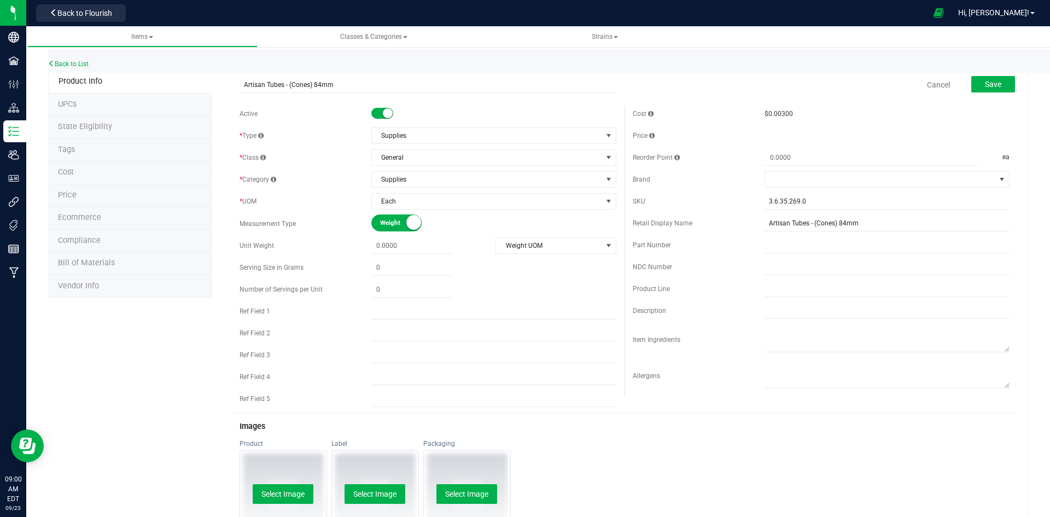
click at [374, 118] on span at bounding box center [382, 113] width 22 height 11
click at [985, 90] on div "Save" at bounding box center [985, 85] width 60 height 22
click at [985, 90] on button "Save" at bounding box center [994, 84] width 44 height 16
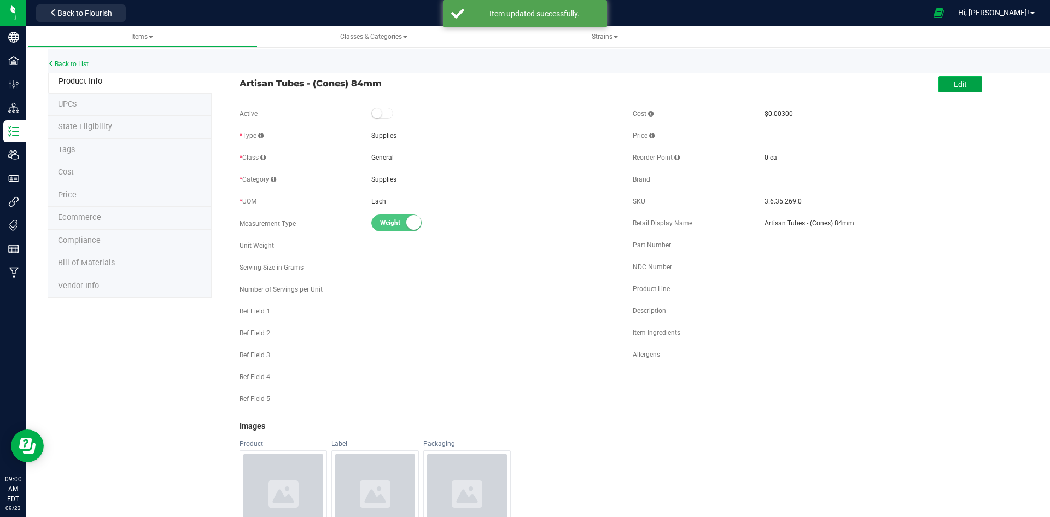
click at [945, 76] on button "Edit" at bounding box center [961, 84] width 44 height 16
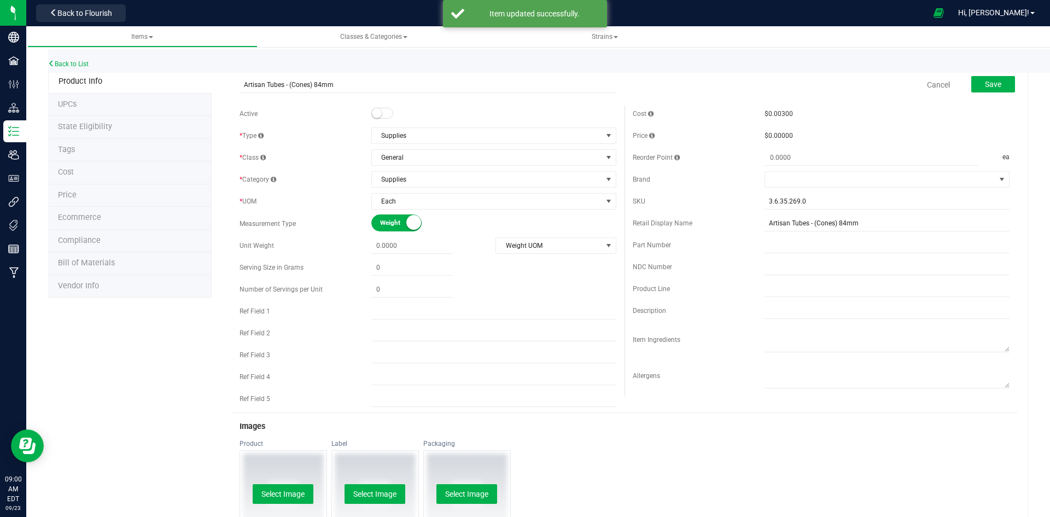
click at [372, 117] on small at bounding box center [377, 113] width 10 height 10
click at [994, 83] on span "Save" at bounding box center [993, 84] width 16 height 9
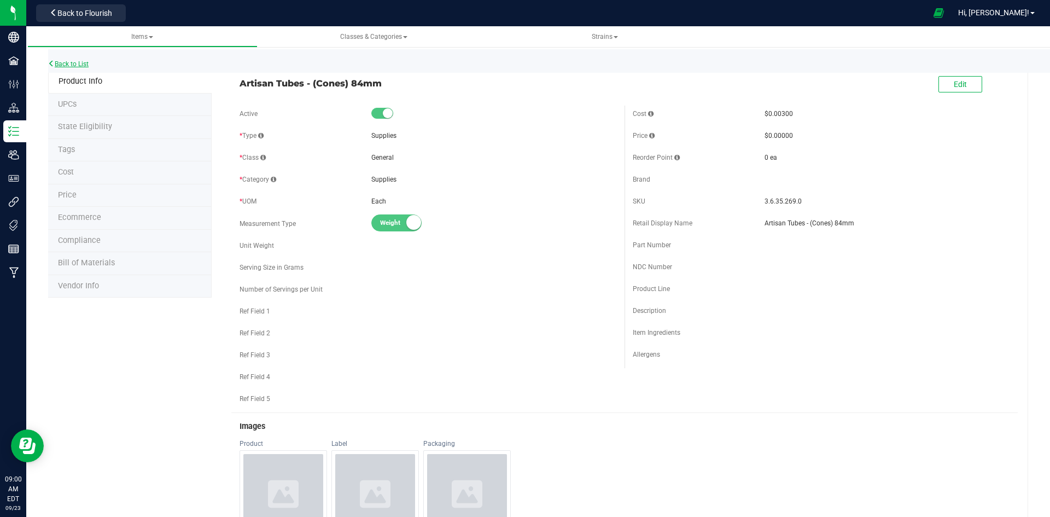
click at [62, 66] on link "Back to List" at bounding box center [68, 64] width 40 height 8
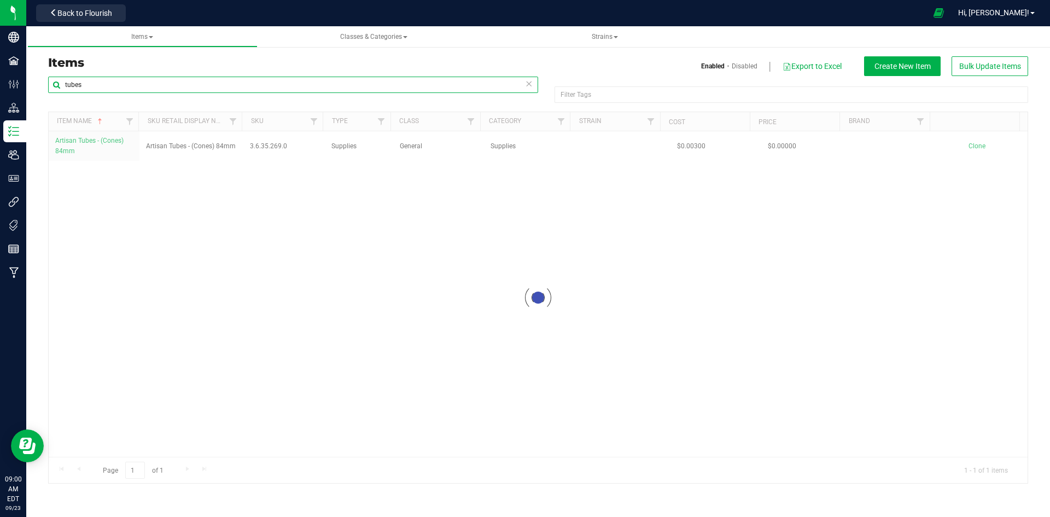
click at [98, 85] on input "tubes" at bounding box center [293, 85] width 490 height 16
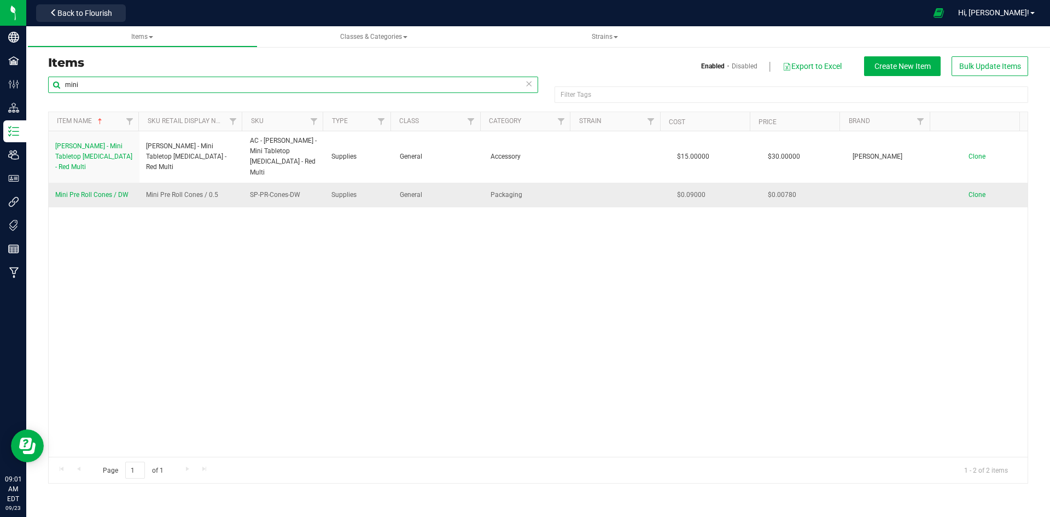
type input "mini"
click at [94, 191] on span "Mini Pre Roll Cones / DW" at bounding box center [91, 195] width 73 height 8
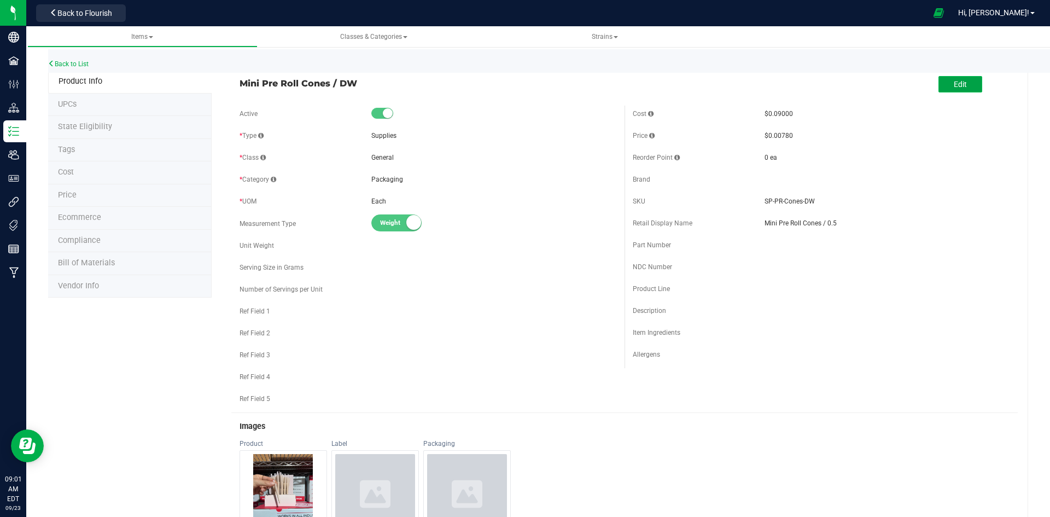
click at [939, 85] on button "Edit" at bounding box center [961, 84] width 44 height 16
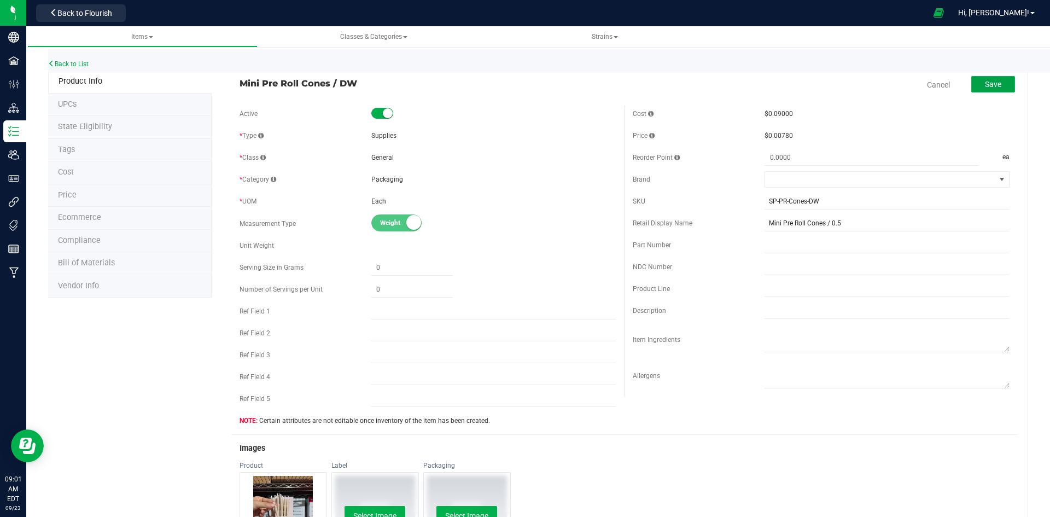
click at [992, 83] on span "Save" at bounding box center [993, 84] width 16 height 9
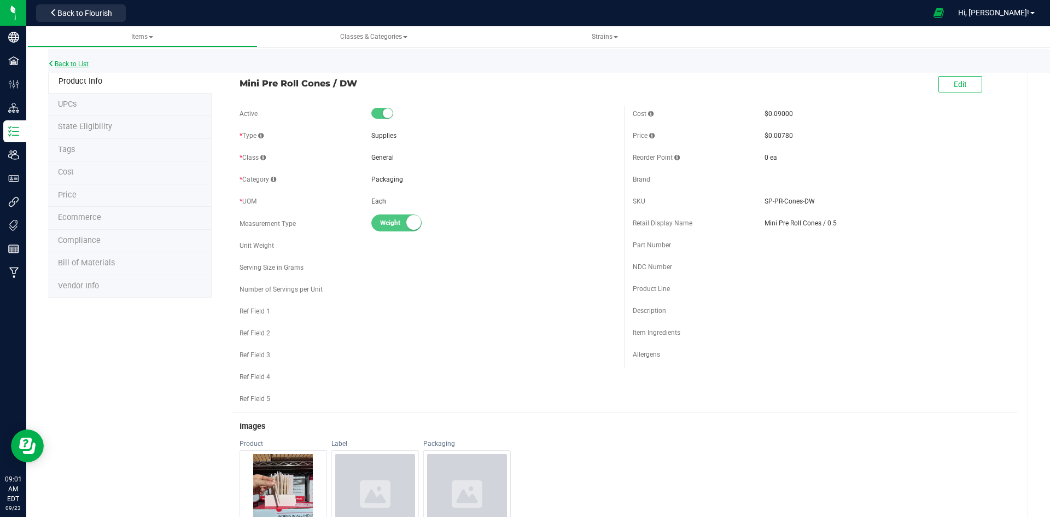
click at [78, 62] on link "Back to List" at bounding box center [68, 64] width 40 height 8
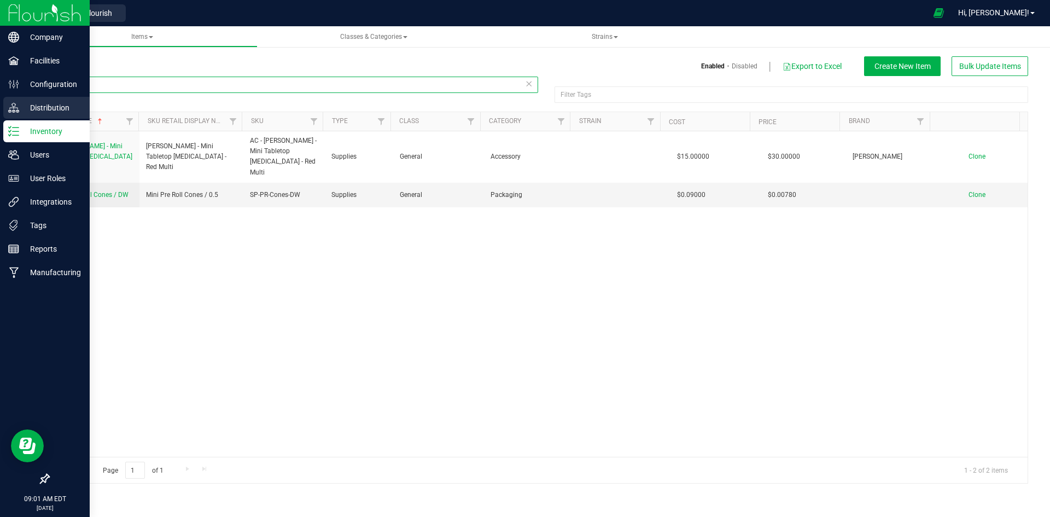
drag, startPoint x: 98, startPoint y: 90, endPoint x: 0, endPoint y: 106, distance: 99.7
click at [0, 106] on div "Company Facilities Configuration Distribution Inventory Users User Roles Integr…" at bounding box center [525, 258] width 1050 height 517
paste input "Artisan Tubes - (Cones) 84mm"
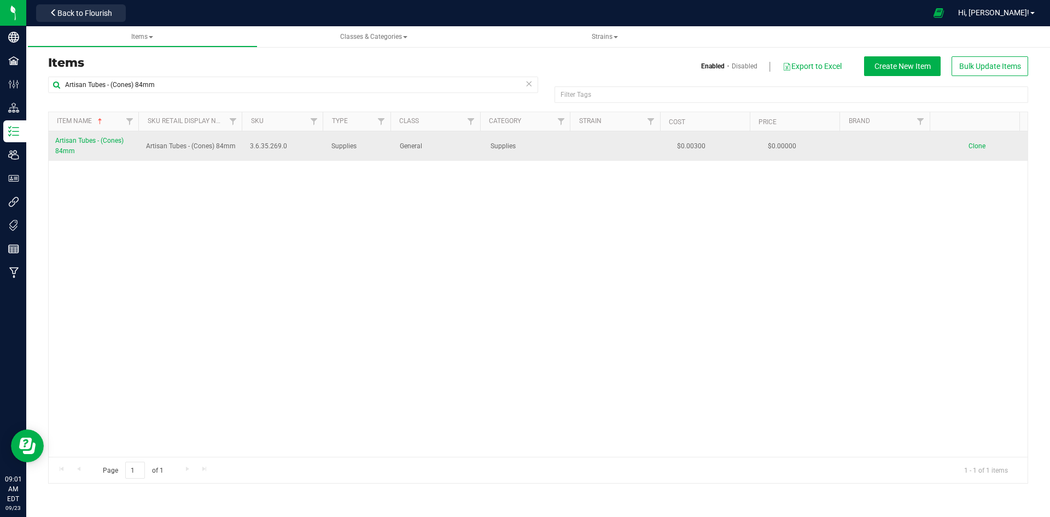
drag, startPoint x: 293, startPoint y: 147, endPoint x: 248, endPoint y: 148, distance: 44.9
click at [250, 148] on span "3.6.35.269.0" at bounding box center [284, 146] width 68 height 10
copy span "3.6.35.269.0"
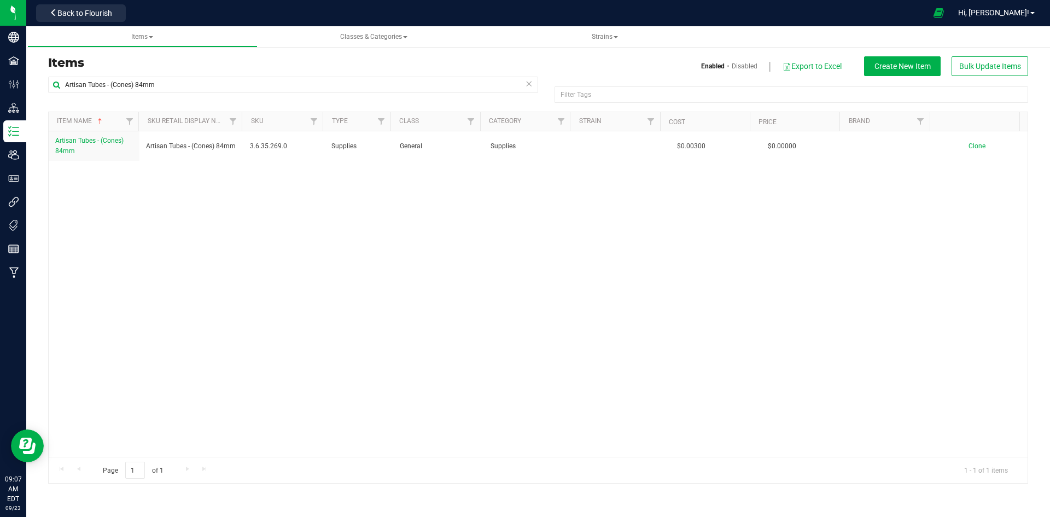
click at [167, 66] on h3 "Items" at bounding box center [289, 62] width 482 height 13
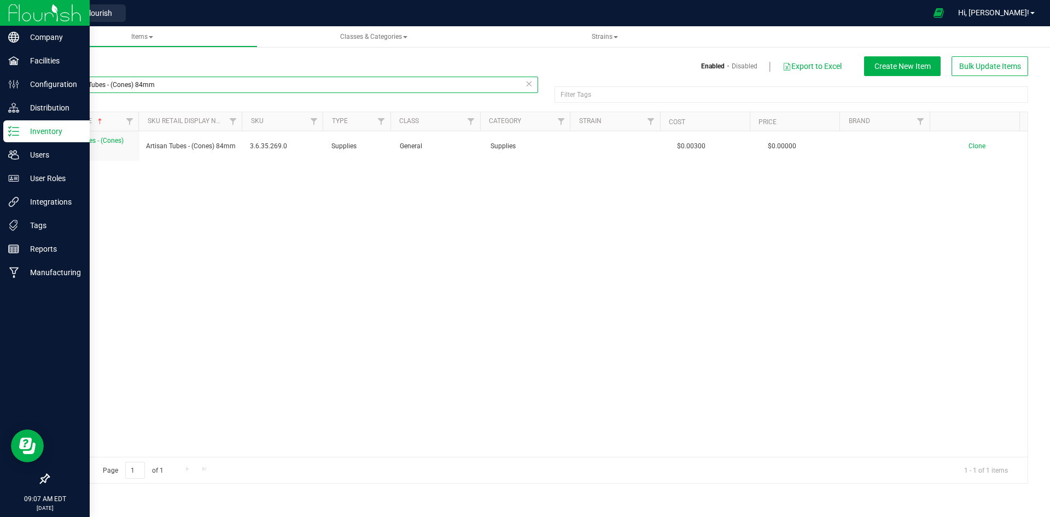
drag, startPoint x: 169, startPoint y: 86, endPoint x: 0, endPoint y: 142, distance: 178.2
click at [0, 142] on div "Company Facilities Configuration Distribution Inventory Users User Roles Integr…" at bounding box center [525, 258] width 1050 height 517
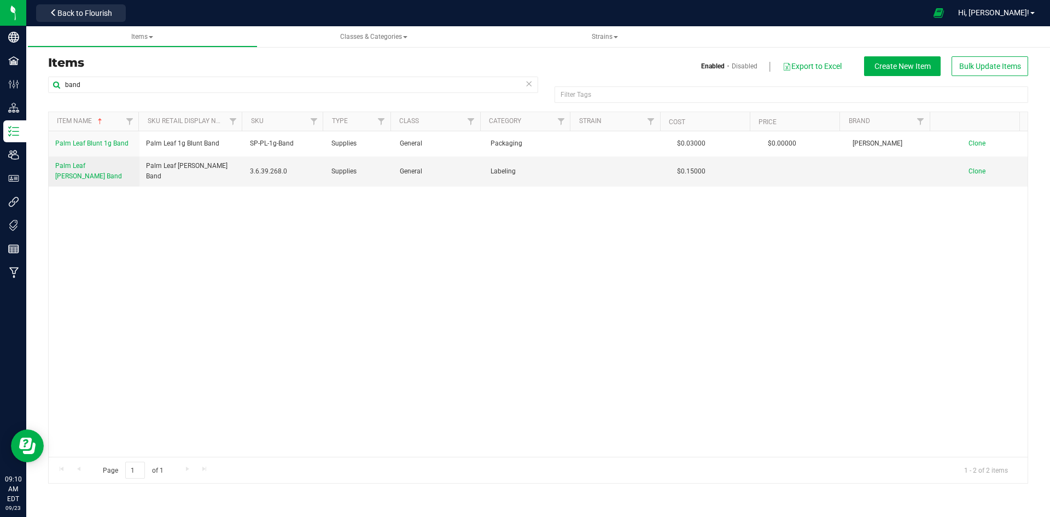
click at [293, 282] on div "Palm Leaf Blunt 1g Band Palm Leaf 1g Blunt Band SP-PL-1g-Band Supplies General …" at bounding box center [538, 294] width 979 height 326
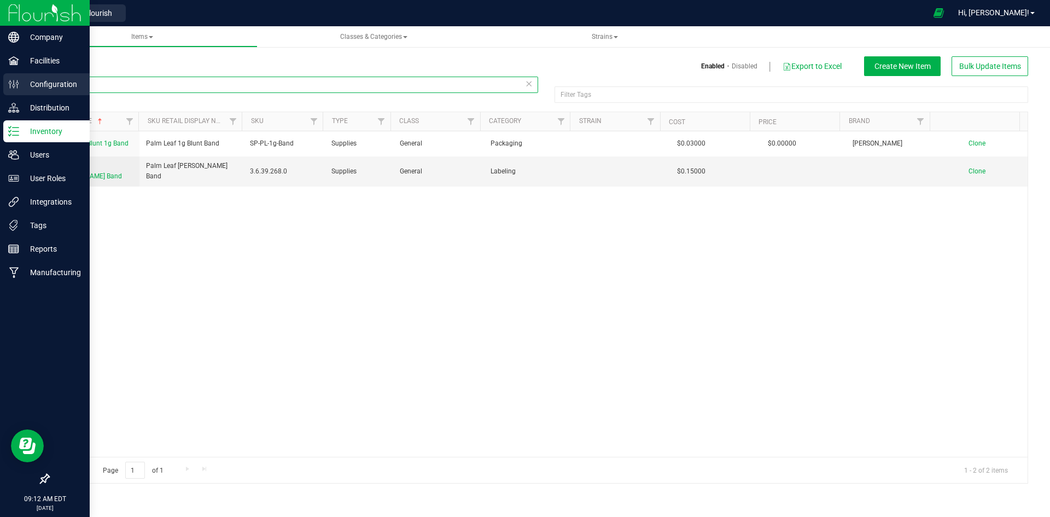
drag, startPoint x: 115, startPoint y: 83, endPoint x: 9, endPoint y: 96, distance: 106.9
click at [9, 96] on div "Company Facilities Configuration Distribution Inventory Users User Roles Integr…" at bounding box center [525, 258] width 1050 height 517
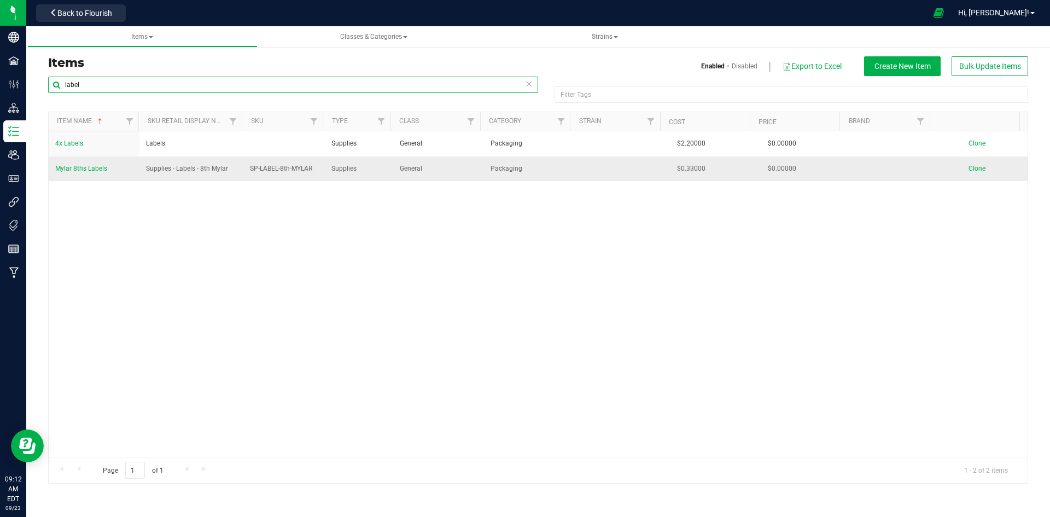
type input "label"
click at [90, 173] on link "Mylar 8ths Labels" at bounding box center [81, 169] width 52 height 10
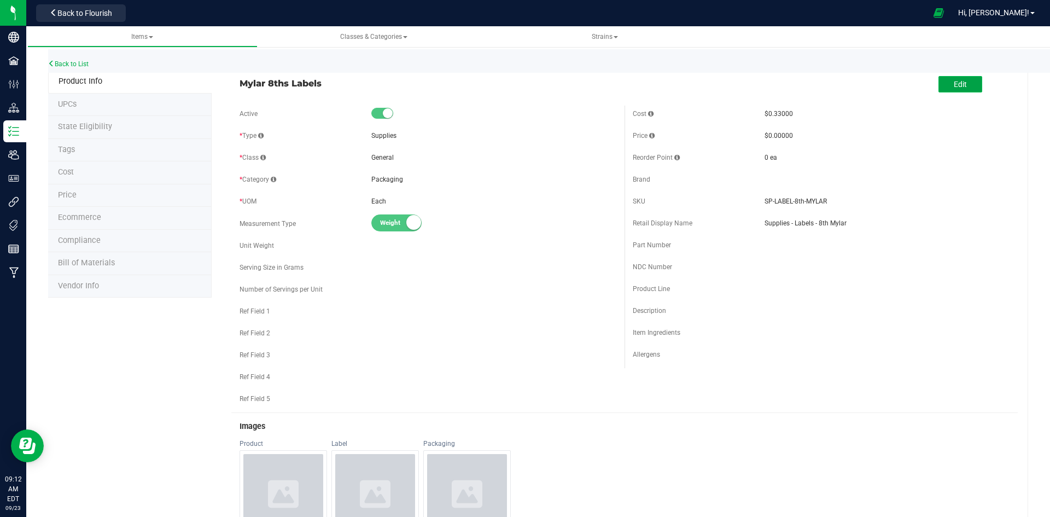
click at [939, 83] on button "Edit" at bounding box center [961, 84] width 44 height 16
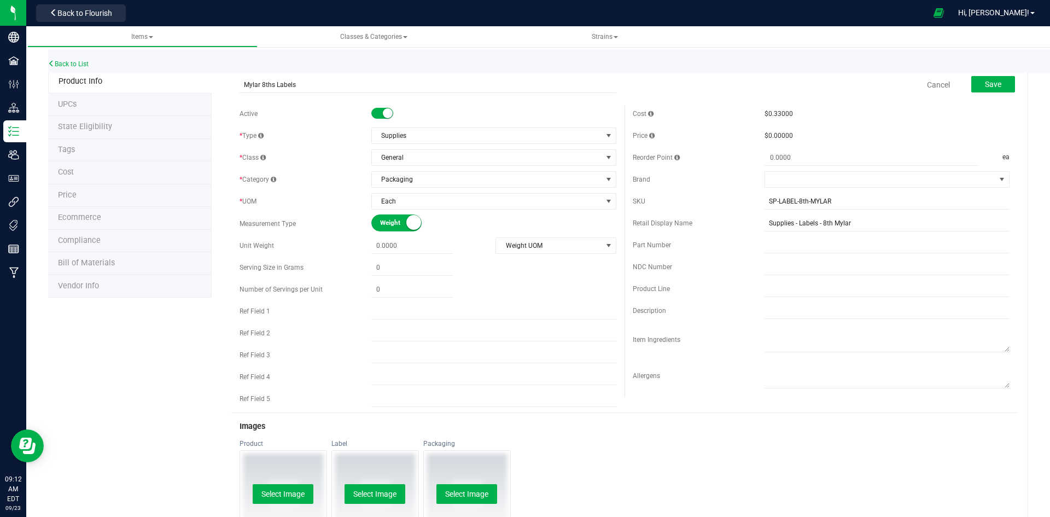
click at [380, 109] on span at bounding box center [382, 113] width 22 height 11
click at [975, 89] on button "Save" at bounding box center [994, 84] width 44 height 16
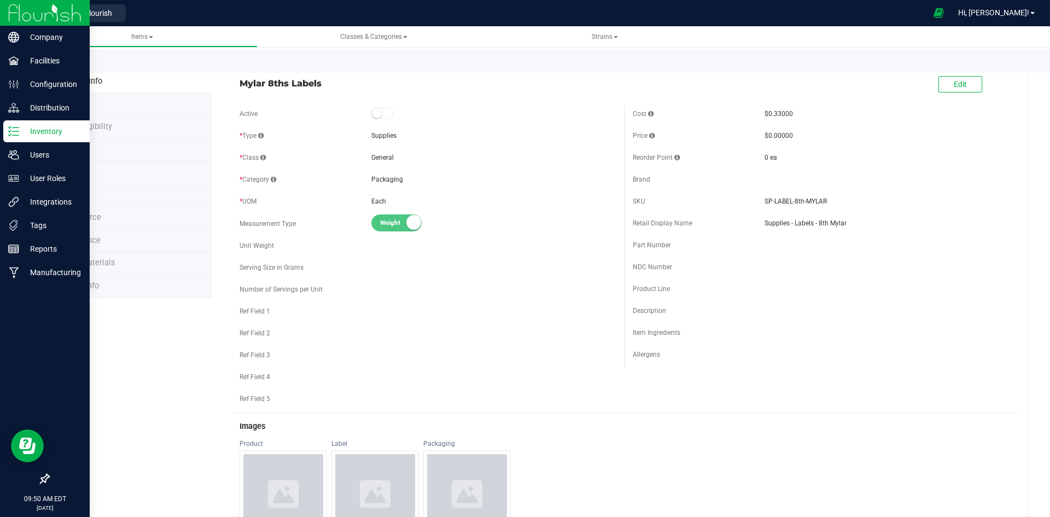
click at [60, 133] on p "Inventory" at bounding box center [52, 131] width 66 height 13
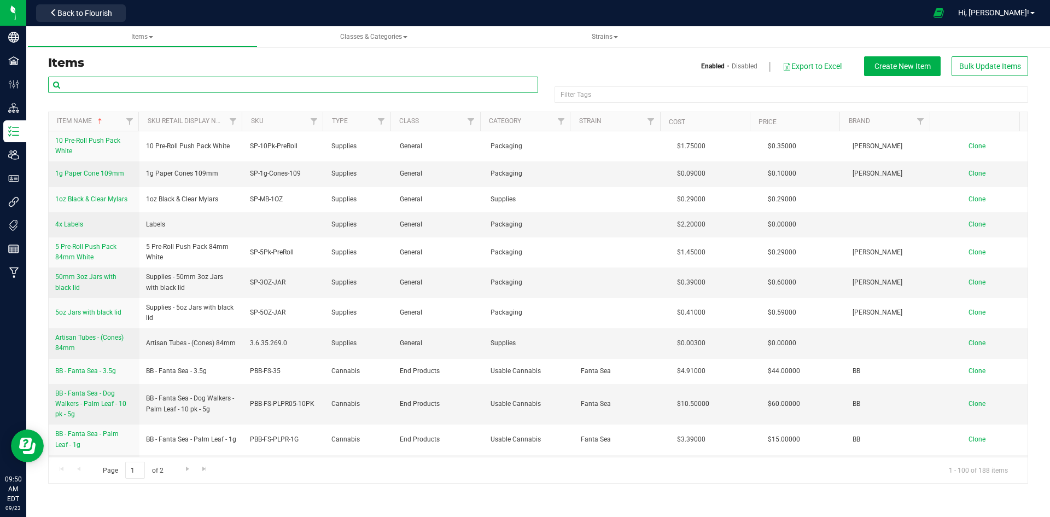
click at [136, 83] on input "text" at bounding box center [293, 85] width 490 height 16
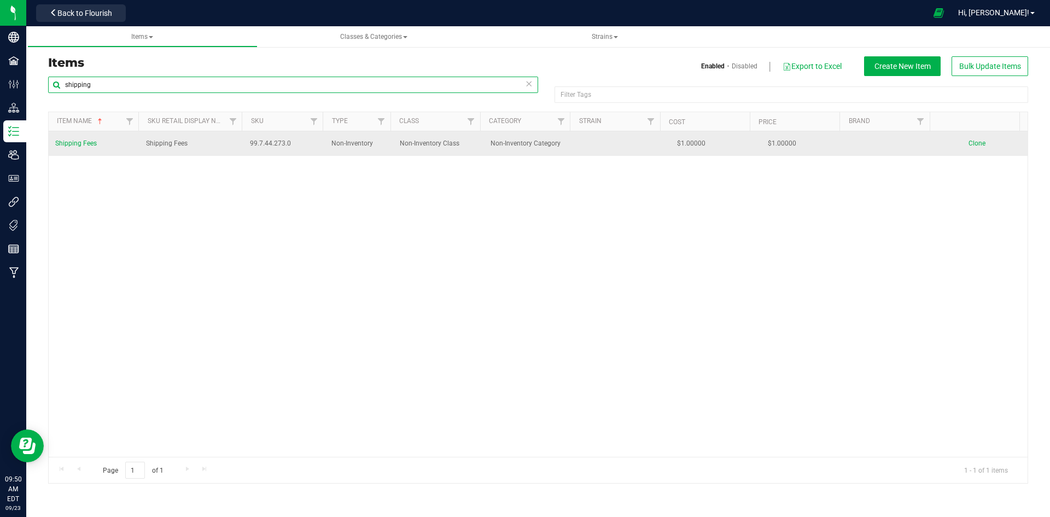
type input "shipping"
click at [89, 141] on span "Shipping Fees" at bounding box center [76, 144] width 42 height 8
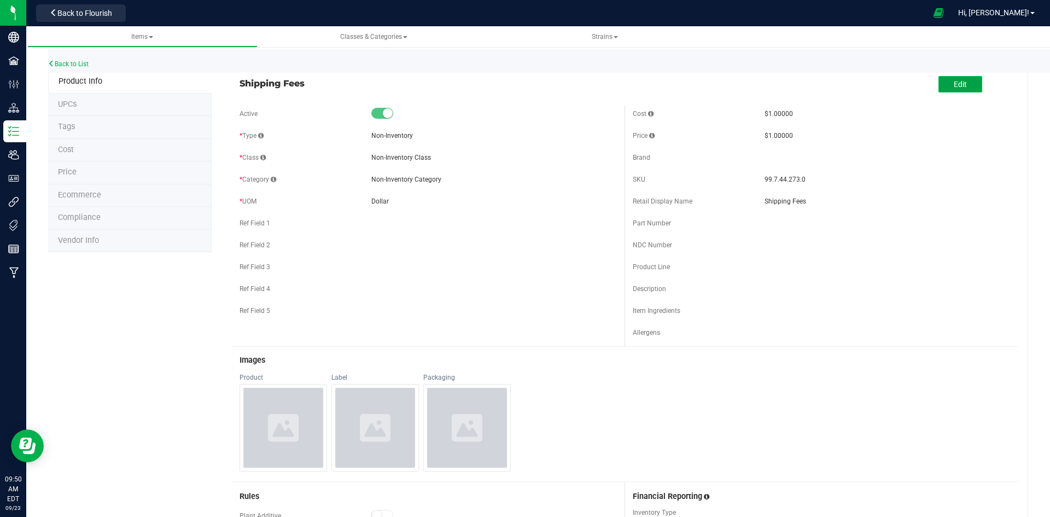
click at [945, 85] on button "Edit" at bounding box center [961, 84] width 44 height 16
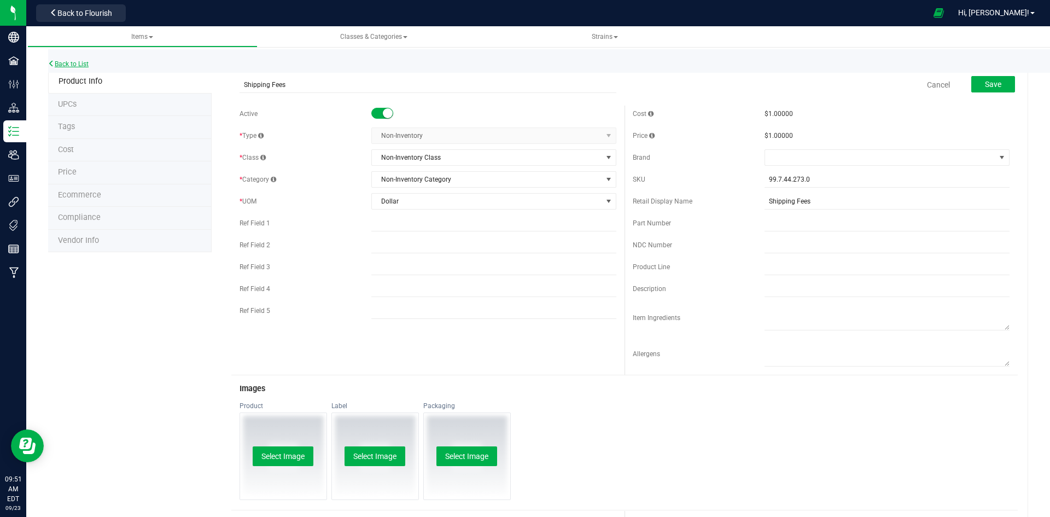
click at [78, 63] on link "Back to List" at bounding box center [68, 64] width 40 height 8
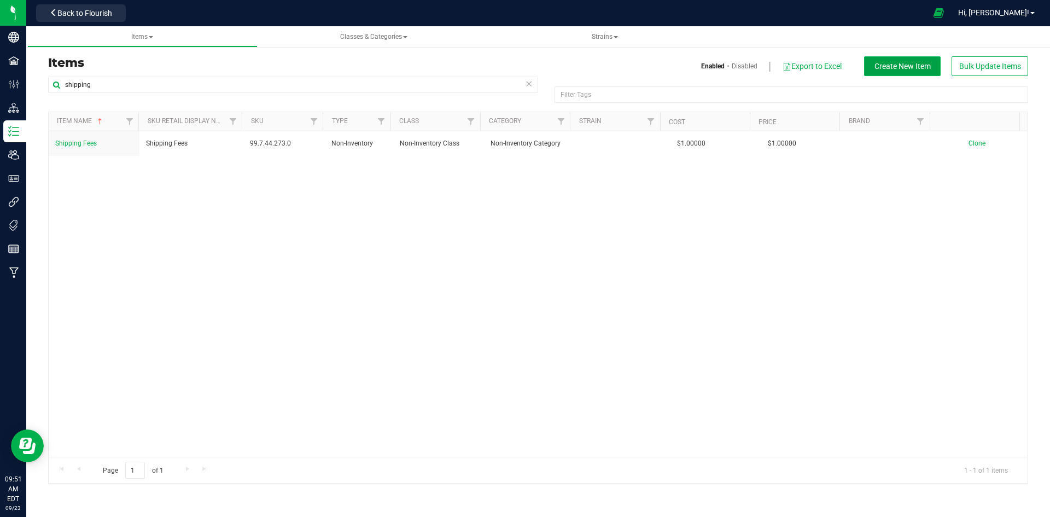
click at [880, 69] on span "Create New Item" at bounding box center [903, 66] width 56 height 9
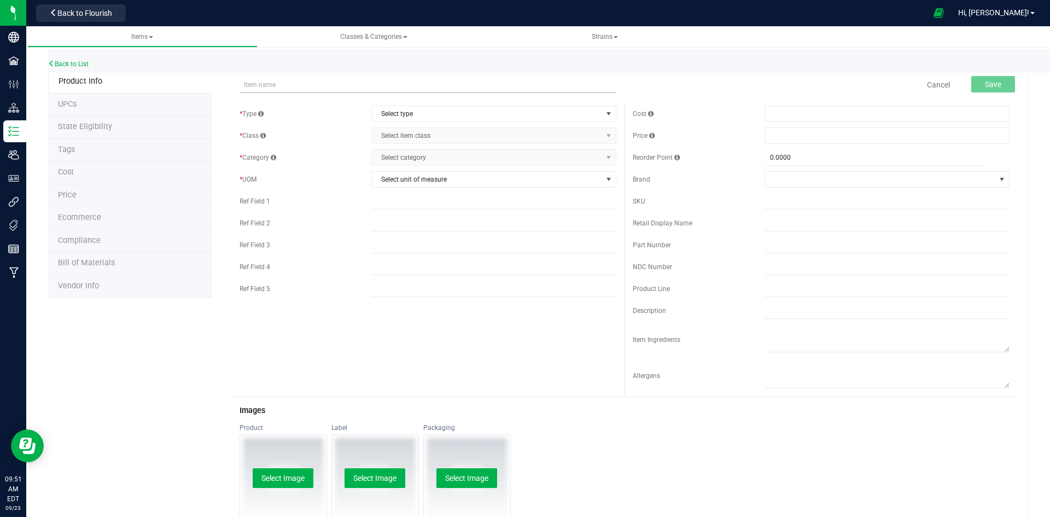
click at [319, 86] on input "text" at bounding box center [428, 85] width 377 height 16
type input "Shipping Fee"
click at [336, 231] on div "Ref Field 2" at bounding box center [428, 223] width 377 height 16
click at [461, 113] on span "Select type" at bounding box center [487, 113] width 230 height 15
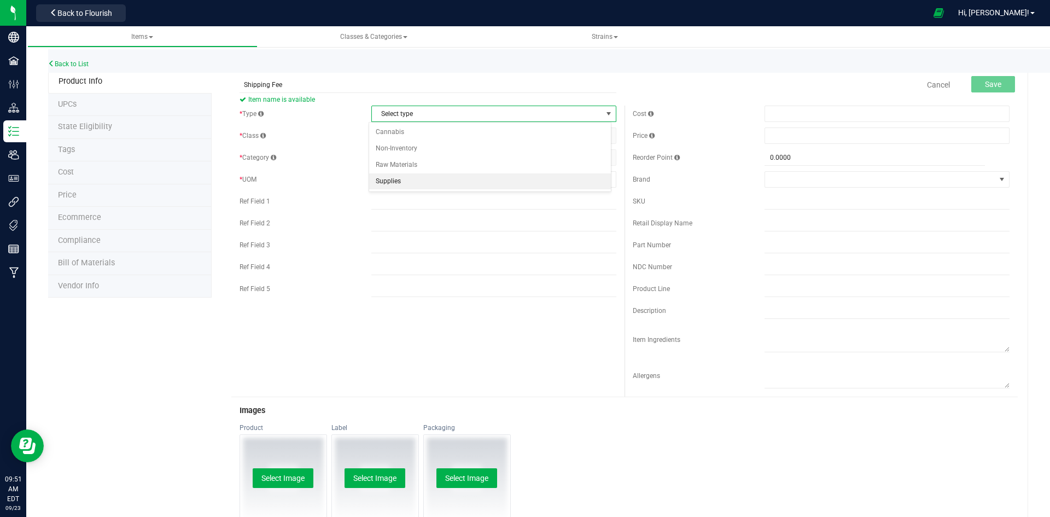
click at [421, 177] on li "Supplies" at bounding box center [490, 181] width 242 height 16
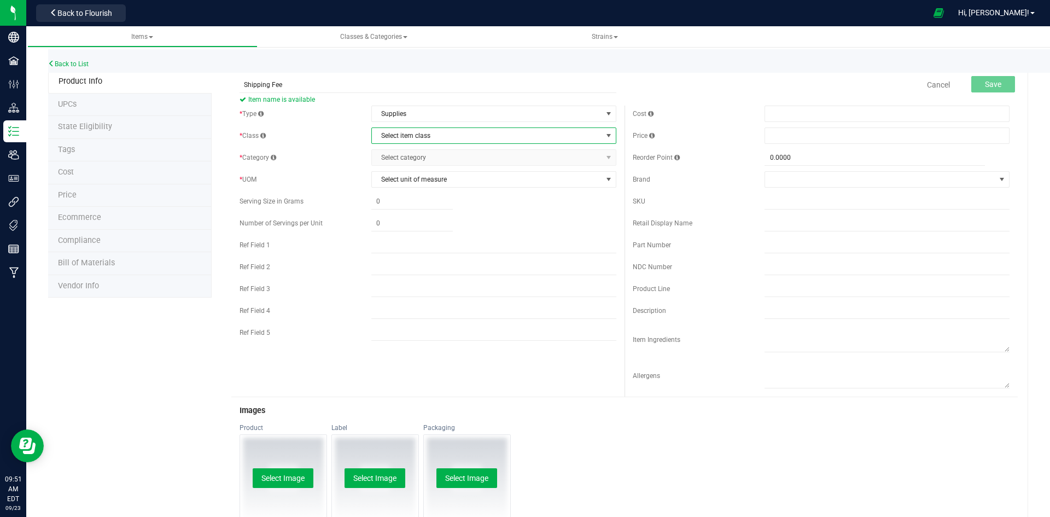
click at [426, 138] on span "Select item class" at bounding box center [487, 135] width 230 height 15
click at [415, 152] on li "General" at bounding box center [490, 154] width 242 height 16
click at [415, 152] on span "Select category" at bounding box center [487, 157] width 230 height 15
click at [652, 80] on div "Cancel Save" at bounding box center [821, 84] width 393 height 27
click at [440, 158] on span "Select category" at bounding box center [487, 157] width 230 height 15
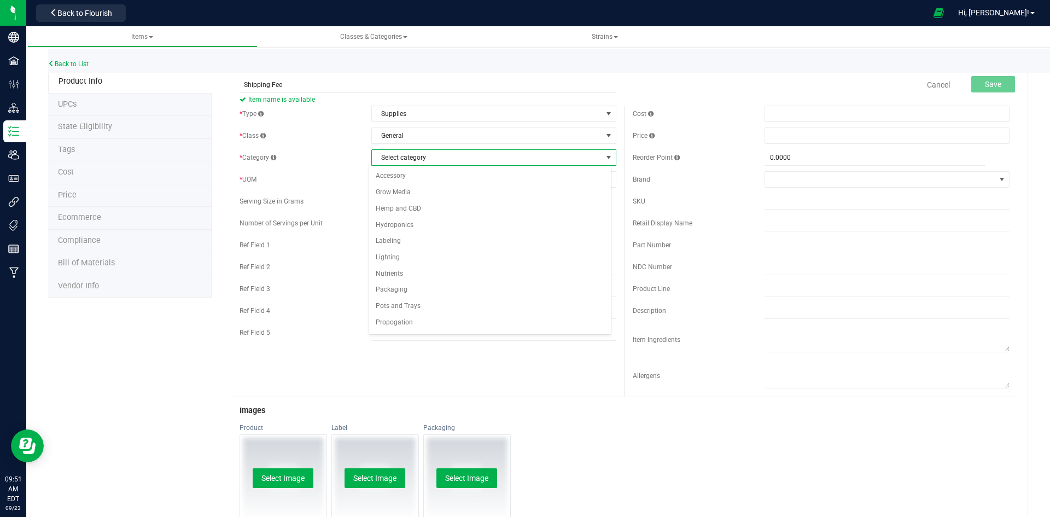
click at [365, 71] on div "Back to List" at bounding box center [573, 61] width 1050 height 24
click at [425, 110] on span "Supplies" at bounding box center [487, 113] width 230 height 15
click at [553, 78] on input "Shipping Fee" at bounding box center [428, 85] width 377 height 16
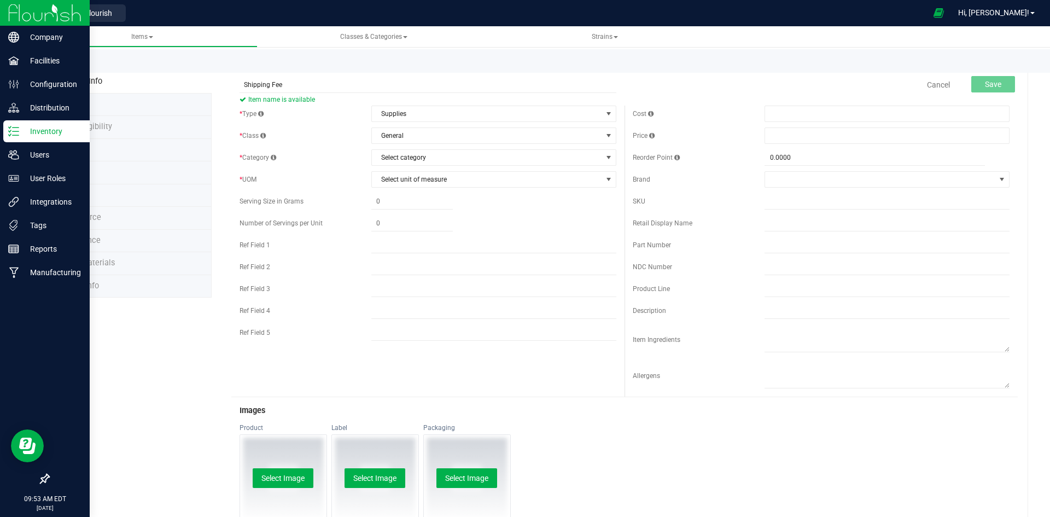
click at [10, 131] on icon at bounding box center [10, 131] width 2 height 2
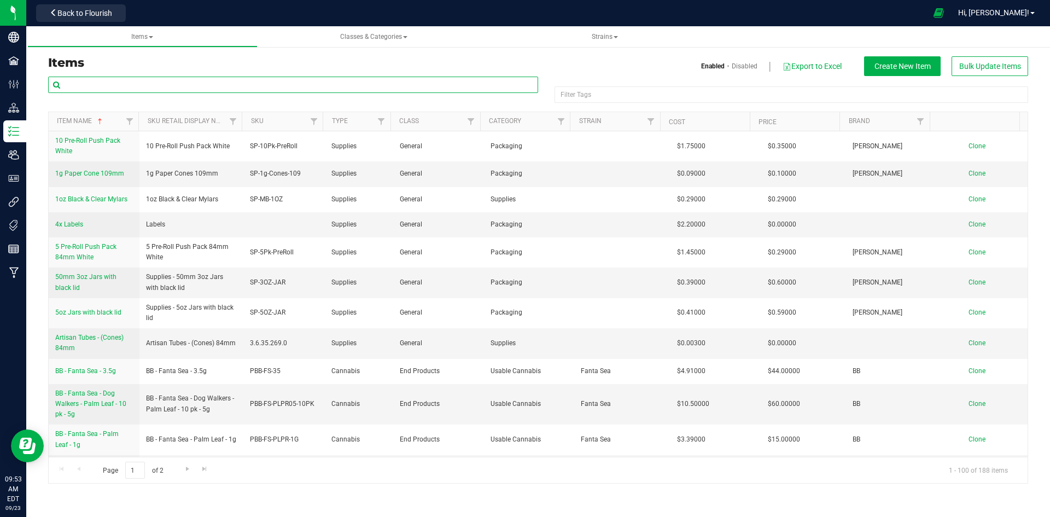
click at [171, 81] on input "text" at bounding box center [293, 85] width 490 height 16
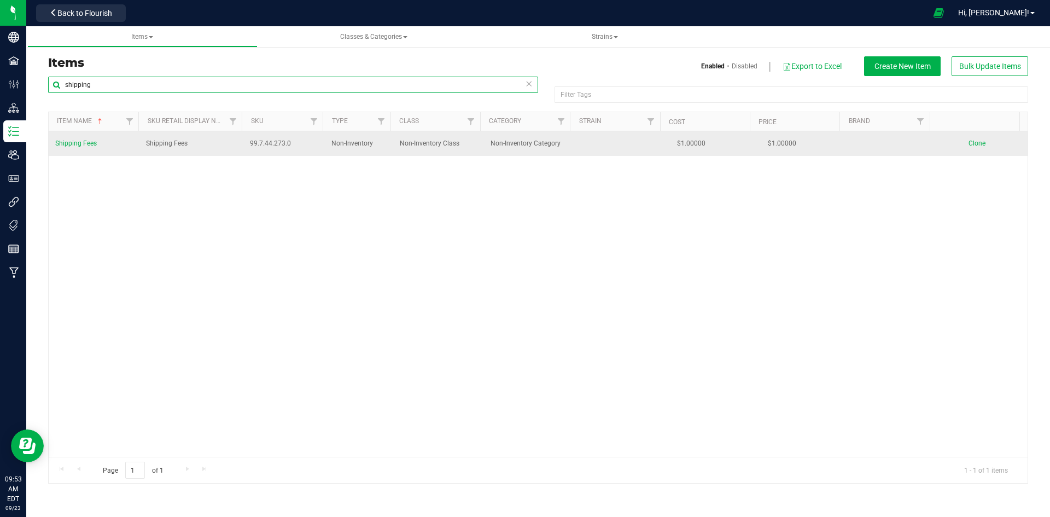
type input "shipping"
click at [85, 147] on span "Shipping Fees" at bounding box center [76, 144] width 42 height 8
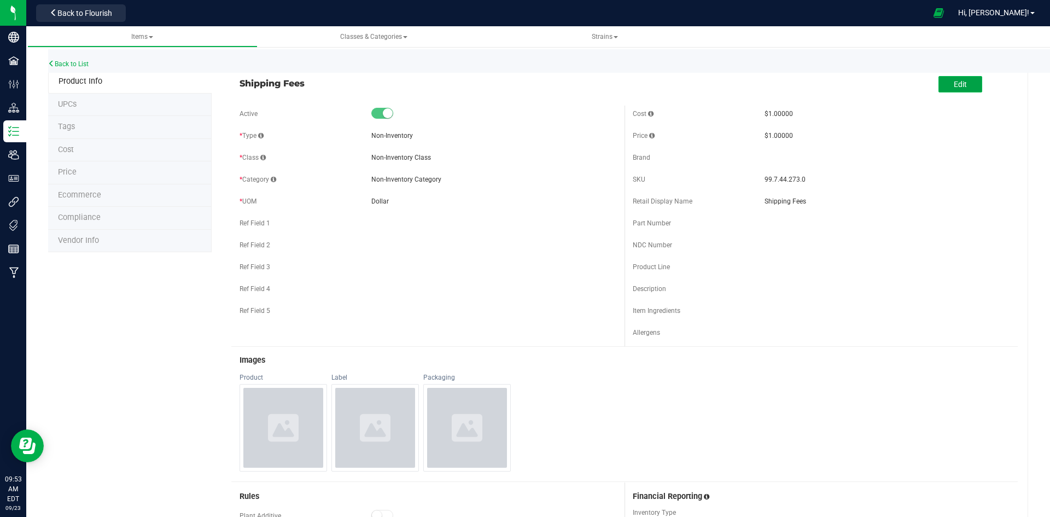
click at [941, 87] on button "Edit" at bounding box center [961, 84] width 44 height 16
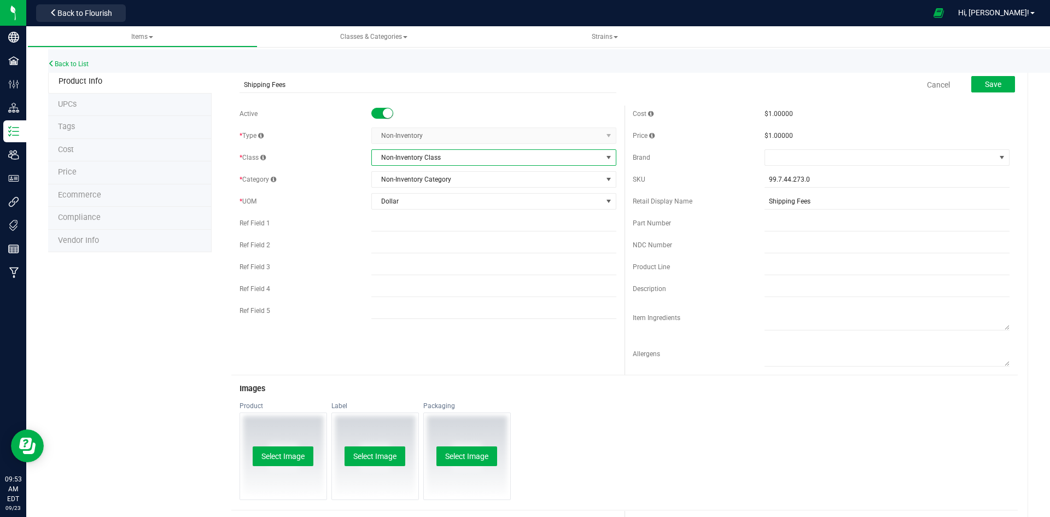
click at [433, 162] on span "Non-Inventory Class" at bounding box center [487, 157] width 230 height 15
click at [419, 177] on li "Non-Inventory Class" at bounding box center [490, 176] width 242 height 16
click at [419, 177] on span "Non-Inventory Category" at bounding box center [487, 179] width 230 height 15
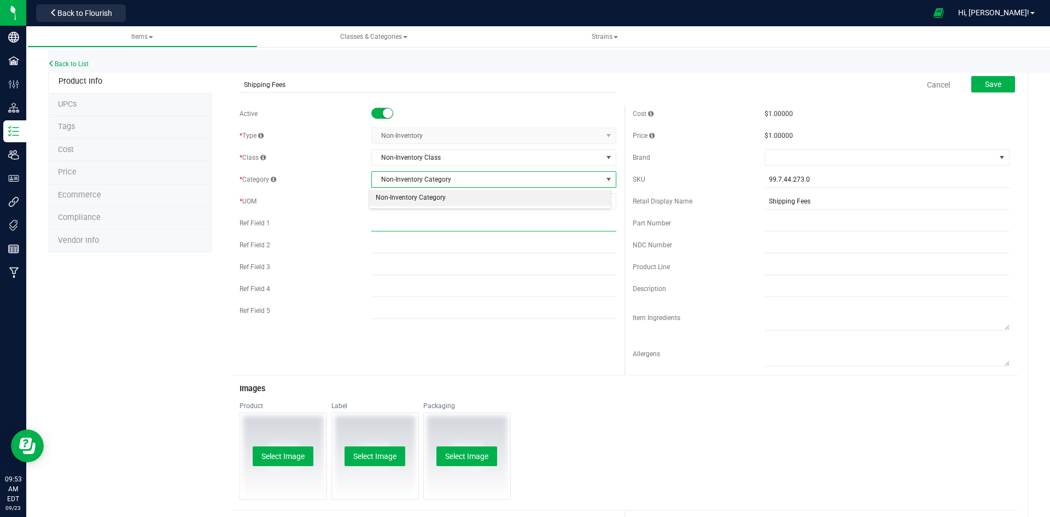
click at [416, 225] on input "text" at bounding box center [493, 223] width 245 height 16
click at [409, 196] on span "Dollar" at bounding box center [487, 201] width 230 height 15
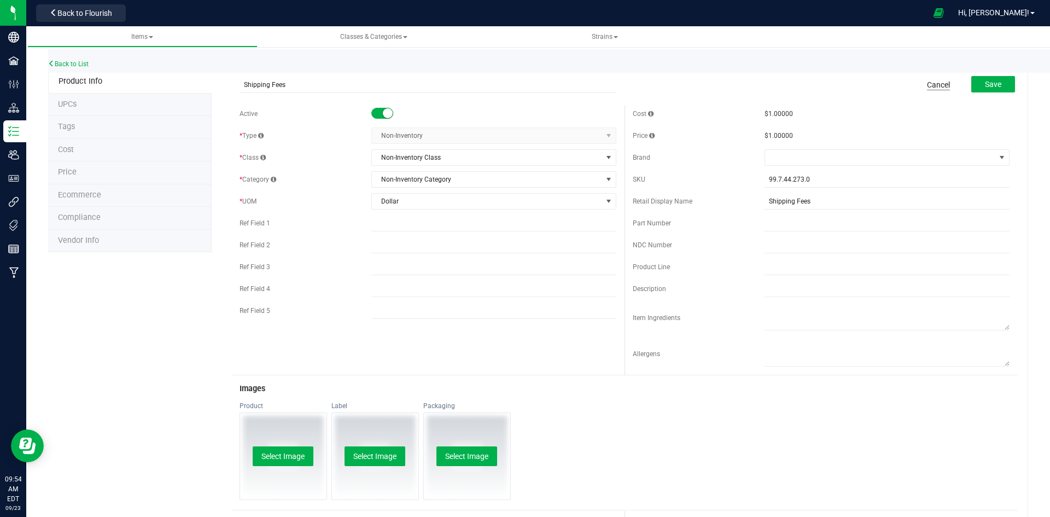
click at [933, 86] on link "Cancel" at bounding box center [938, 84] width 23 height 11
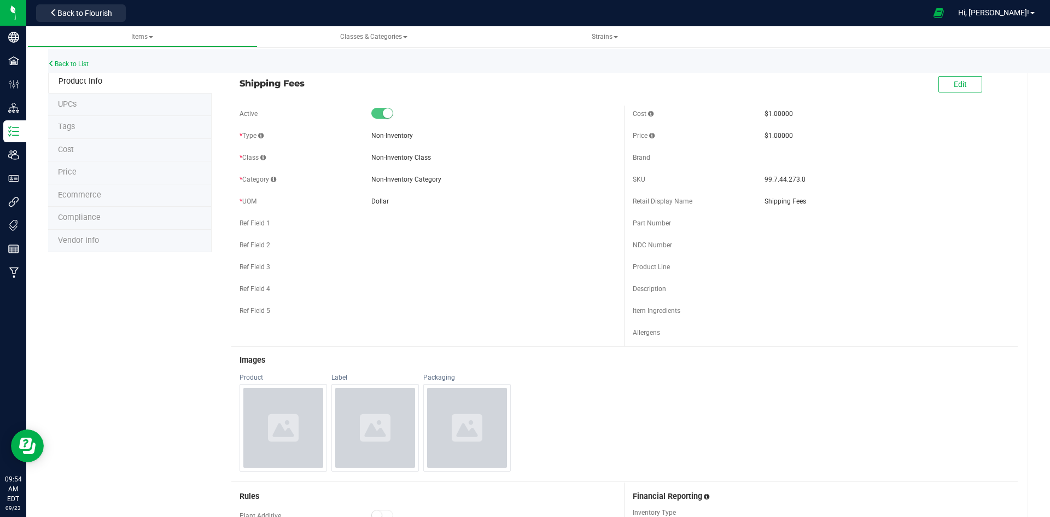
click at [379, 107] on div "Active" at bounding box center [428, 114] width 377 height 16
click at [383, 110] on small at bounding box center [388, 113] width 10 height 10
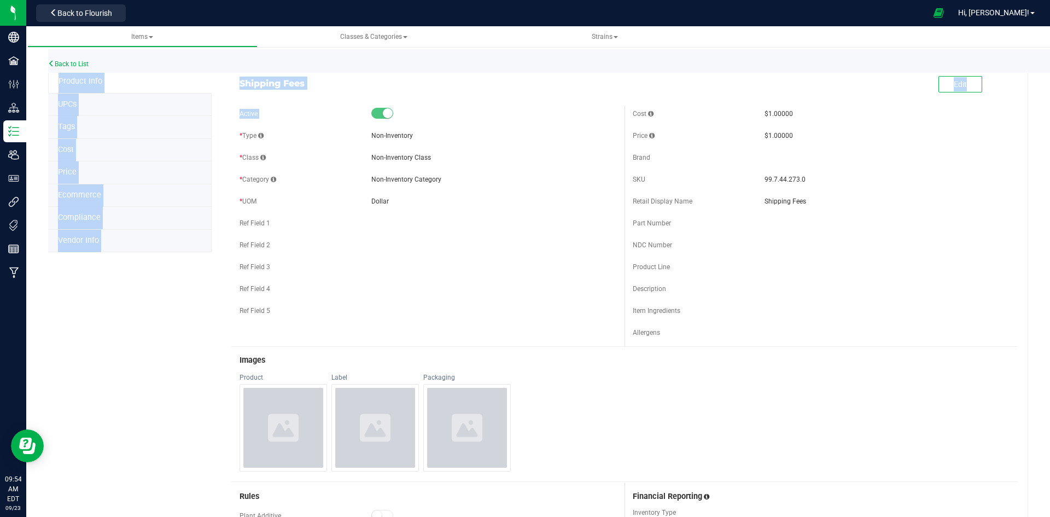
drag, startPoint x: 382, startPoint y: 110, endPoint x: 569, endPoint y: 73, distance: 190.7
click at [569, 73] on form "Shipping Fees Edit Active * Type Non-Inventory * Class Dollar" at bounding box center [624, 359] width 787 height 576
click at [569, 73] on div "Shipping Fees" at bounding box center [427, 80] width 393 height 19
